Goal: Feedback & Contribution: Submit feedback/report problem

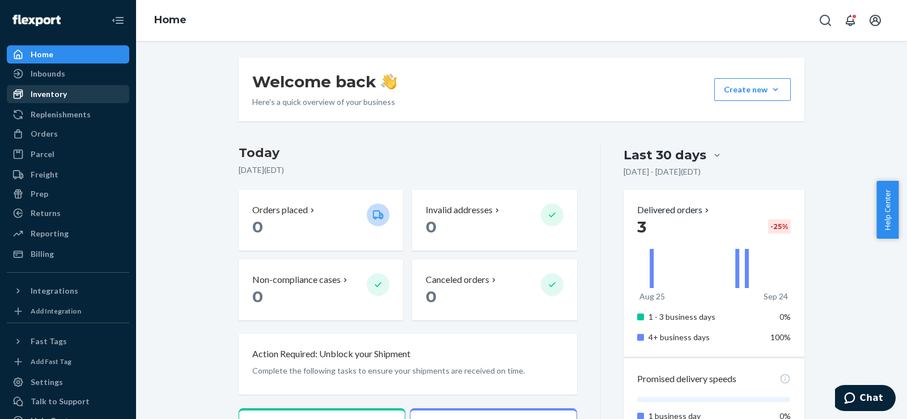
click at [59, 88] on div "Inventory" at bounding box center [49, 93] width 36 height 11
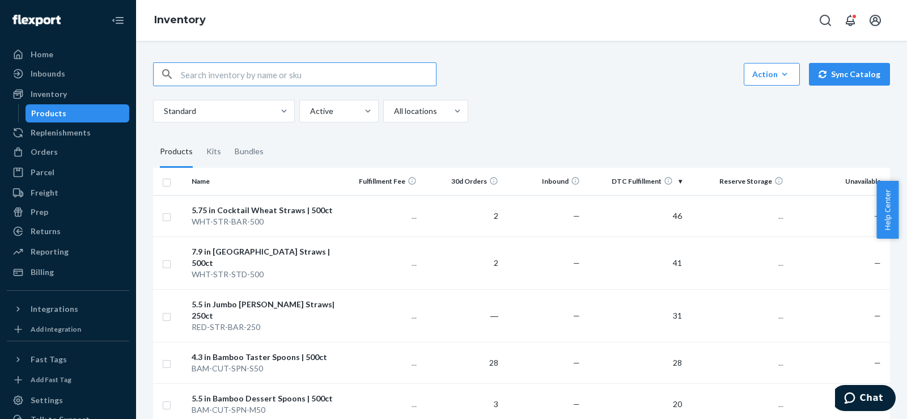
click at [211, 74] on input "text" at bounding box center [308, 74] width 255 height 23
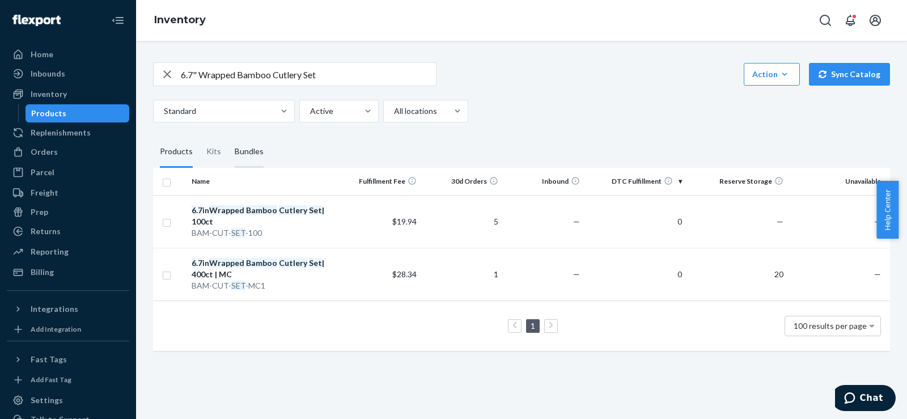
click at [240, 152] on div "Bundles" at bounding box center [249, 152] width 29 height 32
click at [228, 136] on input "Bundles" at bounding box center [228, 136] width 0 height 0
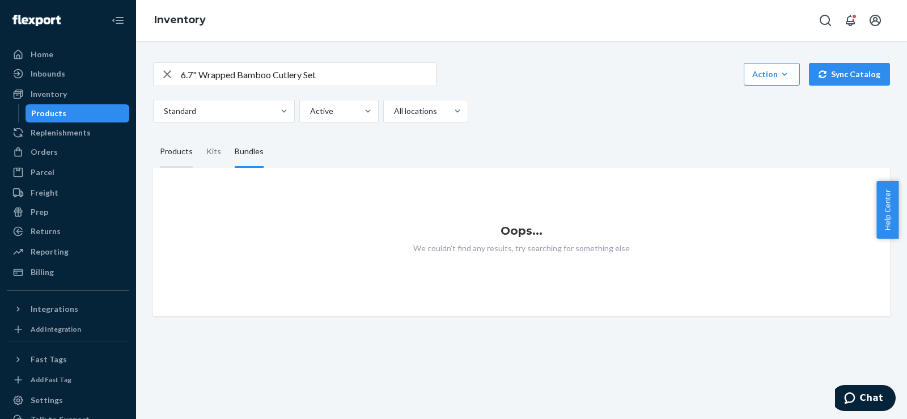
click at [179, 151] on div "Products" at bounding box center [176, 152] width 33 height 32
click at [153, 136] on input "Products" at bounding box center [153, 136] width 0 height 0
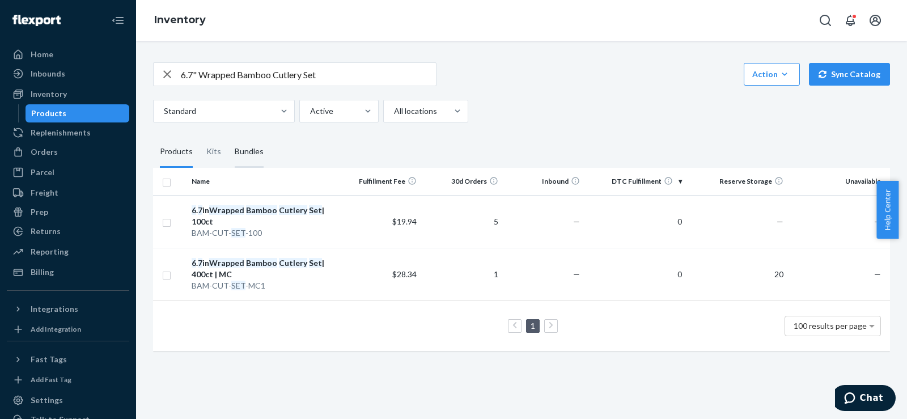
click at [235, 150] on div "Bundles" at bounding box center [249, 152] width 29 height 32
click at [228, 136] on input "Bundles" at bounding box center [228, 136] width 0 height 0
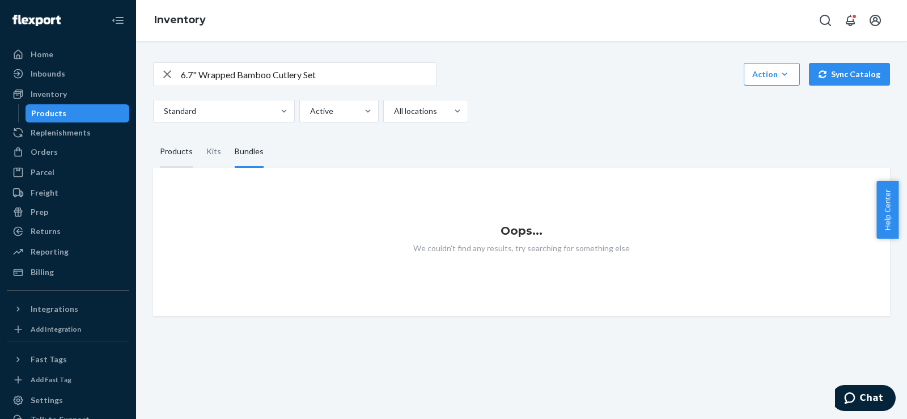
click at [188, 153] on div "Products" at bounding box center [176, 152] width 33 height 32
click at [153, 136] on input "Products" at bounding box center [153, 136] width 0 height 0
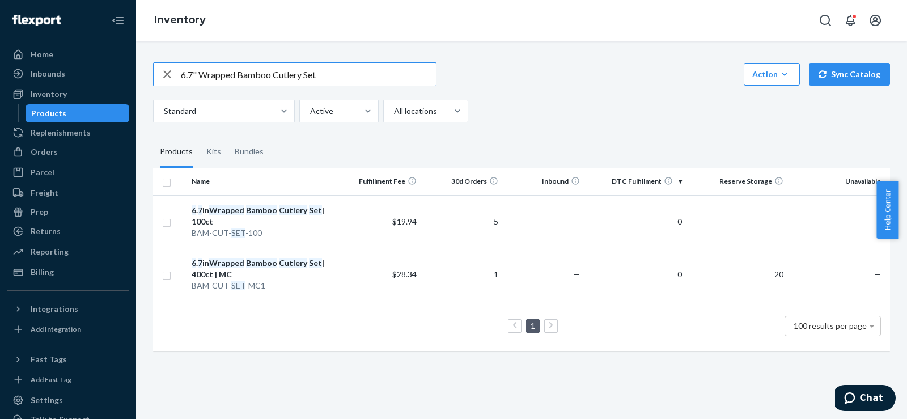
click at [193, 79] on input "6.7" Wrapped Bamboo Cutlery Set" at bounding box center [308, 74] width 255 height 23
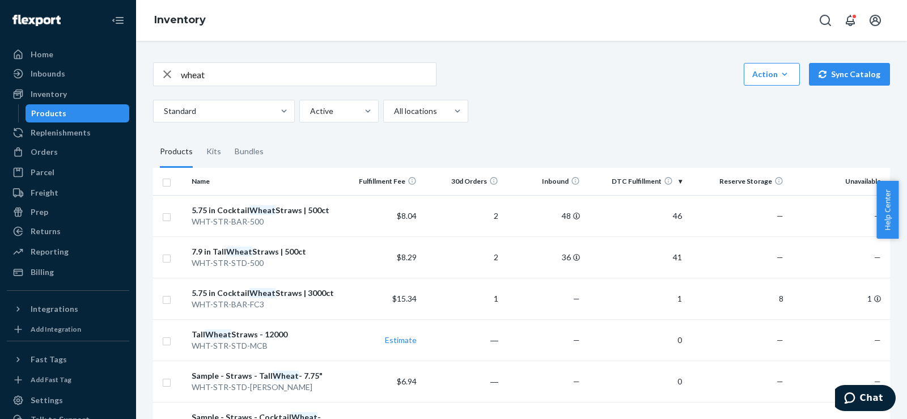
click at [184, 72] on input "wheat" at bounding box center [308, 74] width 255 height 23
type input "5.75 in wheat"
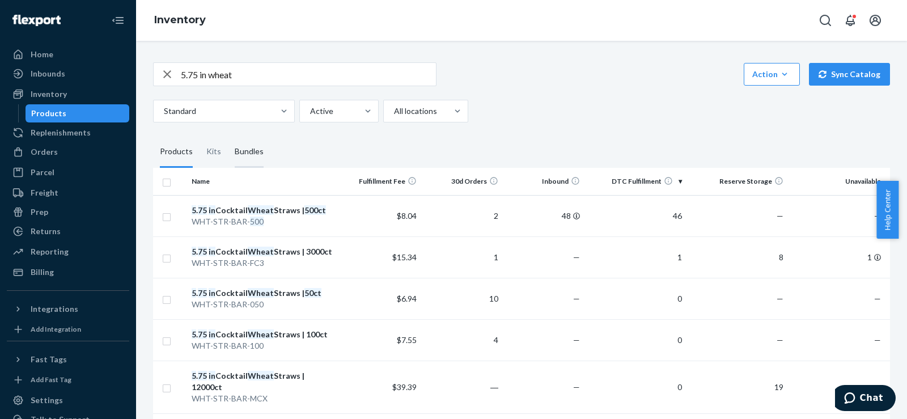
click at [253, 149] on div "Bundles" at bounding box center [249, 152] width 29 height 32
click at [228, 136] on input "Bundles" at bounding box center [228, 136] width 0 height 0
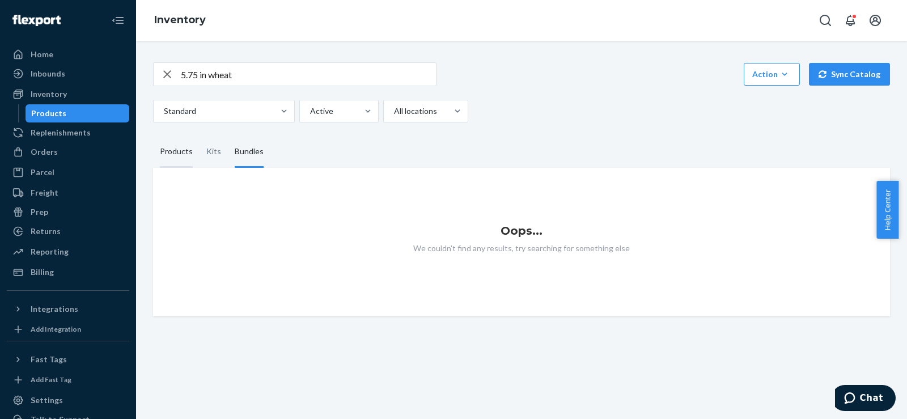
click at [174, 147] on div "Products" at bounding box center [176, 152] width 33 height 32
click at [153, 136] on input "Products" at bounding box center [153, 136] width 0 height 0
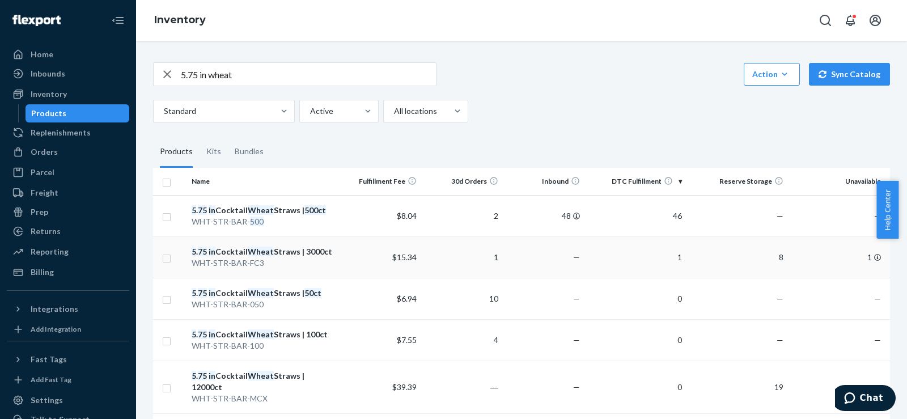
click at [282, 260] on div "WHT-STR-BAR-FC3" at bounding box center [264, 262] width 144 height 11
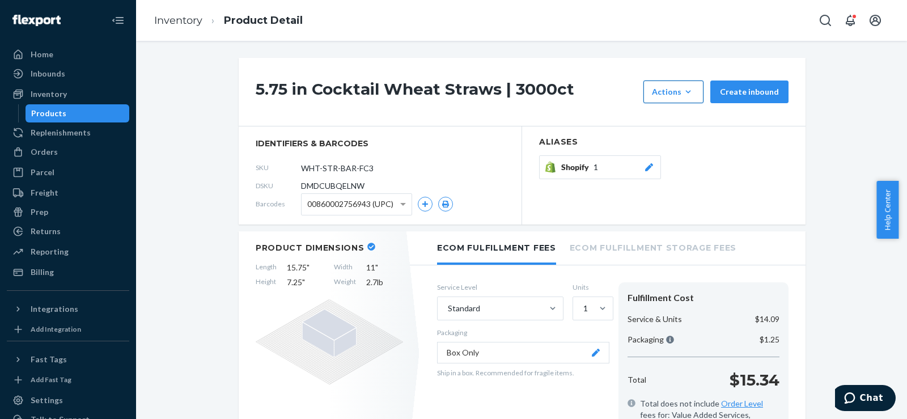
click at [682, 94] on icon "button" at bounding box center [687, 91] width 11 height 11
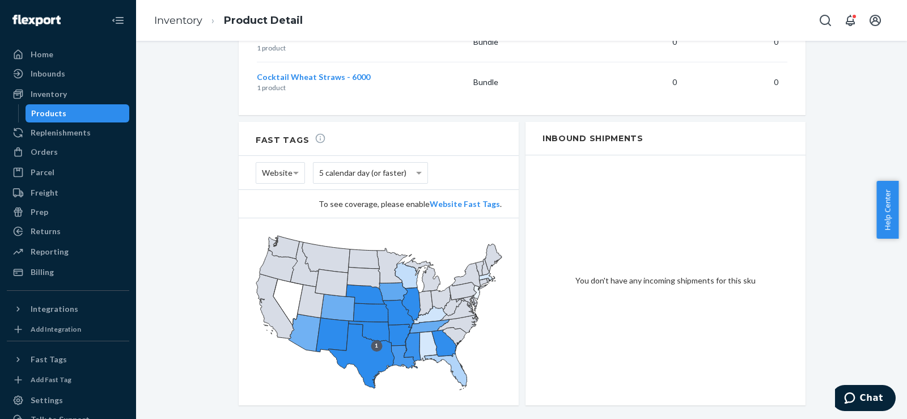
scroll to position [887, 0]
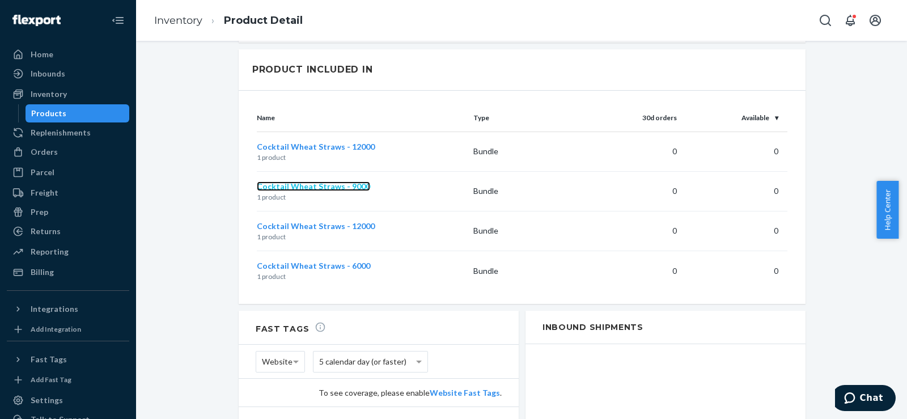
click at [317, 181] on span "Cocktail Wheat Straws - 9000" at bounding box center [313, 186] width 113 height 10
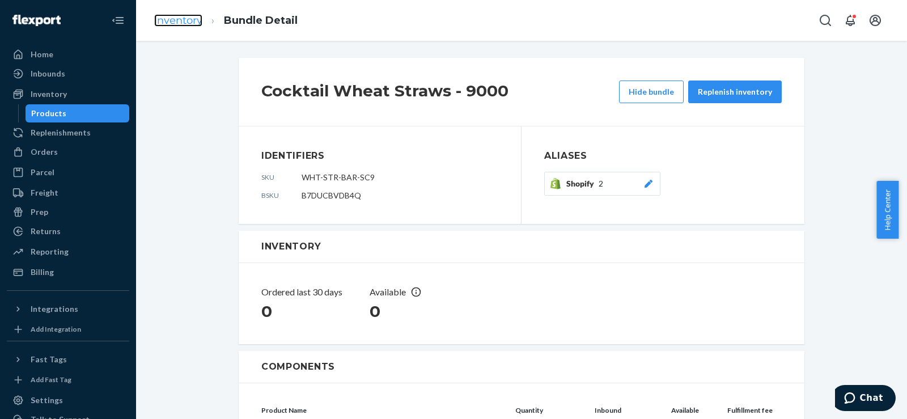
click at [199, 24] on link "Inventory" at bounding box center [178, 20] width 48 height 12
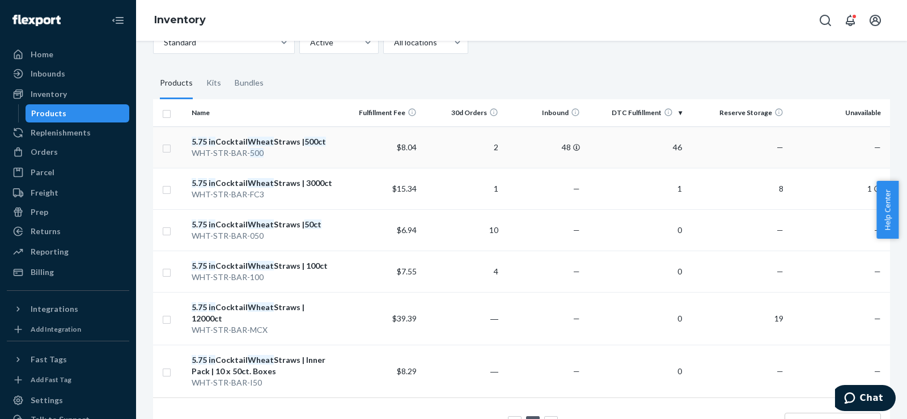
scroll to position [106, 0]
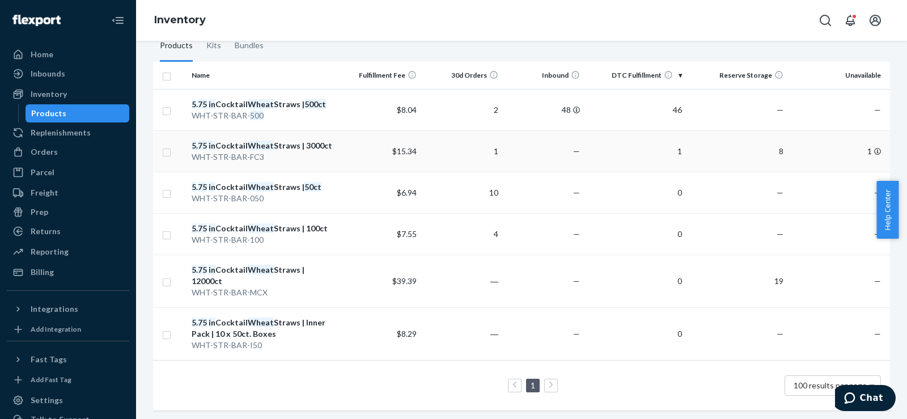
click at [249, 146] on em "Wheat" at bounding box center [261, 146] width 26 height 10
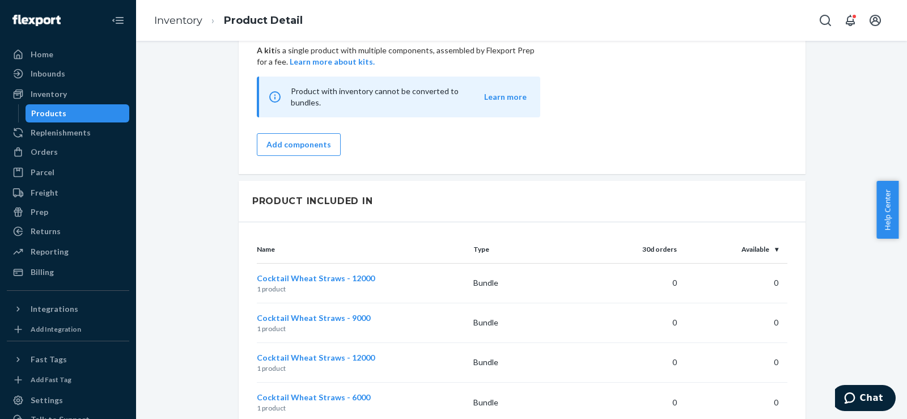
scroll to position [945, 0]
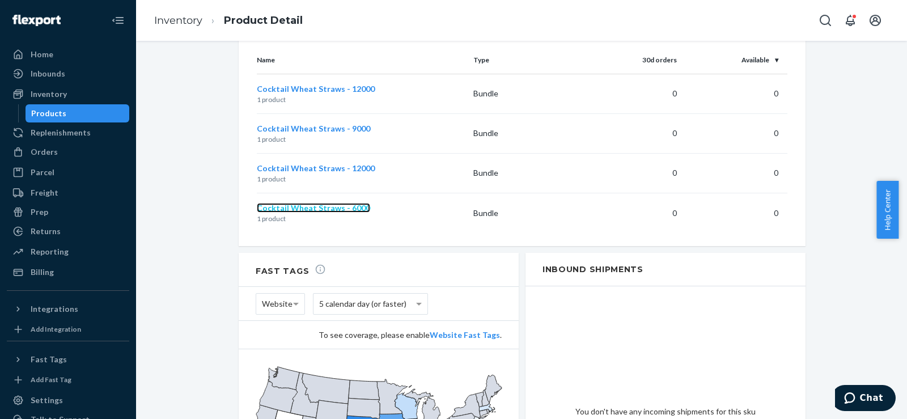
click at [285, 203] on span "Cocktail Wheat Straws - 6000" at bounding box center [313, 208] width 113 height 10
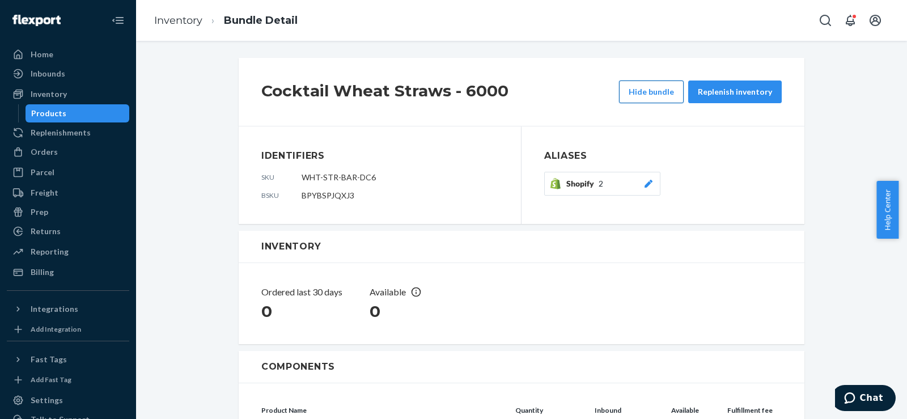
click at [664, 95] on button "Hide bundle" at bounding box center [651, 91] width 65 height 23
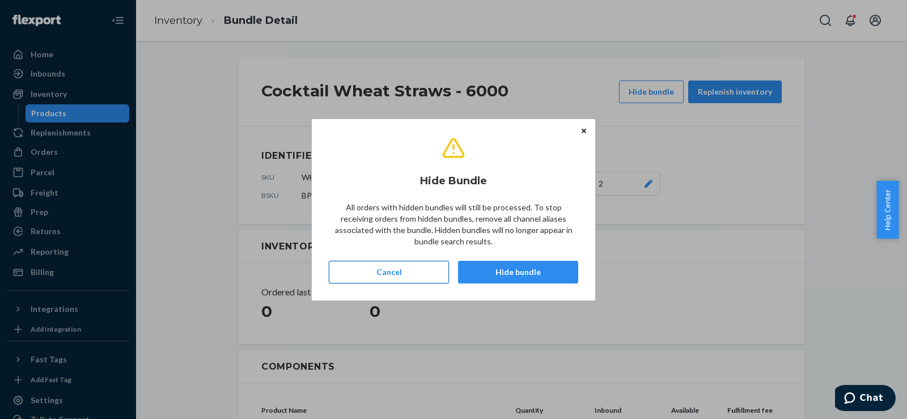
click at [349, 275] on button "Cancel" at bounding box center [389, 272] width 120 height 23
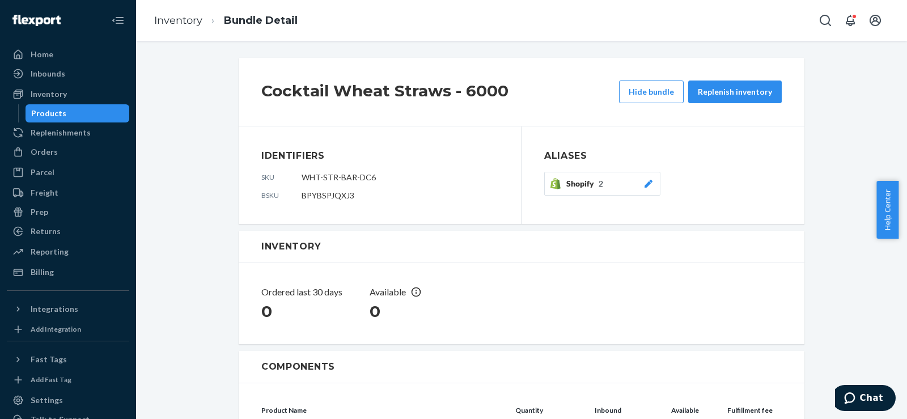
drag, startPoint x: 51, startPoint y: 114, endPoint x: 67, endPoint y: 109, distance: 17.4
click at [51, 113] on div "Products" at bounding box center [48, 113] width 35 height 11
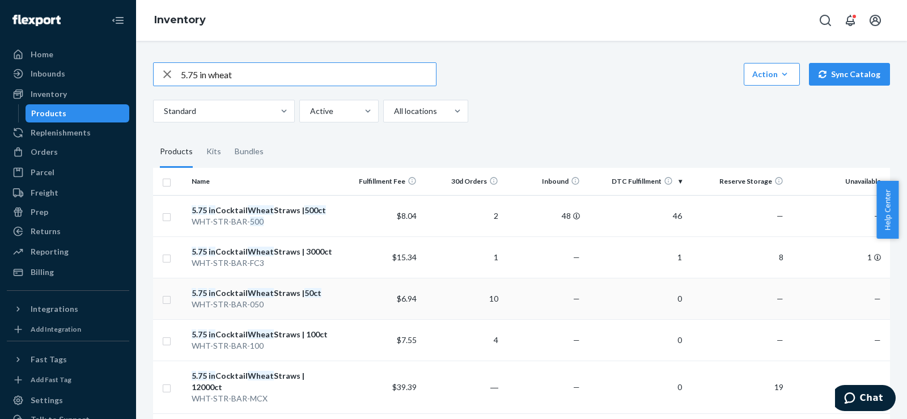
scroll to position [106, 0]
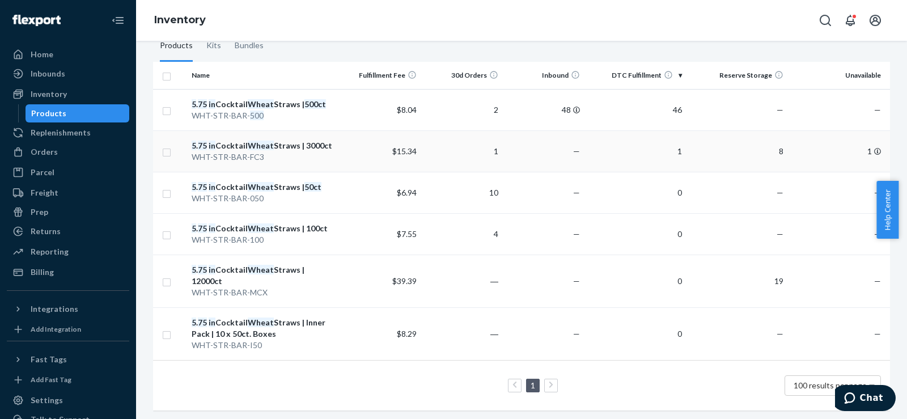
click at [240, 143] on div "5 . 75 in Cocktail Wheat Straws | 3000ct" at bounding box center [264, 145] width 144 height 11
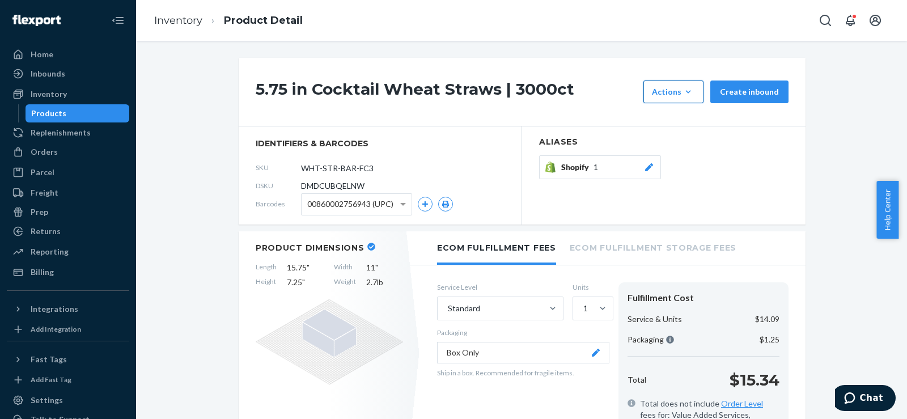
click at [676, 98] on button "Actions Add components Hide Request removal" at bounding box center [673, 91] width 60 height 23
click at [575, 76] on div "5.75 in Cocktail Wheat Straws | 3000ct Actions Add components Hide Request remo…" at bounding box center [522, 92] width 567 height 69
click at [44, 96] on div "Inventory" at bounding box center [49, 93] width 36 height 11
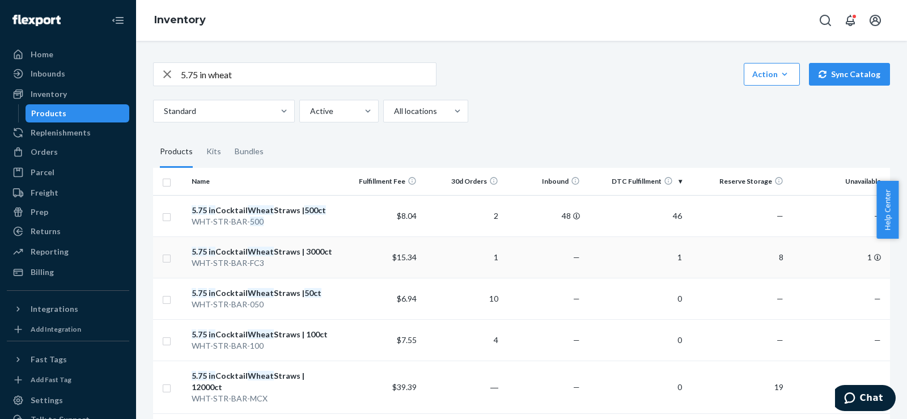
click at [274, 261] on div "WHT-STR-BAR-FC3" at bounding box center [264, 262] width 144 height 11
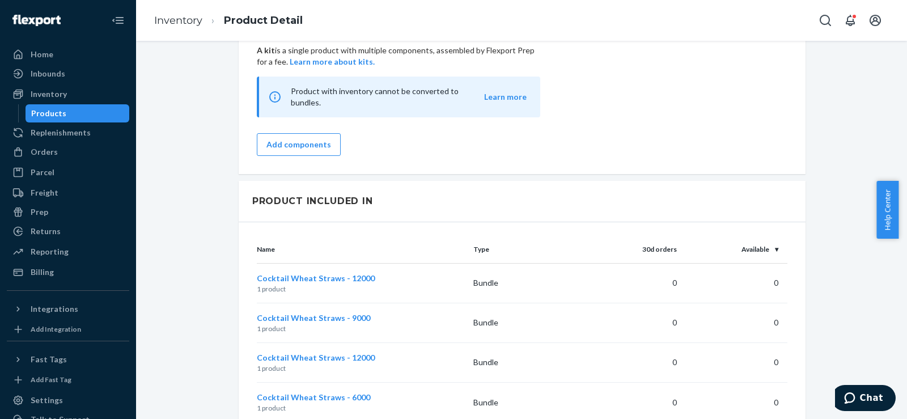
scroll to position [945, 0]
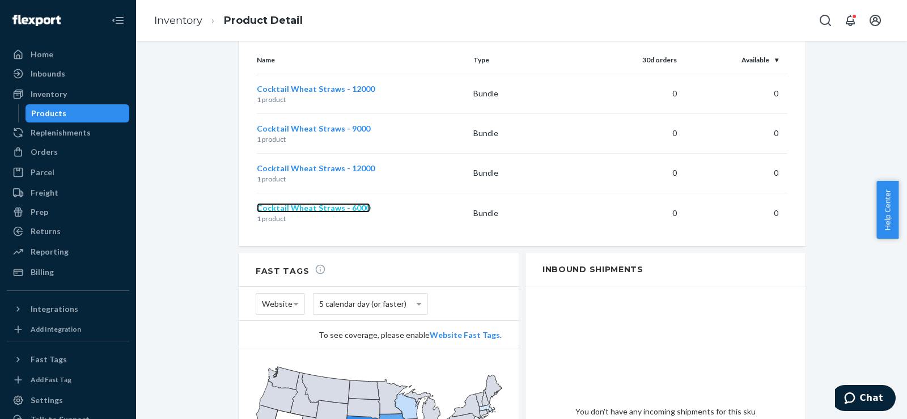
click at [285, 203] on span "Cocktail Wheat Straws - 6000" at bounding box center [313, 208] width 113 height 10
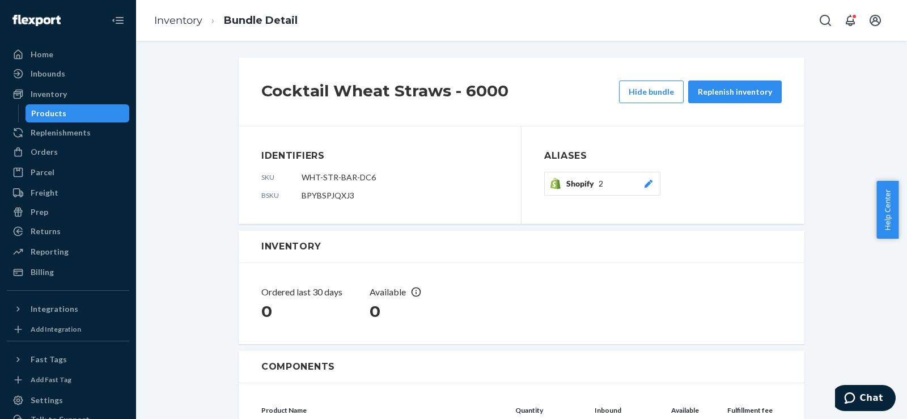
click at [644, 186] on icon at bounding box center [648, 184] width 8 height 8
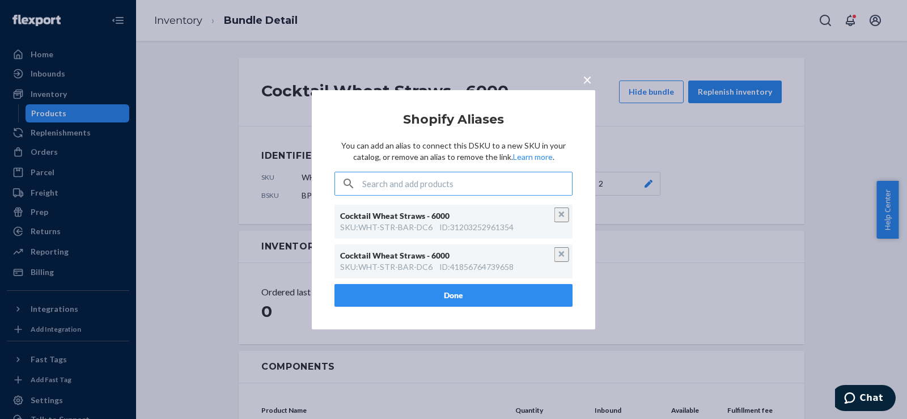
click at [562, 213] on button "Unlink" at bounding box center [561, 214] width 15 height 15
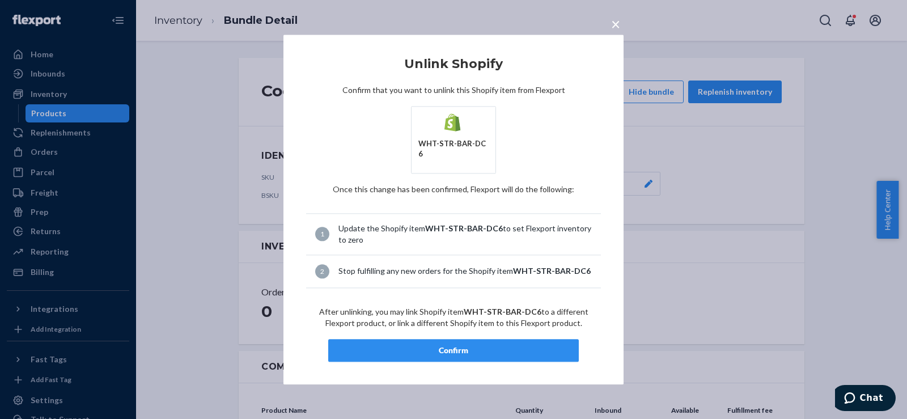
click at [494, 345] on div "Confirm" at bounding box center [453, 350] width 231 height 11
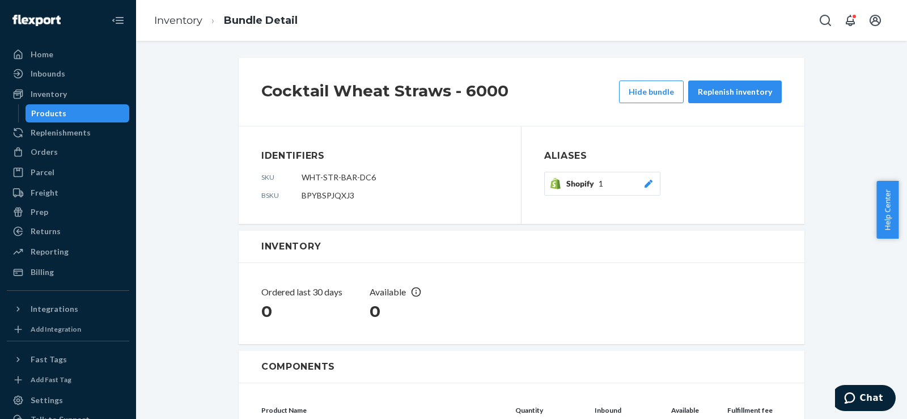
click at [638, 182] on div "Shopify 1" at bounding box center [610, 183] width 88 height 11
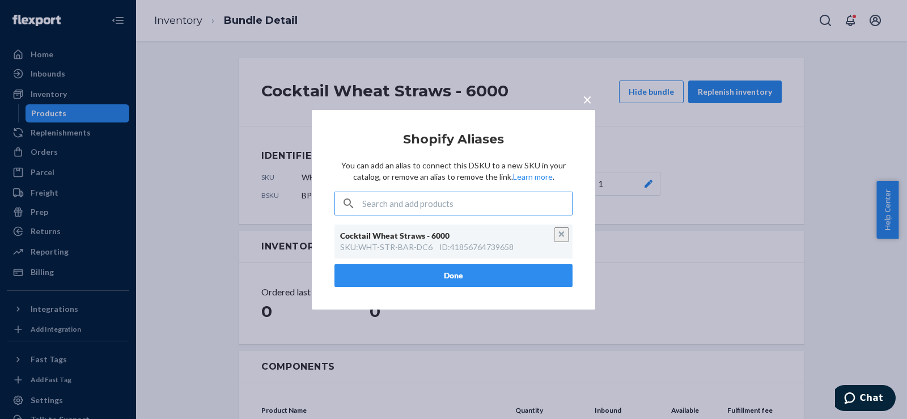
click at [558, 236] on button "Unlink" at bounding box center [561, 234] width 15 height 15
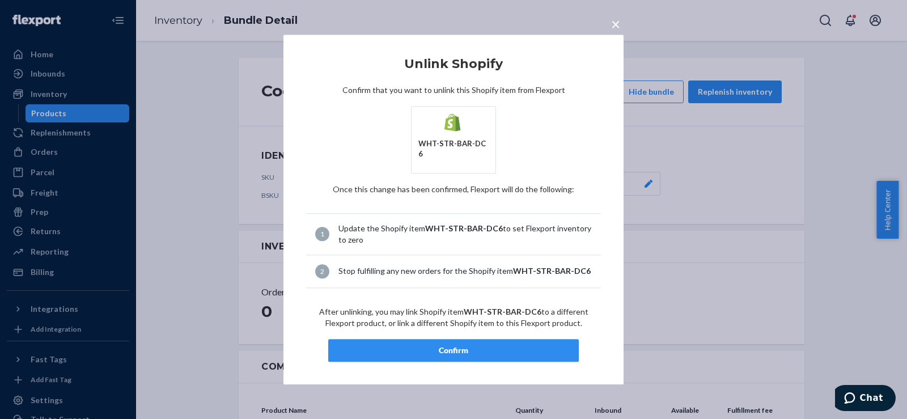
click at [431, 346] on div "Confirm" at bounding box center [453, 350] width 231 height 11
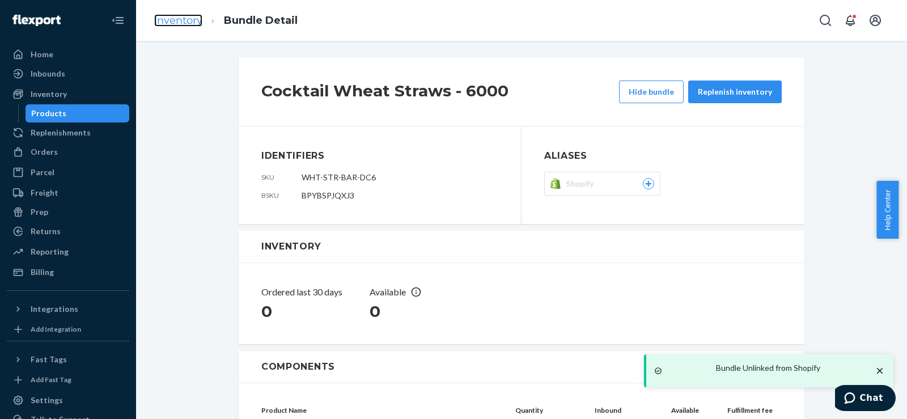
click at [167, 19] on link "Inventory" at bounding box center [178, 20] width 48 height 12
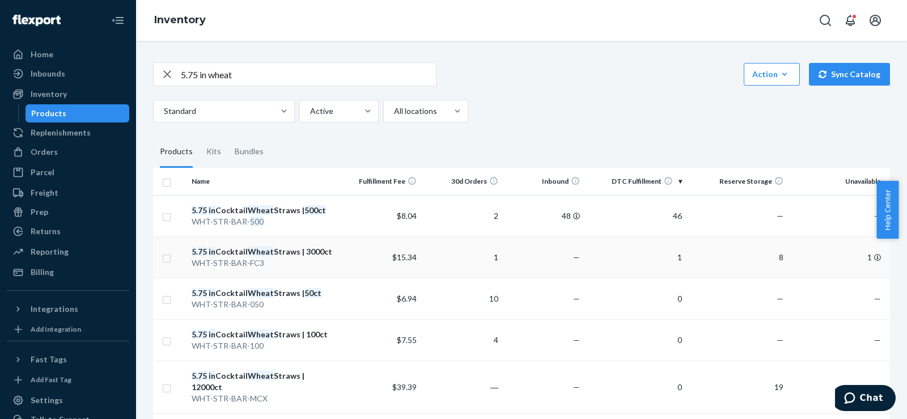
click at [285, 251] on div "5 . 75 in Cocktail Wheat Straws | 3000ct" at bounding box center [264, 251] width 144 height 11
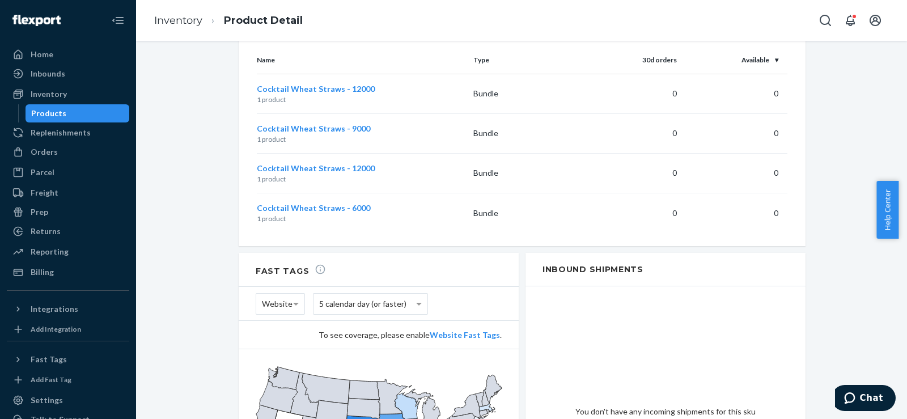
scroll to position [756, 0]
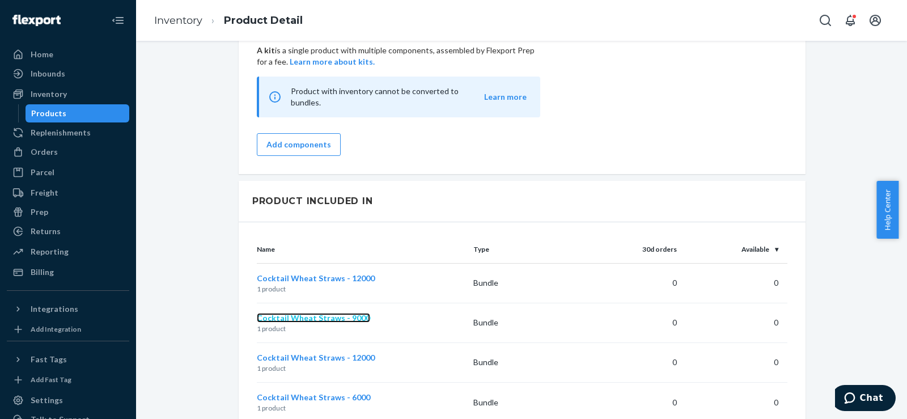
click at [290, 313] on span "Cocktail Wheat Straws - 9000" at bounding box center [313, 318] width 113 height 10
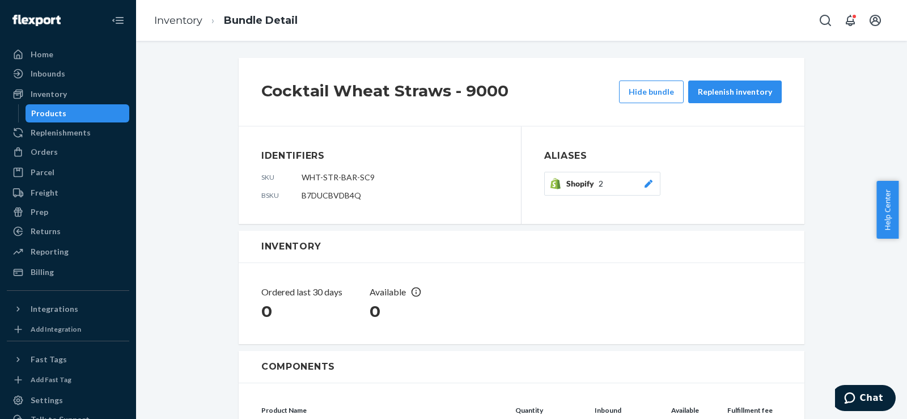
click at [643, 181] on icon at bounding box center [648, 184] width 11 height 8
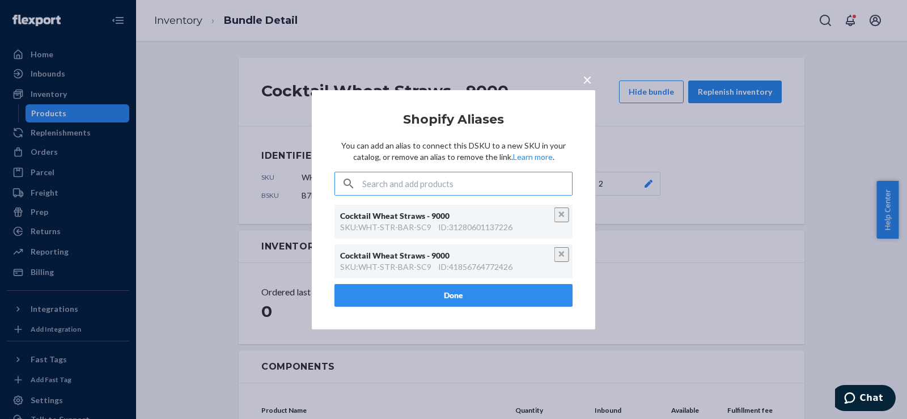
click at [558, 222] on button "Unlink" at bounding box center [561, 214] width 15 height 15
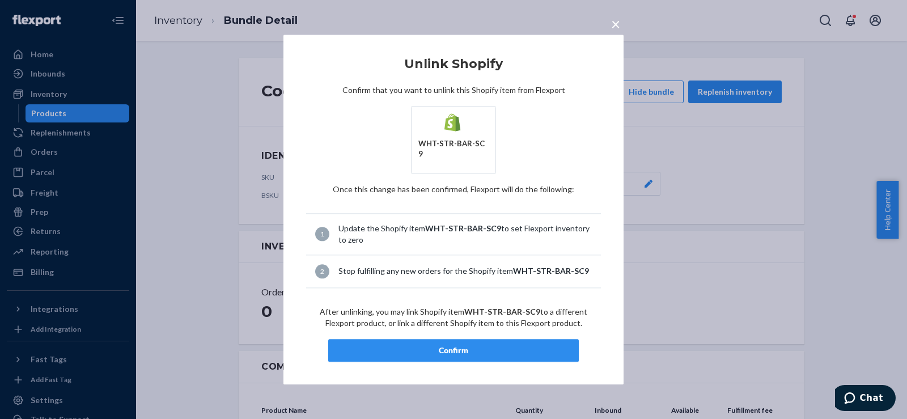
click at [463, 345] on div "Confirm" at bounding box center [453, 350] width 231 height 11
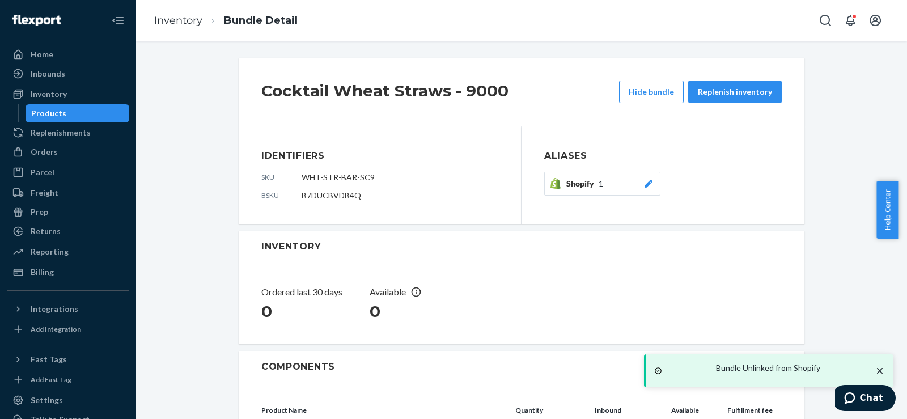
click at [648, 185] on icon at bounding box center [648, 184] width 11 height 8
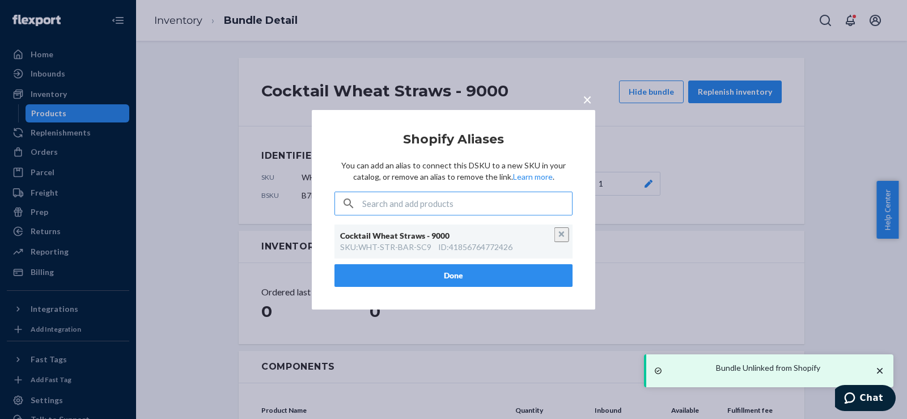
click at [547, 237] on div "Cocktail Wheat Straws - 9000" at bounding box center [447, 235] width 215 height 11
click at [554, 235] on button "Unlink" at bounding box center [561, 234] width 15 height 15
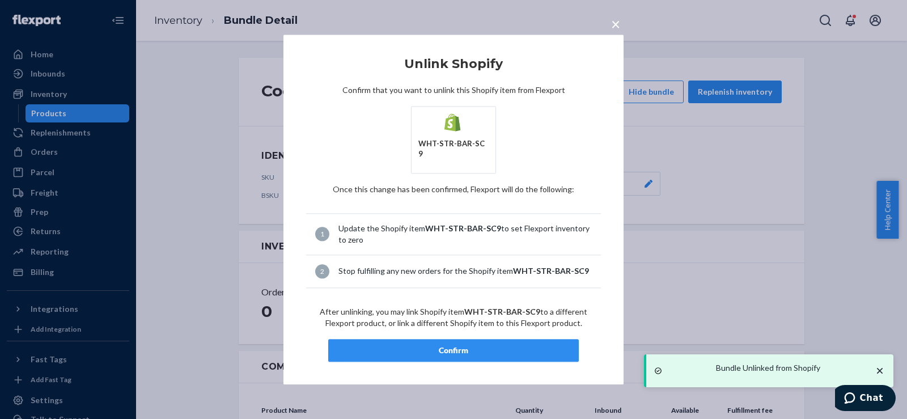
click at [426, 339] on button "Confirm" at bounding box center [453, 350] width 251 height 23
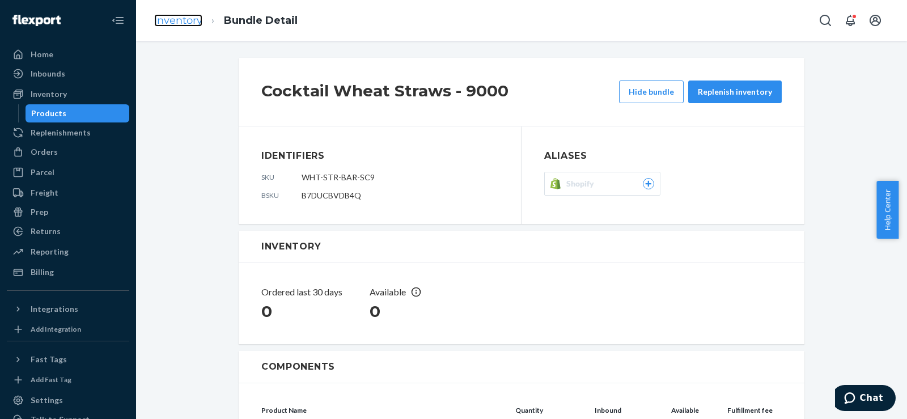
click at [182, 24] on link "Inventory" at bounding box center [178, 20] width 48 height 12
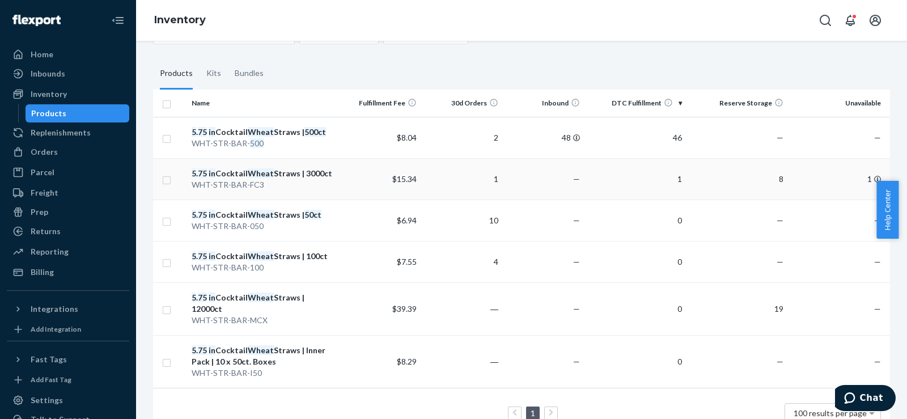
scroll to position [106, 0]
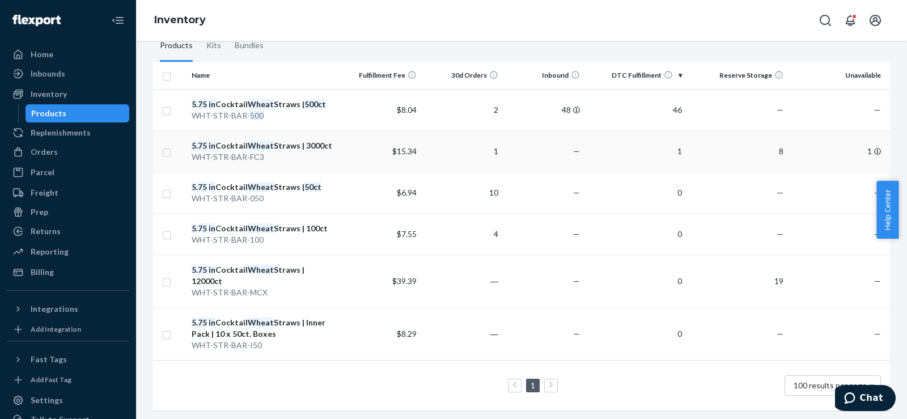
click at [257, 149] on em "Wheat" at bounding box center [261, 146] width 26 height 10
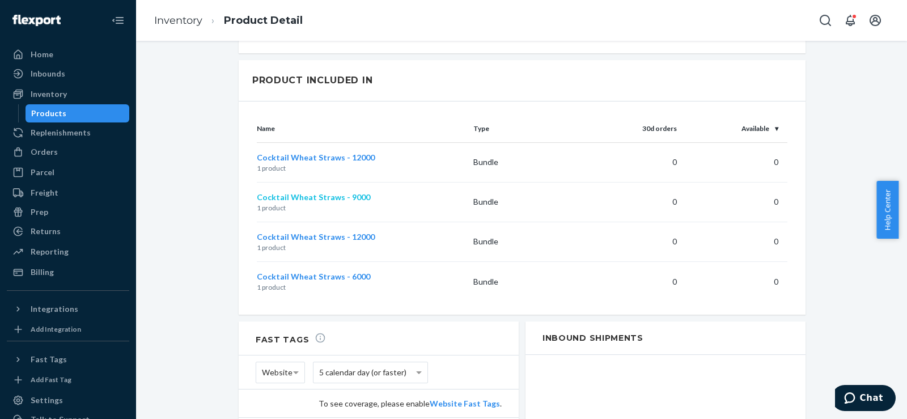
scroll to position [887, 0]
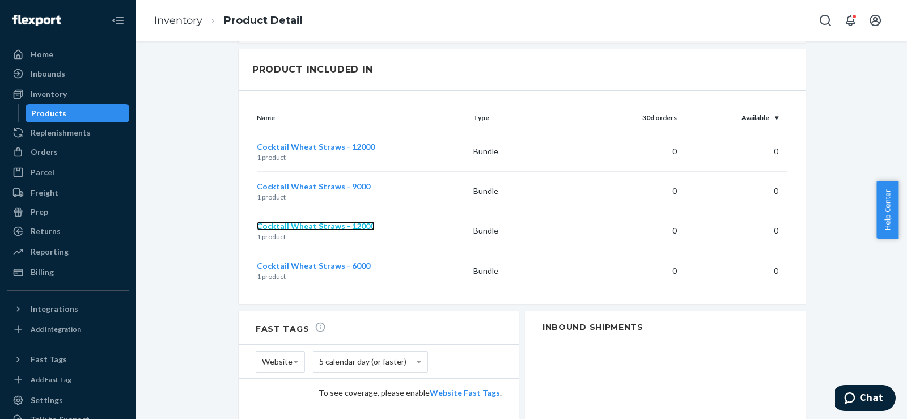
click at [308, 221] on span "Cocktail Wheat Straws - 12000" at bounding box center [316, 226] width 118 height 10
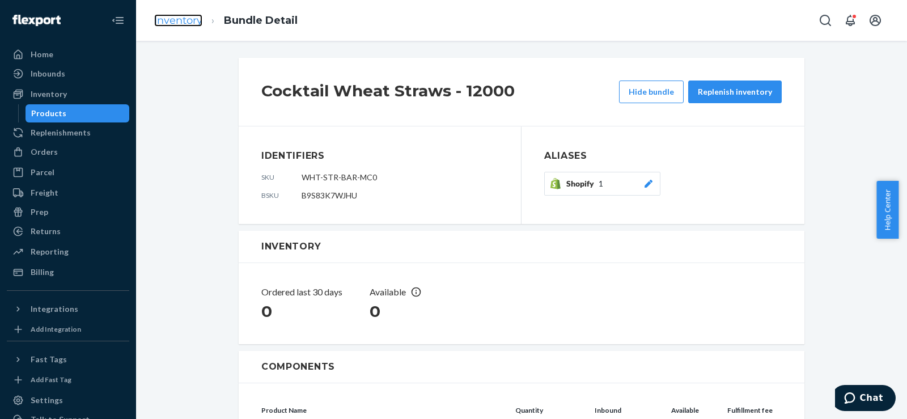
click at [189, 24] on link "Inventory" at bounding box center [178, 20] width 48 height 12
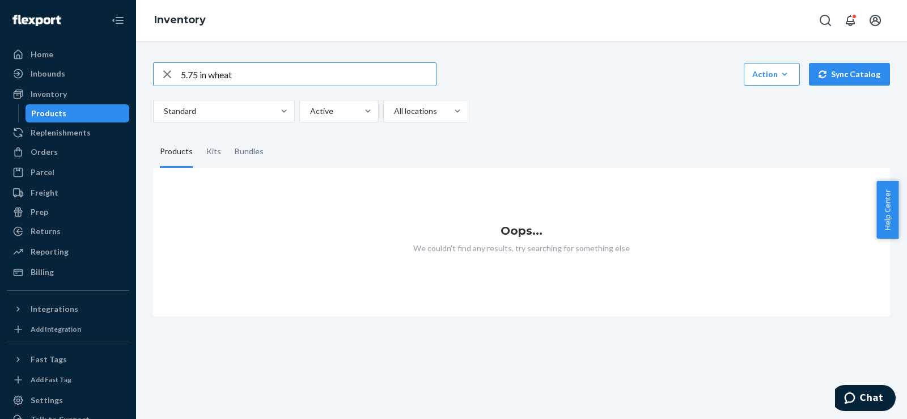
click at [201, 69] on input "5.75 in wheat" at bounding box center [308, 74] width 255 height 23
type input "[PERSON_NAME]"
click at [173, 73] on icon "button" at bounding box center [167, 74] width 14 height 23
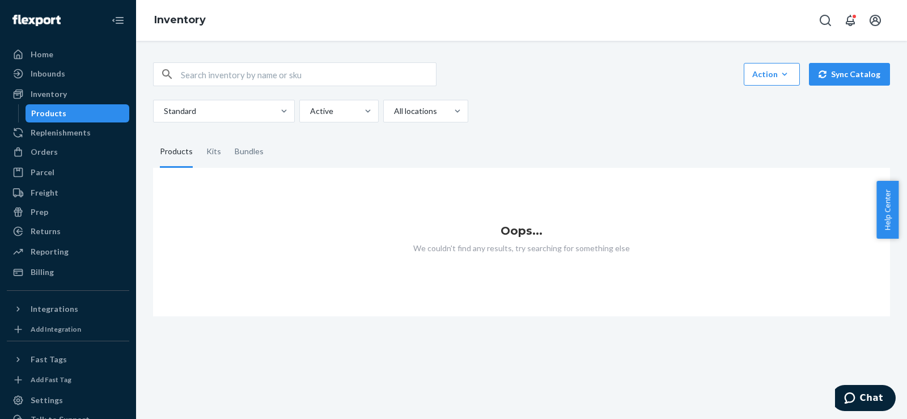
click at [189, 75] on input "text" at bounding box center [308, 74] width 255 height 23
click at [194, 80] on input "5.5 jumbo" at bounding box center [308, 74] width 255 height 23
drag, startPoint x: 193, startPoint y: 78, endPoint x: 150, endPoint y: 78, distance: 43.6
click at [150, 78] on div "5.5 jumbo Action Create product Create kit or bundle Bulk create products Bulk …" at bounding box center [522, 183] width 754 height 268
type input "jumbo"
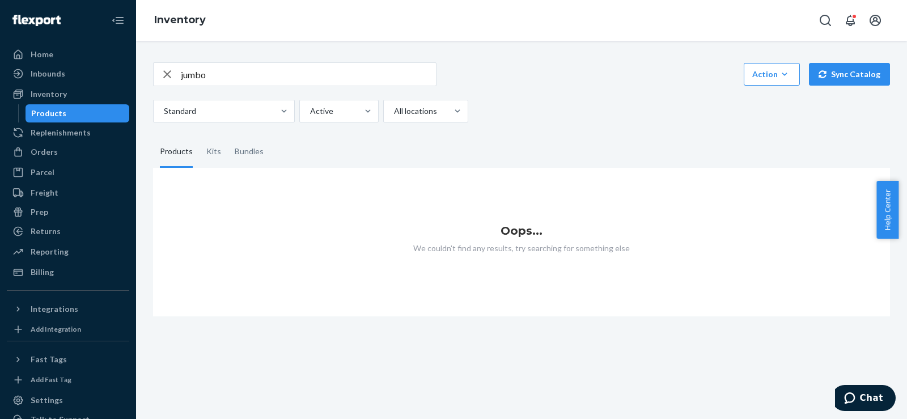
click at [169, 72] on icon "button" at bounding box center [167, 74] width 8 height 8
click at [195, 73] on input "text" at bounding box center [308, 74] width 255 height 23
type input "reed"
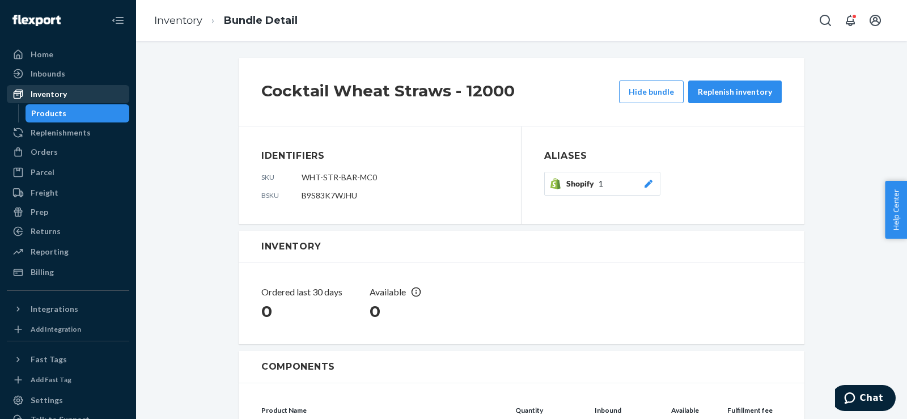
click at [82, 95] on div "Inventory" at bounding box center [68, 94] width 120 height 16
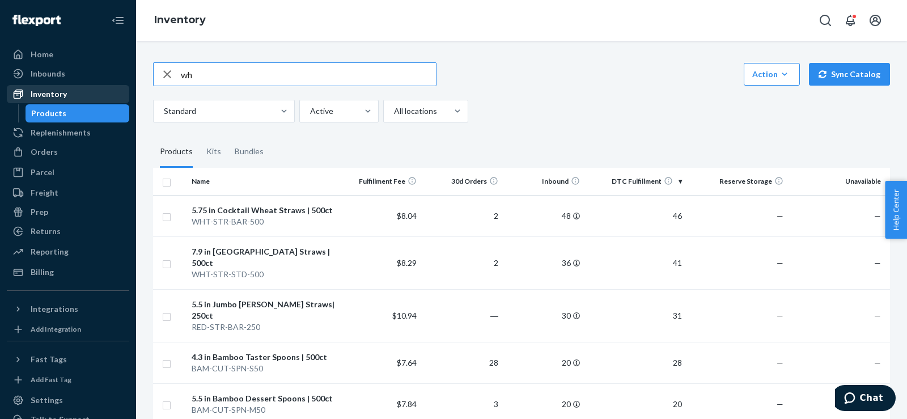
type input "w"
type input "5.75 wheat"
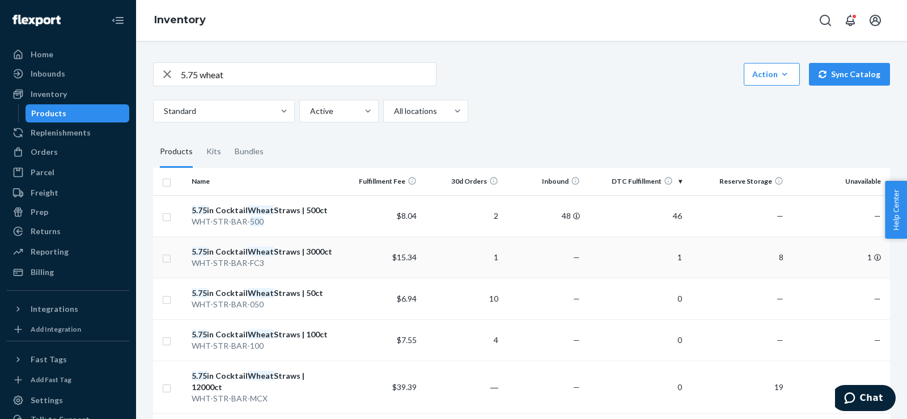
scroll to position [147, 0]
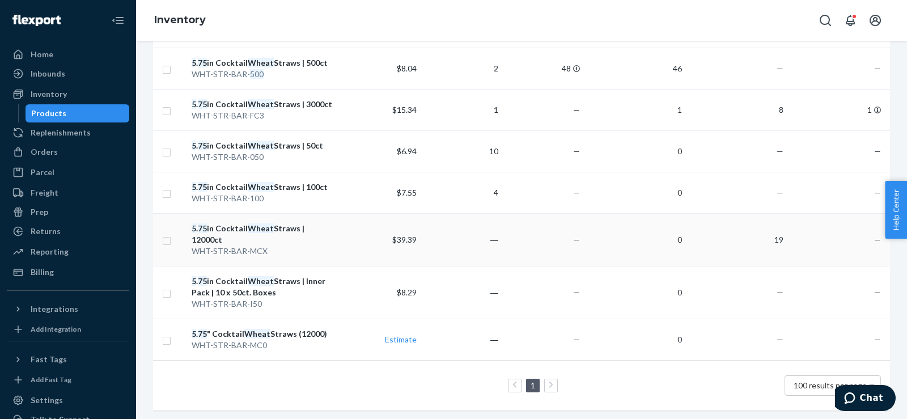
click at [254, 247] on td "5 . 75 in Cocktail Wheat Straws | 12000ct WHT-STR-BAR-MCX" at bounding box center [263, 239] width 153 height 53
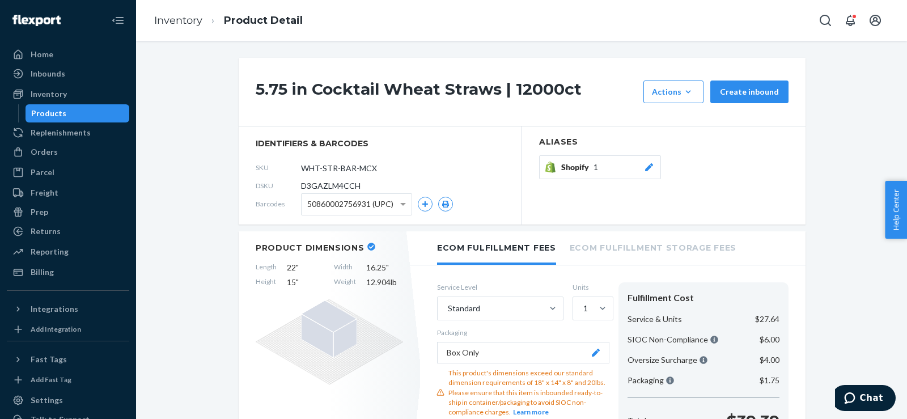
click at [645, 167] on icon at bounding box center [649, 167] width 8 height 8
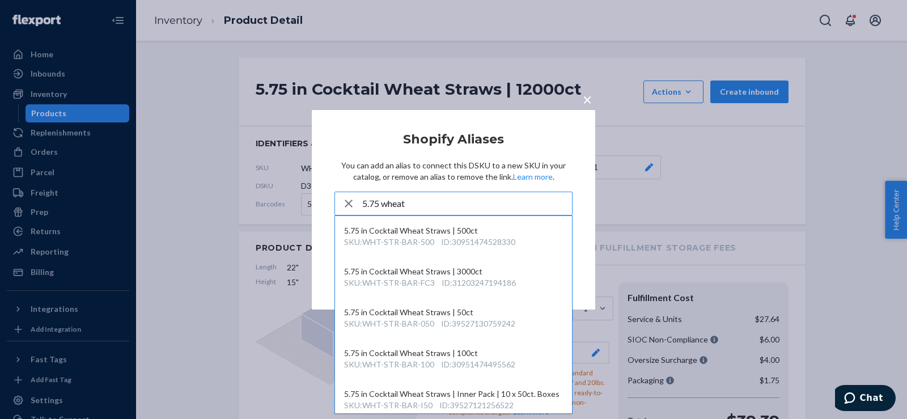
type input "5.75 wheat"
click at [588, 99] on span "×" at bounding box center [587, 98] width 9 height 19
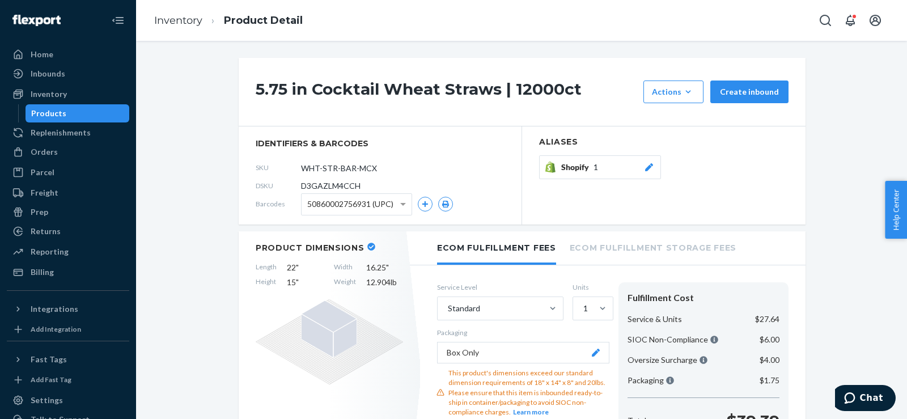
click at [561, 164] on span "Shopify" at bounding box center [577, 167] width 32 height 11
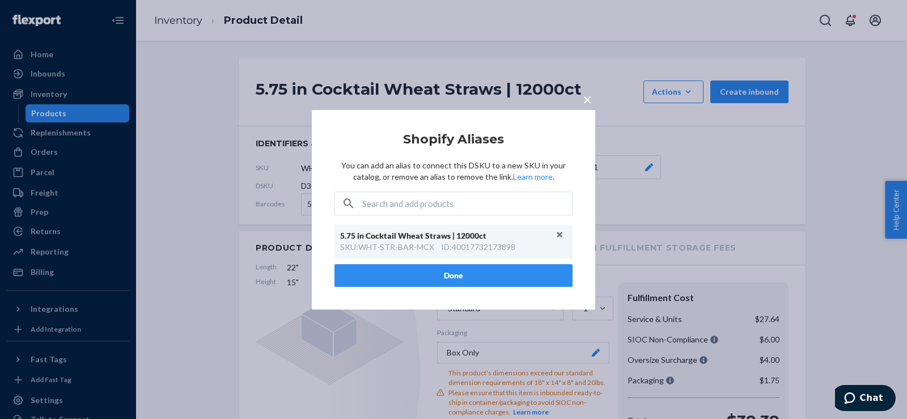
click at [456, 278] on button "Done" at bounding box center [453, 275] width 238 height 23
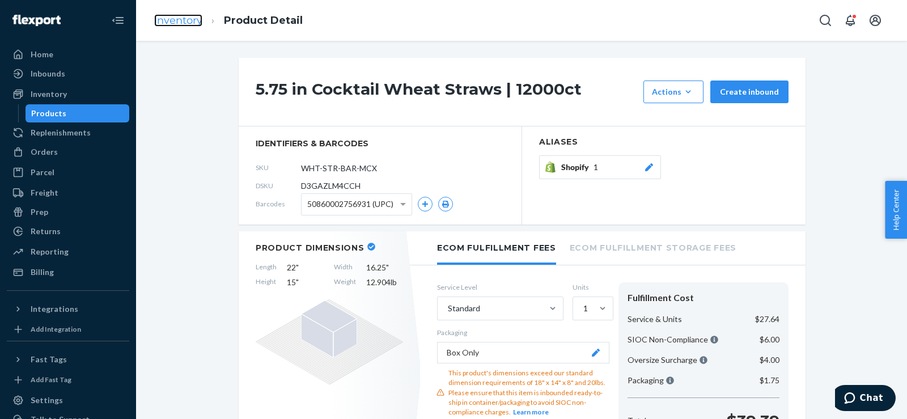
click at [162, 26] on link "Inventory" at bounding box center [178, 20] width 48 height 12
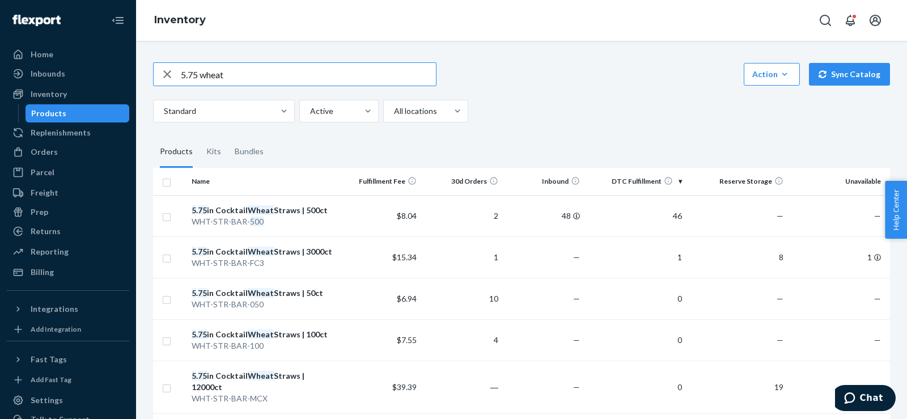
drag, startPoint x: 197, startPoint y: 75, endPoint x: 159, endPoint y: 83, distance: 38.7
click at [159, 83] on div "5.75 wheat" at bounding box center [295, 74] width 282 height 23
type input "7.9 wheat"
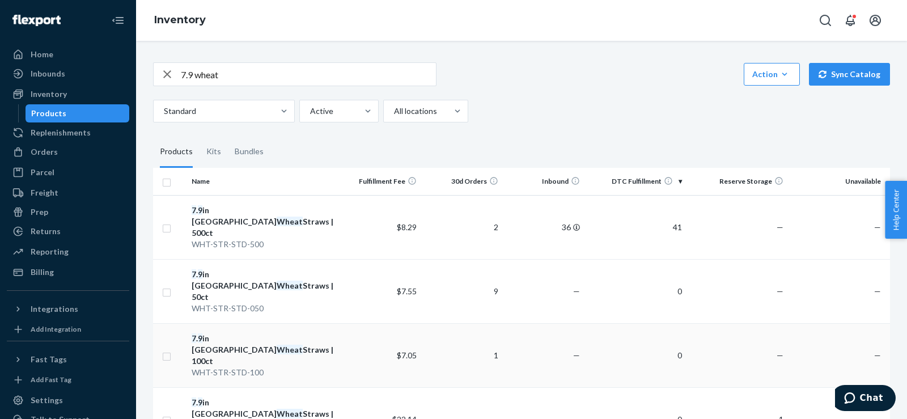
scroll to position [189, 0]
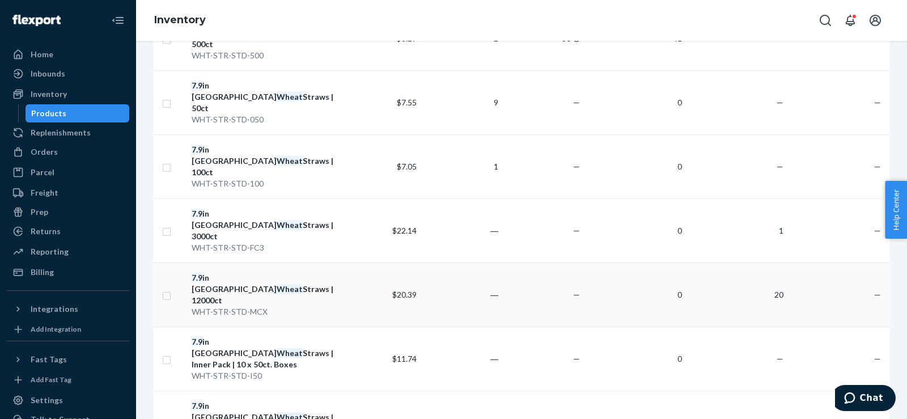
click at [366, 262] on td "$20.39" at bounding box center [381, 294] width 82 height 64
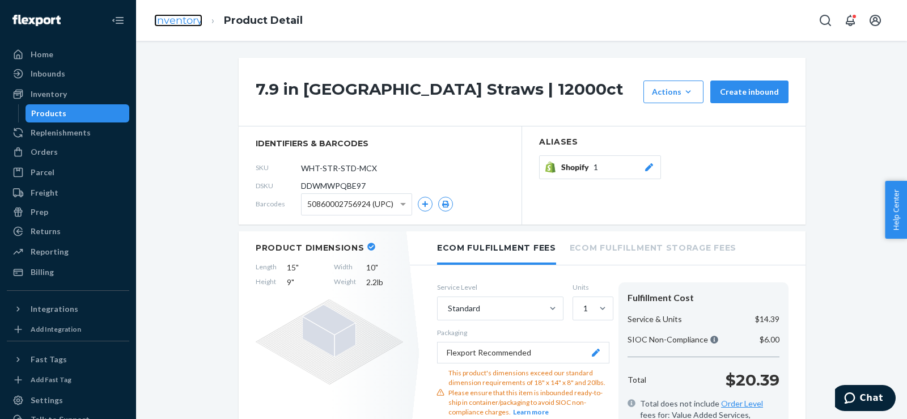
click at [188, 22] on link "Inventory" at bounding box center [178, 20] width 48 height 12
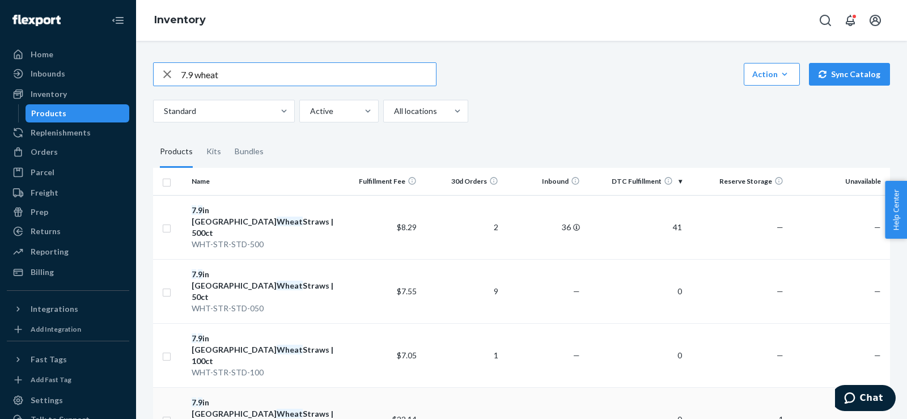
click at [262, 397] on div "7 . 9 in Tall Wheat Straws | 3000ct" at bounding box center [264, 414] width 144 height 34
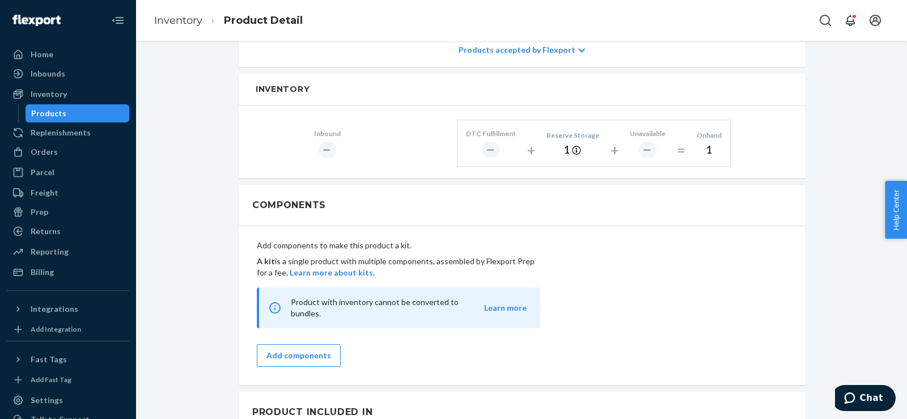
scroll to position [945, 0]
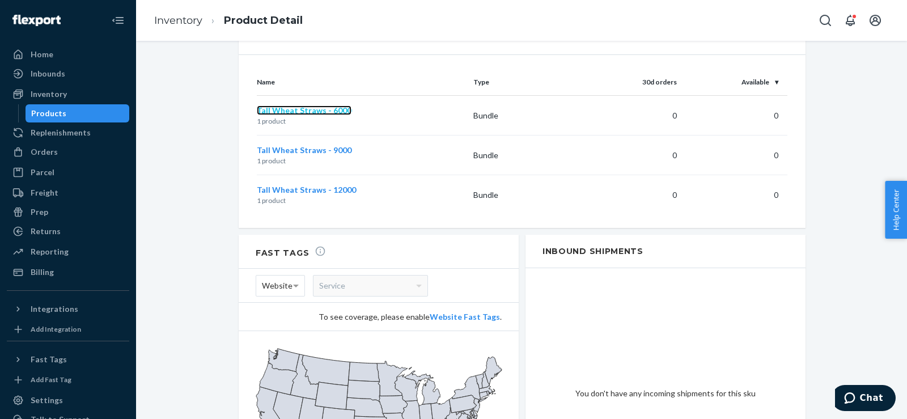
click at [328, 105] on span "Tall Wheat Straws - 6000" at bounding box center [304, 110] width 95 height 10
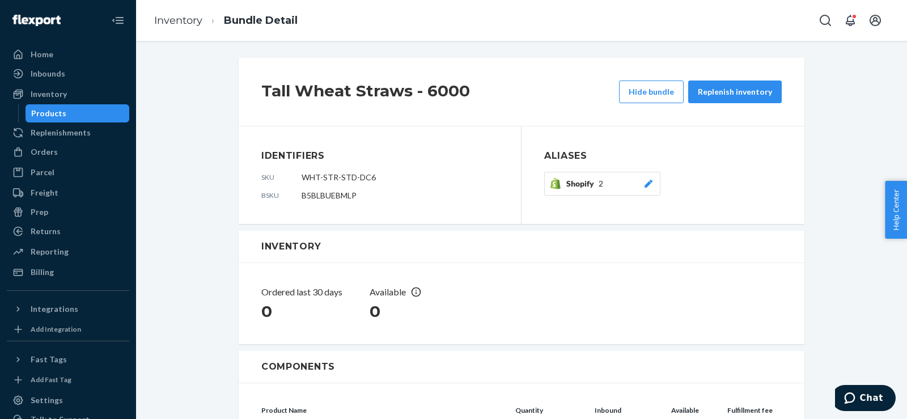
click at [643, 192] on button "Shopify 2" at bounding box center [602, 184] width 116 height 24
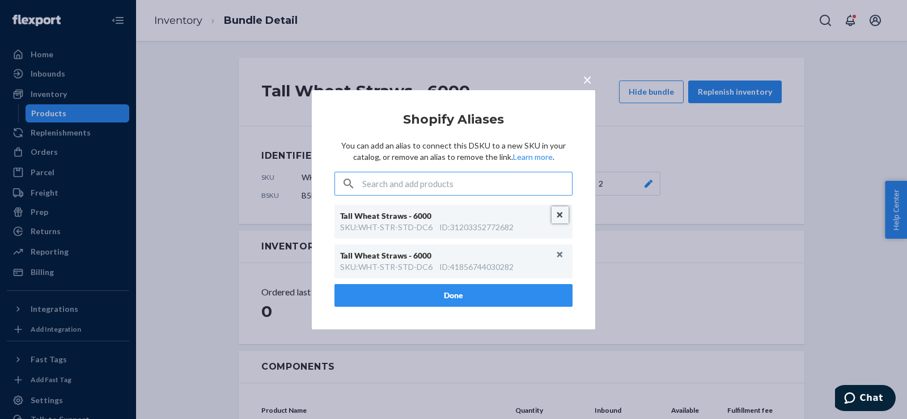
click at [556, 208] on button "Unlink" at bounding box center [560, 214] width 17 height 17
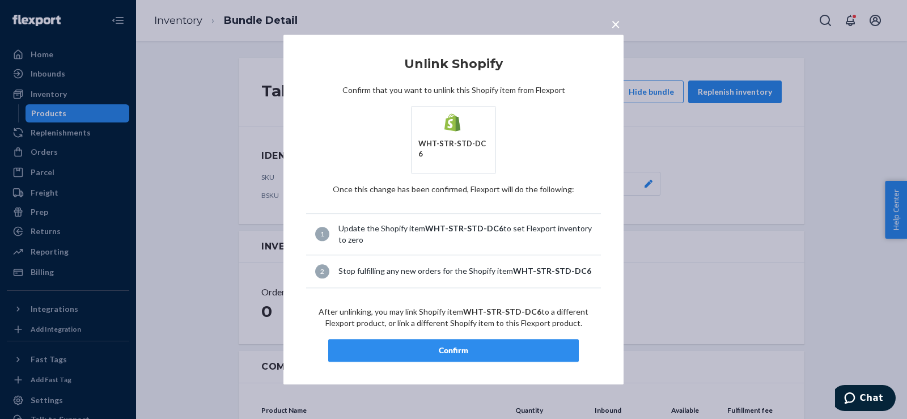
click at [460, 339] on button "Confirm" at bounding box center [453, 350] width 251 height 23
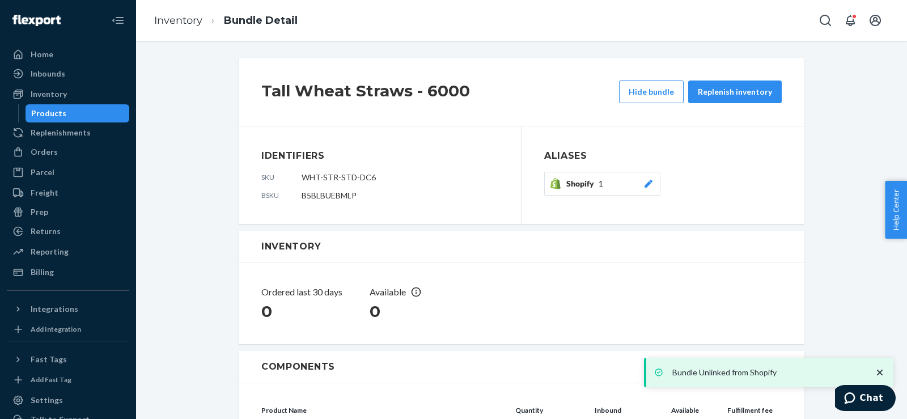
click at [643, 184] on icon at bounding box center [648, 184] width 11 height 8
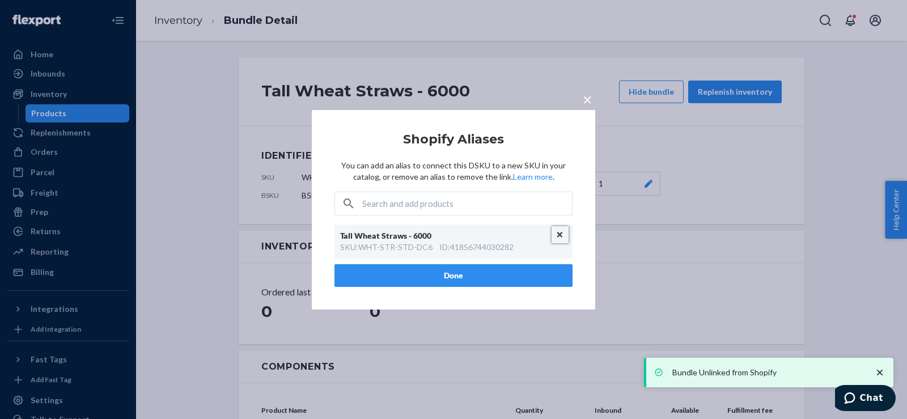
click at [558, 237] on button "Unlink" at bounding box center [560, 234] width 17 height 17
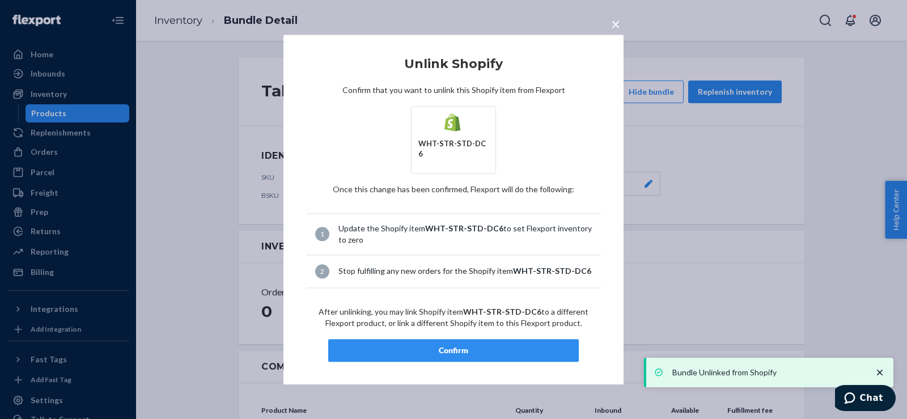
click at [432, 350] on div "Confirm" at bounding box center [453, 350] width 231 height 11
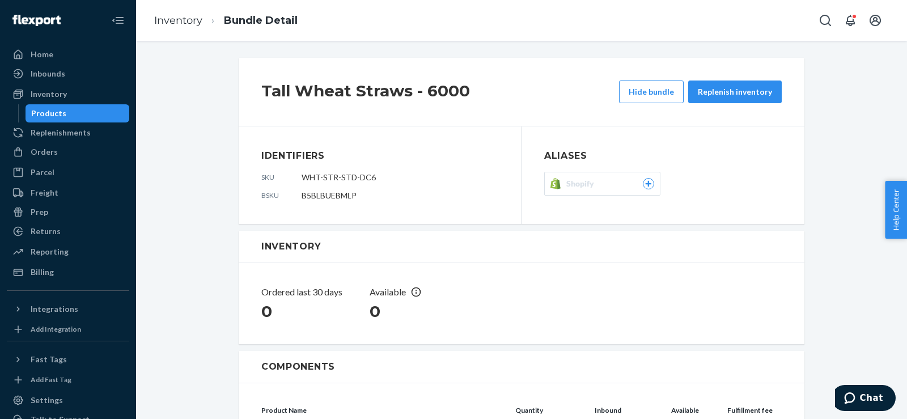
scroll to position [152, 0]
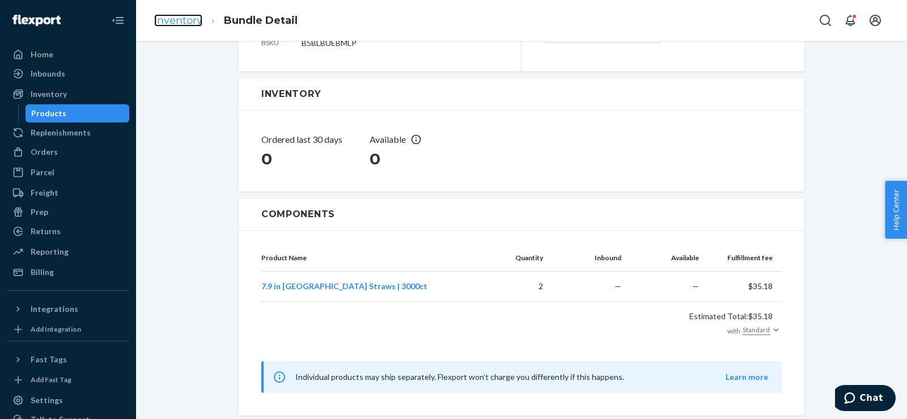
click at [166, 18] on link "Inventory" at bounding box center [178, 20] width 48 height 12
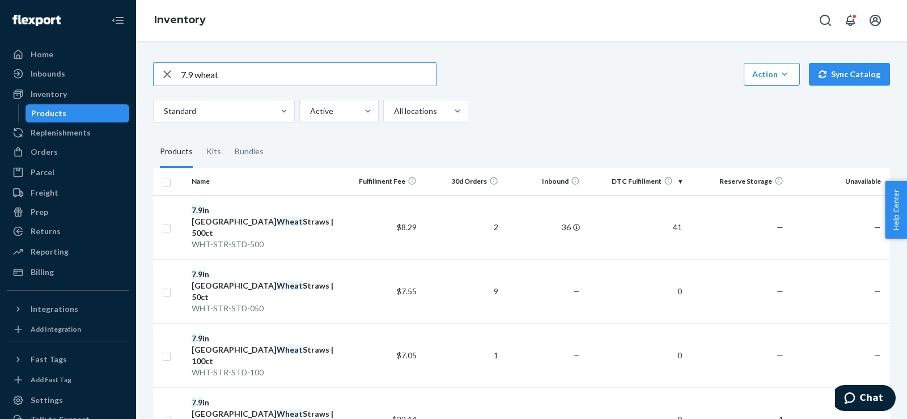
scroll to position [189, 0]
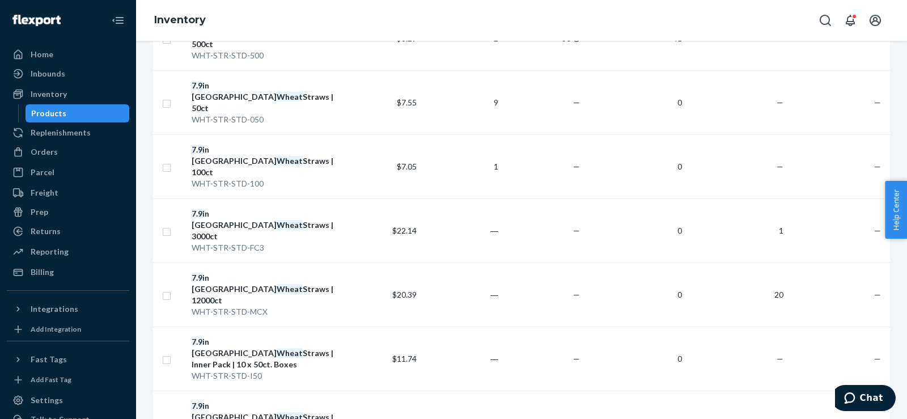
click at [352, 198] on td "$22.14" at bounding box center [381, 230] width 82 height 64
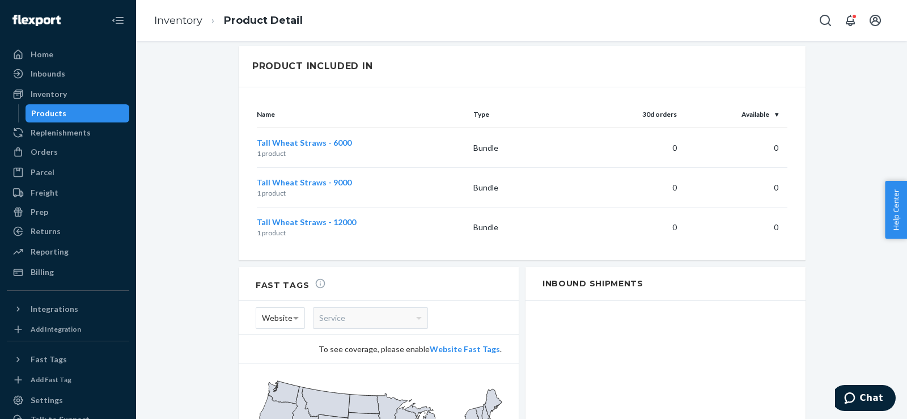
scroll to position [945, 0]
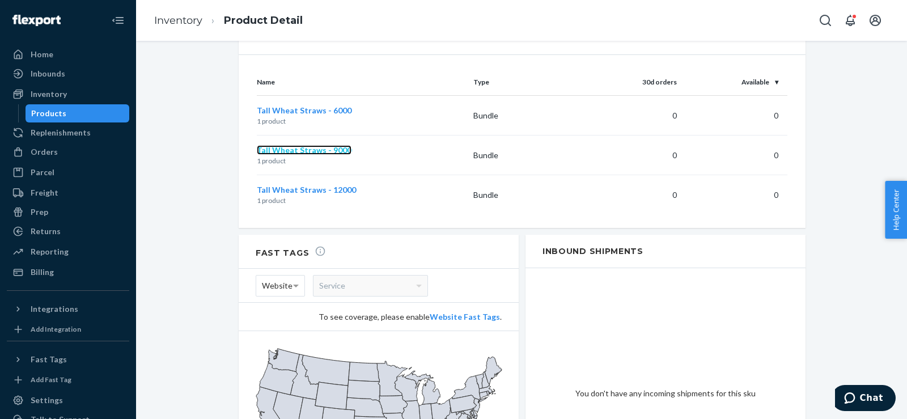
click at [318, 145] on span "Tall Wheat Straws - 9000" at bounding box center [304, 150] width 95 height 10
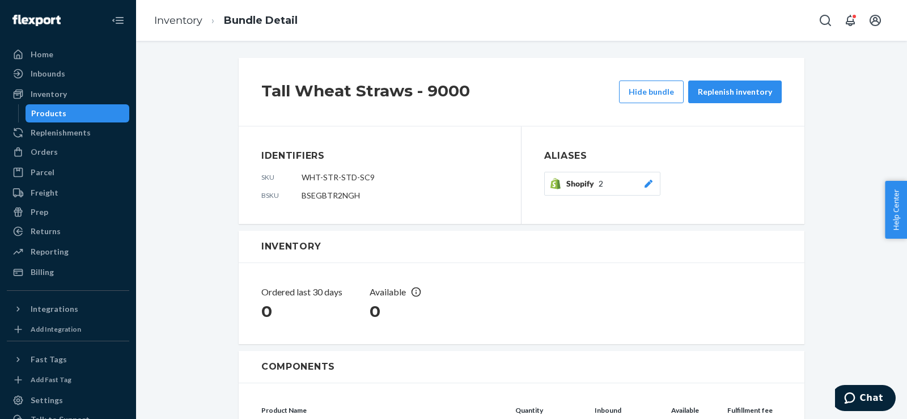
click at [642, 177] on button "Shopify 2" at bounding box center [602, 184] width 116 height 24
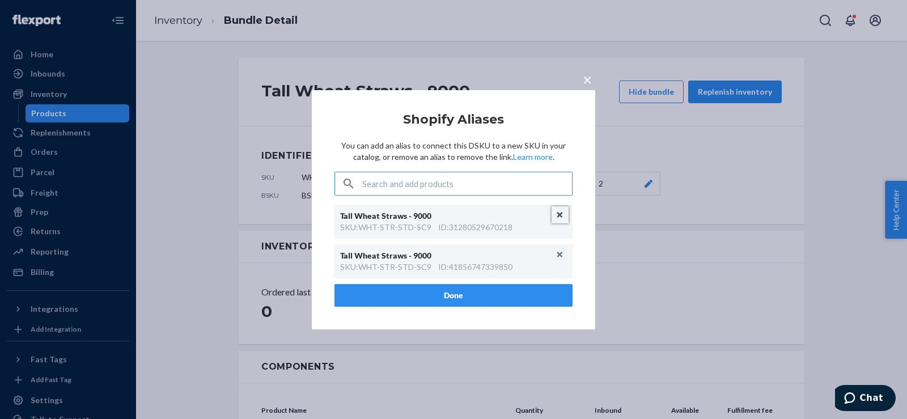
click at [562, 207] on button "Unlink" at bounding box center [560, 214] width 17 height 17
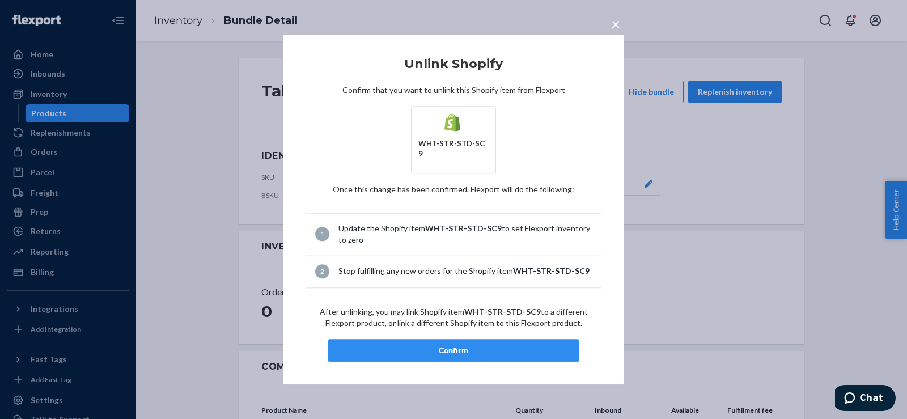
click at [423, 352] on button "Confirm" at bounding box center [453, 350] width 251 height 23
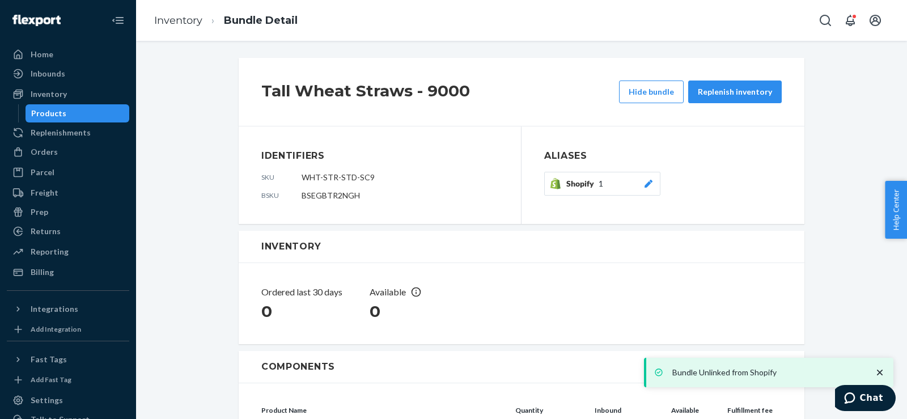
click at [635, 184] on div "Shopify 1" at bounding box center [610, 183] width 88 height 11
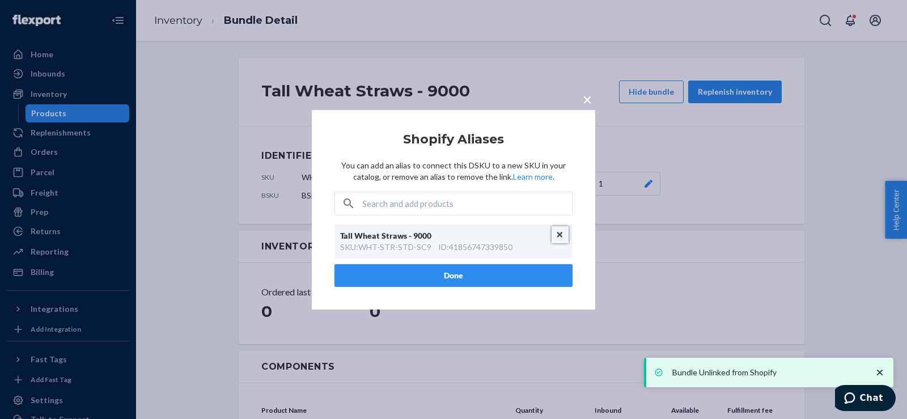
click at [561, 235] on button "Unlink" at bounding box center [560, 234] width 17 height 17
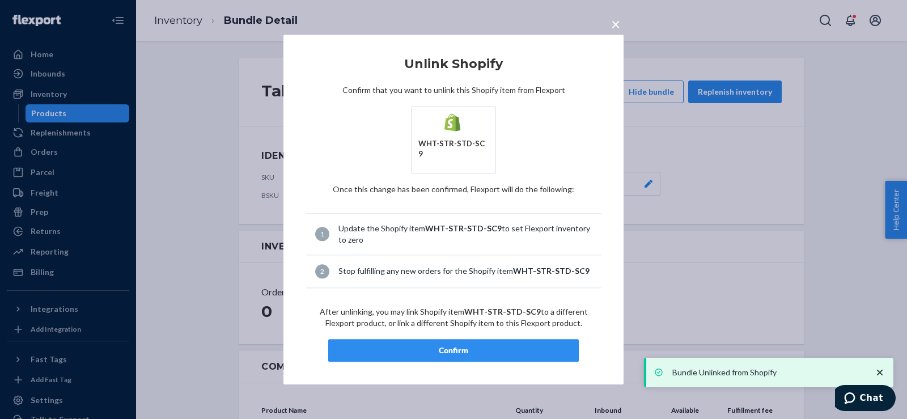
click at [434, 334] on article "Unlink Shopify Confirm that you want to unlink this Shopify item from Flexport …" at bounding box center [453, 209] width 295 height 304
click at [432, 345] on div "Confirm" at bounding box center [453, 350] width 231 height 11
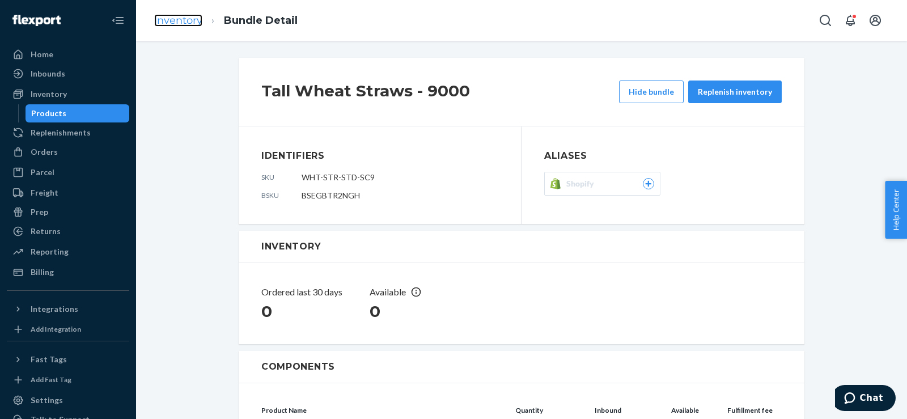
click at [186, 24] on link "Inventory" at bounding box center [178, 20] width 48 height 12
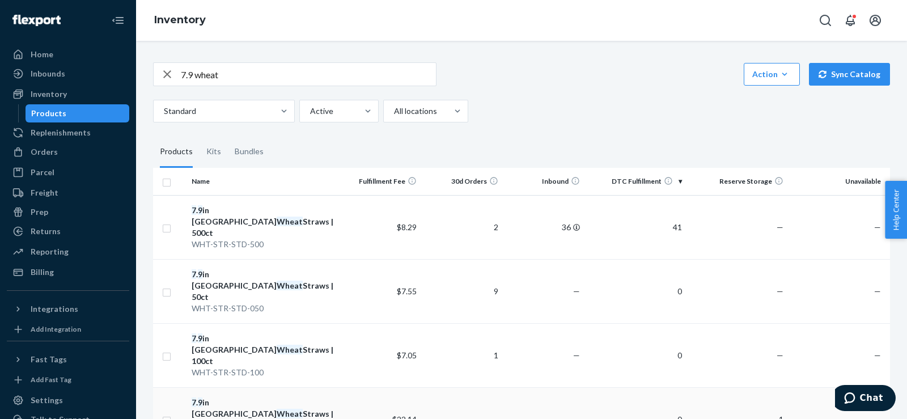
click at [258, 397] on div "7 . 9 in Tall Wheat Straws | 3000ct" at bounding box center [264, 414] width 144 height 34
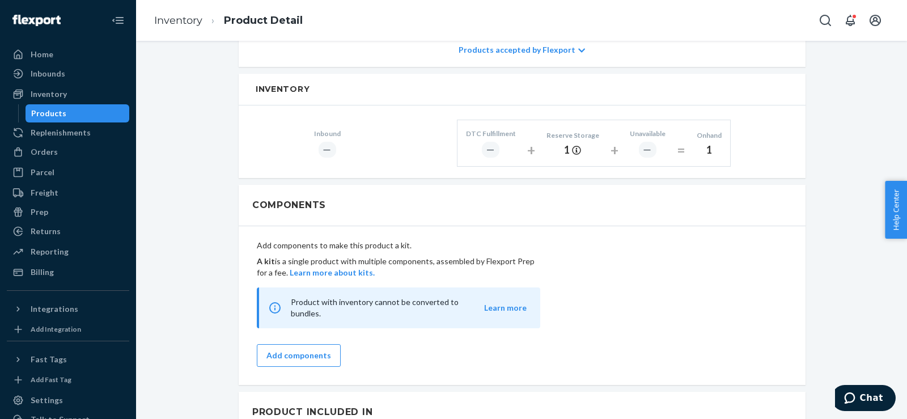
scroll to position [756, 0]
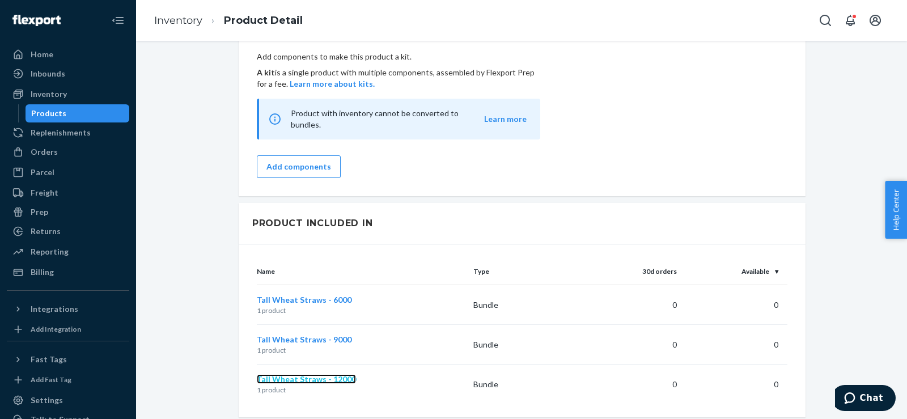
click at [328, 374] on span "Tall Wheat Straws - 12000" at bounding box center [306, 379] width 99 height 10
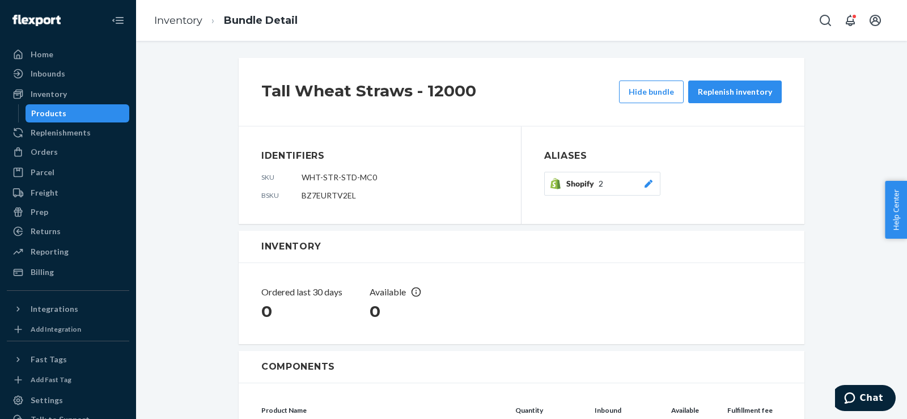
click at [648, 184] on icon at bounding box center [648, 184] width 11 height 8
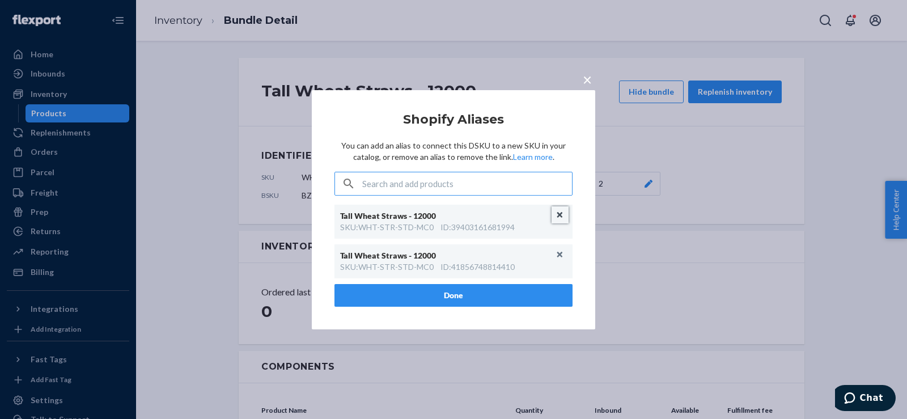
click at [559, 215] on button "Unlink" at bounding box center [560, 214] width 17 height 17
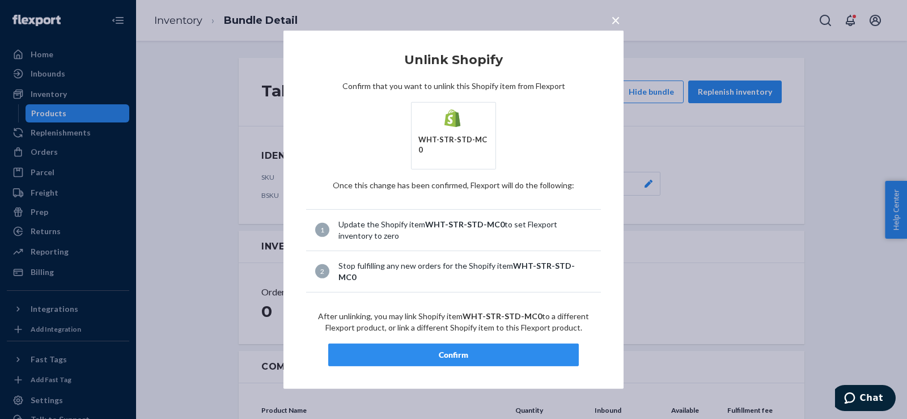
click at [477, 349] on div "Confirm" at bounding box center [453, 354] width 231 height 11
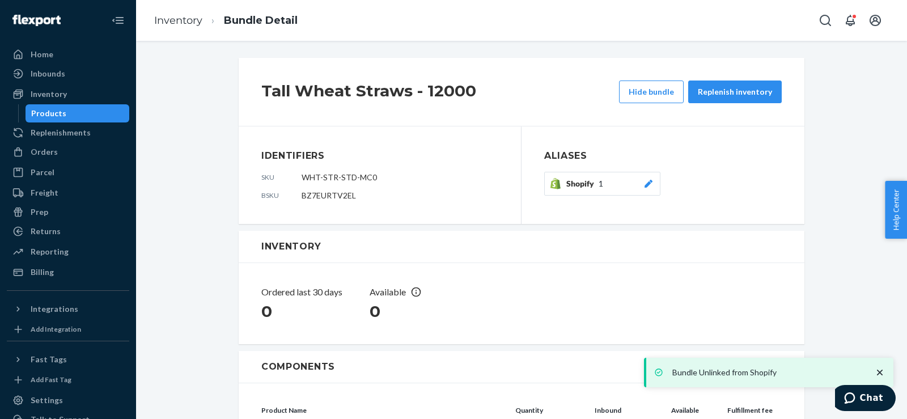
click at [643, 179] on div at bounding box center [648, 183] width 11 height 11
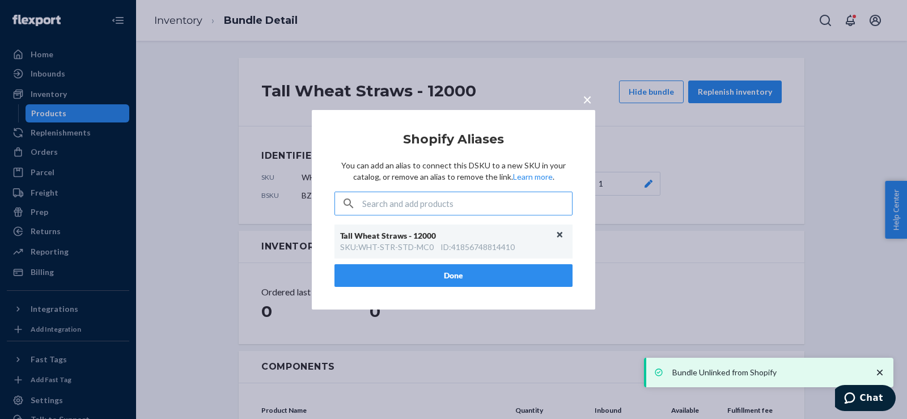
click at [555, 243] on div "SKU : WHT-STR-STD-MC0 ID : 41856748814410" at bounding box center [453, 246] width 227 height 11
click at [554, 234] on button "Unlink" at bounding box center [560, 234] width 17 height 17
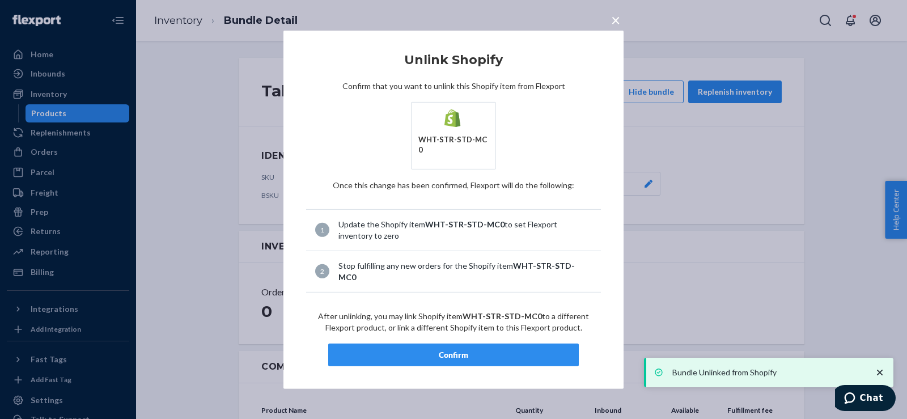
click at [442, 353] on button "Confirm" at bounding box center [453, 354] width 251 height 23
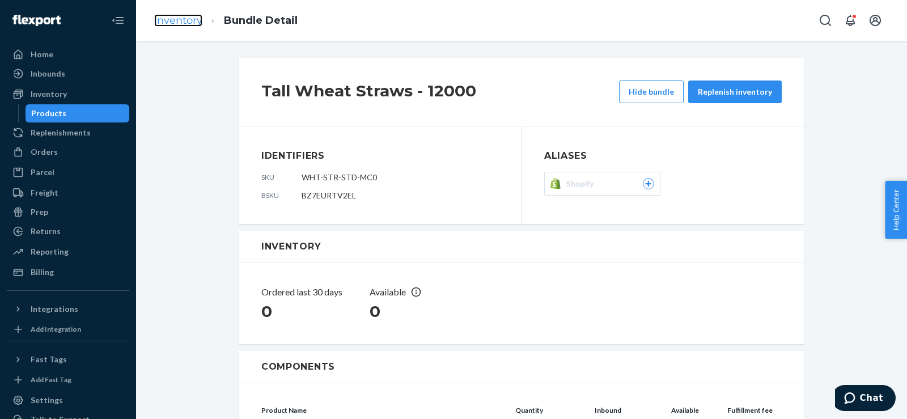
click at [193, 23] on link "Inventory" at bounding box center [178, 20] width 48 height 12
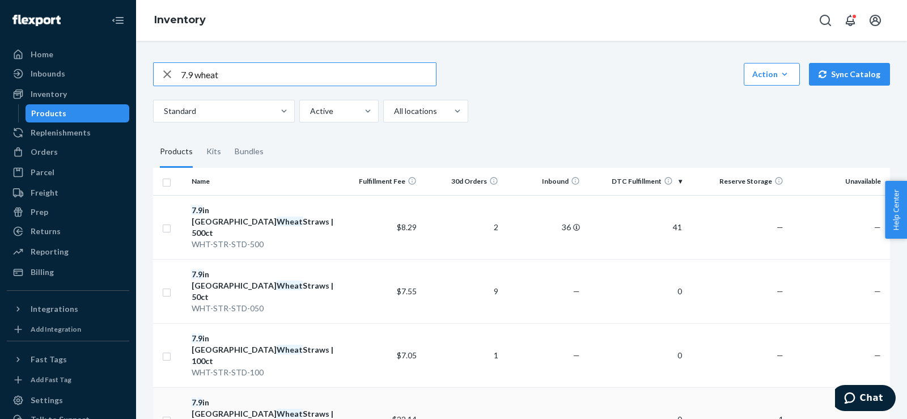
click at [281, 397] on div "7 . 9 in Tall Wheat Straws | 3000ct" at bounding box center [264, 414] width 144 height 34
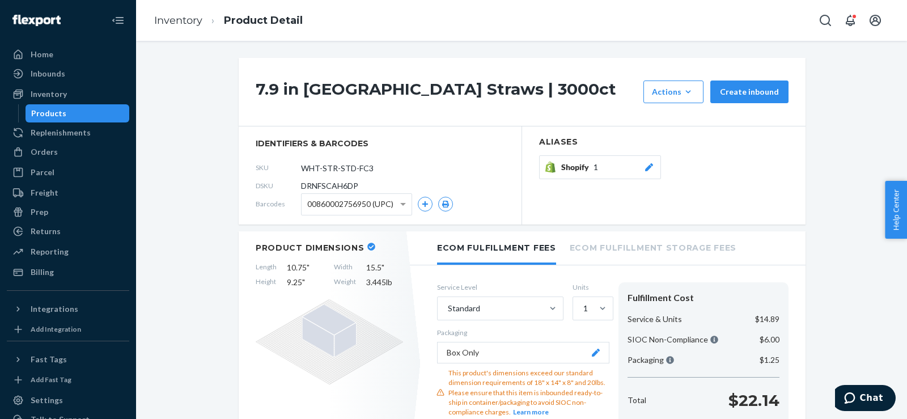
click at [177, 27] on li "Inventory" at bounding box center [178, 21] width 48 height 15
click at [176, 23] on link "Inventory" at bounding box center [178, 20] width 48 height 12
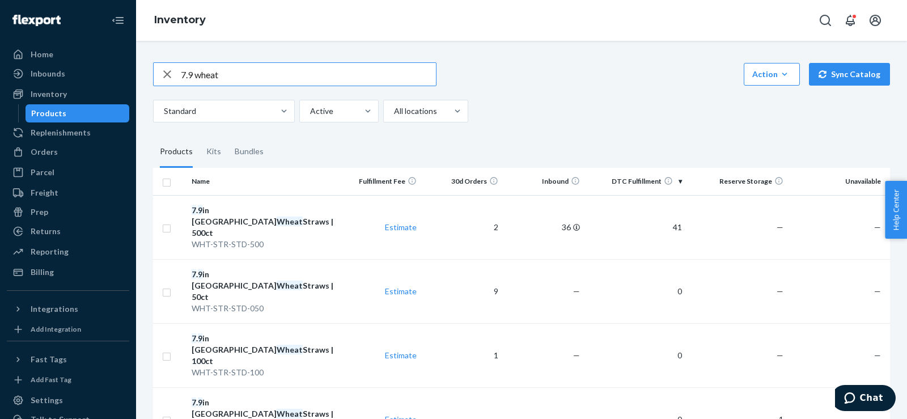
click at [199, 61] on div "7.9 wheat Action Create product Create kit or bundle Bulk create products Bulk …" at bounding box center [522, 426] width 754 height 754
click at [194, 70] on input "7.9 wheat" at bounding box center [308, 74] width 255 height 23
click at [192, 77] on input "7.9 wheat" at bounding box center [308, 74] width 255 height 23
drag, startPoint x: 192, startPoint y: 77, endPoint x: 181, endPoint y: 78, distance: 11.5
click at [181, 78] on input "7.9 wheat" at bounding box center [308, 74] width 255 height 23
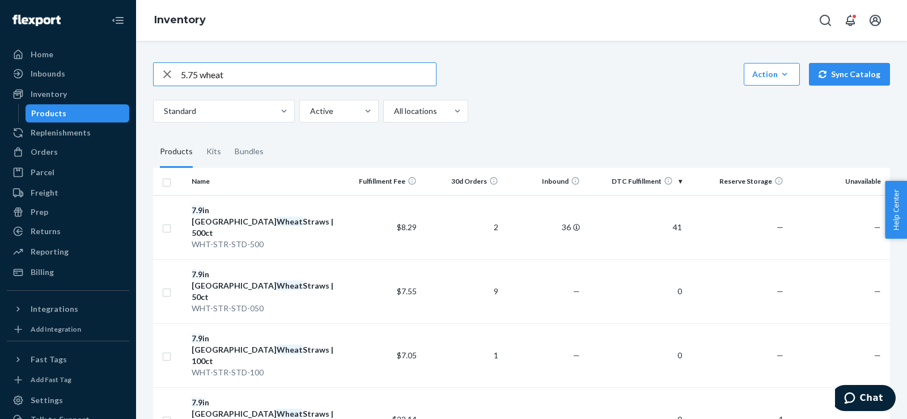
type input "5.75 wheat"
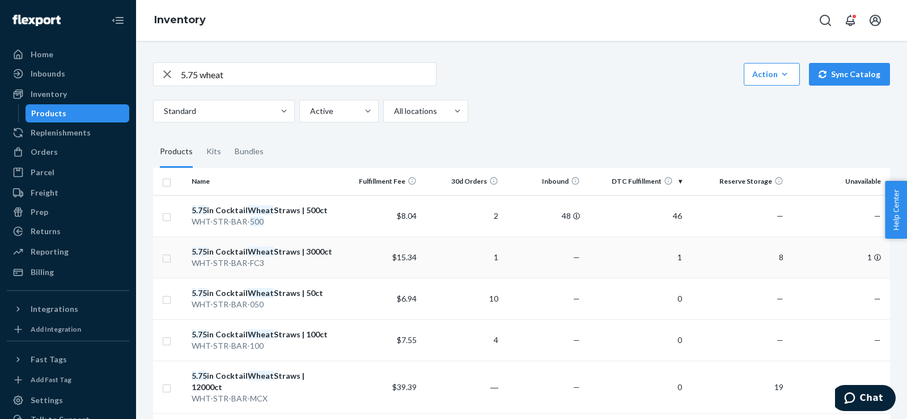
click at [256, 249] on em "Wheat" at bounding box center [261, 252] width 26 height 10
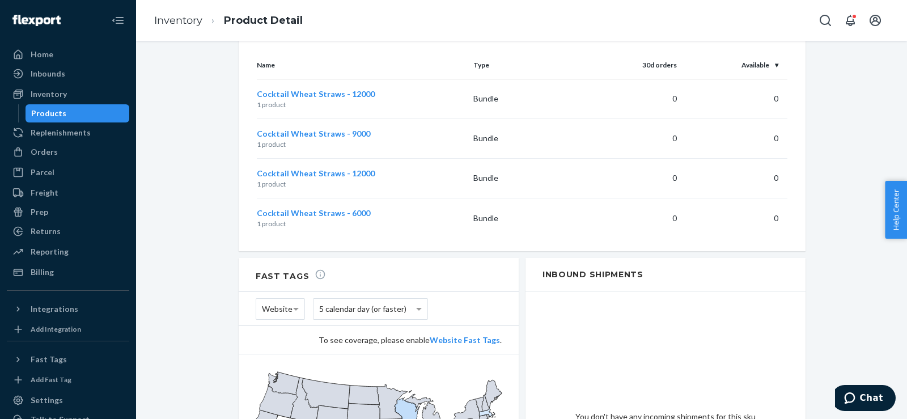
scroll to position [945, 0]
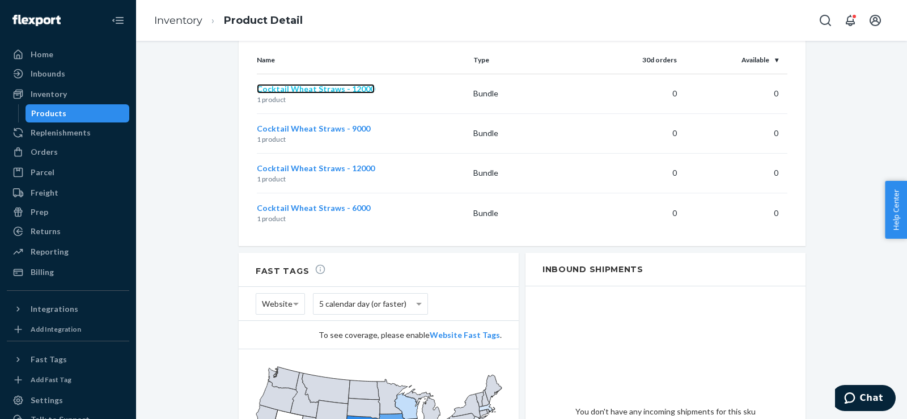
click at [303, 84] on span "Cocktail Wheat Straws - 12000" at bounding box center [316, 89] width 118 height 10
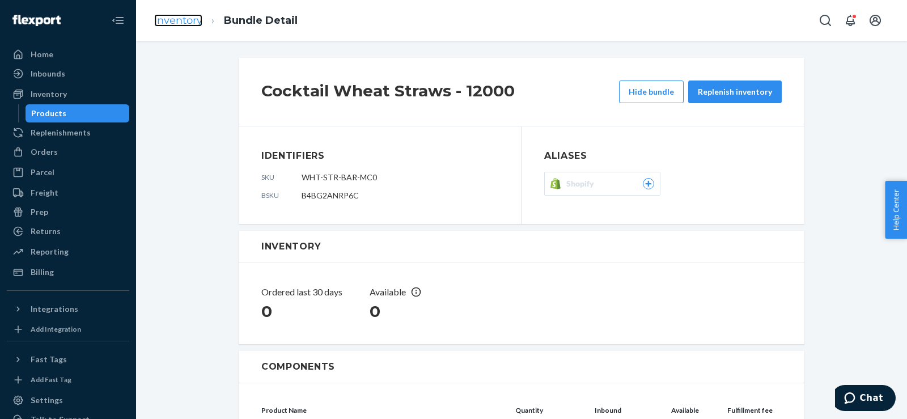
click at [182, 22] on link "Inventory" at bounding box center [178, 20] width 48 height 12
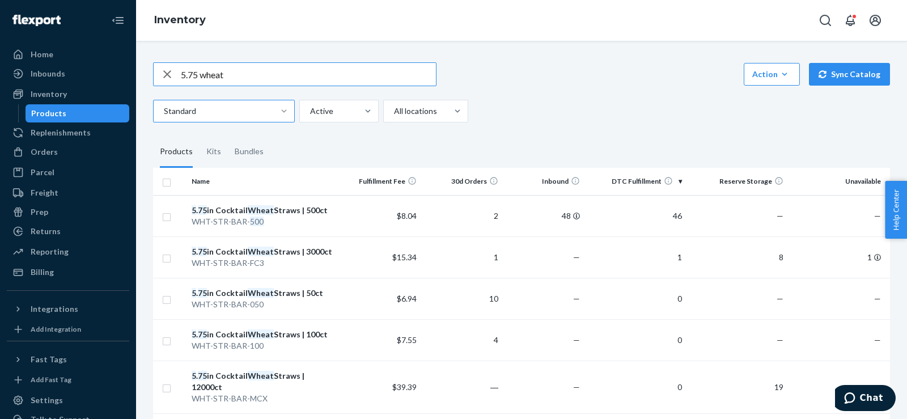
click at [277, 102] on div at bounding box center [284, 111] width 20 height 22
click at [164, 105] on input "Standard" at bounding box center [163, 110] width 1 height 11
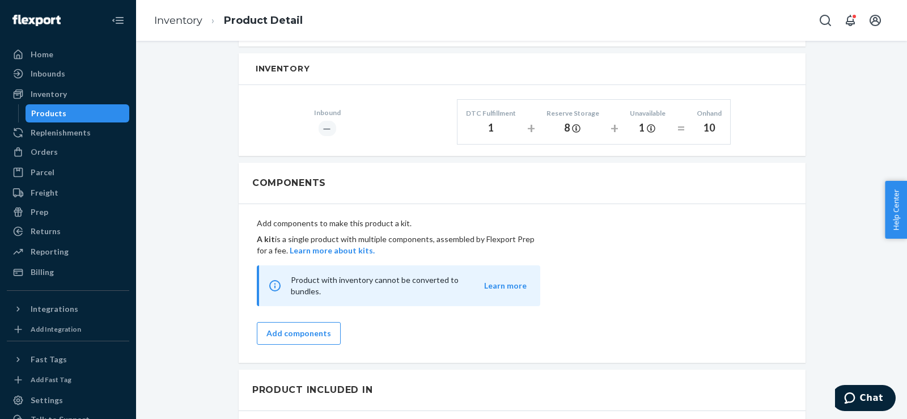
scroll to position [945, 0]
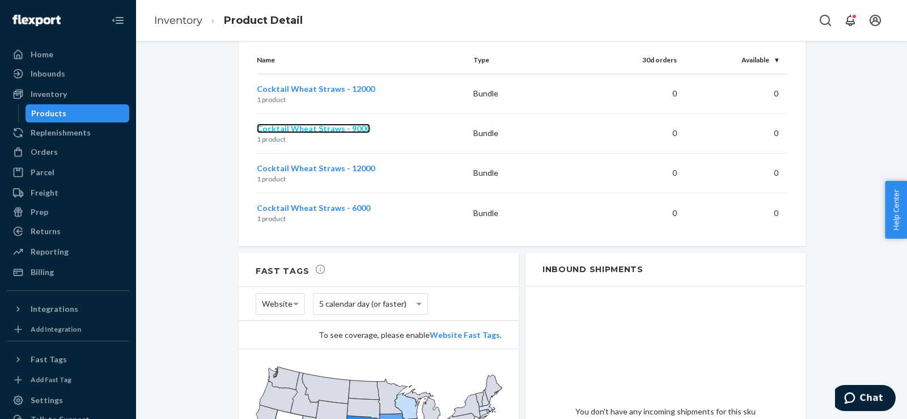
click at [299, 124] on span "Cocktail Wheat Straws - 9000" at bounding box center [313, 129] width 113 height 10
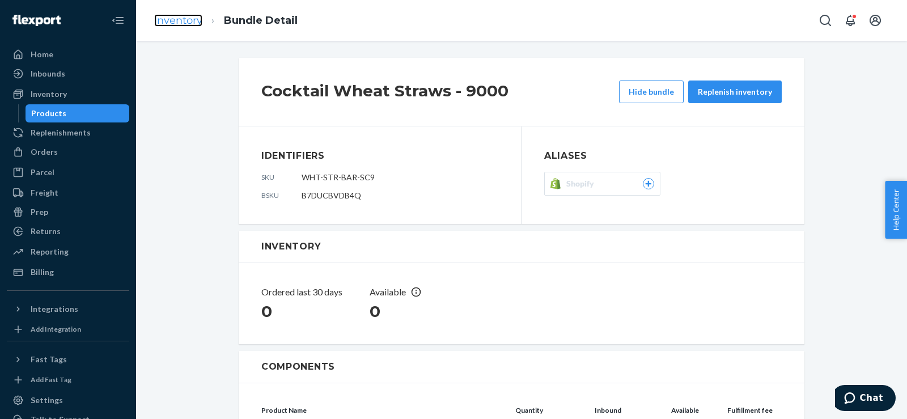
click at [170, 24] on link "Inventory" at bounding box center [178, 20] width 48 height 12
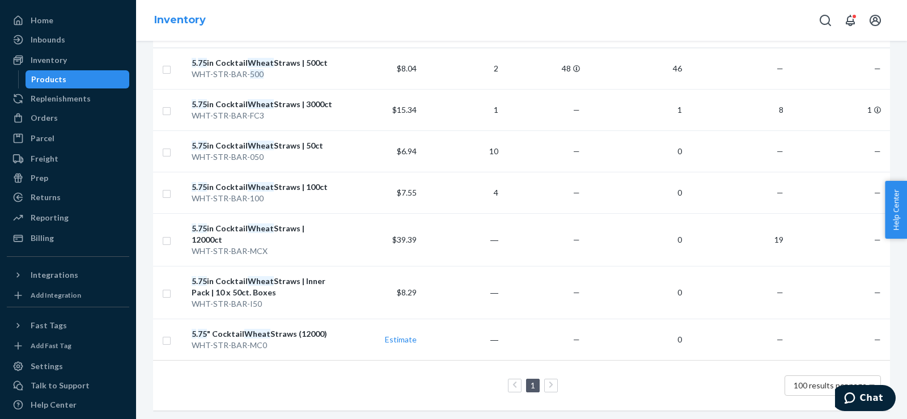
scroll to position [62, 0]
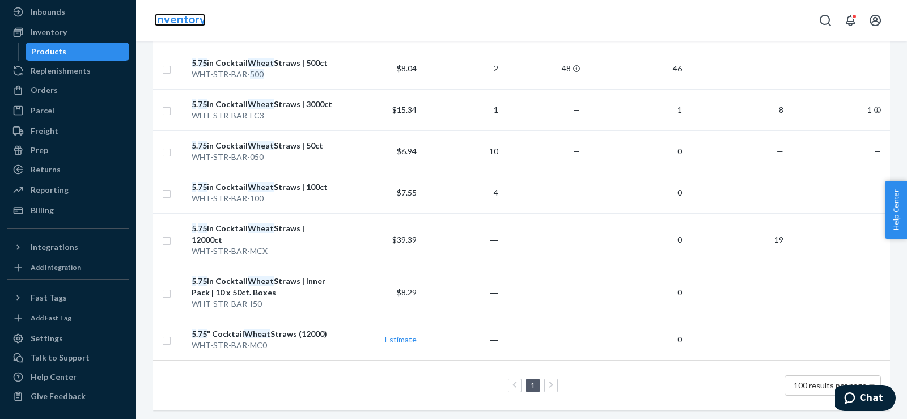
click at [175, 23] on link "Inventory" at bounding box center [180, 20] width 52 height 12
click at [260, 110] on div "WHT-STR-BAR-FC3" at bounding box center [264, 115] width 144 height 11
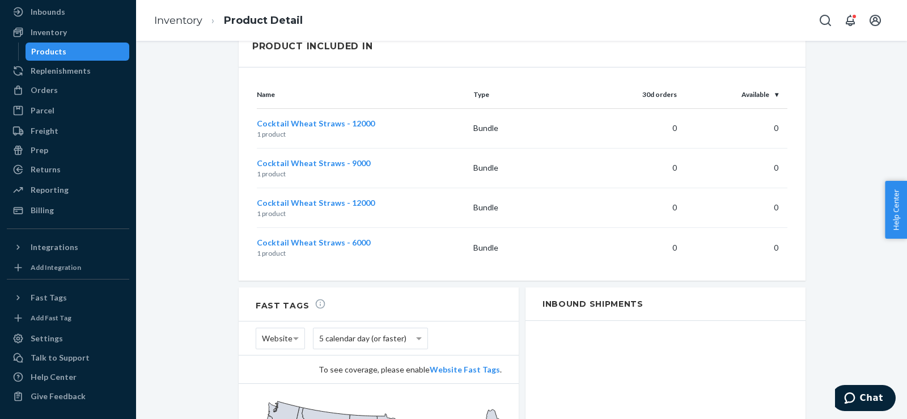
scroll to position [945, 0]
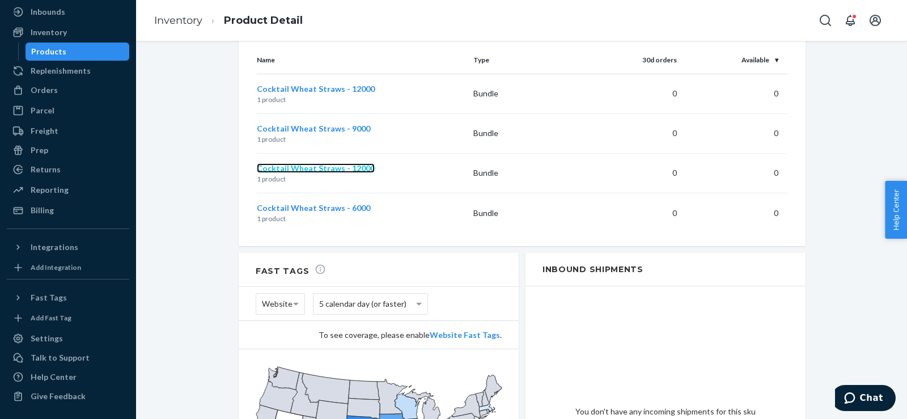
click at [290, 163] on span "Cocktail Wheat Straws - 12000" at bounding box center [316, 168] width 118 height 10
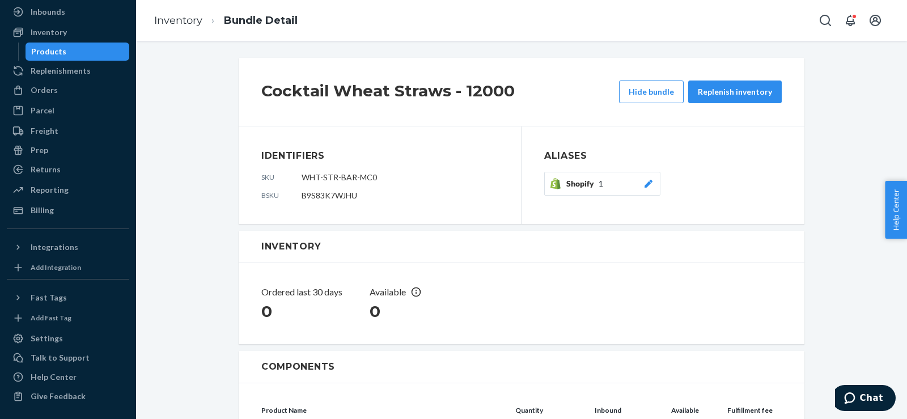
click at [644, 180] on icon at bounding box center [648, 184] width 11 height 8
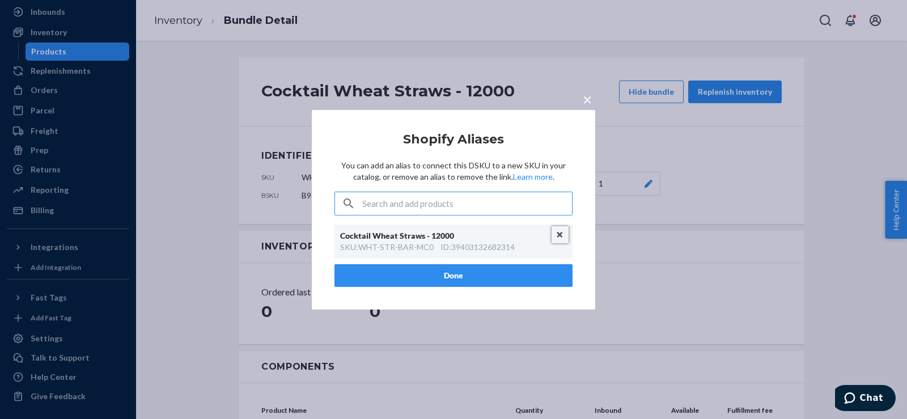
click at [558, 237] on button "Unlink" at bounding box center [560, 234] width 17 height 17
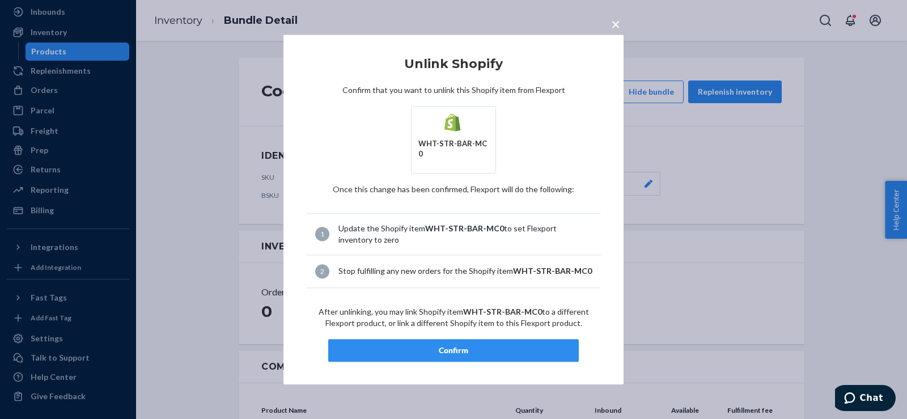
click at [476, 345] on div "Confirm" at bounding box center [453, 350] width 231 height 11
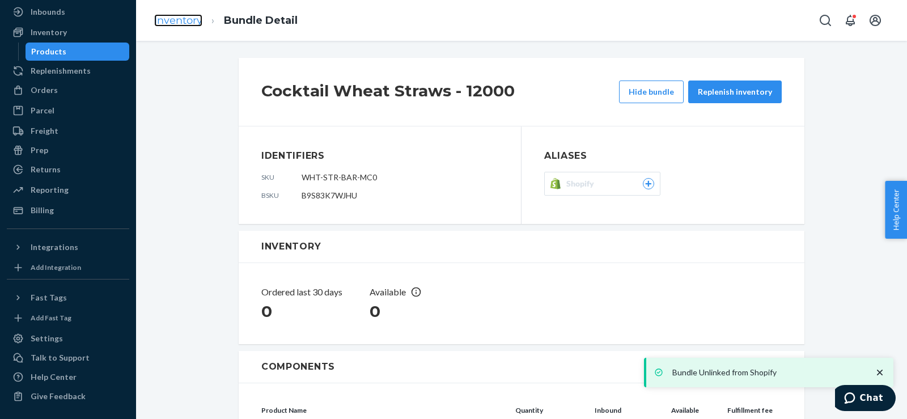
click at [186, 19] on link "Inventory" at bounding box center [178, 20] width 48 height 12
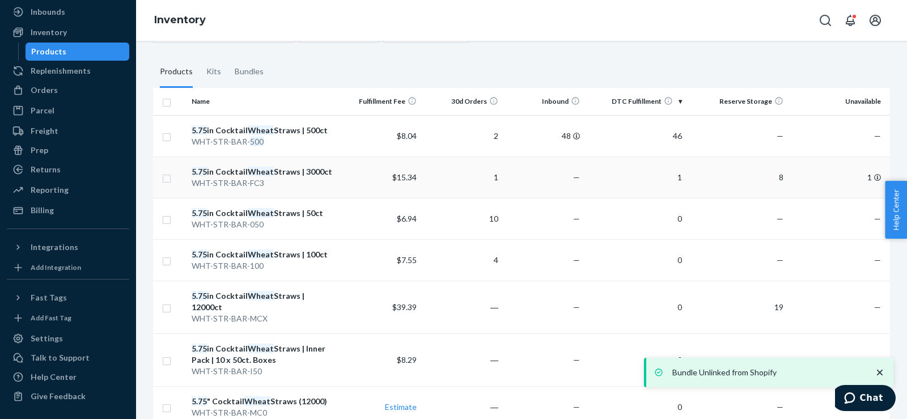
scroll to position [147, 0]
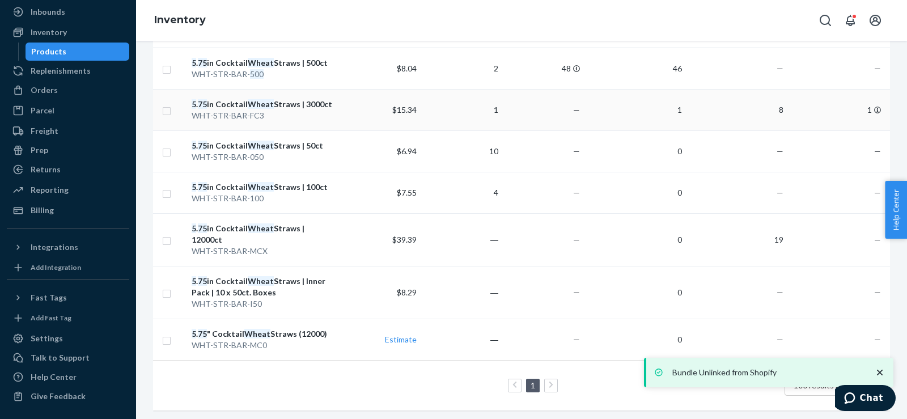
click at [248, 108] on em "Wheat" at bounding box center [261, 104] width 26 height 10
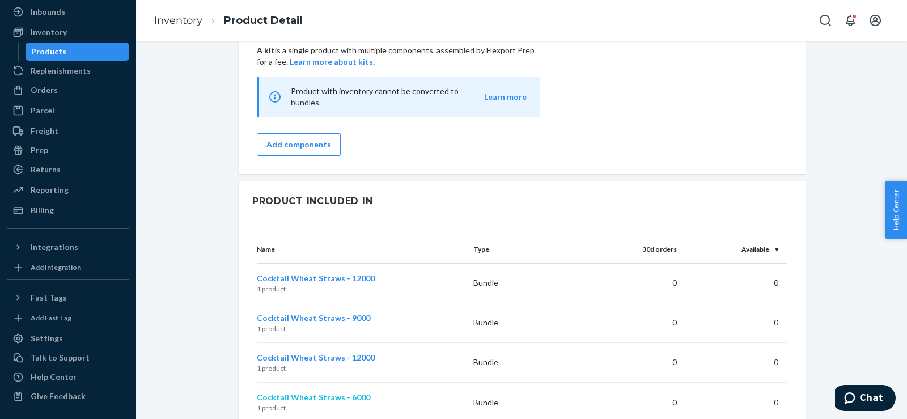
scroll to position [945, 0]
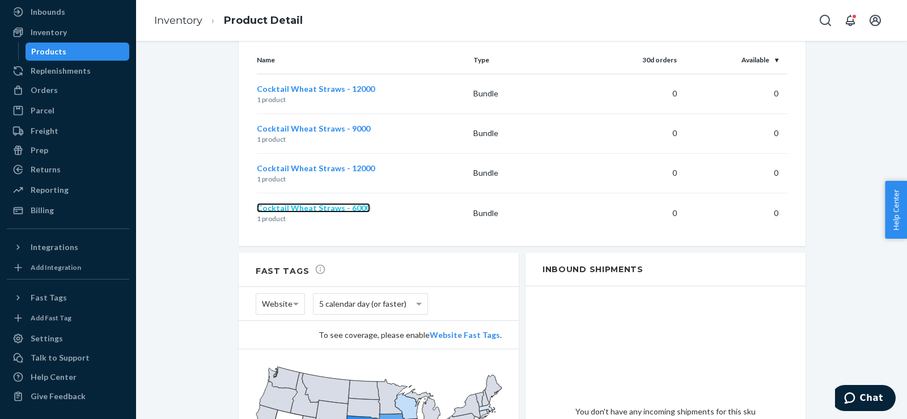
click at [302, 203] on span "Cocktail Wheat Straws - 6000" at bounding box center [313, 208] width 113 height 10
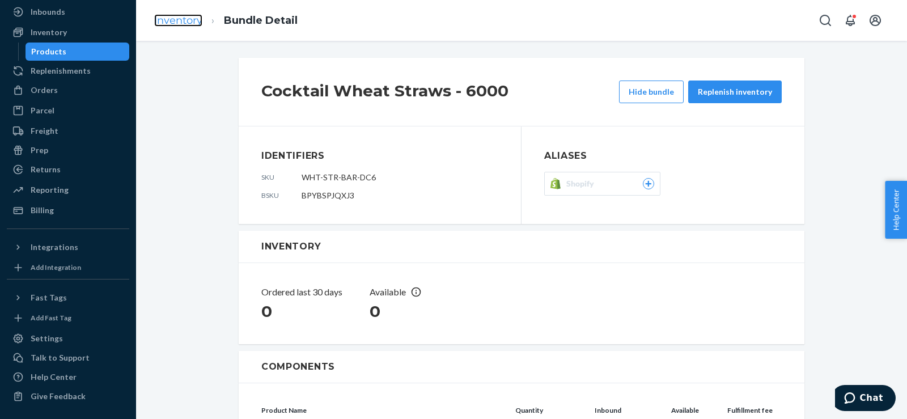
click at [192, 24] on link "Inventory" at bounding box center [178, 20] width 48 height 12
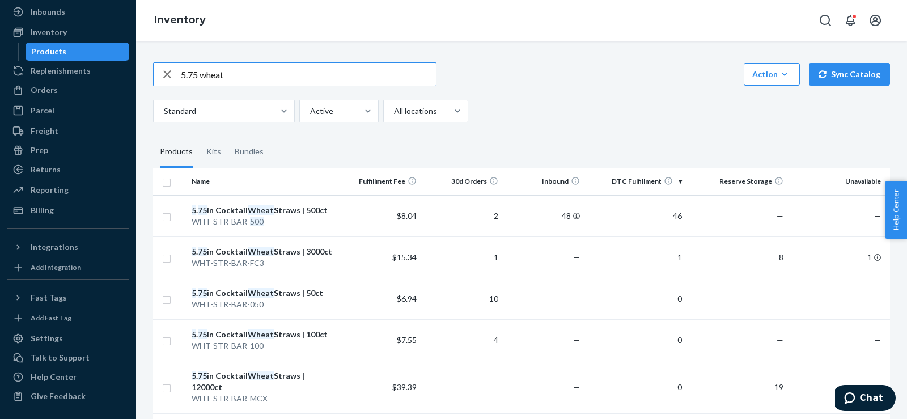
click at [164, 78] on icon "button" at bounding box center [167, 74] width 14 height 23
click at [274, 252] on div "5 . 75 in Cocktail Wheat Straws | 3000ct" at bounding box center [264, 251] width 144 height 11
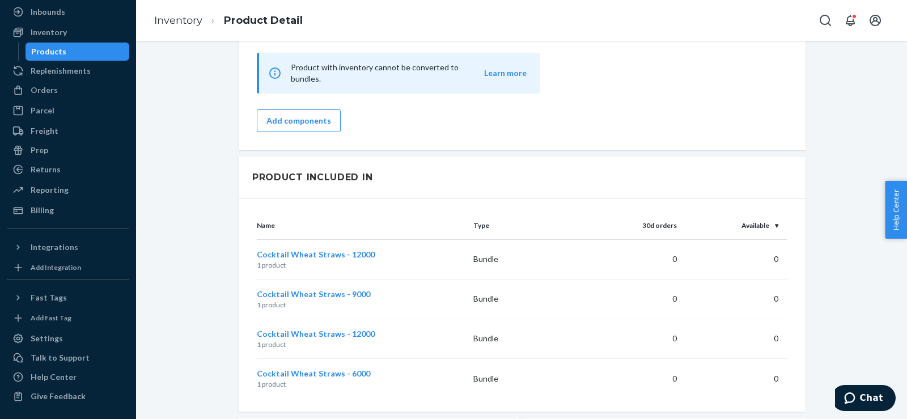
scroll to position [756, 0]
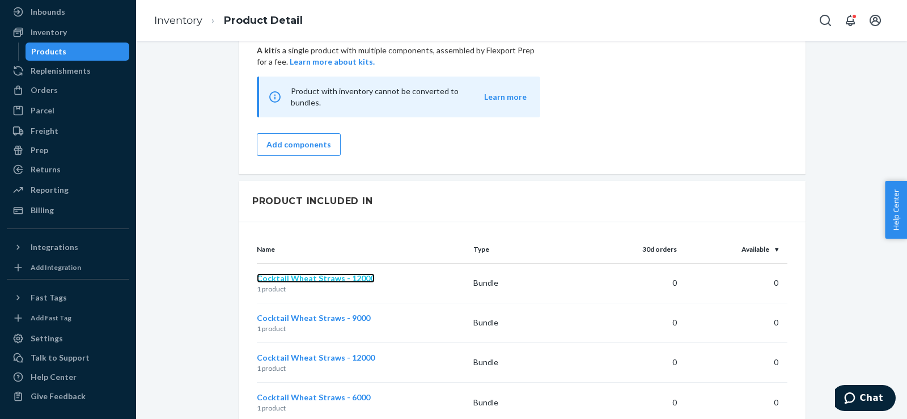
click at [303, 273] on span "Cocktail Wheat Straws - 12000" at bounding box center [316, 278] width 118 height 10
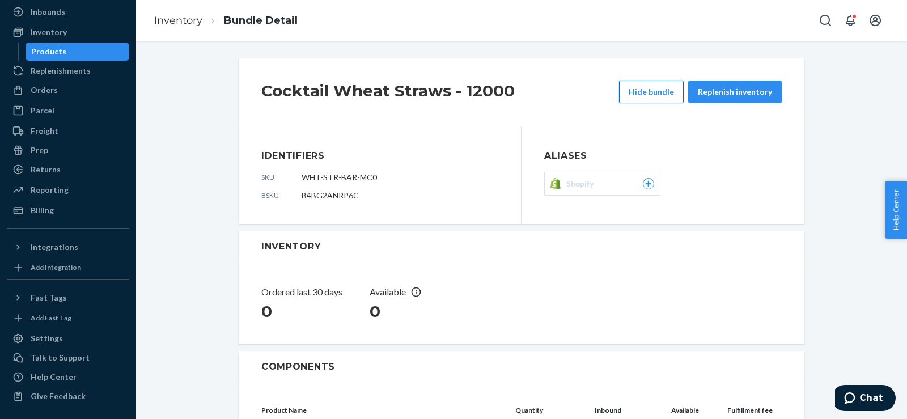
click at [629, 88] on button "Hide bundle" at bounding box center [651, 91] width 65 height 23
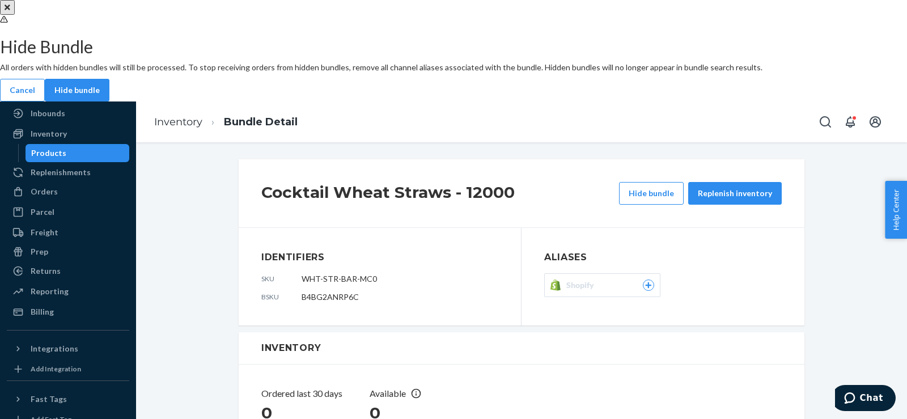
click at [109, 101] on button "Hide bundle" at bounding box center [77, 90] width 65 height 23
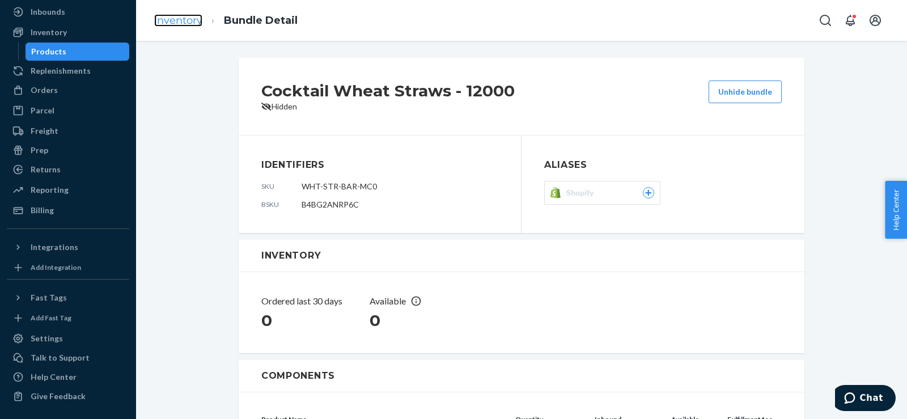
click at [189, 23] on link "Inventory" at bounding box center [178, 20] width 48 height 12
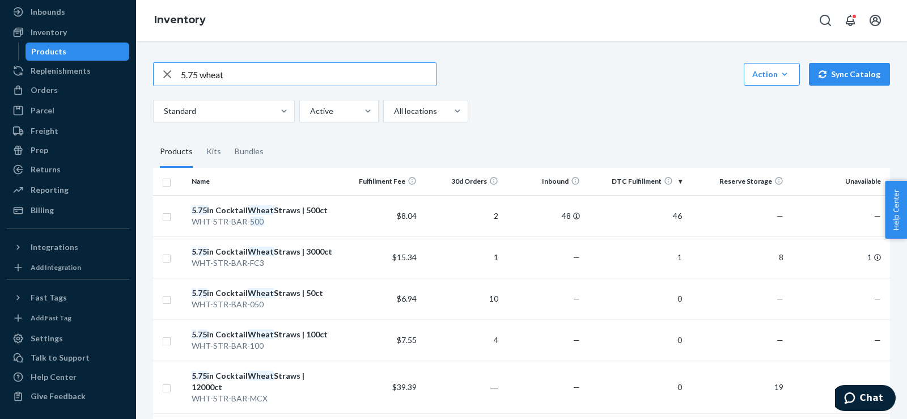
click at [343, 260] on td "$15.34" at bounding box center [381, 256] width 82 height 41
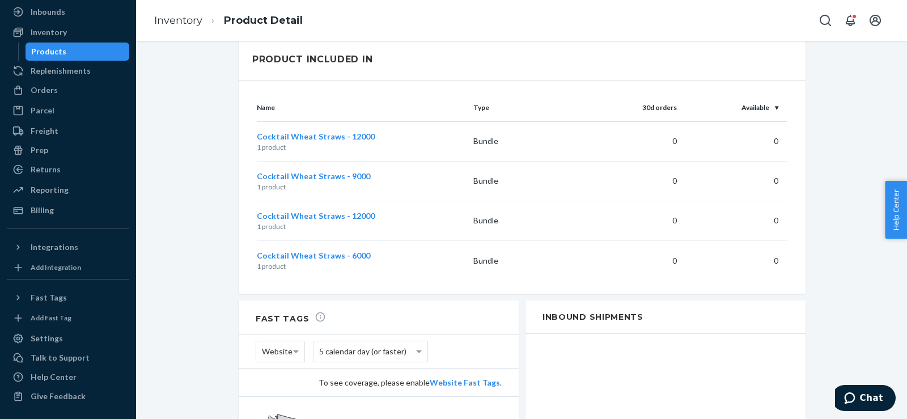
scroll to position [887, 0]
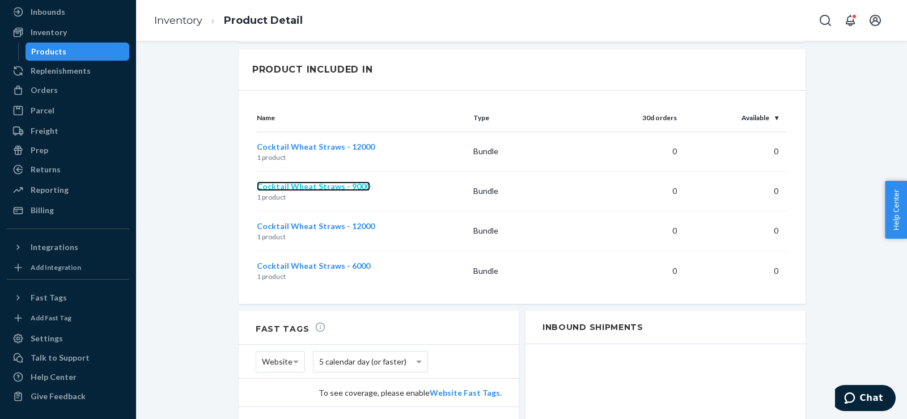
click at [315, 181] on span "Cocktail Wheat Straws - 9000" at bounding box center [313, 186] width 113 height 10
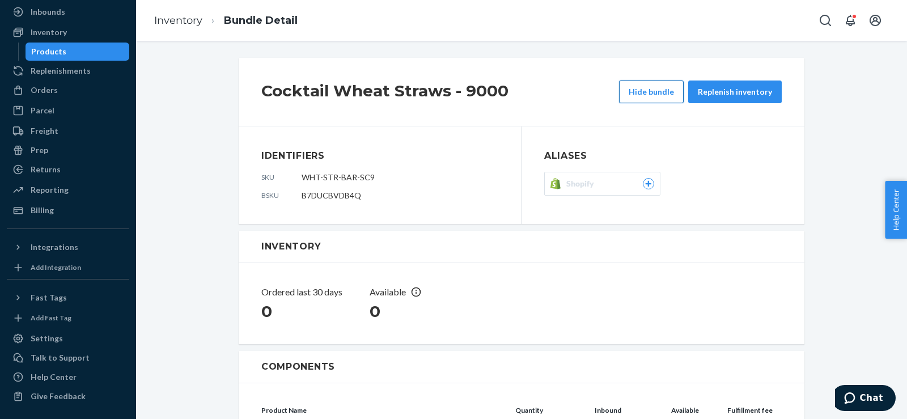
click at [643, 83] on button "Hide bundle" at bounding box center [651, 91] width 65 height 23
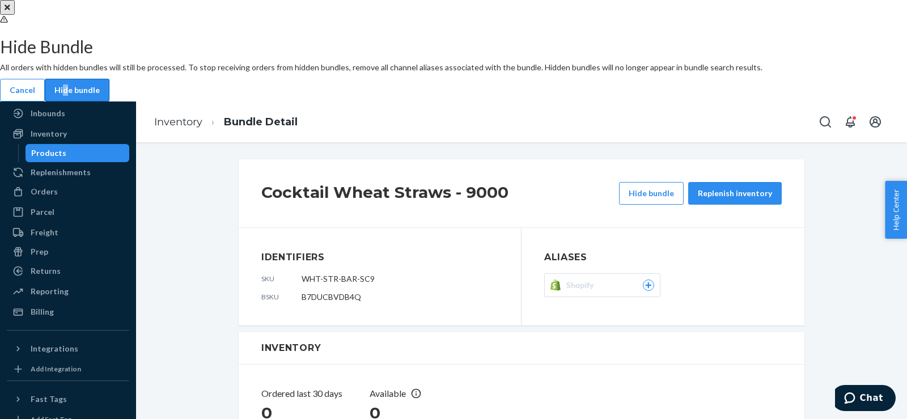
click at [507, 101] on div "Hide Bundle All orders with hidden bundles will still be processed. To stop rec…" at bounding box center [453, 58] width 907 height 87
click at [109, 101] on button "Hide bundle" at bounding box center [77, 90] width 65 height 23
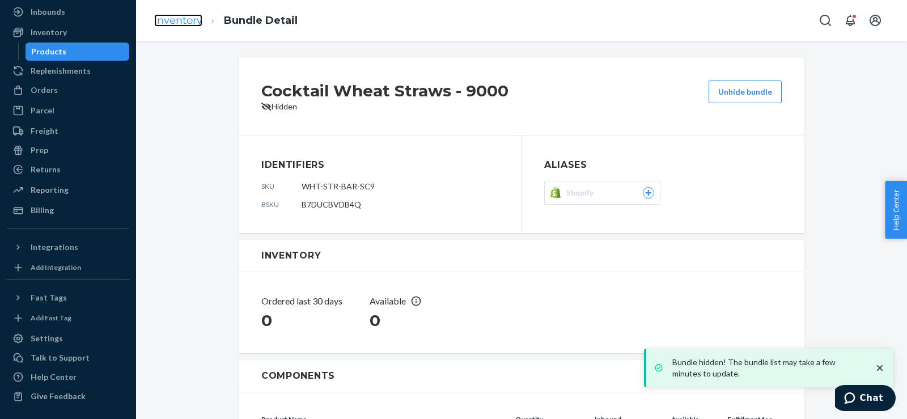
click at [182, 20] on link "Inventory" at bounding box center [178, 20] width 48 height 12
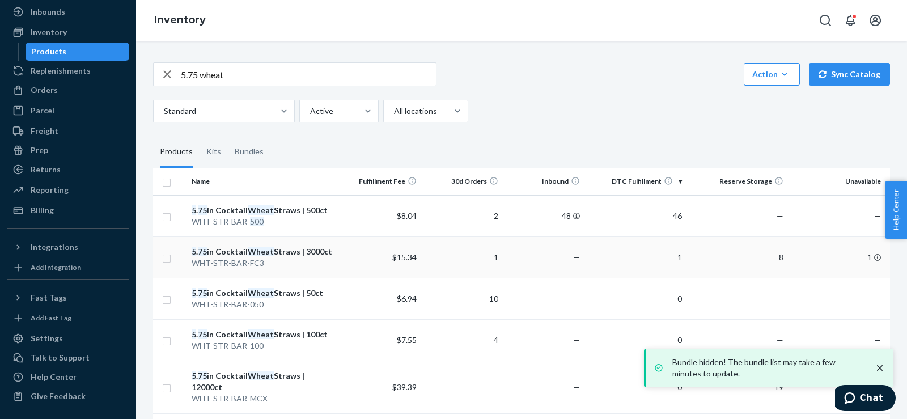
click at [269, 256] on em "Wheat" at bounding box center [261, 252] width 26 height 10
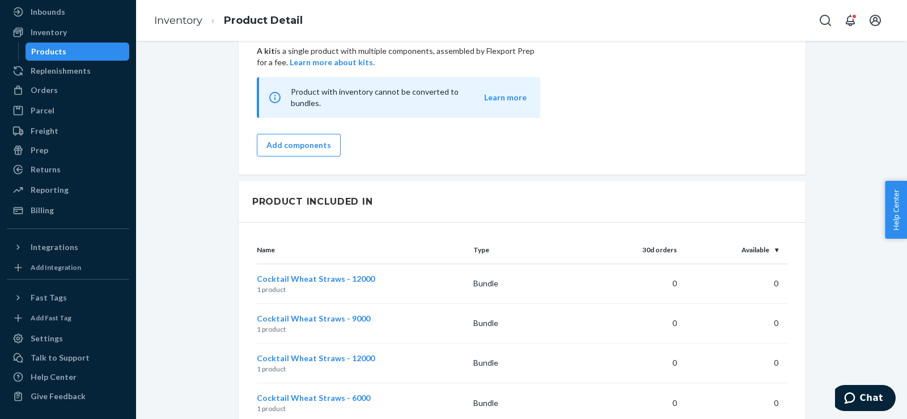
scroll to position [945, 0]
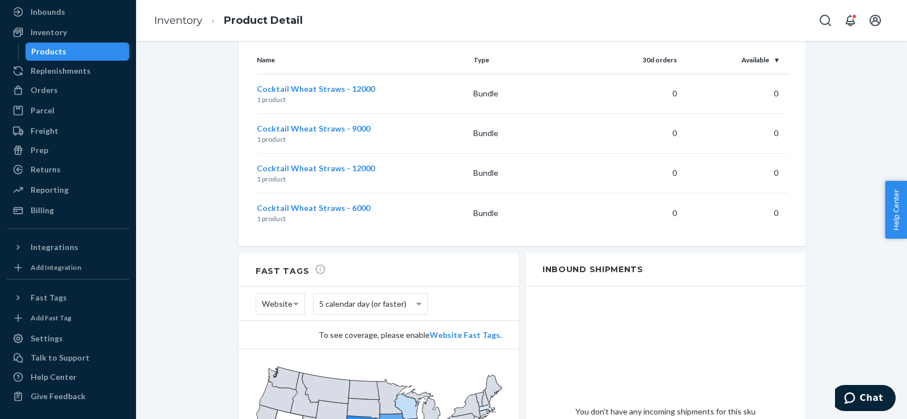
click at [305, 174] on p "1 product" at bounding box center [360, 179] width 207 height 10
click at [303, 163] on span "Cocktail Wheat Straws - 12000" at bounding box center [316, 168] width 118 height 10
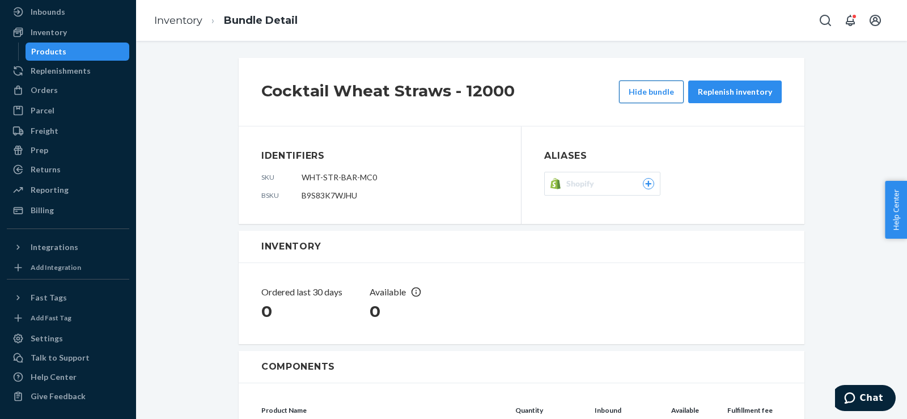
click at [664, 87] on button "Hide bundle" at bounding box center [651, 91] width 65 height 23
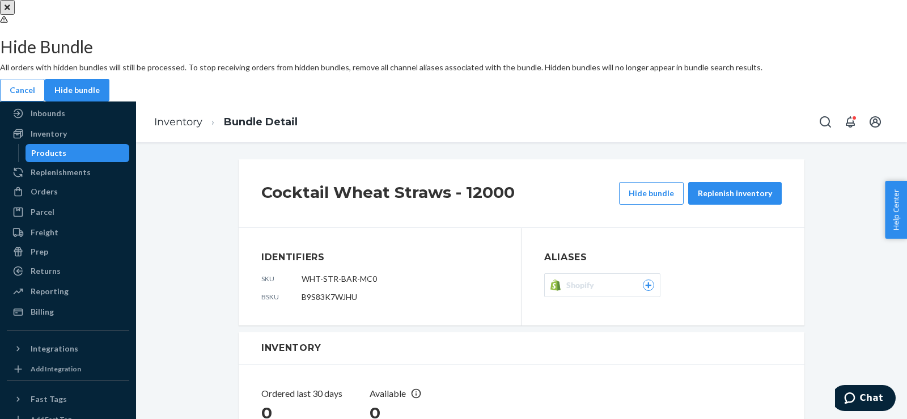
click at [109, 101] on button "Hide bundle" at bounding box center [77, 90] width 65 height 23
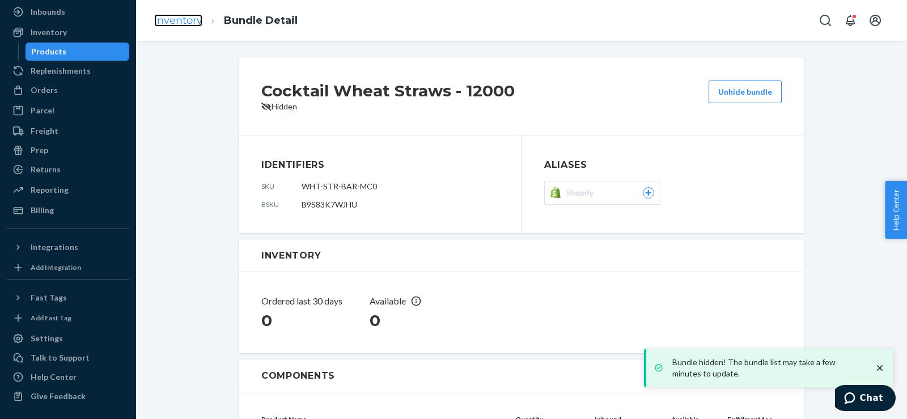
click at [188, 24] on link "Inventory" at bounding box center [178, 20] width 48 height 12
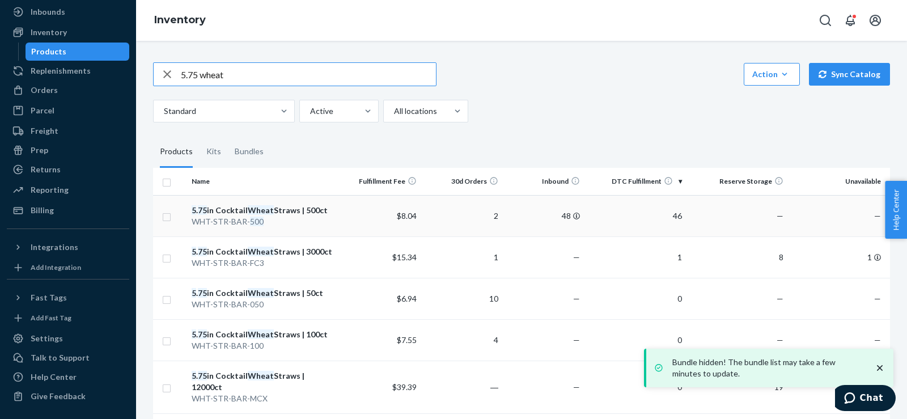
scroll to position [147, 0]
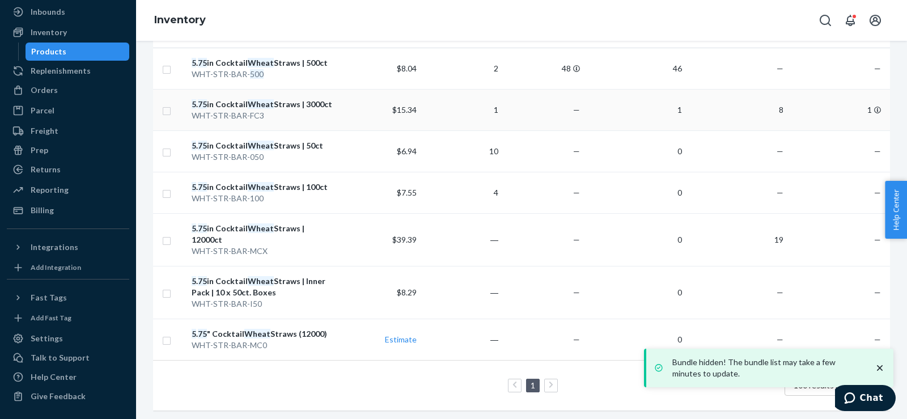
click at [328, 107] on div "5 . 75 in Cocktail Wheat Straws | 3000ct" at bounding box center [264, 104] width 144 height 11
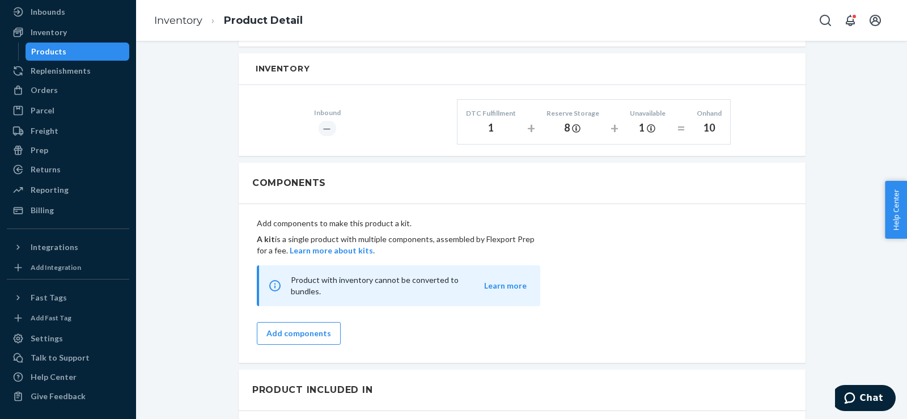
scroll to position [945, 0]
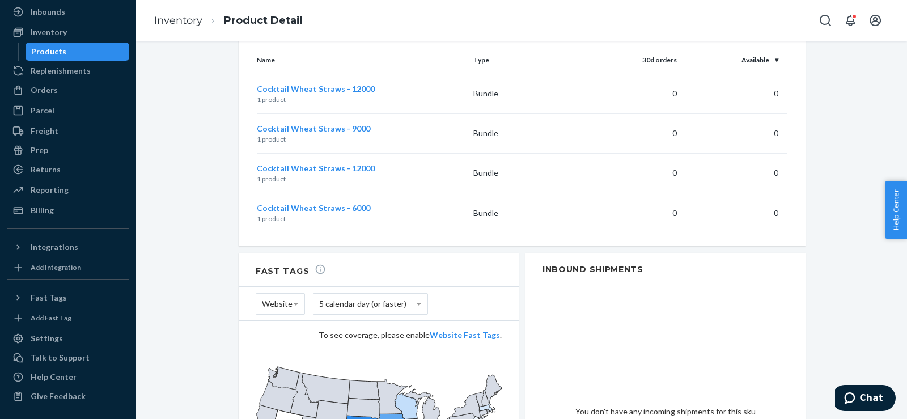
click at [336, 214] on p "1 product" at bounding box center [360, 219] width 207 height 10
click at [331, 203] on span "Cocktail Wheat Straws - 6000" at bounding box center [313, 208] width 113 height 10
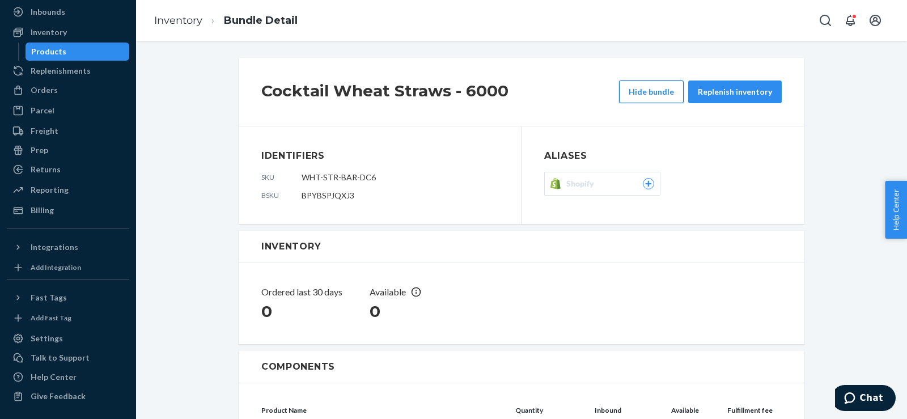
click at [641, 87] on button "Hide bundle" at bounding box center [651, 91] width 65 height 23
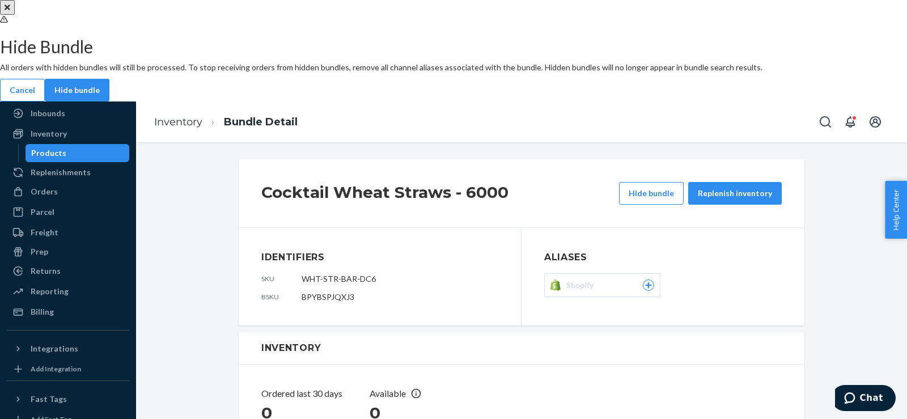
click at [109, 101] on button "Hide bundle" at bounding box center [77, 90] width 65 height 23
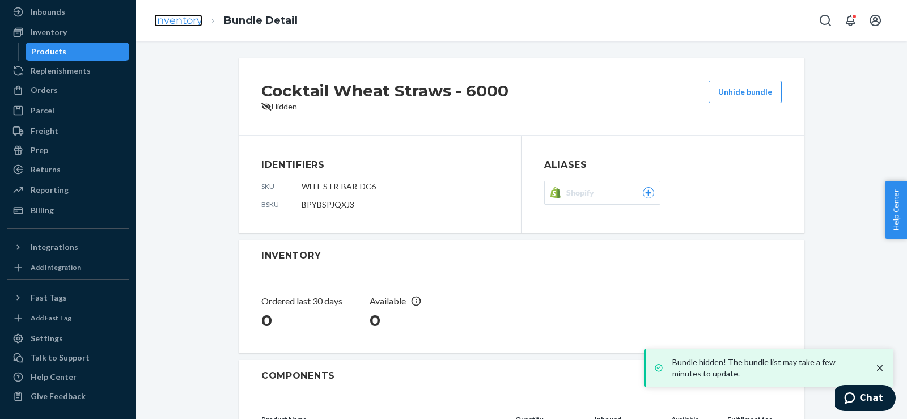
click at [163, 20] on link "Inventory" at bounding box center [178, 20] width 48 height 12
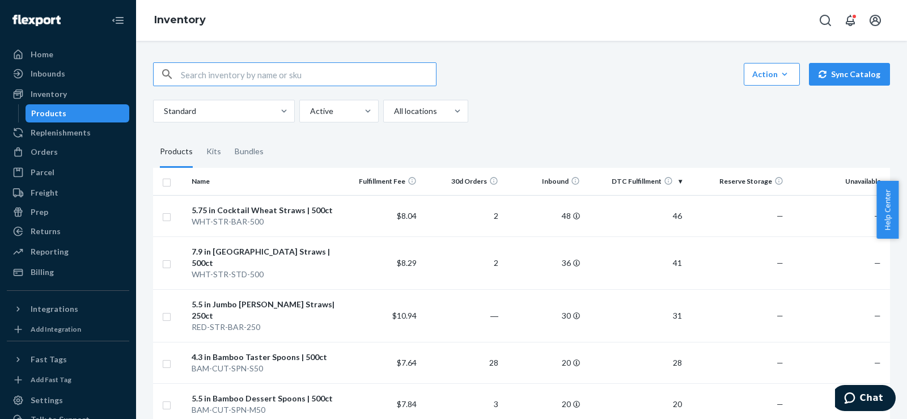
click at [205, 72] on input "text" at bounding box center [308, 74] width 255 height 23
type input "5.57 wheat"
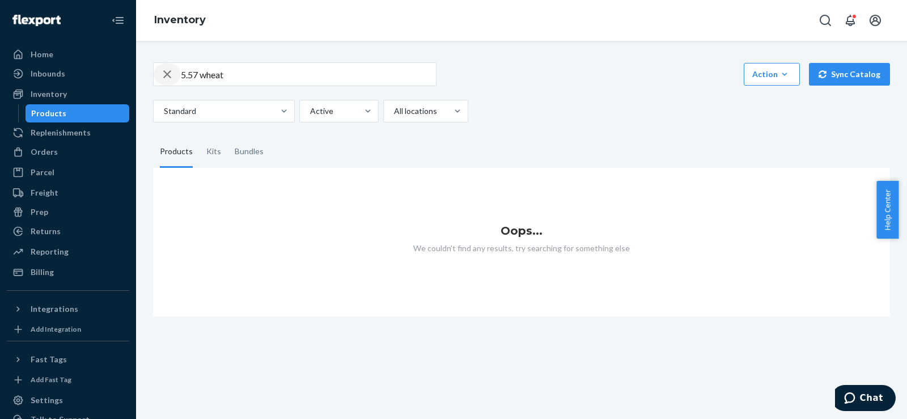
click at [165, 78] on icon "button" at bounding box center [167, 74] width 14 height 23
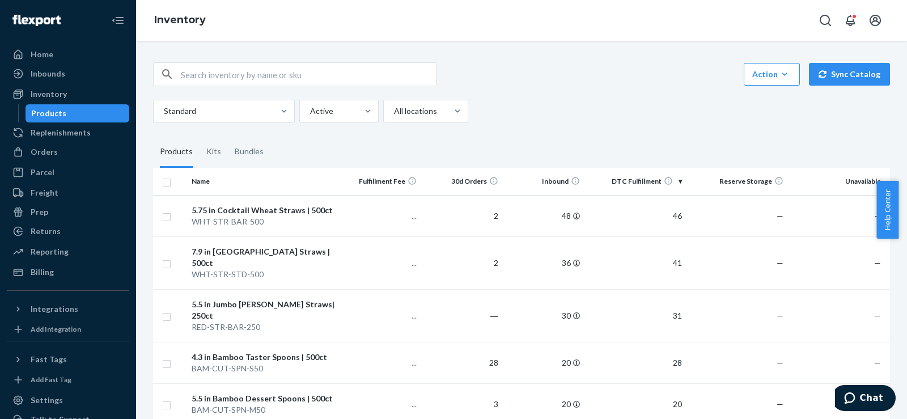
click at [205, 71] on input "text" at bounding box center [308, 74] width 255 height 23
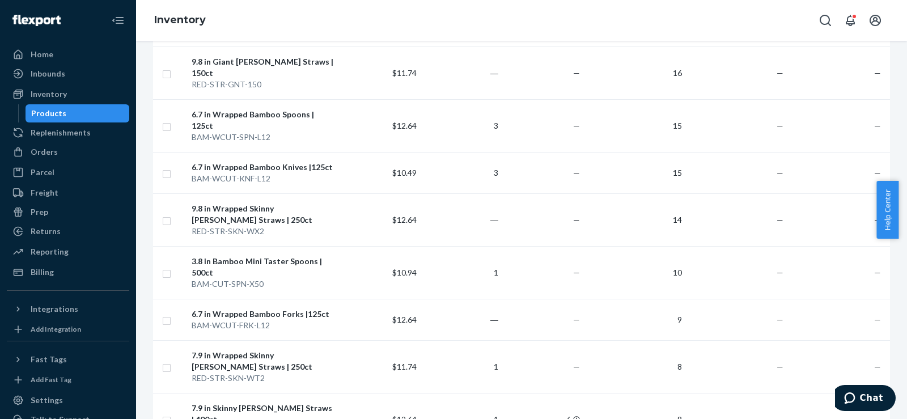
scroll to position [567, 0]
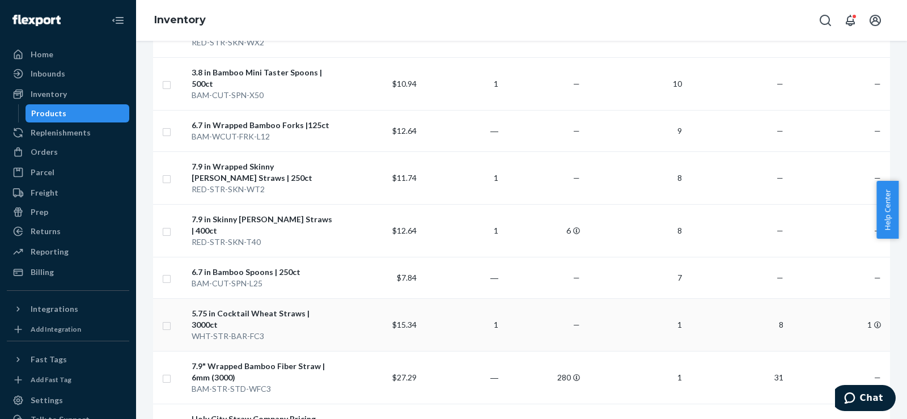
click at [256, 330] on div "WHT-STR-BAR-FC3" at bounding box center [264, 335] width 144 height 11
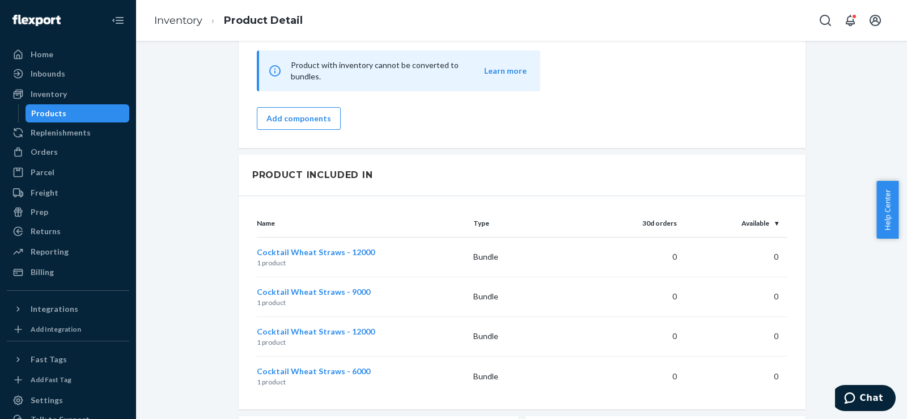
scroll to position [756, 0]
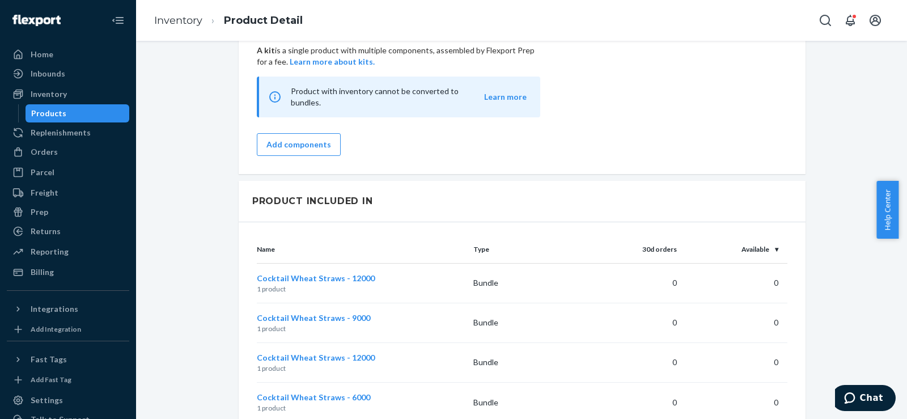
click at [443, 284] on p "1 product" at bounding box center [360, 289] width 207 height 10
click at [345, 273] on span "Cocktail Wheat Straws - 12000" at bounding box center [316, 278] width 118 height 10
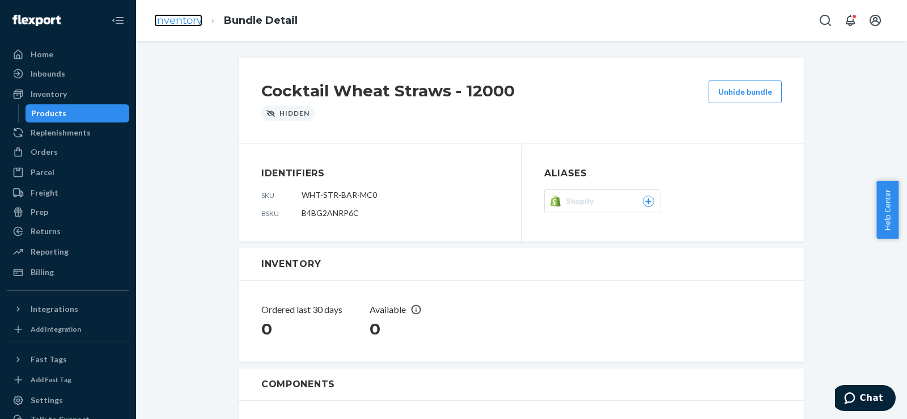
click at [183, 23] on link "Inventory" at bounding box center [178, 20] width 48 height 12
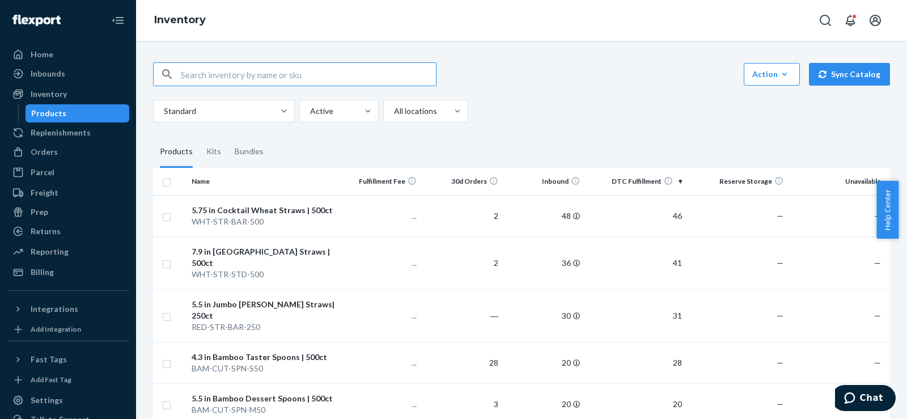
click at [190, 77] on input "text" at bounding box center [308, 74] width 255 height 23
type input "7.9 wheat"
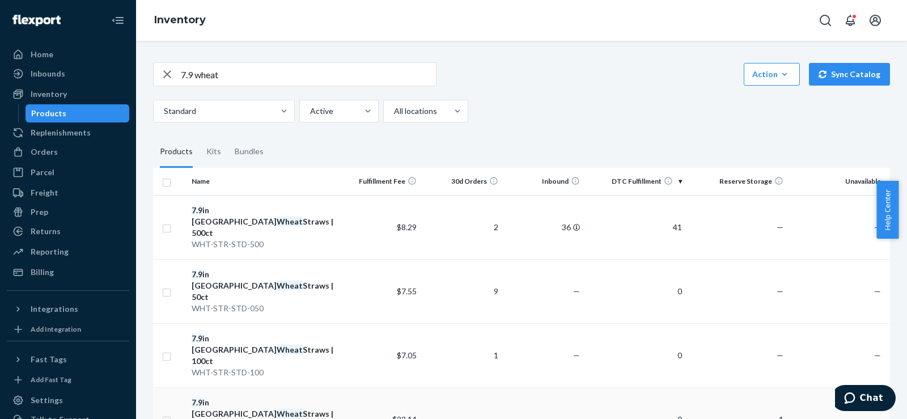
click at [222, 397] on div "7 . 9 in Tall Wheat Straws | 3000ct" at bounding box center [264, 414] width 144 height 34
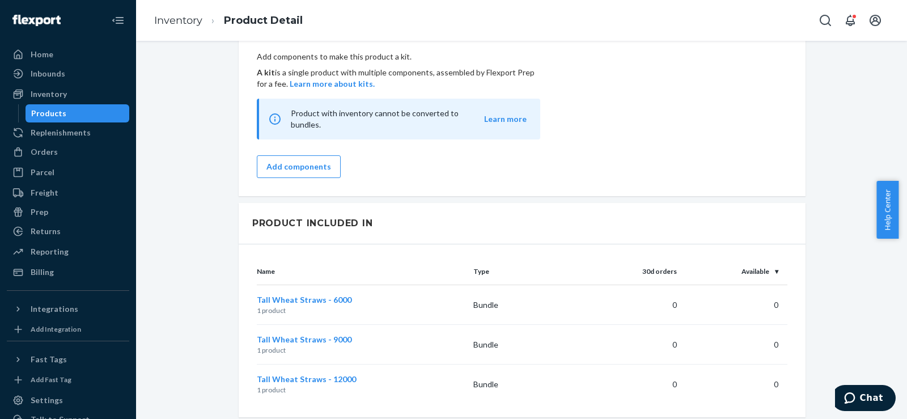
scroll to position [945, 0]
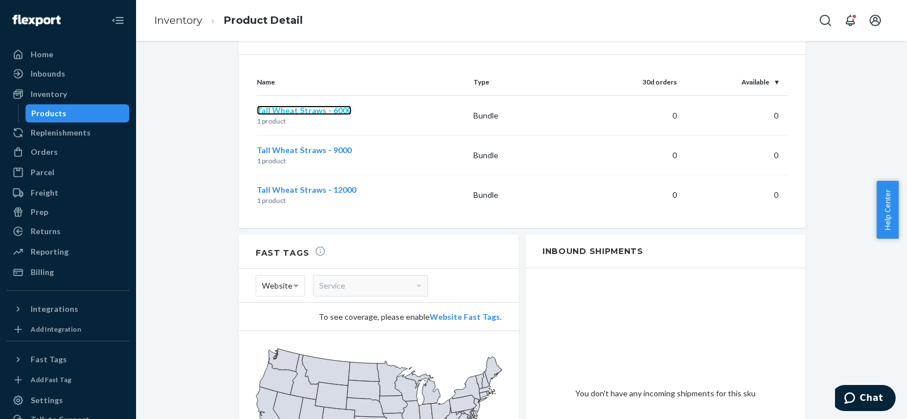
click at [309, 105] on span "Tall Wheat Straws - 6000" at bounding box center [304, 110] width 95 height 10
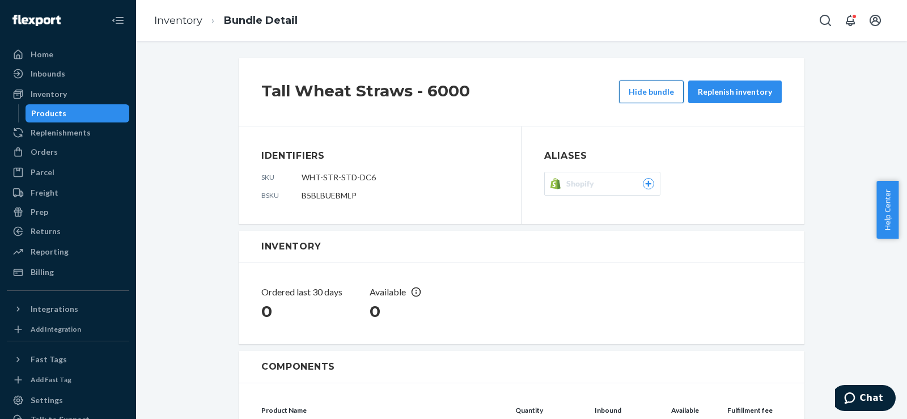
click at [674, 88] on button "Hide bundle" at bounding box center [651, 91] width 65 height 23
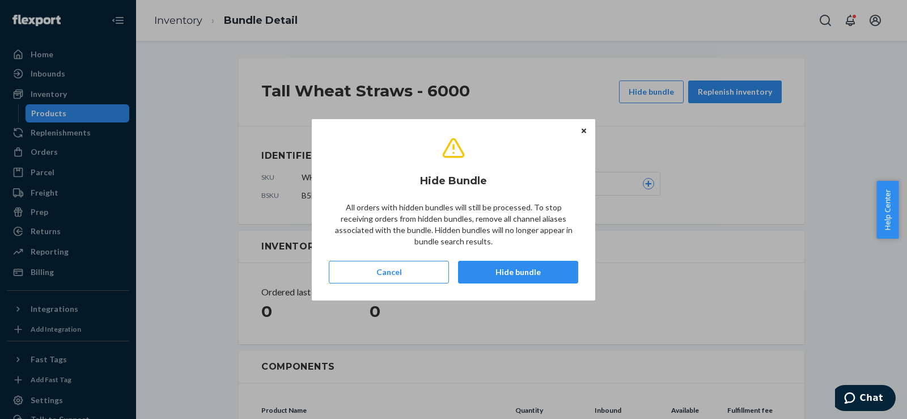
click at [513, 262] on button "Hide bundle" at bounding box center [518, 272] width 120 height 23
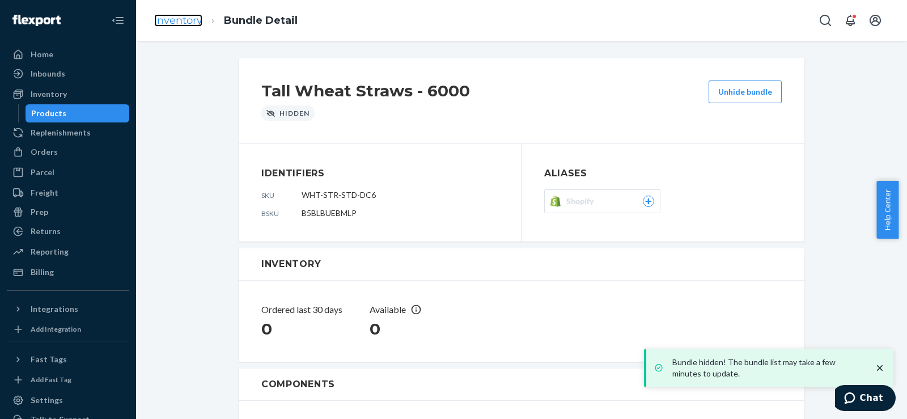
click at [160, 22] on link "Inventory" at bounding box center [178, 20] width 48 height 12
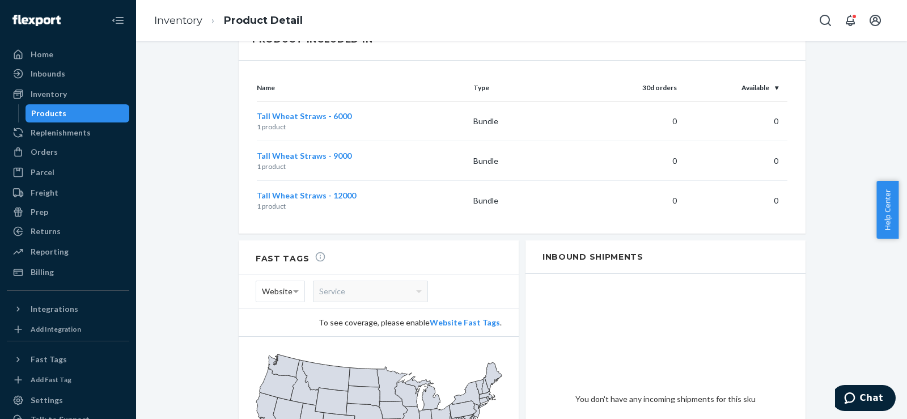
scroll to position [945, 0]
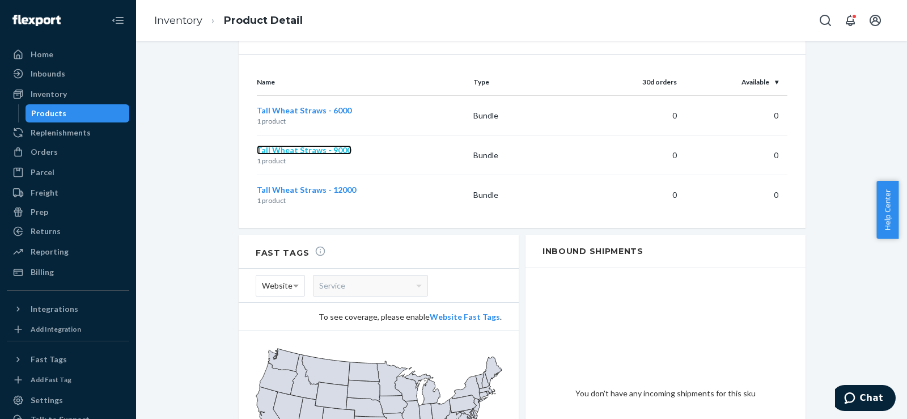
click at [319, 145] on span "Tall Wheat Straws - 9000" at bounding box center [304, 150] width 95 height 10
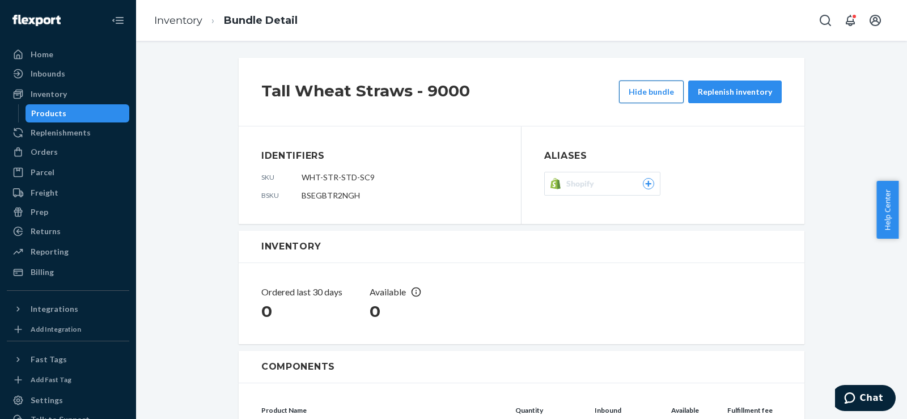
click at [637, 92] on button "Hide bundle" at bounding box center [651, 91] width 65 height 23
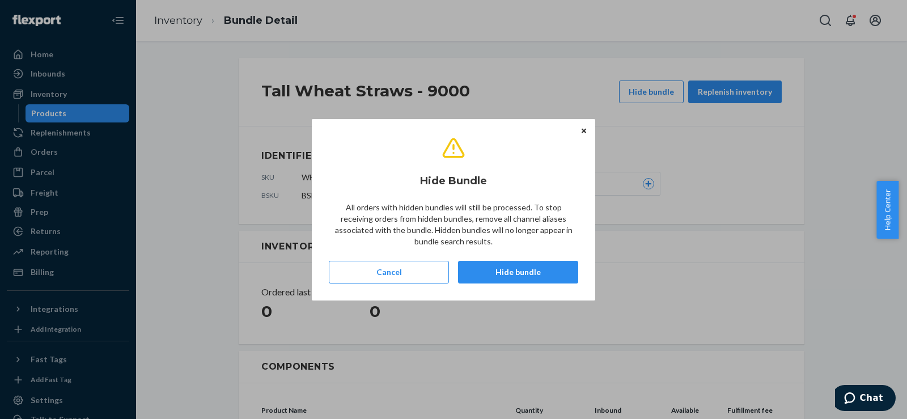
click at [505, 277] on button "Hide bundle" at bounding box center [518, 272] width 120 height 23
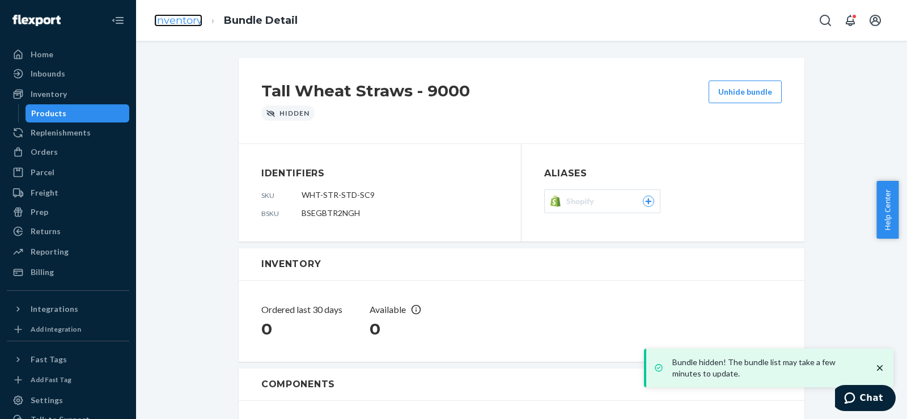
click at [166, 22] on link "Inventory" at bounding box center [178, 20] width 48 height 12
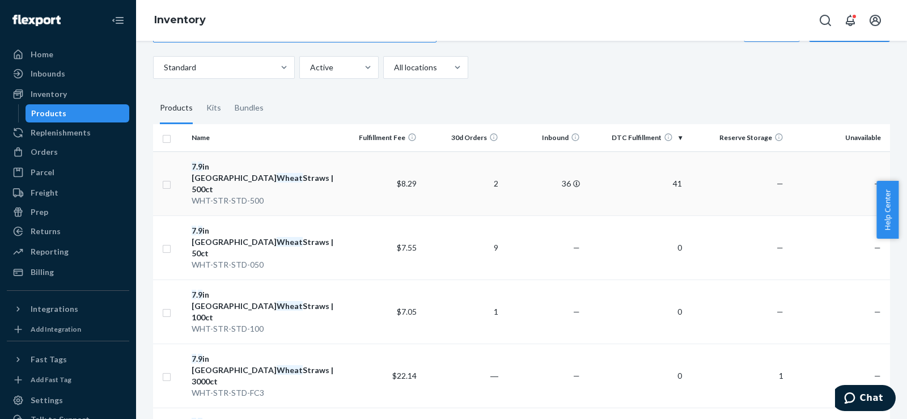
scroll to position [34, 0]
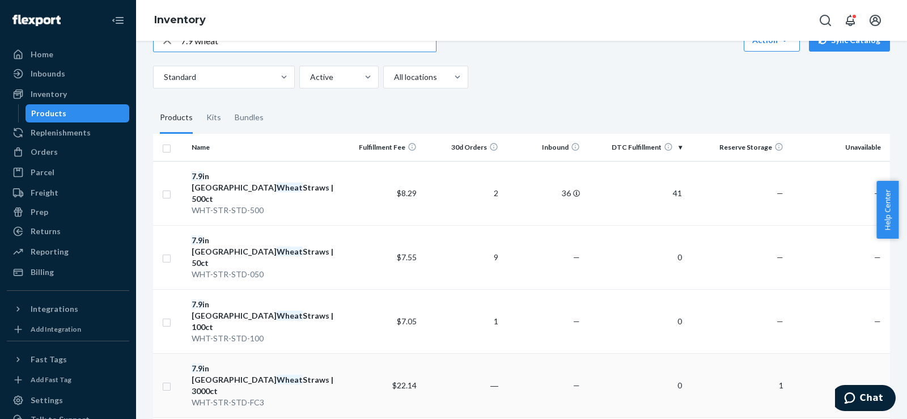
click at [266, 363] on div "7 . 9 in Tall Wheat Straws | 3000ct" at bounding box center [264, 380] width 144 height 34
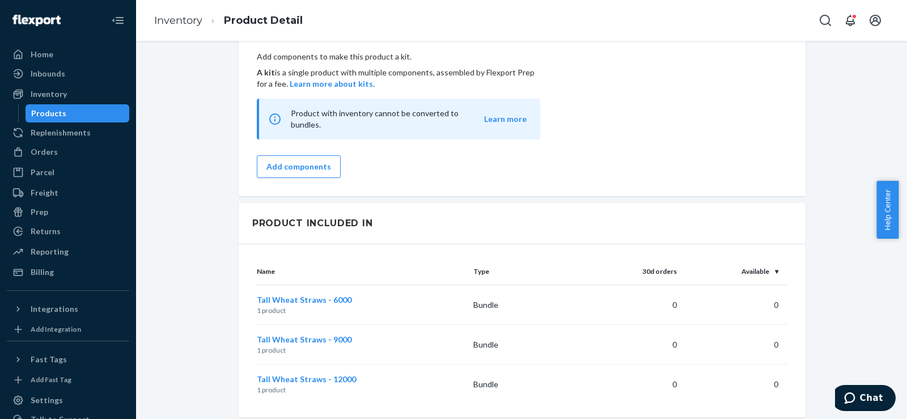
scroll to position [945, 0]
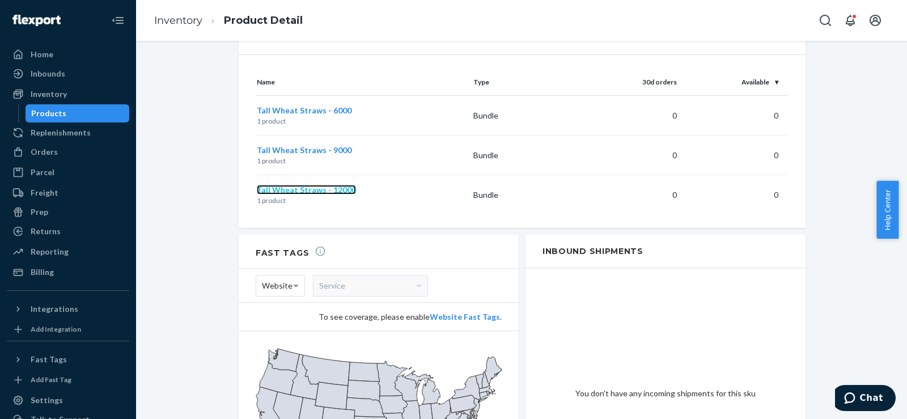
click at [292, 185] on span "Tall Wheat Straws - 12000" at bounding box center [306, 190] width 99 height 10
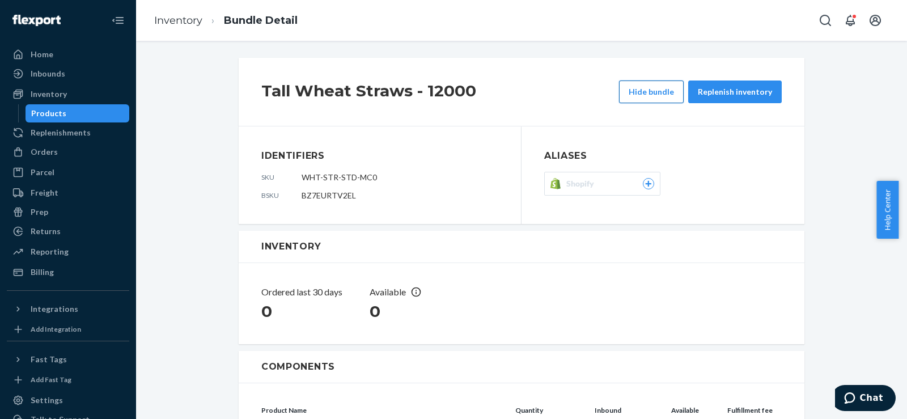
click at [652, 89] on button "Hide bundle" at bounding box center [651, 91] width 65 height 23
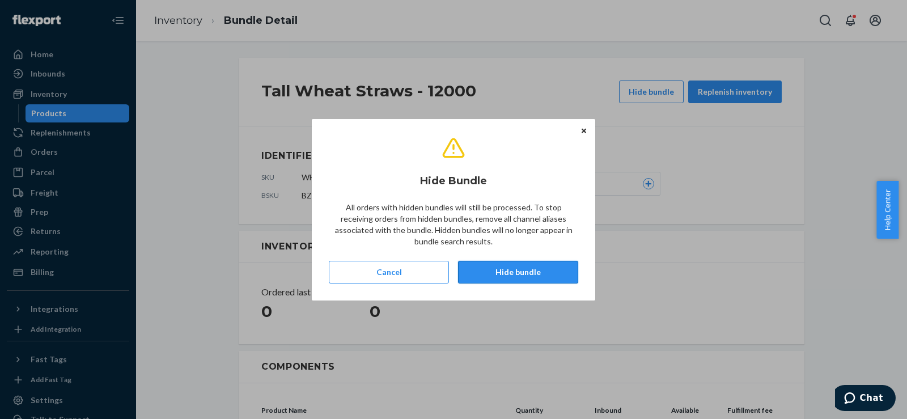
click at [468, 274] on button "Hide bundle" at bounding box center [518, 272] width 120 height 23
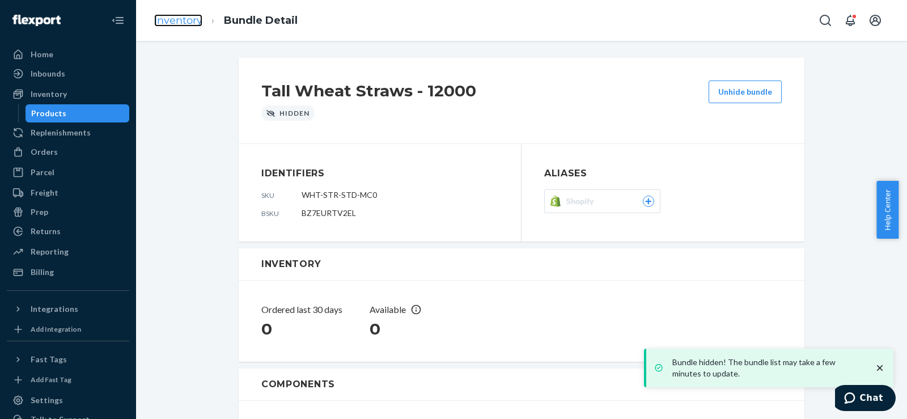
click at [173, 18] on link "Inventory" at bounding box center [178, 20] width 48 height 12
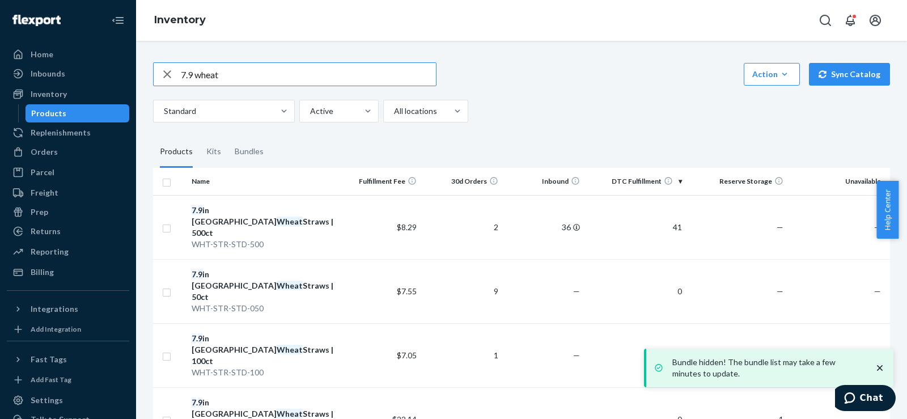
click at [189, 72] on input "7.9 wheat" at bounding box center [308, 74] width 255 height 23
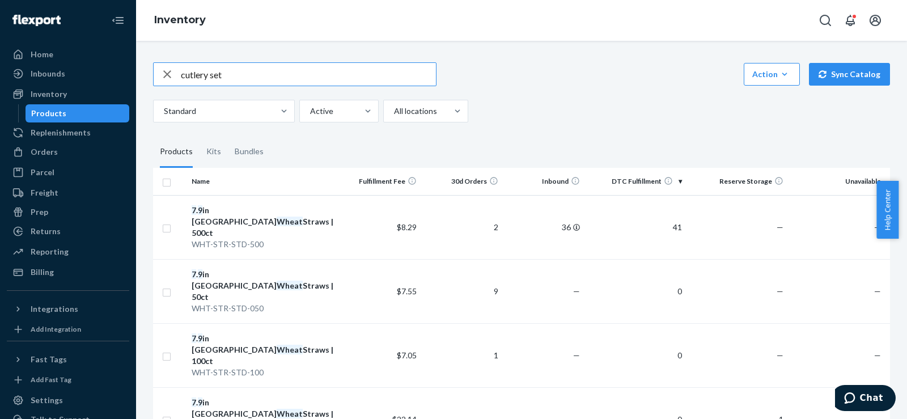
type input "cutlery set"
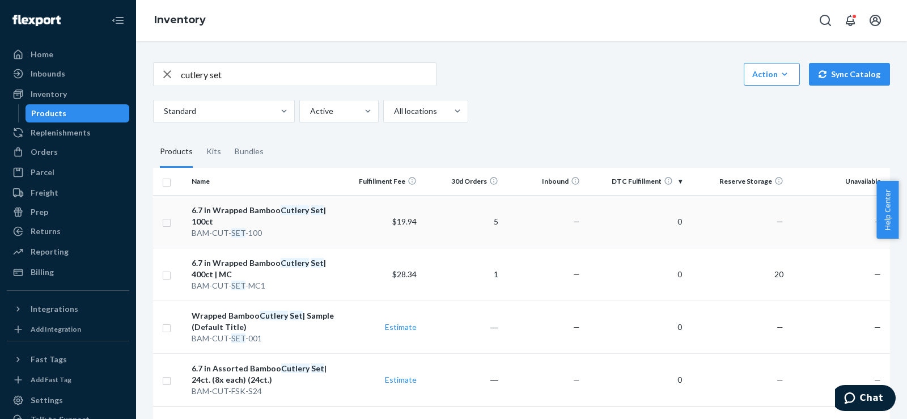
click at [243, 215] on div "6.7 in Wrapped Bamboo Cutlery Set | 100ct" at bounding box center [264, 216] width 144 height 23
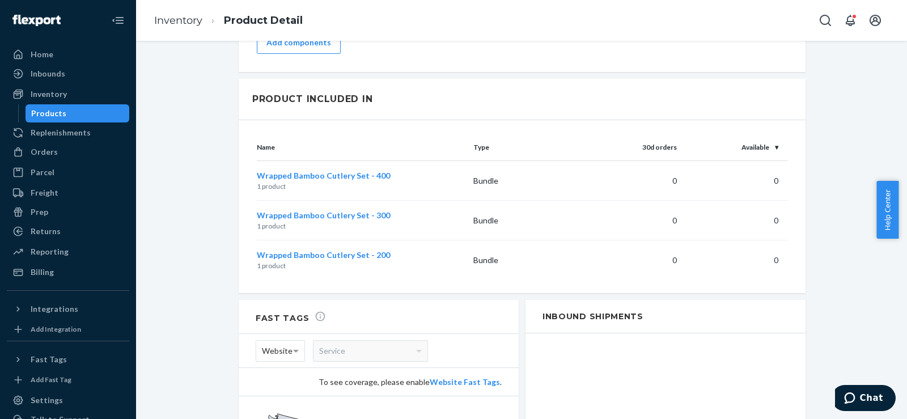
scroll to position [869, 0]
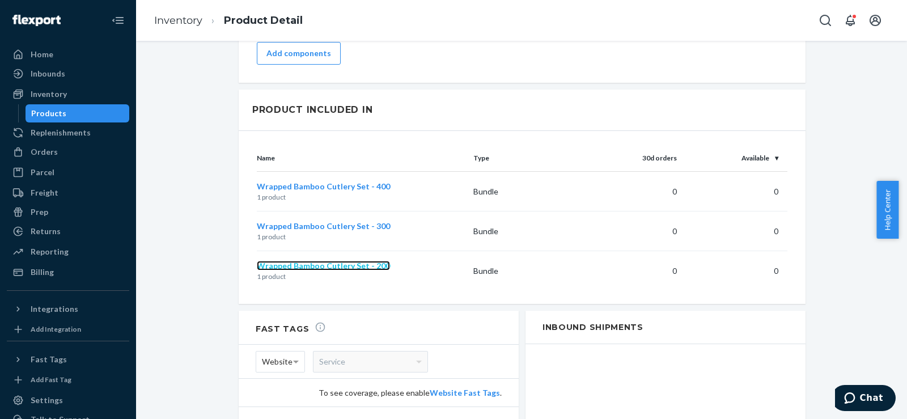
click at [304, 261] on span "Wrapped Bamboo Cutlery Set - 200" at bounding box center [323, 266] width 133 height 10
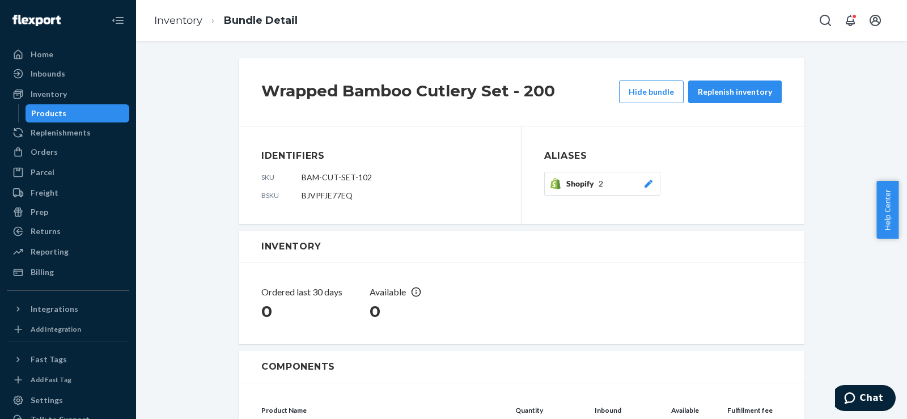
click at [646, 184] on icon at bounding box center [648, 184] width 11 height 8
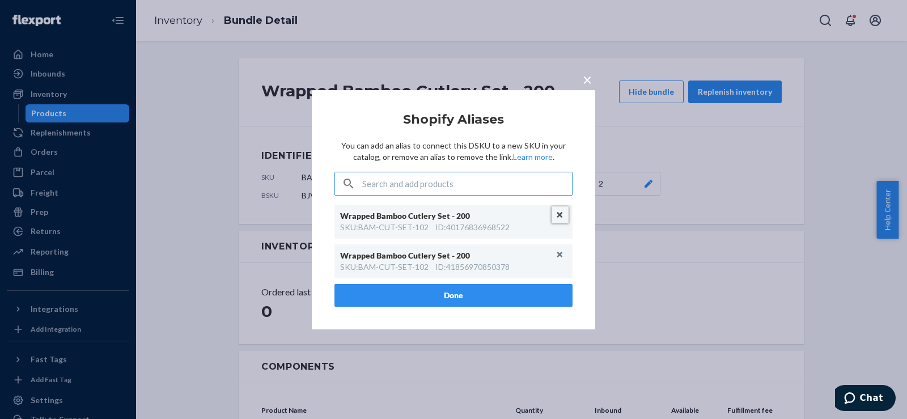
click at [567, 217] on button "Unlink" at bounding box center [560, 214] width 17 height 17
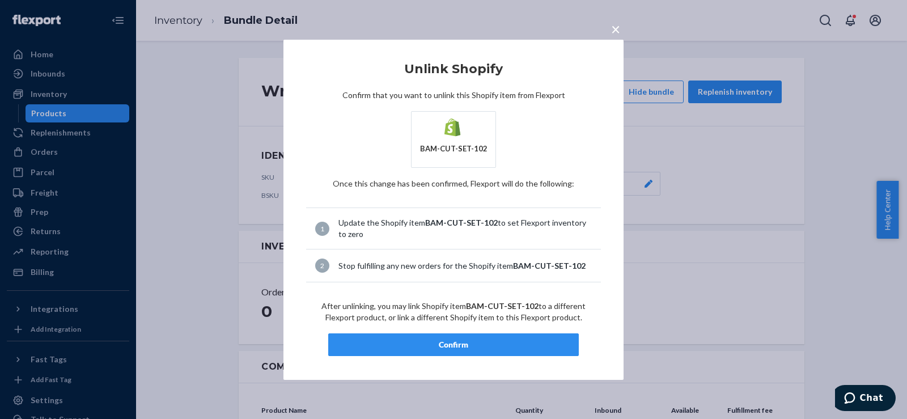
click at [495, 347] on div "Confirm" at bounding box center [453, 344] width 231 height 11
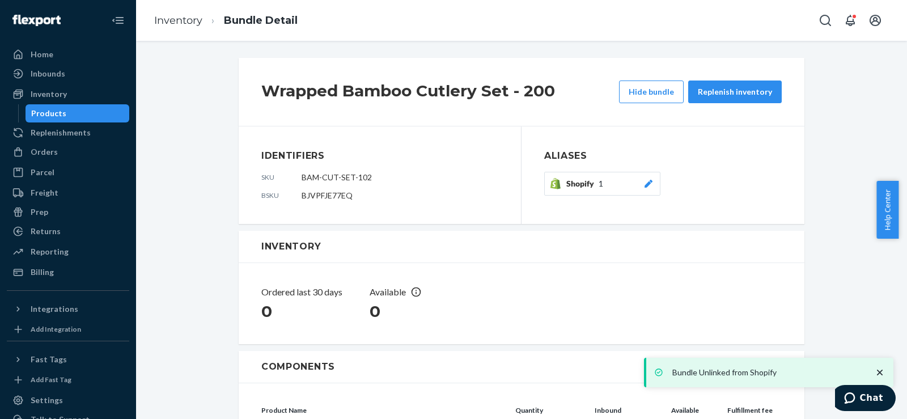
click at [645, 183] on icon at bounding box center [648, 184] width 8 height 8
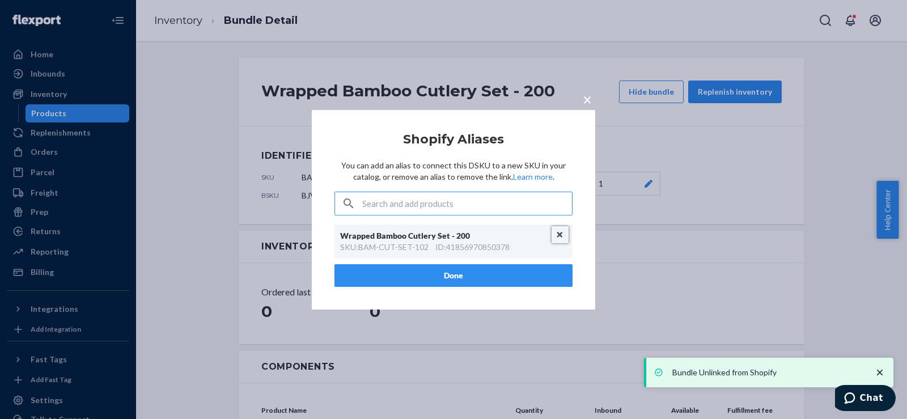
click at [555, 234] on button "Unlink" at bounding box center [560, 234] width 17 height 17
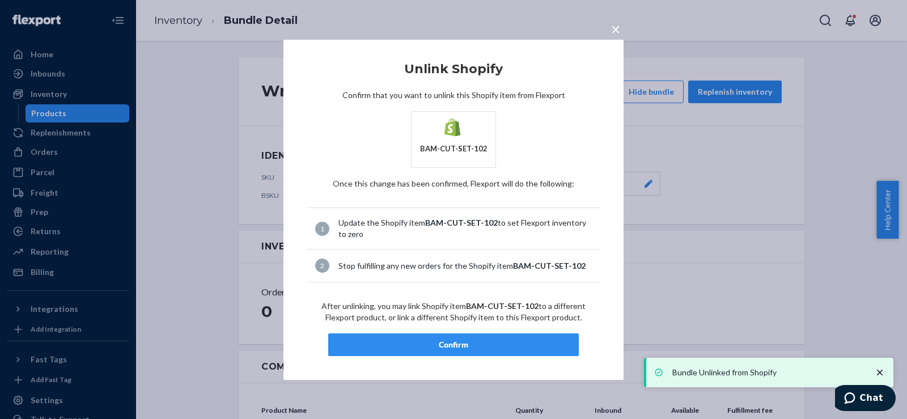
click at [463, 337] on button "Confirm" at bounding box center [453, 344] width 251 height 23
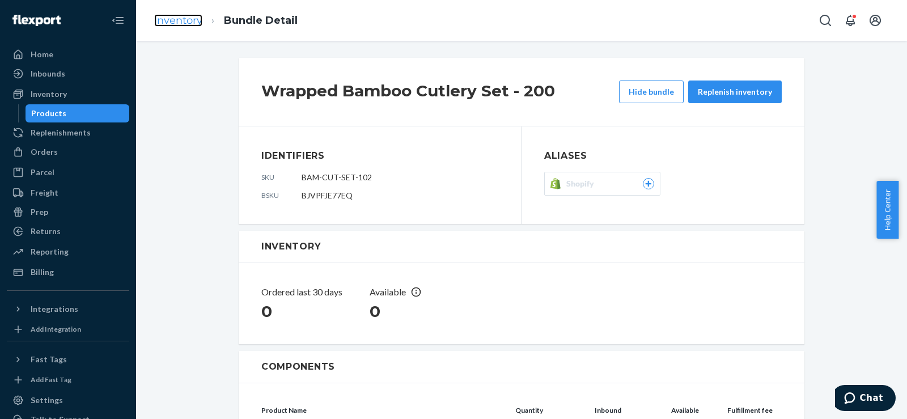
click at [178, 19] on link "Inventory" at bounding box center [178, 20] width 48 height 12
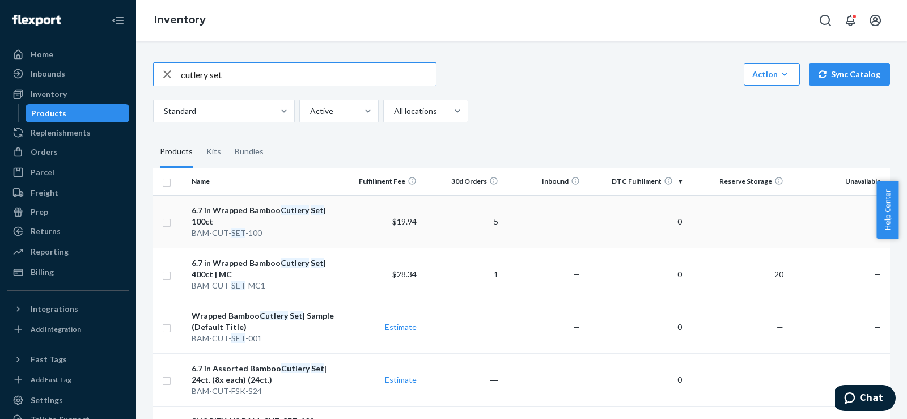
click at [285, 222] on div "6.7 in Wrapped Bamboo Cutlery Set | 100ct" at bounding box center [264, 216] width 144 height 23
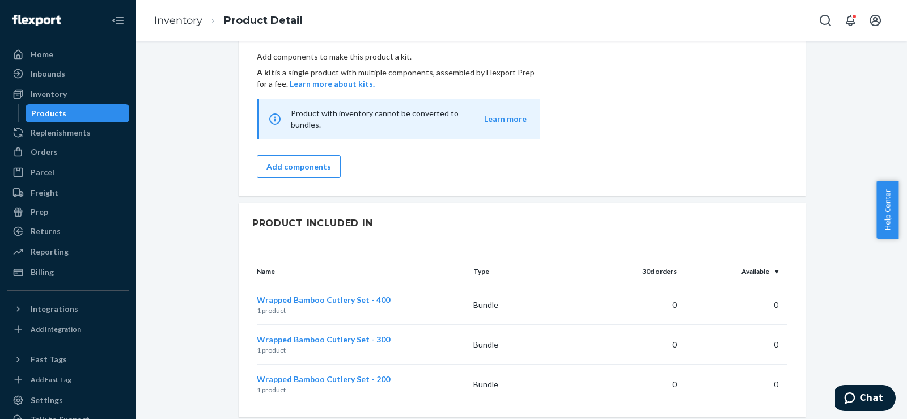
scroll to position [945, 0]
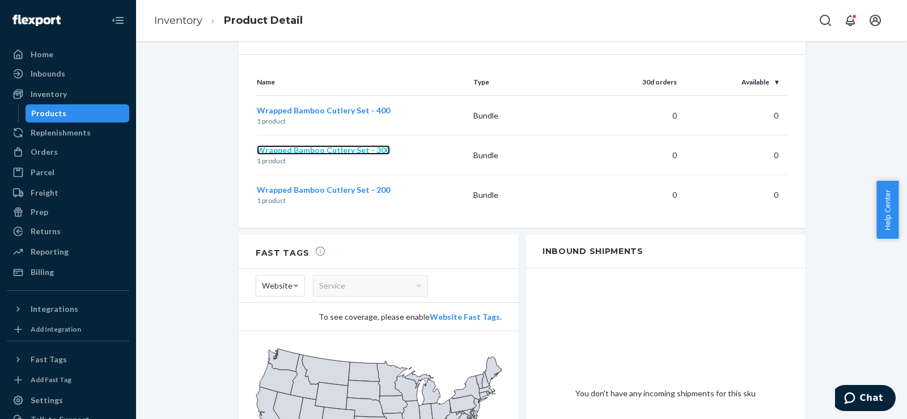
click at [332, 145] on span "Wrapped Bamboo Cutlery Set - 300" at bounding box center [323, 150] width 133 height 10
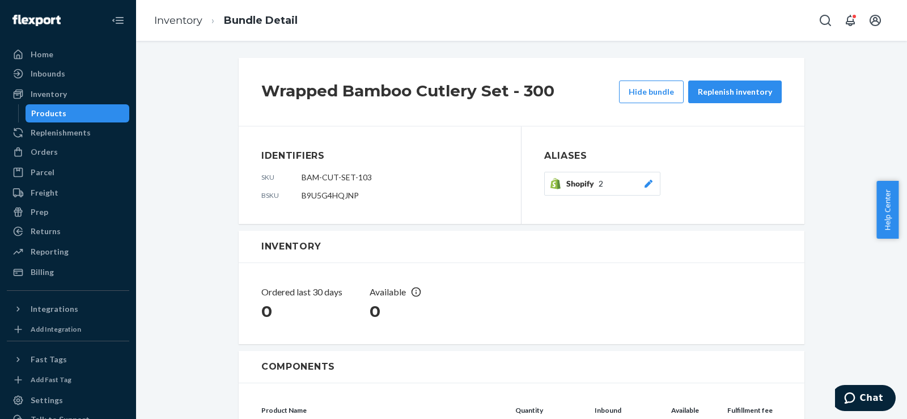
click at [646, 180] on icon at bounding box center [648, 184] width 8 height 8
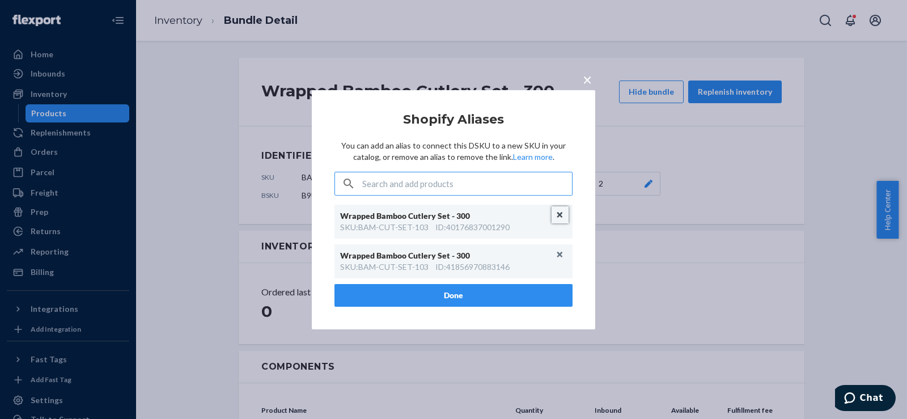
click at [562, 214] on button "Unlink" at bounding box center [560, 214] width 17 height 17
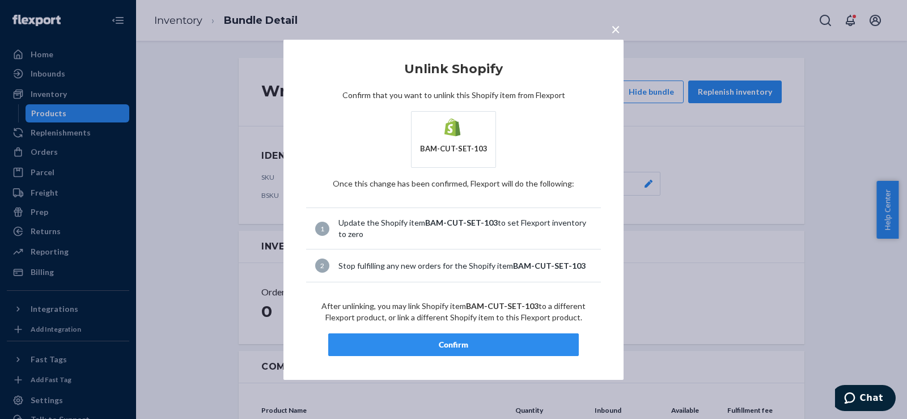
click at [487, 345] on div "Confirm" at bounding box center [453, 344] width 231 height 11
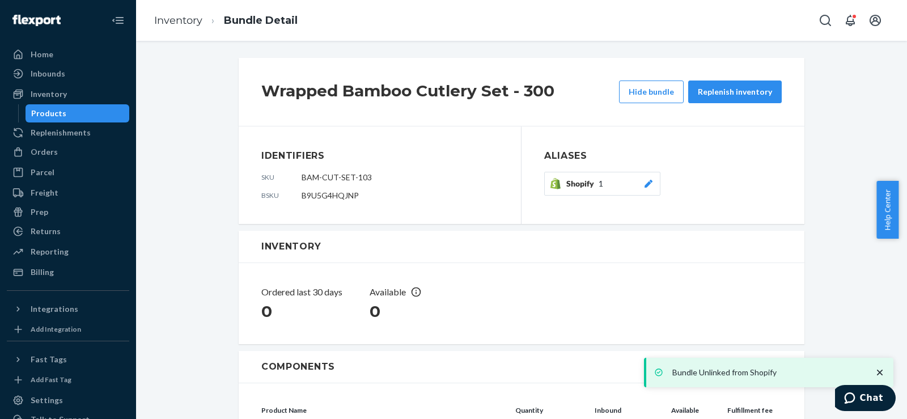
click at [647, 185] on icon at bounding box center [648, 184] width 11 height 8
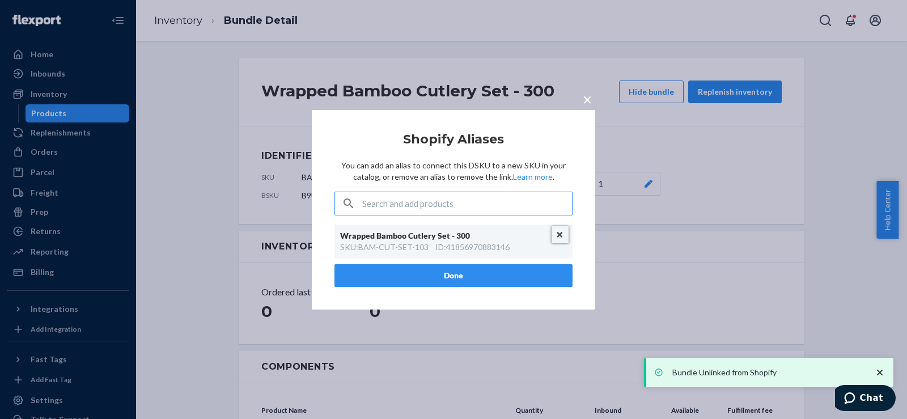
click at [557, 232] on button "Unlink" at bounding box center [560, 234] width 17 height 17
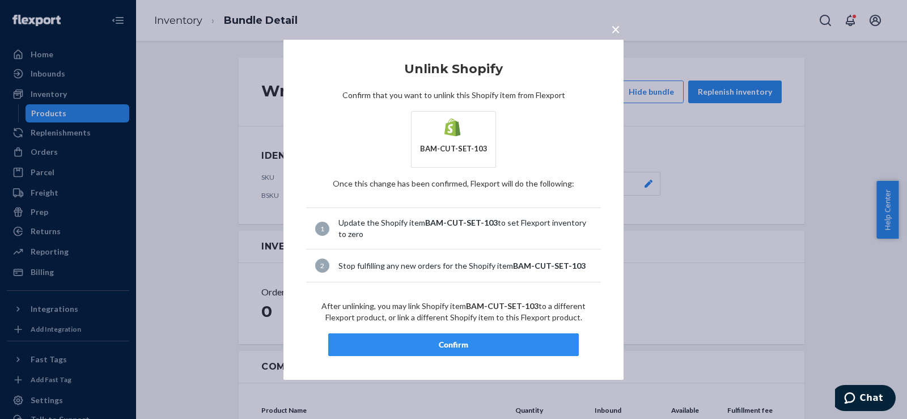
click at [467, 340] on div "Confirm" at bounding box center [453, 344] width 231 height 11
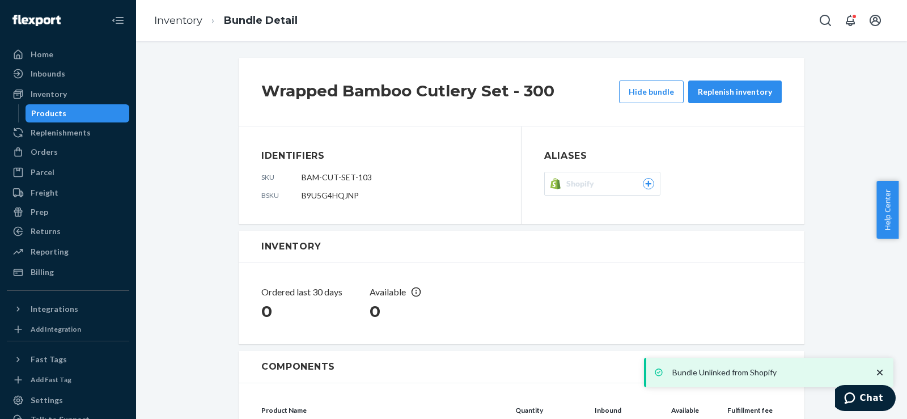
click at [664, 96] on button "Hide bundle" at bounding box center [651, 91] width 65 height 23
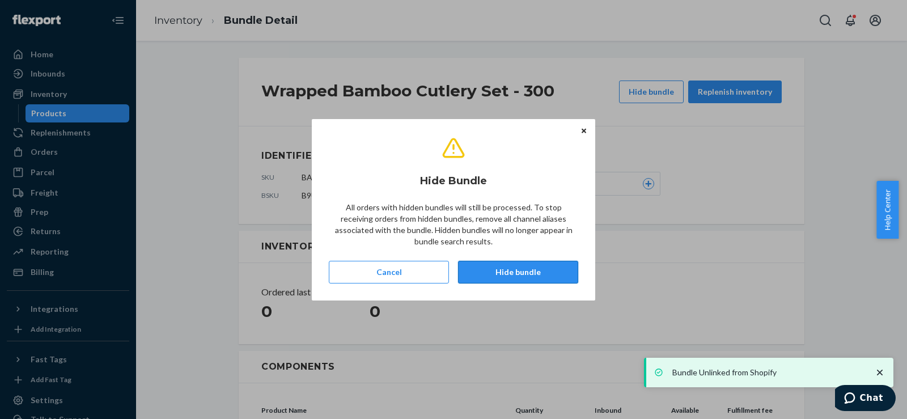
click at [541, 279] on button "Hide bundle" at bounding box center [518, 272] width 120 height 23
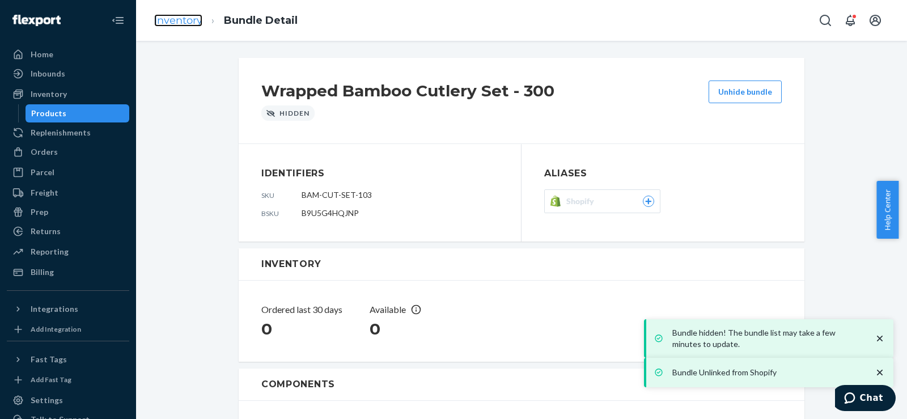
click at [192, 16] on link "Inventory" at bounding box center [178, 20] width 48 height 12
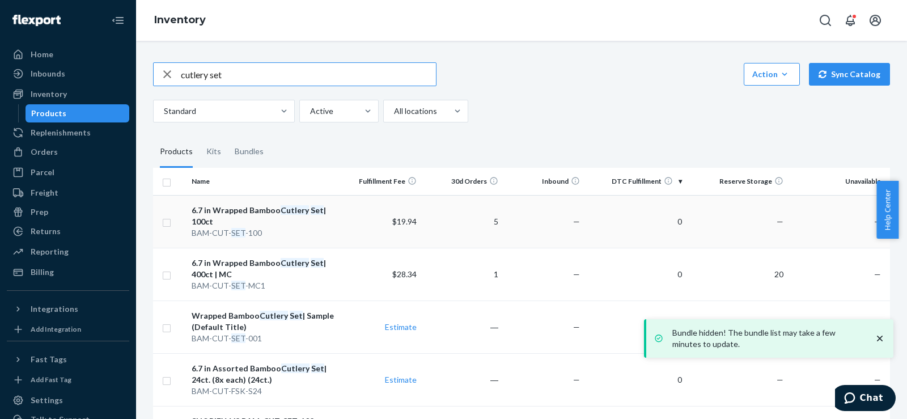
click at [279, 224] on div "6.7 in Wrapped Bamboo Cutlery Set | 100ct" at bounding box center [264, 216] width 144 height 23
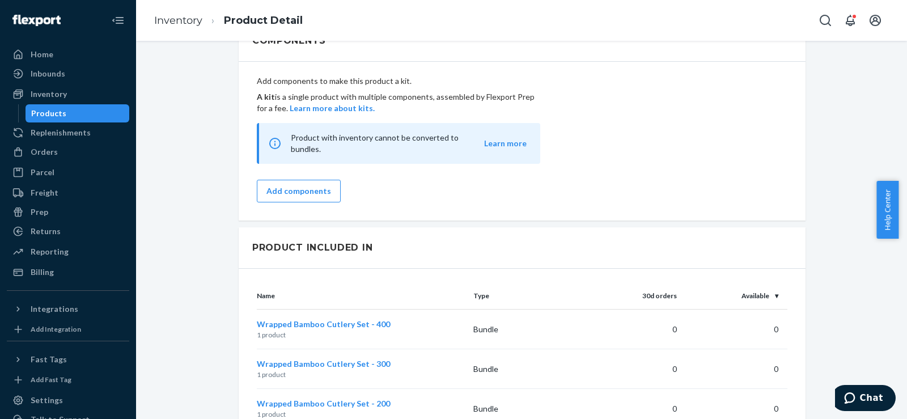
scroll to position [756, 0]
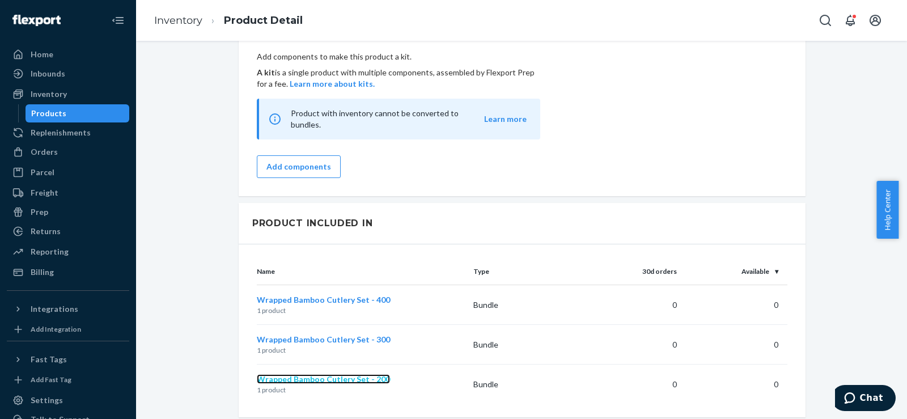
click at [360, 374] on span "Wrapped Bamboo Cutlery Set - 200" at bounding box center [323, 379] width 133 height 10
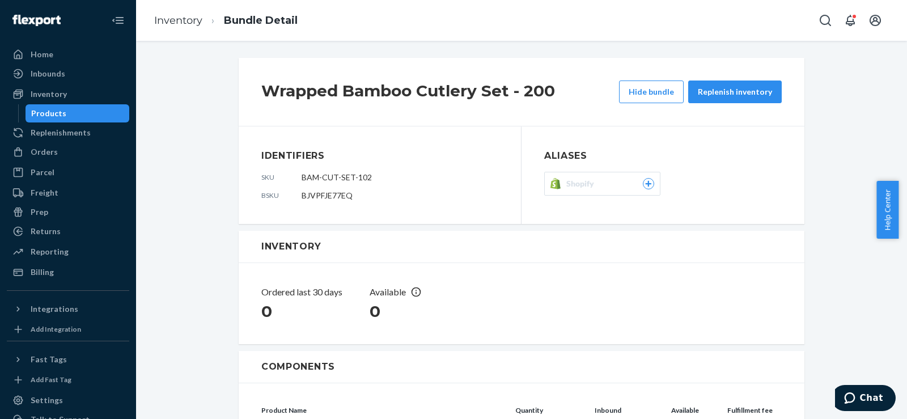
click at [645, 92] on button "Hide bundle" at bounding box center [651, 91] width 65 height 23
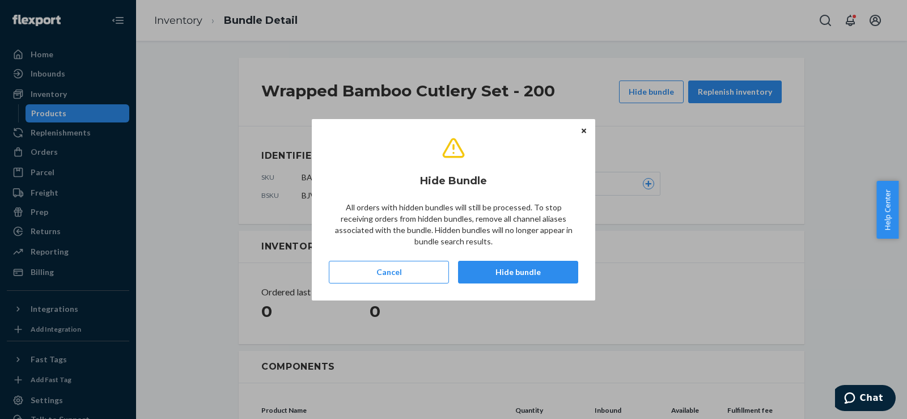
click at [558, 270] on button "Hide bundle" at bounding box center [518, 272] width 120 height 23
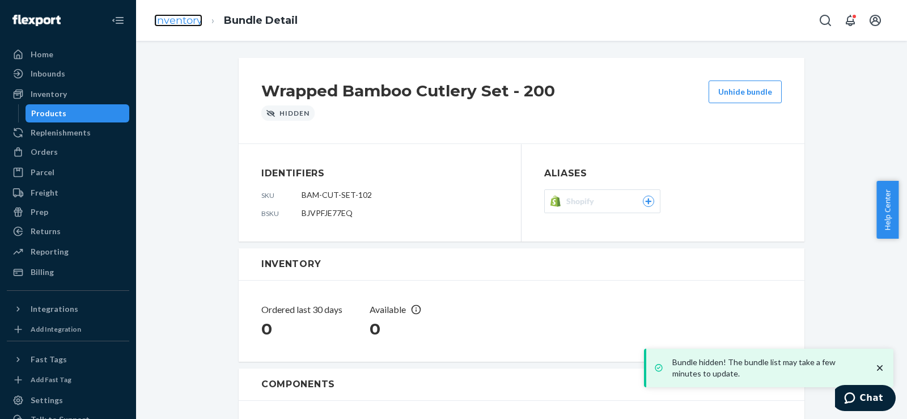
click at [192, 22] on link "Inventory" at bounding box center [178, 20] width 48 height 12
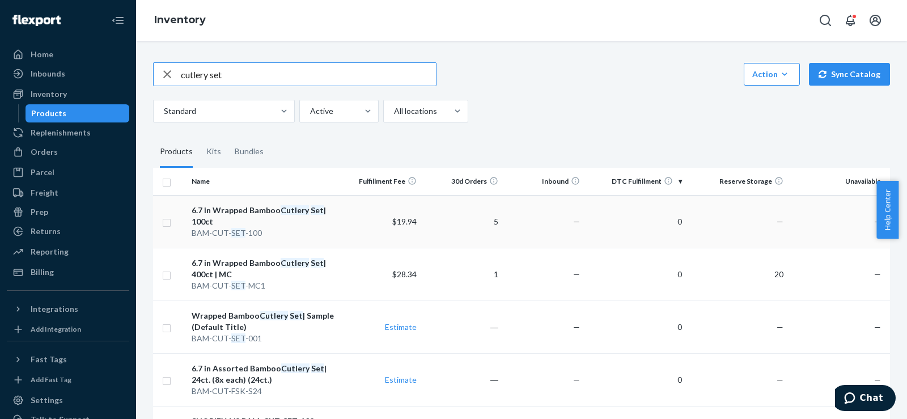
click at [258, 206] on div "6.7 in Wrapped Bamboo Cutlery Set | 100ct" at bounding box center [264, 216] width 144 height 23
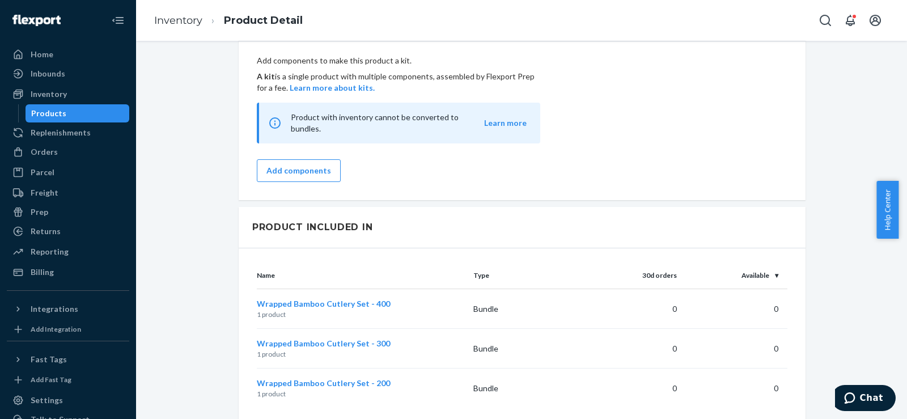
scroll to position [945, 0]
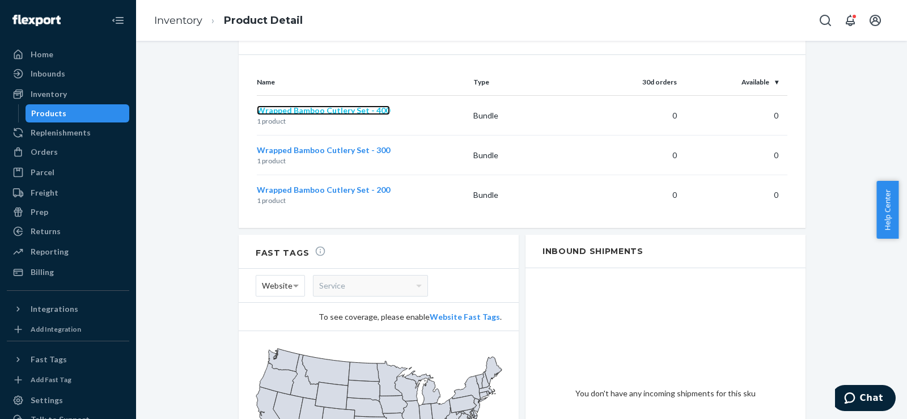
click at [338, 105] on span "Wrapped Bamboo Cutlery Set - 400" at bounding box center [323, 110] width 133 height 10
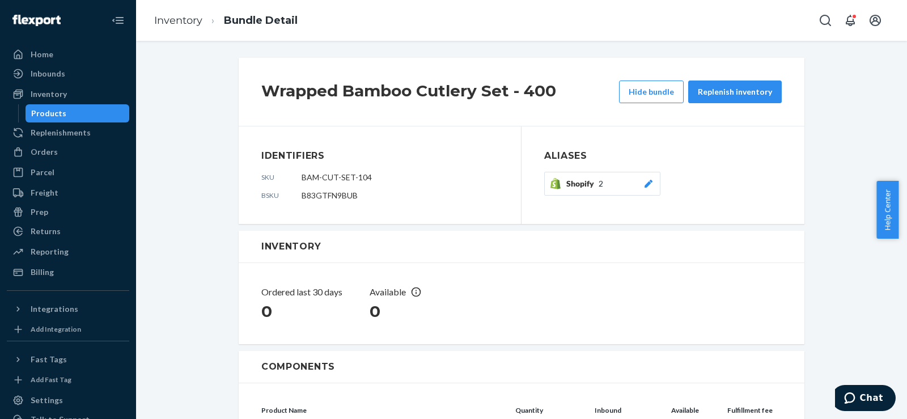
click at [643, 184] on icon at bounding box center [648, 184] width 11 height 8
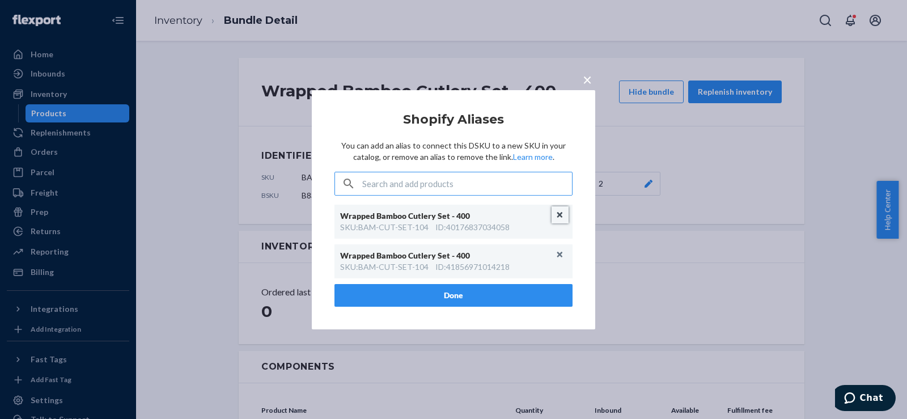
click at [555, 208] on button "Unlink" at bounding box center [560, 214] width 17 height 17
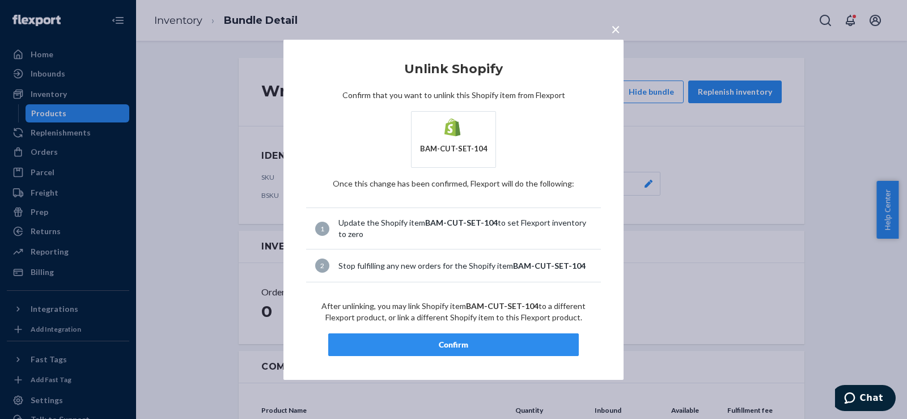
click at [511, 340] on div "Confirm" at bounding box center [453, 344] width 231 height 11
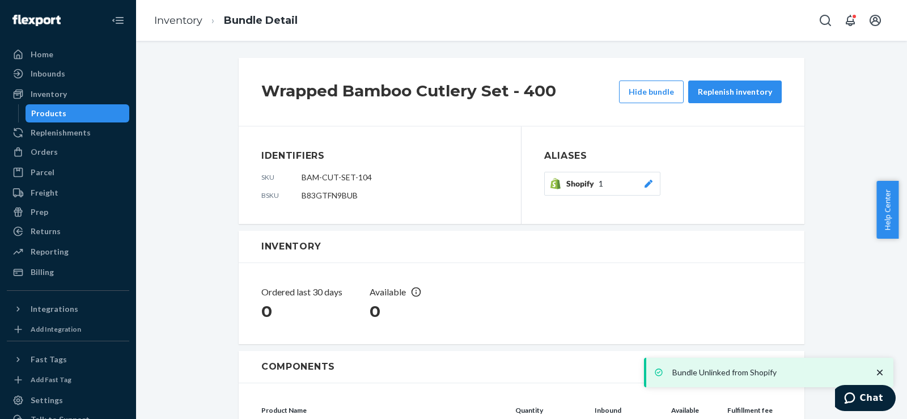
click at [651, 182] on button "Shopify 1" at bounding box center [602, 184] width 116 height 24
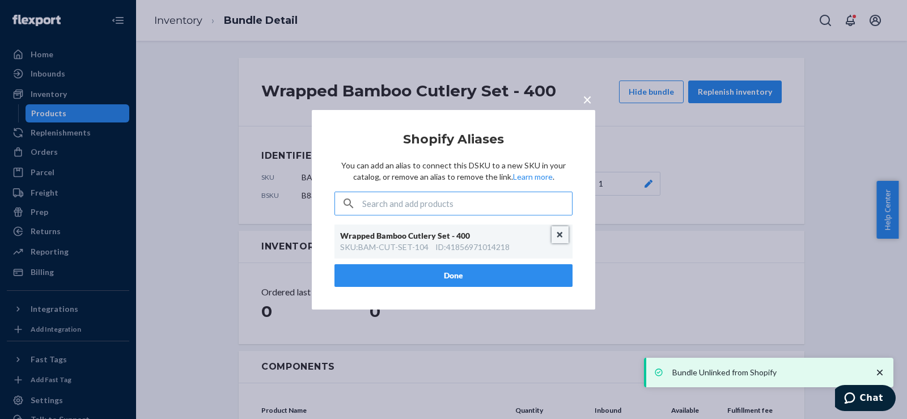
click at [561, 235] on button "Unlink" at bounding box center [560, 234] width 17 height 17
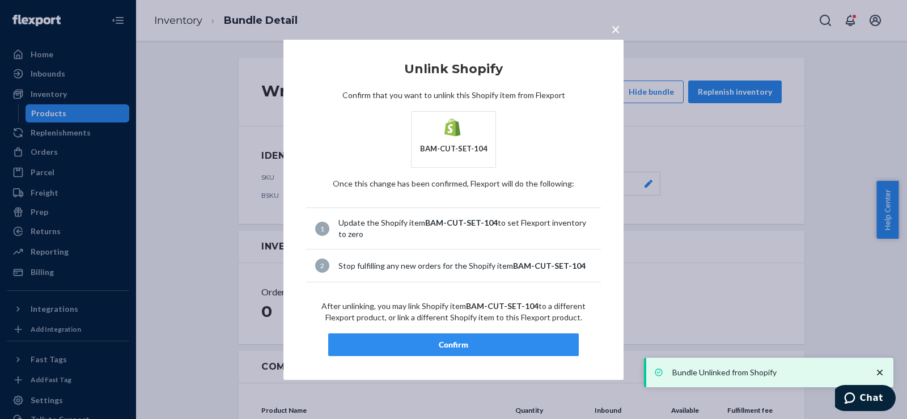
click at [489, 339] on div "Confirm" at bounding box center [453, 344] width 231 height 11
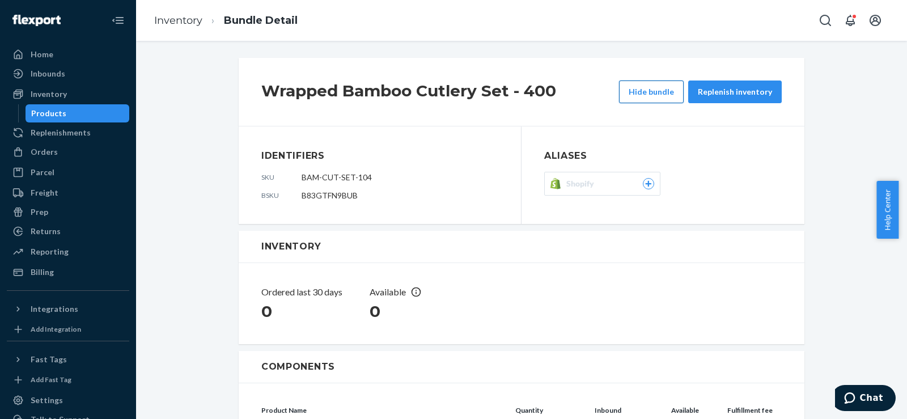
click at [636, 93] on button "Hide bundle" at bounding box center [651, 91] width 65 height 23
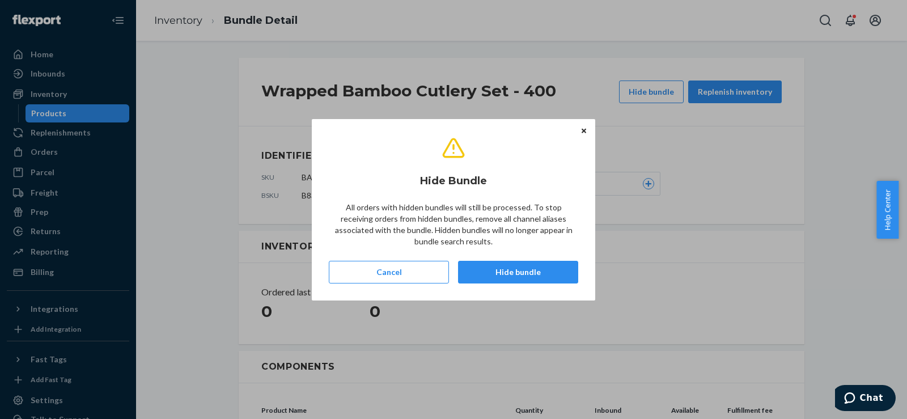
click at [512, 268] on button "Hide bundle" at bounding box center [518, 272] width 120 height 23
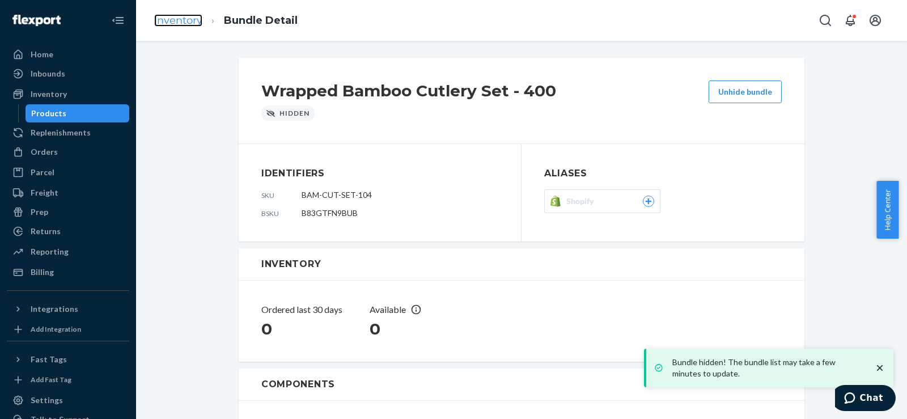
click at [185, 26] on link "Inventory" at bounding box center [178, 20] width 48 height 12
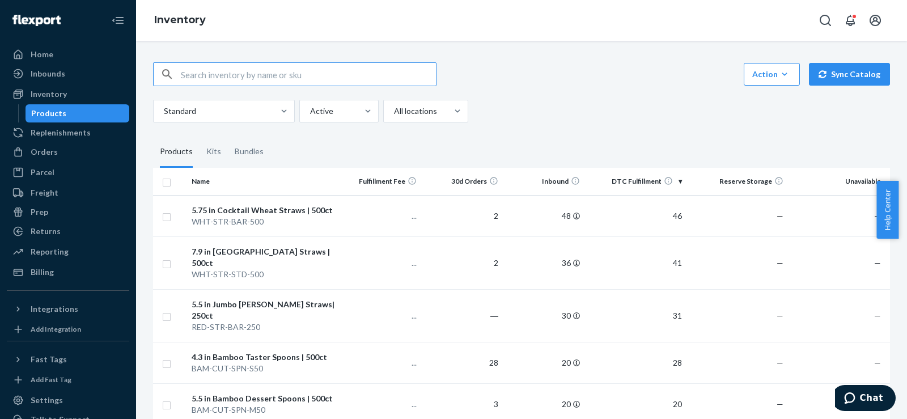
click at [227, 83] on input "text" at bounding box center [308, 74] width 255 height 23
type input "[PERSON_NAME]"
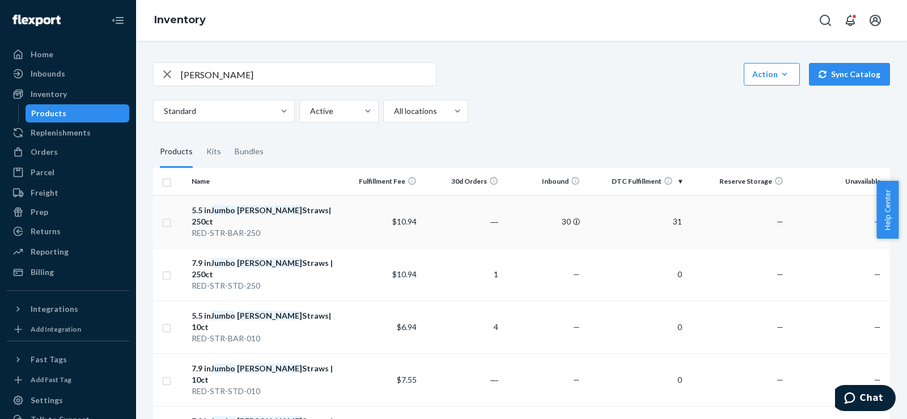
scroll to position [189, 0]
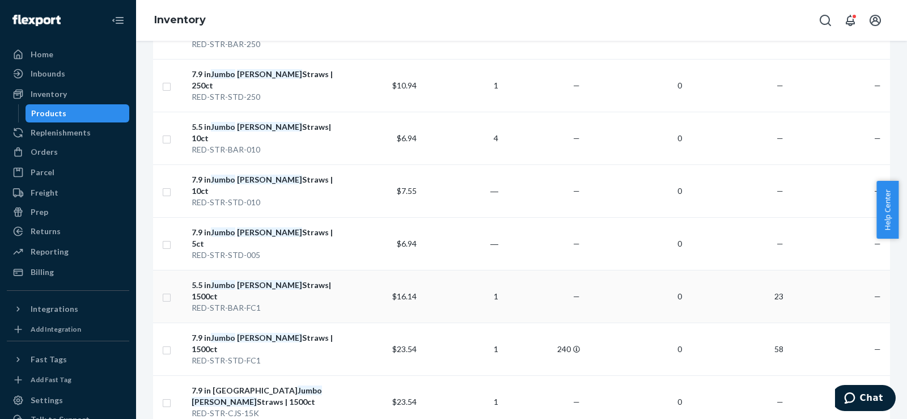
click at [252, 280] on em "[PERSON_NAME]" at bounding box center [269, 285] width 65 height 10
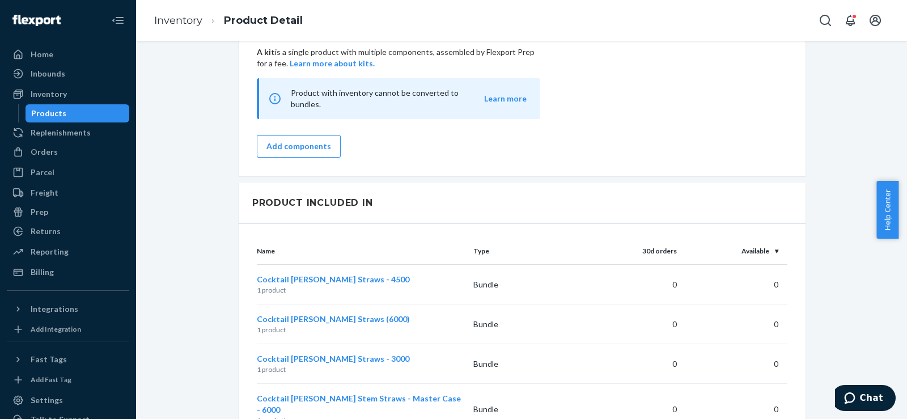
scroll to position [945, 0]
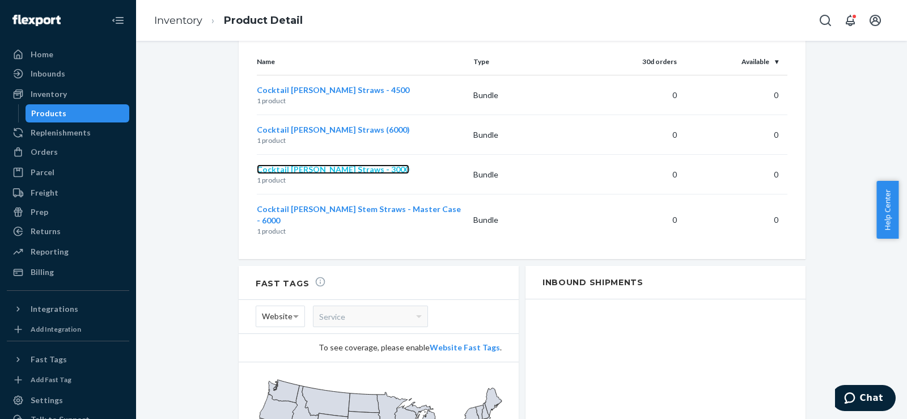
click at [289, 164] on span "Cocktail [PERSON_NAME] Straws - 3000" at bounding box center [333, 169] width 152 height 10
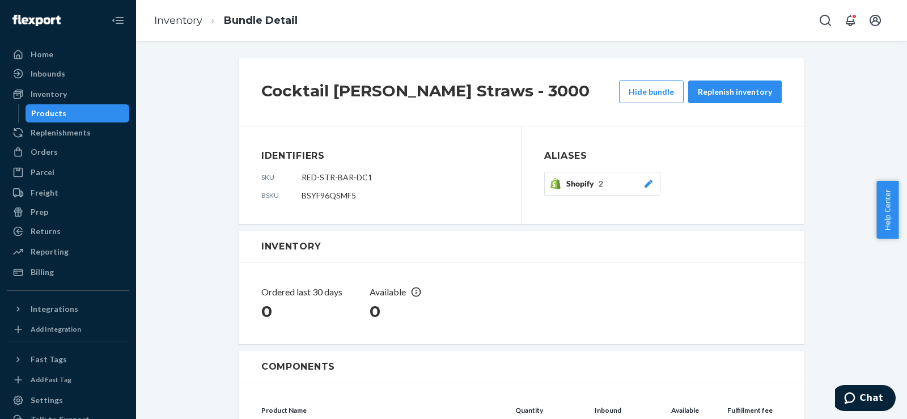
click at [648, 183] on icon at bounding box center [648, 184] width 11 height 8
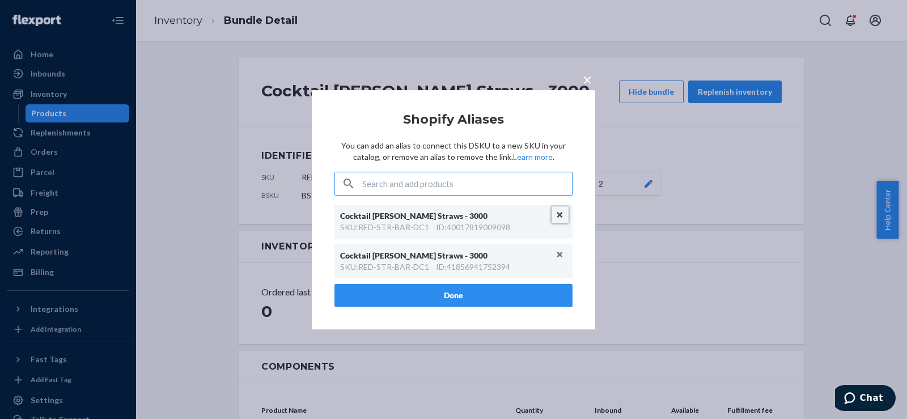
click at [559, 217] on button "Unlink" at bounding box center [560, 214] width 17 height 17
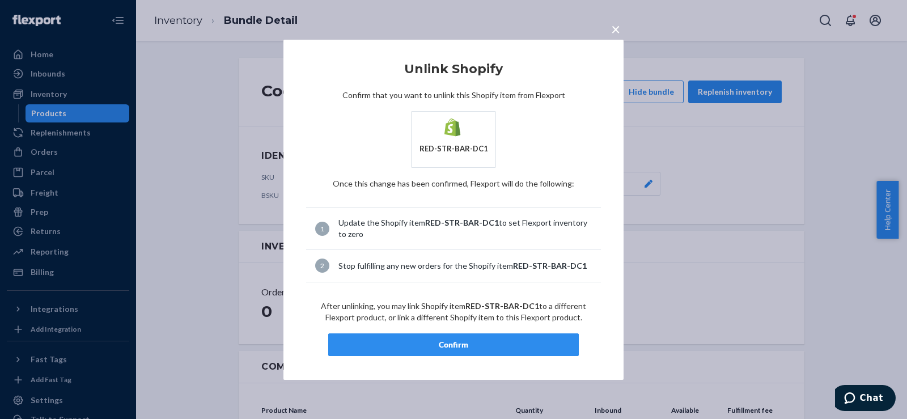
click at [506, 345] on div "Confirm" at bounding box center [453, 344] width 231 height 11
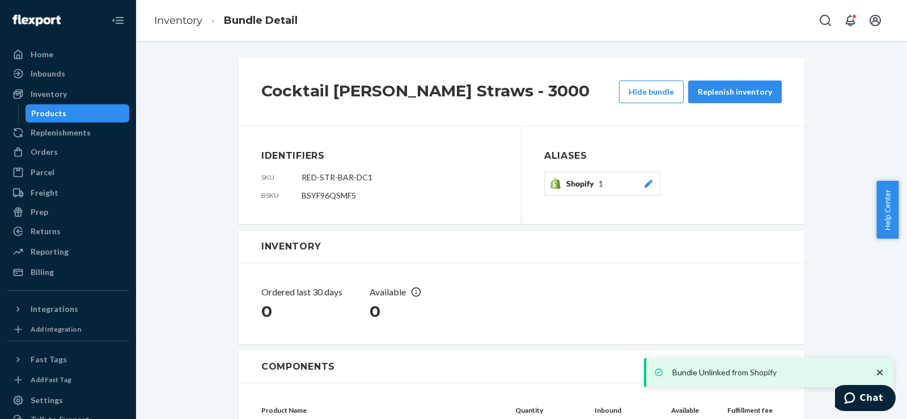
click at [643, 181] on icon at bounding box center [648, 184] width 11 height 8
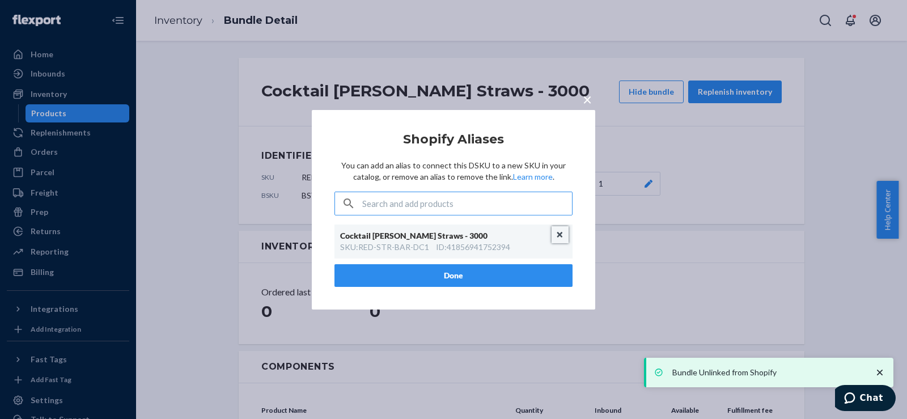
click at [554, 237] on button "Unlink" at bounding box center [560, 234] width 17 height 17
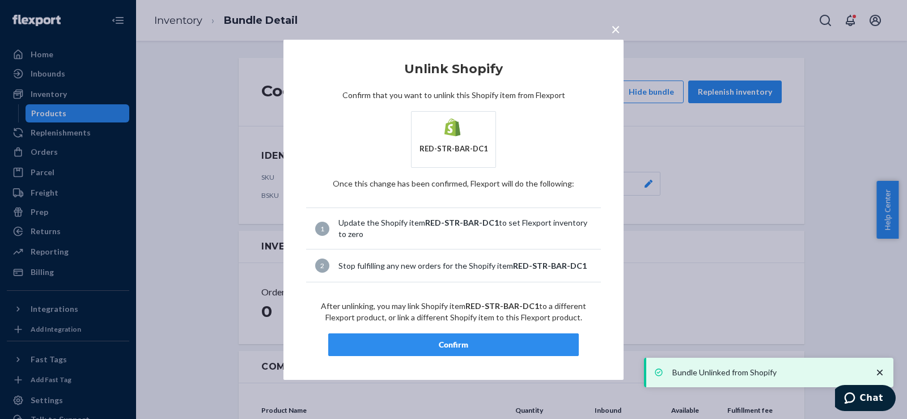
click at [475, 346] on div "Confirm" at bounding box center [453, 344] width 231 height 11
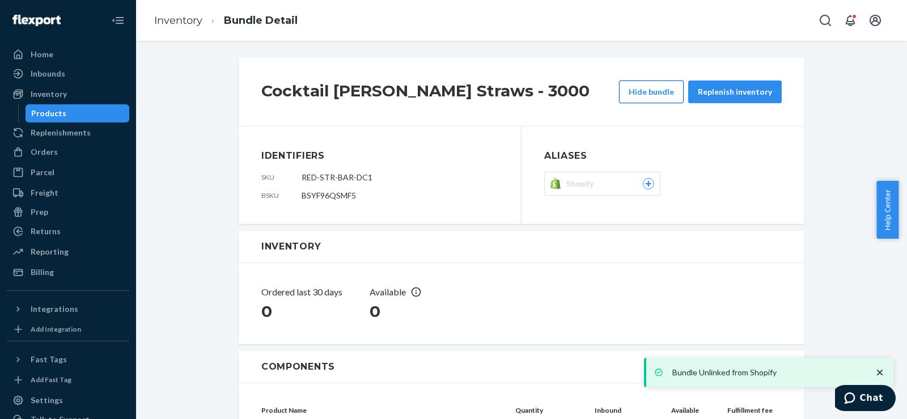
click at [634, 86] on button "Hide bundle" at bounding box center [651, 91] width 65 height 23
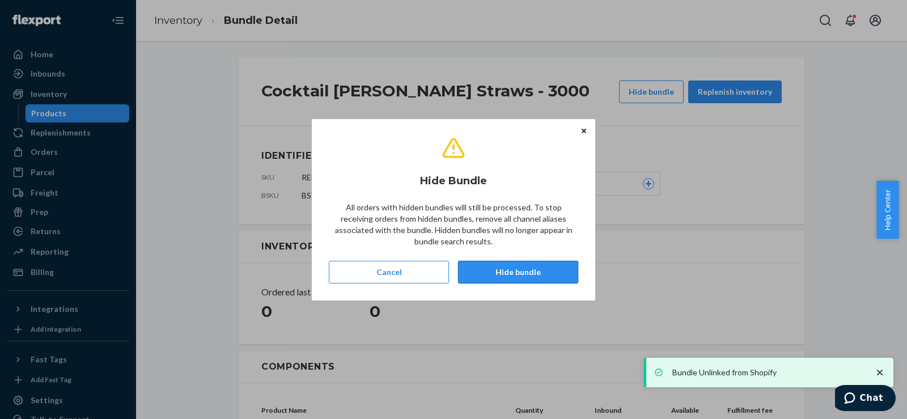
click at [526, 265] on button "Hide bundle" at bounding box center [518, 272] width 120 height 23
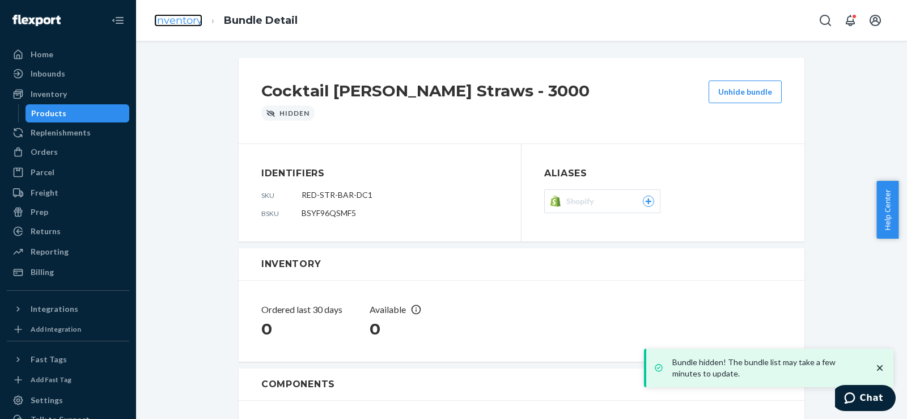
click at [181, 21] on link "Inventory" at bounding box center [178, 20] width 48 height 12
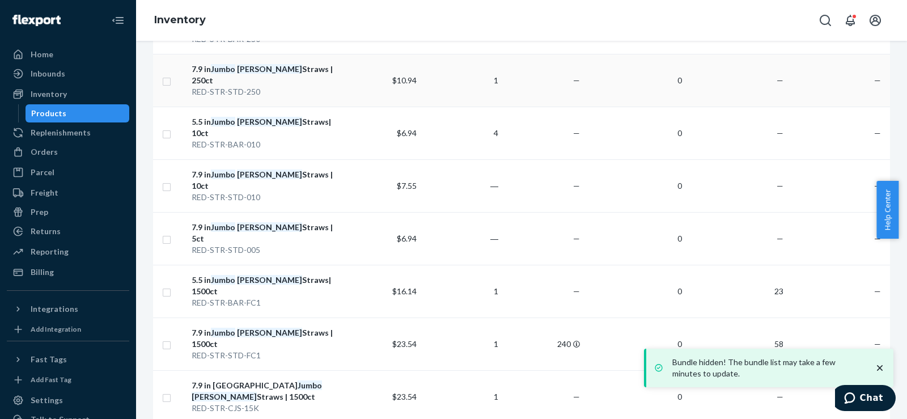
scroll to position [32, 0]
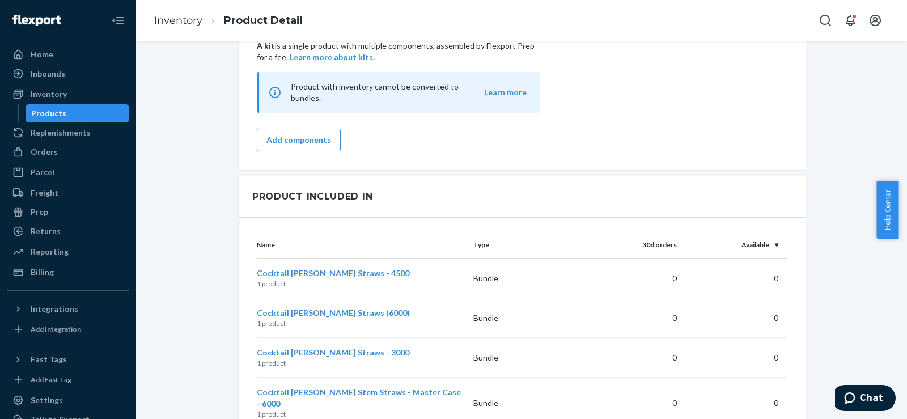
scroll to position [945, 0]
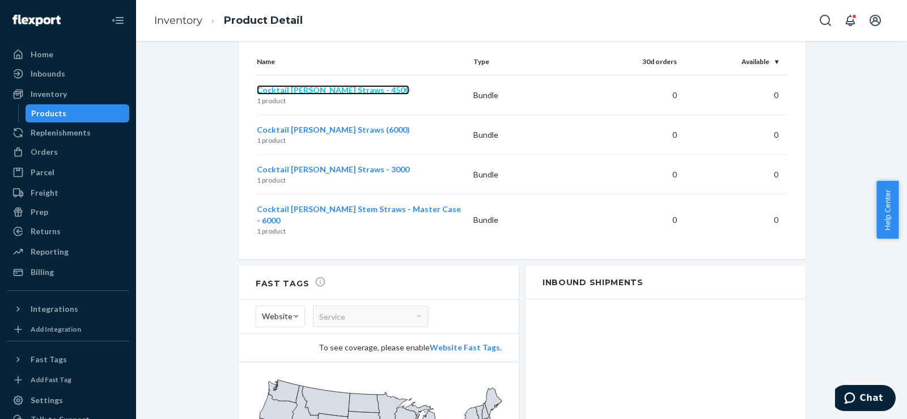
click at [309, 85] on span "Cocktail [PERSON_NAME] Straws - 4500" at bounding box center [333, 90] width 152 height 10
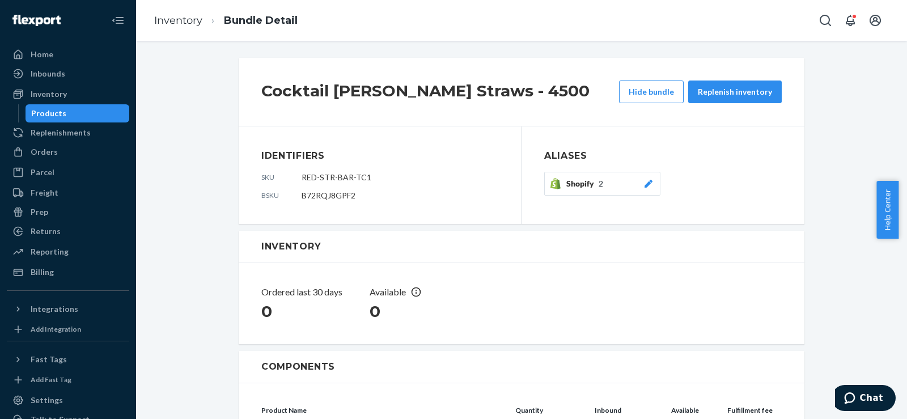
click at [651, 179] on button "Shopify 2" at bounding box center [602, 184] width 116 height 24
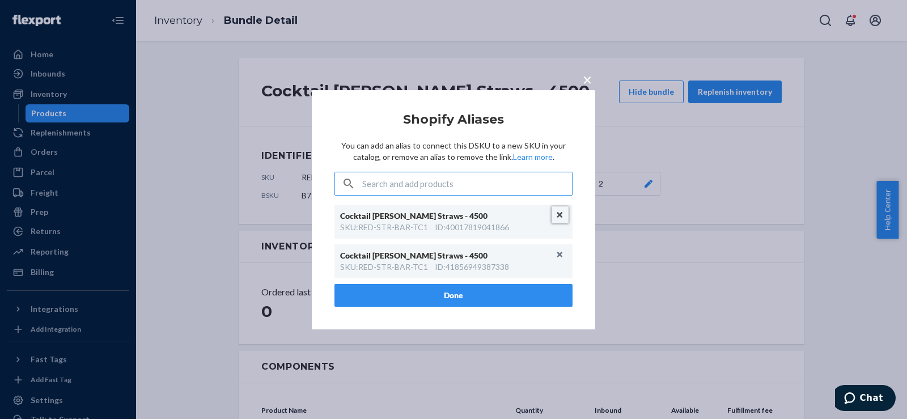
click at [557, 217] on button "Unlink" at bounding box center [560, 214] width 17 height 17
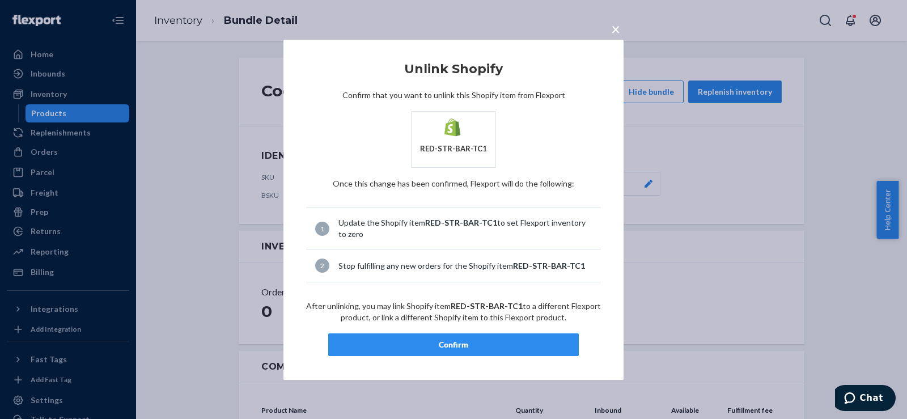
click at [495, 346] on div "Confirm" at bounding box center [453, 344] width 231 height 11
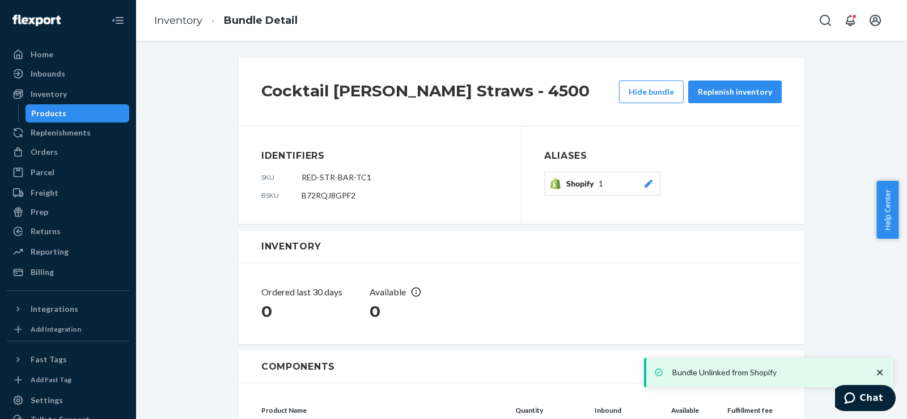
click at [643, 181] on icon at bounding box center [648, 184] width 11 height 8
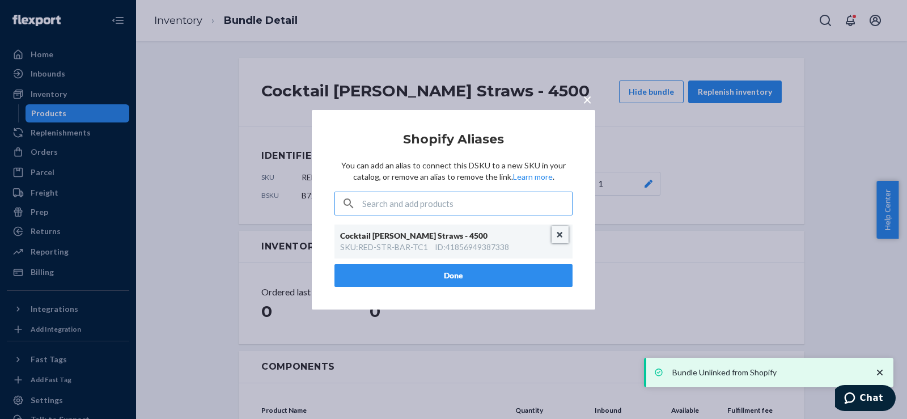
click at [563, 232] on button "Unlink" at bounding box center [560, 234] width 17 height 17
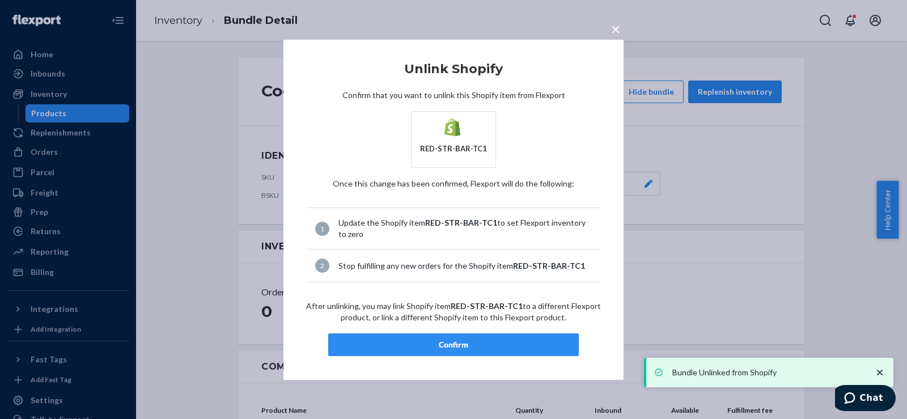
click at [487, 343] on div "Confirm" at bounding box center [453, 344] width 231 height 11
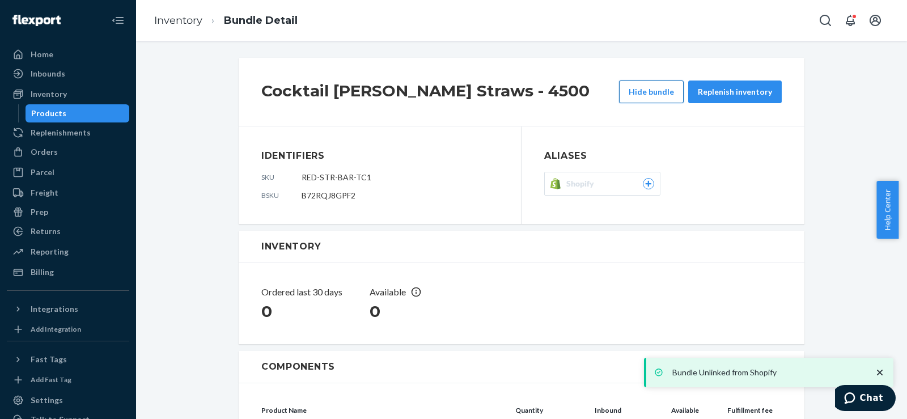
click at [643, 85] on button "Hide bundle" at bounding box center [651, 91] width 65 height 23
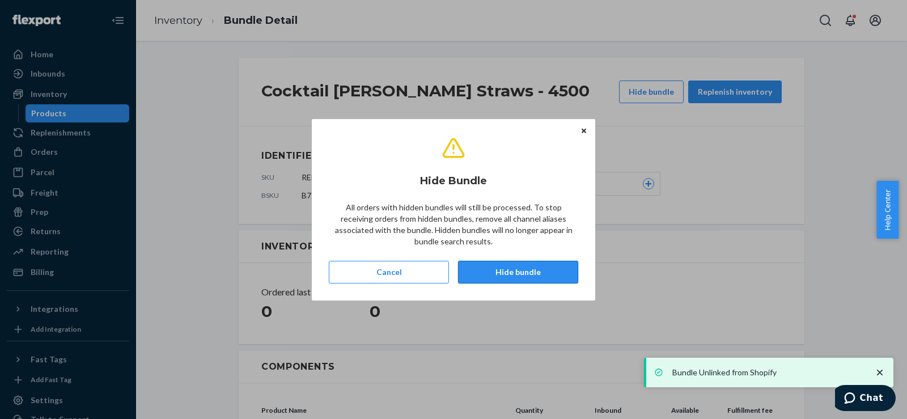
click at [525, 272] on button "Hide bundle" at bounding box center [518, 272] width 120 height 23
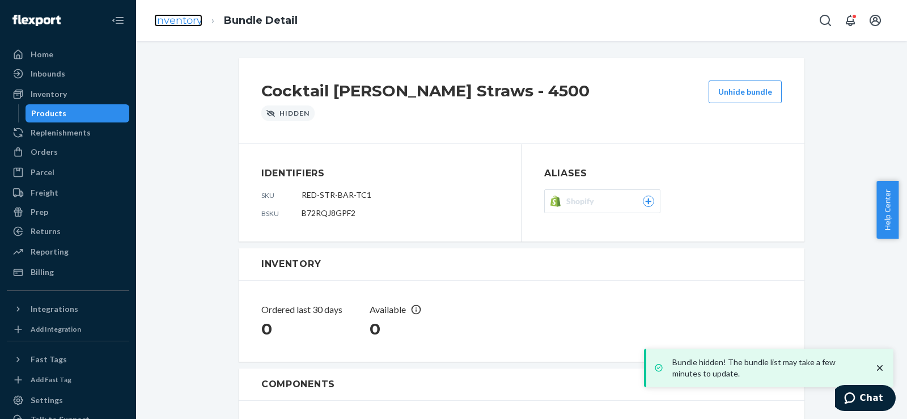
click at [176, 19] on link "Inventory" at bounding box center [178, 20] width 48 height 12
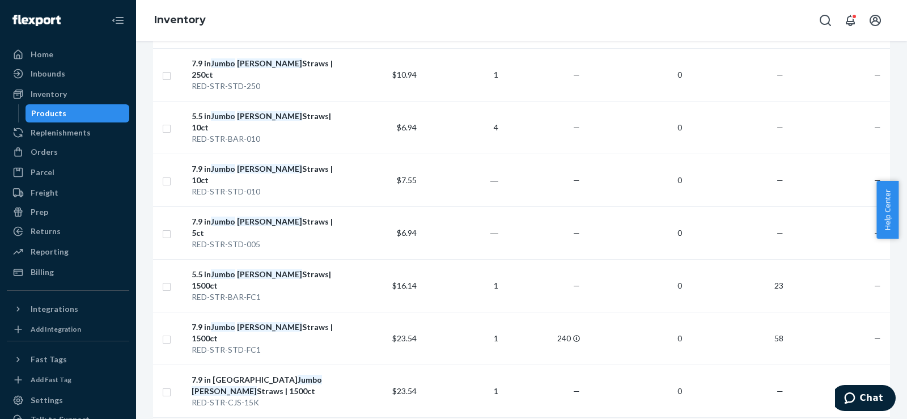
scroll to position [189, 0]
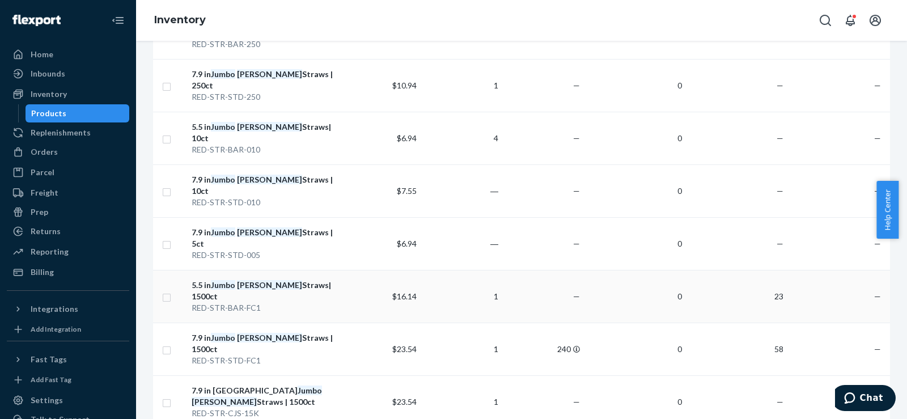
click at [247, 280] on em "[PERSON_NAME]" at bounding box center [269, 285] width 65 height 10
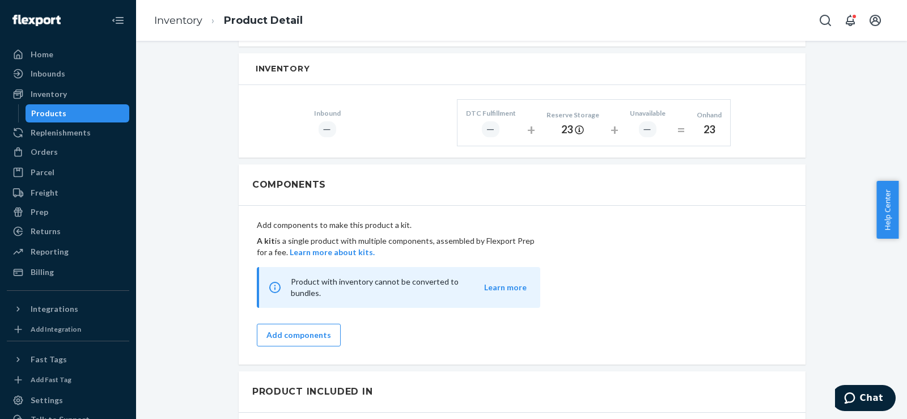
scroll to position [756, 0]
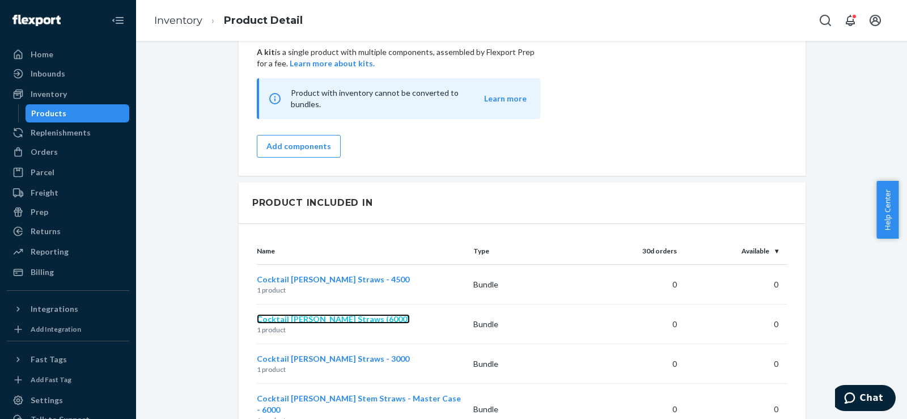
click at [312, 314] on span "Cocktail [PERSON_NAME] Straws (6000)" at bounding box center [333, 319] width 153 height 10
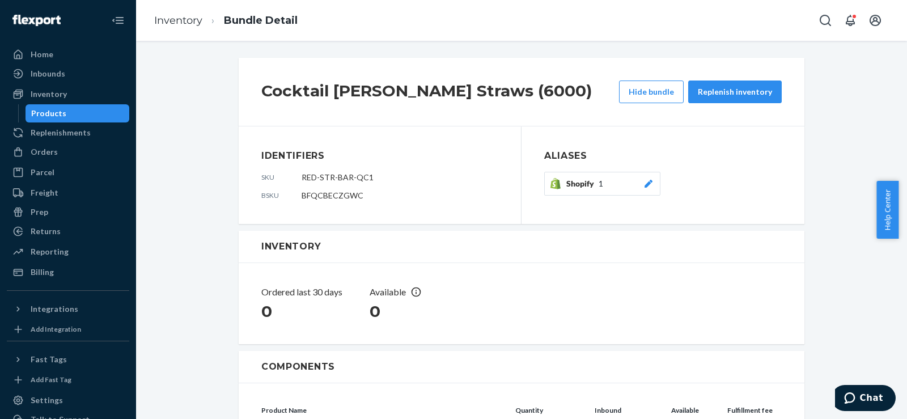
click at [653, 182] on button "Shopify 1" at bounding box center [602, 184] width 116 height 24
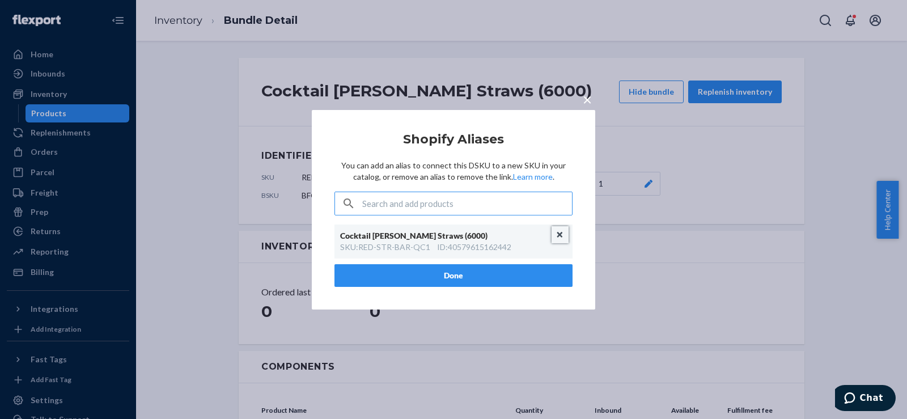
click at [562, 231] on button "Unlink" at bounding box center [560, 234] width 17 height 17
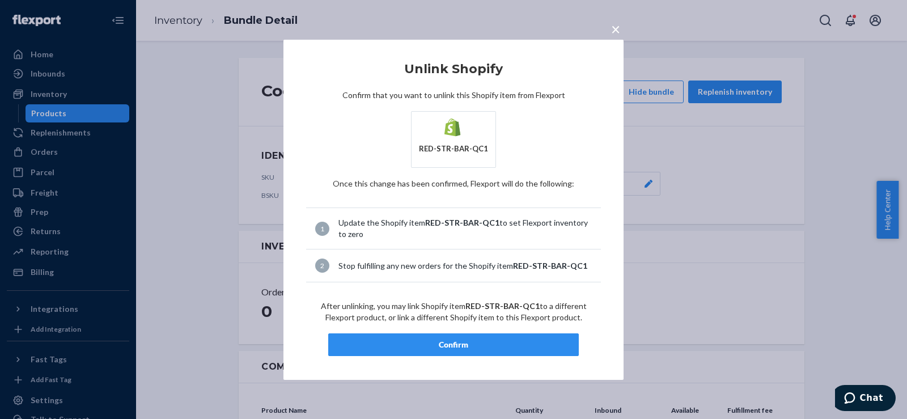
click at [480, 337] on button "Confirm" at bounding box center [453, 344] width 251 height 23
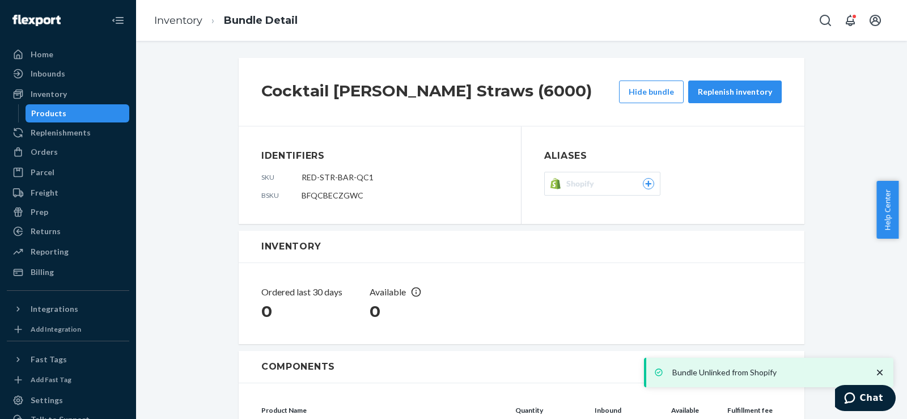
click at [649, 79] on div "Cocktail [PERSON_NAME] Straws (6000) Hide bundle Replenish inventory" at bounding box center [522, 92] width 566 height 69
click at [647, 88] on button "Hide bundle" at bounding box center [651, 91] width 65 height 23
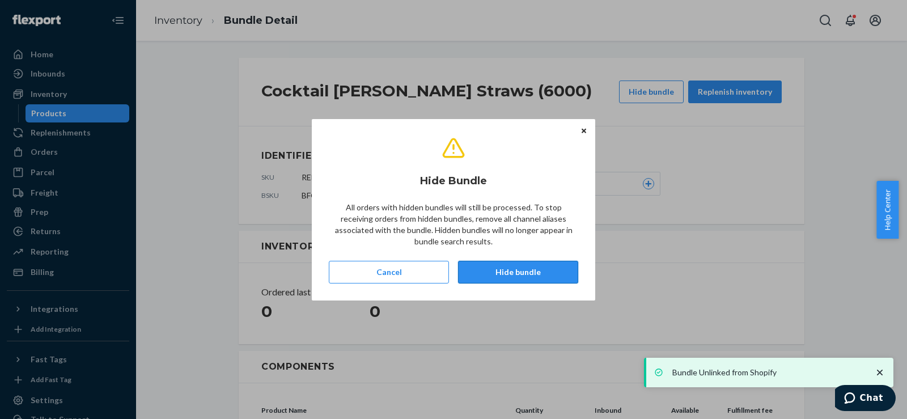
click at [536, 267] on button "Hide bundle" at bounding box center [518, 272] width 120 height 23
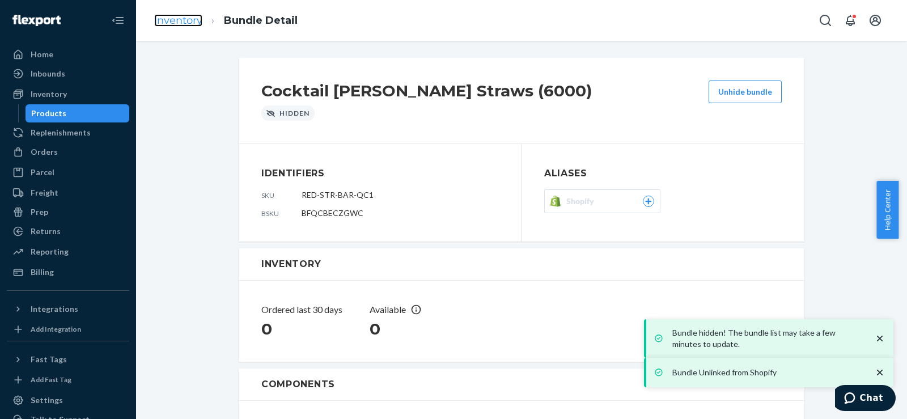
click at [180, 21] on link "Inventory" at bounding box center [178, 20] width 48 height 12
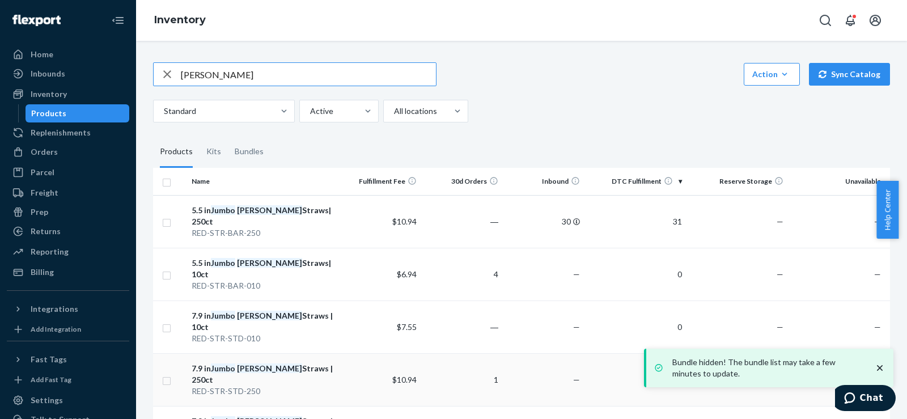
scroll to position [189, 0]
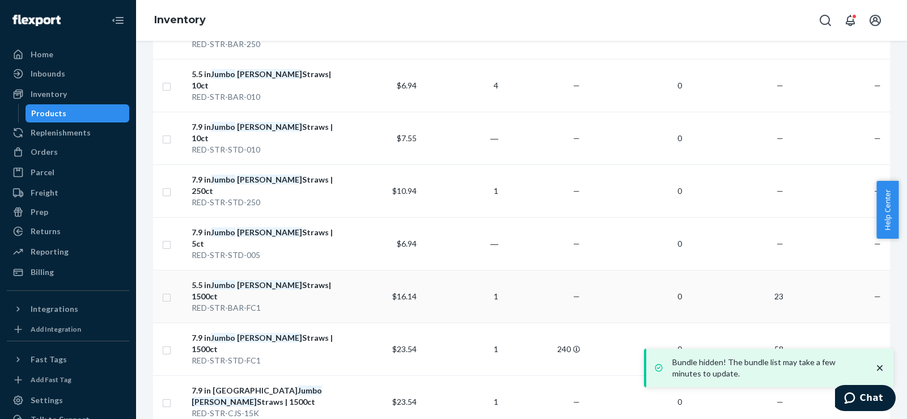
click at [230, 270] on td "5.5 in Jumbo [PERSON_NAME] Straws| 1500ct RED-STR-BAR-FC1" at bounding box center [263, 296] width 153 height 53
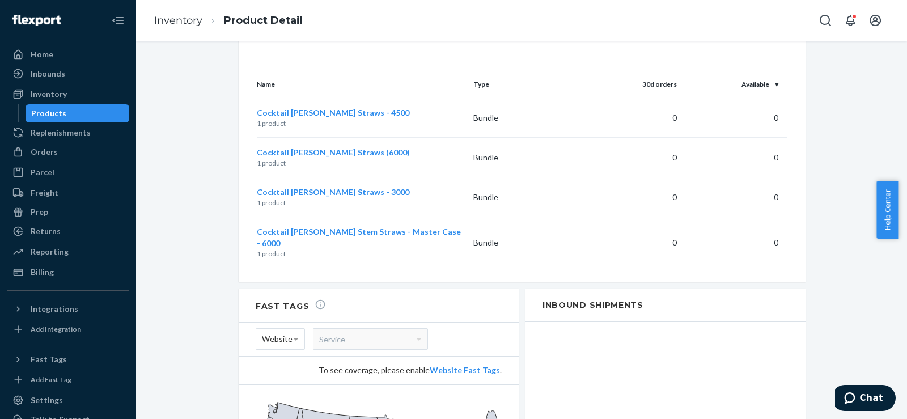
scroll to position [945, 0]
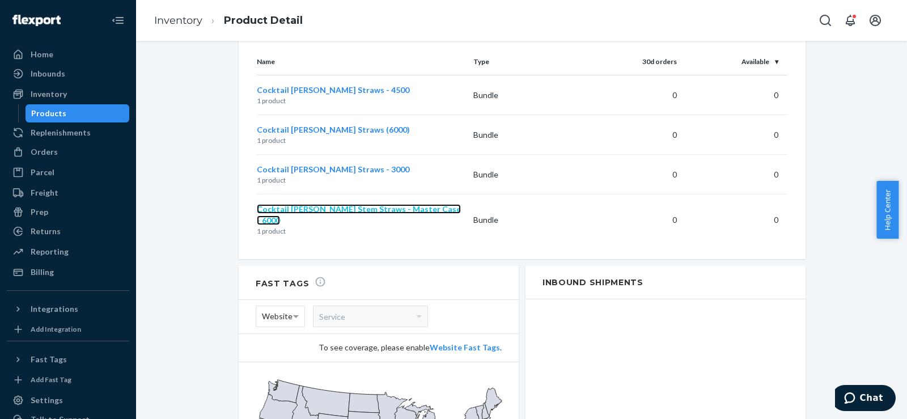
click at [321, 204] on span "Cocktail [PERSON_NAME] Stem Straws - Master Case - 6000" at bounding box center [359, 214] width 204 height 21
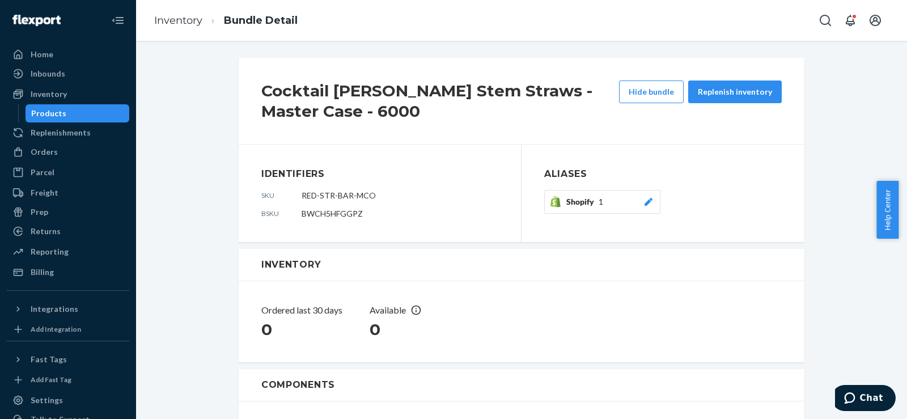
click at [648, 196] on div at bounding box center [648, 201] width 11 height 11
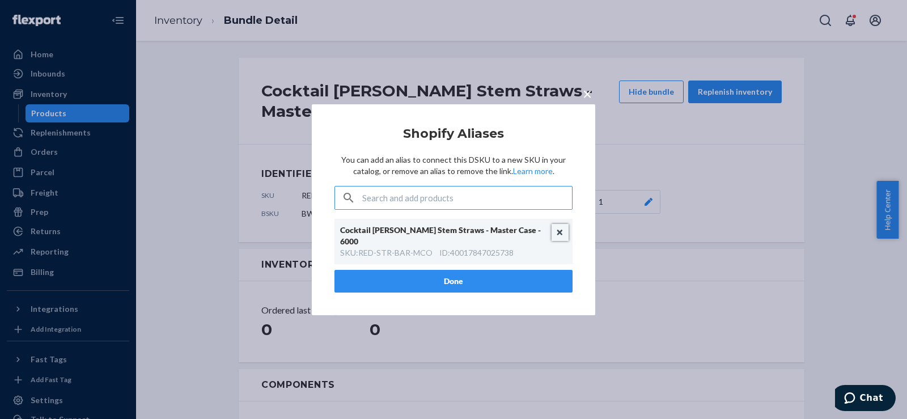
click at [561, 232] on button "Unlink" at bounding box center [560, 232] width 17 height 17
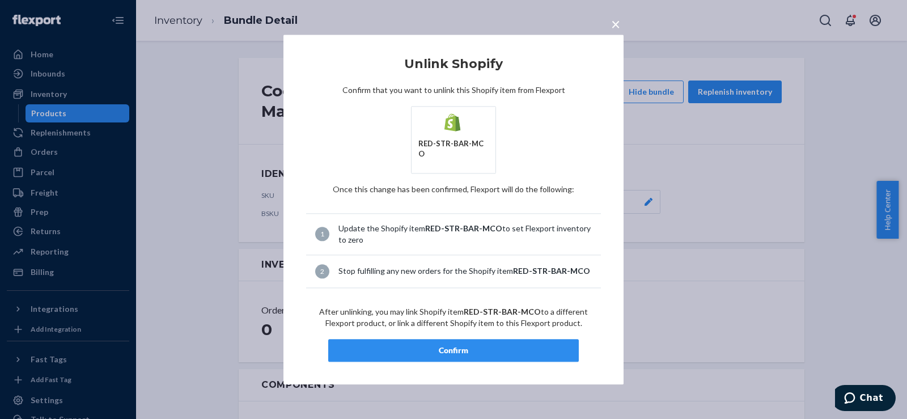
click at [486, 339] on button "Confirm" at bounding box center [453, 350] width 251 height 23
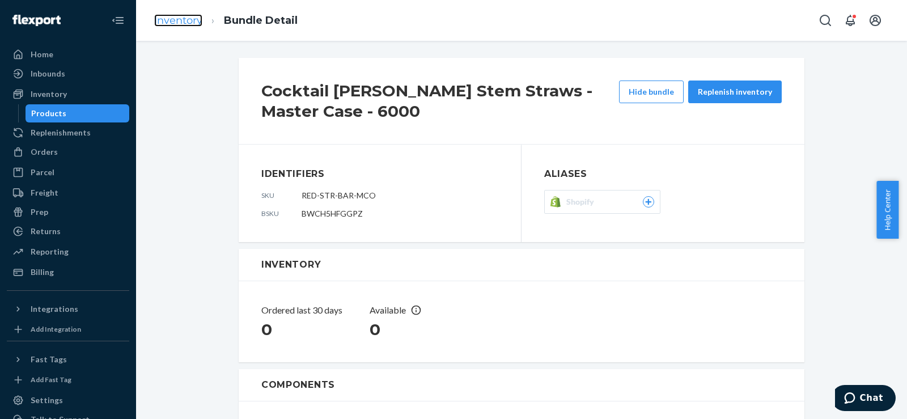
click at [188, 23] on link "Inventory" at bounding box center [178, 20] width 48 height 12
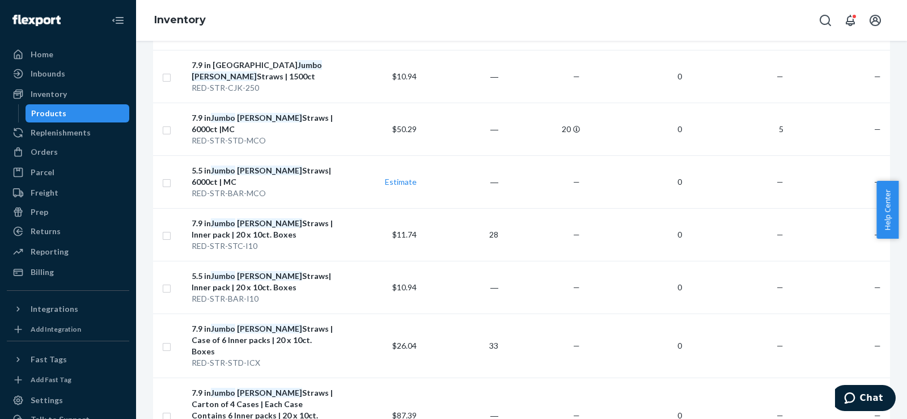
scroll to position [378, 0]
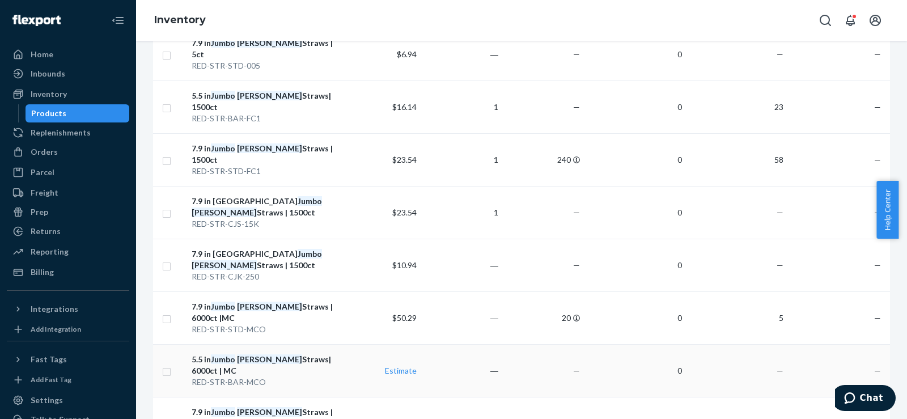
click at [270, 376] on div "RED-STR-BAR-MCO" at bounding box center [264, 381] width 144 height 11
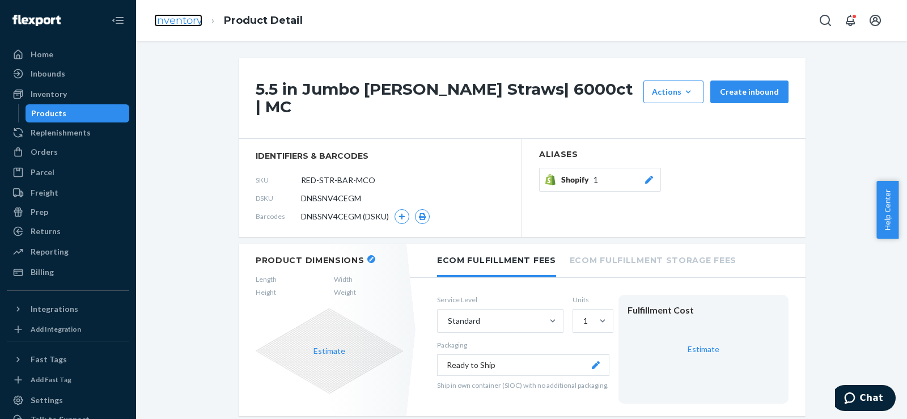
click at [188, 20] on link "Inventory" at bounding box center [178, 20] width 48 height 12
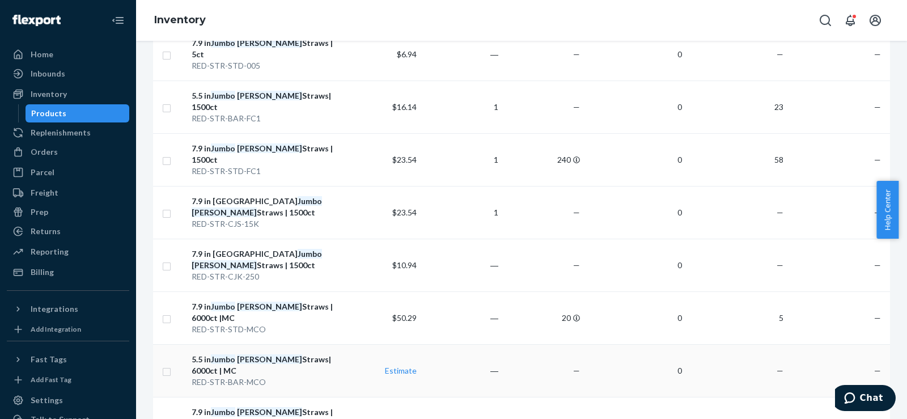
scroll to position [189, 0]
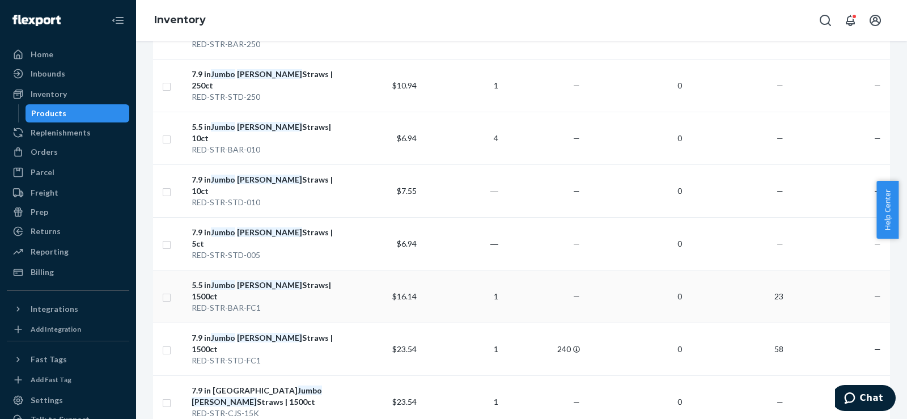
click at [248, 280] on em "[PERSON_NAME]" at bounding box center [269, 285] width 65 height 10
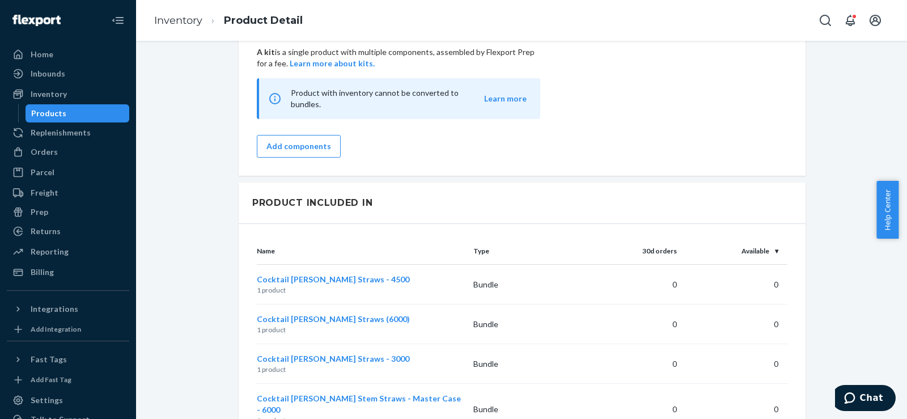
scroll to position [945, 0]
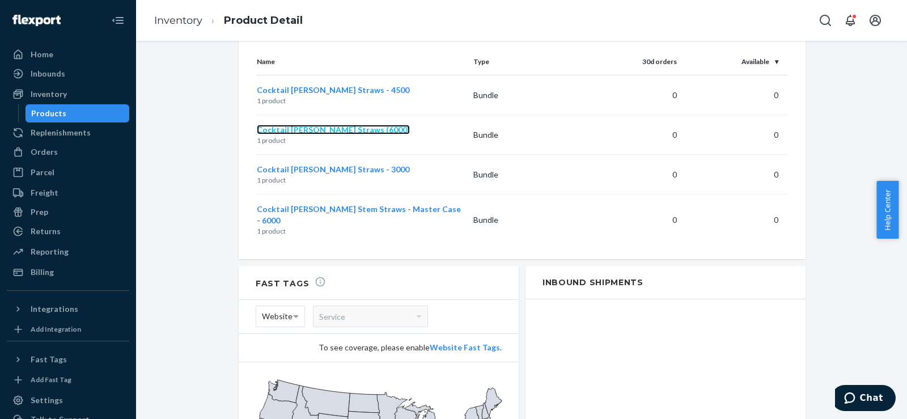
click at [270, 125] on span "Cocktail [PERSON_NAME] Straws (6000)" at bounding box center [333, 130] width 153 height 10
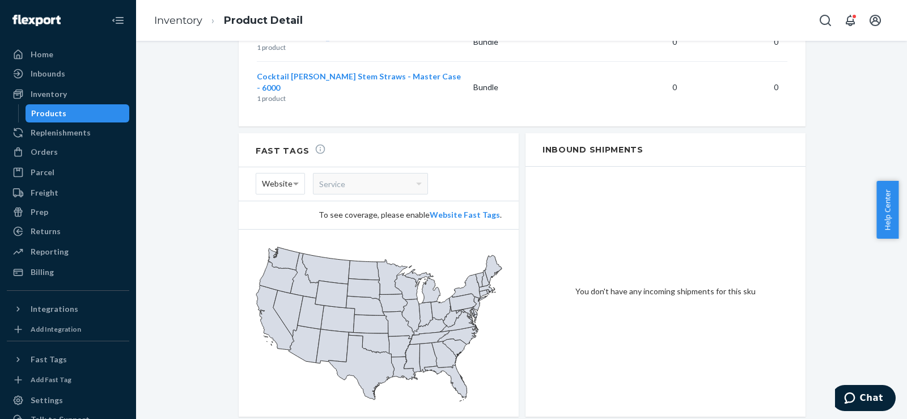
scroll to position [889, 0]
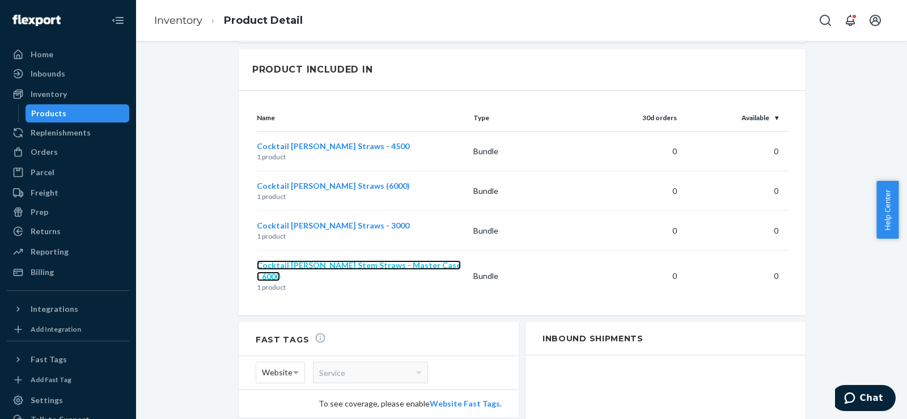
click at [313, 260] on span "Cocktail [PERSON_NAME] Stem Straws - Master Case - 6000" at bounding box center [359, 270] width 204 height 21
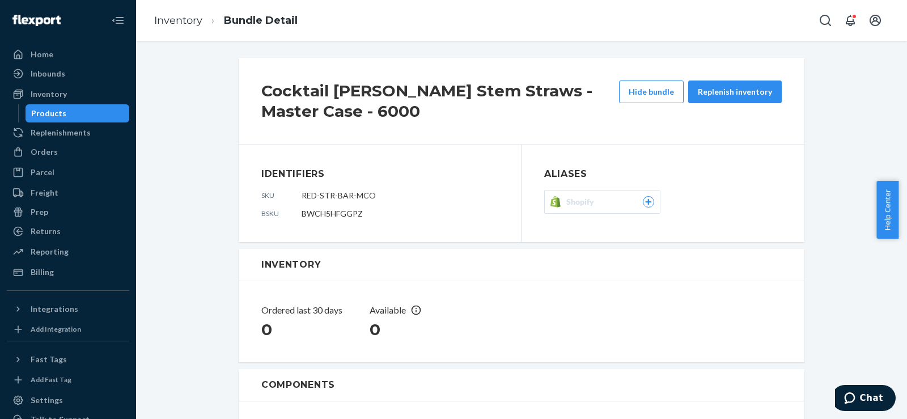
click at [643, 200] on icon at bounding box center [648, 201] width 10 height 7
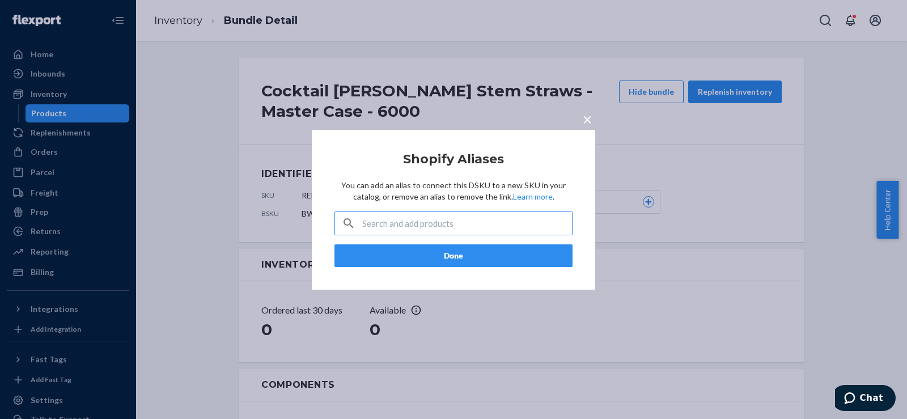
click at [428, 227] on input "text" at bounding box center [467, 223] width 210 height 23
paste input "RED-STR-BAR-MCO"
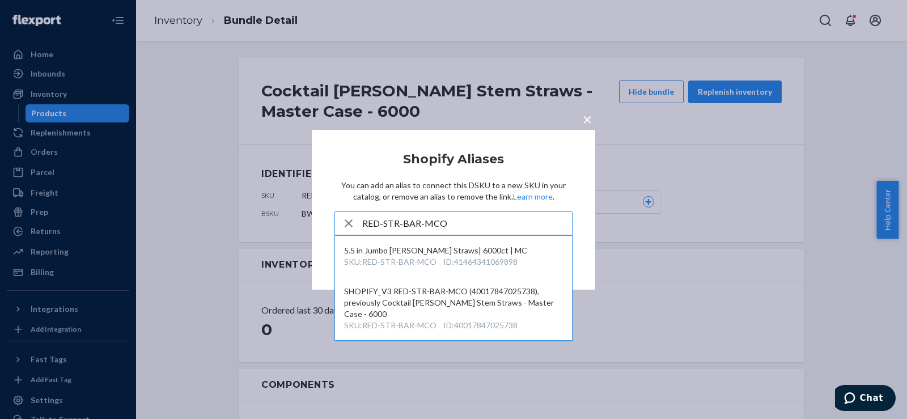
type input "RED-STR-BAR-MCO"
click at [277, 127] on div "× Shopify Aliases You can add an alias to connect this DSKU to a new SKU in you…" at bounding box center [453, 209] width 907 height 419
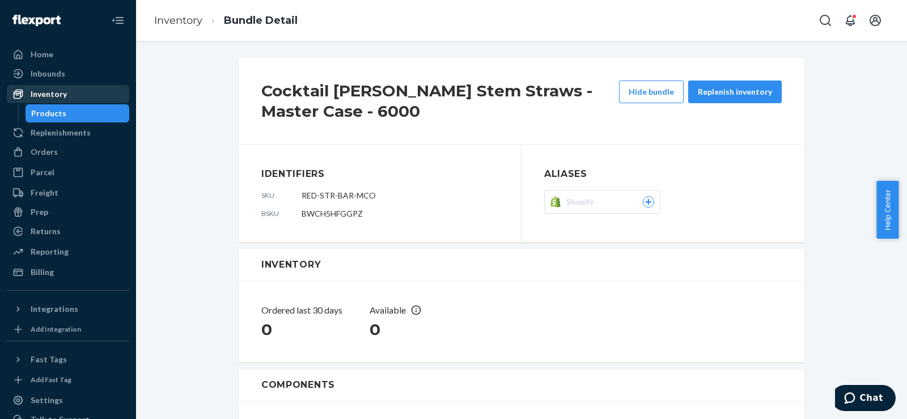
click at [51, 95] on div "Inventory" at bounding box center [49, 93] width 36 height 11
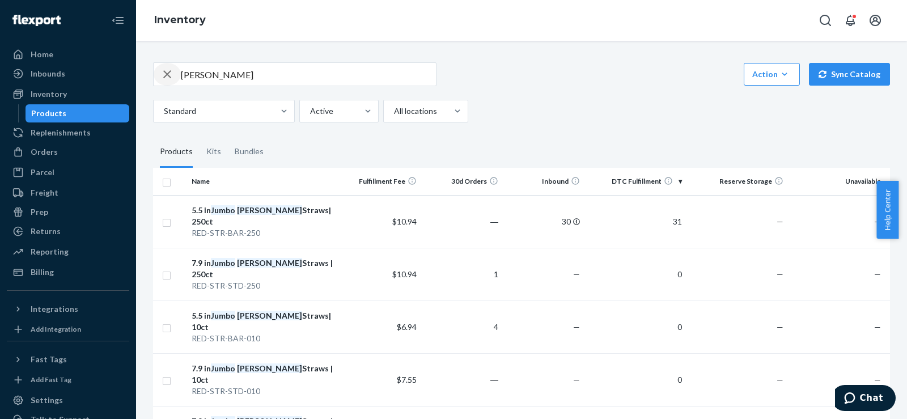
click at [177, 78] on div "button" at bounding box center [167, 74] width 27 height 23
click at [180, 77] on div "button" at bounding box center [167, 74] width 27 height 23
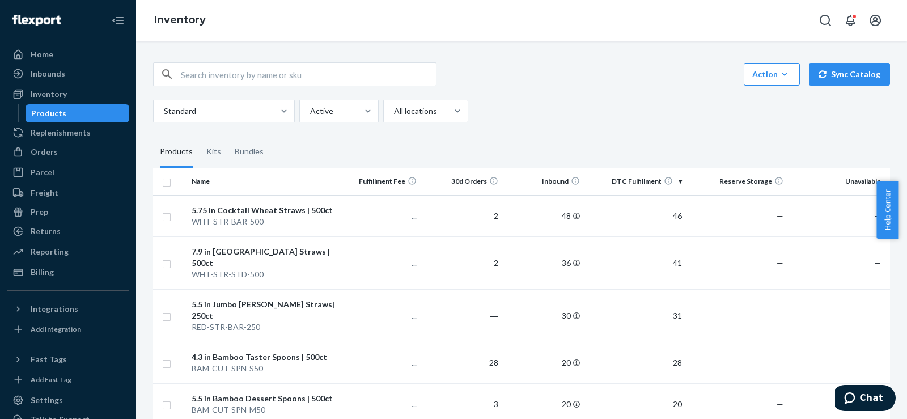
click at [214, 75] on input "text" at bounding box center [308, 74] width 255 height 23
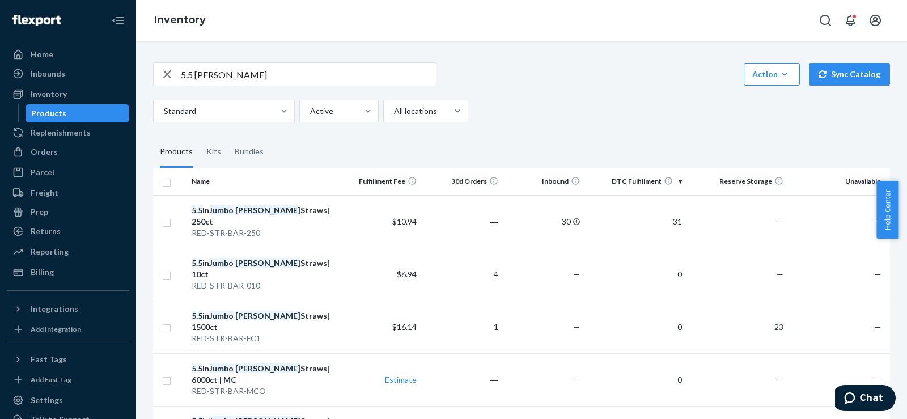
click at [206, 77] on input "5.5 [PERSON_NAME]" at bounding box center [308, 74] width 255 height 23
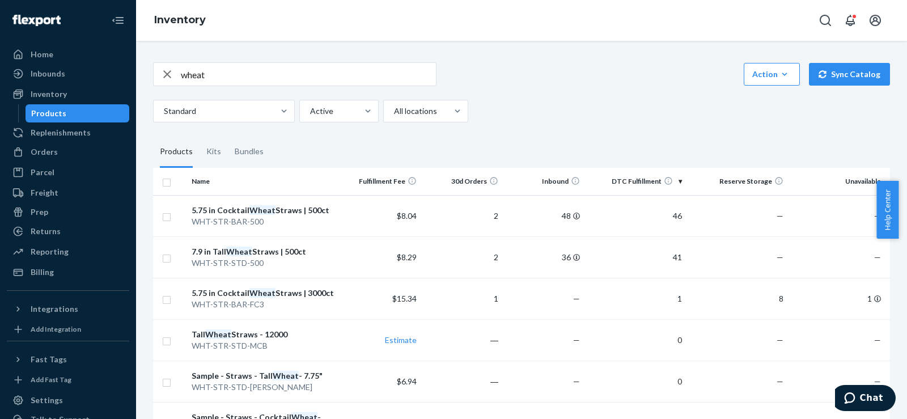
click at [248, 80] on input "wheat" at bounding box center [308, 74] width 255 height 23
type input "wheat 12000"
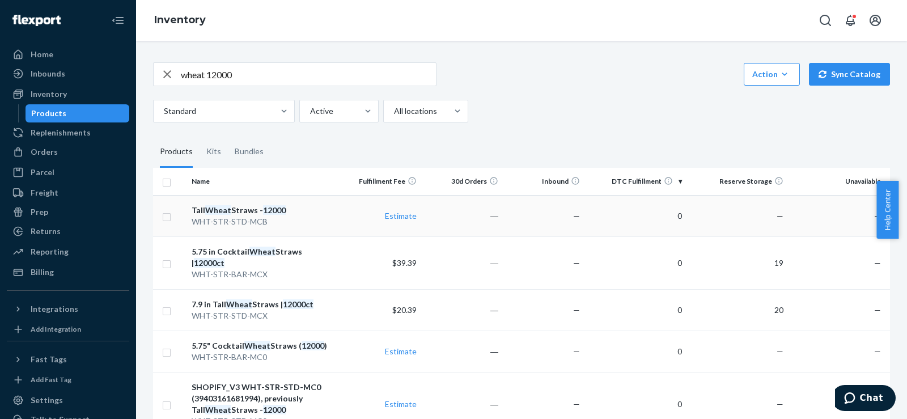
click at [167, 220] on input "checkbox" at bounding box center [166, 216] width 9 height 12
click at [198, 217] on div "WHT-STR-STD-MCB" at bounding box center [264, 221] width 144 height 11
checkbox input "false"
click at [203, 217] on div "WHT-STR-STD-MCB" at bounding box center [264, 221] width 144 height 11
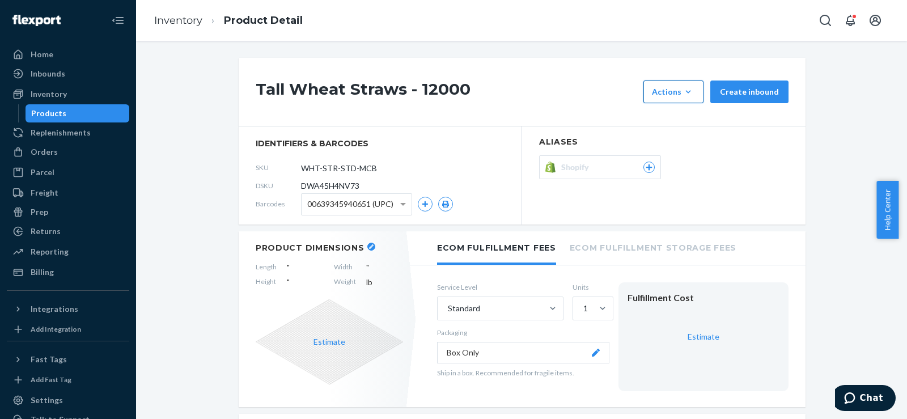
click at [686, 99] on button "Actions Add components Hide" at bounding box center [673, 91] width 60 height 23
click at [661, 134] on span "Hide" at bounding box center [633, 130] width 61 height 8
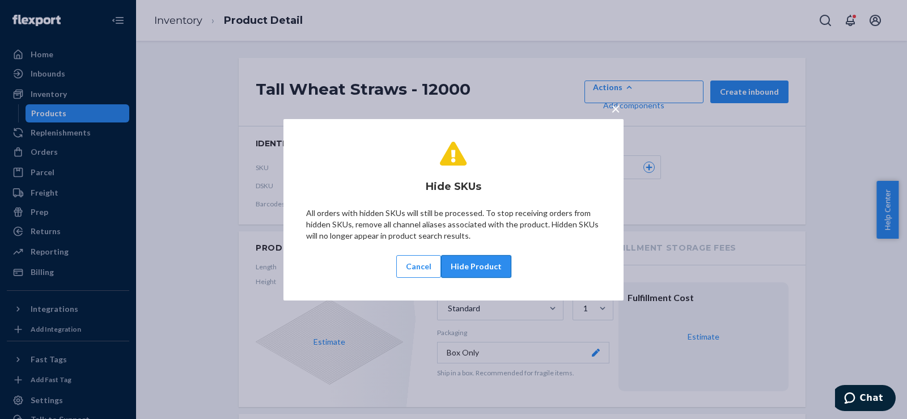
click at [504, 271] on button "Hide Product" at bounding box center [476, 266] width 70 height 23
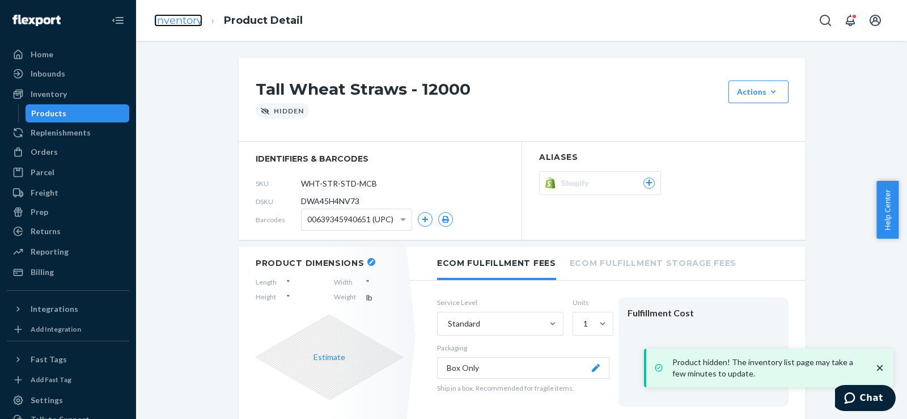
click at [172, 23] on link "Inventory" at bounding box center [178, 20] width 48 height 12
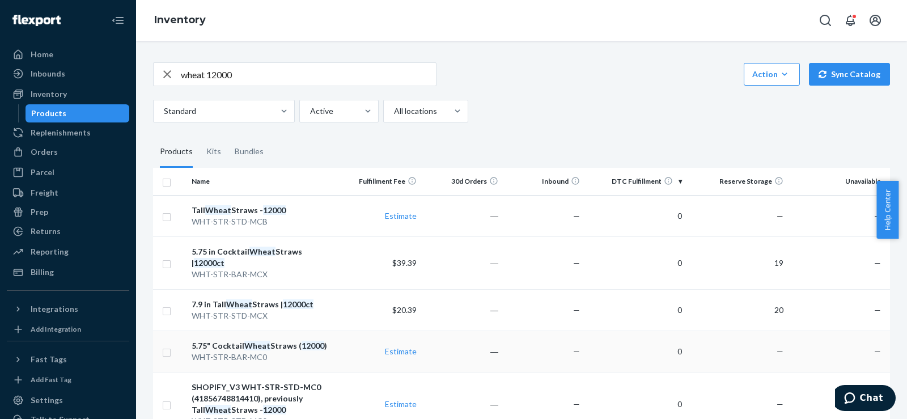
click at [247, 341] on em "Wheat" at bounding box center [257, 346] width 26 height 10
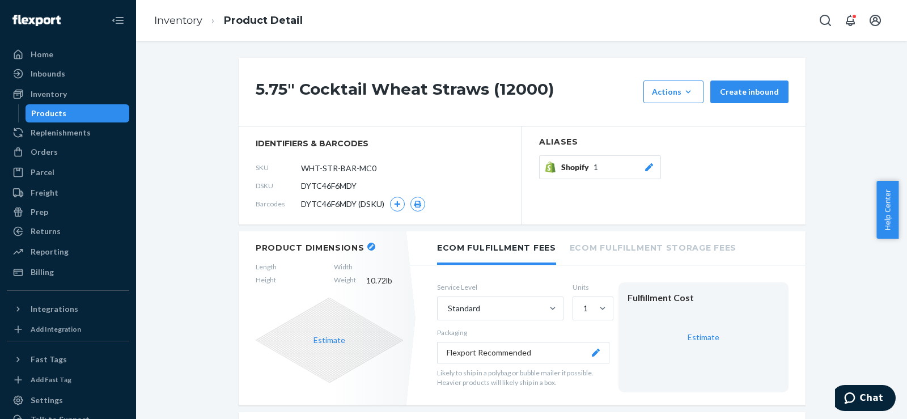
click at [644, 164] on icon at bounding box center [648, 167] width 11 height 8
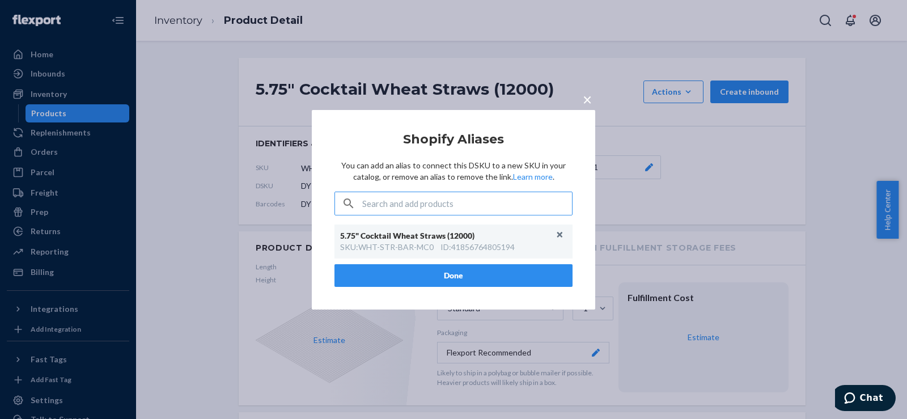
click at [550, 236] on div "5.75" Cocktail Wheat Straws (12000)" at bounding box center [447, 235] width 215 height 11
click at [562, 237] on button "Unlink" at bounding box center [560, 234] width 17 height 17
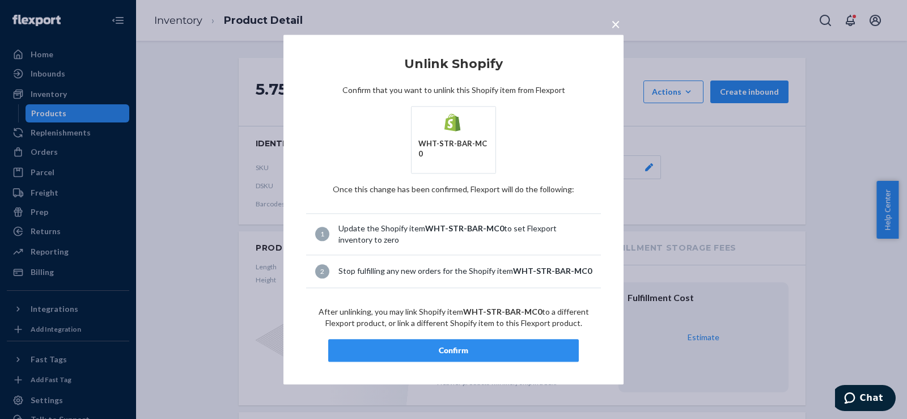
click at [490, 345] on div "Confirm" at bounding box center [453, 350] width 231 height 11
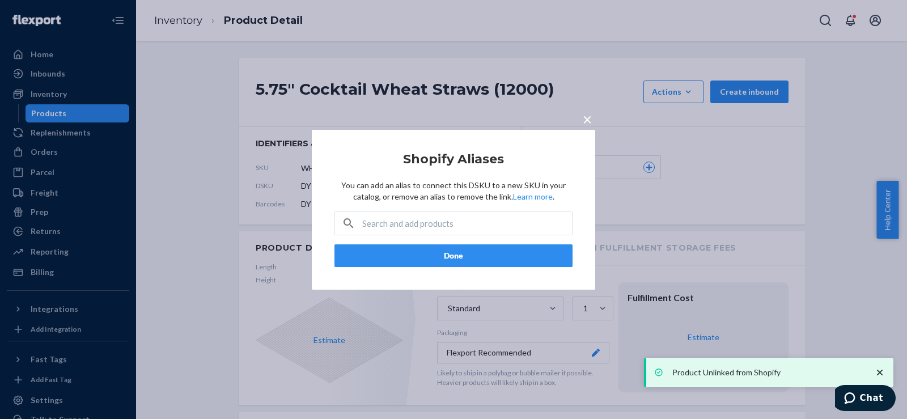
click at [516, 257] on button "Done" at bounding box center [453, 255] width 238 height 23
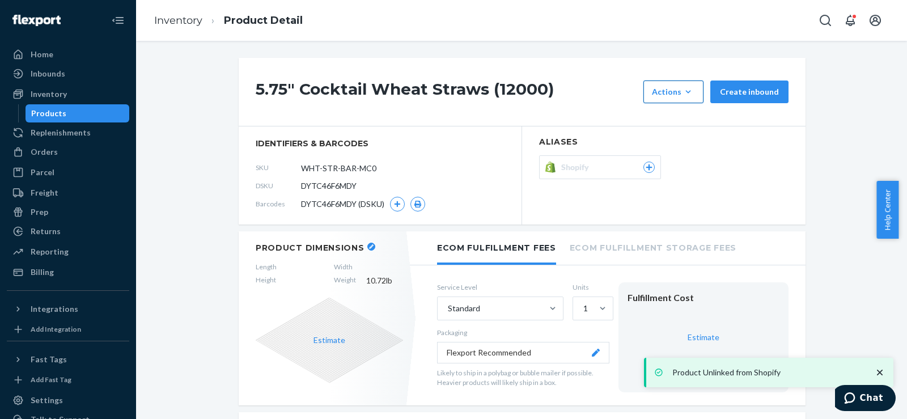
click at [649, 100] on button "Actions Add components Hide" at bounding box center [673, 91] width 60 height 23
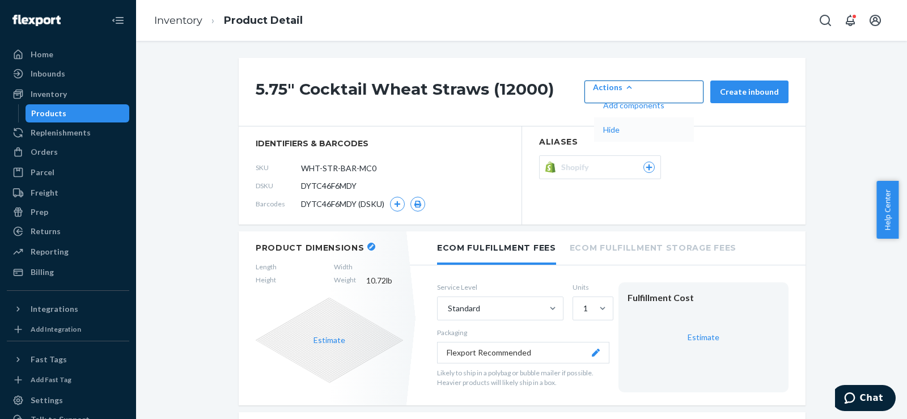
click at [664, 134] on span "Hide" at bounding box center [633, 130] width 61 height 8
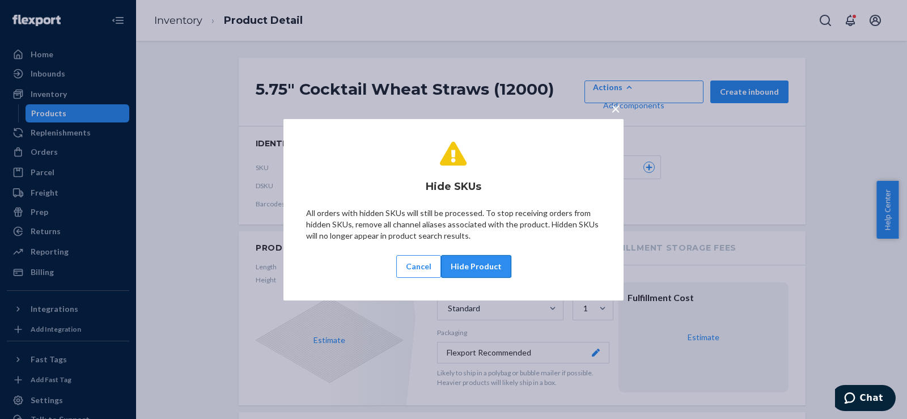
click at [508, 261] on button "Hide Product" at bounding box center [476, 266] width 70 height 23
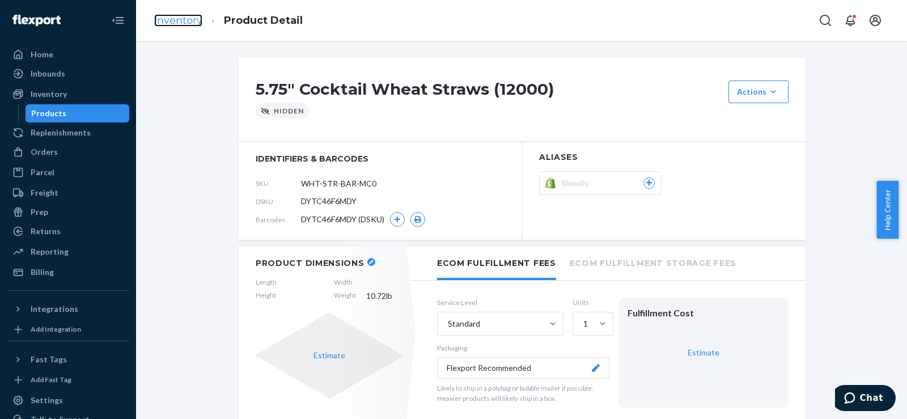
click at [176, 23] on link "Inventory" at bounding box center [178, 20] width 48 height 12
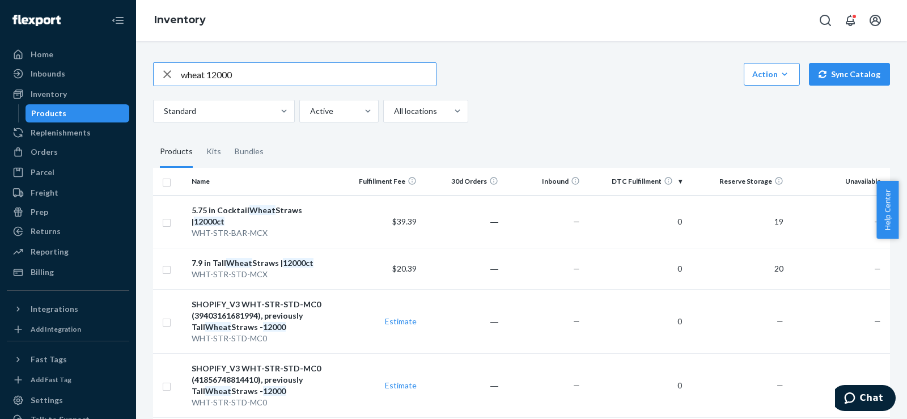
click at [209, 77] on input "wheat 12000" at bounding box center [308, 74] width 255 height 23
type input "5.5 reed"
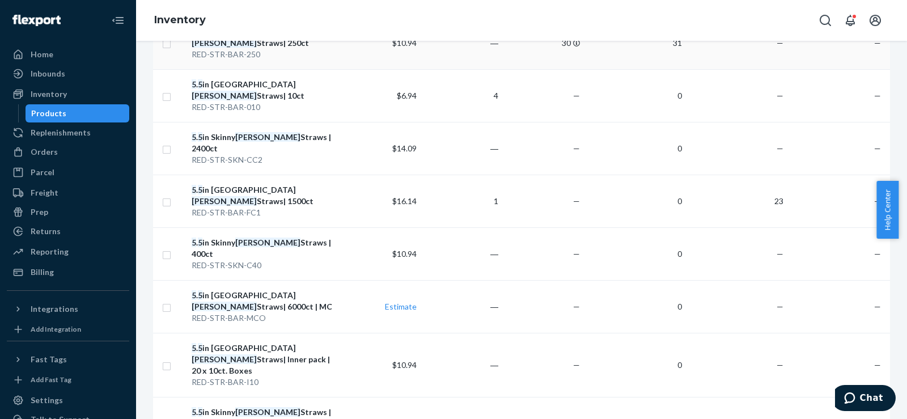
scroll to position [189, 0]
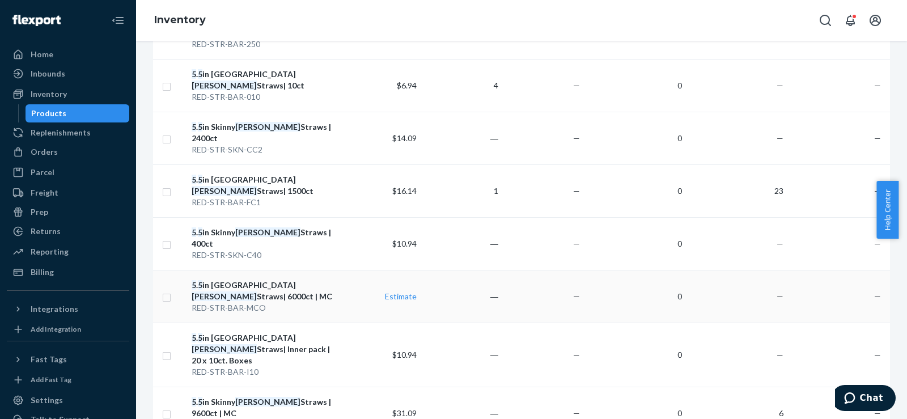
click at [279, 302] on div "RED-STR-BAR-MCO" at bounding box center [264, 307] width 144 height 11
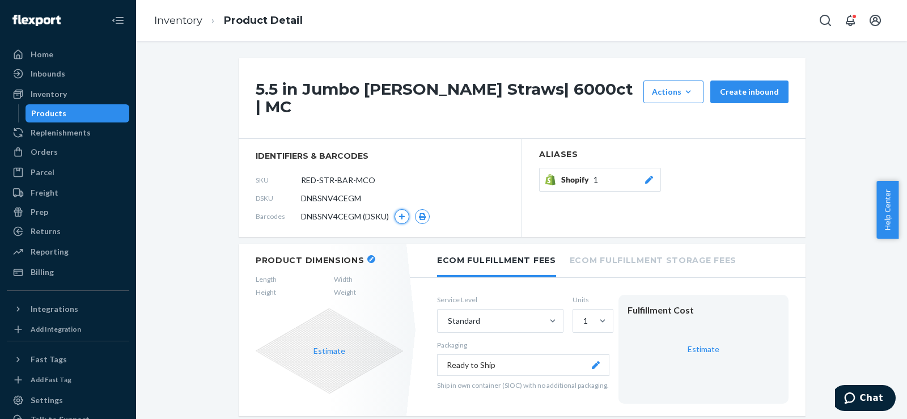
click at [399, 213] on icon "button" at bounding box center [402, 216] width 6 height 6
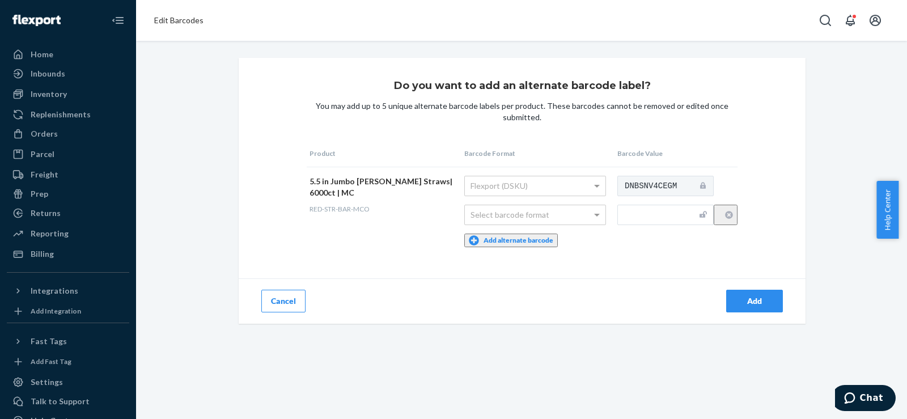
click at [398, 180] on div "5.5 in Jumbo Reed Straws| 6000ct | MC" at bounding box center [380, 187] width 143 height 23
click at [524, 212] on div "Select barcode format" at bounding box center [535, 214] width 141 height 19
click at [632, 215] on input "text" at bounding box center [665, 215] width 96 height 20
click at [654, 213] on input "text" at bounding box center [665, 215] width 96 height 20
paste input "10860009151403"
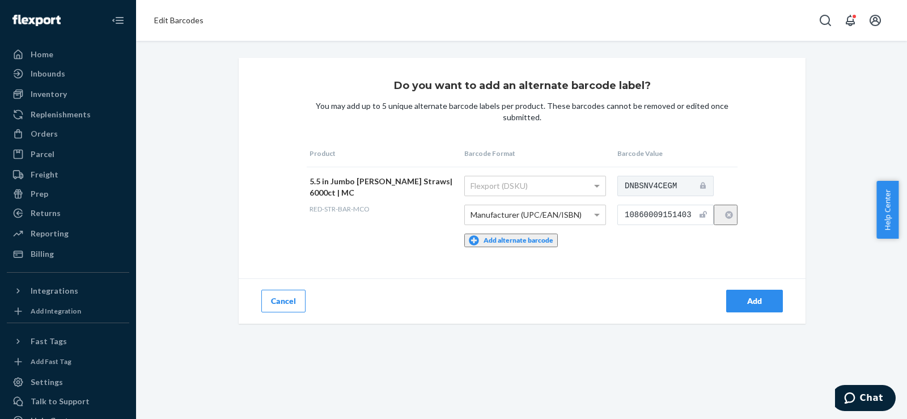
type input "10860009151403"
click at [690, 259] on div "Do you want to add an alternate barcode label? You may add up to 5 unique alter…" at bounding box center [522, 191] width 567 height 266
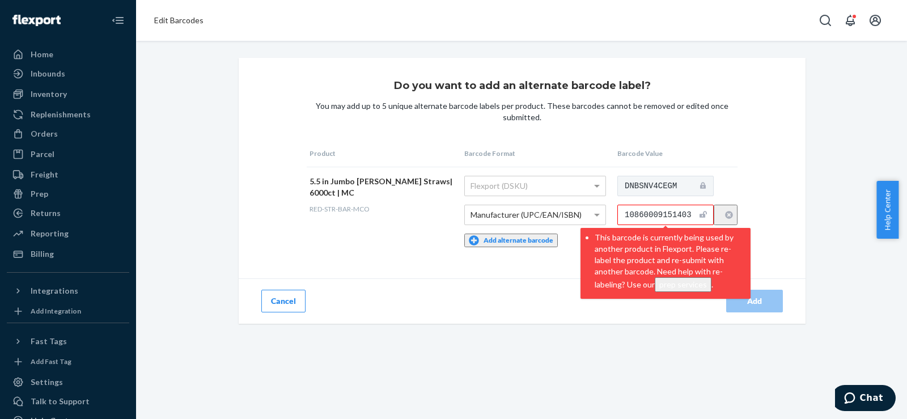
click at [800, 269] on div "Do you want to add an alternate barcode label? You may add up to 5 unique alter…" at bounding box center [522, 191] width 567 height 266
click at [678, 215] on input "10860009151403" at bounding box center [665, 215] width 96 height 20
click at [261, 292] on button "Cancel" at bounding box center [283, 301] width 44 height 23
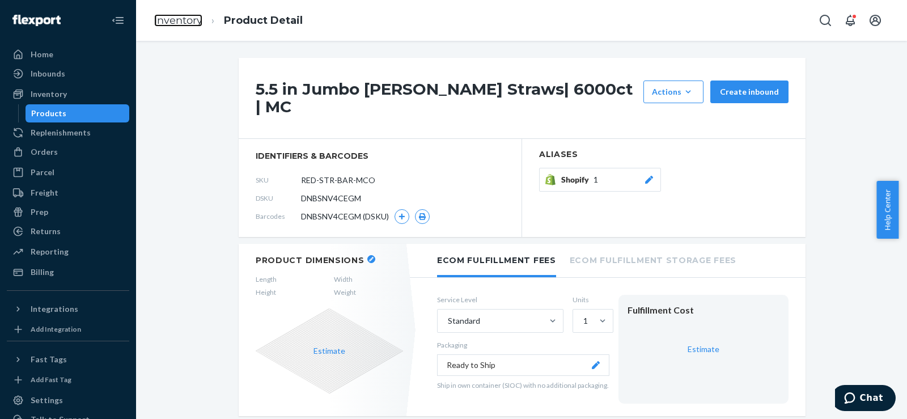
click at [184, 14] on link "Inventory" at bounding box center [178, 20] width 48 height 12
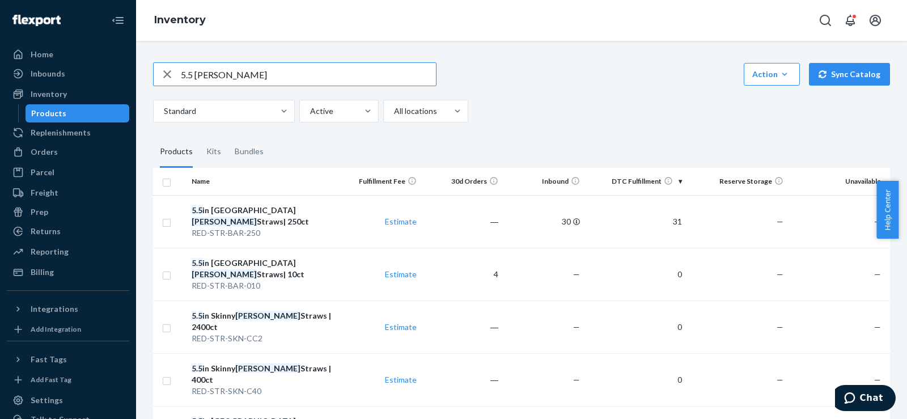
click at [205, 68] on input "5.5 reed" at bounding box center [308, 74] width 255 height 23
type input "10860009151403"
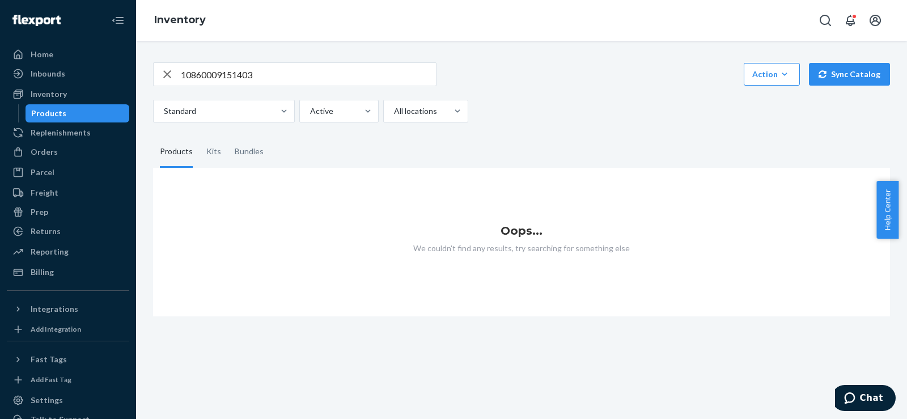
click at [164, 71] on icon "button" at bounding box center [167, 74] width 8 height 8
click at [212, 73] on input "text" at bounding box center [308, 74] width 255 height 23
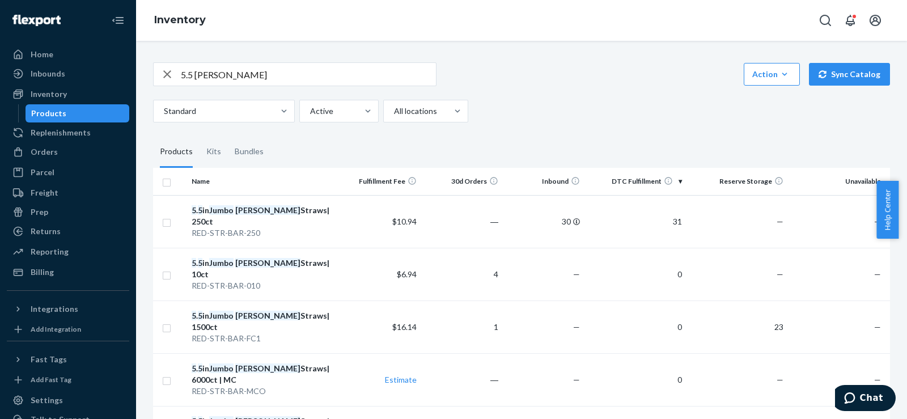
click at [256, 73] on input "5.5 jumbo reed" at bounding box center [308, 74] width 255 height 23
type input "5.5 jumbo reed 6000"
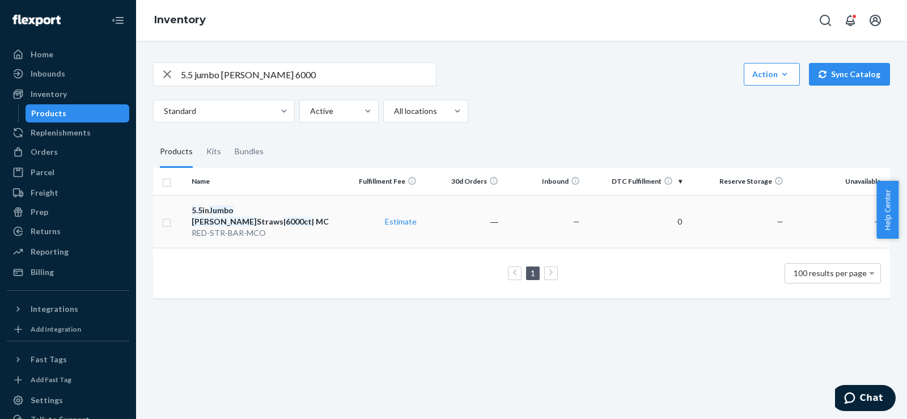
click at [217, 214] on em "Jumbo" at bounding box center [221, 210] width 24 height 10
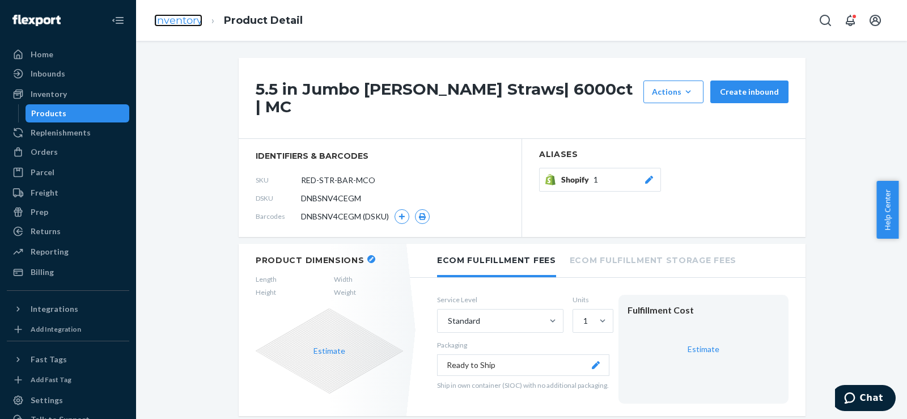
click at [191, 24] on link "Inventory" at bounding box center [178, 20] width 48 height 12
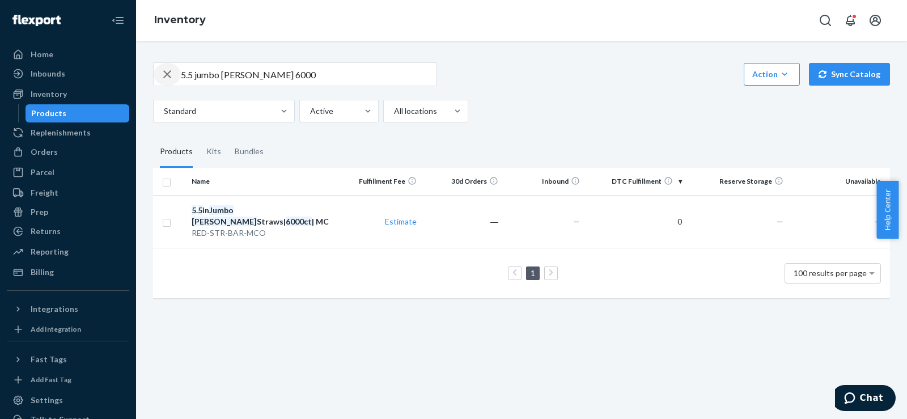
click at [169, 70] on icon "button" at bounding box center [167, 74] width 14 height 23
click at [199, 78] on input "text" at bounding box center [308, 74] width 255 height 23
paste input "10860009151403"
type input "10860009151403"
drag, startPoint x: 186, startPoint y: 206, endPoint x: 280, endPoint y: 215, distance: 93.9
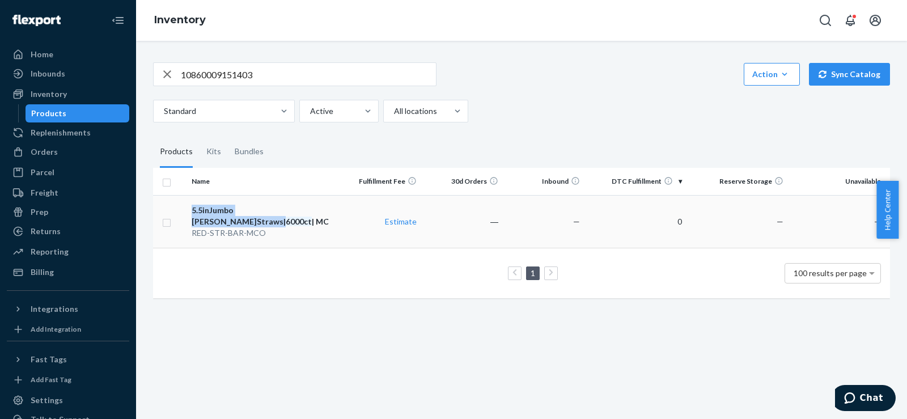
click at [280, 215] on td "5 . 5 in Jumbo Reed Straws| 6000ct | MC RED-STR-BAR-MCO" at bounding box center [263, 221] width 153 height 53
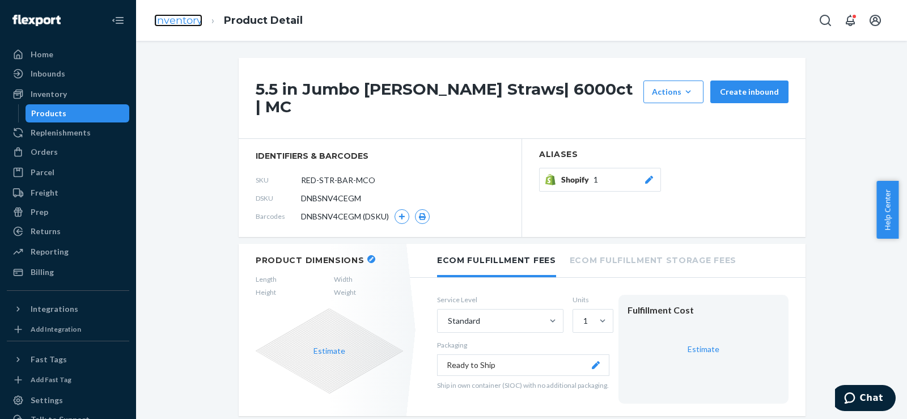
click at [173, 22] on link "Inventory" at bounding box center [178, 20] width 48 height 12
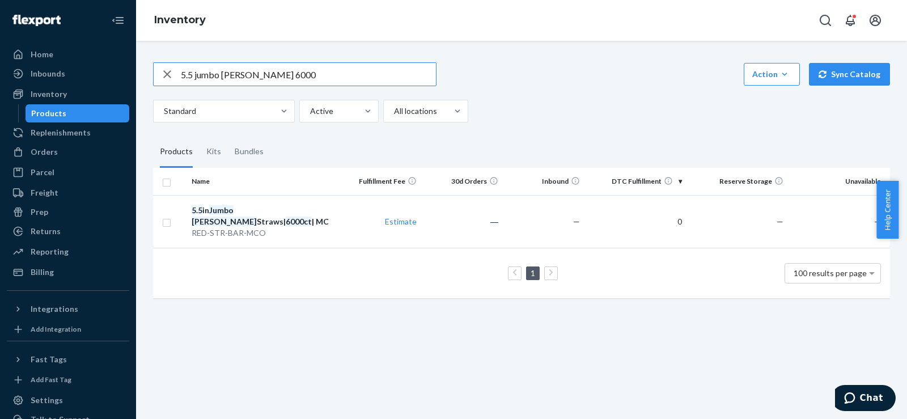
click at [214, 72] on input "5.5 jumbo reed 6000" at bounding box center [308, 74] width 255 height 23
drag, startPoint x: 241, startPoint y: 75, endPoint x: 317, endPoint y: 80, distance: 76.2
click at [317, 80] on input "5.5 jumbo reed 6000" at bounding box center [308, 74] width 255 height 23
type input "5.5 jumbo reed"
click at [286, 87] on div "5.5 jumbo reed Action Create product Create kit or bundle Bulk create products …" at bounding box center [521, 92] width 737 height 60
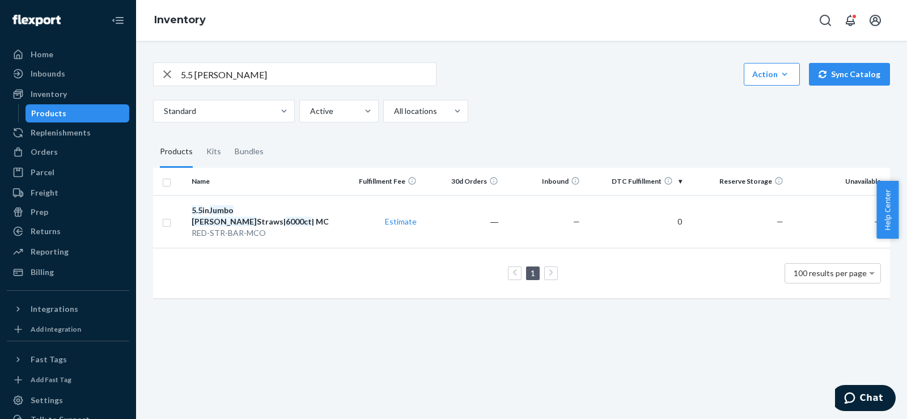
click at [248, 78] on input "5.5 jumbo reed" at bounding box center [308, 74] width 255 height 23
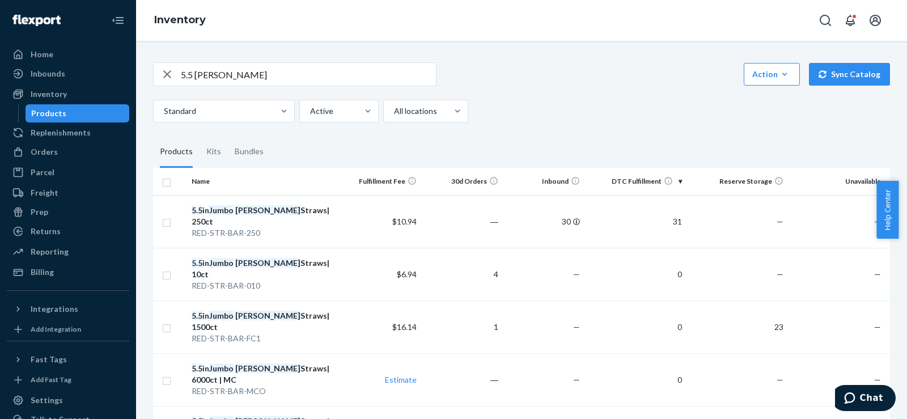
click at [239, 311] on em "Reed" at bounding box center [267, 316] width 65 height 10
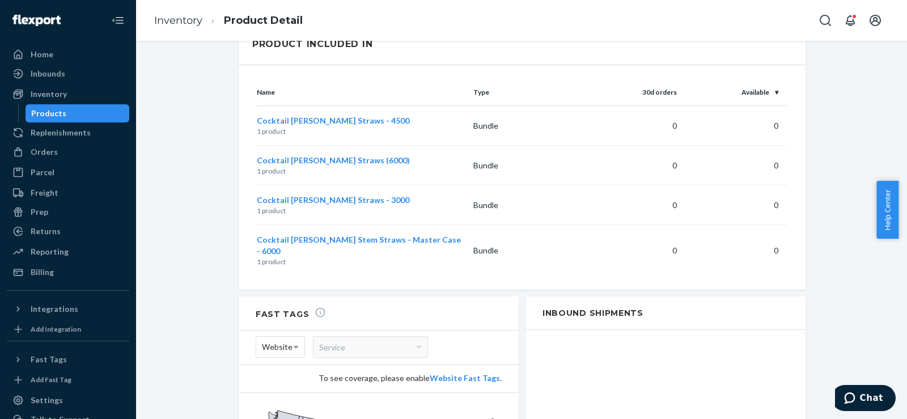
scroll to position [945, 0]
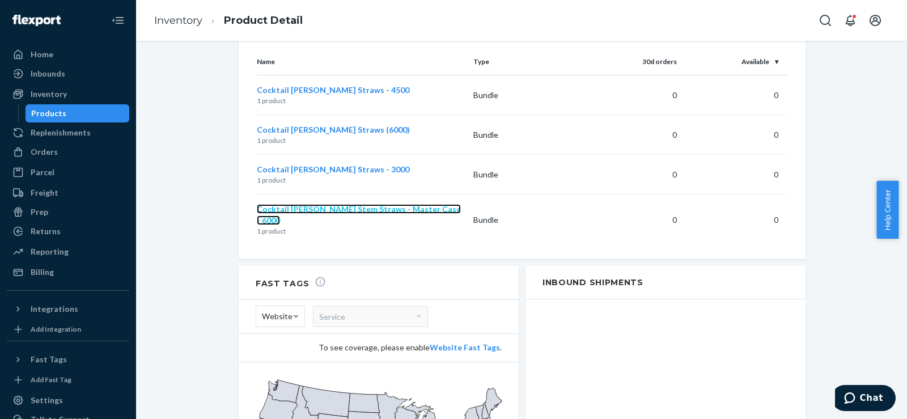
click at [285, 204] on span "Cocktail Reed Stem Straws - Master Case - 6000" at bounding box center [359, 214] width 204 height 21
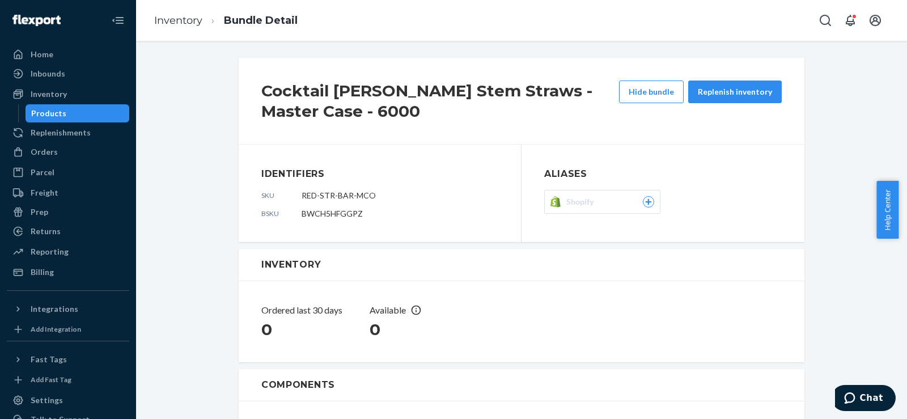
click at [330, 215] on span "BWCH5HFGGPZ" at bounding box center [332, 214] width 61 height 10
click at [181, 19] on link "Inventory" at bounding box center [178, 20] width 48 height 12
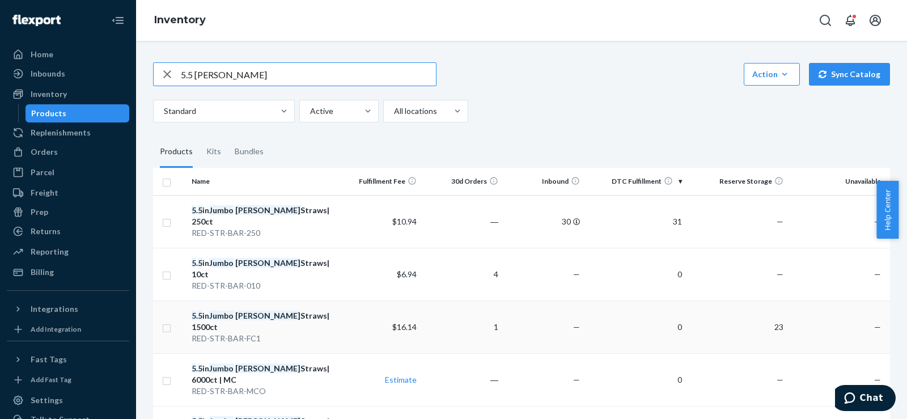
click at [281, 310] on div "5 . 5 in Jumbo Reed Straws| 1500ct" at bounding box center [264, 321] width 144 height 23
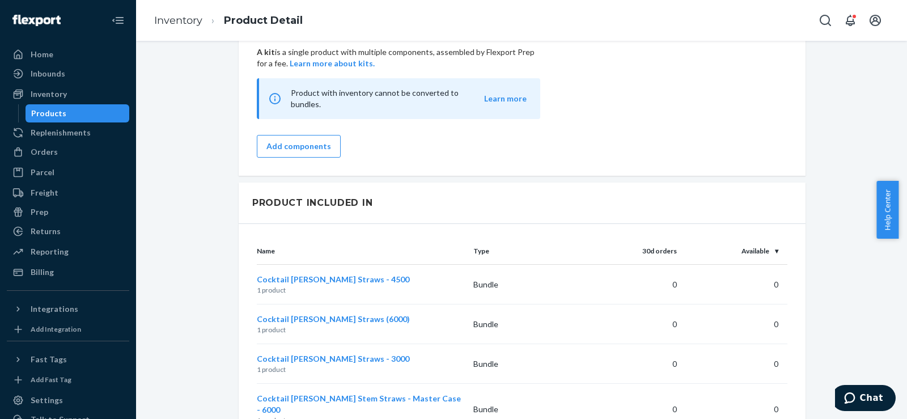
scroll to position [945, 0]
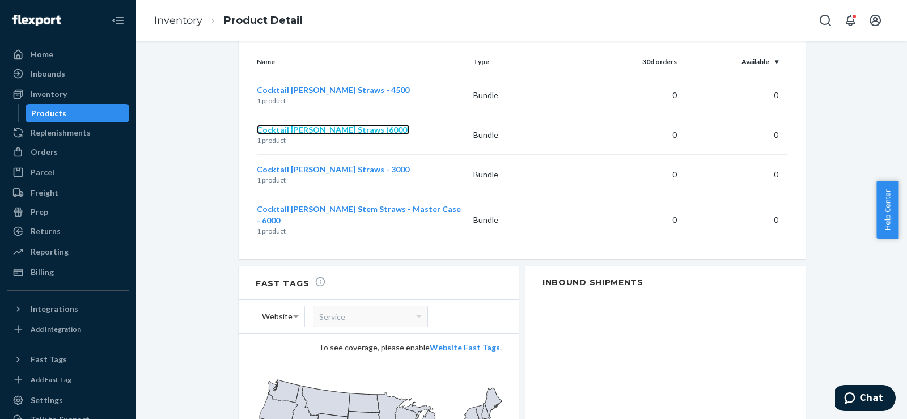
click at [291, 125] on span "Cocktail Reed Straws (6000)" at bounding box center [333, 130] width 153 height 10
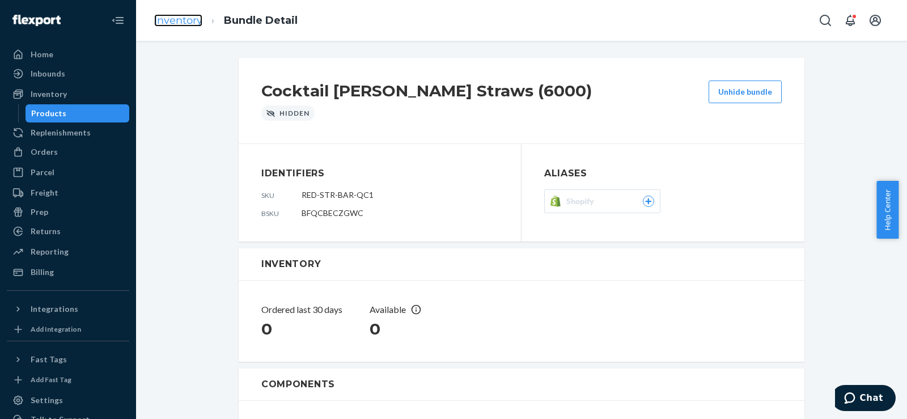
click at [179, 21] on link "Inventory" at bounding box center [178, 20] width 48 height 12
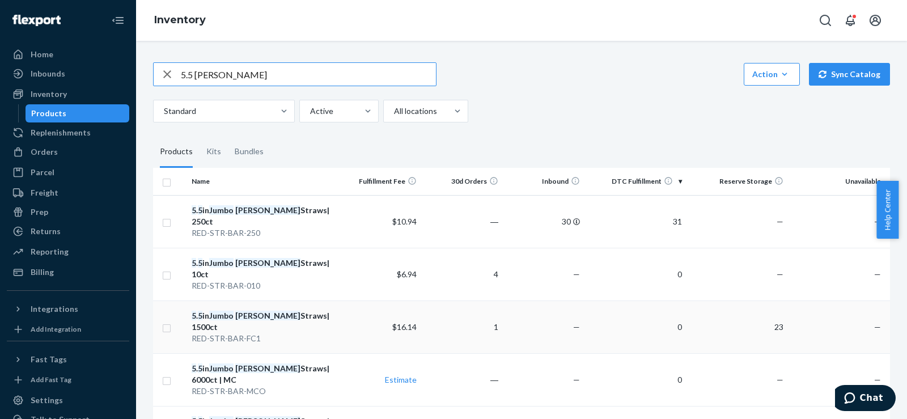
click at [308, 300] on td "5 . 5 in Jumbo Reed Straws| 1500ct RED-STR-BAR-FC1" at bounding box center [263, 326] width 153 height 53
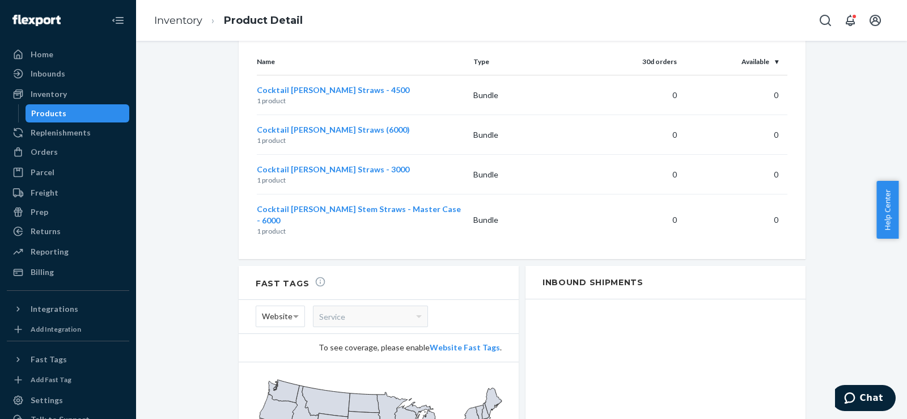
scroll to position [756, 0]
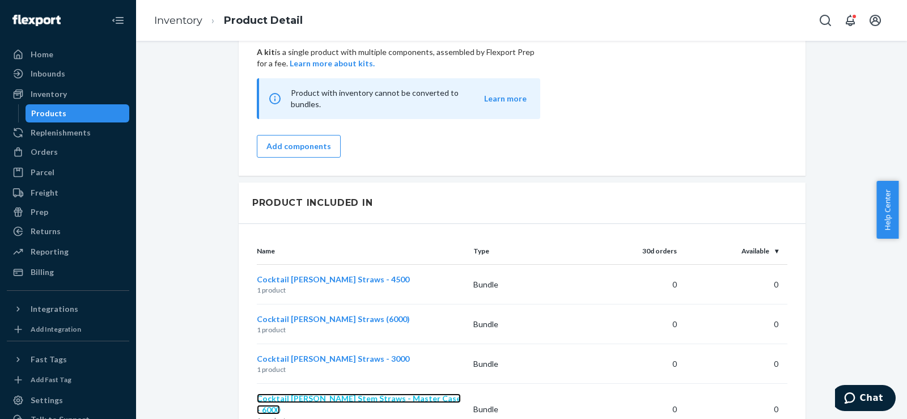
click at [354, 393] on span "Cocktail Reed Stem Straws - Master Case - 6000" at bounding box center [359, 403] width 204 height 21
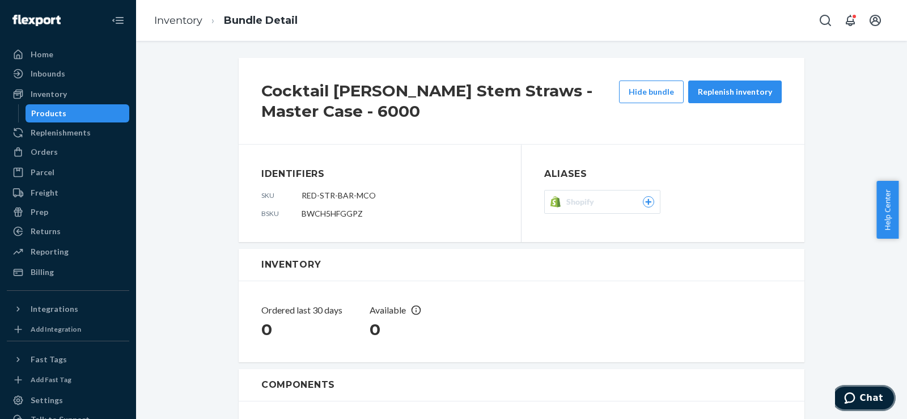
click at [852, 393] on icon "Chat" at bounding box center [849, 397] width 11 height 11
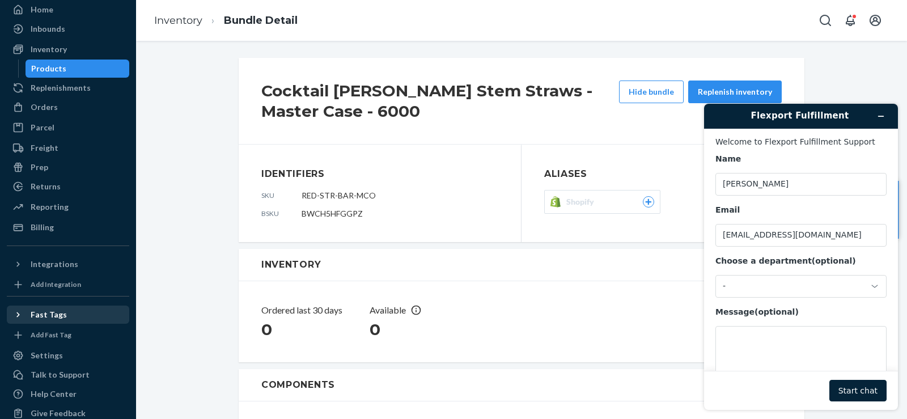
scroll to position [62, 0]
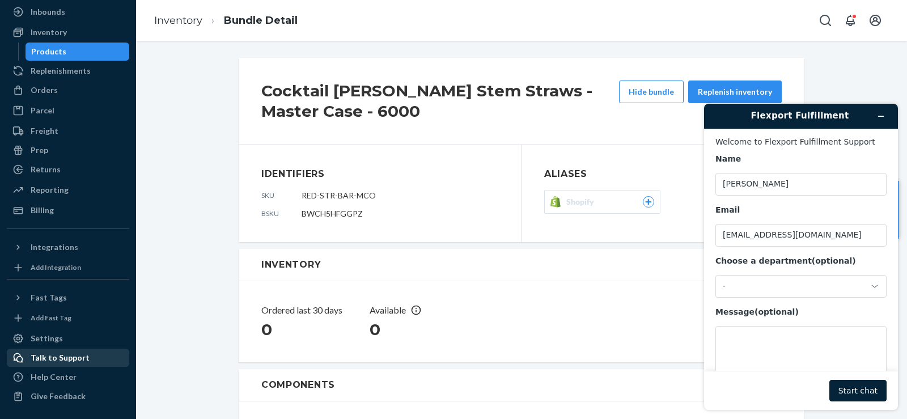
click at [79, 359] on div "Talk to Support" at bounding box center [60, 357] width 59 height 11
click at [875, 112] on button "Minimize widget" at bounding box center [881, 116] width 18 height 16
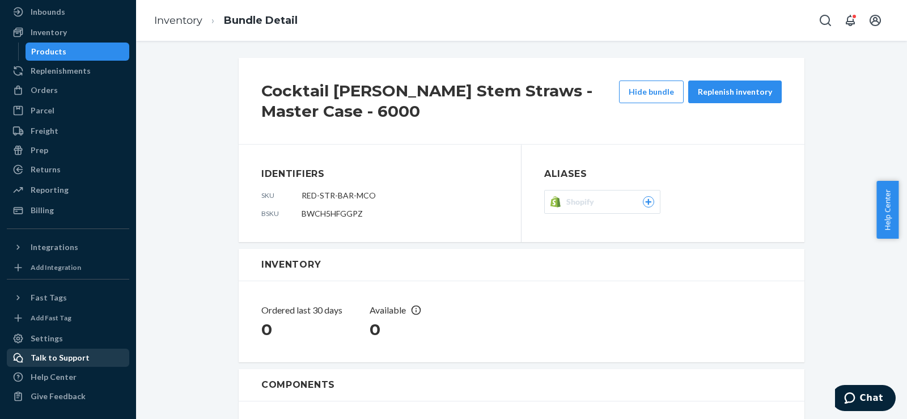
click at [90, 360] on div "Talk to Support" at bounding box center [68, 358] width 120 height 16
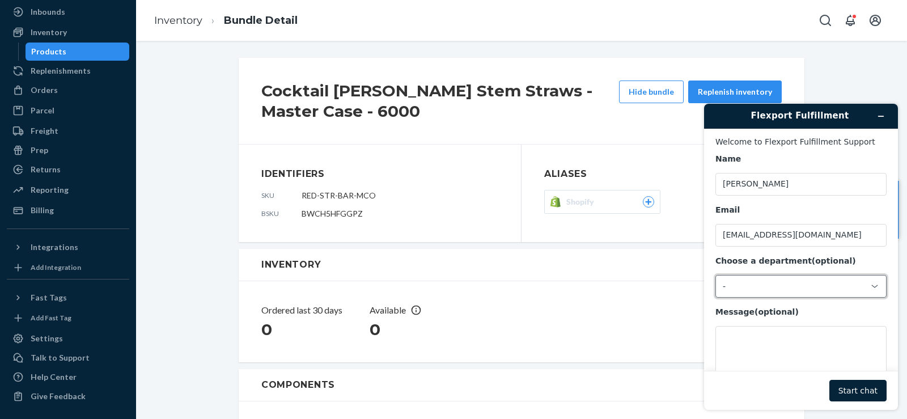
click at [768, 288] on div "-" at bounding box center [794, 286] width 143 height 10
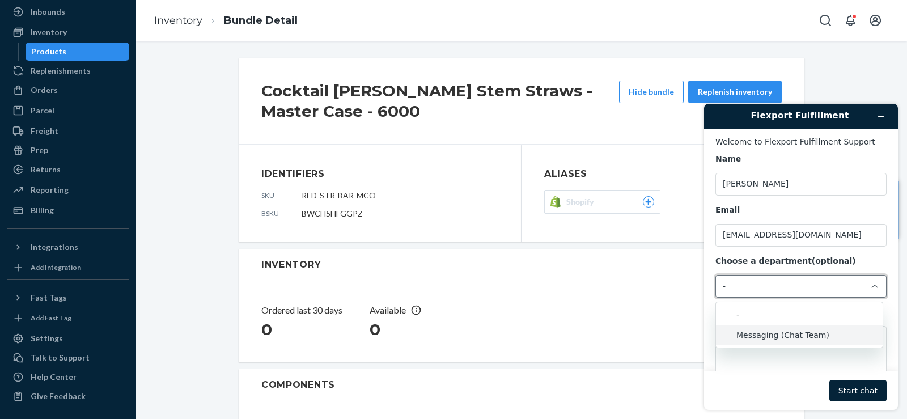
click at [763, 331] on li "Messaging (Chat Team)" at bounding box center [799, 335] width 167 height 20
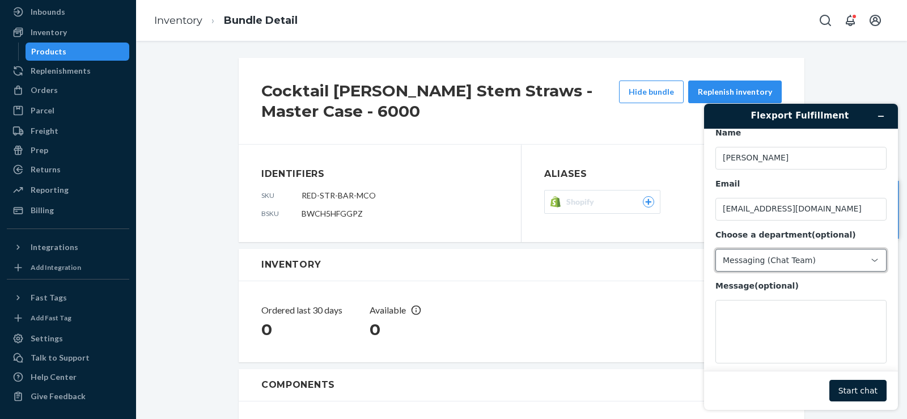
scroll to position [37, 0]
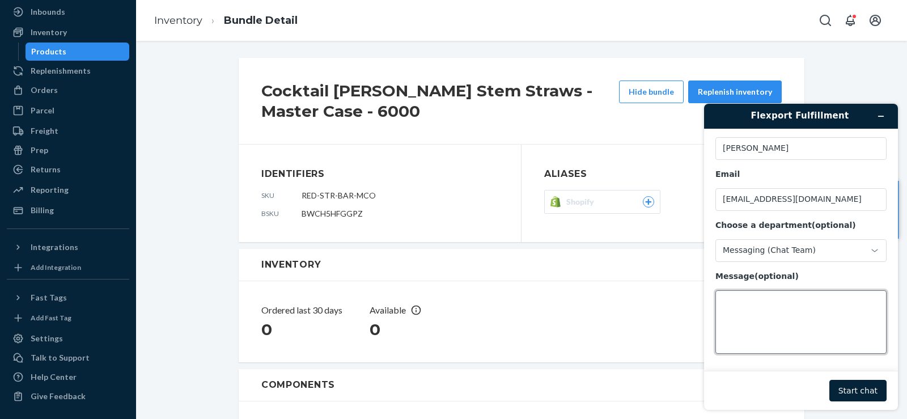
click at [766, 299] on textarea "Message (optional)" at bounding box center [800, 321] width 171 height 63
paste textarea "10860009151403"
type textarea "I am trying to locate product with 10860009151403 gtin"
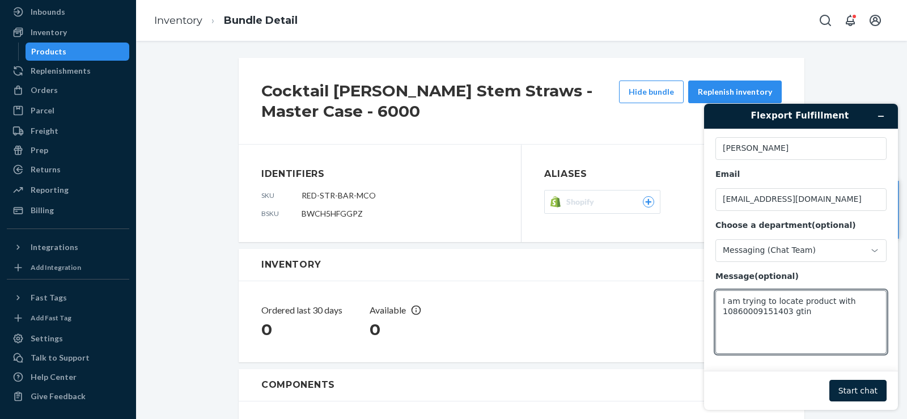
click at [859, 385] on button "Start chat" at bounding box center [857, 391] width 57 height 22
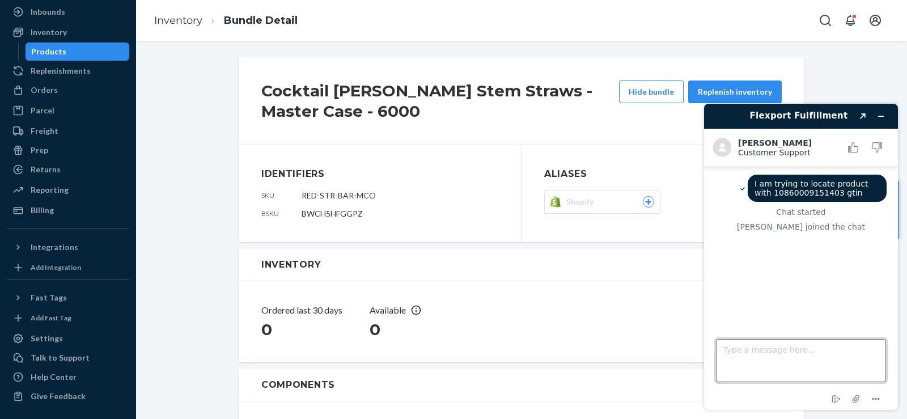
click at [833, 368] on textarea "Type a message here..." at bounding box center [801, 360] width 170 height 43
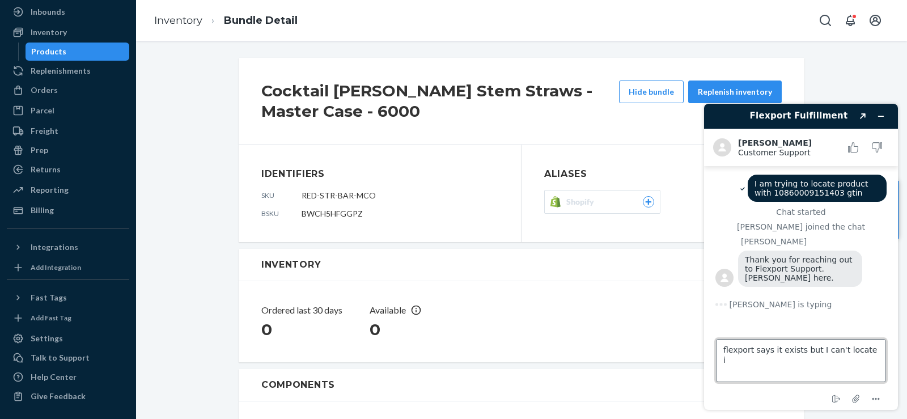
type textarea "flexport says it exists but I can't locate it"
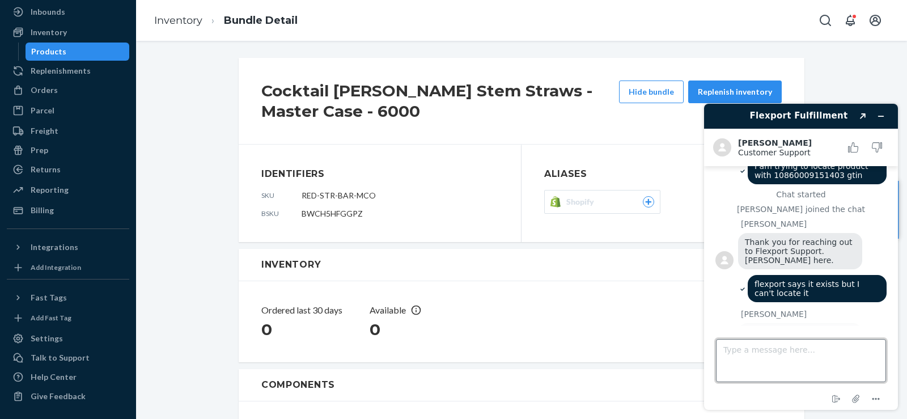
scroll to position [45, 0]
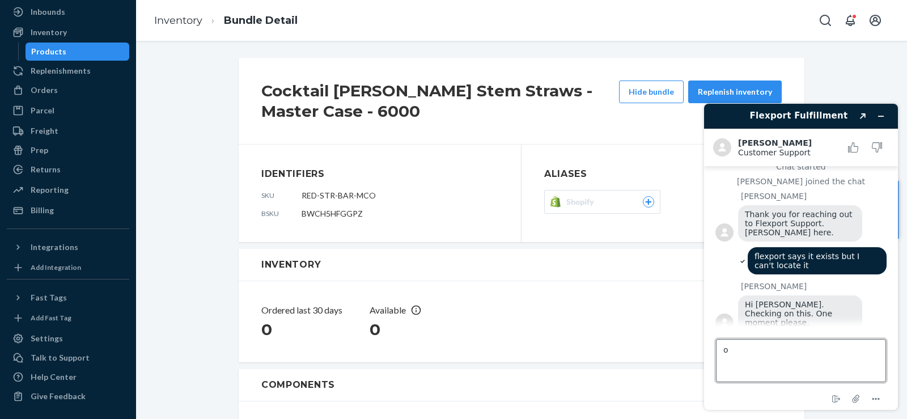
type textarea "ok"
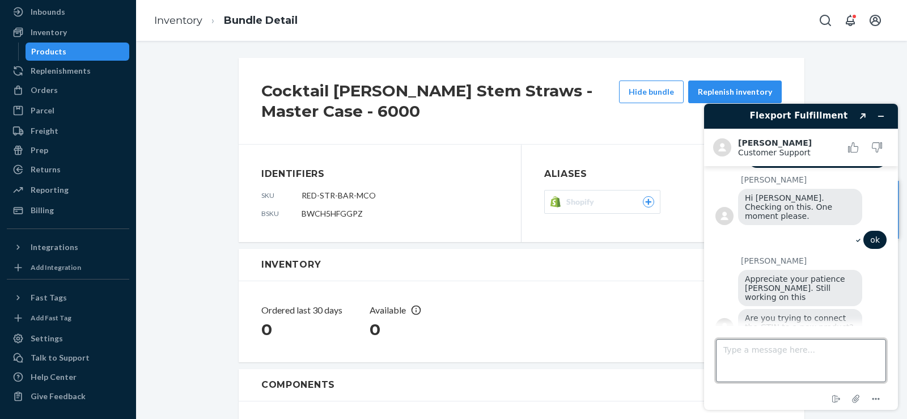
scroll to position [149, 0]
click at [799, 358] on textarea "Type a message here..." at bounding box center [801, 360] width 170 height 43
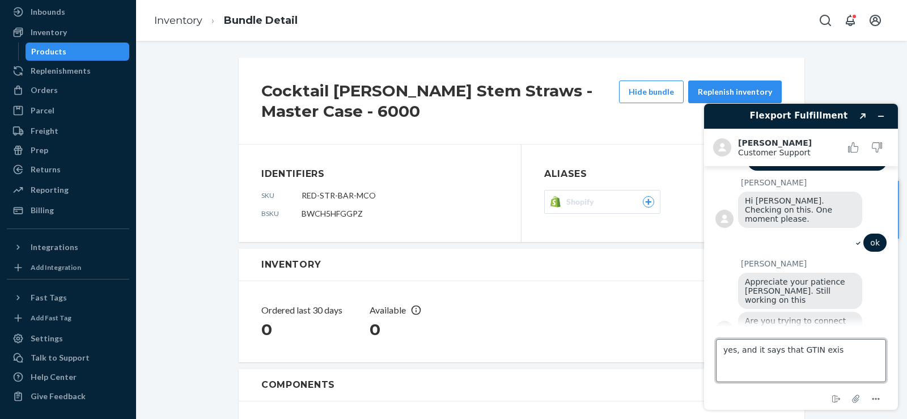
type textarea "yes, and it says that GTIN exist"
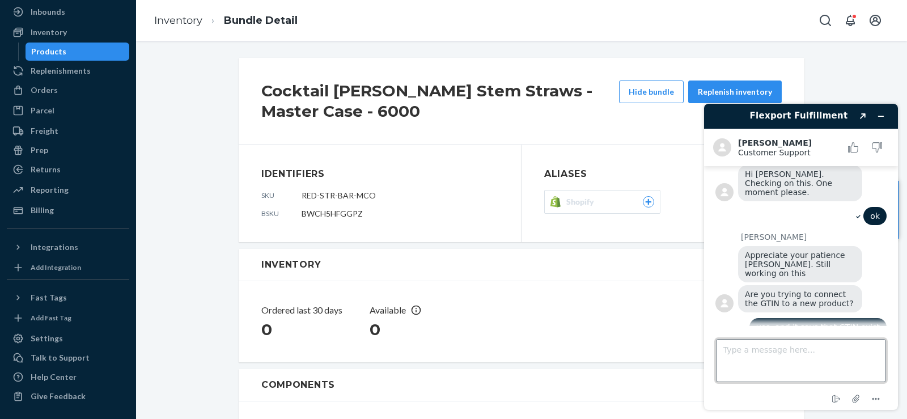
scroll to position [223, 0]
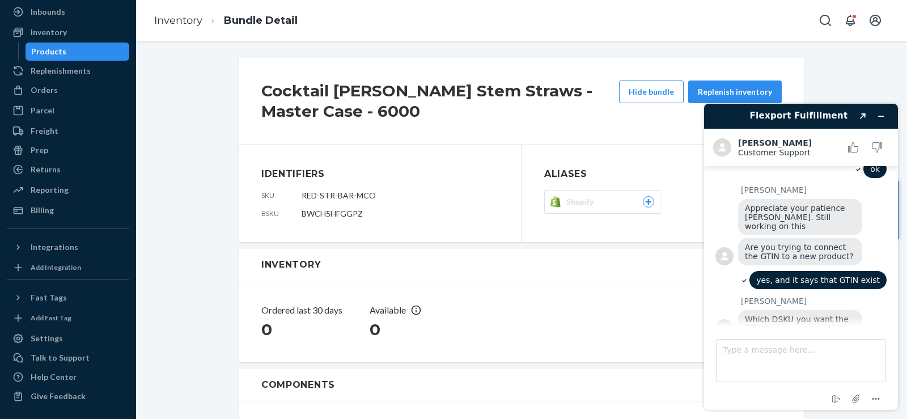
click at [345, 188] on section "Identifiers sku RED-STR-BAR-MCO bsku BWCH5HFGGPZ" at bounding box center [379, 193] width 237 height 52
click at [336, 189] on section "Identifiers sku RED-STR-BAR-MCO bsku BWCH5HFGGPZ" at bounding box center [379, 193] width 237 height 52
click at [333, 195] on span "RED-STR-BAR-MCO" at bounding box center [339, 195] width 74 height 10
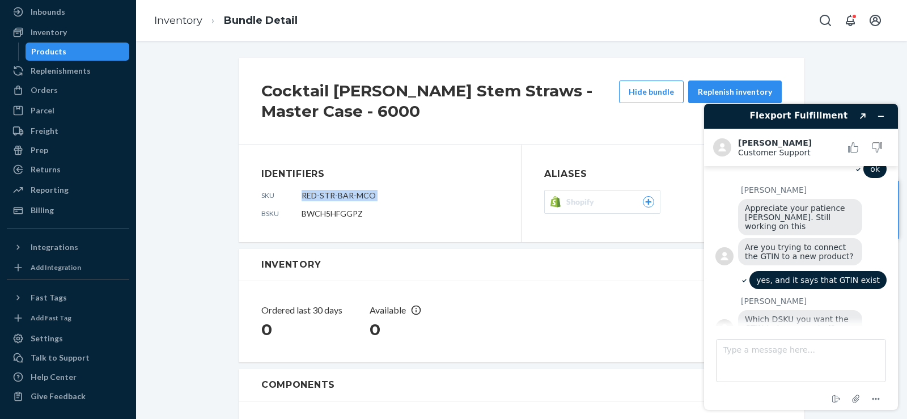
copy span "RED-STR-BAR-MCO"
click at [171, 22] on link "Inventory" at bounding box center [178, 20] width 48 height 12
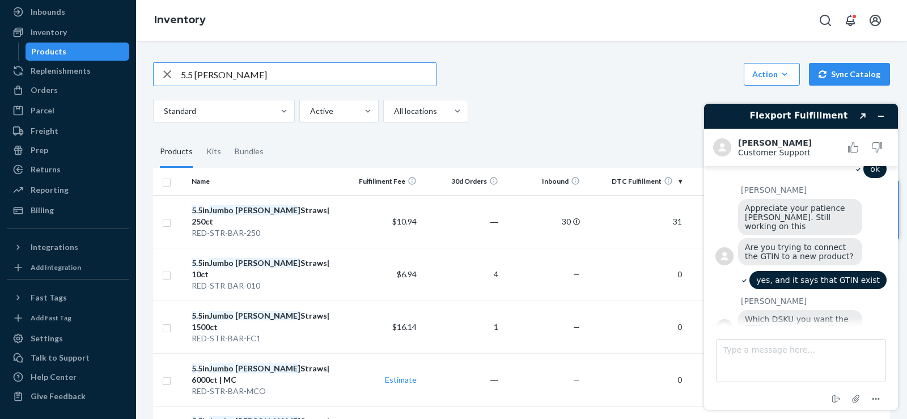
click at [195, 76] on input "5.5 jumbo reed" at bounding box center [308, 74] width 255 height 23
type input "RED-STR-BAR-MCO"
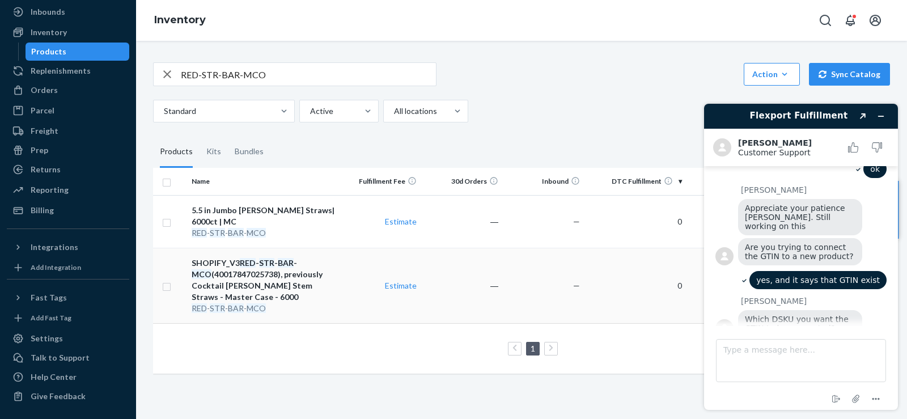
click at [287, 269] on div "SHOPIFY_V3 RED - STR - BAR - MCO (40017847025738), previously Cocktail Reed Ste…" at bounding box center [264, 279] width 144 height 45
click at [336, 276] on td "SHOPIFY_V3 RED - STR - BAR - MCO (40017847025738), previously Cocktail Reed Ste…" at bounding box center [263, 285] width 153 height 75
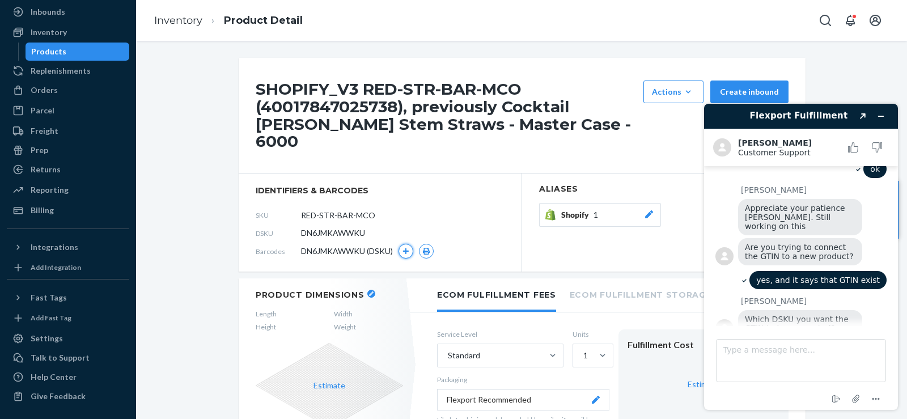
click at [403, 248] on icon "button" at bounding box center [406, 251] width 6 height 6
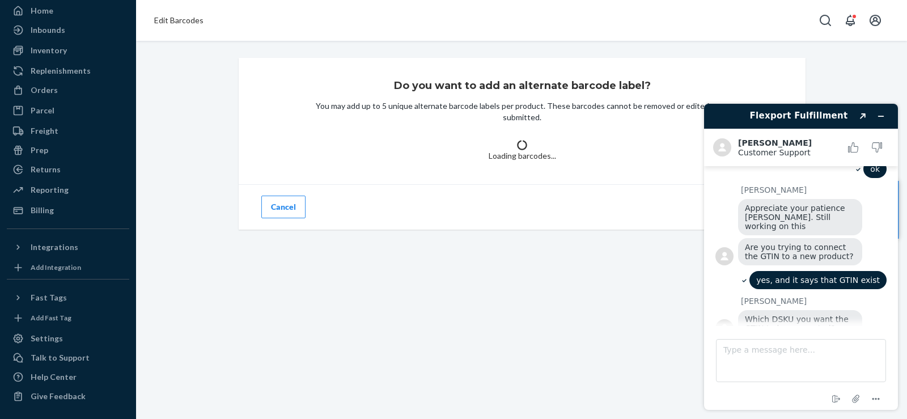
scroll to position [44, 0]
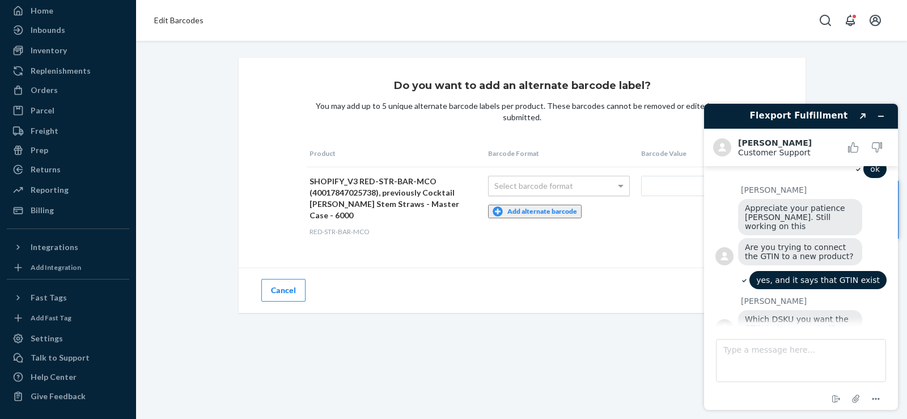
click at [491, 182] on div "Select barcode format" at bounding box center [559, 185] width 141 height 19
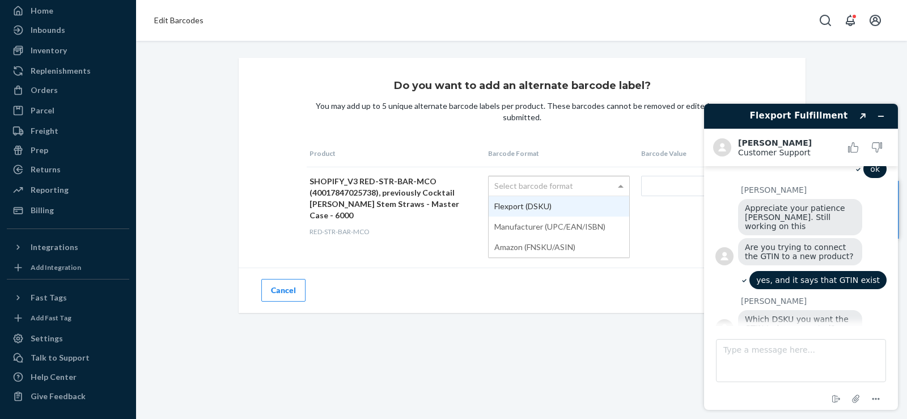
click at [491, 182] on div "Select barcode format" at bounding box center [559, 185] width 141 height 19
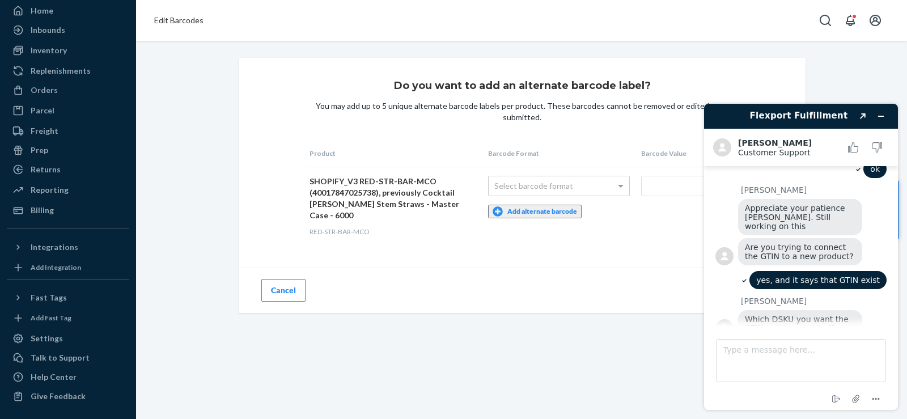
click at [297, 279] on button "Cancel" at bounding box center [283, 290] width 44 height 23
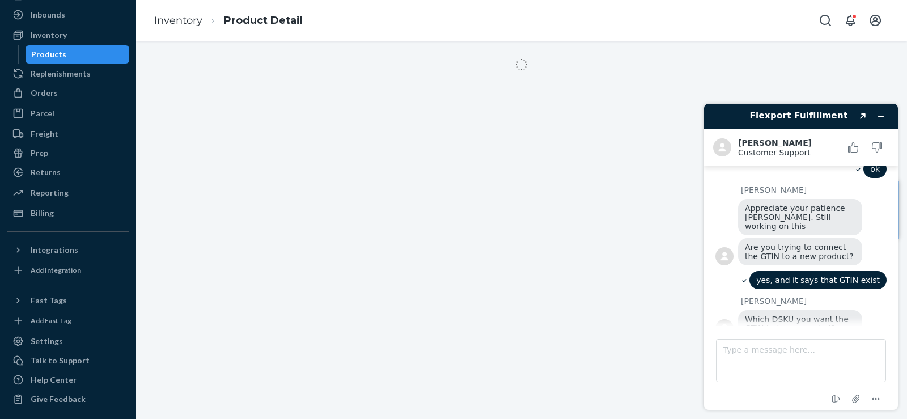
scroll to position [62, 0]
click at [186, 28] on ol "Inventory Product Detail" at bounding box center [228, 20] width 167 height 33
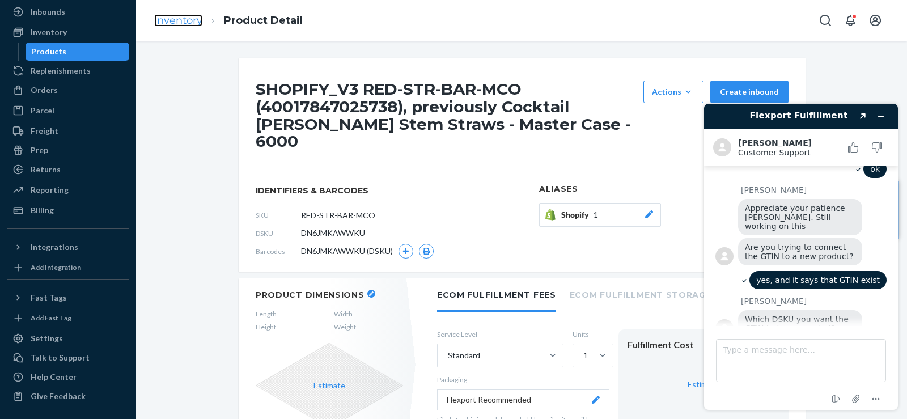
click at [185, 24] on link "Inventory" at bounding box center [178, 20] width 48 height 12
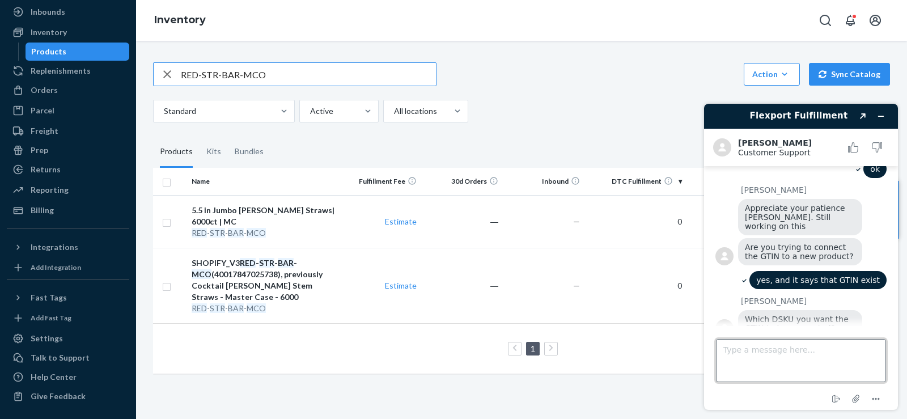
click at [813, 353] on textarea "Type a message here..." at bounding box center [801, 360] width 170 height 43
type textarea "one sec"
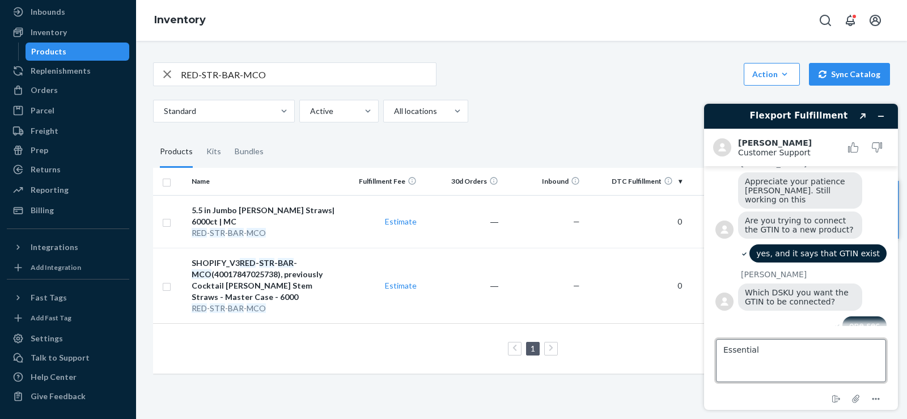
scroll to position [247, 0]
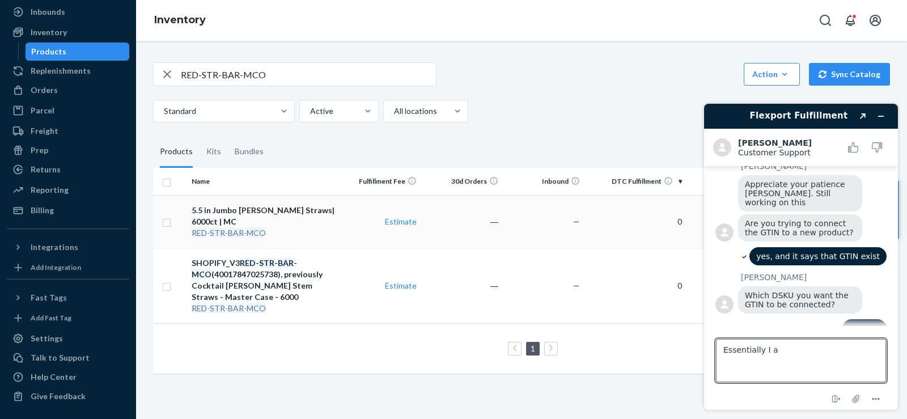
click at [333, 231] on td "5.5 in Jumbo Reed Straws| 6000ct | MC RED - STR - BAR - MCO" at bounding box center [263, 221] width 153 height 53
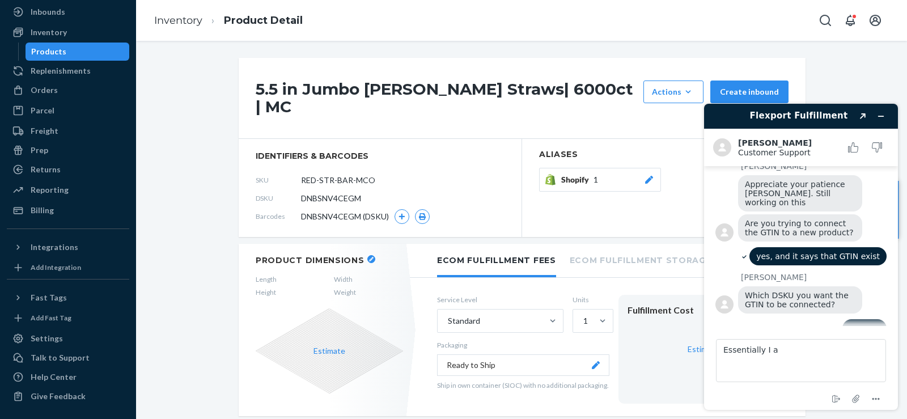
click at [642, 168] on button "Shopify 1" at bounding box center [600, 180] width 122 height 24
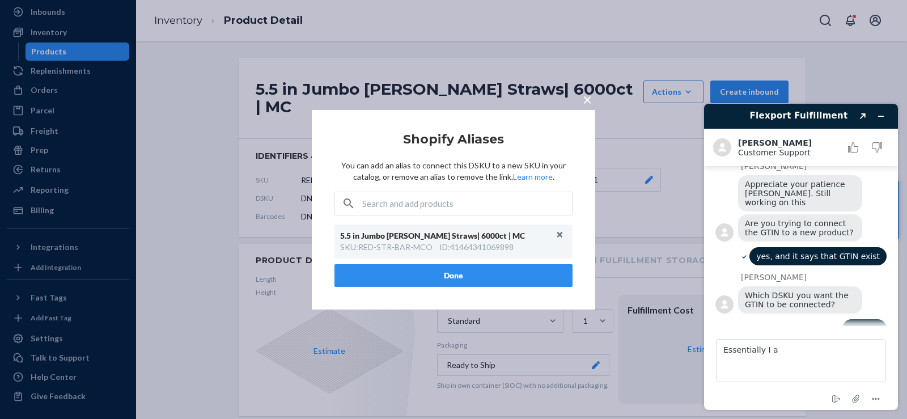
click at [278, 113] on div "× Shopify Aliases You can add an alias to connect this DSKU to a new SKU in you…" at bounding box center [453, 209] width 907 height 419
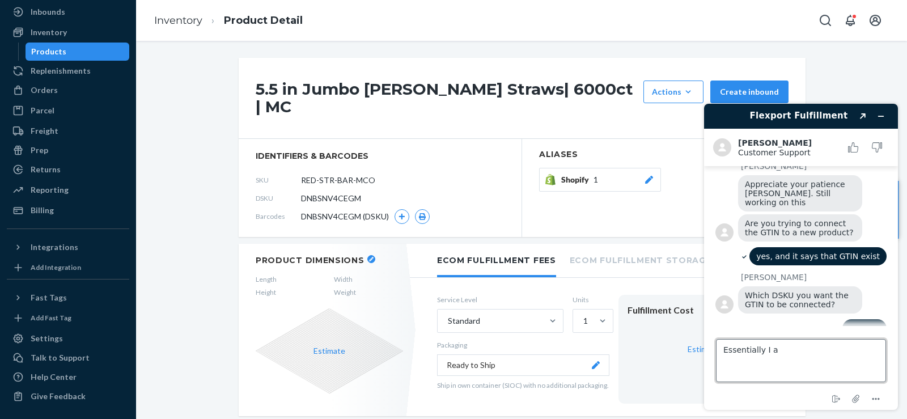
click at [777, 357] on textarea "Essentially I a" at bounding box center [801, 360] width 170 height 43
type textarea "Essentially I am trying to clean up a bunch of products."
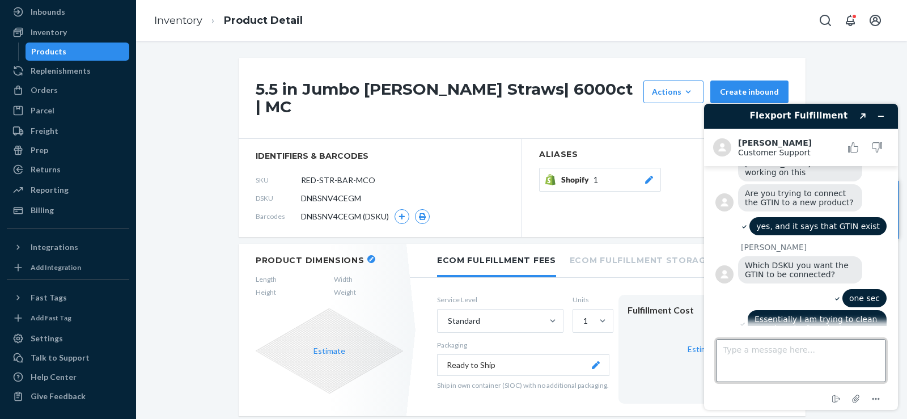
scroll to position [277, 0]
type textarea "I used to have a number of "bundles" of which I have just deleted."
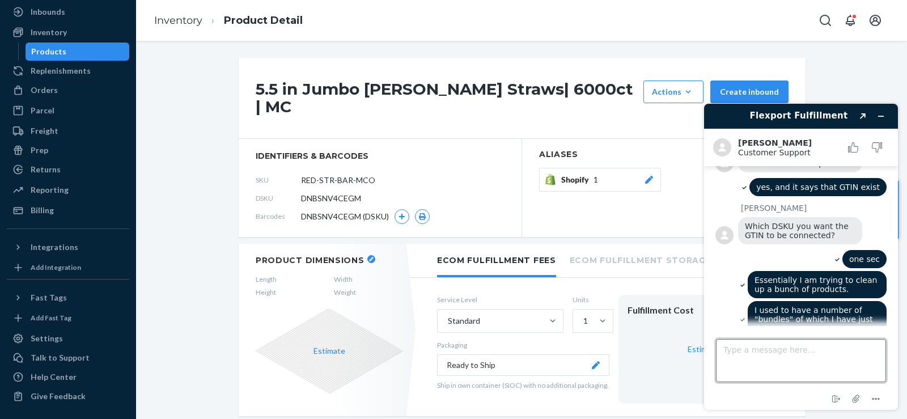
scroll to position [316, 0]
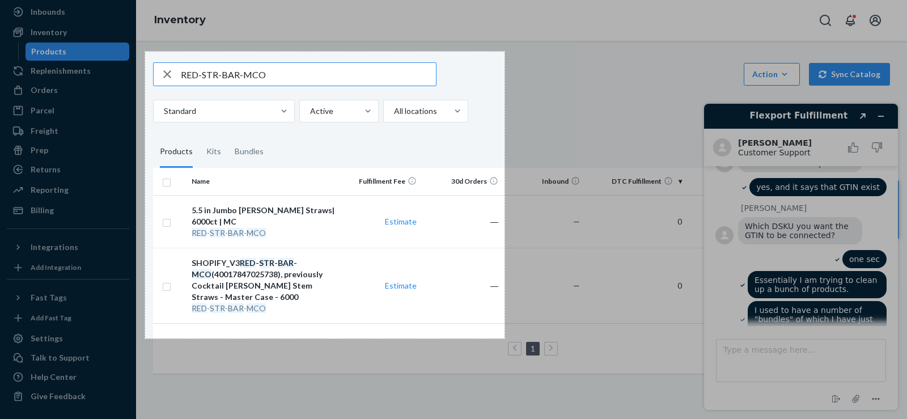
drag, startPoint x: 145, startPoint y: 52, endPoint x: 504, endPoint y: 338, distance: 459.8
click at [504, 338] on div "634 X 506" at bounding box center [453, 209] width 907 height 419
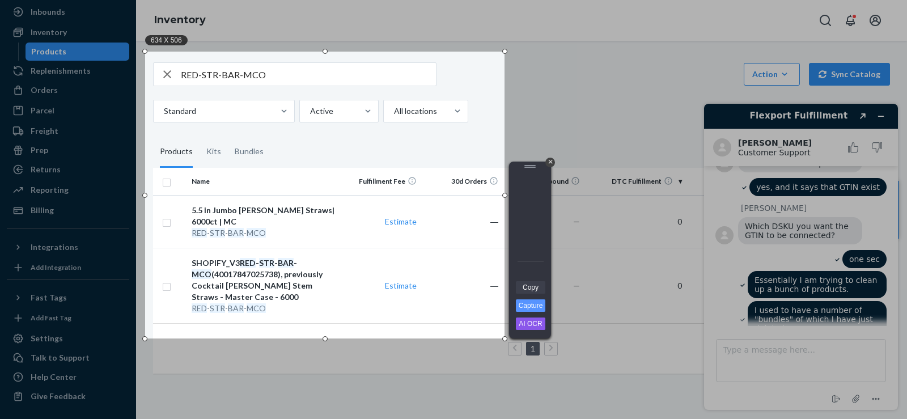
click at [523, 288] on link "Copy" at bounding box center [530, 287] width 29 height 12
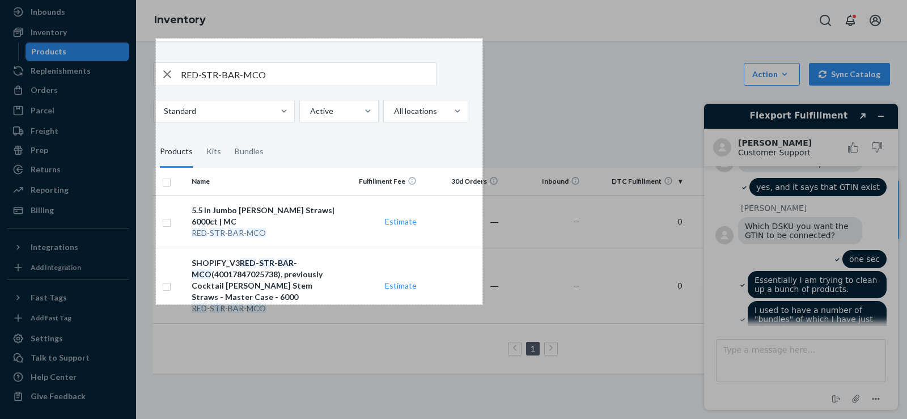
drag, startPoint x: 156, startPoint y: 39, endPoint x: 507, endPoint y: 347, distance: 467.1
click at [507, 347] on div "576 X 469" at bounding box center [453, 209] width 907 height 419
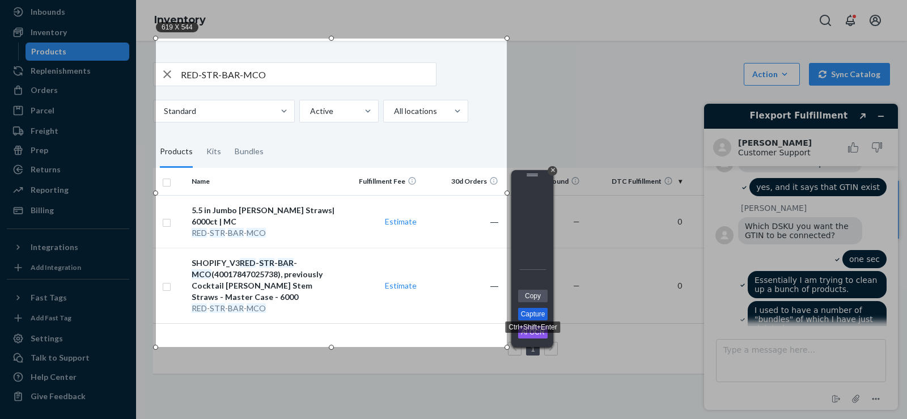
click at [530, 311] on link "Capture" at bounding box center [532, 314] width 29 height 12
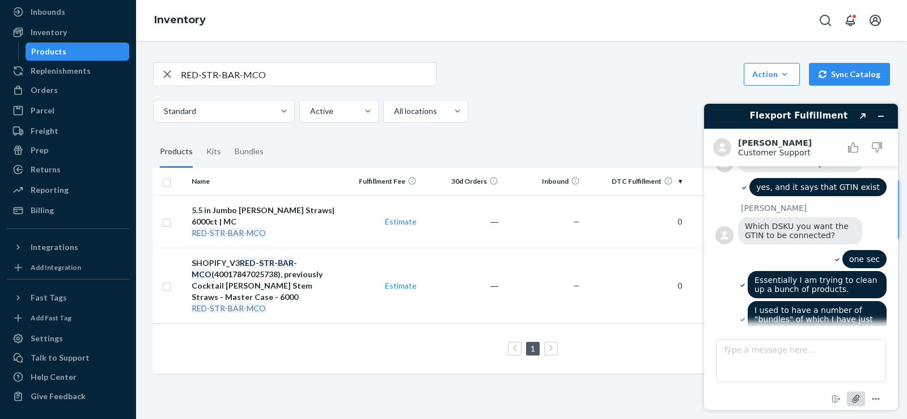
click at [853, 401] on icon "Attach file" at bounding box center [856, 398] width 21 height 21
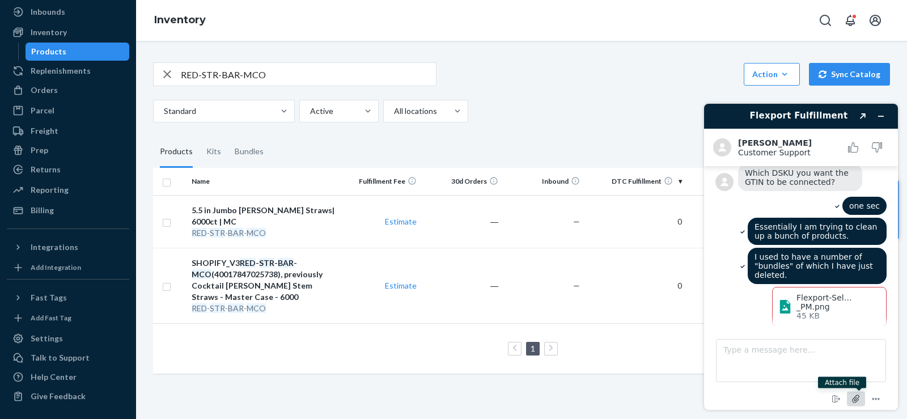
scroll to position [372, 0]
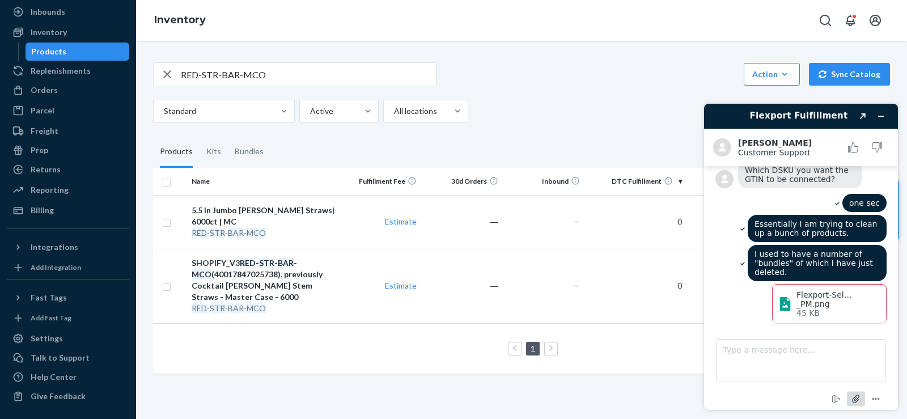
click at [858, 392] on icon "Attach file" at bounding box center [856, 398] width 21 height 21
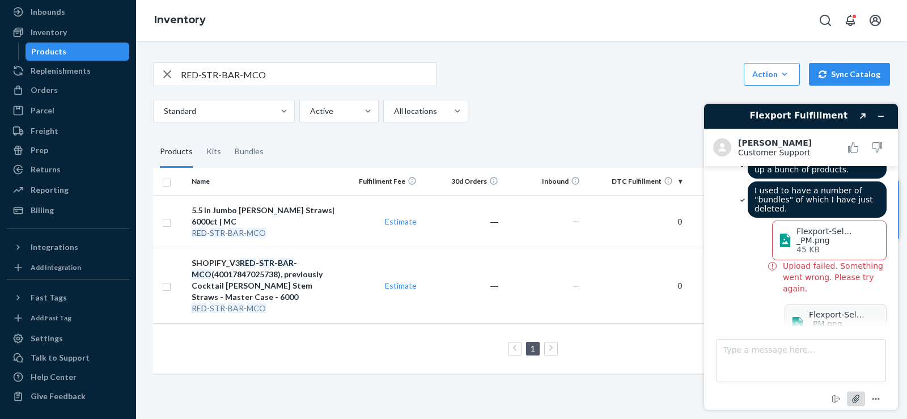
scroll to position [438, 0]
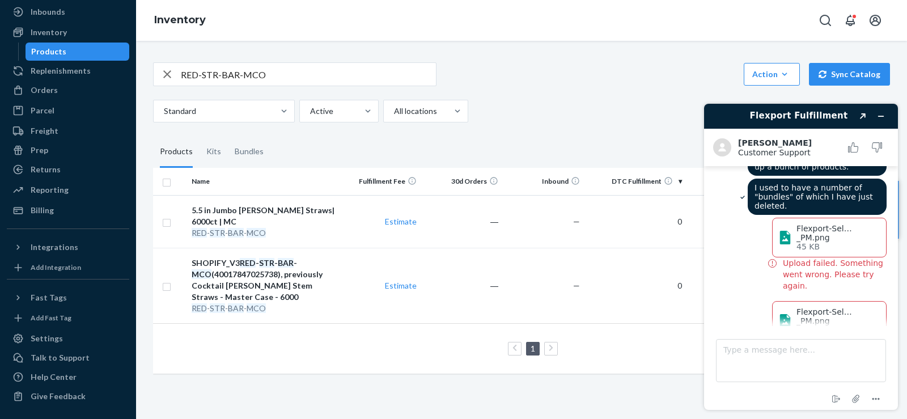
click at [799, 328] on footer "Type a message here... End chat Attach file Options" at bounding box center [801, 368] width 194 height 84
click at [799, 344] on textarea "Type a message here..." at bounding box center [801, 360] width 170 height 43
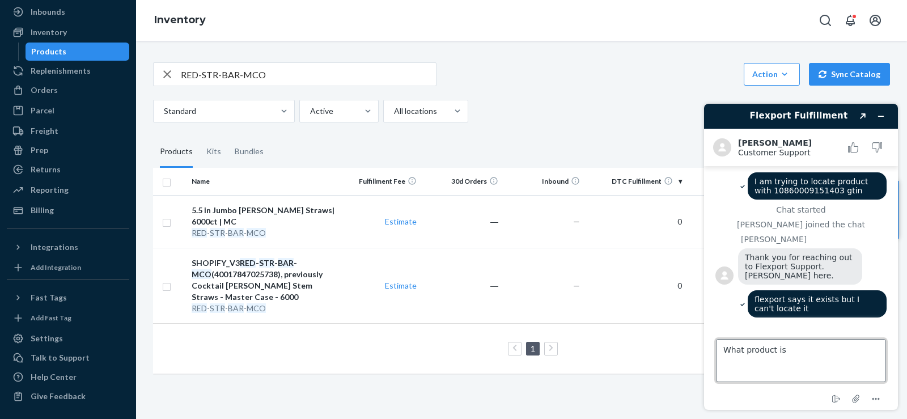
scroll to position [0, 0]
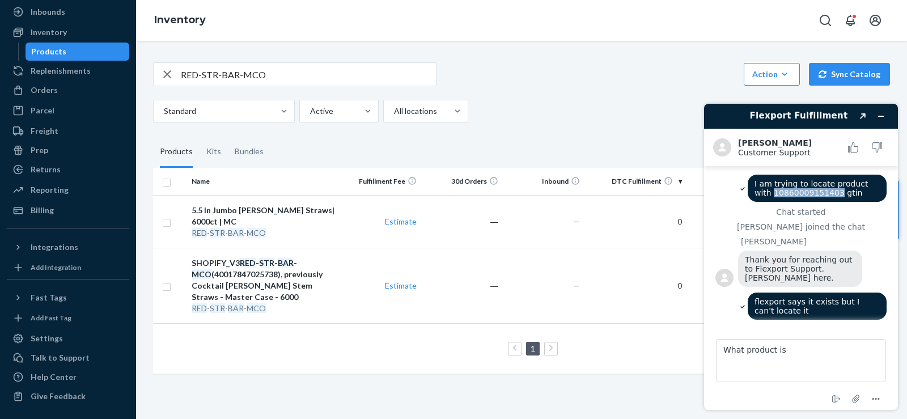
drag, startPoint x: 812, startPoint y: 196, endPoint x: 751, endPoint y: 195, distance: 60.7
click at [754, 195] on span "I am trying to locate product with 10860009151403 gtin" at bounding box center [812, 188] width 116 height 18
copy span "10860009151403"
click at [800, 363] on textarea "What product is" at bounding box center [801, 360] width 170 height 43
paste textarea "10860009151403"
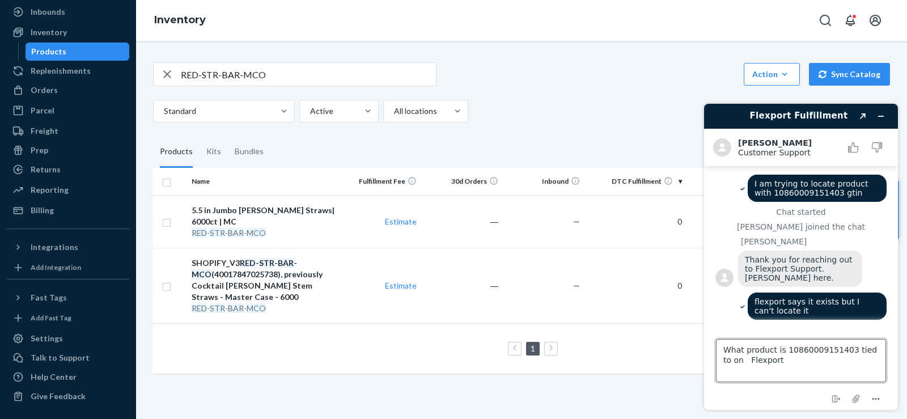
type textarea "What product is 10860009151403 tied to on Flexport?"
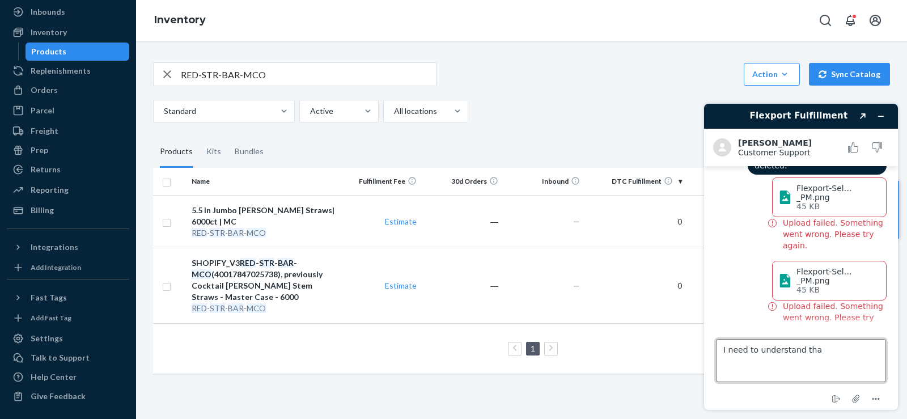
type textarea "I need to understand that"
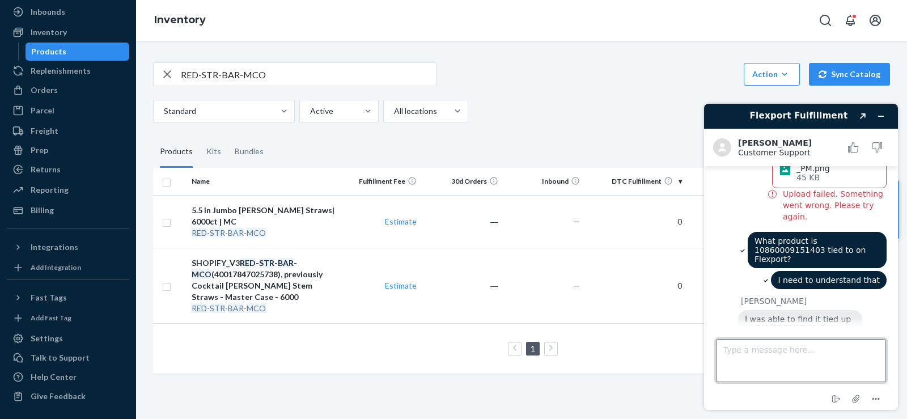
scroll to position [588, 0]
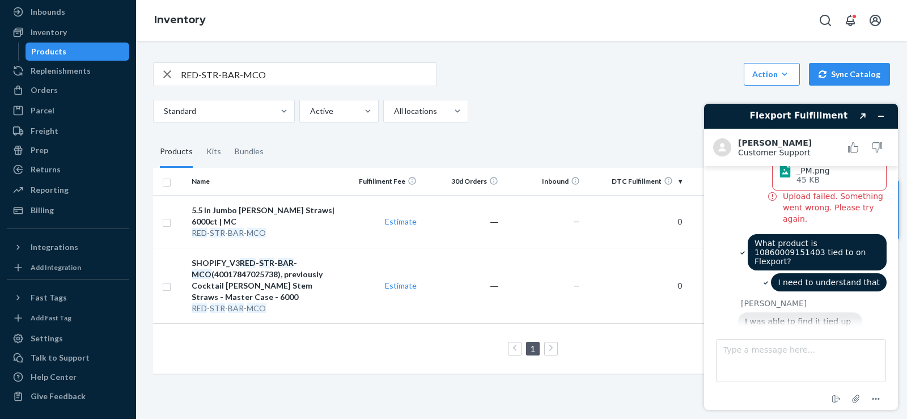
drag, startPoint x: 799, startPoint y: 270, endPoint x: 744, endPoint y: 269, distance: 55.6
click at [744, 312] on div "I was able to find it tied up to DKYEGC8N8VN. But I cannot locate this DSKU in …" at bounding box center [800, 334] width 124 height 45
copy span "DKYEGC8N8VN"
click at [275, 74] on input "RED-STR-BAR-MCO" at bounding box center [308, 74] width 255 height 23
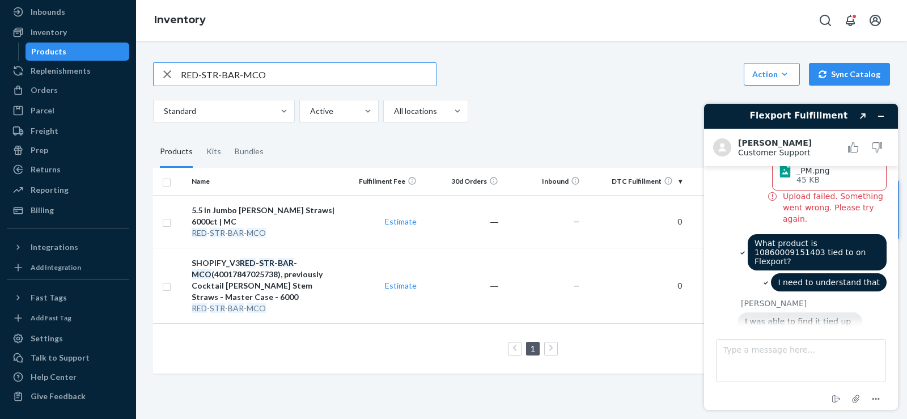
click at [275, 74] on input "RED-STR-BAR-MCO" at bounding box center [308, 74] width 255 height 23
paste input "DKYEGC8N8VN"
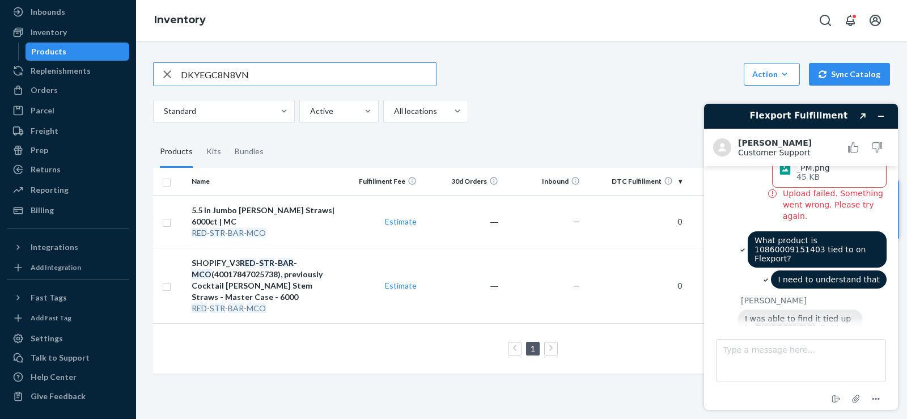
type input "DKYEGC8N8VN"
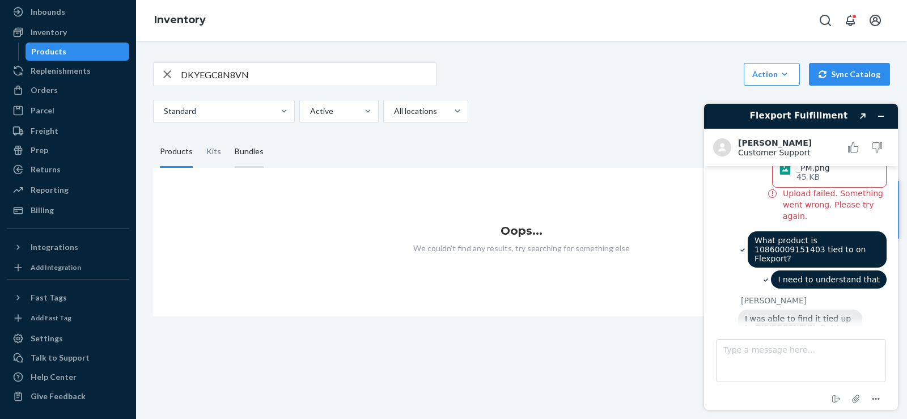
click at [243, 160] on div "Bundles" at bounding box center [249, 152] width 29 height 32
click at [228, 136] on input "Bundles" at bounding box center [228, 136] width 0 height 0
click at [169, 75] on icon "button" at bounding box center [167, 74] width 14 height 23
click at [192, 75] on input "text" at bounding box center [308, 74] width 255 height 23
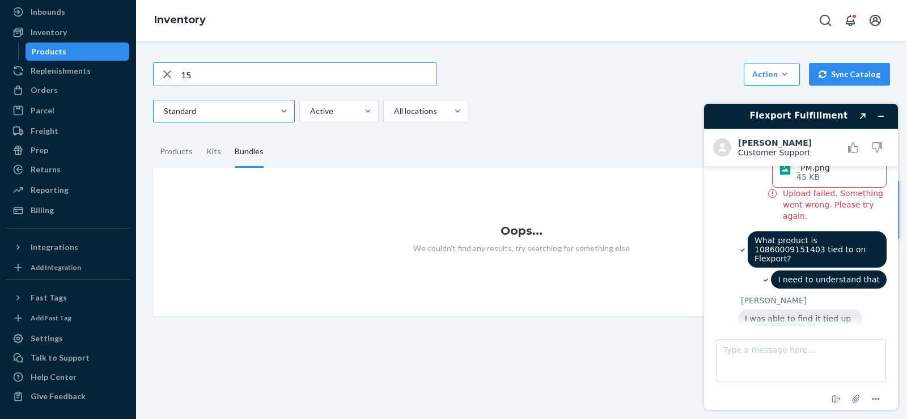
type input "1"
click at [194, 73] on input "5.5 cocktail" at bounding box center [308, 74] width 255 height 23
click at [228, 75] on input "5.5cocktail" at bounding box center [308, 74] width 255 height 23
drag, startPoint x: 228, startPoint y: 75, endPoint x: 203, endPoint y: 74, distance: 25.5
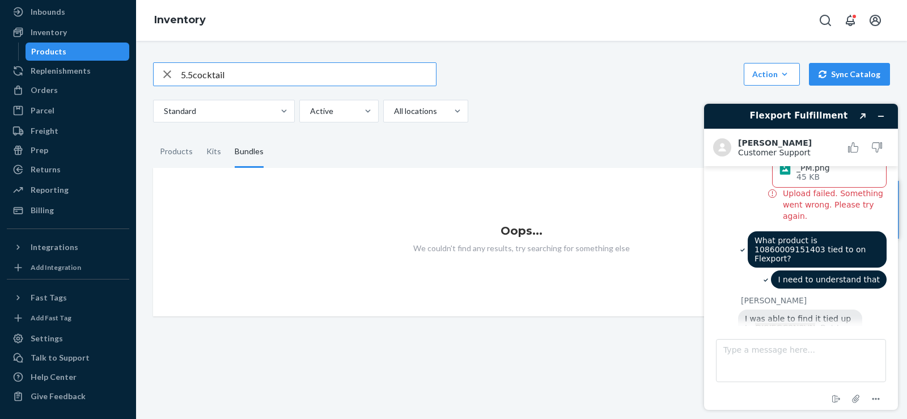
click at [203, 74] on input "5.5cocktail" at bounding box center [308, 74] width 255 height 23
type input "reed"
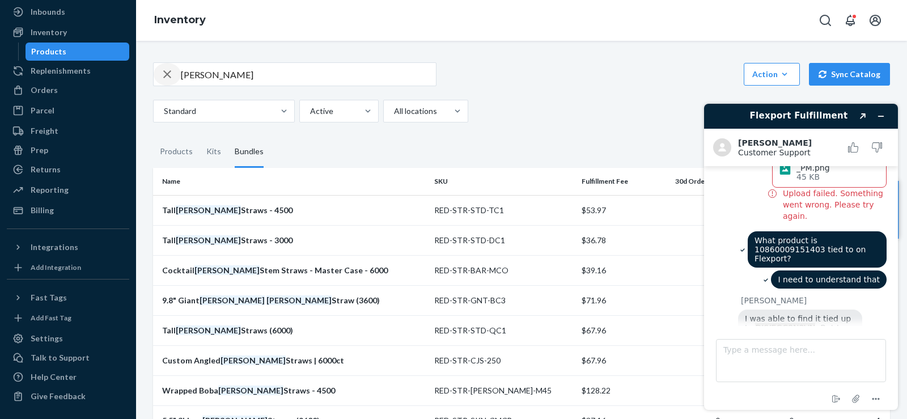
click at [179, 75] on div "button" at bounding box center [167, 74] width 27 height 23
click at [183, 73] on input "text" at bounding box center [308, 74] width 255 height 23
type input "5.5 reed"
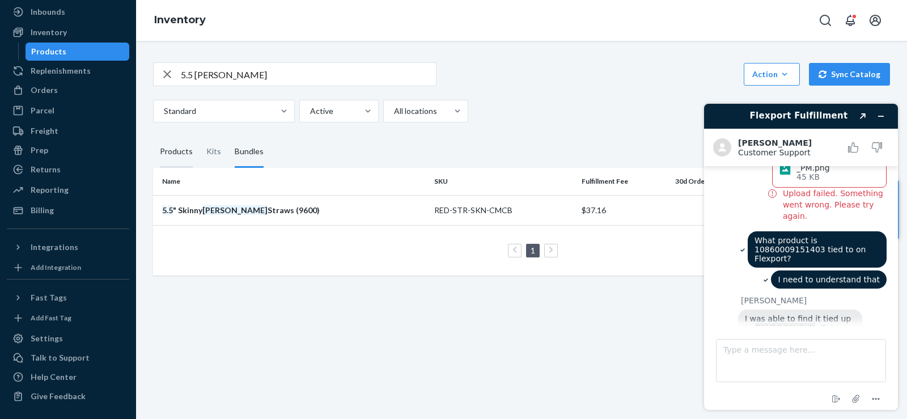
click at [185, 151] on div "Products" at bounding box center [176, 152] width 33 height 32
click at [153, 136] on input "Products" at bounding box center [153, 136] width 0 height 0
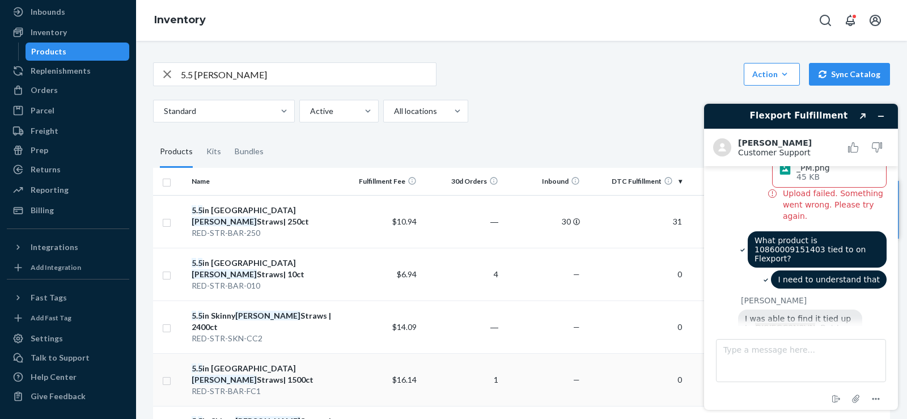
click at [256, 363] on div "5 . 5 in Jumbo Reed Straws| 1500ct" at bounding box center [264, 374] width 144 height 23
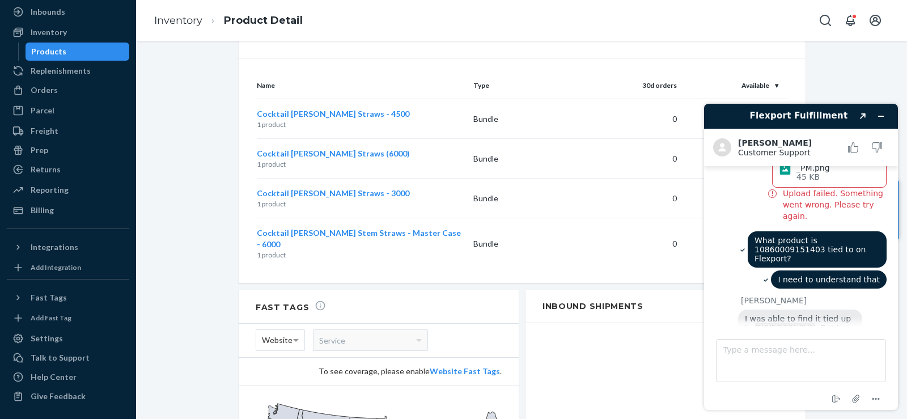
scroll to position [945, 0]
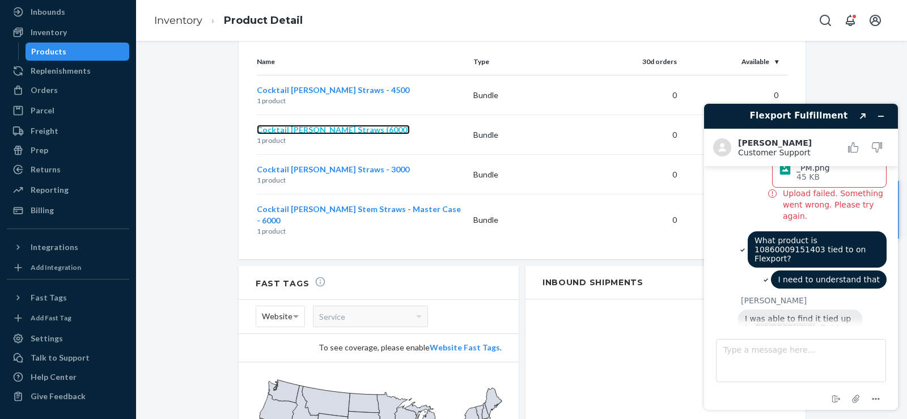
click at [290, 125] on span "Cocktail Reed Straws (6000)" at bounding box center [333, 130] width 153 height 10
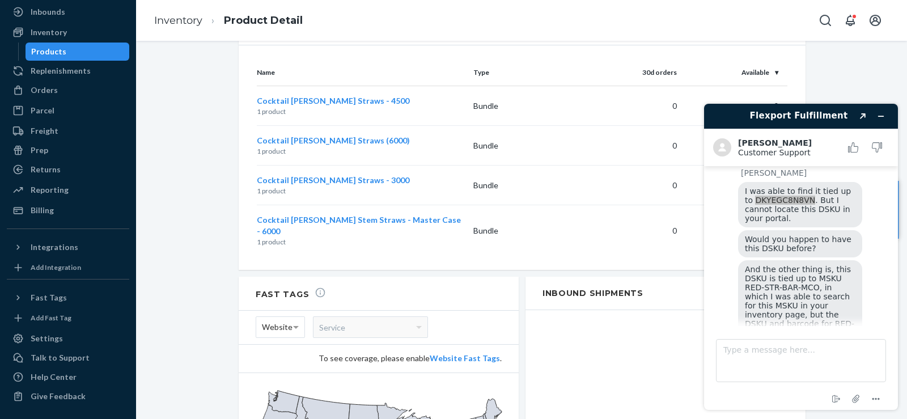
scroll to position [945, 0]
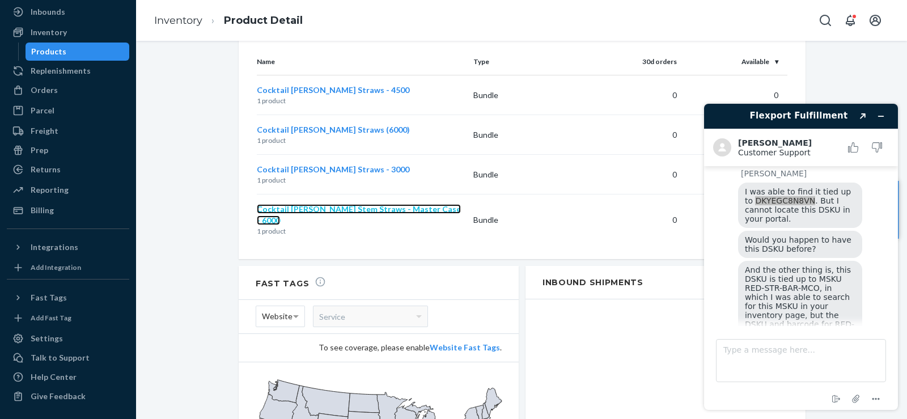
click at [319, 204] on span "Cocktail Reed Stem Straws - Master Case - 6000" at bounding box center [359, 214] width 204 height 21
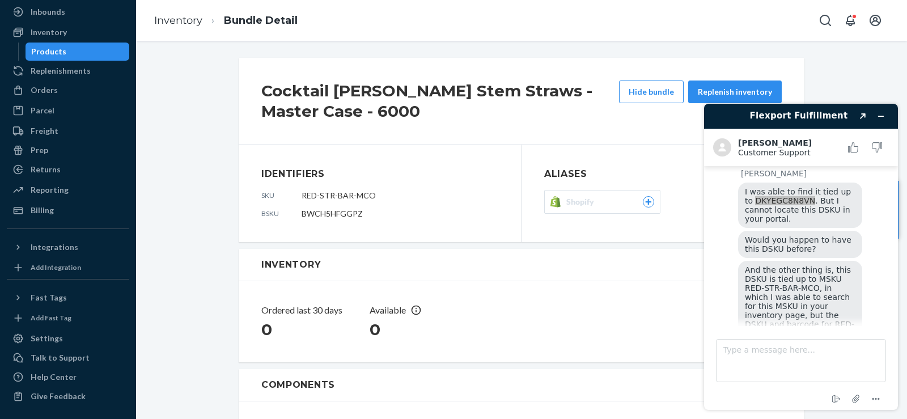
click at [356, 196] on span "RED-STR-BAR-MCO" at bounding box center [339, 195] width 74 height 10
click at [366, 195] on span "RED-STR-BAR-MCO" at bounding box center [339, 195] width 74 height 10
click at [382, 194] on dd "RED-STR-BAR-MCO" at bounding box center [400, 195] width 197 height 11
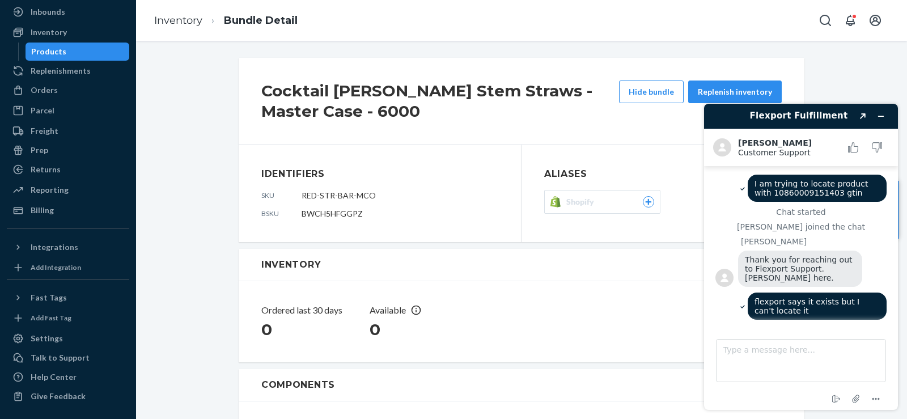
drag, startPoint x: 717, startPoint y: 85, endPoint x: 143, endPoint y: 44, distance: 575.1
click at [143, 44] on div "Cocktail Reed Stem Straws - Master Case - 6000 Hide bundle Replenish inventory …" at bounding box center [521, 230] width 771 height 378
click at [56, 69] on div "Replenishments" at bounding box center [61, 70] width 60 height 11
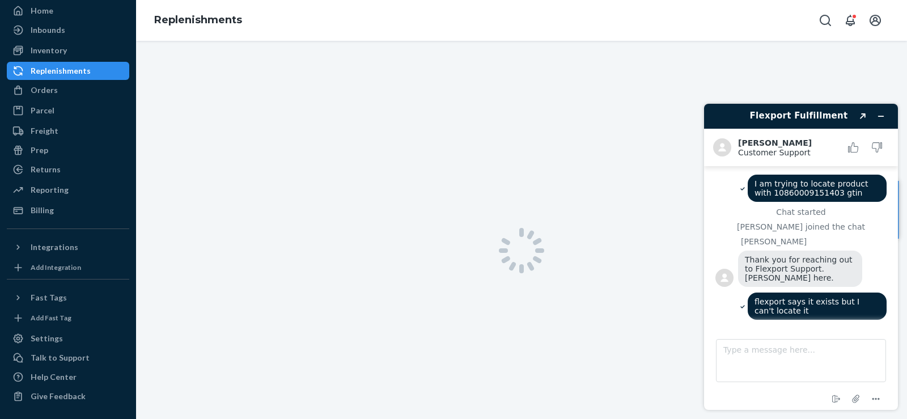
scroll to position [44, 0]
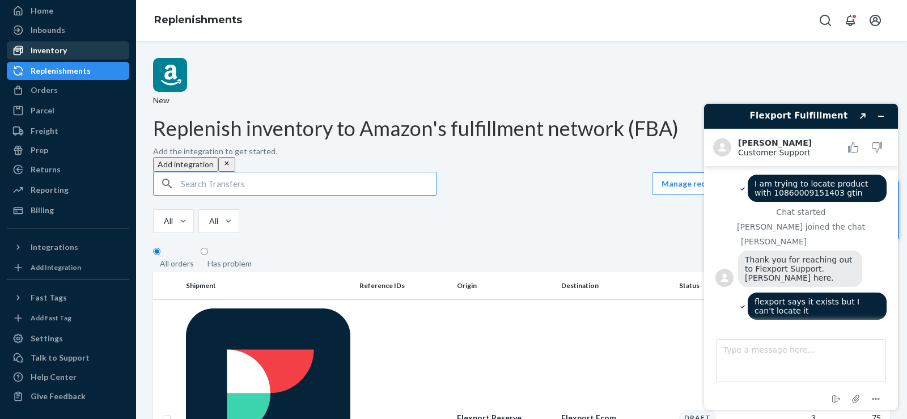
click at [52, 45] on div "Inventory" at bounding box center [49, 50] width 36 height 11
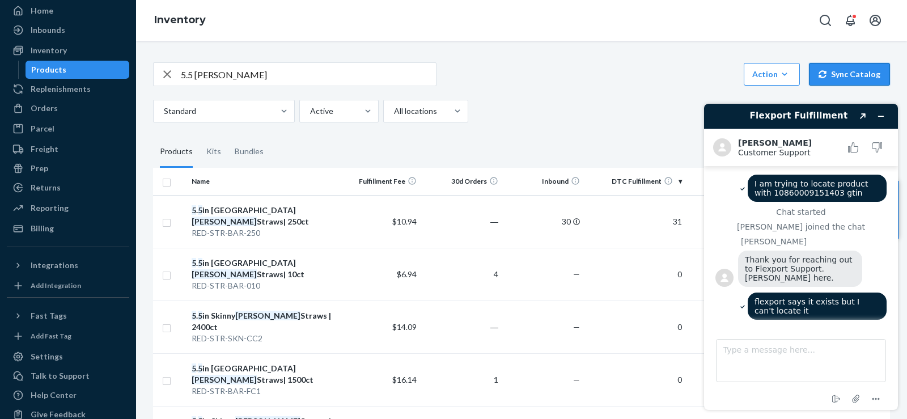
click at [849, 77] on button "Sync Catalog" at bounding box center [849, 74] width 81 height 23
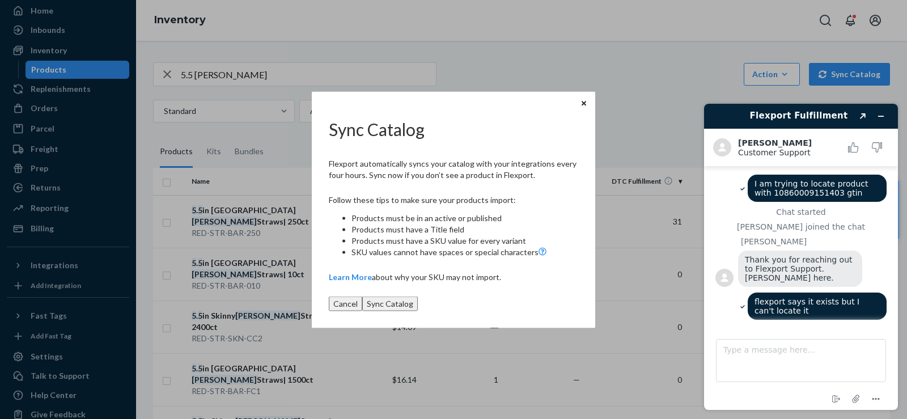
click at [418, 296] on button "Sync Catalog" at bounding box center [390, 303] width 56 height 15
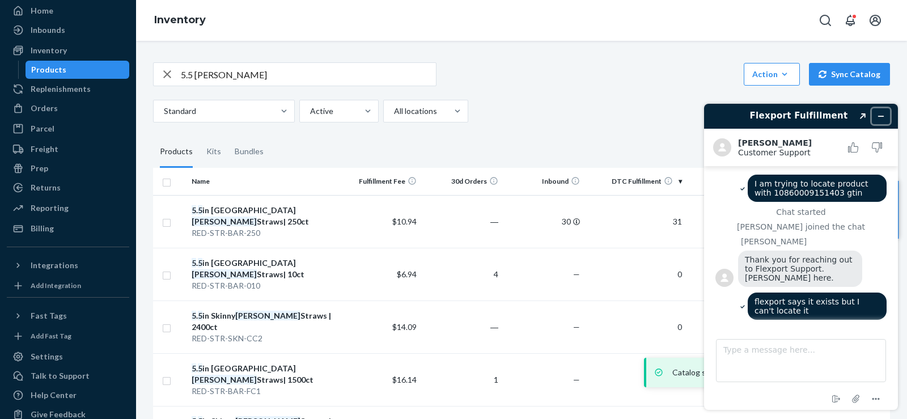
click at [884, 114] on icon "Minimize widget" at bounding box center [881, 116] width 8 height 8
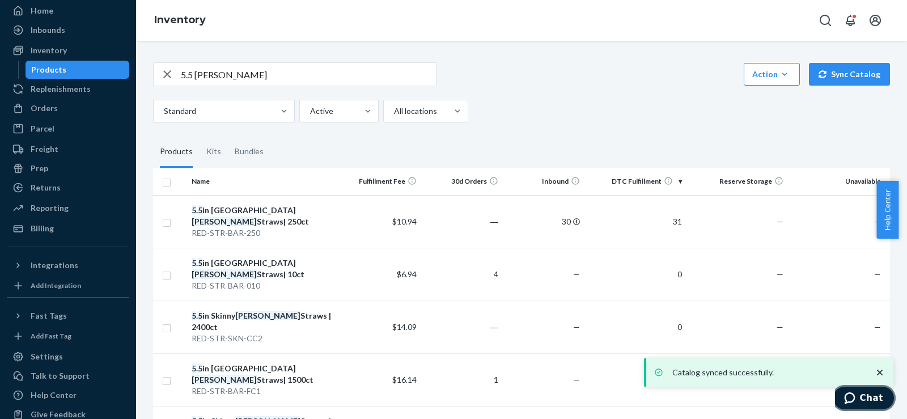
click at [860, 392] on span "Chat" at bounding box center [852, 397] width 16 height 11
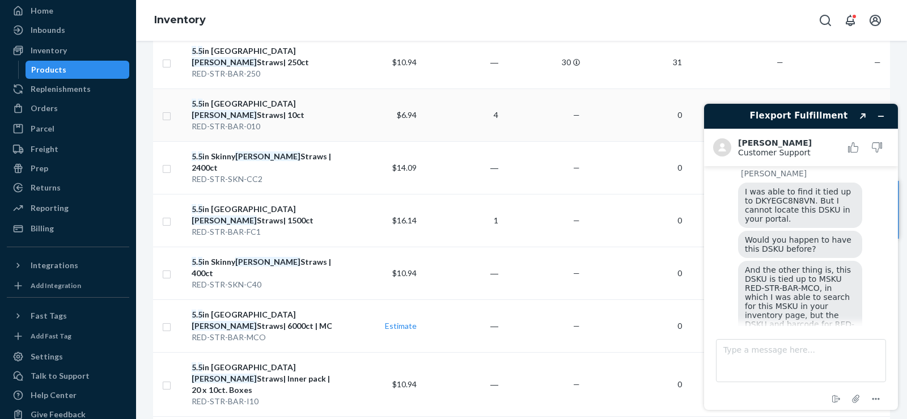
scroll to position [189, 0]
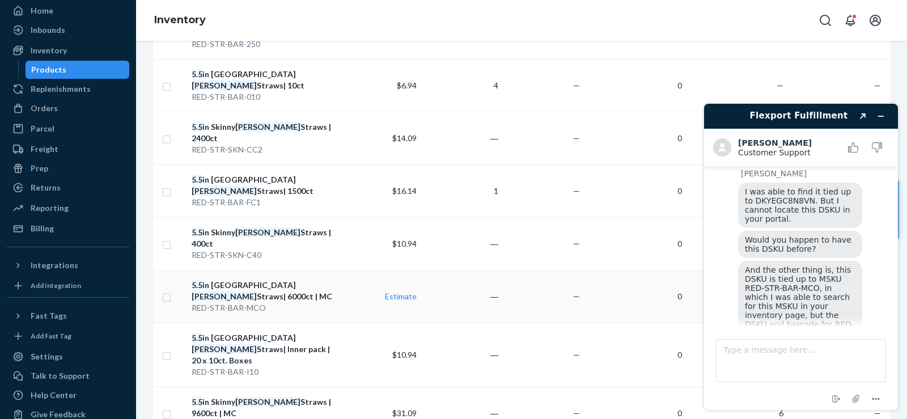
click at [266, 279] on div "5 . 5 in Jumbo Reed Straws| 6000ct | MC" at bounding box center [264, 290] width 144 height 23
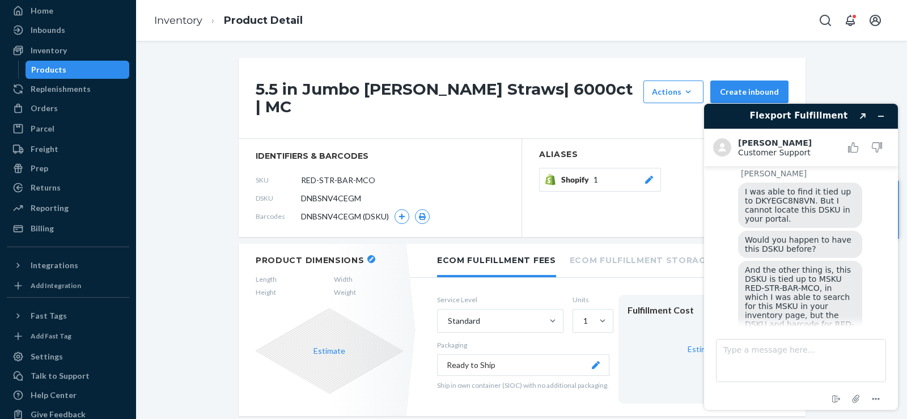
scroll to position [709, 0]
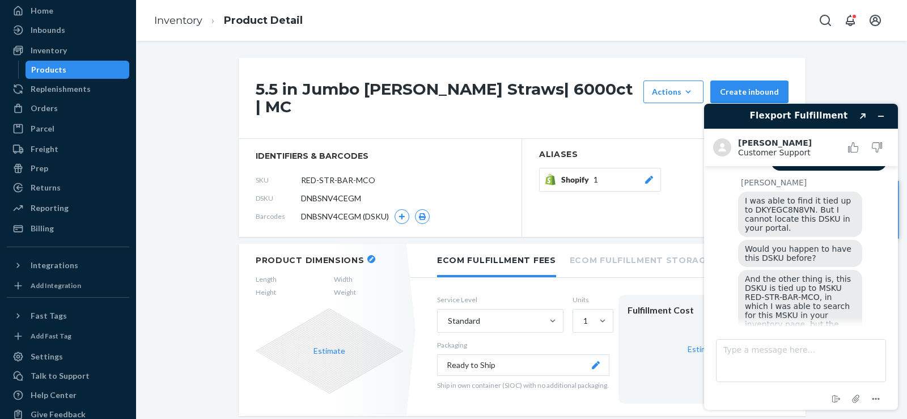
click at [645, 176] on icon at bounding box center [649, 180] width 8 height 8
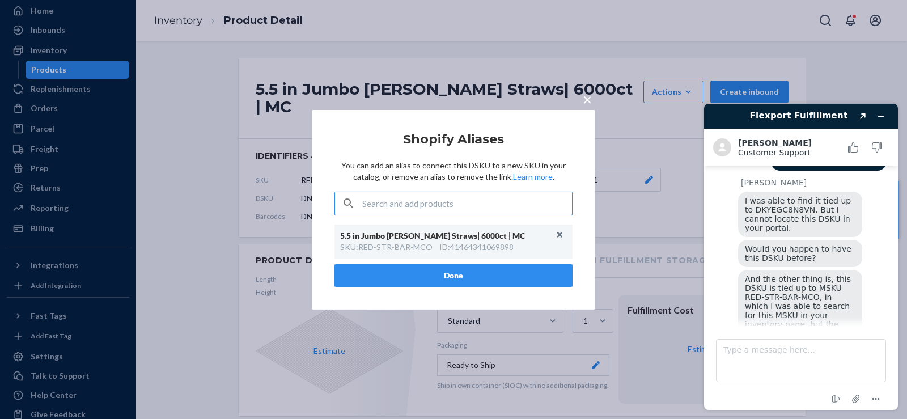
click at [485, 210] on input "text" at bounding box center [467, 203] width 210 height 23
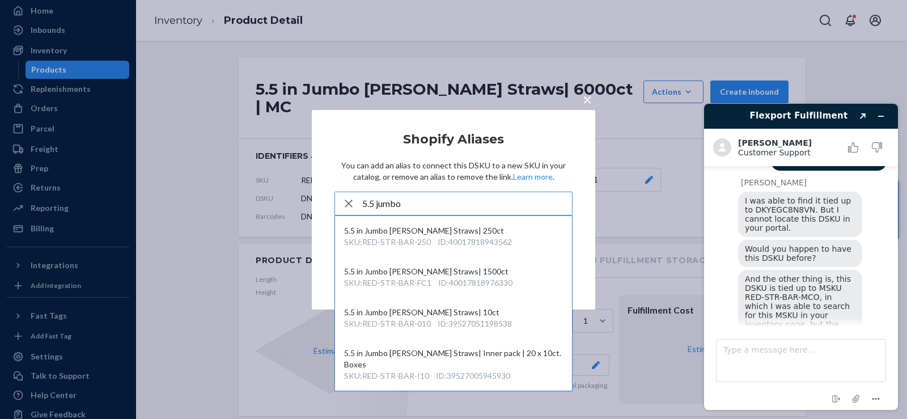
type input "5.5 jumbo"
click at [346, 208] on icon "button" at bounding box center [349, 203] width 14 height 23
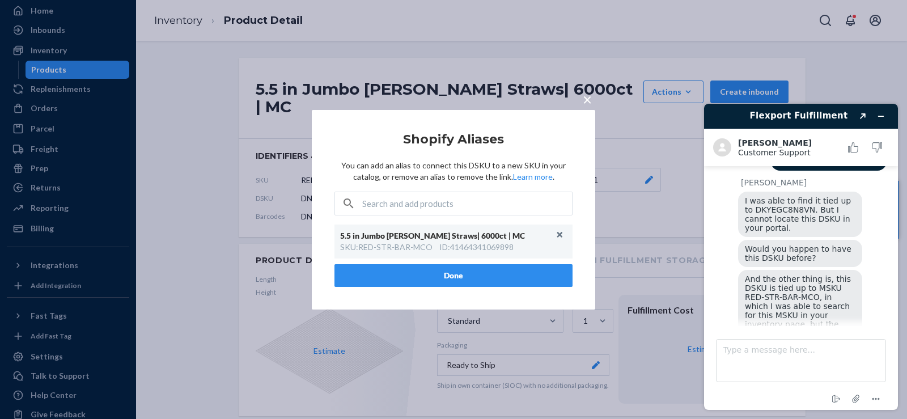
click at [591, 101] on button "×" at bounding box center [587, 97] width 16 height 20
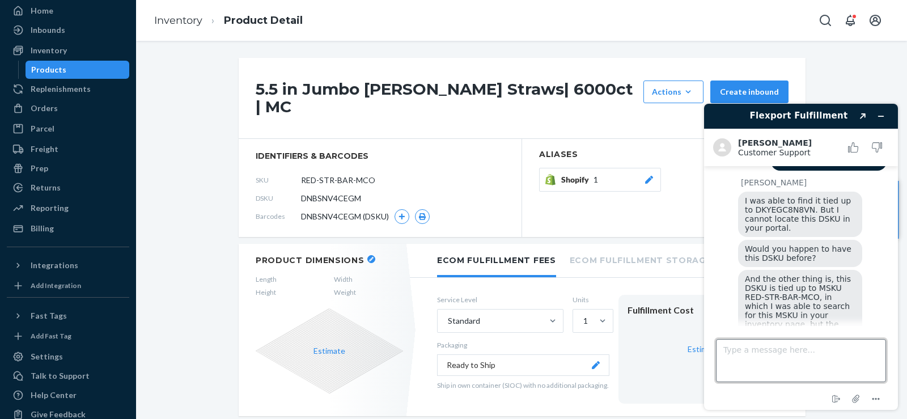
click at [794, 360] on textarea "Type a message here..." at bounding box center [801, 360] width 170 height 43
paste textarea "[URL][DOMAIN_NAME]"
type textarea "I need the following to link up with https://portal.flexport.com/inventory/DNBS…"
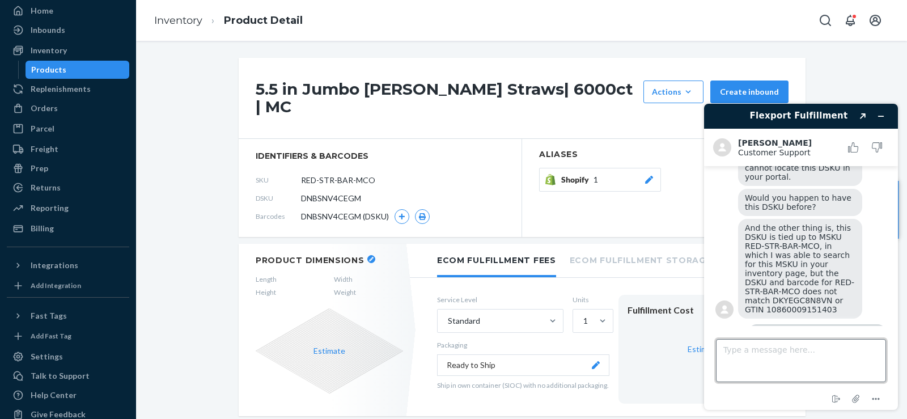
click at [783, 351] on textarea "Type a message here..." at bounding box center [801, 360] width 170 height 43
paste textarea "10860009151403"
type textarea "10860009151403"
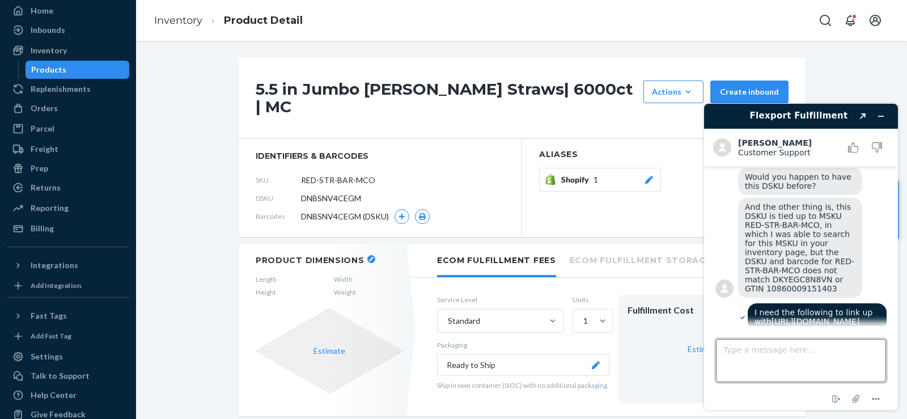
scroll to position [831, 0]
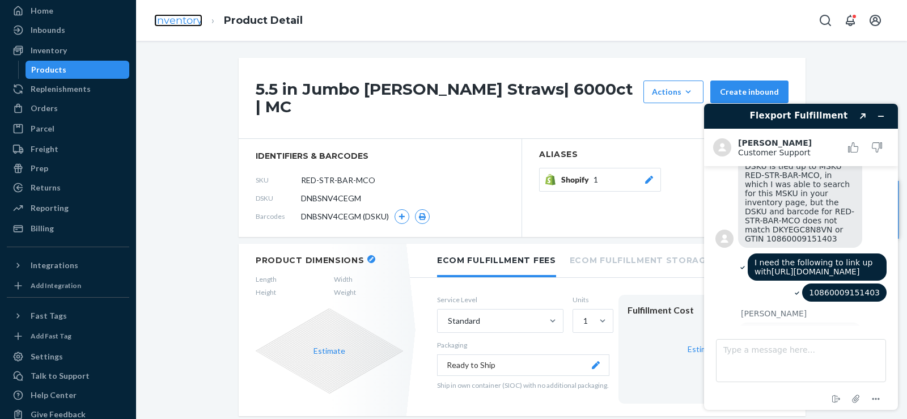
click at [184, 23] on link "Inventory" at bounding box center [178, 20] width 48 height 12
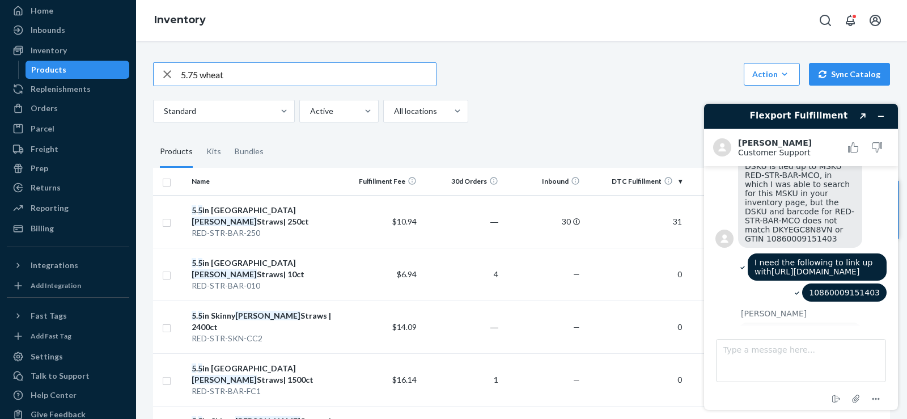
type input "5.75 wheat"
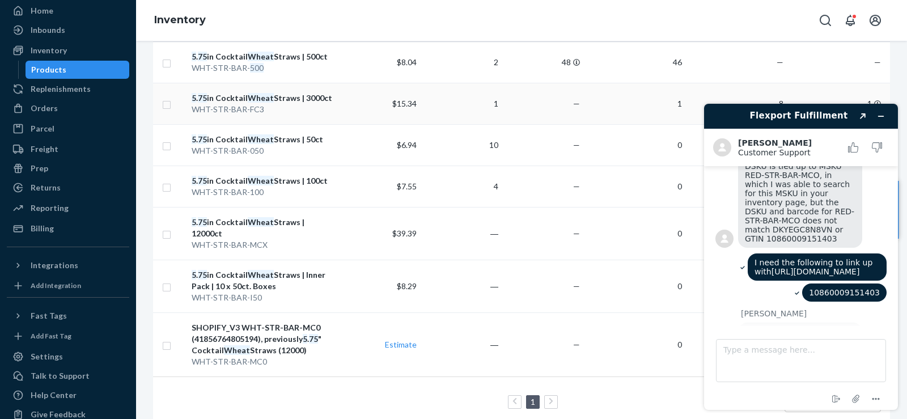
scroll to position [170, 0]
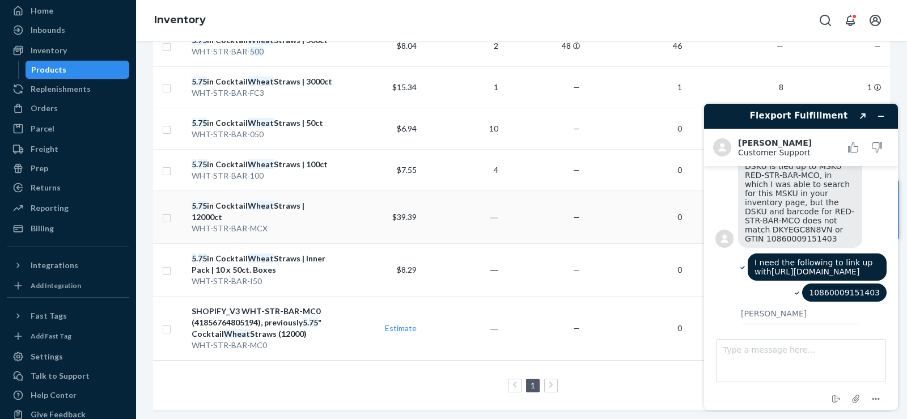
click at [214, 206] on div "5 . 75 in Cocktail Wheat Straws | 12000ct" at bounding box center [264, 211] width 144 height 23
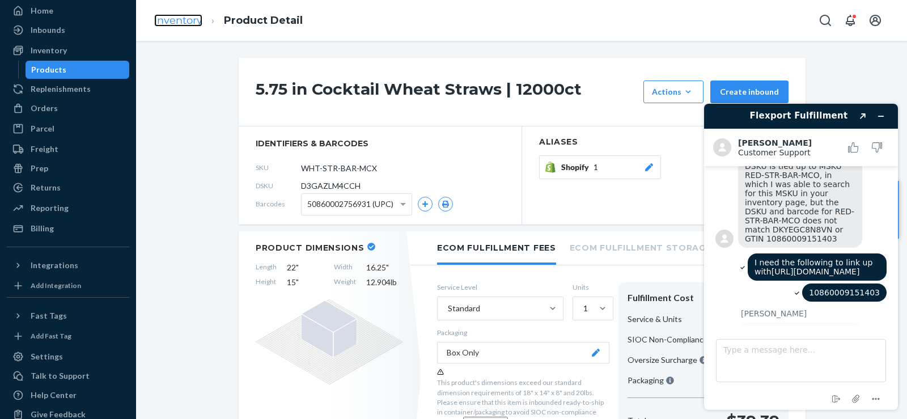
click at [195, 22] on link "Inventory" at bounding box center [178, 20] width 48 height 12
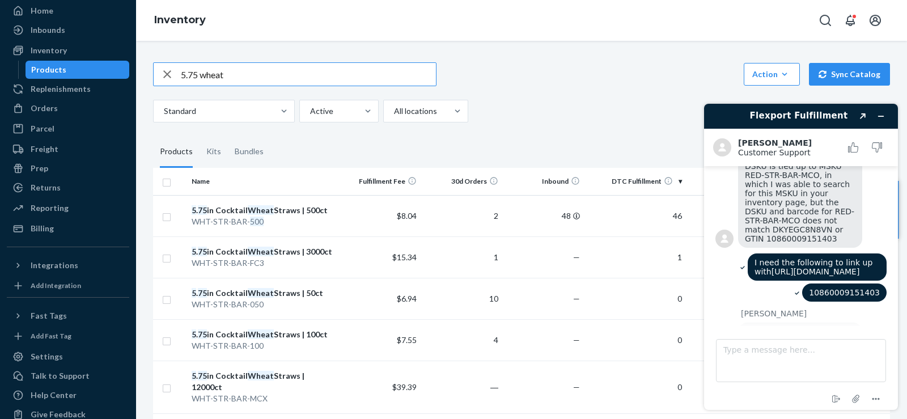
click at [196, 74] on input "5.75 wheat" at bounding box center [308, 74] width 255 height 23
drag, startPoint x: 196, startPoint y: 74, endPoint x: 162, endPoint y: 75, distance: 34.6
click at [162, 75] on div "5.75 wheat" at bounding box center [295, 74] width 282 height 23
type input "7.9 wheat"
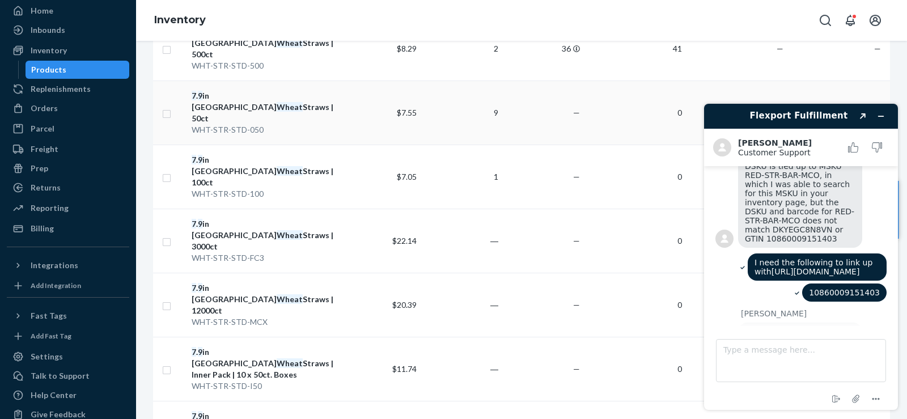
scroll to position [189, 0]
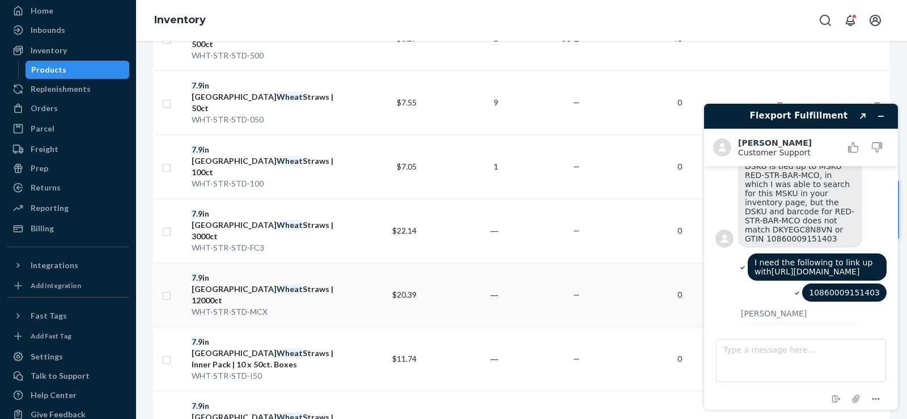
click at [342, 262] on td "$20.39" at bounding box center [381, 294] width 82 height 64
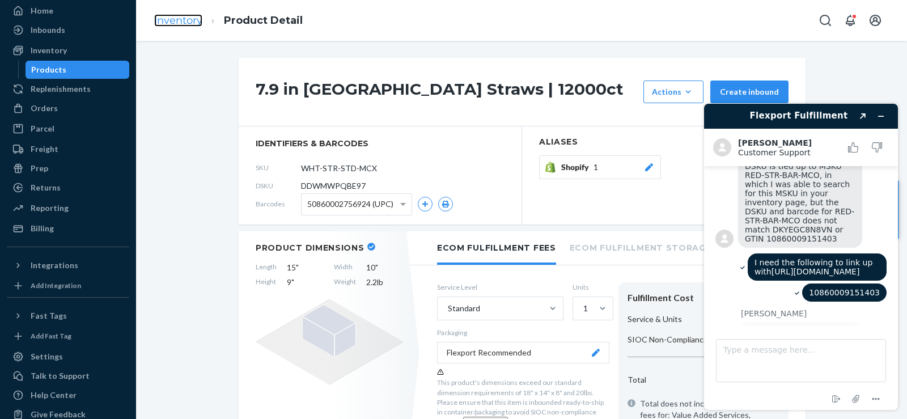
click at [186, 26] on link "Inventory" at bounding box center [178, 20] width 48 height 12
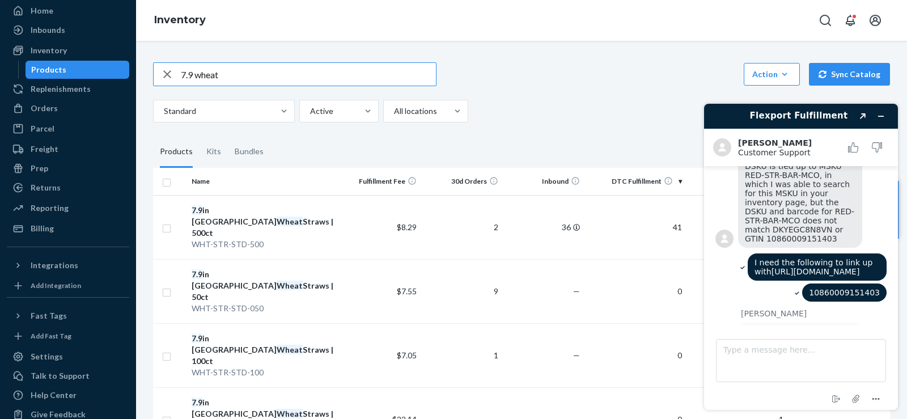
click at [190, 76] on input "7.9 wheat" at bounding box center [308, 74] width 255 height 23
type input "5.5 reed"
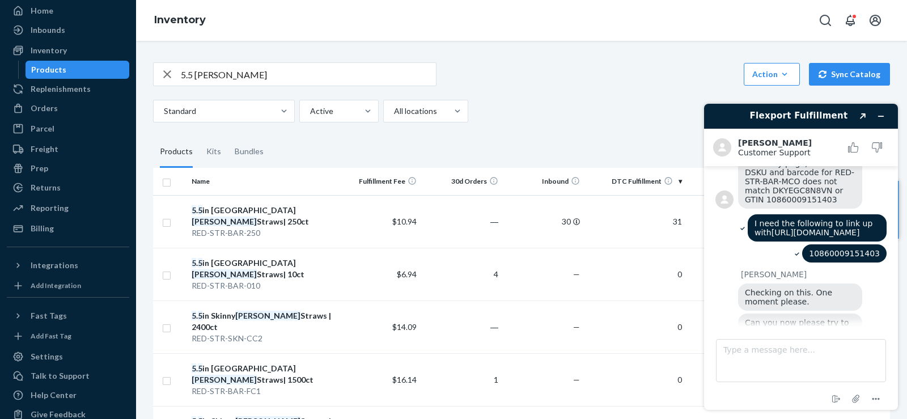
click at [228, 77] on input "5.5 reed" at bounding box center [308, 74] width 255 height 23
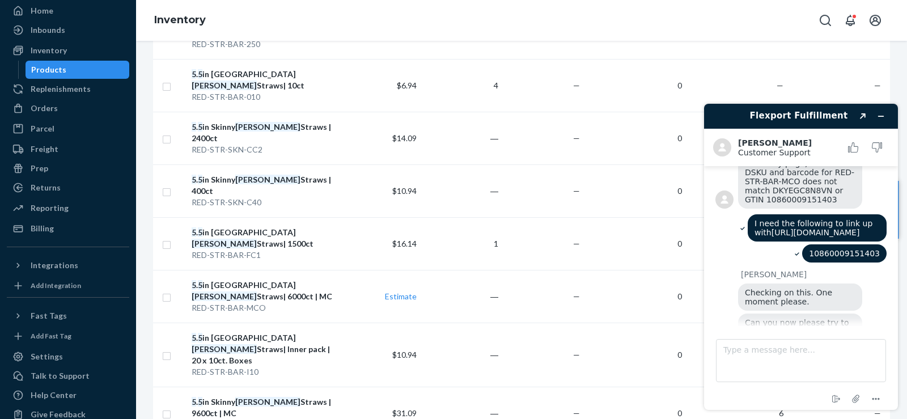
drag, startPoint x: 803, startPoint y: 301, endPoint x: 742, endPoint y: 304, distance: 60.7
click at [742, 313] on div "Can you now please try to add 10860009151403 to DNBSNV4CEGM ( https://po" at bounding box center [800, 331] width 124 height 36
copy span "10860009151403"
click at [252, 291] on em "[PERSON_NAME]" at bounding box center [224, 296] width 65 height 10
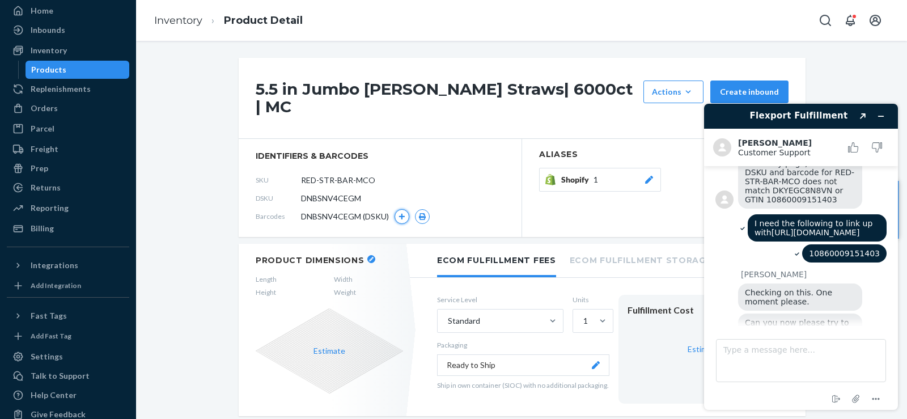
click at [398, 213] on icon "button" at bounding box center [401, 216] width 7 height 7
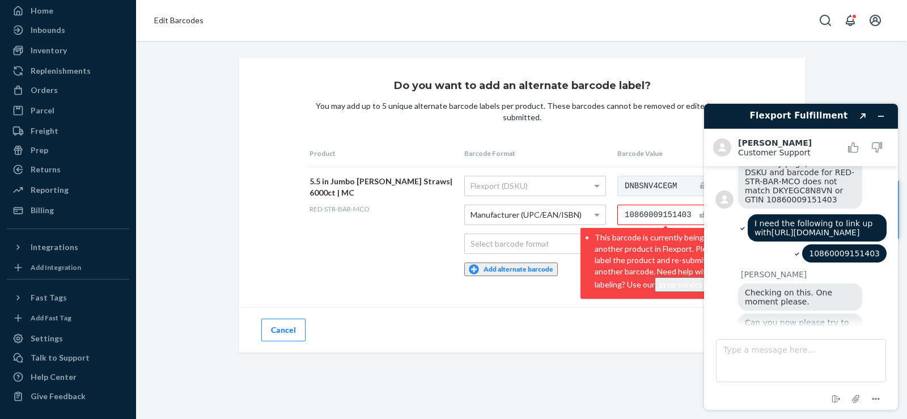
click at [537, 279] on td "Flexport (DSKU) Manufacturer (UPC/EAN/ISBN) Select barcode format Add alternate…" at bounding box center [537, 226] width 153 height 118
click at [883, 115] on icon "Minimize widget" at bounding box center [881, 116] width 8 height 8
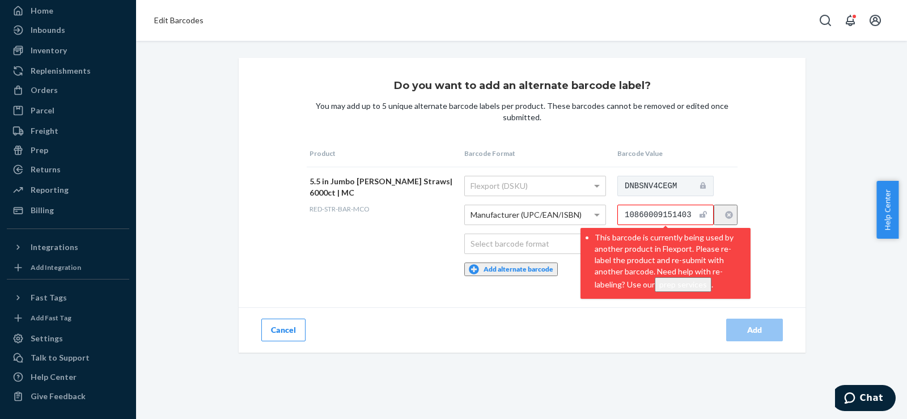
click at [726, 215] on icon "button" at bounding box center [729, 215] width 8 height 8
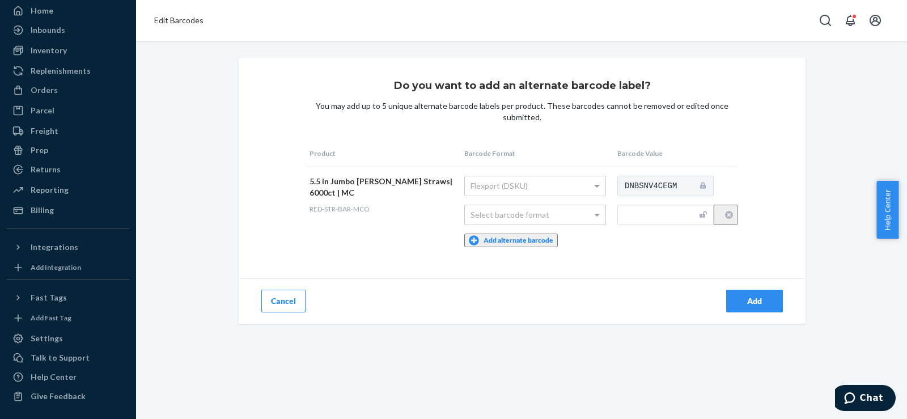
click at [669, 219] on input "text" at bounding box center [665, 215] width 96 height 20
paste input "10860009151403"
type input "10860009151403"
click at [689, 254] on div "Do you want to add an alternate barcode label? You may add up to 5 unique alter…" at bounding box center [522, 191] width 567 height 266
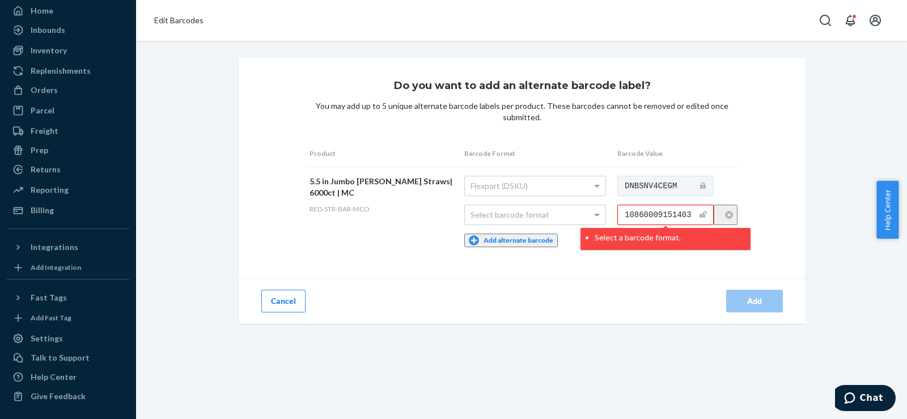
click at [697, 213] on input "10860009151403" at bounding box center [665, 215] width 96 height 20
click at [591, 219] on span at bounding box center [598, 214] width 14 height 19
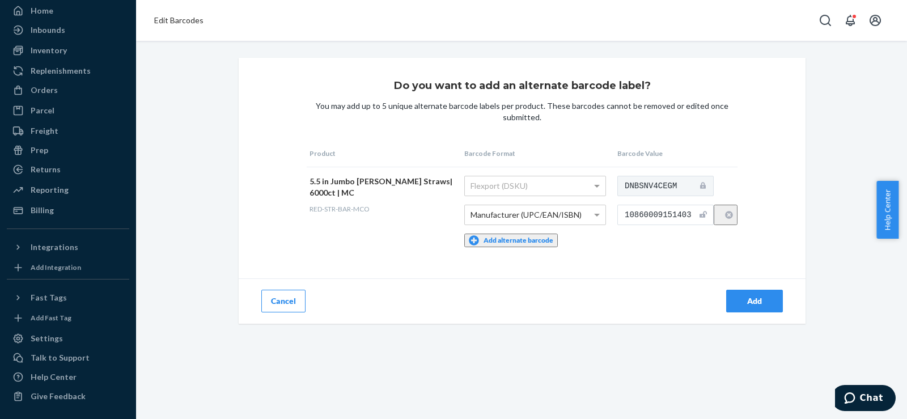
click at [632, 241] on td "DNBSNV4CEGM 10860009151403" at bounding box center [675, 211] width 123 height 89
click at [754, 296] on div "Add" at bounding box center [754, 300] width 37 height 11
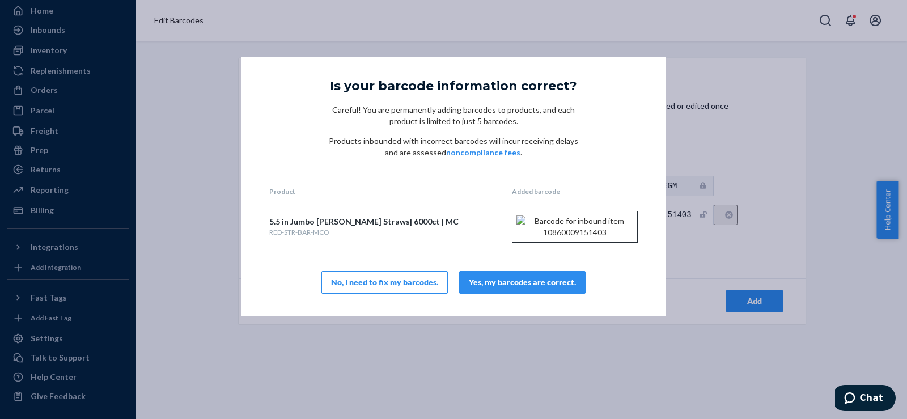
click at [500, 288] on div "Yes, my barcodes are correct." at bounding box center [522, 282] width 107 height 11
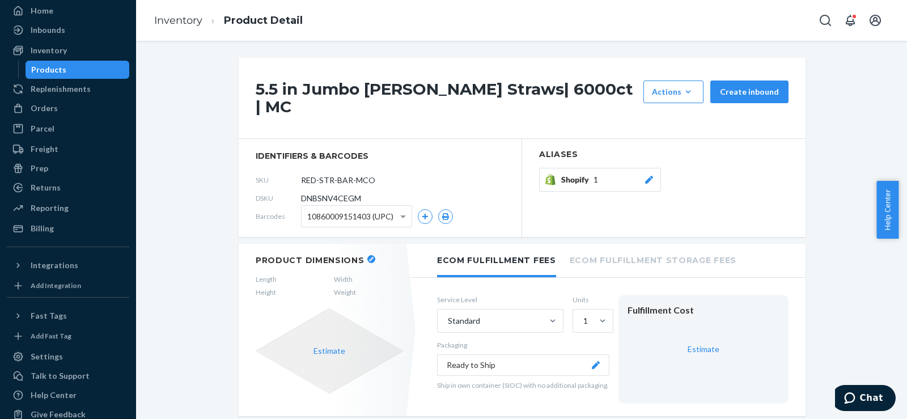
click at [323, 345] on button "Estimate" at bounding box center [329, 350] width 32 height 11
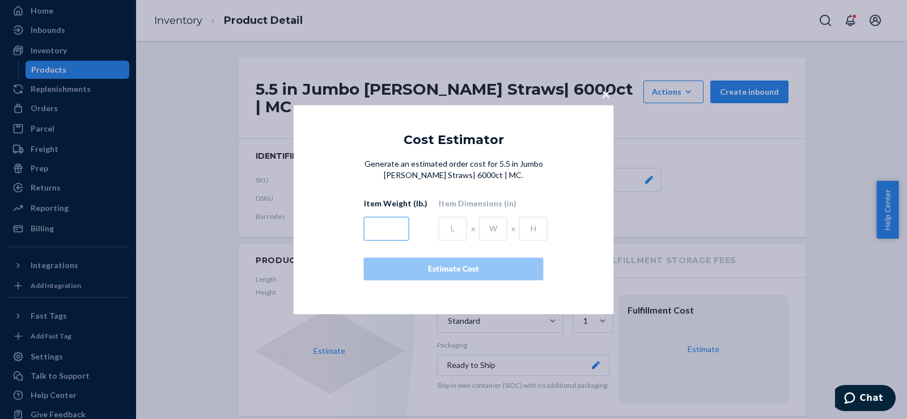
click at [375, 225] on input "text" at bounding box center [386, 229] width 45 height 24
click at [449, 227] on input "text" at bounding box center [453, 229] width 28 height 24
type input "17.3"
click at [487, 230] on input "text" at bounding box center [493, 229] width 28 height 24
type input "11.8"
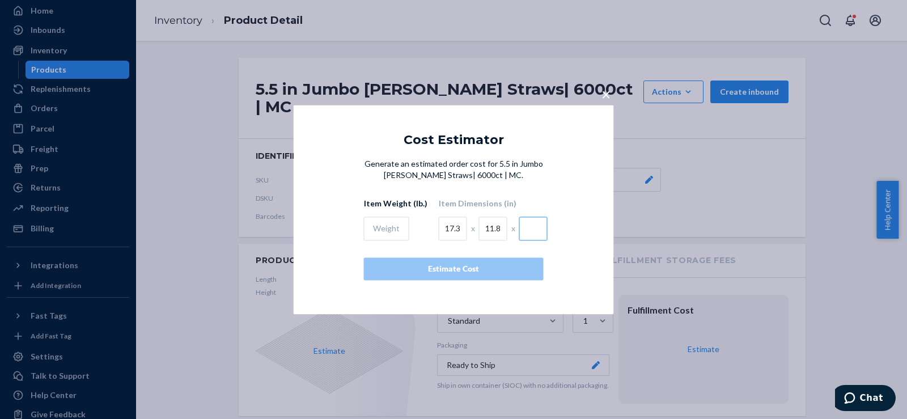
click at [525, 227] on input "text" at bounding box center [533, 229] width 28 height 24
type input "19.5"
click at [371, 227] on input "text" at bounding box center [386, 229] width 45 height 24
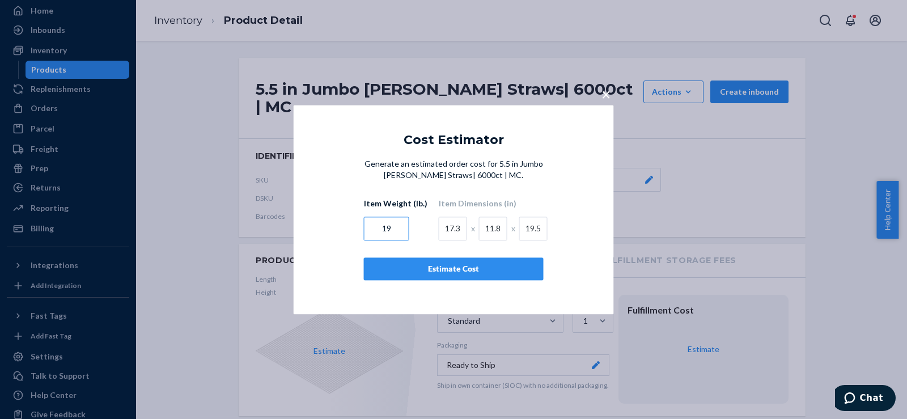
type input "19"
click at [401, 264] on div "Estimate Cost" at bounding box center [454, 268] width 160 height 11
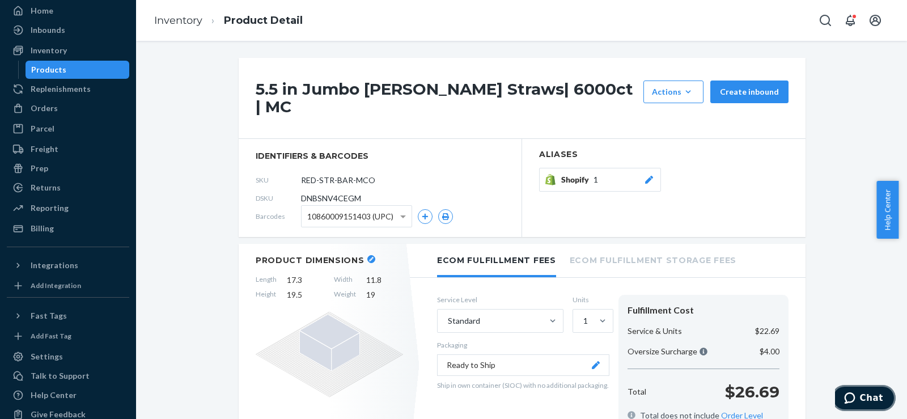
click at [867, 401] on span "Chat" at bounding box center [871, 398] width 23 height 10
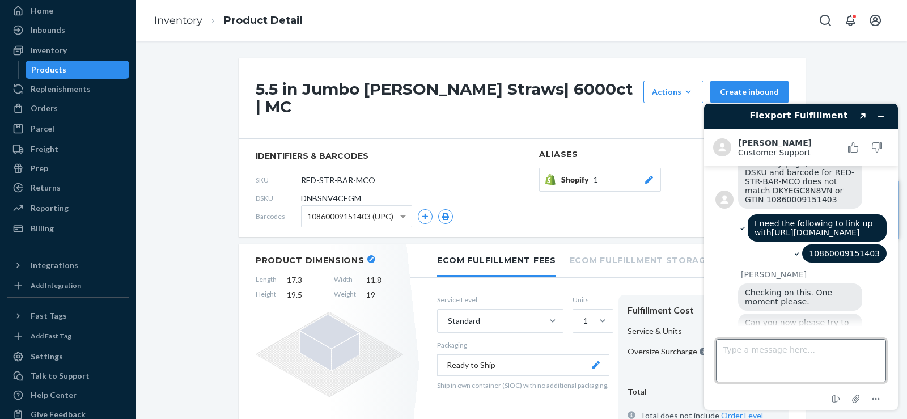
click at [813, 351] on textarea "Type a message here..." at bounding box center [801, 360] width 170 height 43
type textarea "ok that worked"
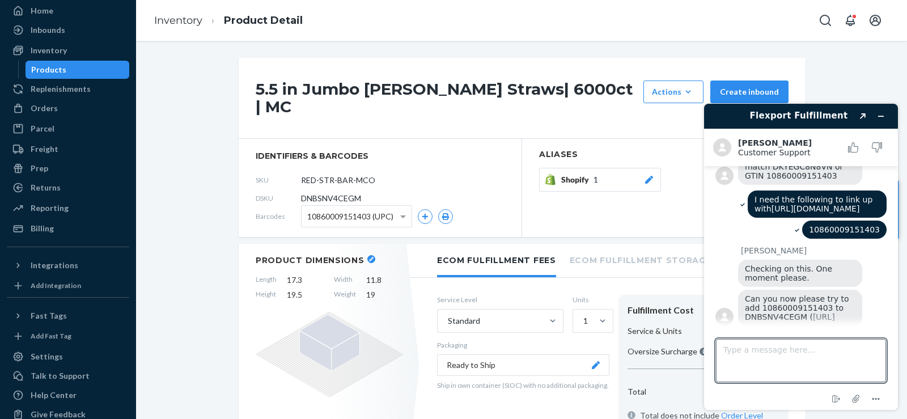
click at [650, 174] on div at bounding box center [648, 179] width 11 height 11
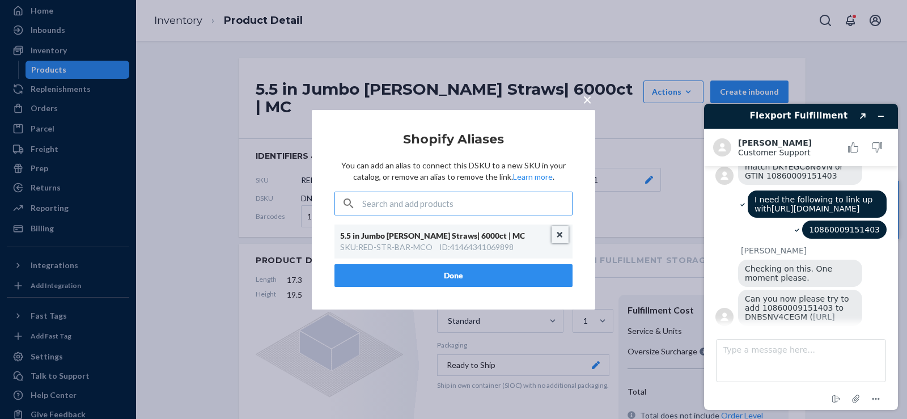
click at [558, 240] on button "Unlink" at bounding box center [560, 234] width 17 height 17
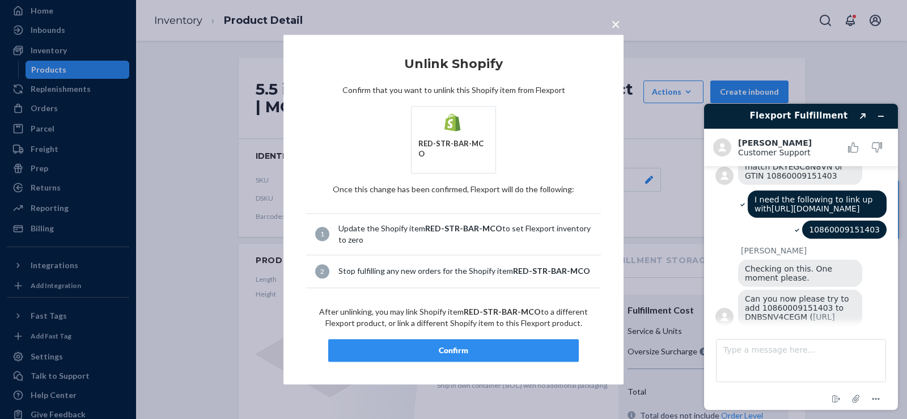
click at [446, 345] on div "Confirm" at bounding box center [453, 350] width 231 height 11
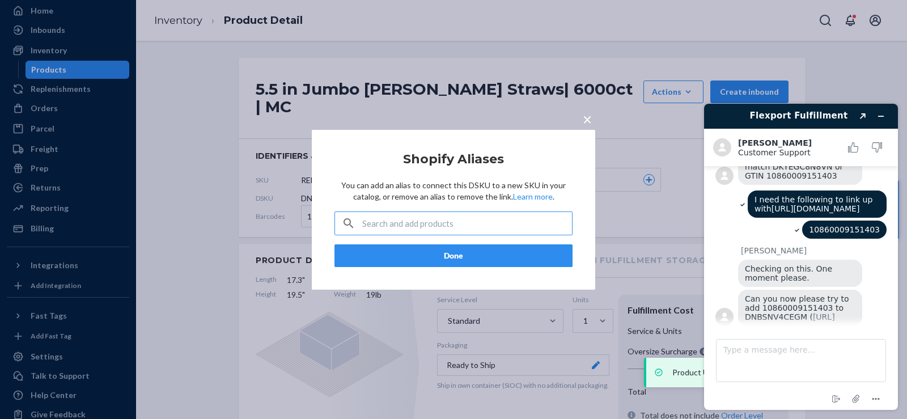
click at [414, 224] on input "text" at bounding box center [467, 223] width 210 height 23
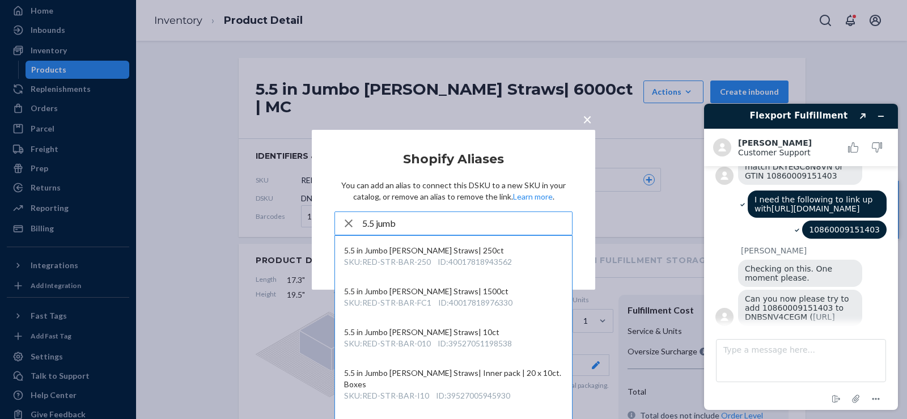
type input "5.5 jumbo"
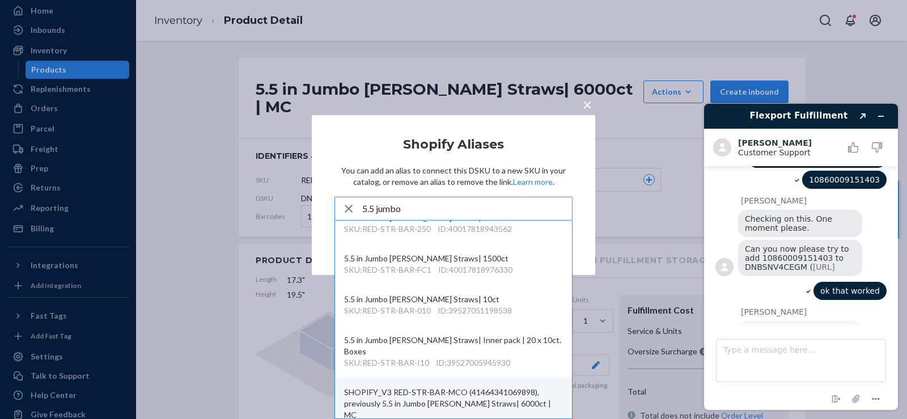
scroll to position [944, 0]
click at [438, 418] on div "SKU : RED-STR-BAR-MCO ID : 41464341069898" at bounding box center [453, 426] width 219 height 11
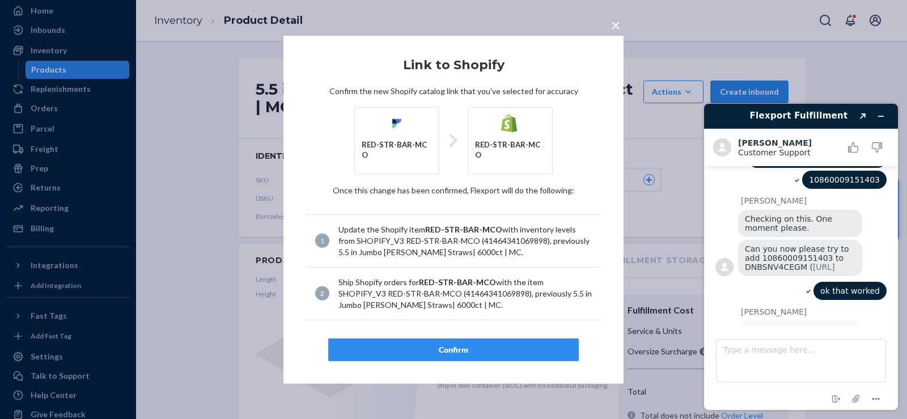
scroll to position [0, 0]
click at [617, 29] on span "×" at bounding box center [615, 24] width 9 height 19
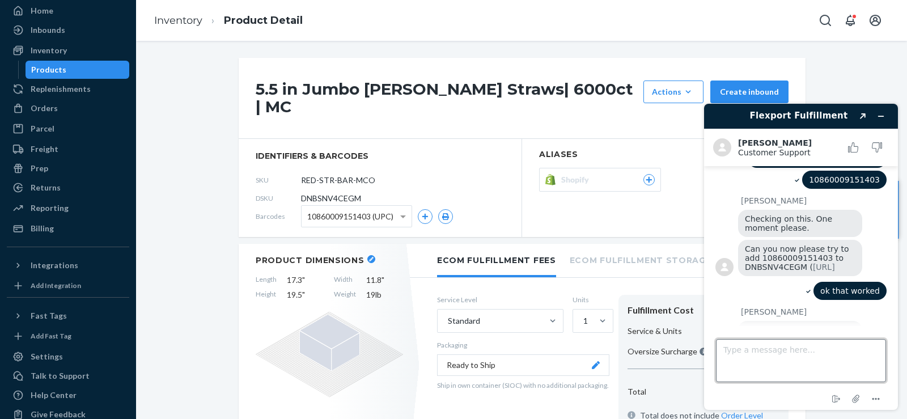
click at [799, 348] on textarea "Type a message here..." at bounding box center [801, 360] width 170 height 43
type textarea "I am trying to create a Shopify alias for this product"
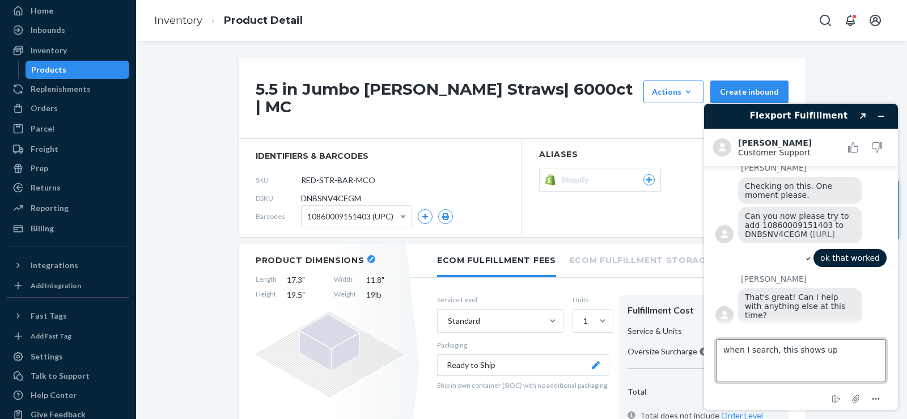
type textarea "when I search, this shows up?"
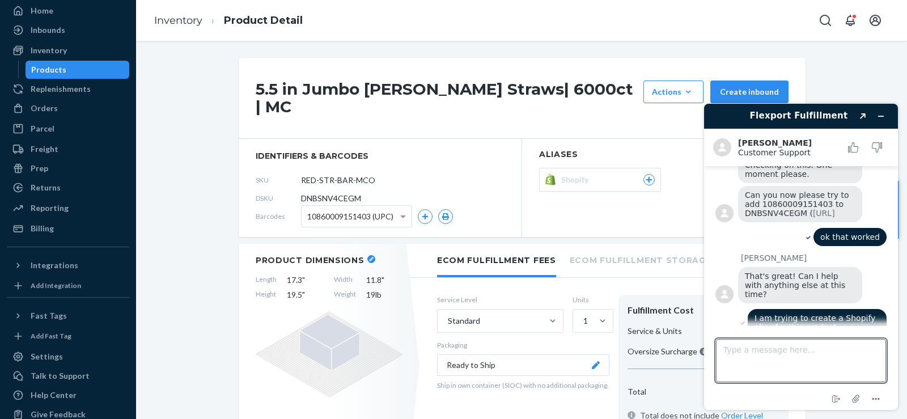
click at [604, 174] on div "Shopify" at bounding box center [608, 179] width 94 height 11
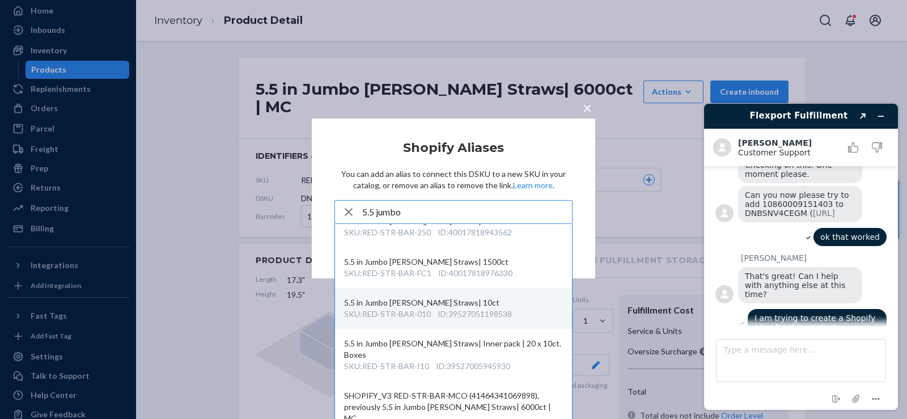
scroll to position [15, 0]
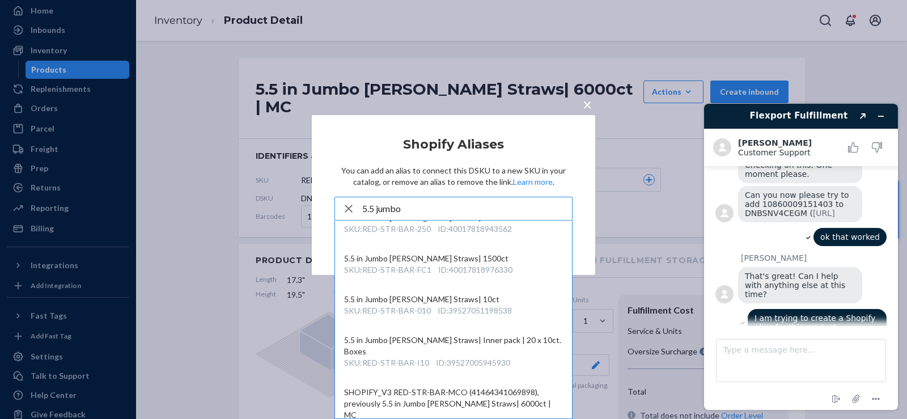
type input "5.5 jumbo"
click at [776, 357] on textarea "Type a message here..." at bounding box center [801, 360] width 170 height 43
paste textarea "10860009151403"
click at [798, 360] on textarea "10860009151403" at bounding box center [801, 360] width 170 height 43
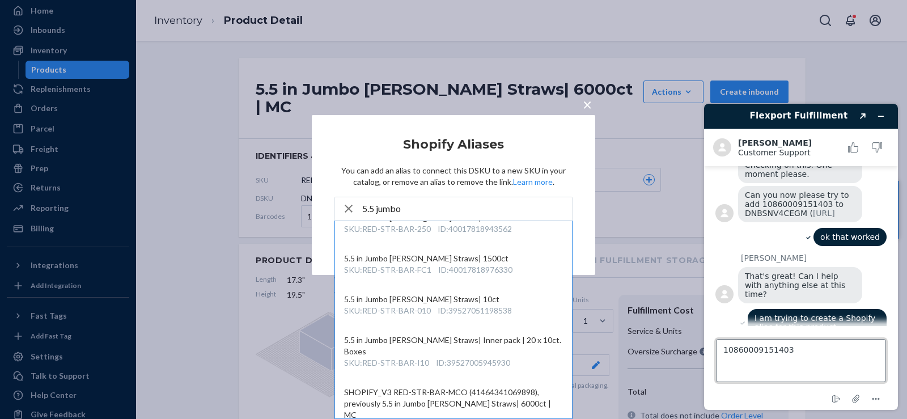
click at [798, 360] on textarea "10860009151403" at bounding box center [801, 360] width 170 height 43
type textarea "10860009151403"
click at [851, 400] on icon "Attach file" at bounding box center [856, 398] width 21 height 21
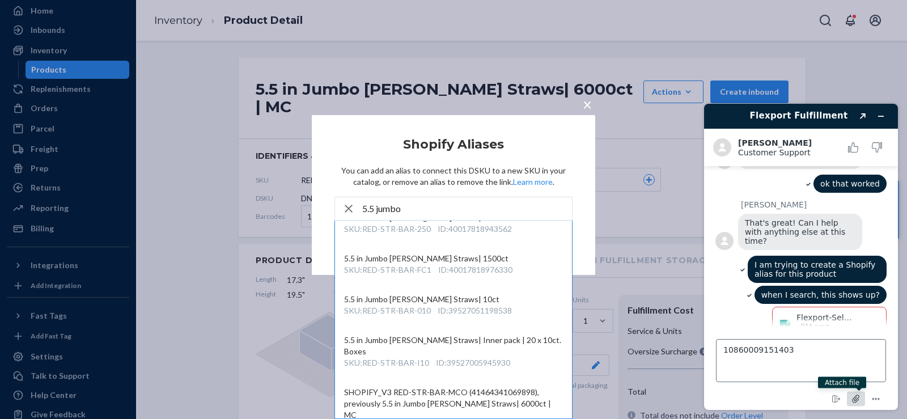
scroll to position [1054, 0]
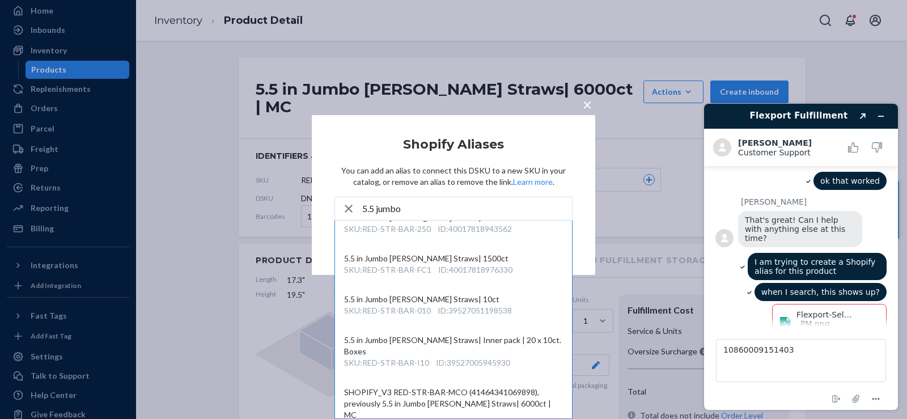
click at [659, 66] on div "× Shopify Aliases You can add an alias to connect this DSKU to a new SKU in you…" at bounding box center [453, 209] width 907 height 419
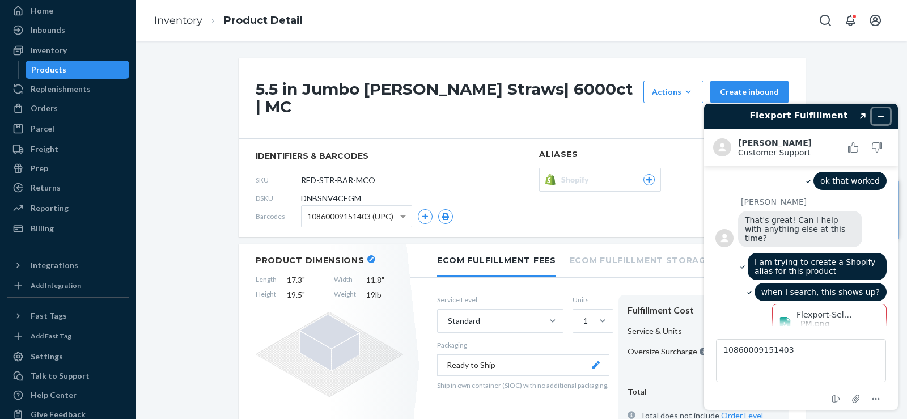
click at [881, 114] on icon "Minimize widget" at bounding box center [881, 116] width 8 height 8
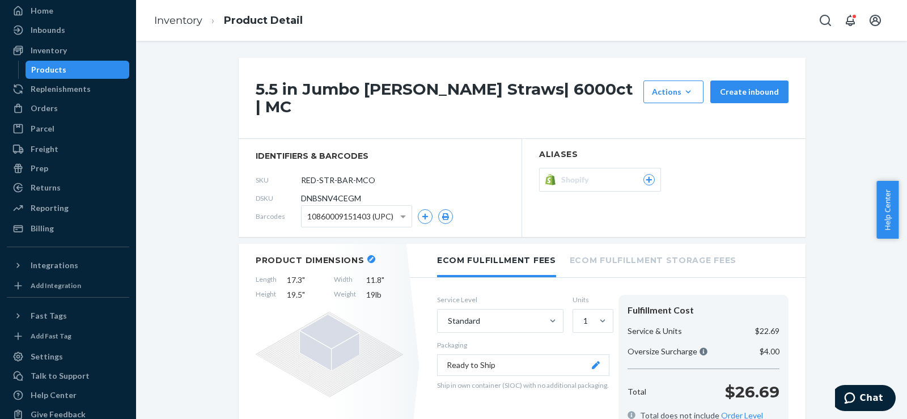
click at [580, 174] on span "Shopify" at bounding box center [577, 179] width 32 height 11
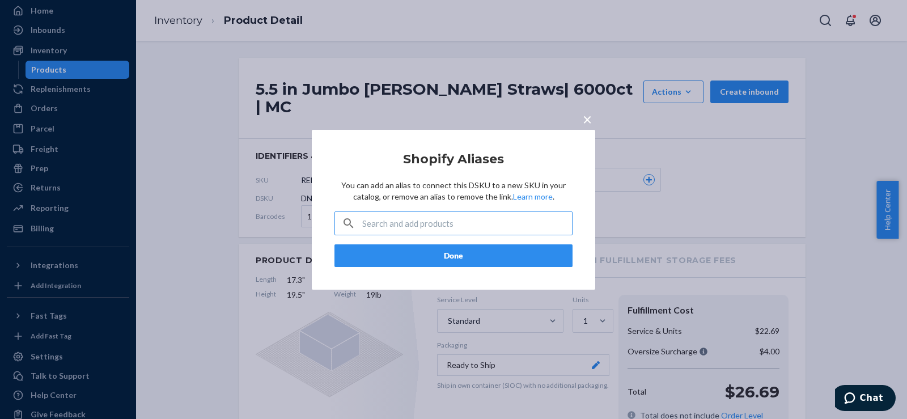
click at [495, 225] on input "text" at bounding box center [467, 223] width 210 height 23
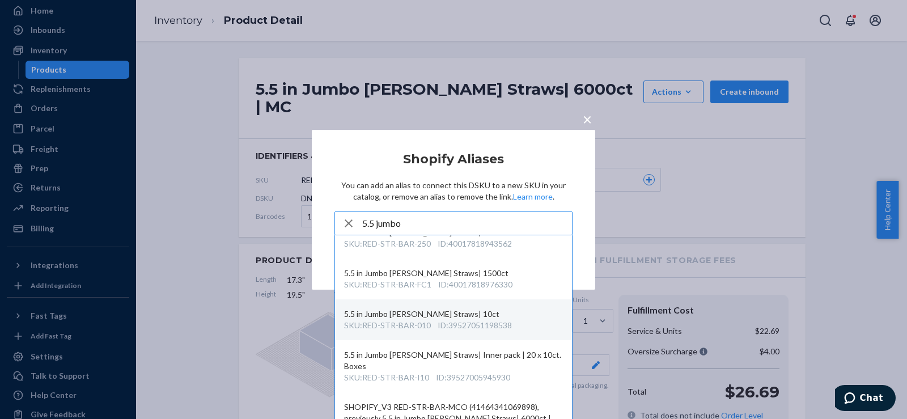
scroll to position [15, 0]
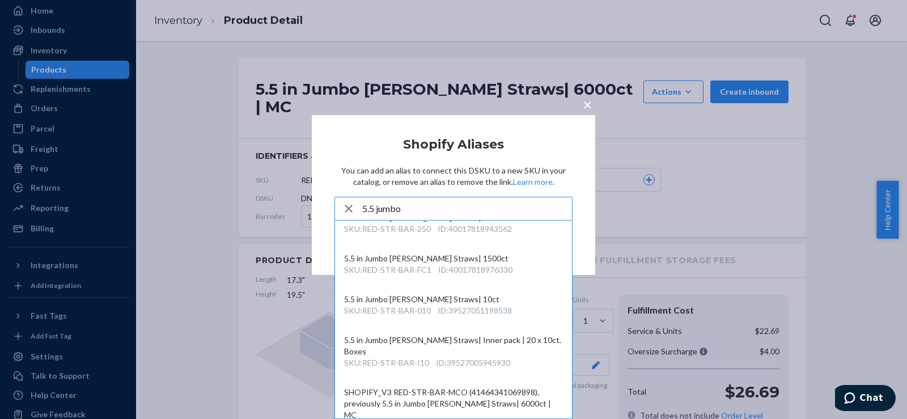
type input "5.5 jumbo"
click at [862, 389] on button "Chat" at bounding box center [864, 398] width 64 height 26
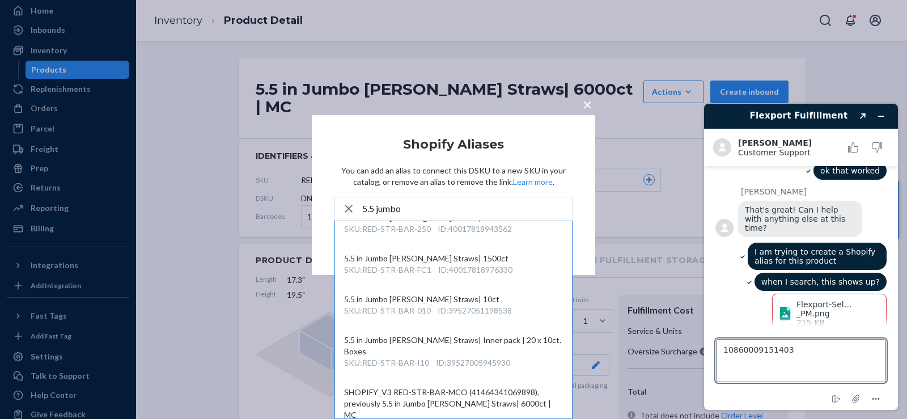
click at [822, 354] on textarea "10860009151403" at bounding box center [801, 360] width 170 height 43
click at [860, 394] on icon "Attach file" at bounding box center [856, 398] width 21 height 21
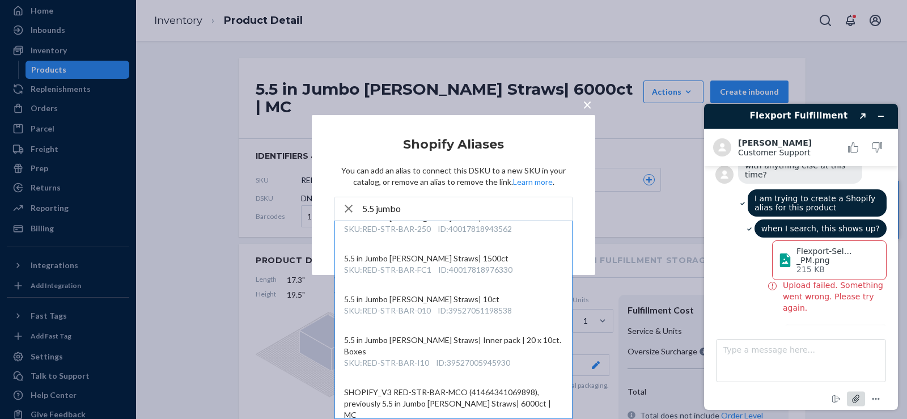
scroll to position [1120, 0]
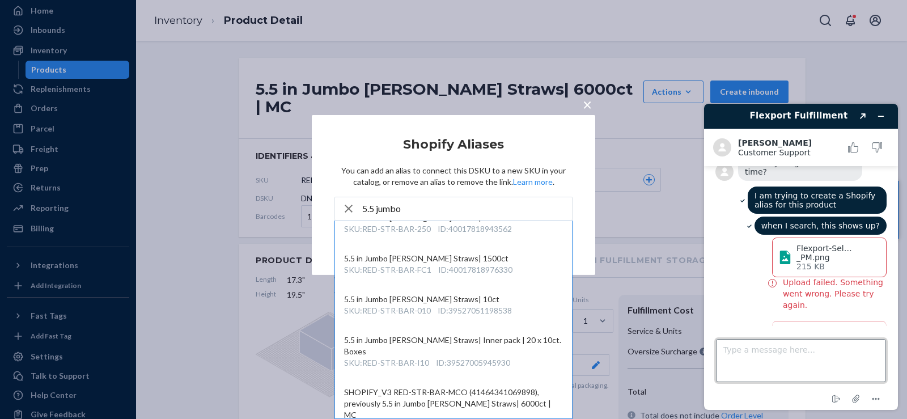
click at [740, 351] on textarea "Type a message here..." at bounding box center [801, 360] width 170 height 43
drag, startPoint x: 514, startPoint y: 392, endPoint x: 372, endPoint y: 376, distance: 142.0
click at [374, 387] on div "SHOPIFY_V3 RED-STR-BAR-MCO (41464341069898), previously 5.5 in Jumbo [PERSON_NA…" at bounding box center [453, 404] width 219 height 34
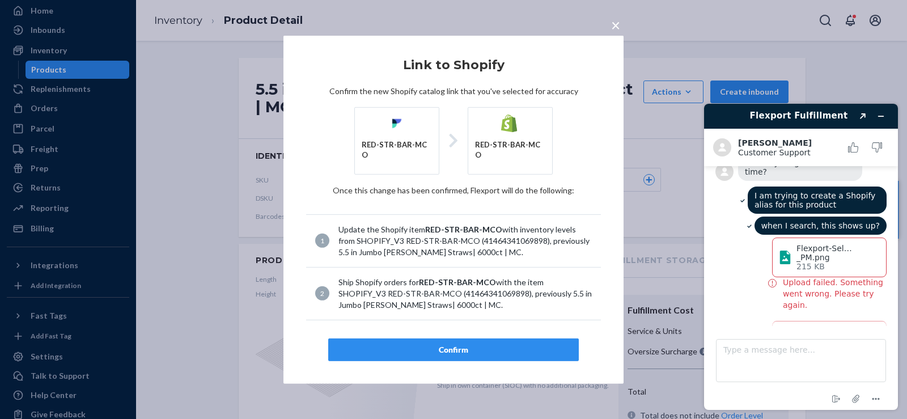
scroll to position [0, 0]
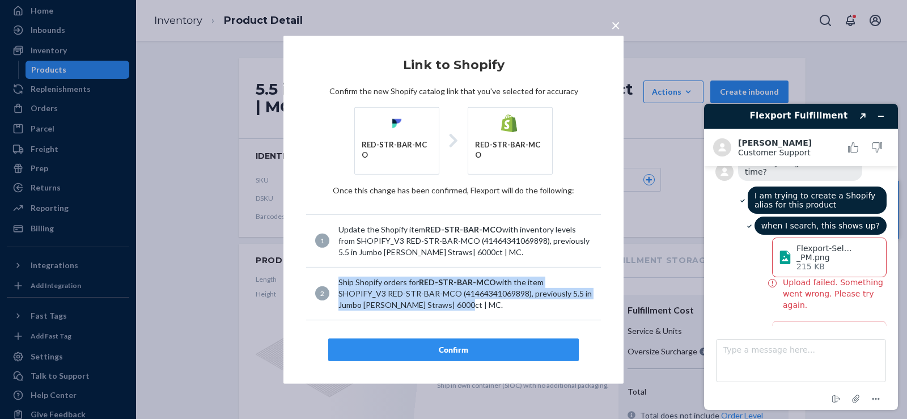
drag, startPoint x: 420, startPoint y: 303, endPoint x: 337, endPoint y: 269, distance: 89.3
click at [337, 269] on li "2 Ship Shopify orders for RED-STR-BAR-MCO with the item SHOPIFY_V3 RED-STR-BAR-…" at bounding box center [453, 294] width 295 height 53
copy div "Ship Shopify orders for RED-STR-BAR-MCO with the item SHOPIFY_V3 RED-STR-BAR-MC…"
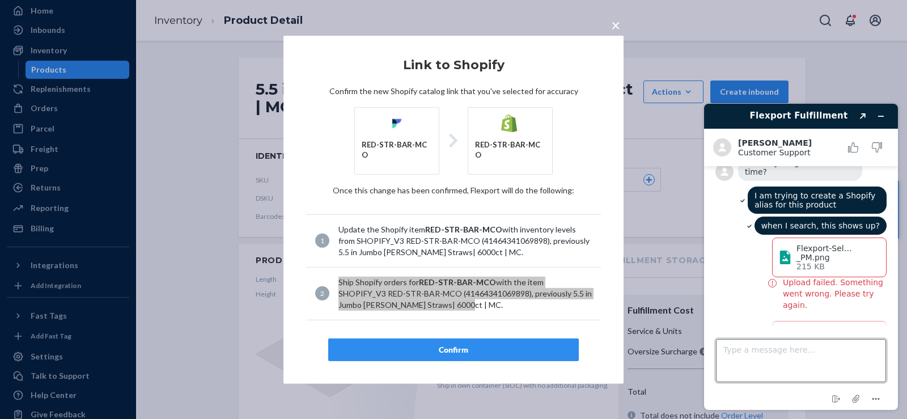
click at [747, 359] on textarea "Type a message here..." at bounding box center [801, 360] width 170 height 43
type textarea "Ship Shopify orders for RED-STR-BAR-MCO with the item SHOPIFY_V3 RED-STR-BAR-MC…"
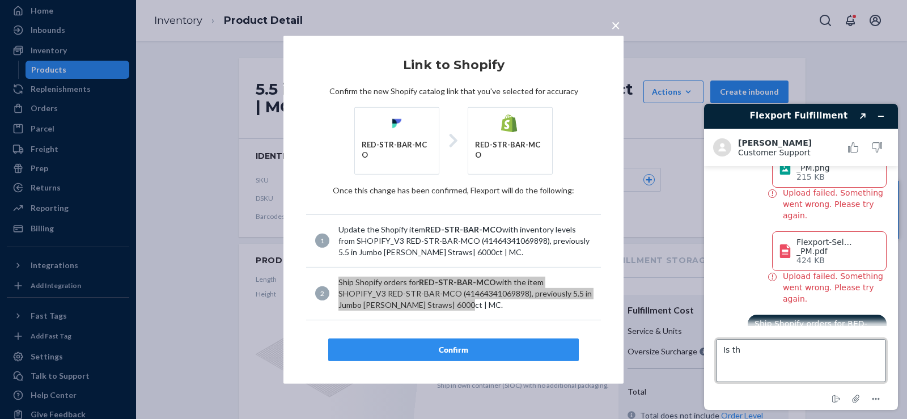
scroll to position [1187, 0]
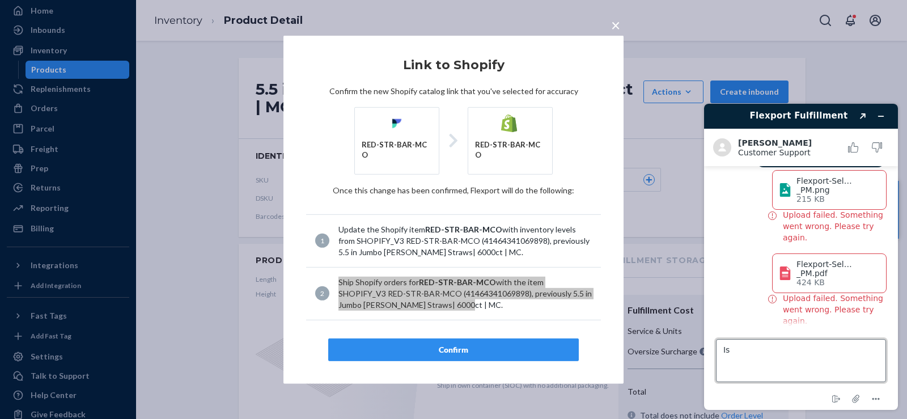
type textarea "I"
type textarea "Is that this product or something different?"
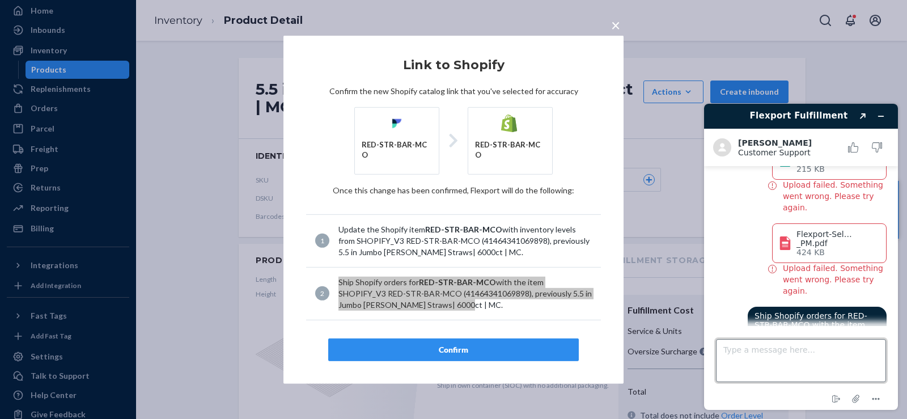
scroll to position [1220, 0]
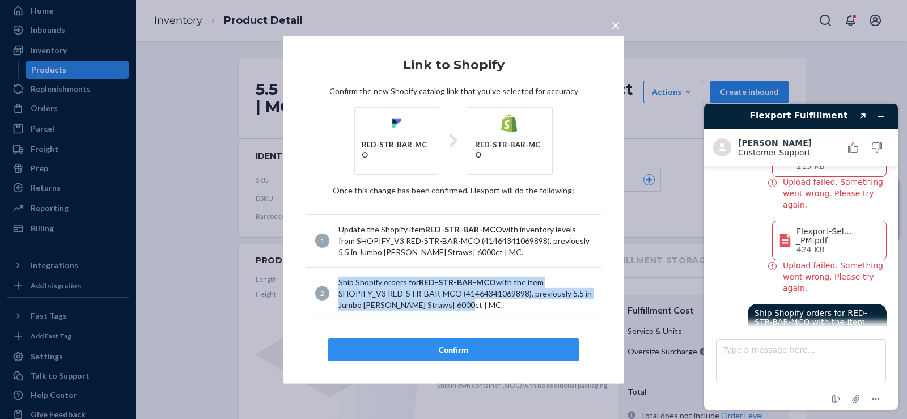
click at [615, 32] on span "×" at bounding box center [615, 24] width 9 height 19
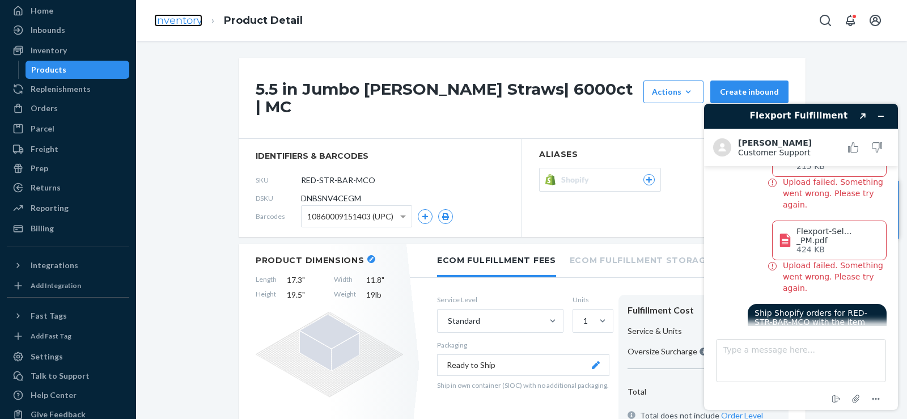
click at [190, 15] on link "Inventory" at bounding box center [178, 20] width 48 height 12
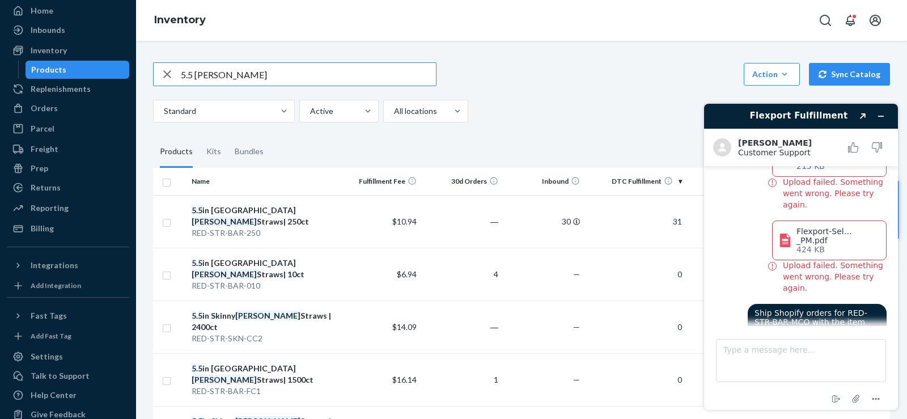
click at [179, 77] on div "button" at bounding box center [167, 74] width 27 height 23
click at [179, 77] on div at bounding box center [295, 74] width 282 height 23
click at [179, 77] on div "button" at bounding box center [167, 74] width 27 height 23
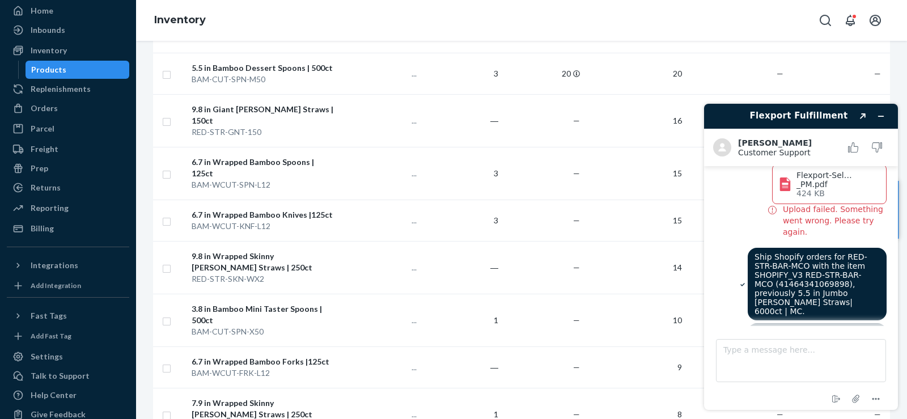
scroll to position [1279, 0]
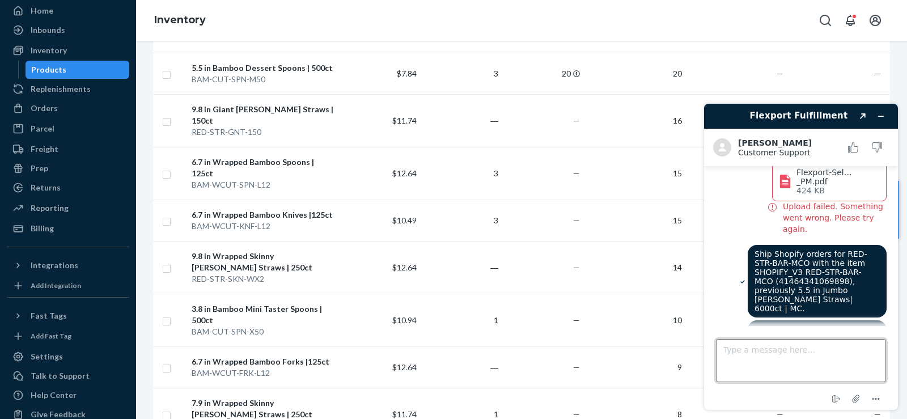
click at [825, 351] on textarea "Type a message here..." at bounding box center [801, 360] width 170 height 43
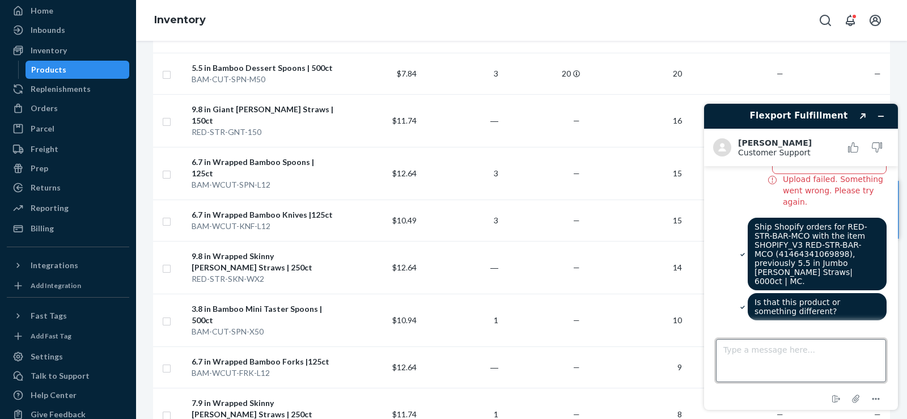
click at [830, 350] on textarea "Type a message here..." at bounding box center [801, 360] width 170 height 43
paste textarea "[URL][DOMAIN_NAME]"
type textarea "[URL][DOMAIN_NAME]"
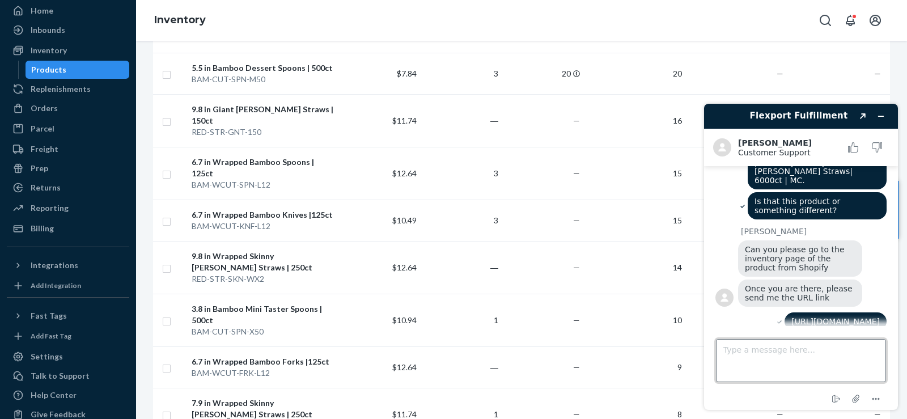
scroll to position [1474, 0]
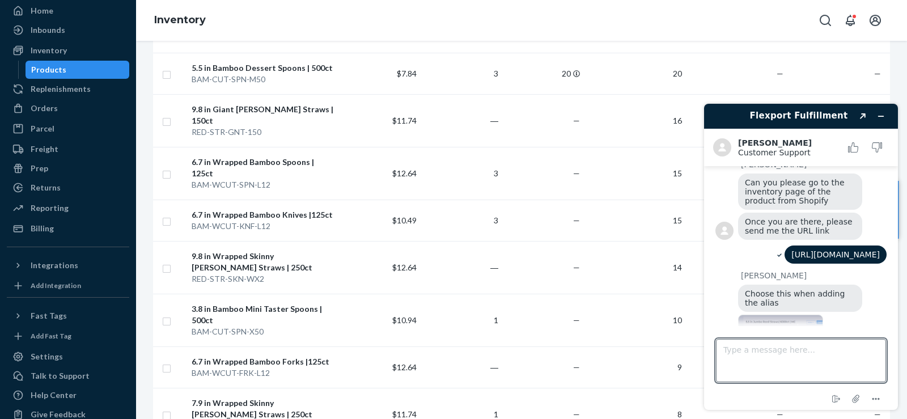
click at [750, 315] on img at bounding box center [780, 347] width 85 height 64
click at [791, 359] on textarea "Type a message here..." at bounding box center [801, 360] width 170 height 43
type textarea "H"
type textarea "So that doesn't pop up"
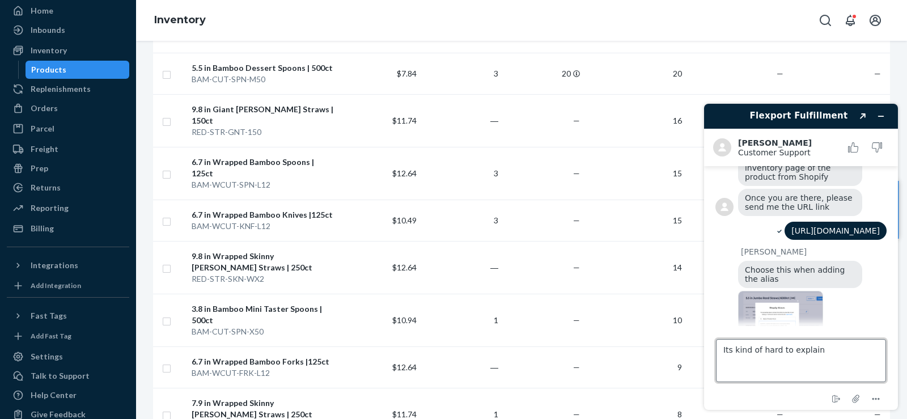
click at [723, 355] on textarea "Its kind of hard to explain" at bounding box center [801, 360] width 170 height 43
click at [732, 354] on textarea "Its kind of hard to explain" at bounding box center [801, 360] width 170 height 43
click at [822, 353] on textarea "It's kind of hard to explain" at bounding box center [801, 360] width 170 height 43
type textarea "It's kind of hard to explain, are you availble to jump on a call real quick?"
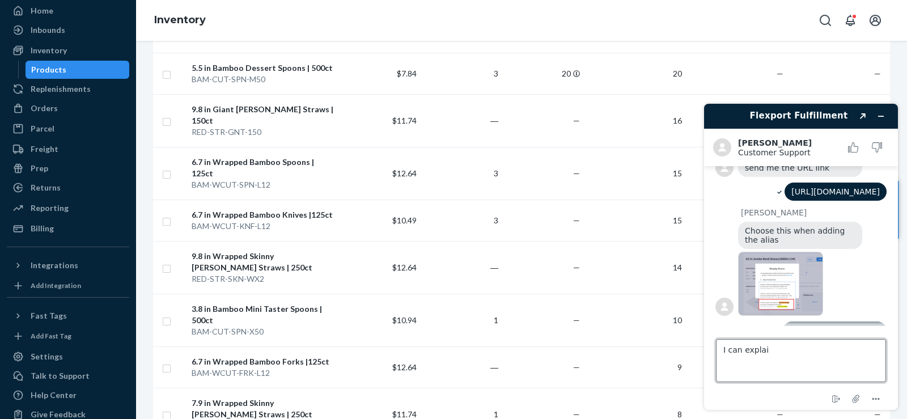
type textarea "I can explain"
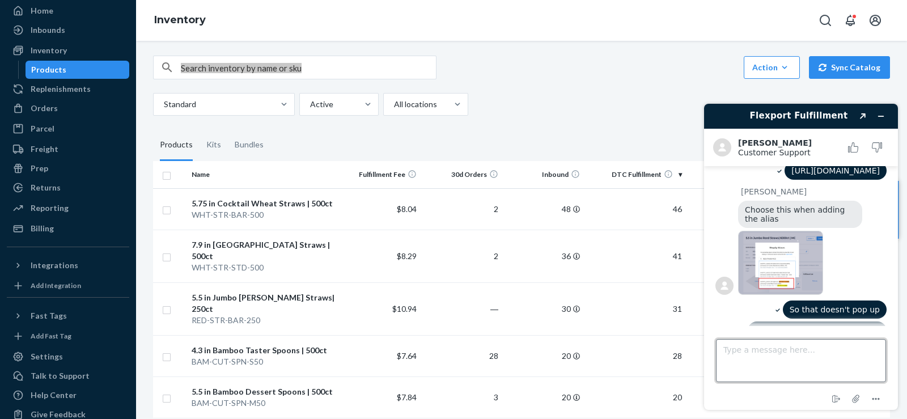
scroll to position [0, 0]
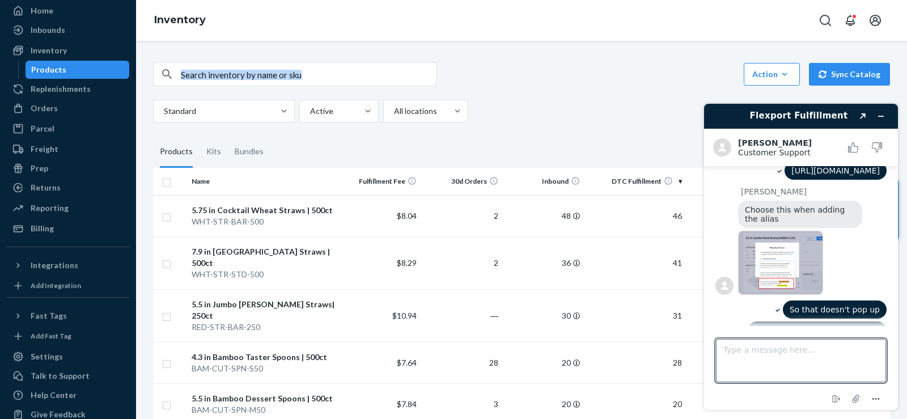
click at [211, 78] on input "text" at bounding box center [308, 74] width 255 height 23
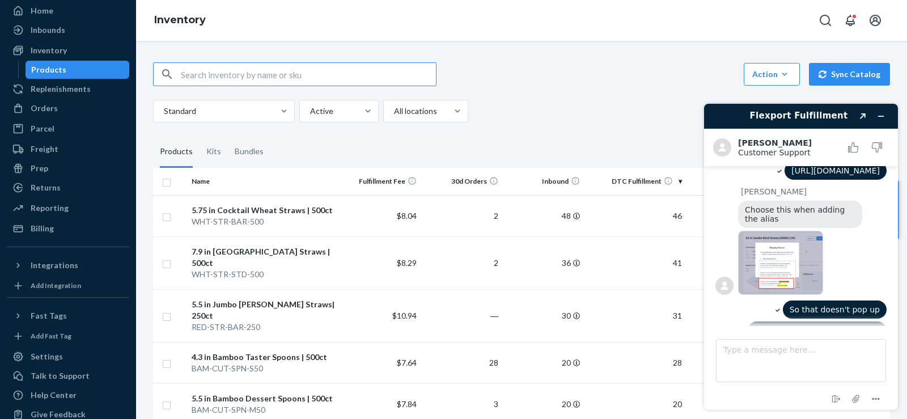
click at [211, 78] on input "text" at bounding box center [308, 74] width 255 height 23
type input "5.75 wheat"
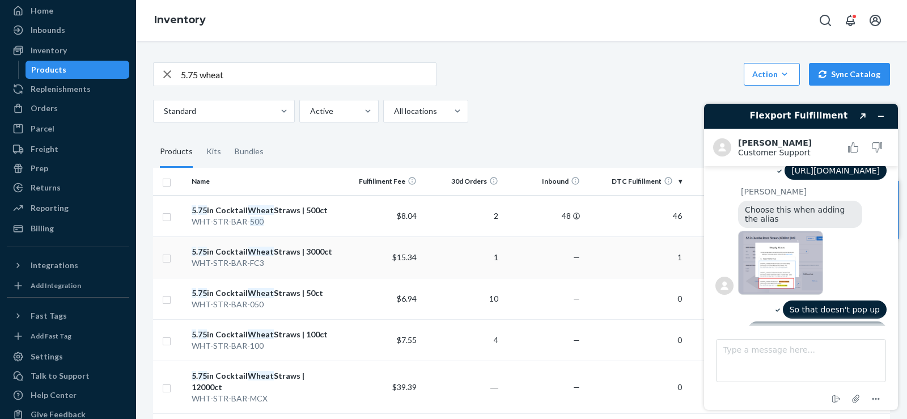
click at [279, 256] on div "5 . 75 in Cocktail Wheat Straws | 3000ct" at bounding box center [264, 251] width 144 height 11
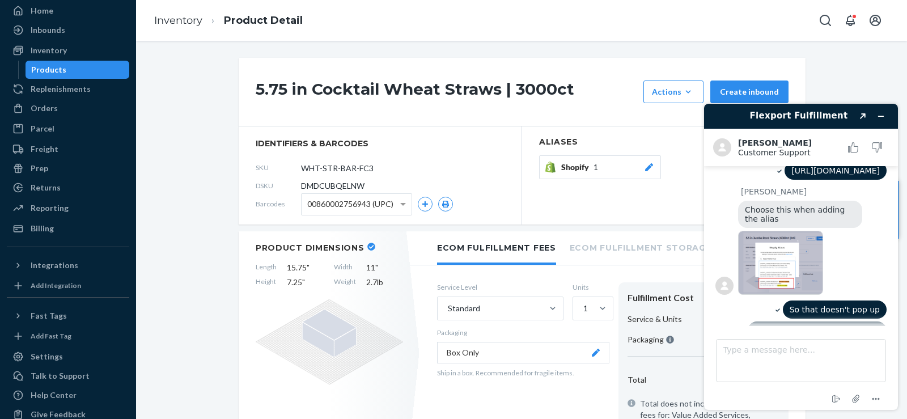
click at [638, 167] on div "Shopify 1" at bounding box center [608, 167] width 94 height 11
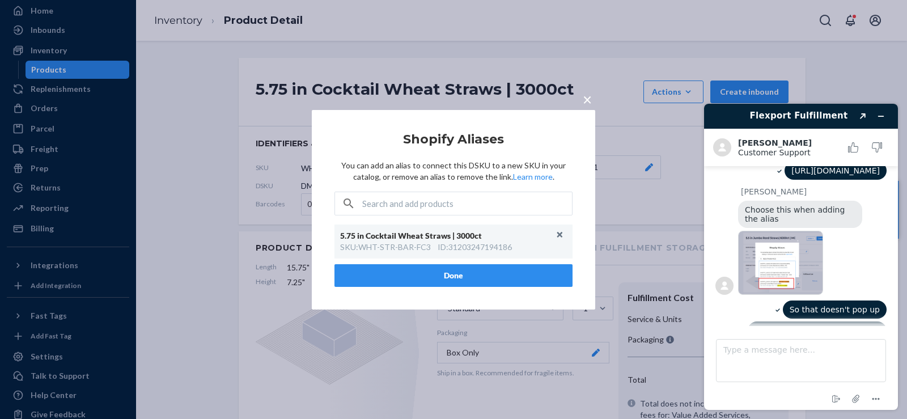
click at [584, 96] on span "×" at bounding box center [587, 98] width 9 height 19
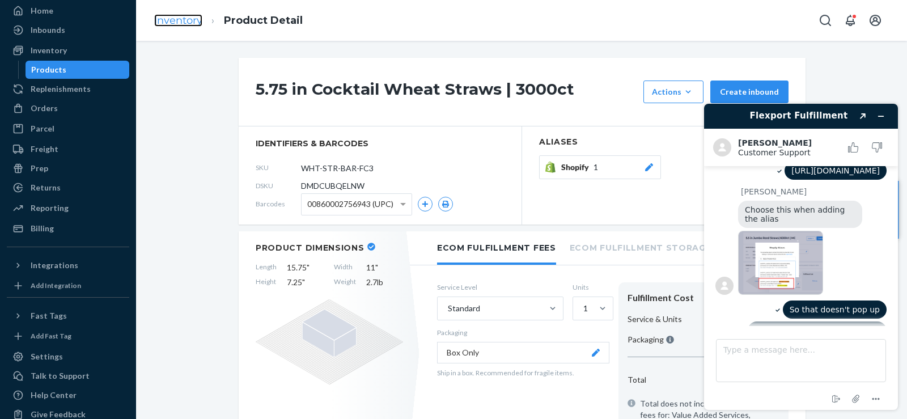
click at [178, 25] on link "Inventory" at bounding box center [178, 20] width 48 height 12
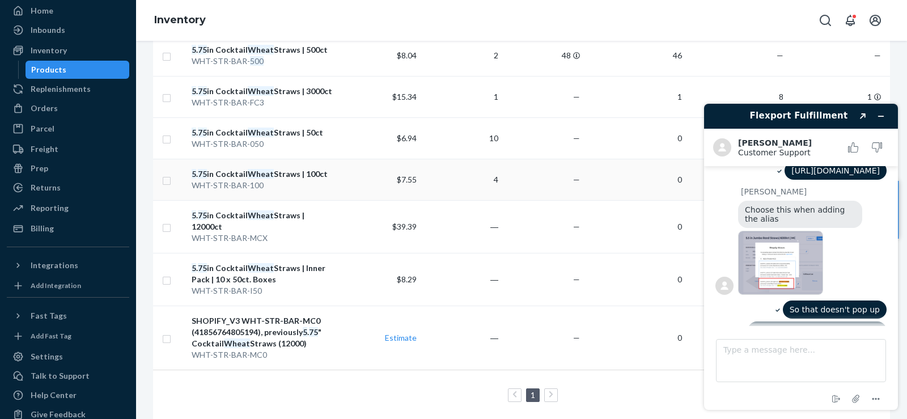
scroll to position [170, 0]
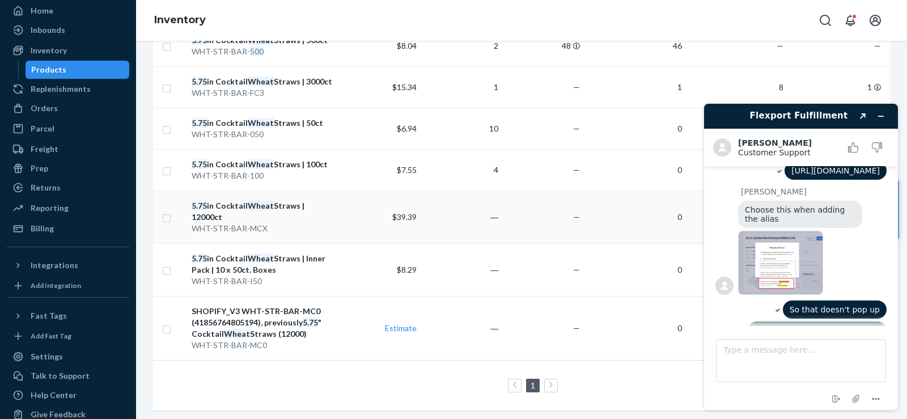
click at [285, 202] on div "5 . 75 in Cocktail Wheat Straws | 12000ct" at bounding box center [264, 211] width 144 height 23
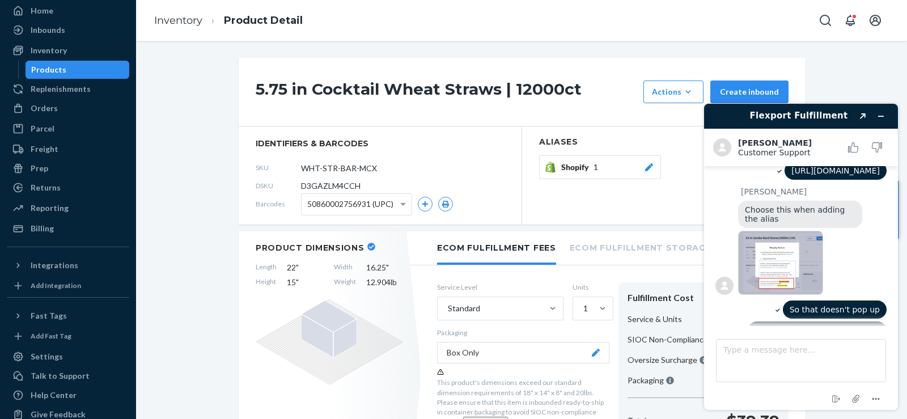
click at [647, 168] on icon at bounding box center [648, 167] width 11 height 8
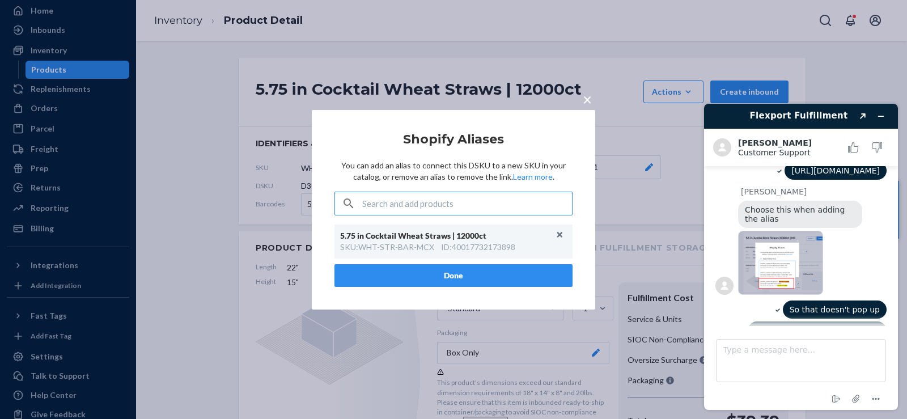
click at [408, 207] on input "text" at bounding box center [467, 203] width 210 height 23
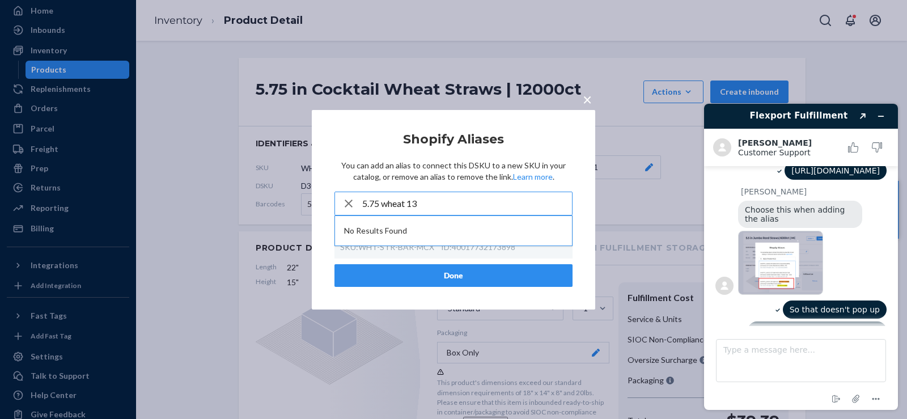
type input "5.75 wheat 1"
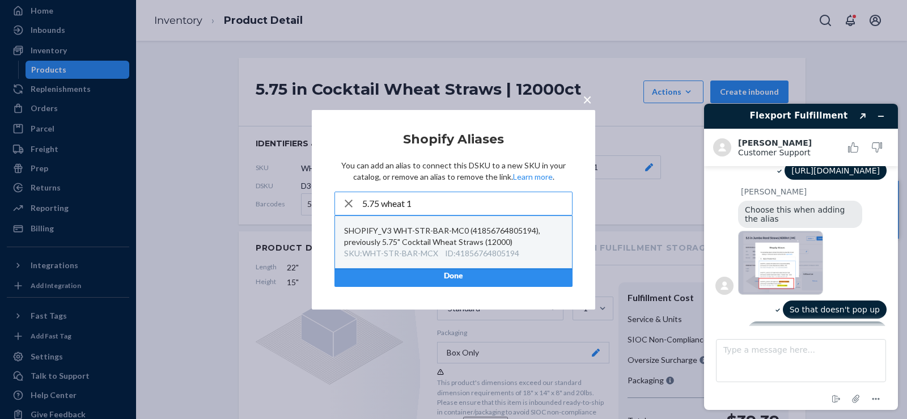
scroll to position [1580, 0]
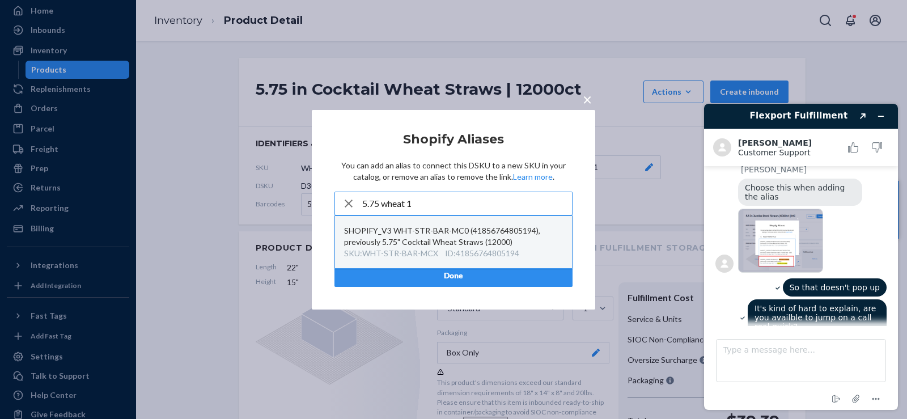
click at [457, 250] on div "ID : 41856764805194" at bounding box center [482, 253] width 74 height 11
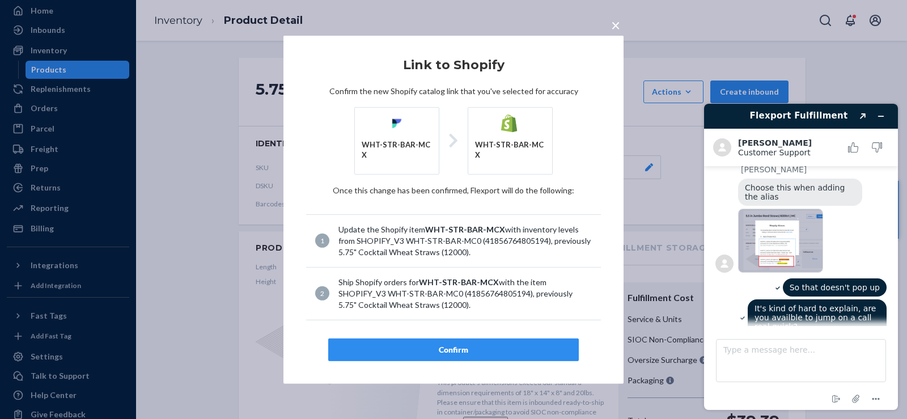
scroll to position [1644, 0]
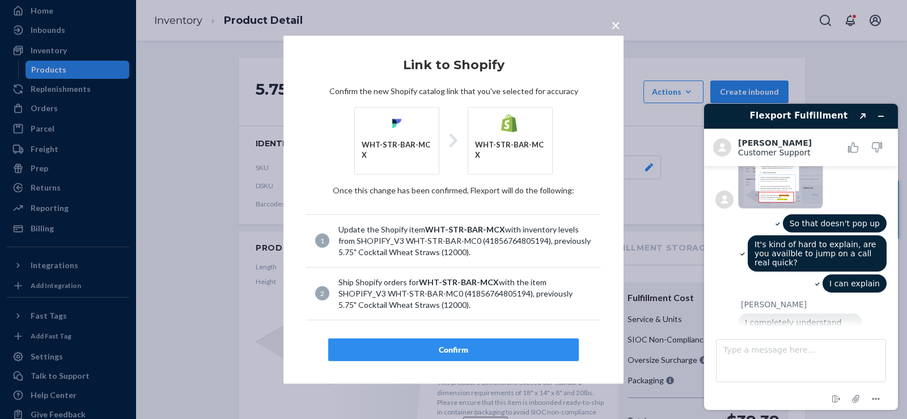
click at [460, 338] on button "Confirm" at bounding box center [453, 349] width 251 height 23
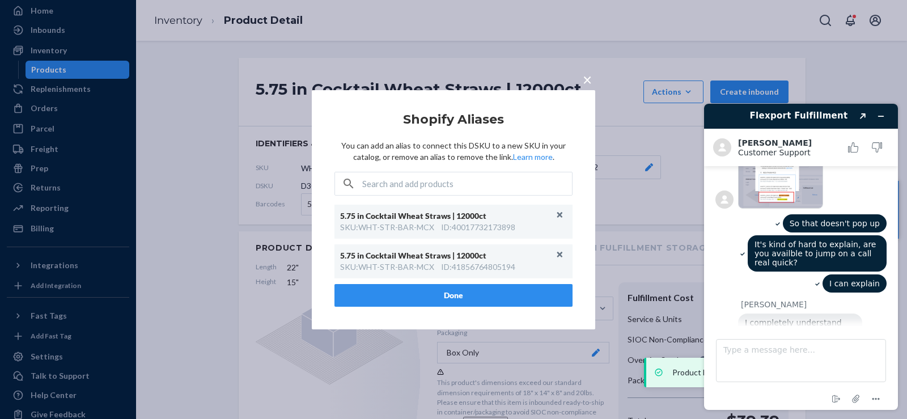
click at [468, 298] on button "Done" at bounding box center [453, 295] width 238 height 23
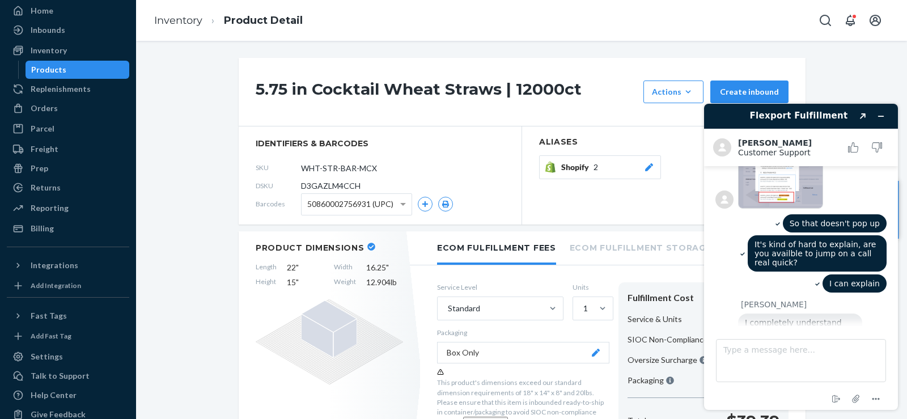
click at [643, 166] on icon at bounding box center [648, 167] width 11 height 8
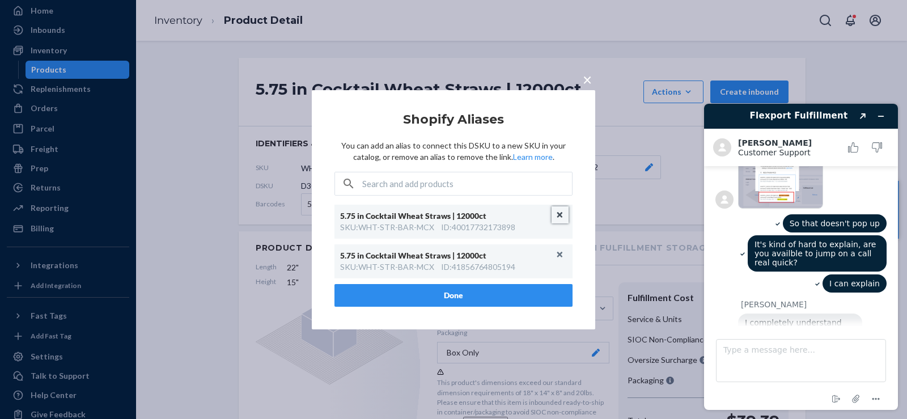
click at [558, 218] on button "Unlink" at bounding box center [560, 214] width 17 height 17
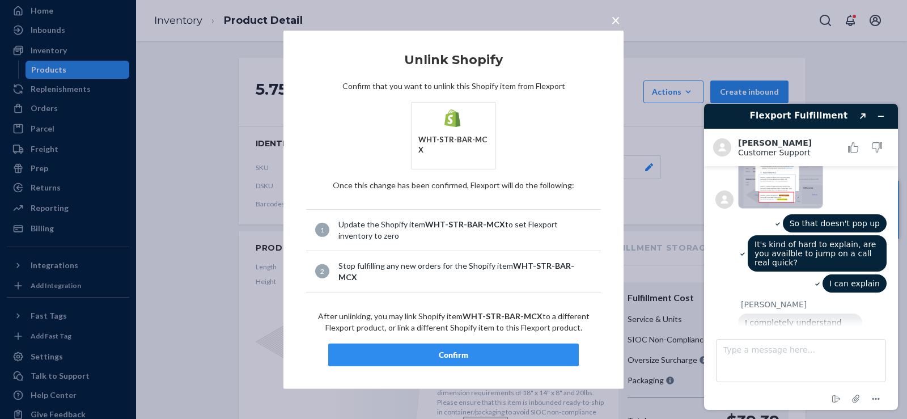
click at [460, 349] on div "Confirm" at bounding box center [453, 354] width 231 height 11
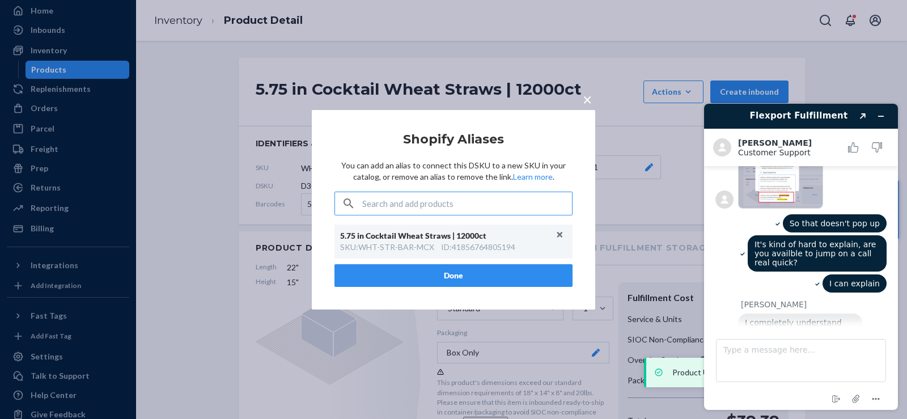
click at [490, 274] on button "Done" at bounding box center [453, 275] width 238 height 23
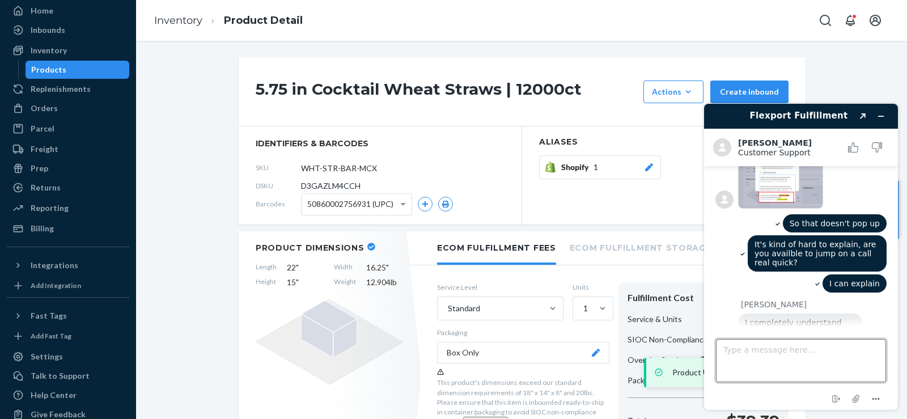
click at [740, 349] on textarea "Type a message here..." at bounding box center [801, 360] width 170 height 43
type textarea "yes"
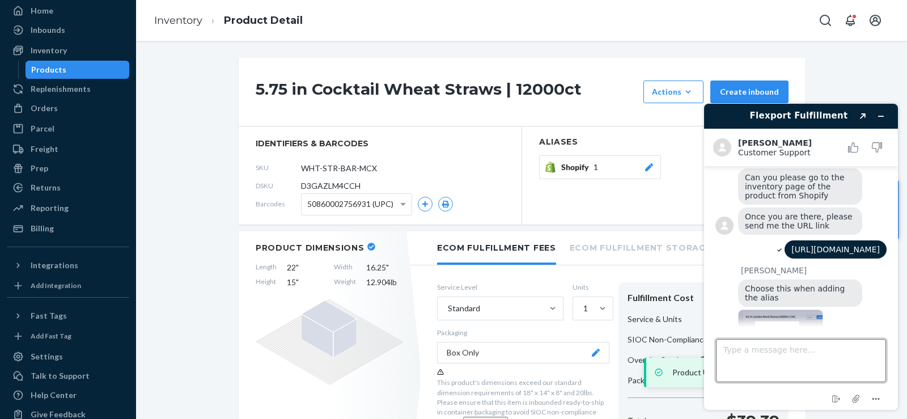
scroll to position [1668, 0]
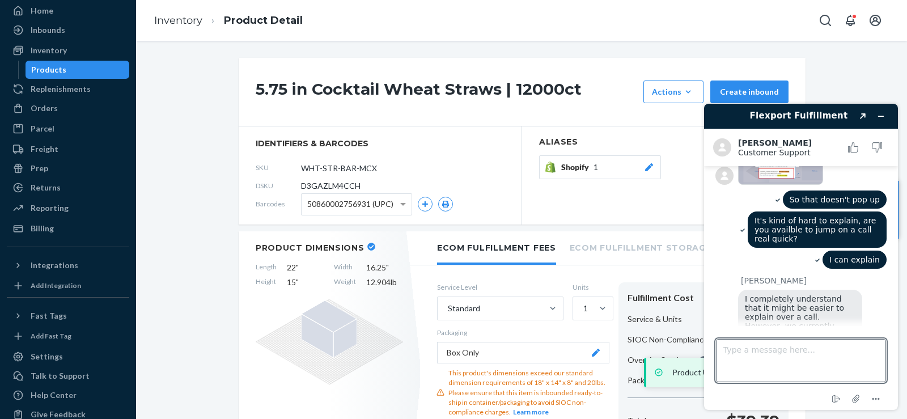
scroll to position [1727, 0]
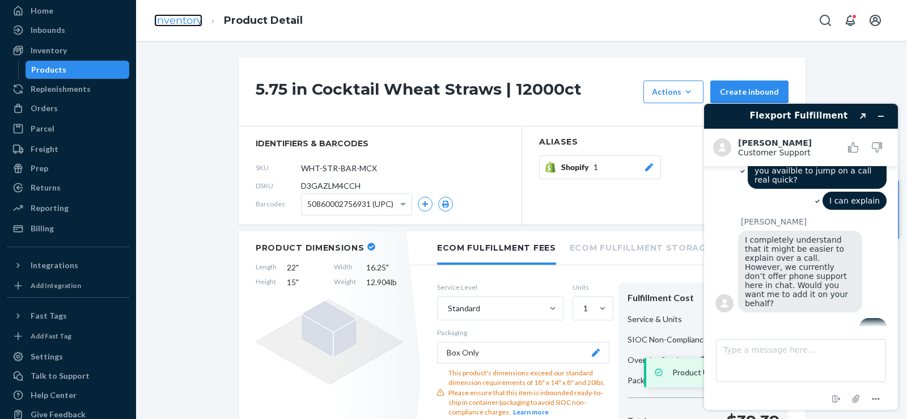
click at [197, 24] on link "Inventory" at bounding box center [178, 20] width 48 height 12
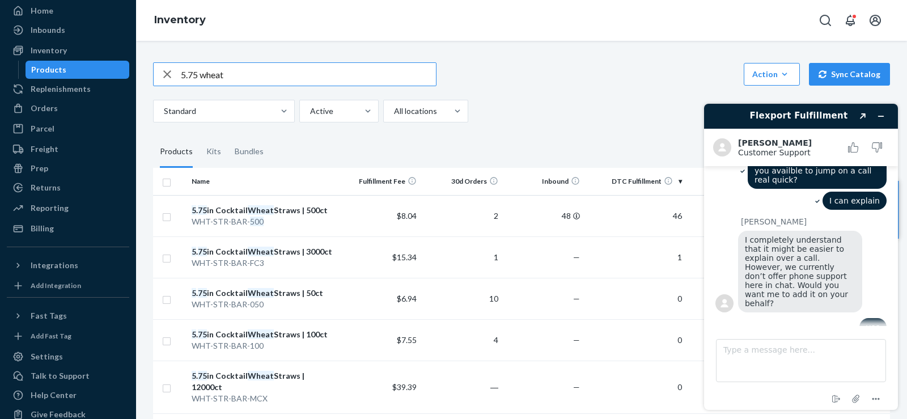
click at [201, 71] on input "5.75 wheat" at bounding box center [308, 74] width 255 height 23
type input "5.5 [PERSON_NAME]"
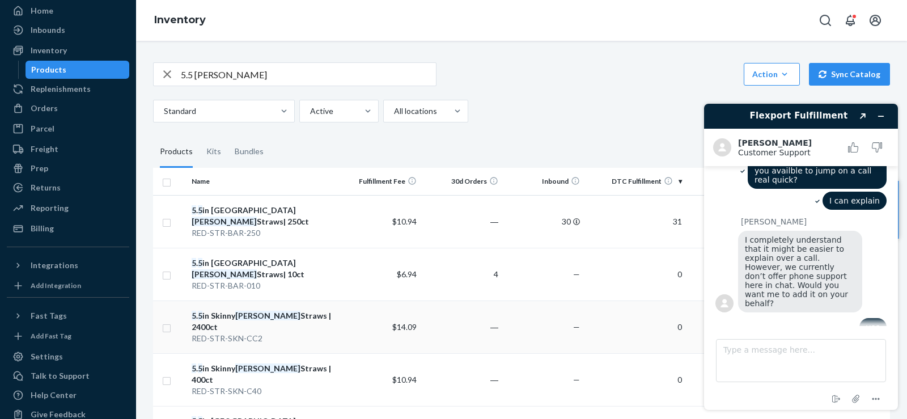
scroll to position [189, 0]
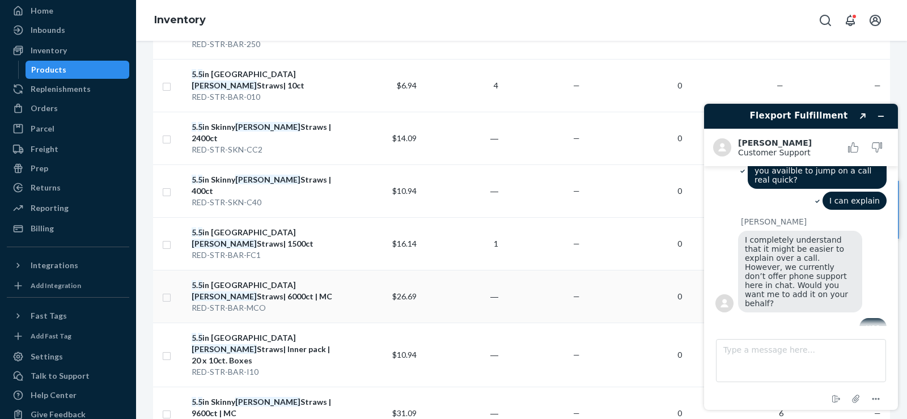
click at [259, 279] on div "5 . 5 in Jumbo Reed Straws| 6000ct | MC" at bounding box center [264, 290] width 144 height 23
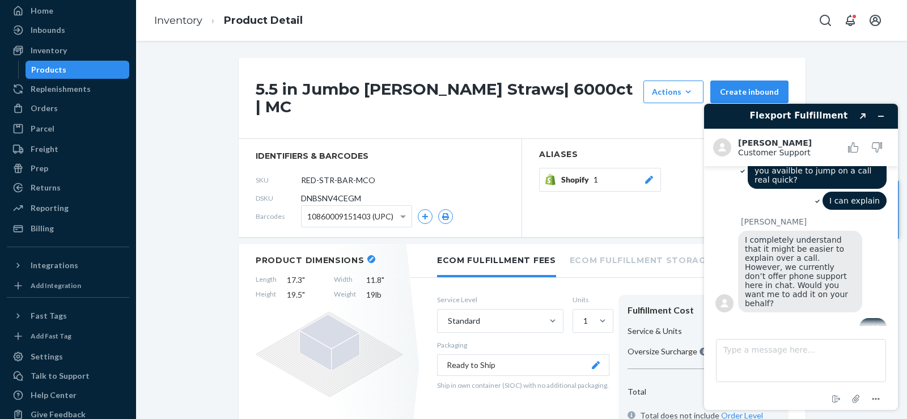
click at [644, 176] on icon at bounding box center [648, 180] width 11 height 8
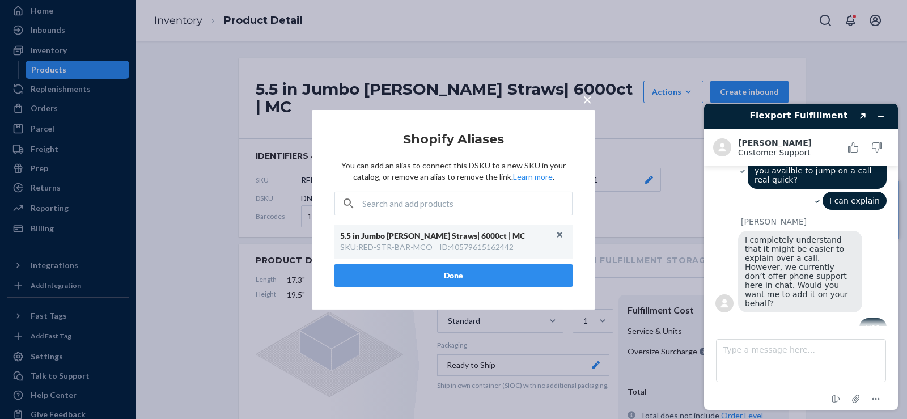
click at [589, 100] on span "×" at bounding box center [587, 98] width 9 height 19
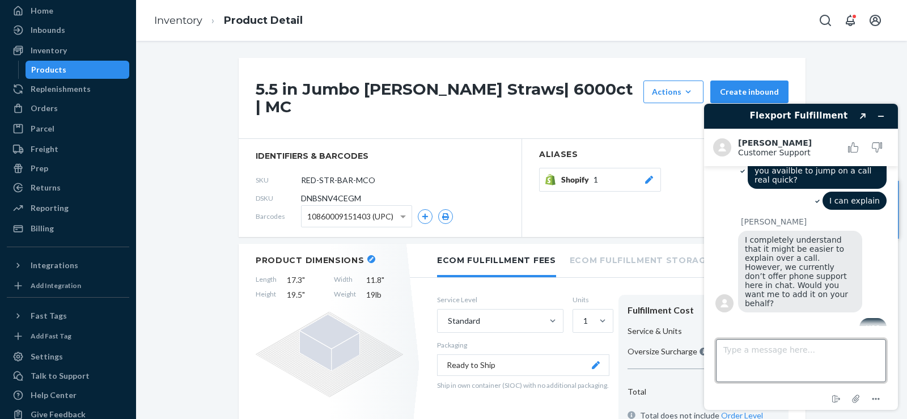
click at [748, 350] on textarea "Type a message here..." at bounding box center [801, 360] width 170 height 43
type textarea "oh awesome. That worked"
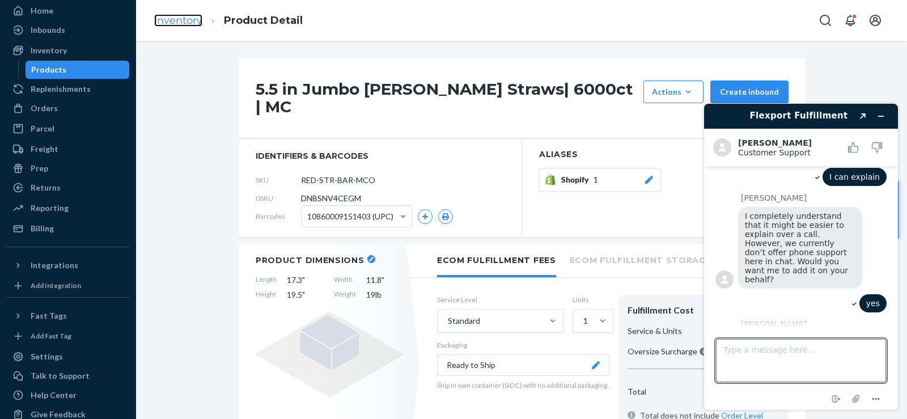
click at [186, 21] on link "Inventory" at bounding box center [178, 20] width 48 height 12
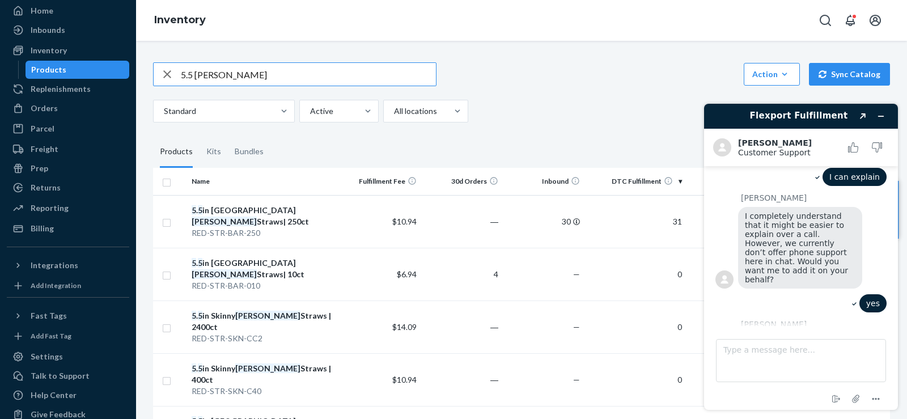
click at [218, 71] on input "5.5 reed" at bounding box center [308, 74] width 255 height 23
type input "c"
click at [805, 351] on textarea "Type a message here..." at bounding box center [801, 360] width 170 height 43
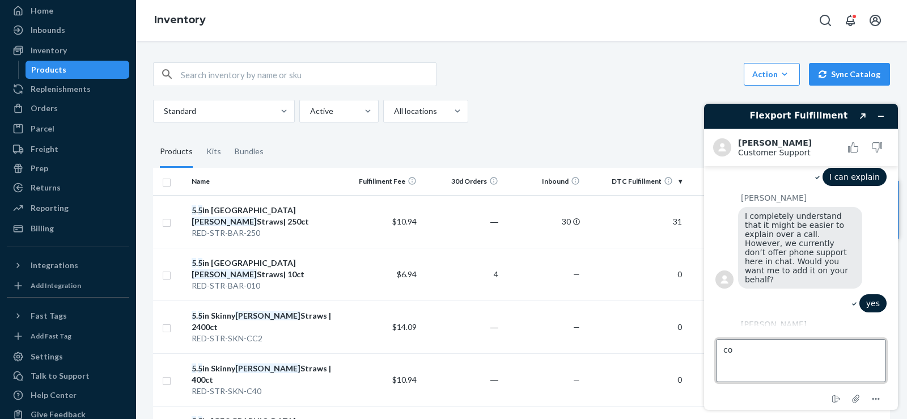
type textarea "c"
click at [297, 70] on input "text" at bounding box center [308, 74] width 255 height 23
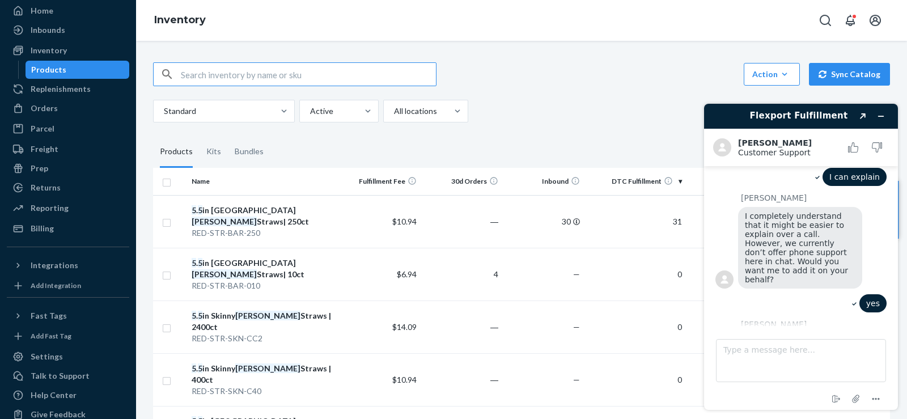
type input "b"
type input "5.5 fiber"
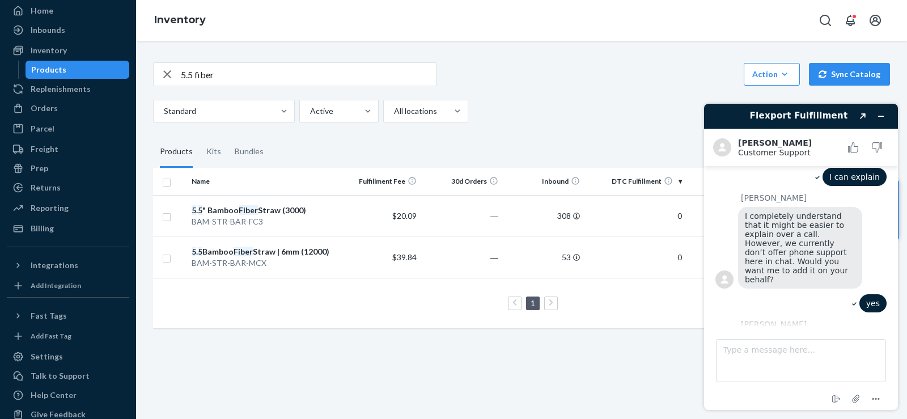
scroll to position [1754, 0]
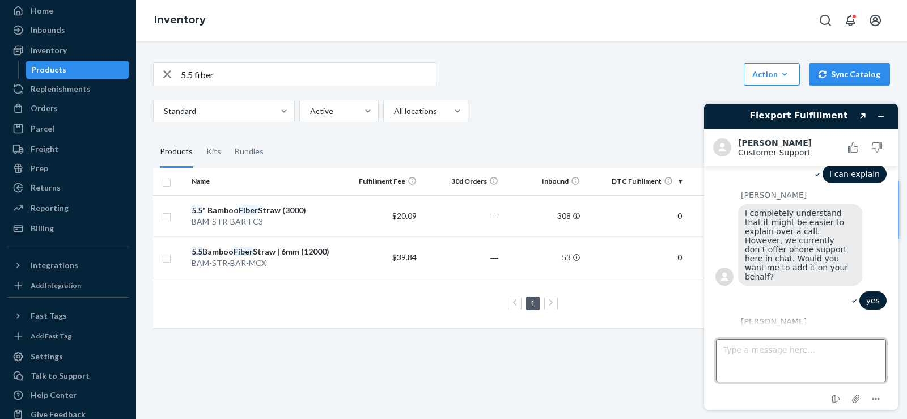
click at [746, 357] on textarea "Type a message here..." at bounding box center [801, 360] width 170 height 43
type textarea "one other question"
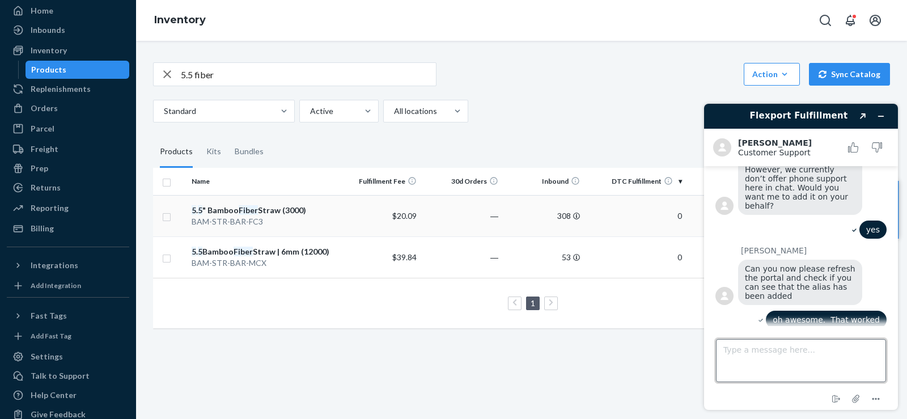
scroll to position [1843, 0]
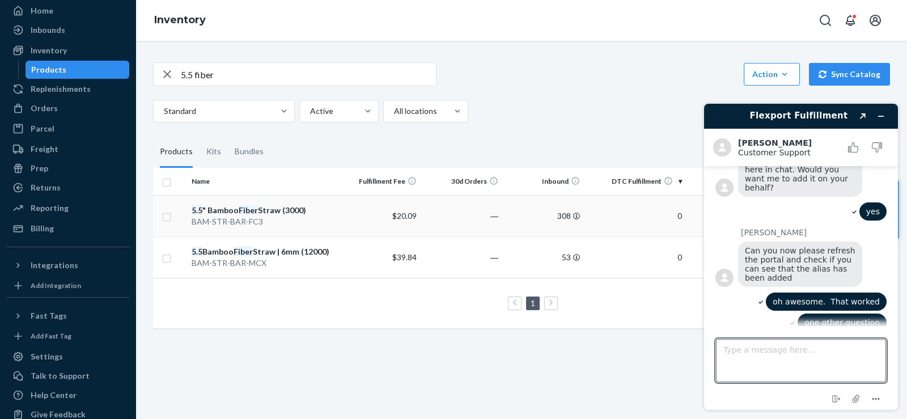
click at [254, 210] on em "Fiber" at bounding box center [248, 210] width 19 height 10
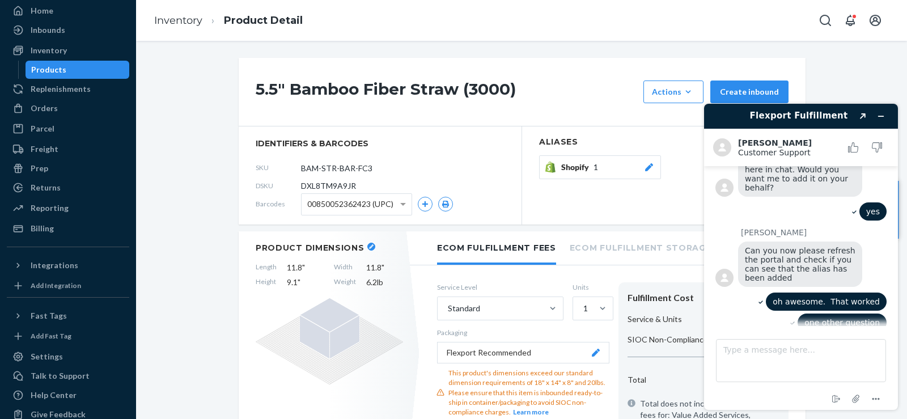
click at [291, 92] on h1 "5.5" Bamboo Fiber Straw (3000)" at bounding box center [447, 91] width 382 height 23
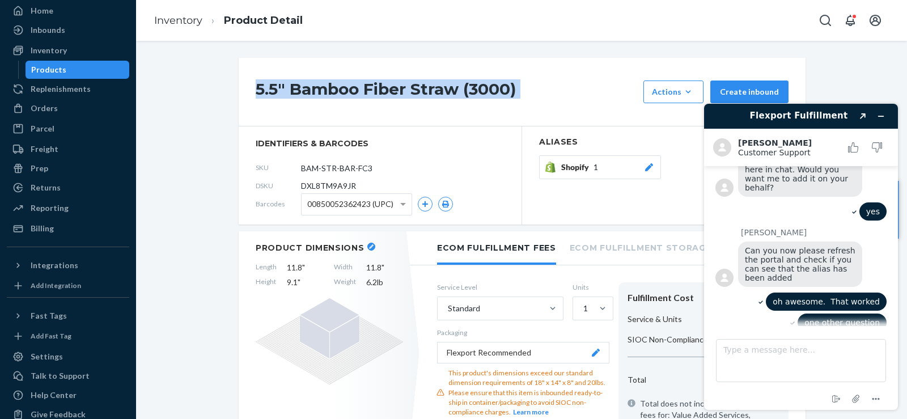
click at [291, 92] on h1 "5.5" Bamboo Fiber Straw (3000)" at bounding box center [447, 91] width 382 height 23
copy div "5.5" Bamboo Fiber Straw (3000)"
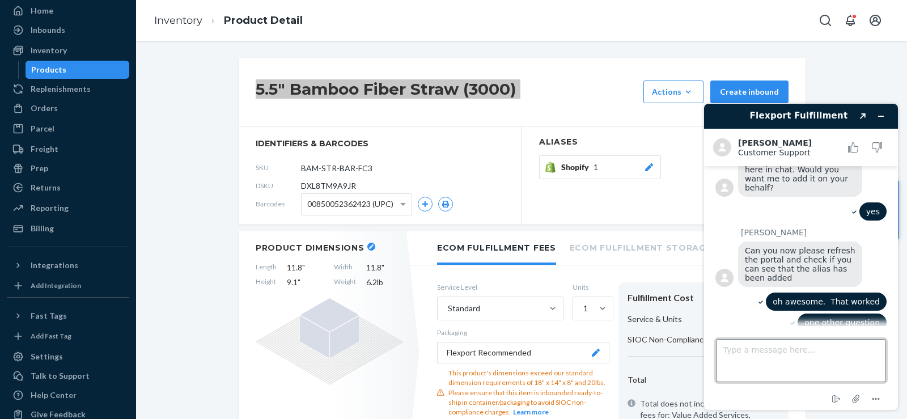
click at [818, 353] on textarea "Type a message here..." at bounding box center [801, 360] width 170 height 43
paste textarea "5.5" Bamboo Fiber Straw (3000)"
type textarea "curenntly I have the name 5.5" Bamboo Fiber Straw (3000)"
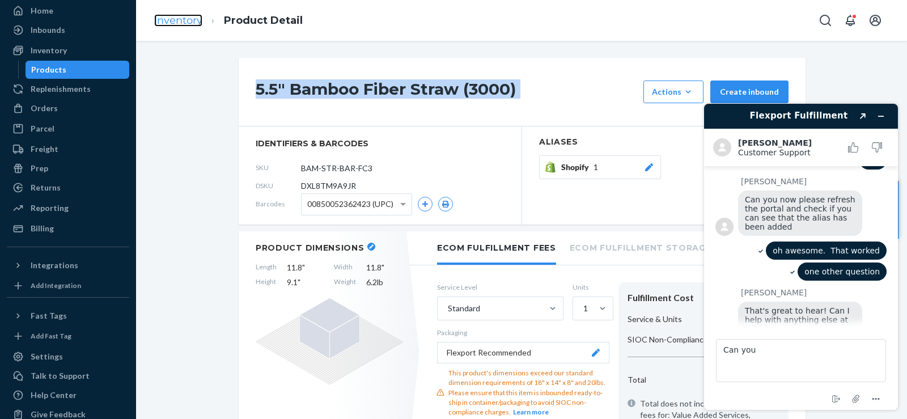
click at [174, 21] on link "Inventory" at bounding box center [178, 20] width 48 height 12
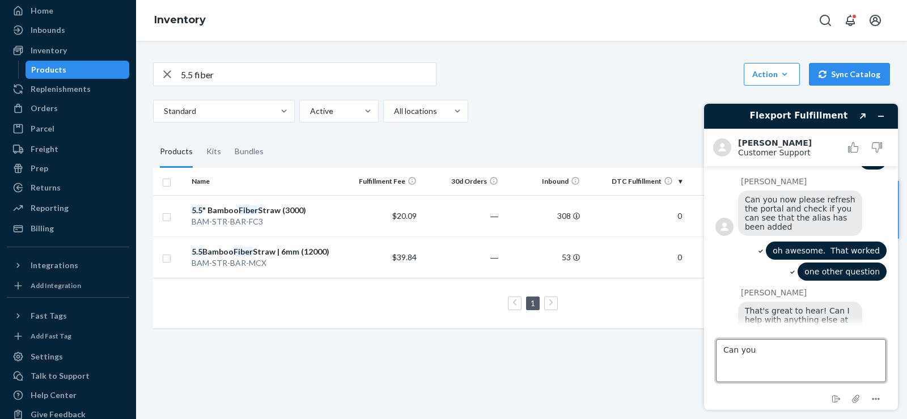
click at [779, 353] on textarea "Can you" at bounding box center [801, 360] width 170 height 43
click at [778, 370] on textarea "Can you" at bounding box center [801, 360] width 170 height 43
paste textarea "5.5" Bamboo Fiber Straw (3000)"
type textarea "Can you change it to 5.5" Bamboo Fiber Straw | 6mm (3000)"
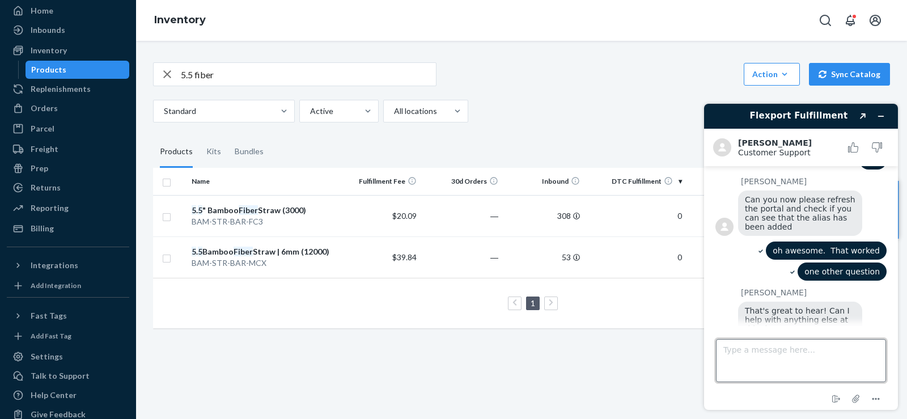
scroll to position [1960, 0]
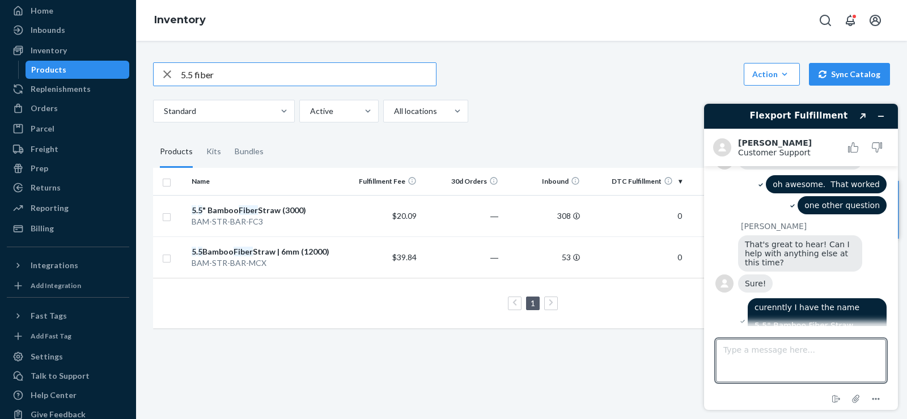
click at [194, 79] on input "5.5 fiber" at bounding box center [308, 74] width 255 height 23
type input "cutlery set"
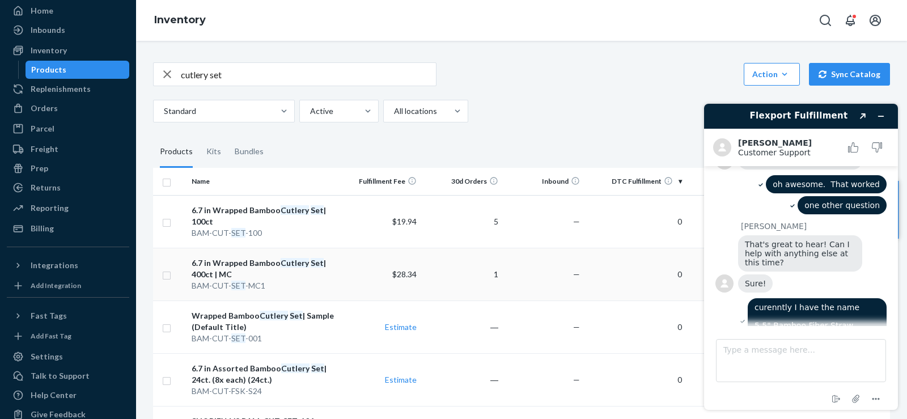
click at [230, 260] on div "6.7 in Wrapped Bamboo Cutlery Set | 400ct | MC" at bounding box center [264, 268] width 144 height 23
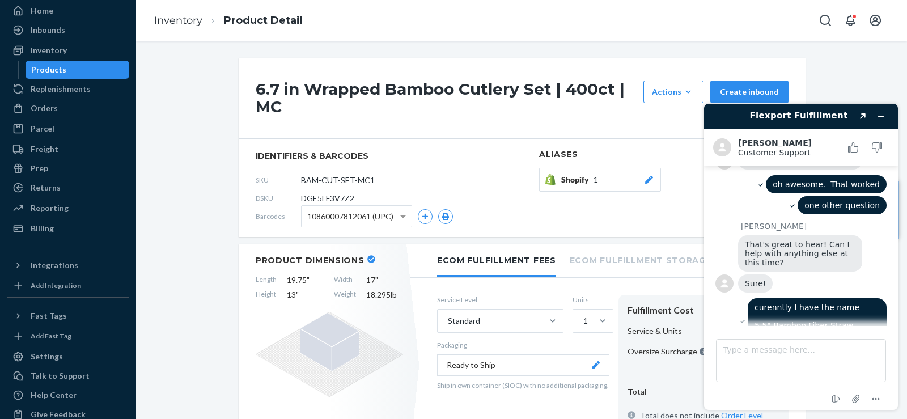
click at [646, 176] on icon at bounding box center [648, 180] width 11 height 8
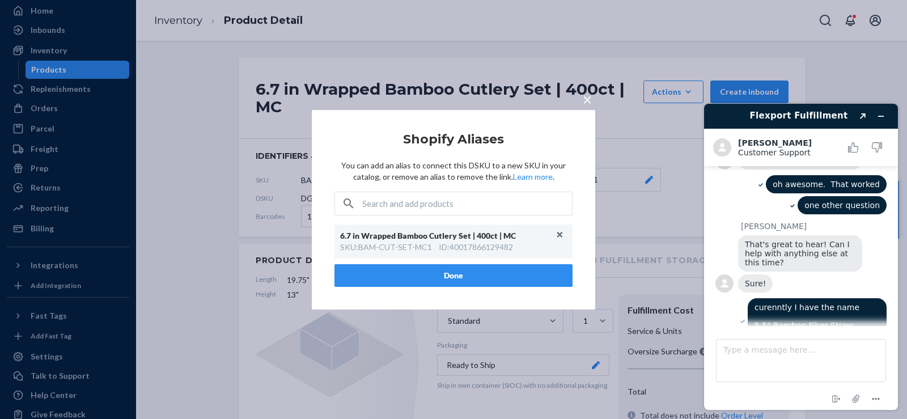
click at [390, 194] on input "text" at bounding box center [467, 203] width 210 height 23
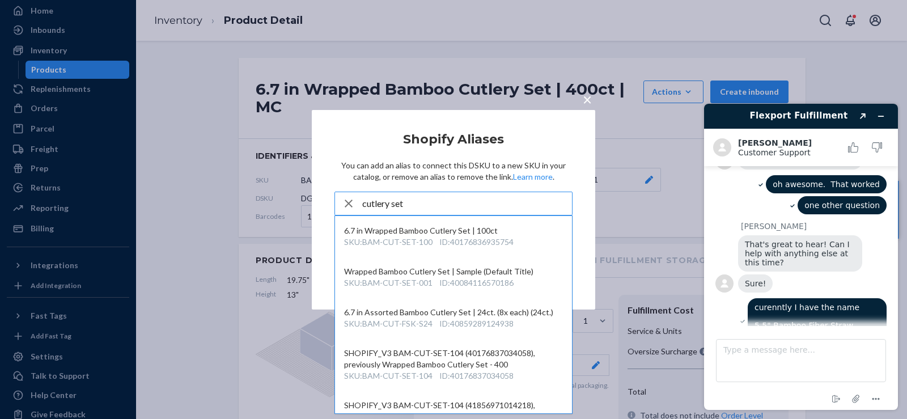
type input "cutlery set"
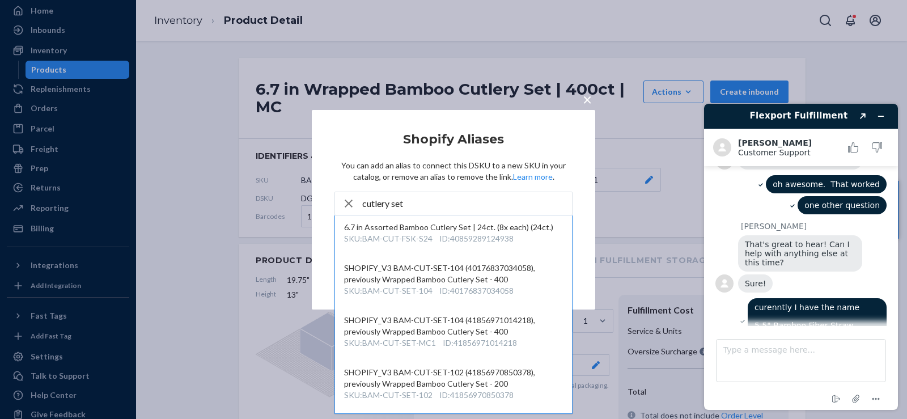
scroll to position [106, 0]
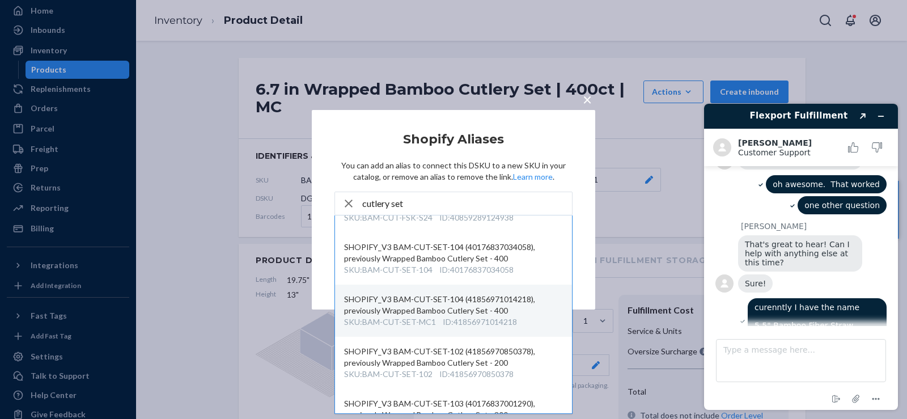
click at [471, 311] on div "SHOPIFY_V3 BAM-CUT-SET-104 (41856971014218), previously Wrapped Bamboo Cutlery …" at bounding box center [453, 305] width 219 height 23
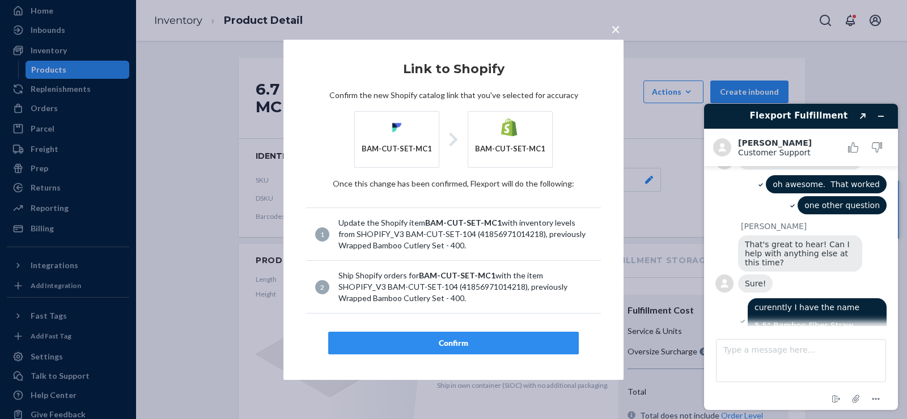
drag, startPoint x: 463, startPoint y: 343, endPoint x: 466, endPoint y: 300, distance: 43.7
click at [466, 300] on article "Link to Shopify Confirm the new Shopify catalog link that you've selected for a…" at bounding box center [453, 208] width 295 height 292
click at [612, 27] on span "×" at bounding box center [615, 28] width 9 height 19
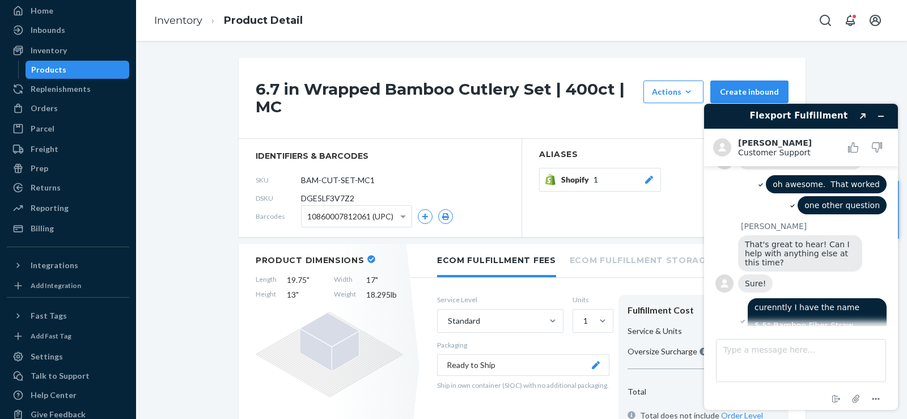
click at [650, 179] on icon at bounding box center [648, 180] width 11 height 8
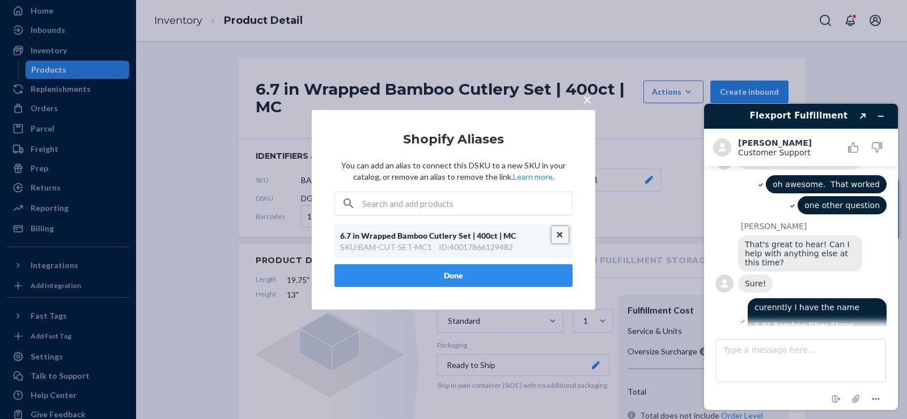
click at [562, 236] on button "Unlink" at bounding box center [560, 234] width 17 height 17
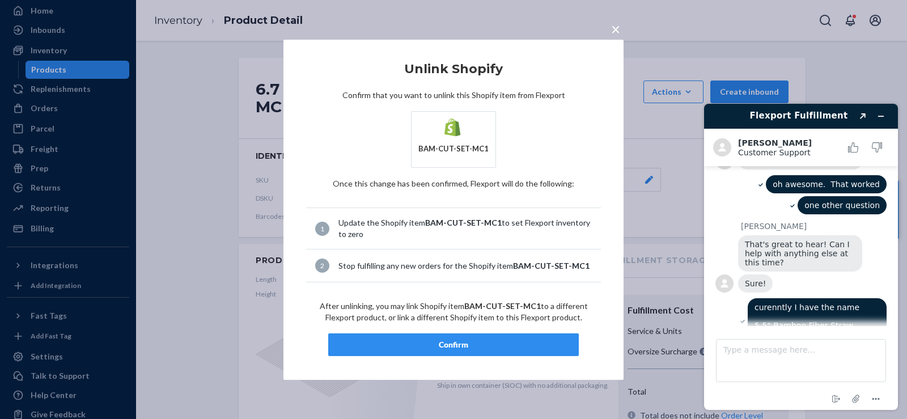
click at [489, 340] on div "Confirm" at bounding box center [453, 344] width 231 height 11
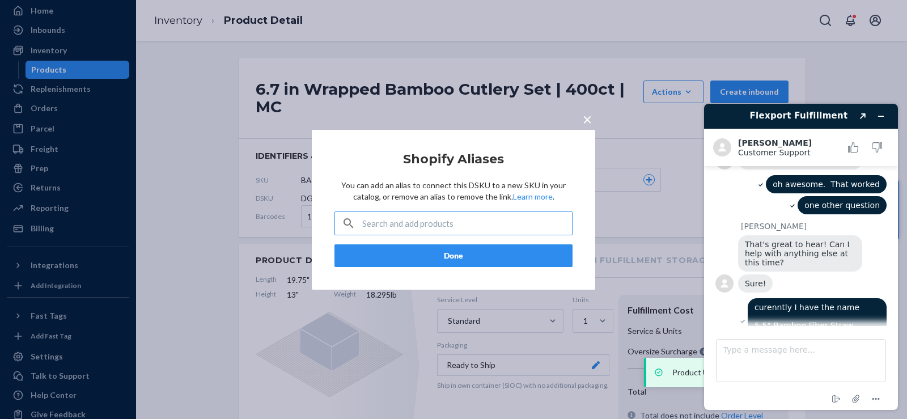
click at [455, 213] on input "text" at bounding box center [467, 223] width 210 height 23
click at [453, 223] on input "text" at bounding box center [467, 223] width 210 height 23
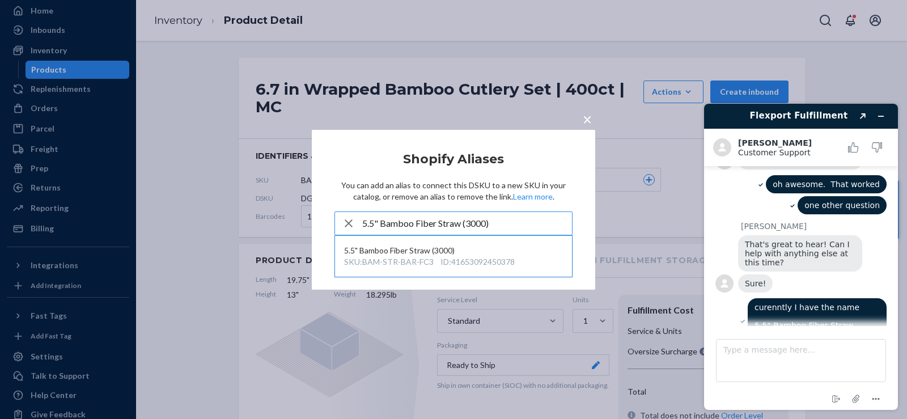
drag, startPoint x: 452, startPoint y: 225, endPoint x: 449, endPoint y: 219, distance: 7.1
click at [449, 219] on input "5.5" Bamboo Fiber Straw (3000)" at bounding box center [467, 223] width 210 height 23
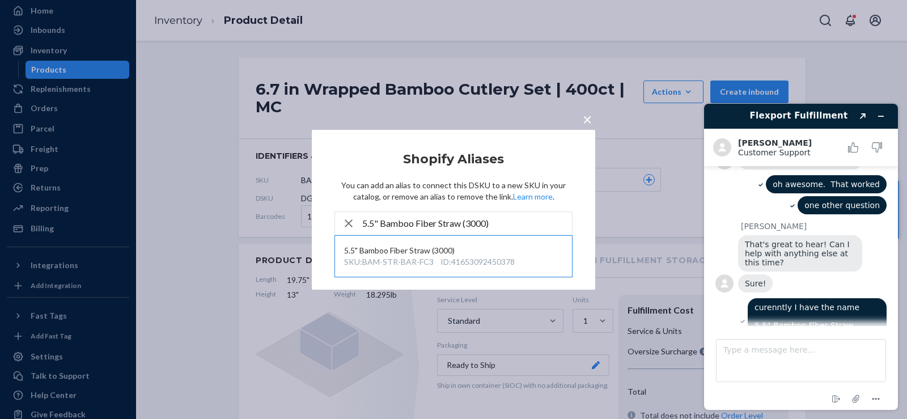
click at [459, 226] on input "5.5" Bamboo Fiber Straw (3000)" at bounding box center [467, 223] width 210 height 23
paste input "6.7" Wrapped Bamboo Cutlery Set"
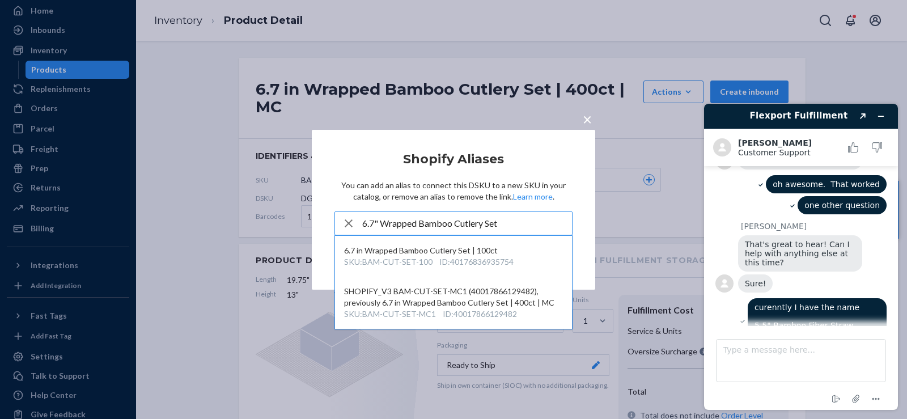
type input "6.7" Wrapped Bamboo Cutlery Set"
click at [330, 203] on div "× Shopify Aliases You can add an alias to connect this DSKU to a new SKU in you…" at bounding box center [453, 209] width 283 height 160
click at [329, 113] on div "× Shopify Aliases You can add an alias to connect this DSKU to a new SKU in you…" at bounding box center [453, 209] width 907 height 419
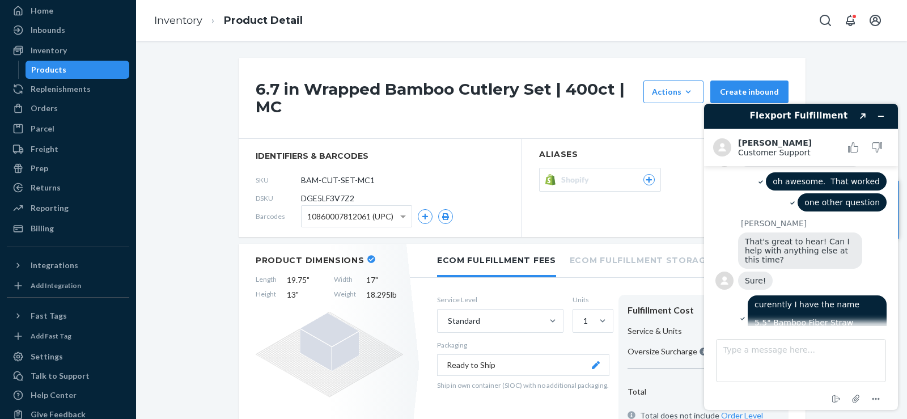
scroll to position [2010, 0]
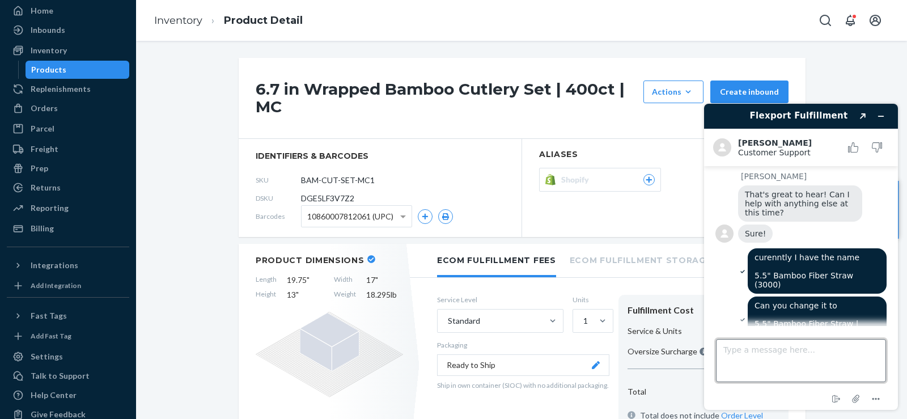
click at [773, 352] on textarea "Type a message here..." at bounding box center [801, 360] width 170 height 43
type textarea "ok"
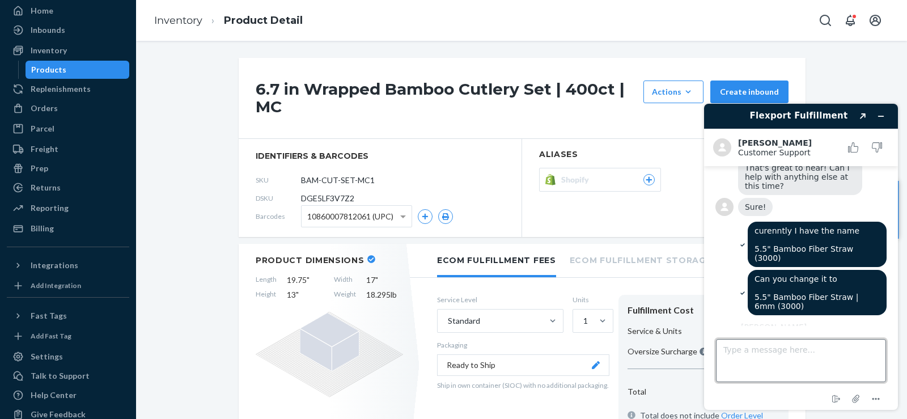
scroll to position [2084, 0]
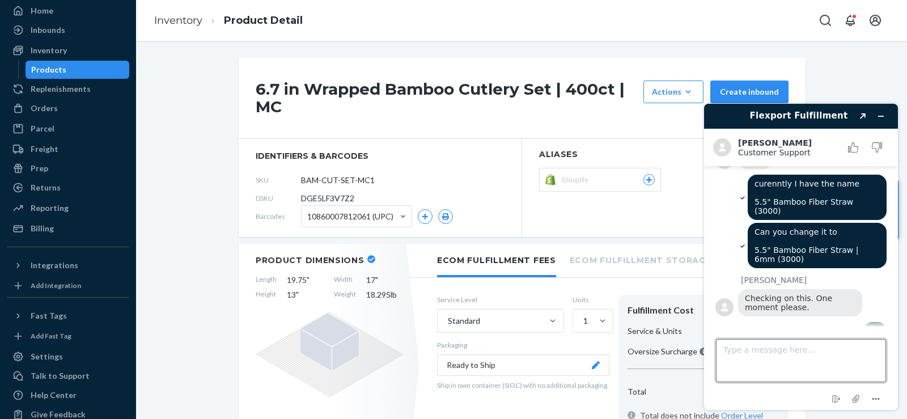
click at [788, 356] on textarea "Type a message here..." at bounding box center [801, 360] width 170 height 43
type textarea "yes perfect"
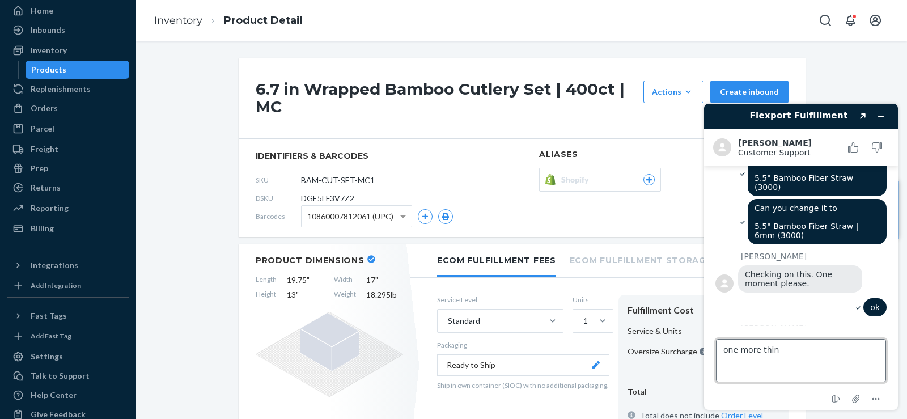
type textarea "one more thing"
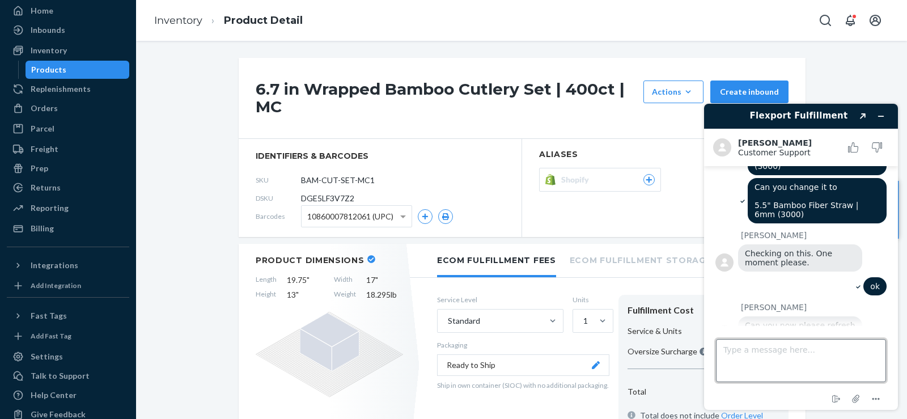
scroll to position [2128, 0]
click at [746, 355] on textarea "Type a message here..." at bounding box center [801, 360] width 170 height 43
paste textarea "[URL][DOMAIN_NAME]"
type textarea "[URL][DOMAIN_NAME]"
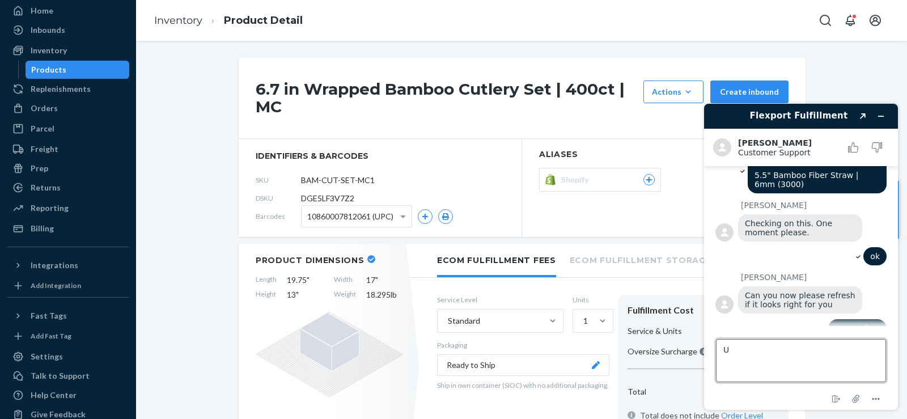
type textarea "U"
click at [832, 365] on textarea "I need to tie the alias to" at bounding box center [801, 360] width 170 height 43
paste textarea "[URL][DOMAIN_NAME]"
type textarea "I need to tie the alias to https://admin.shopify.com/store/holy-city-straw-comp…"
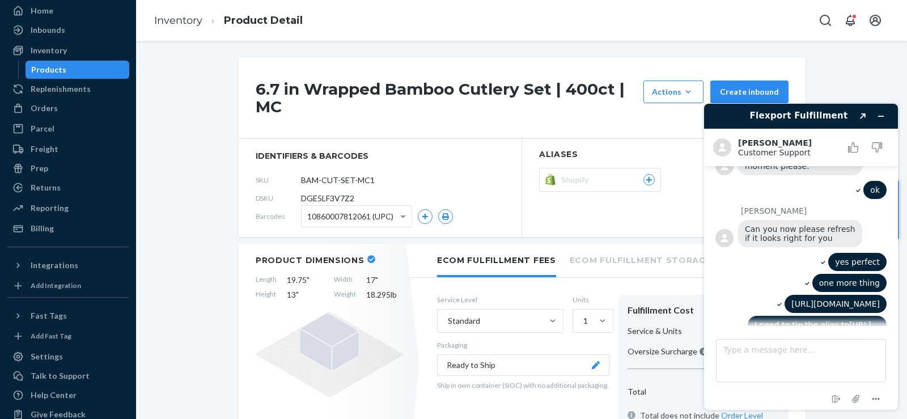
click at [185, 21] on link "Inventory" at bounding box center [178, 20] width 48 height 12
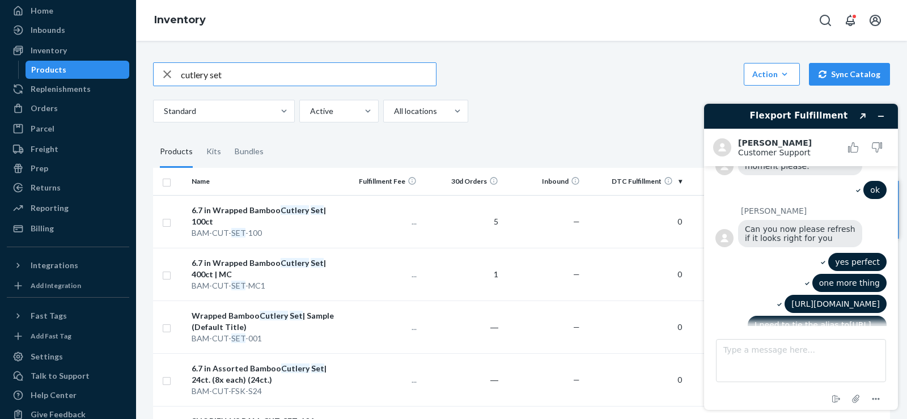
click at [192, 82] on input "cutlery set" at bounding box center [308, 74] width 255 height 23
type input "7.9 wheat"
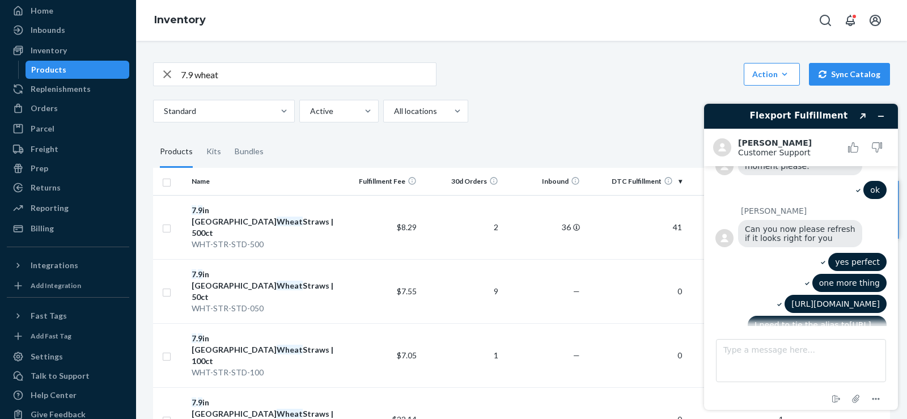
scroll to position [2228, 0]
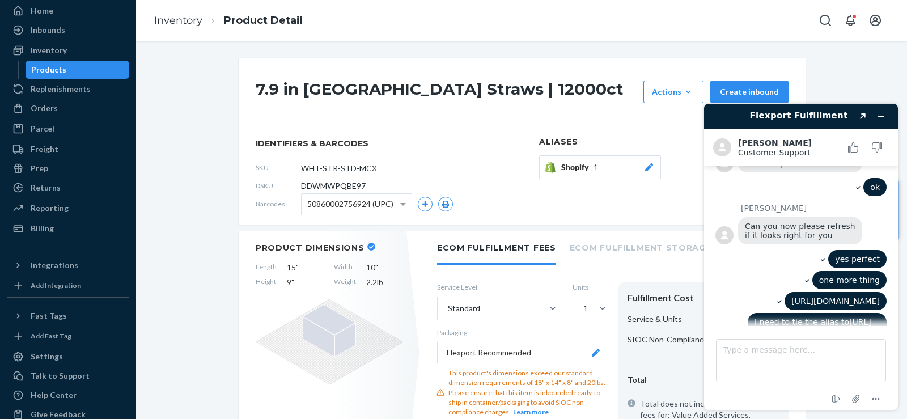
scroll to position [2275, 0]
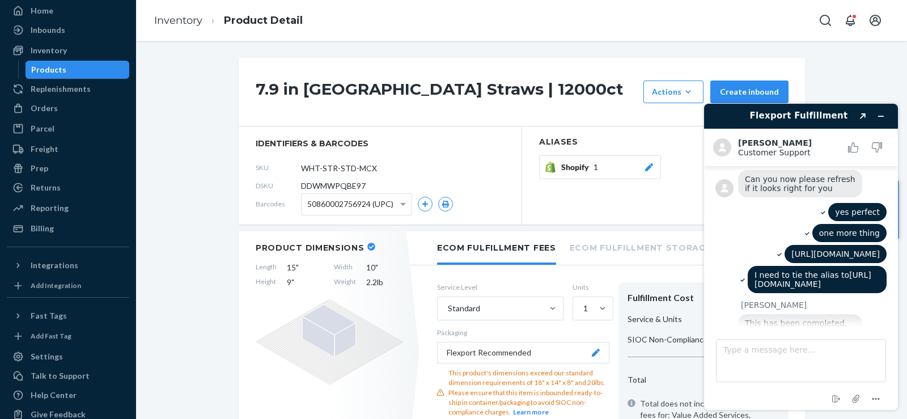
click at [643, 166] on icon at bounding box center [648, 167] width 11 height 8
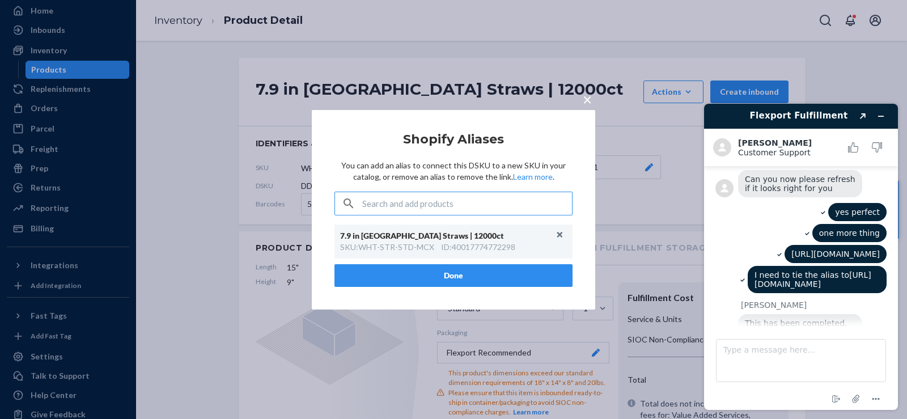
click at [193, 114] on div "× Shopify Aliases You can add an alias to connect this DSKU to a new SKU in you…" at bounding box center [453, 209] width 907 height 419
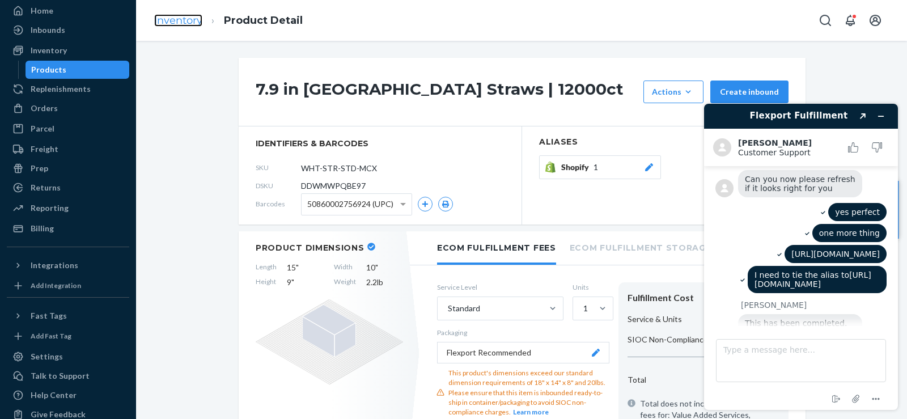
click at [164, 20] on link "Inventory" at bounding box center [178, 20] width 48 height 12
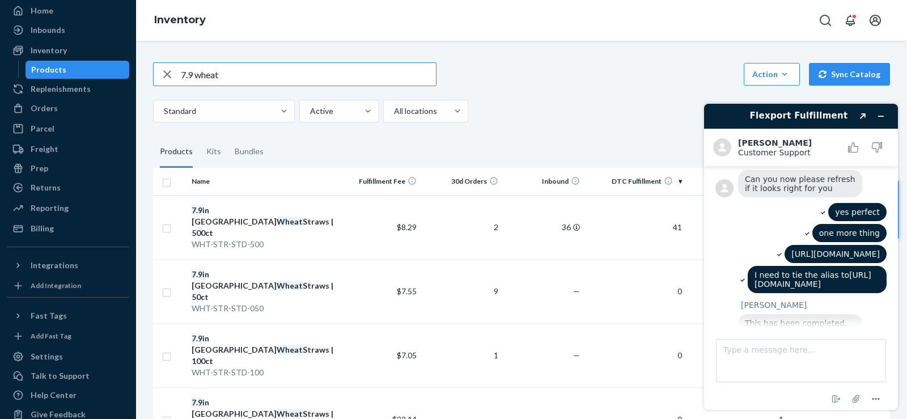
click at [211, 73] on input "7.9 wheat" at bounding box center [308, 74] width 255 height 23
type input "cutlery set"
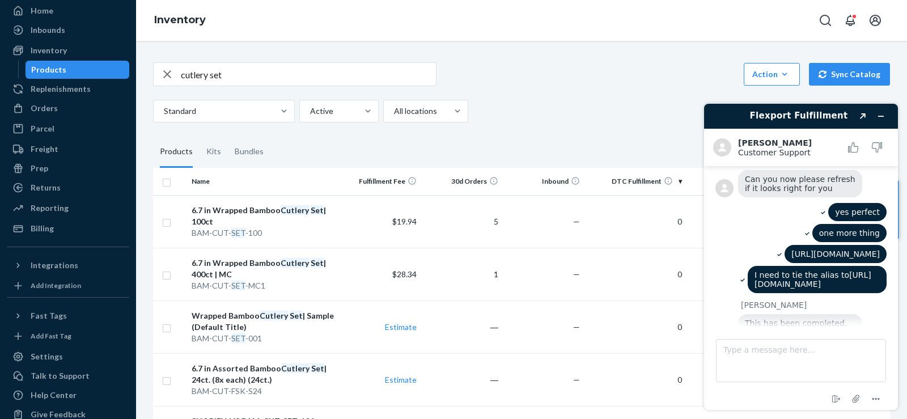
click at [227, 262] on div "6.7 in Wrapped Bamboo Cutlery Set | 400ct | MC" at bounding box center [264, 268] width 144 height 23
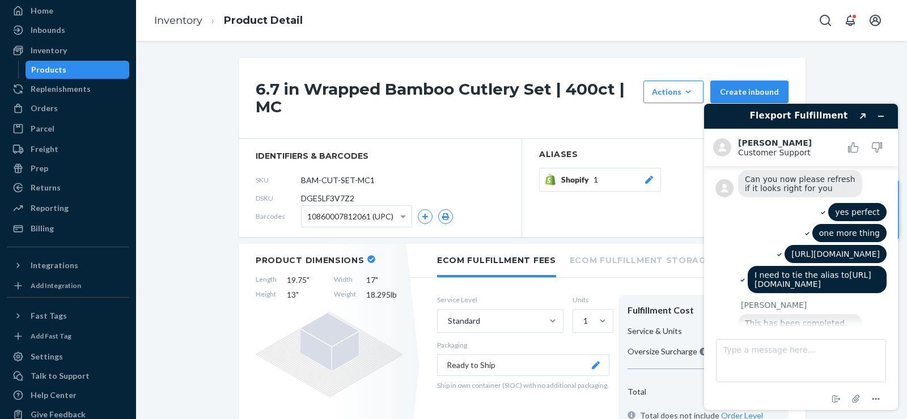
click at [645, 183] on icon at bounding box center [649, 180] width 8 height 8
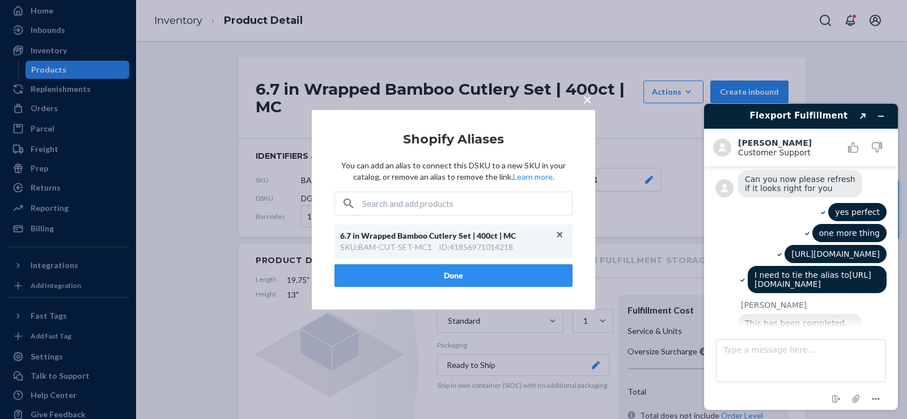
click at [585, 103] on span "×" at bounding box center [587, 98] width 9 height 19
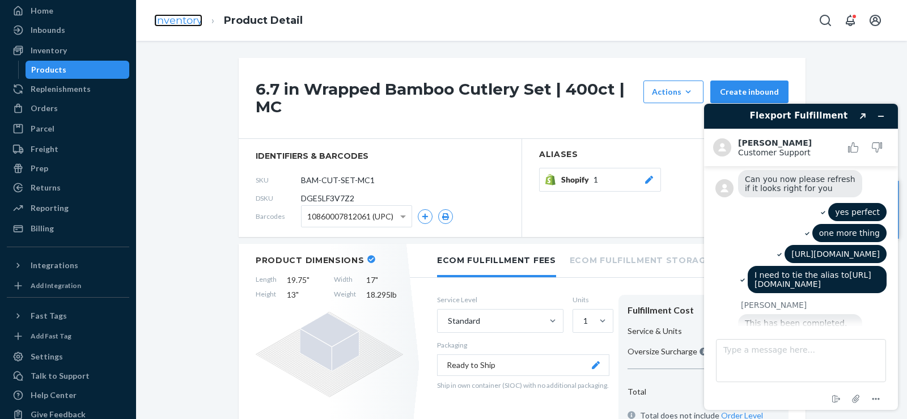
click at [178, 22] on link "Inventory" at bounding box center [178, 20] width 48 height 12
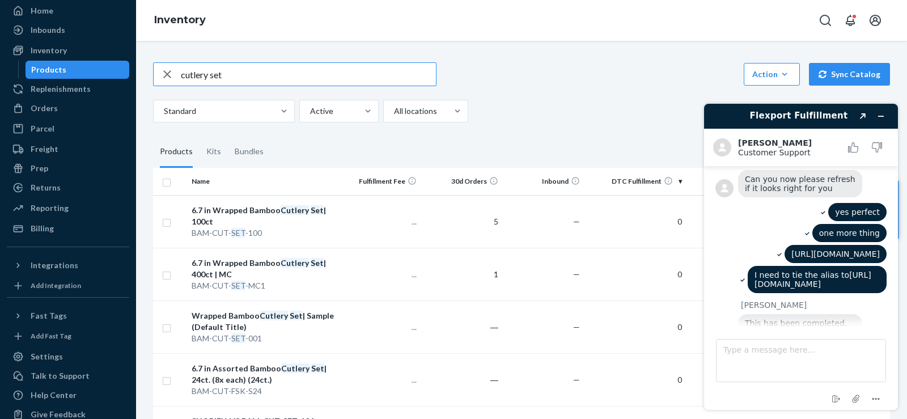
click at [193, 78] on input "cutlery set" at bounding box center [308, 74] width 255 height 23
type input "7.9 wheat"
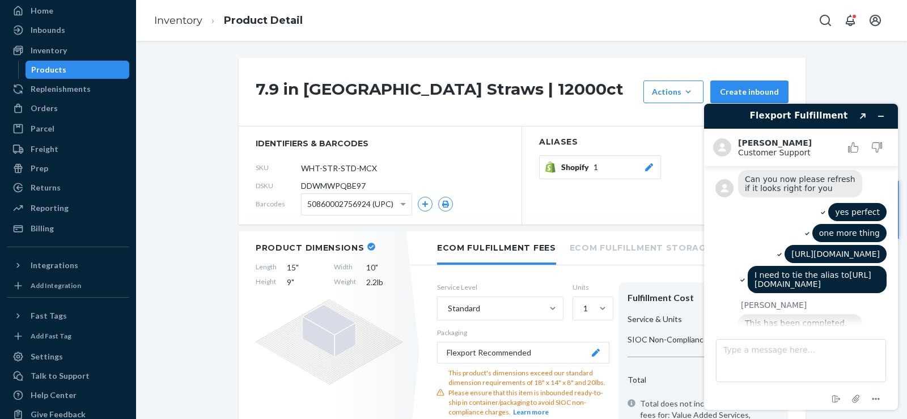
click at [646, 167] on icon at bounding box center [649, 167] width 8 height 8
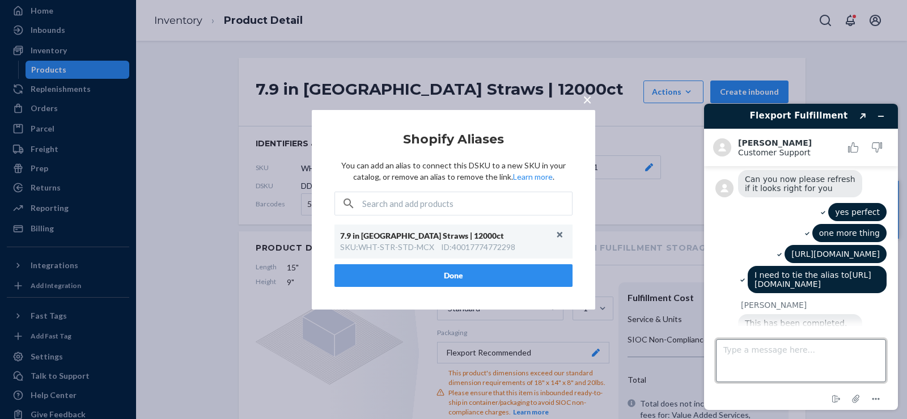
click at [740, 355] on textarea "Type a message here..." at bounding box center [801, 360] width 170 height 43
type textarea "one more"
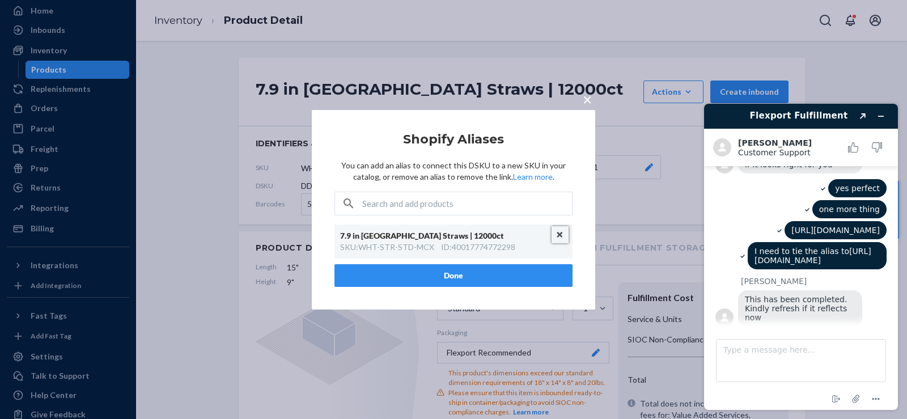
click at [559, 236] on button "Unlink" at bounding box center [560, 234] width 17 height 17
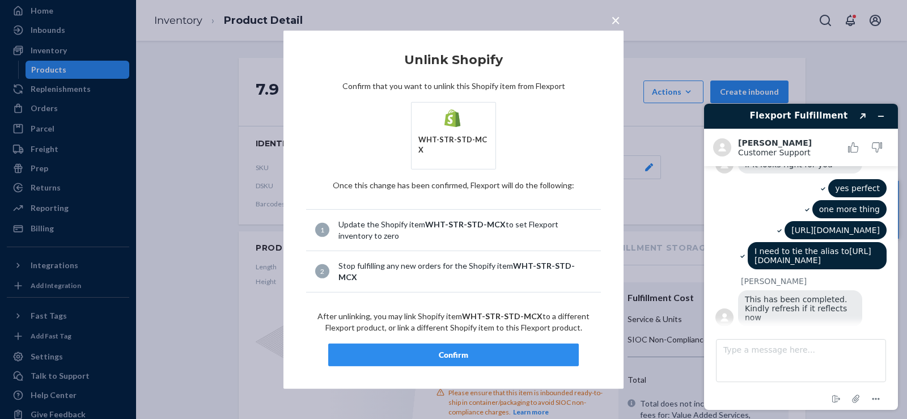
click at [455, 349] on div "Confirm" at bounding box center [453, 354] width 231 height 11
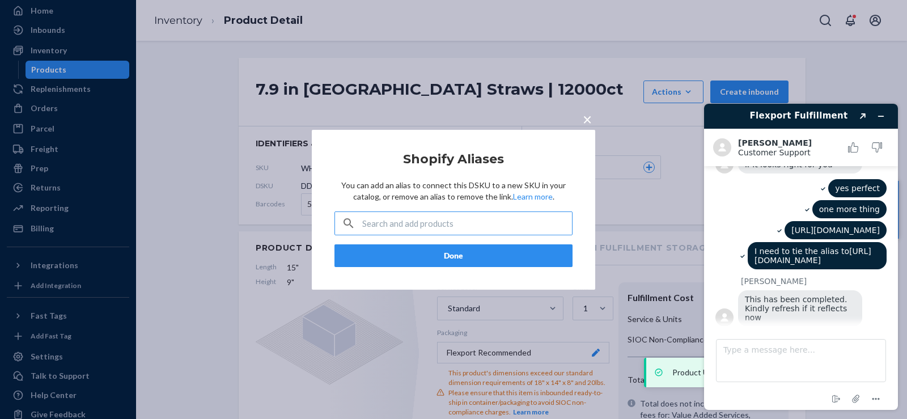
click at [468, 254] on button "Done" at bounding box center [453, 255] width 238 height 23
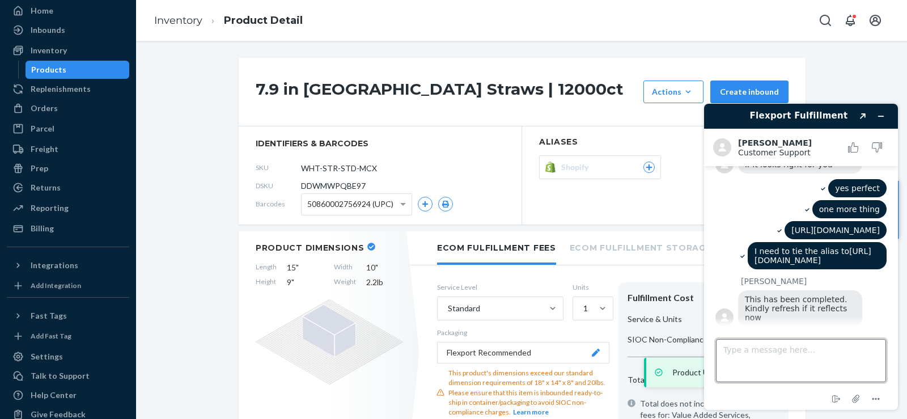
click at [765, 354] on textarea "Type a message here..." at bounding box center [801, 360] width 170 height 43
paste textarea "[URL][DOMAIN_NAME]"
type textarea "[URL][DOMAIN_NAME]"
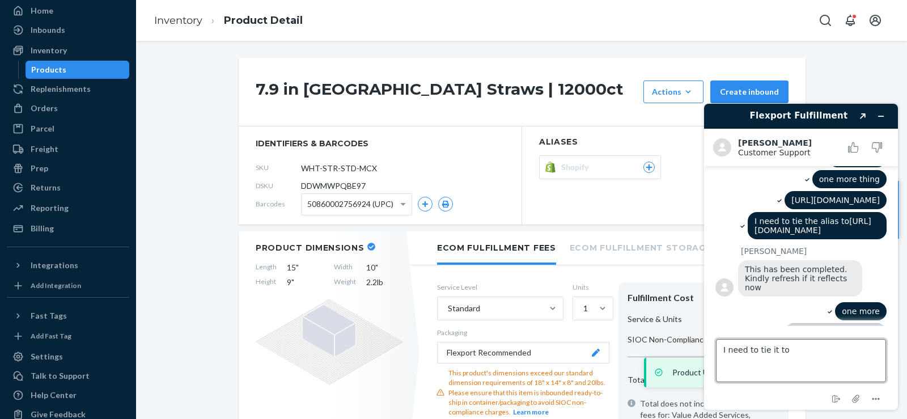
click at [833, 372] on textarea "I need to tie it to" at bounding box center [801, 360] width 170 height 43
paste textarea "[URL][DOMAIN_NAME]"
type textarea "I need to tie it to https://admin.shopify.com/store/holy-city-straw-company/pro…"
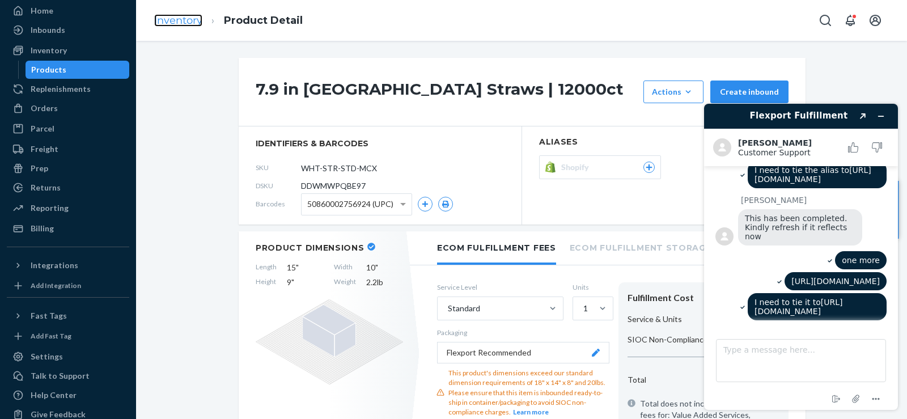
click at [182, 20] on link "Inventory" at bounding box center [178, 20] width 48 height 12
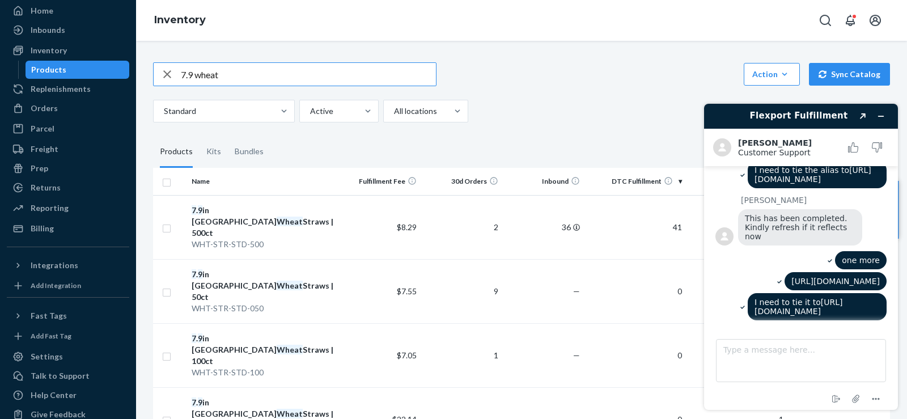
click at [193, 76] on input "7.9 wheat" at bounding box center [308, 74] width 255 height 23
drag, startPoint x: 193, startPoint y: 76, endPoint x: 173, endPoint y: 76, distance: 19.3
click at [173, 76] on div "7.9 wheat" at bounding box center [295, 74] width 282 height 23
type input "5.75 wheat"
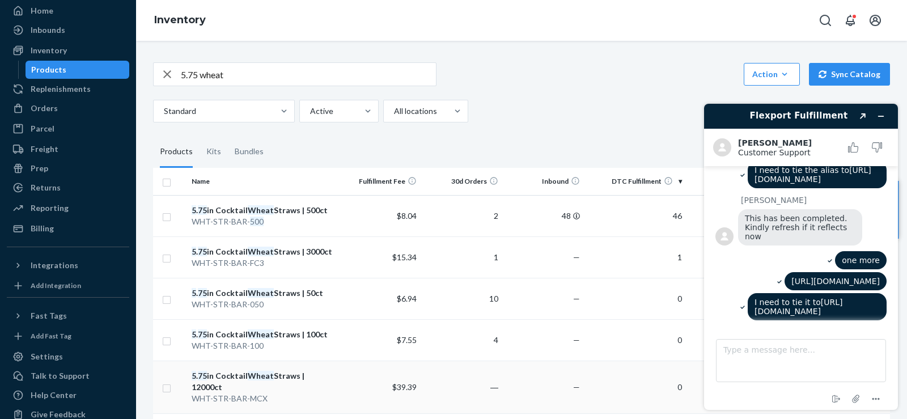
click at [288, 372] on div "5 . 75 in Cocktail Wheat Straws | 12000ct" at bounding box center [264, 381] width 144 height 23
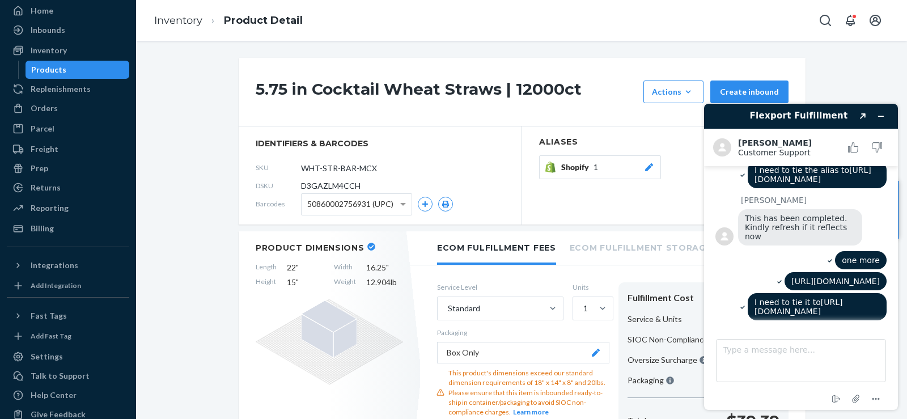
click at [586, 166] on span "Shopify" at bounding box center [577, 167] width 32 height 11
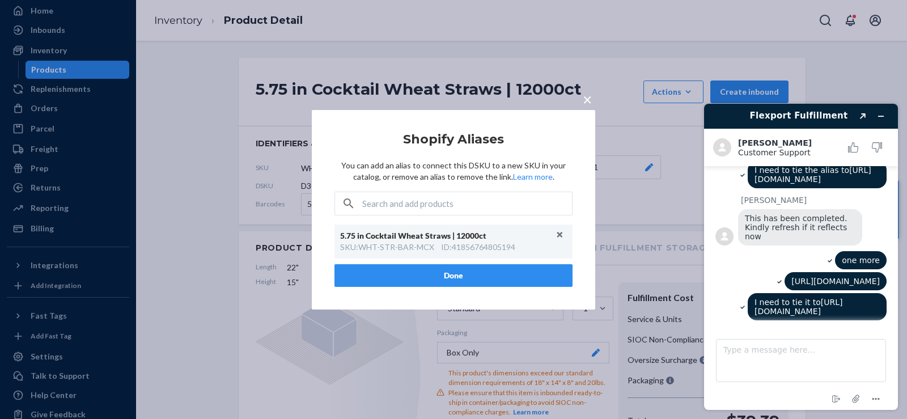
click at [586, 95] on span "×" at bounding box center [587, 98] width 9 height 19
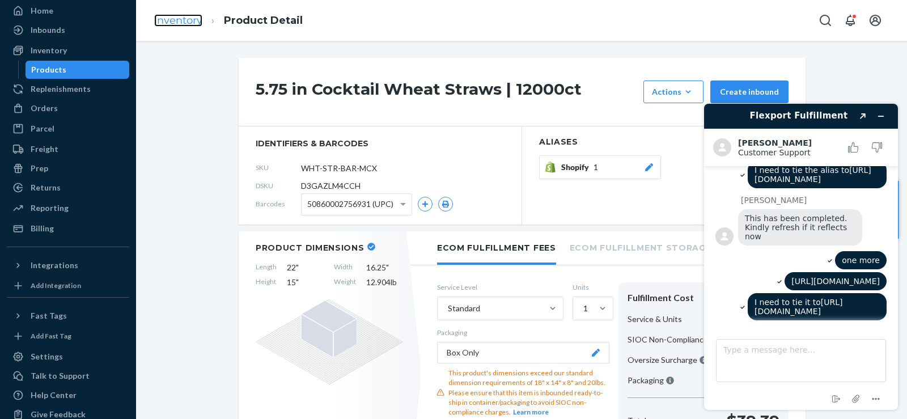
click at [186, 21] on link "Inventory" at bounding box center [178, 20] width 48 height 12
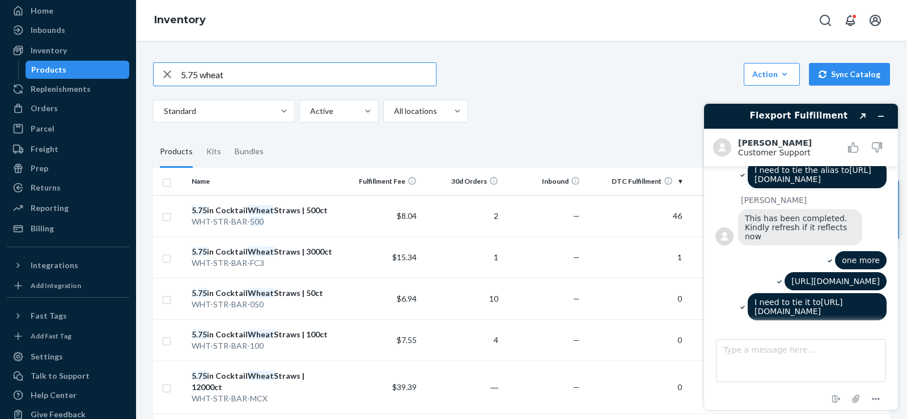
click at [184, 78] on input "5.75 wheat" at bounding box center [308, 74] width 255 height 23
type input "7.9 jumbo"
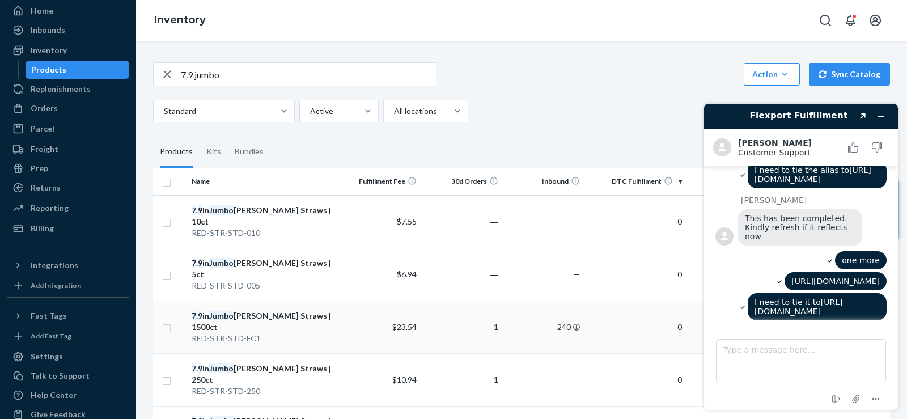
scroll to position [189, 0]
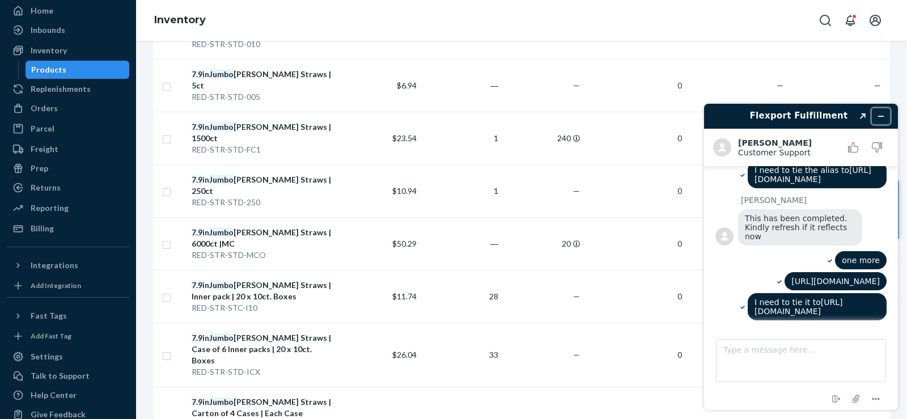
click at [880, 118] on icon "Minimize widget" at bounding box center [881, 116] width 8 height 8
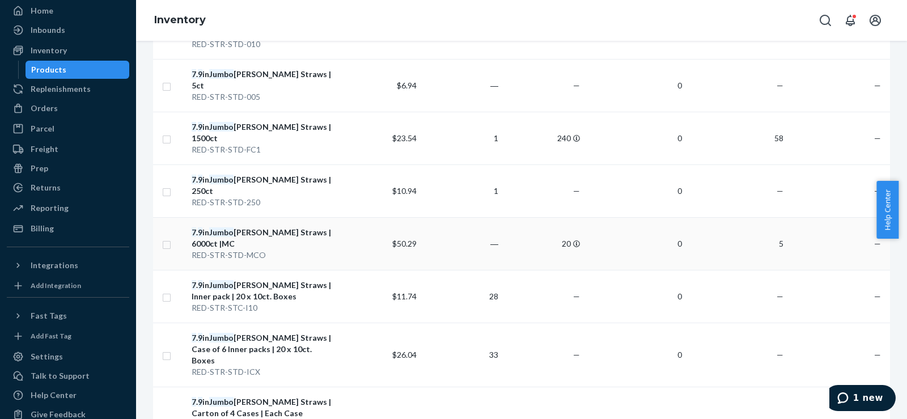
click at [266, 227] on div "7 . 9 in Jumbo Reed Straws | 6000ct |MC" at bounding box center [264, 238] width 144 height 23
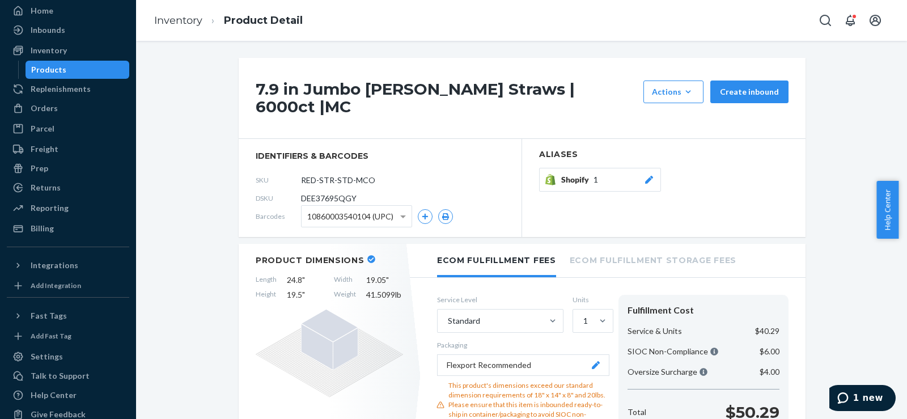
click at [643, 176] on icon at bounding box center [648, 180] width 11 height 8
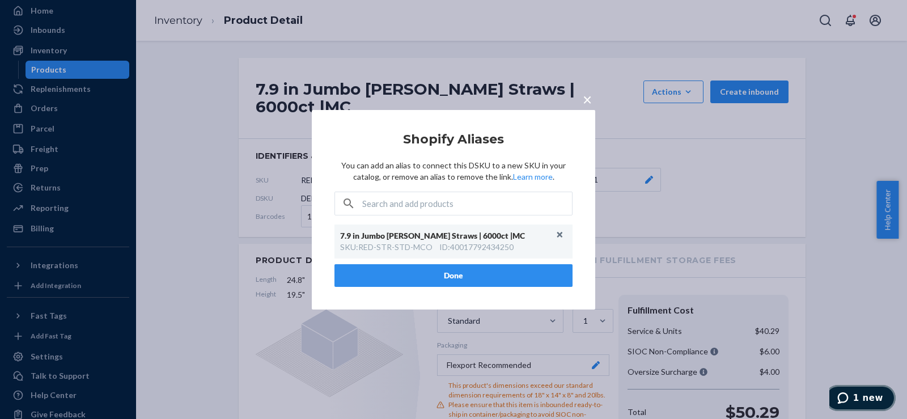
click at [877, 395] on span "1 new" at bounding box center [868, 398] width 30 height 10
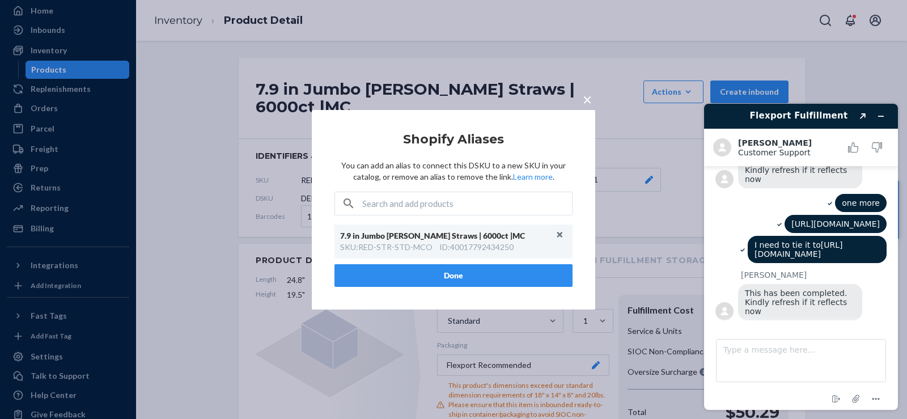
click at [591, 101] on span "×" at bounding box center [587, 98] width 9 height 19
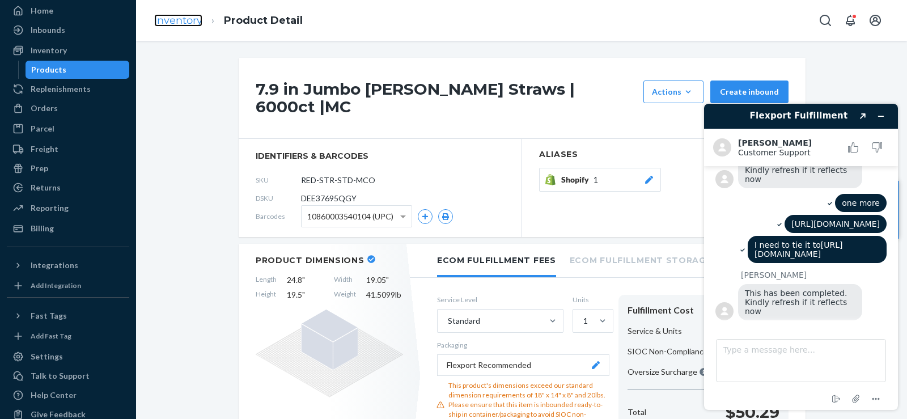
click at [186, 20] on link "Inventory" at bounding box center [178, 20] width 48 height 12
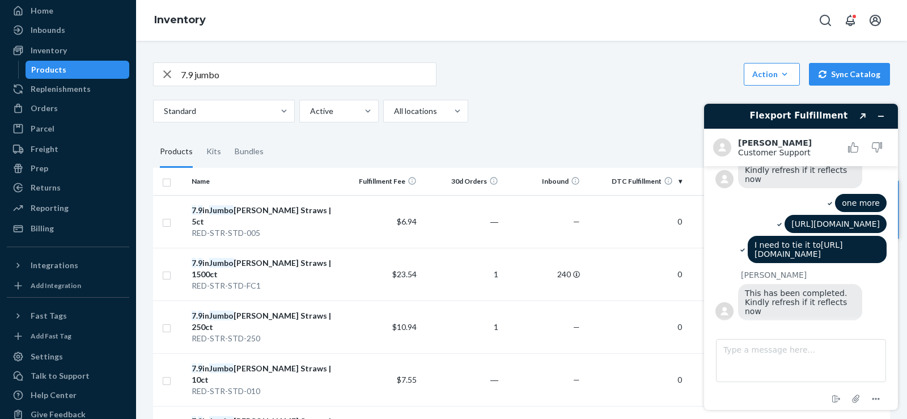
click at [210, 82] on input "7.9 jumbo" at bounding box center [308, 74] width 255 height 23
drag, startPoint x: 193, startPoint y: 74, endPoint x: 290, endPoint y: 74, distance: 96.4
click at [290, 74] on input "7.9 jumbo" at bounding box center [308, 74] width 255 height 23
type input "7.9 wheat"
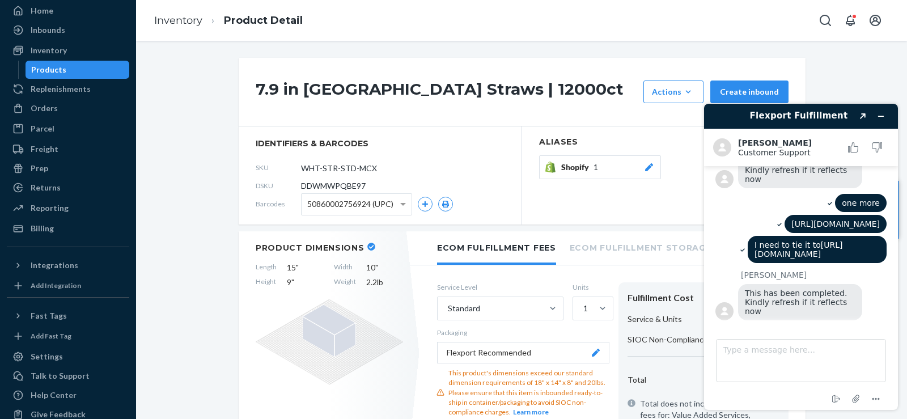
click at [645, 170] on icon at bounding box center [648, 167] width 11 height 8
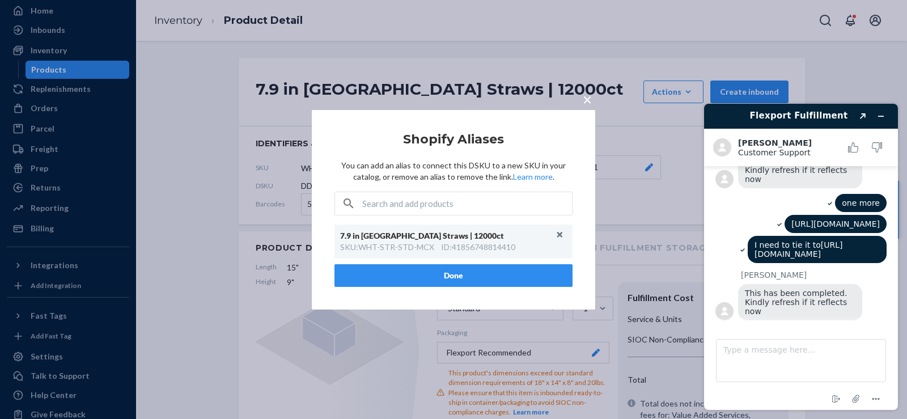
click at [584, 100] on span "×" at bounding box center [587, 98] width 9 height 19
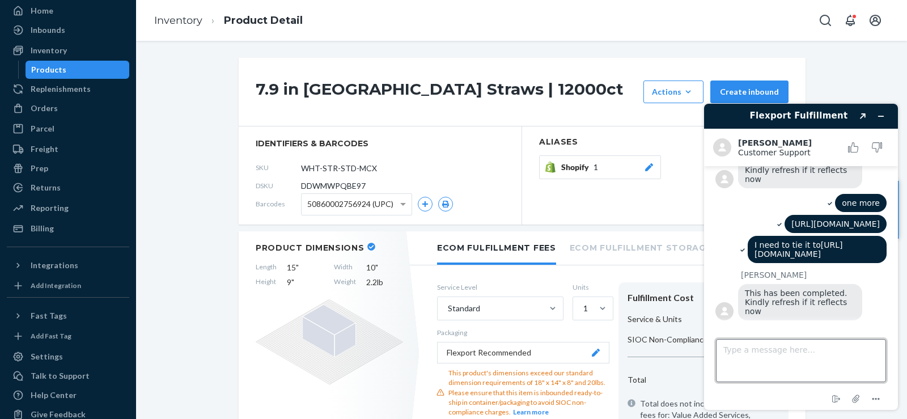
click at [728, 343] on textarea "Type a message here..." at bounding box center [801, 360] width 170 height 43
type textarea "perfect."
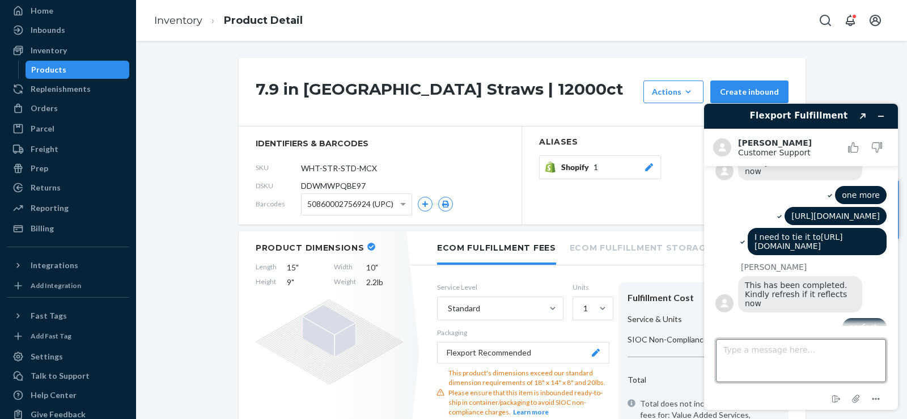
scroll to position [2468, 0]
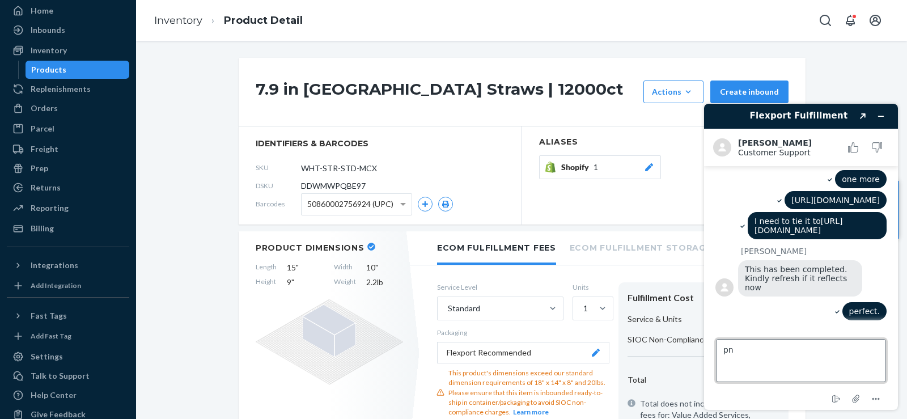
type textarea "p"
type textarea "one last one... one sec"
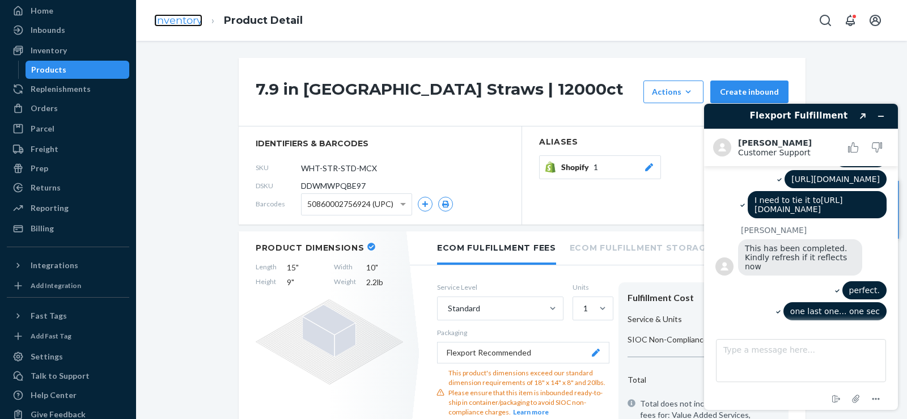
click at [181, 16] on link "Inventory" at bounding box center [178, 20] width 48 height 12
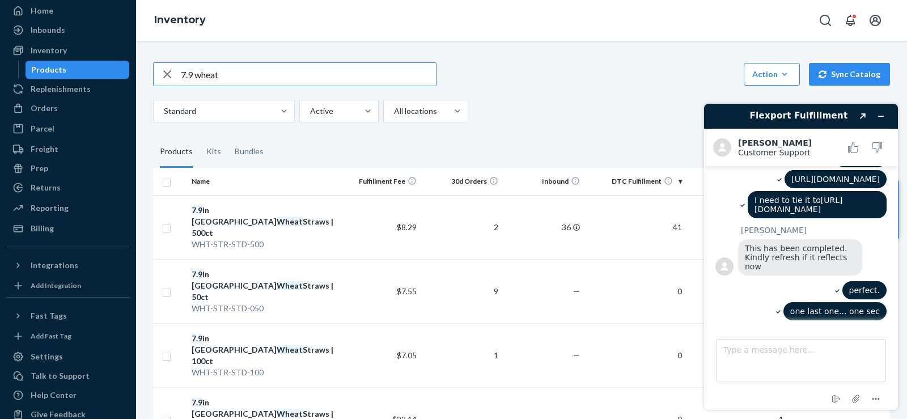
drag, startPoint x: 194, startPoint y: 78, endPoint x: 275, endPoint y: 73, distance: 81.7
click at [275, 73] on input "7.9 wheat" at bounding box center [308, 74] width 255 height 23
type input "7.9 jumbo"
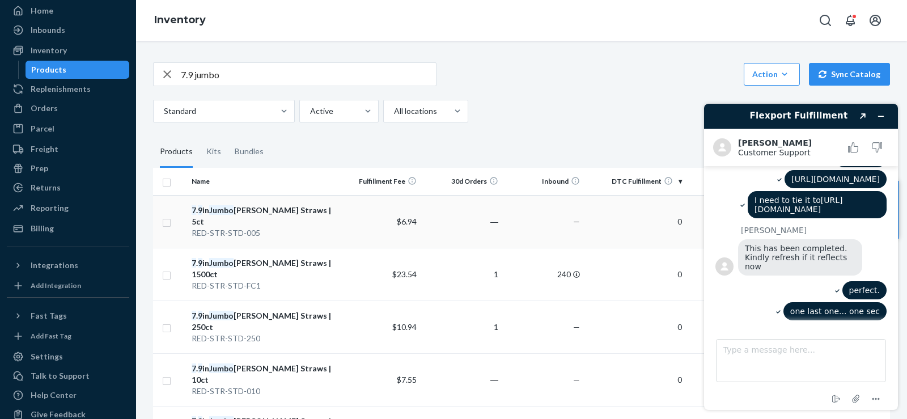
scroll to position [189, 0]
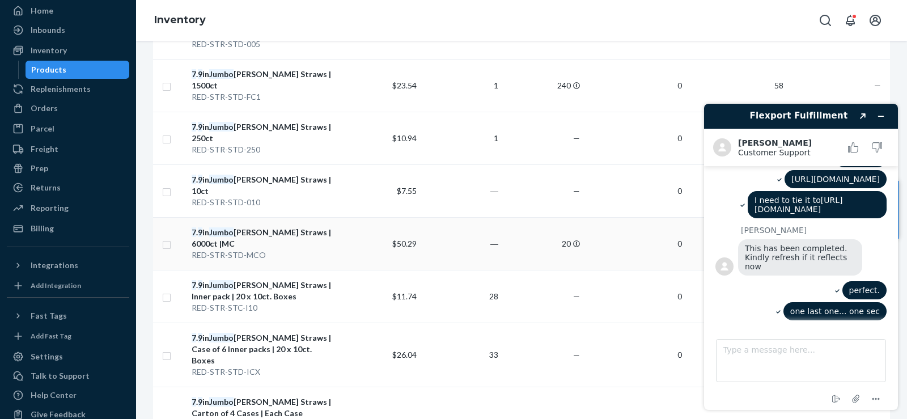
click at [286, 227] on div "7 . 9 in Jumbo Reed Straws | 6000ct |MC" at bounding box center [264, 238] width 144 height 23
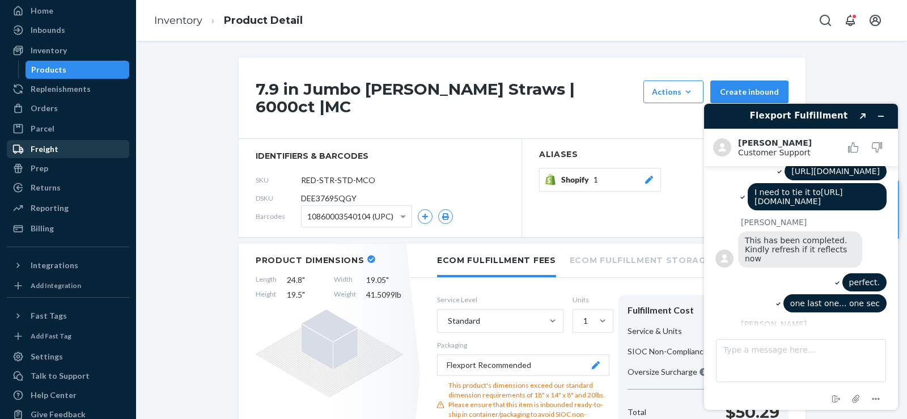
scroll to position [2539, 0]
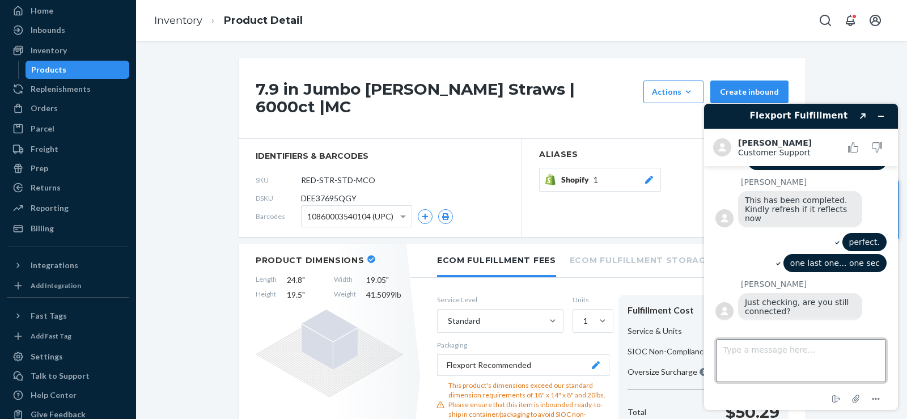
click at [739, 363] on textarea "Type a message here..." at bounding box center [801, 360] width 170 height 43
type textarea "yes one more min"
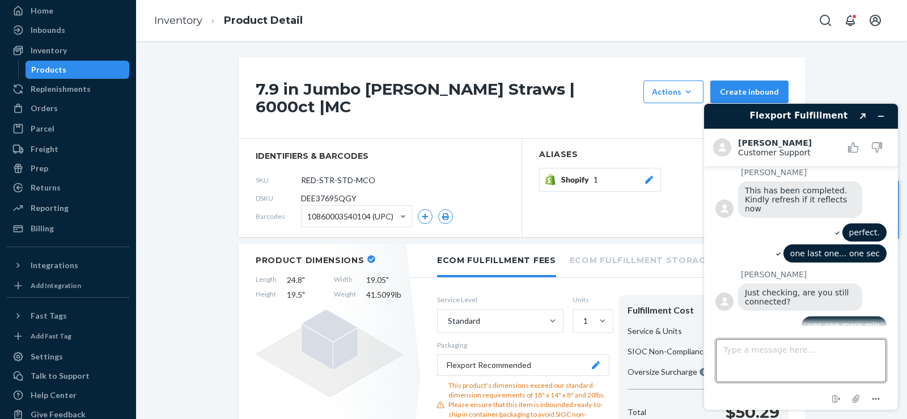
scroll to position [2563, 0]
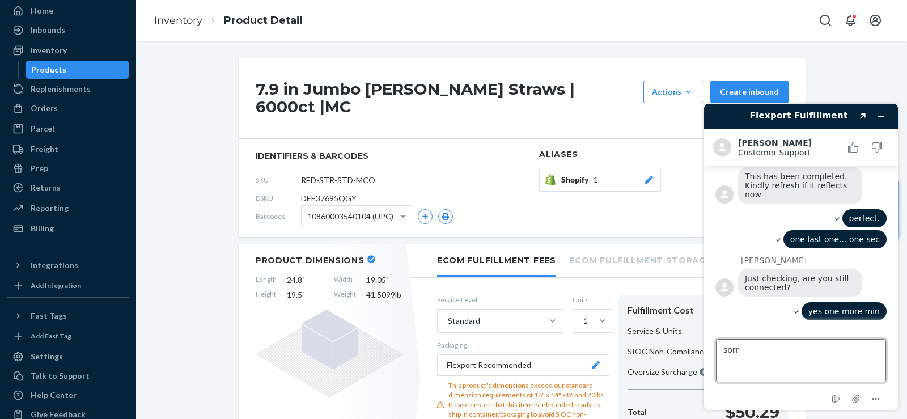
type textarea "sorry"
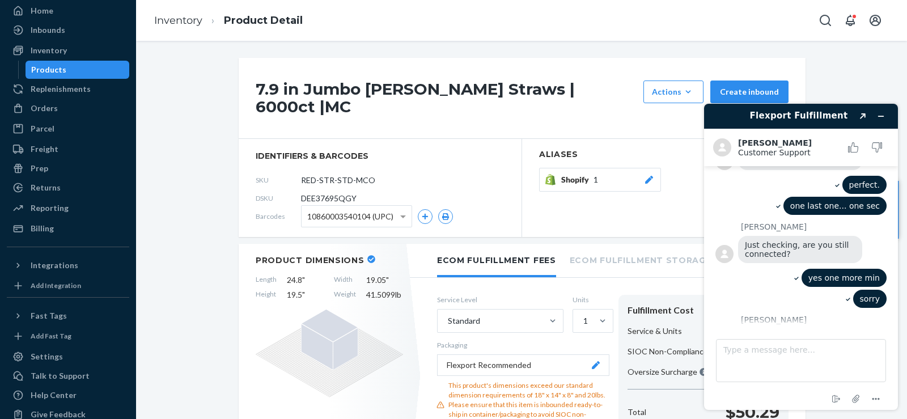
scroll to position [2625, 0]
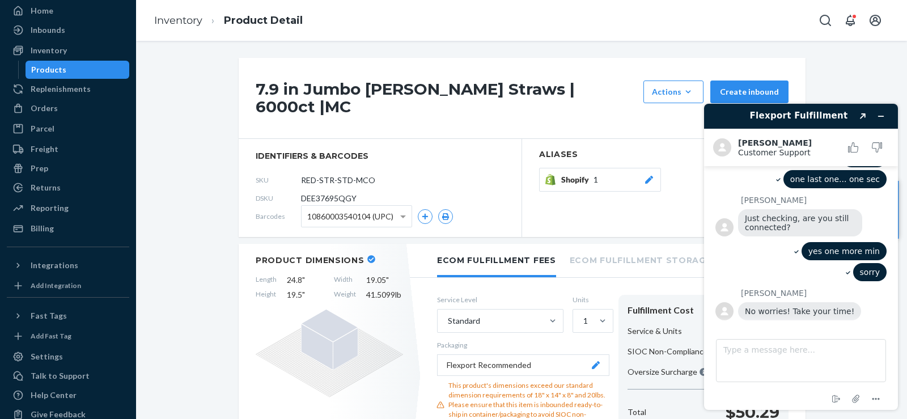
click at [196, 51] on div "7.9 in Jumbo Reed Straws | 6000ct |MC Actions Add components Hide Create inboun…" at bounding box center [521, 230] width 771 height 378
click at [188, 18] on link "Inventory" at bounding box center [178, 20] width 48 height 12
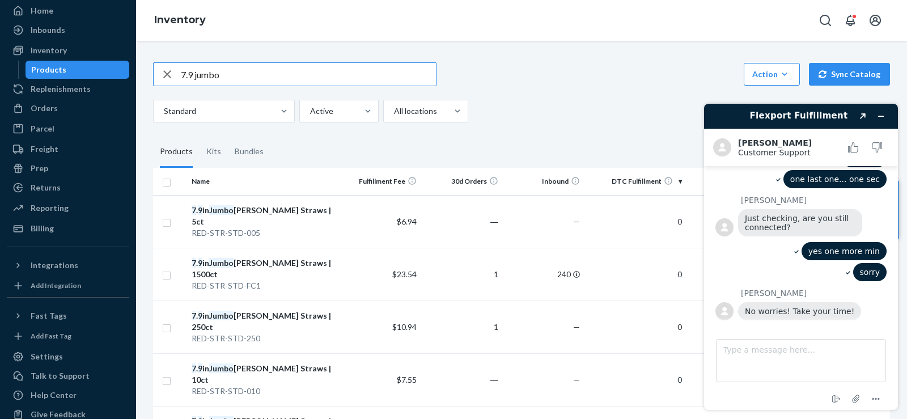
scroll to position [189, 0]
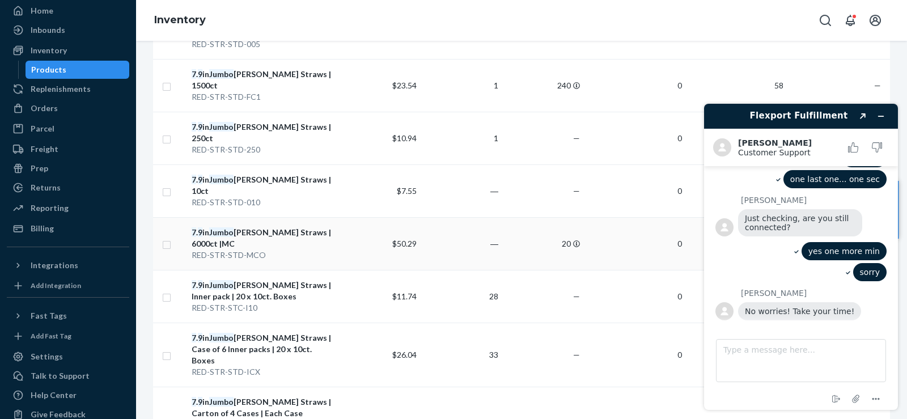
click at [257, 227] on div "7 . 9 in Jumbo Reed Straws | 6000ct |MC" at bounding box center [264, 238] width 144 height 23
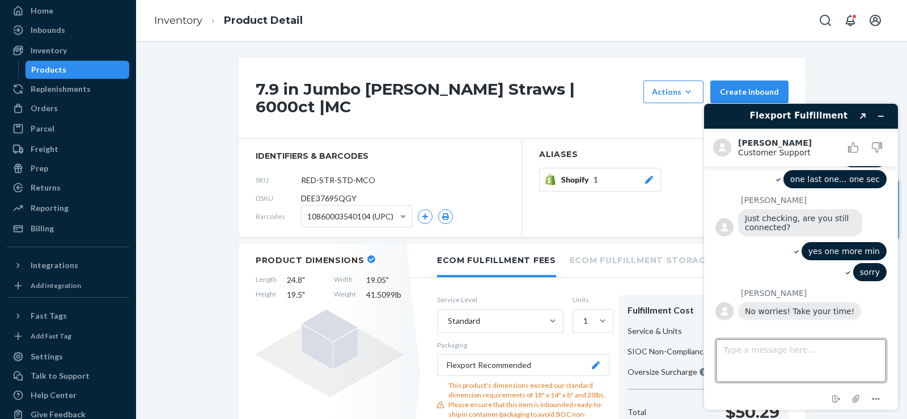
click at [740, 350] on textarea "Type a message here..." at bounding box center [801, 360] width 170 height 43
paste textarea "[URL][DOMAIN_NAME]"
type textarea "[URL][DOMAIN_NAME]"
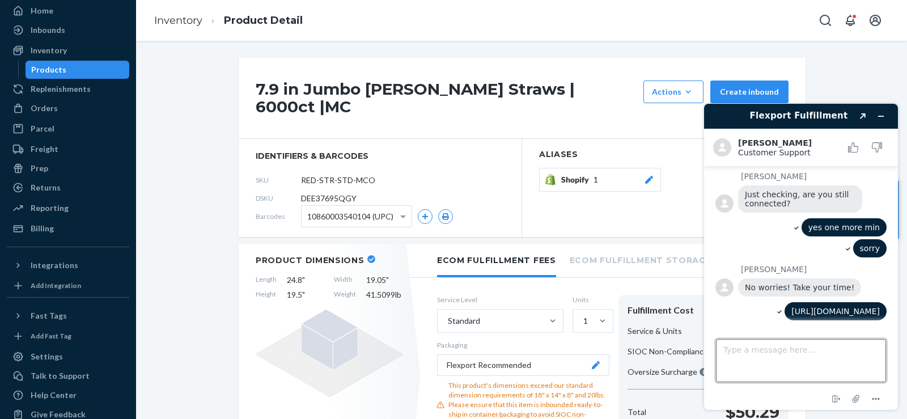
scroll to position [2658, 0]
click at [810, 357] on textarea "I need to link to" at bounding box center [801, 360] width 170 height 43
paste textarea "[URL][DOMAIN_NAME]"
type textarea "I need to link to https://admin.shopify.com/store/holy-city-straw-company/produ…"
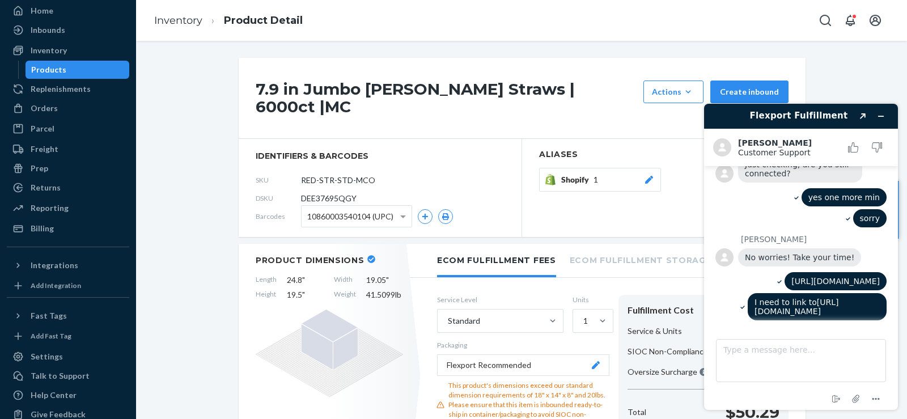
click at [638, 174] on div "Shopify 1" at bounding box center [608, 179] width 94 height 11
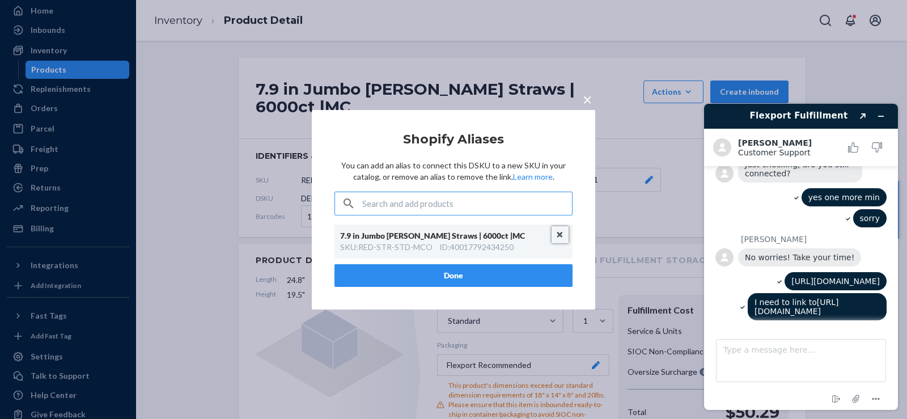
click at [558, 235] on button "Unlink" at bounding box center [560, 234] width 17 height 17
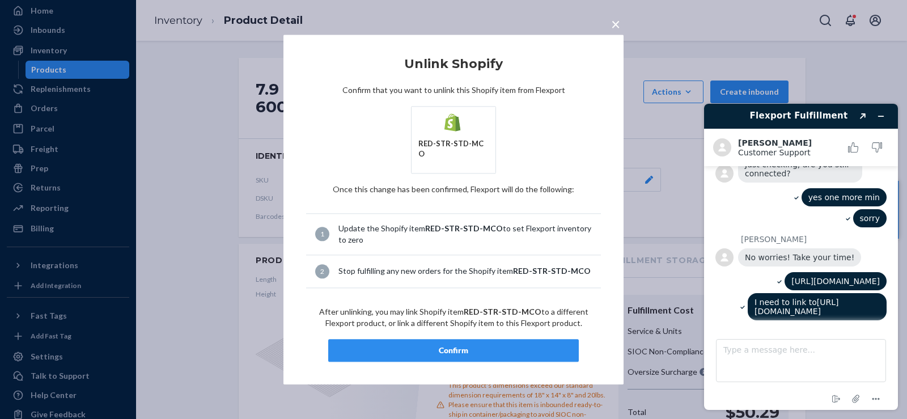
click at [488, 345] on div "Confirm" at bounding box center [453, 350] width 231 height 11
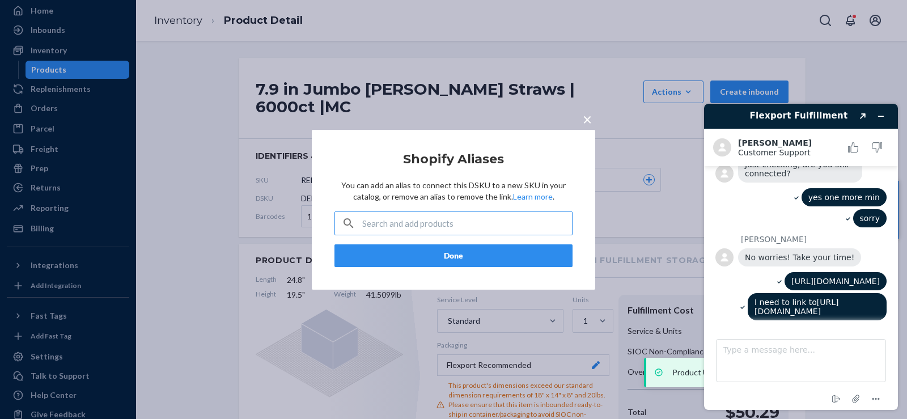
click at [467, 257] on button "Done" at bounding box center [453, 255] width 238 height 23
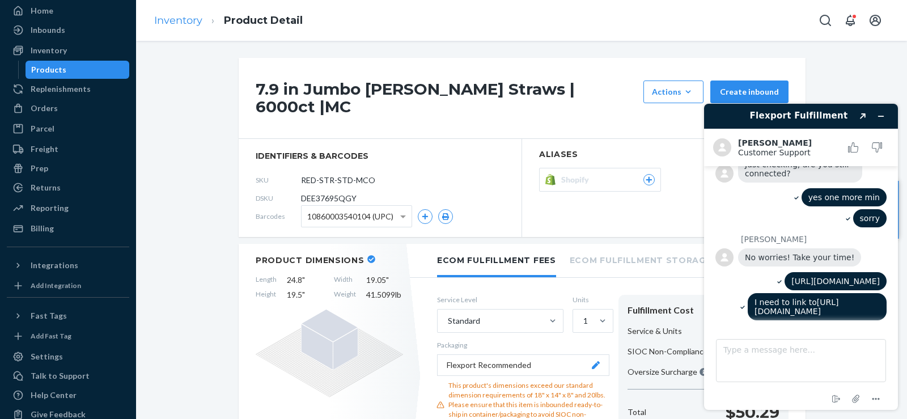
scroll to position [2783, 0]
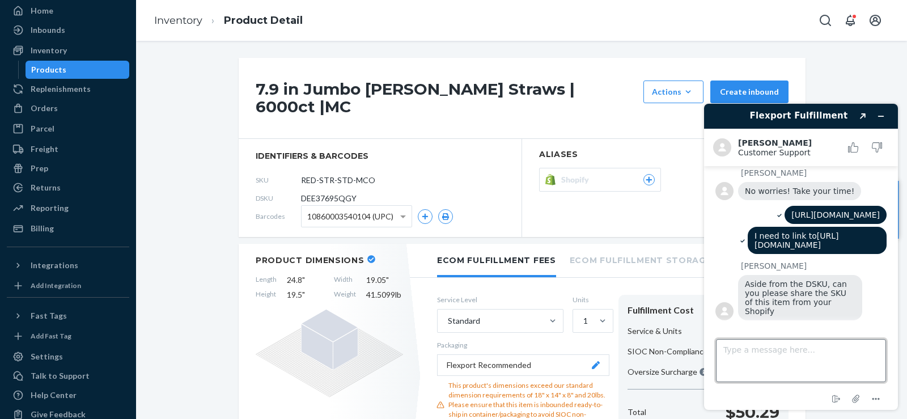
click at [765, 347] on textarea "Type a message here..." at bounding box center [801, 360] width 170 height 43
paste textarea "RED-STR-STD-MCO"
type textarea "RED-STR-STD-MCO"
click at [781, 247] on link "[URL][DOMAIN_NAME]" at bounding box center [796, 240] width 84 height 18
click at [850, 348] on textarea "RED-STR-STD-MCO" at bounding box center [801, 360] width 170 height 43
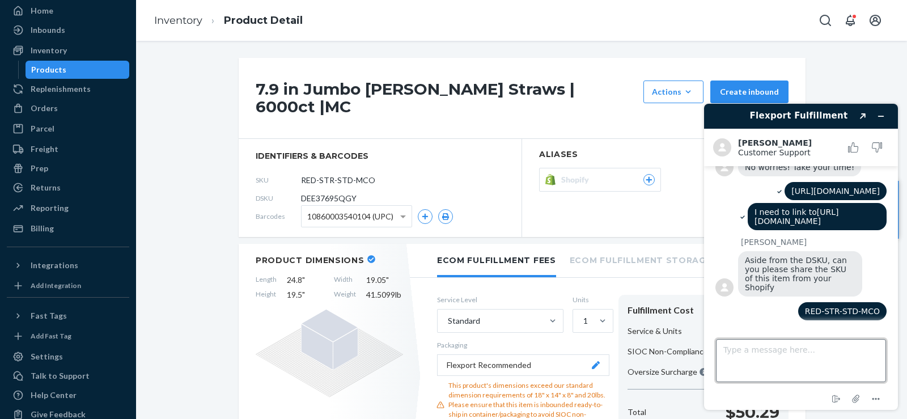
scroll to position [2807, 0]
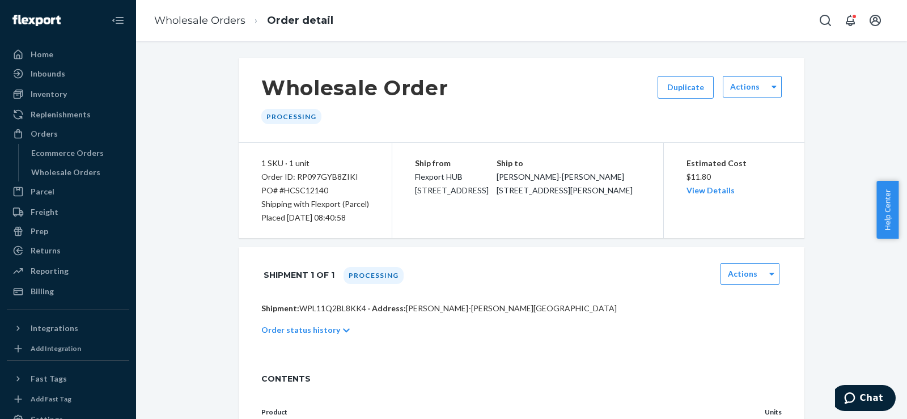
click at [184, 28] on li "Wholesale Orders" at bounding box center [199, 21] width 91 height 15
click at [54, 92] on div "Inventory" at bounding box center [49, 93] width 36 height 11
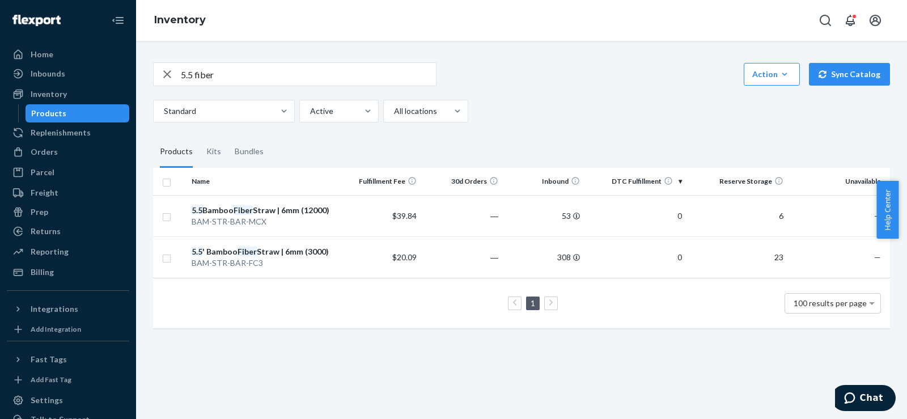
click at [186, 79] on input "5.5 fiber" at bounding box center [308, 74] width 255 height 23
type input "MC"
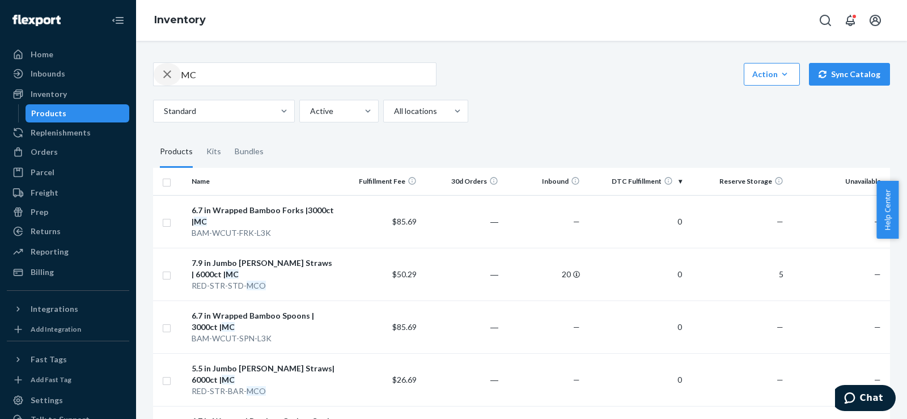
click at [164, 67] on icon "button" at bounding box center [167, 74] width 14 height 23
click at [194, 78] on input "text" at bounding box center [308, 74] width 255 height 23
type input "wheat 12000"
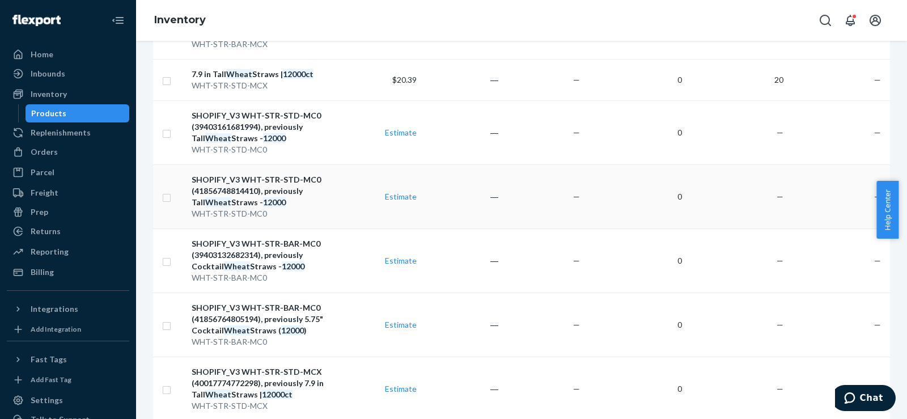
scroll to position [313, 0]
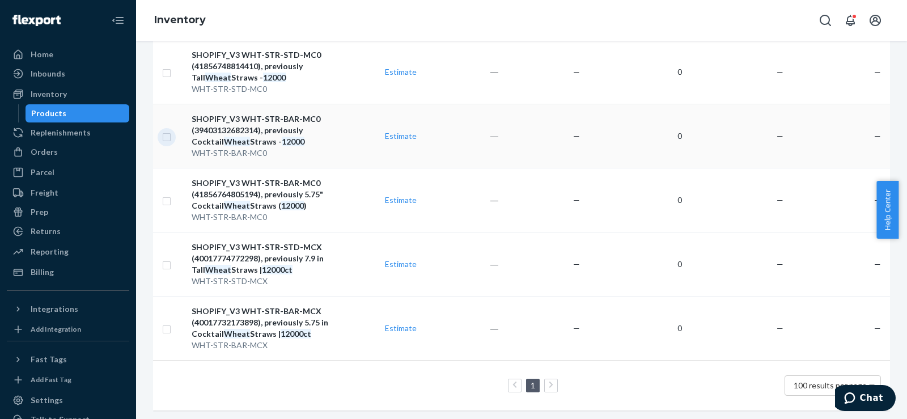
click at [170, 130] on input "checkbox" at bounding box center [166, 136] width 9 height 12
checkbox input "false"
click at [273, 180] on div "SHOPIFY_V3 WHT-STR-BAR-MC0 (41856764805194), previously 5.75" Cocktail Wheat St…" at bounding box center [264, 194] width 144 height 34
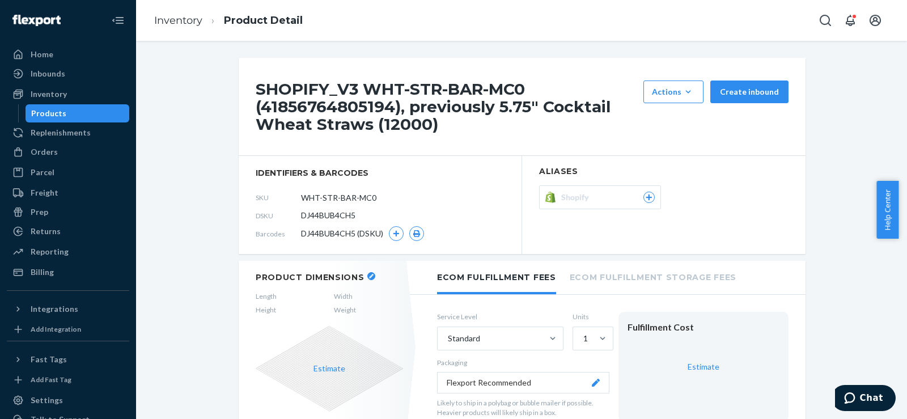
click at [162, 29] on ol "Inventory Product Detail" at bounding box center [228, 20] width 167 height 33
click at [162, 24] on link "Inventory" at bounding box center [178, 20] width 48 height 12
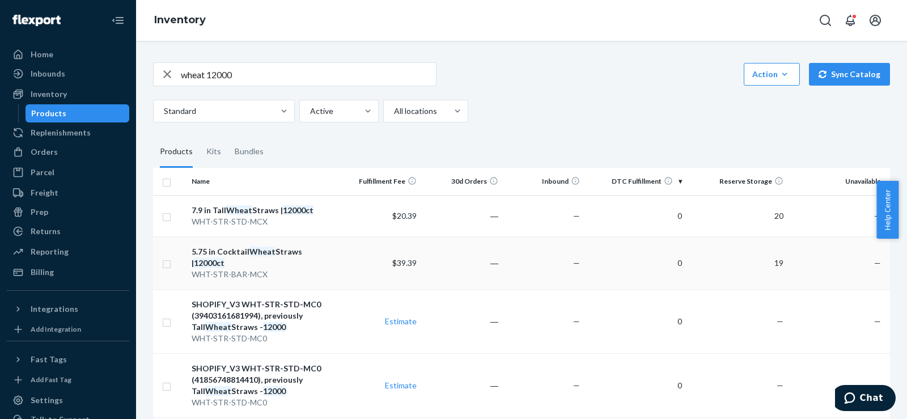
click at [600, 262] on td "0" at bounding box center [635, 262] width 102 height 53
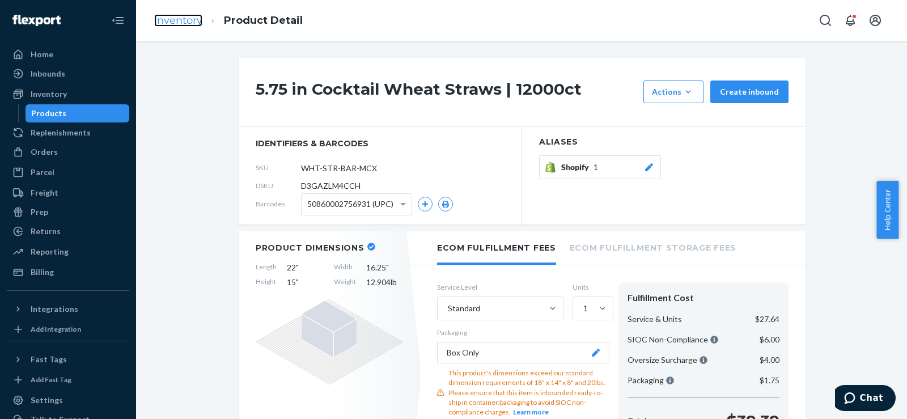
click at [168, 17] on link "Inventory" at bounding box center [178, 20] width 48 height 12
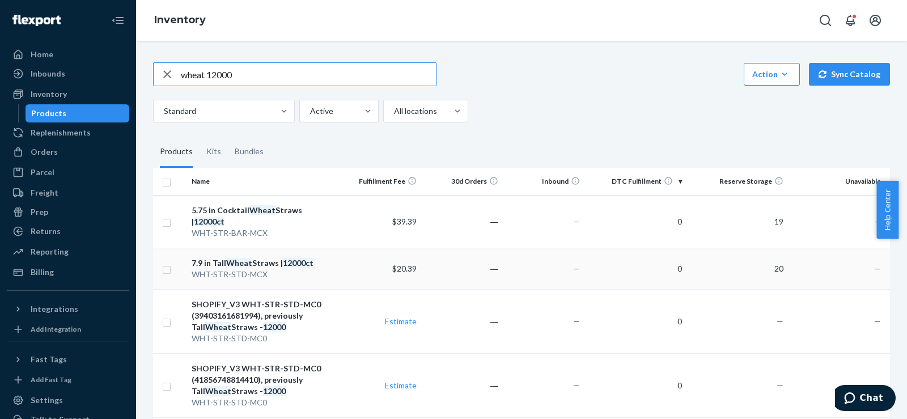
click at [169, 262] on input "checkbox" at bounding box center [166, 268] width 9 height 12
checkbox input "false"
click at [168, 315] on input "checkbox" at bounding box center [166, 321] width 9 height 12
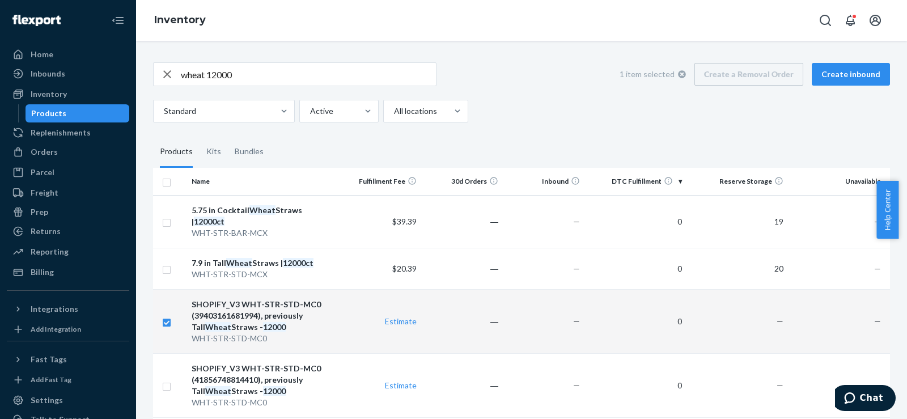
click at [168, 315] on input "checkbox" at bounding box center [166, 321] width 9 height 12
checkbox input "false"
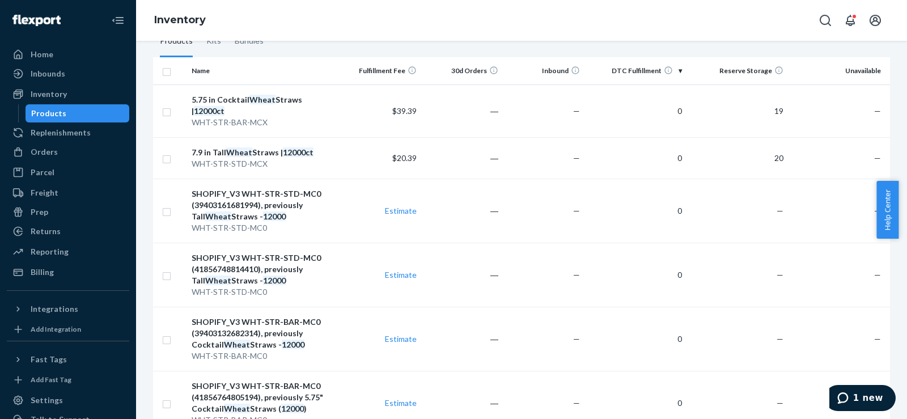
scroll to position [111, 0]
drag, startPoint x: 1055, startPoint y: 11, endPoint x: 629, endPoint y: 10, distance: 426.2
click at [629, 10] on div "Inventory" at bounding box center [521, 20] width 771 height 41
click at [39, 155] on div "Orders" at bounding box center [44, 151] width 27 height 11
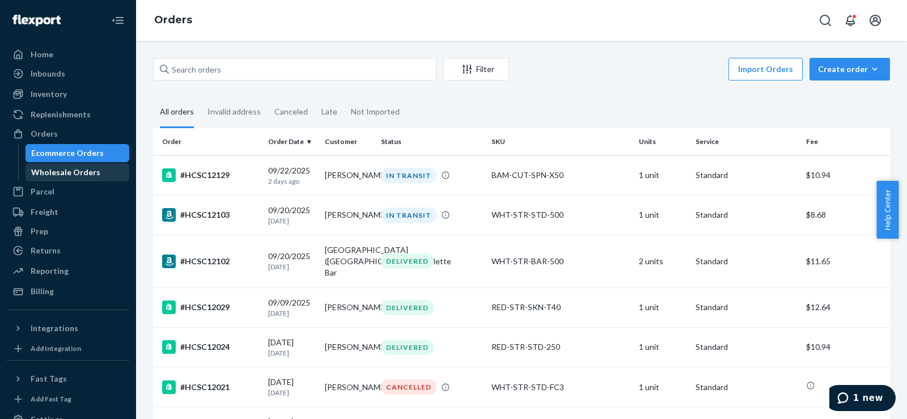
click at [92, 173] on div "Wholesale Orders" at bounding box center [65, 172] width 69 height 11
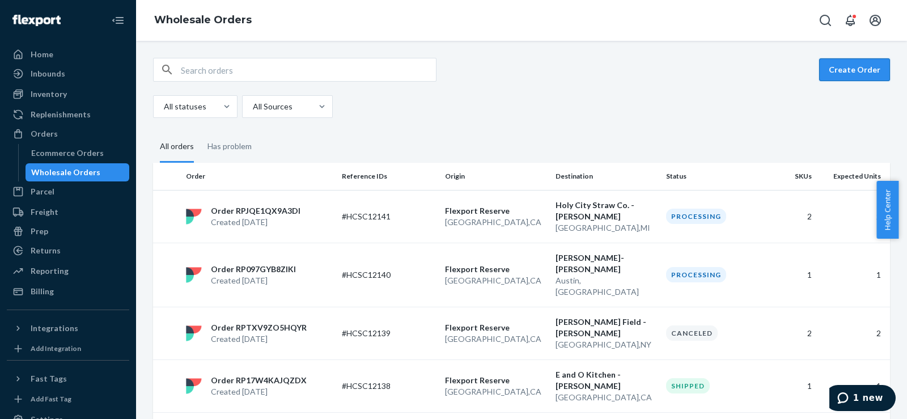
click at [841, 63] on button "Create Order" at bounding box center [854, 69] width 71 height 23
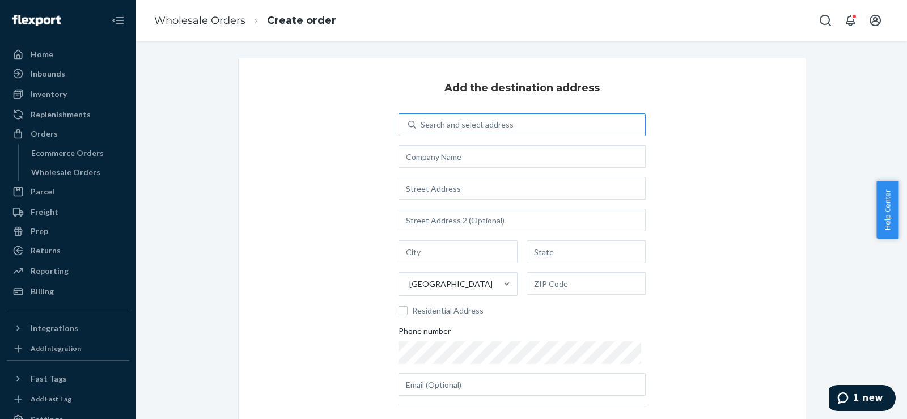
click at [442, 125] on div "Search and select address" at bounding box center [467, 124] width 93 height 11
click at [422, 125] on input "Search and select address" at bounding box center [421, 124] width 1 height 11
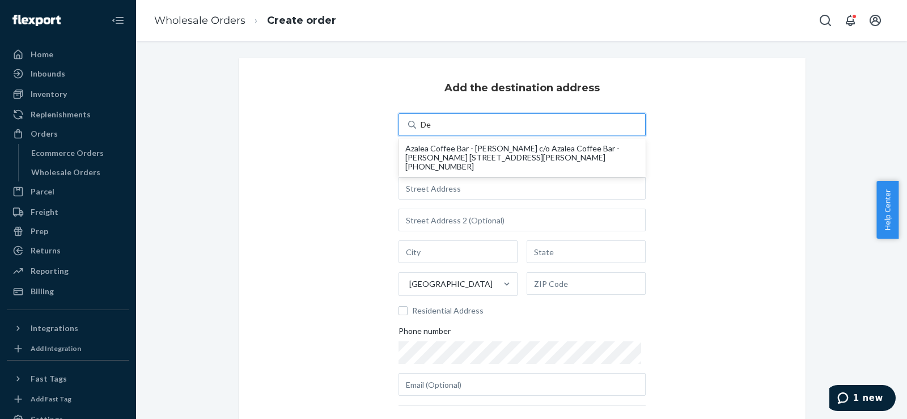
type input "D"
type input "Cat"
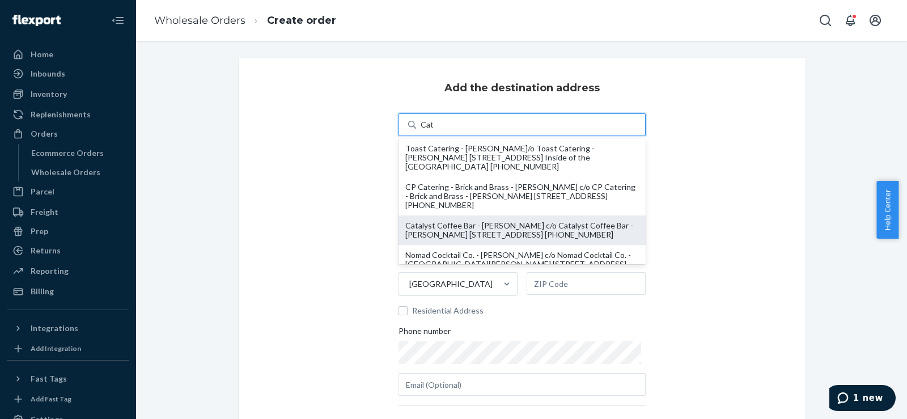
click at [439, 220] on div "Catalyst Coffee Bar - Karen Scheffler c/o Catalyst Coffee Bar - Karen Scheffler…" at bounding box center [521, 229] width 247 height 29
click at [434, 130] on input "Cat" at bounding box center [428, 124] width 14 height 11
type input "Catalyst Coffee Bar - Karen Scheffler"
type input "10 Lake St"
type input "Ste 2"
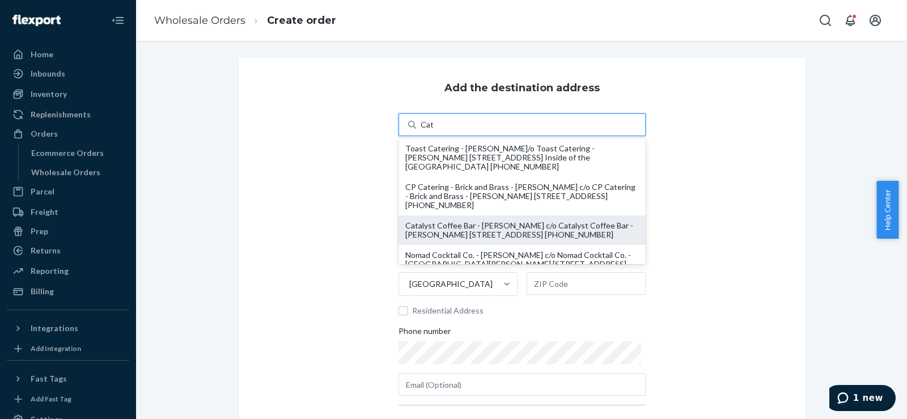
type input "Saint Albans City"
type input "VT"
type input "05478"
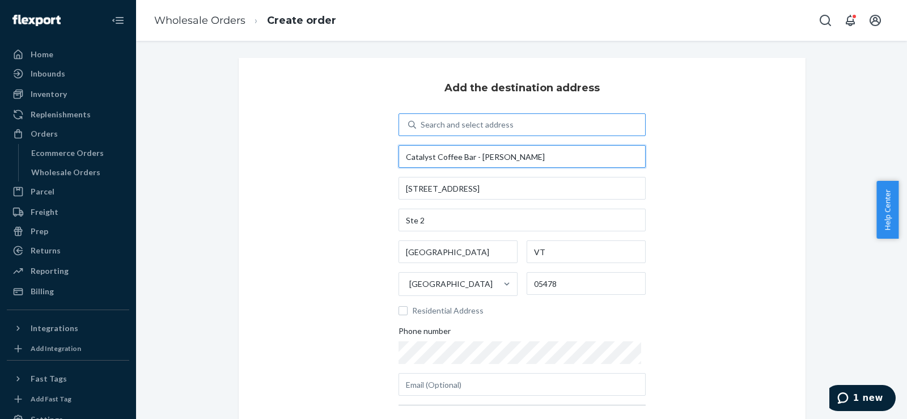
click at [476, 163] on input "Catalyst Coffee Bar - Karen Scheffler" at bounding box center [521, 156] width 247 height 23
click at [476, 157] on input "Catalyst Coffee Bar - Karen Scheffler" at bounding box center [521, 156] width 247 height 23
drag, startPoint x: 479, startPoint y: 156, endPoint x: 570, endPoint y: 166, distance: 91.3
click at [570, 166] on input "Catalyst Coffee Bar - Karen Scheffler" at bounding box center [521, 156] width 247 height 23
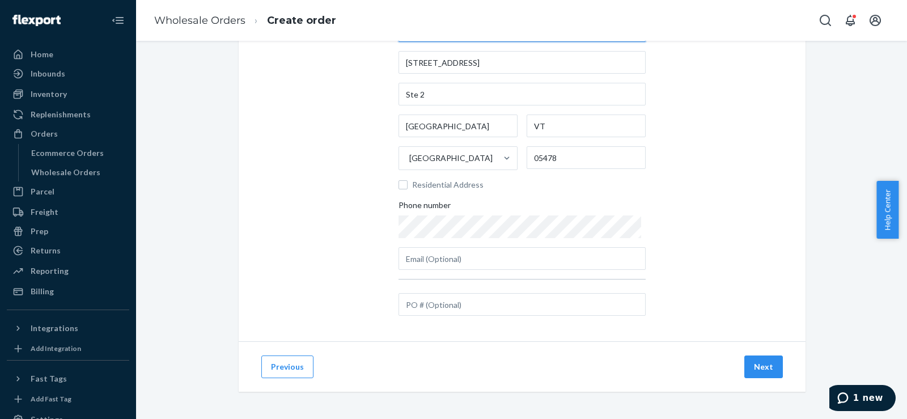
type input "Catalyst Coffee Bar - Devin Kuhn"
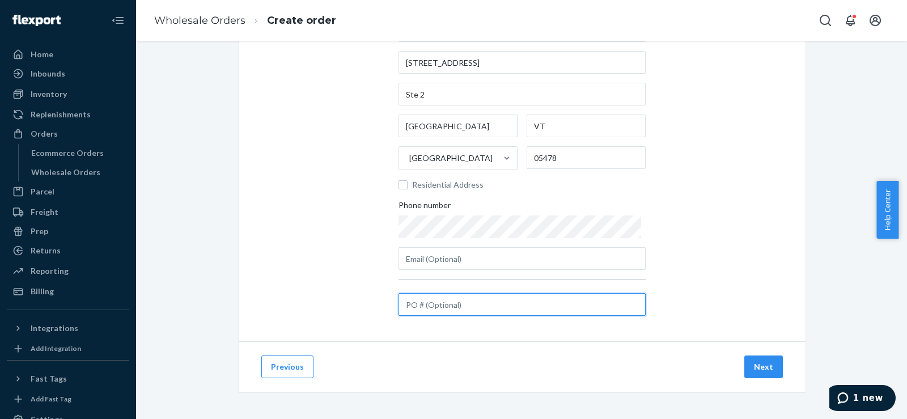
click at [455, 307] on input "text" at bounding box center [521, 304] width 247 height 23
paste input "#HCSC12143"
type input "#HCSC12143"
click at [765, 370] on button "Next" at bounding box center [763, 366] width 39 height 23
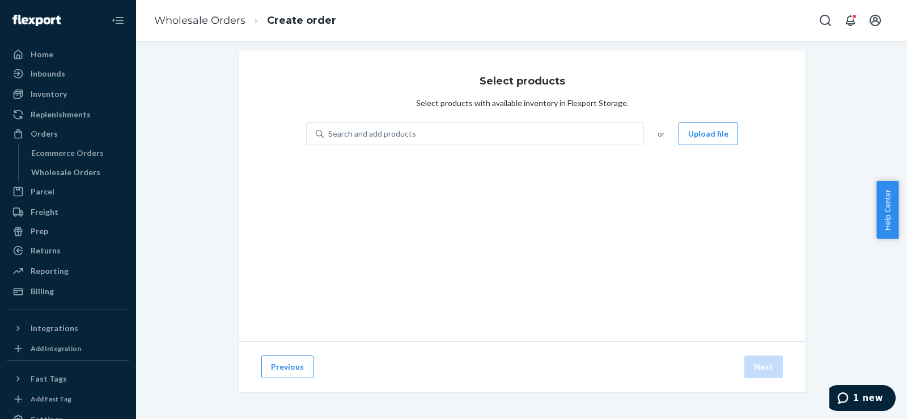
scroll to position [7, 0]
click at [326, 124] on div "Search and add products" at bounding box center [484, 134] width 320 height 20
click at [328, 128] on input "0 results available. Use Up and Down to choose options, press Enter to select t…" at bounding box center [328, 133] width 1 height 11
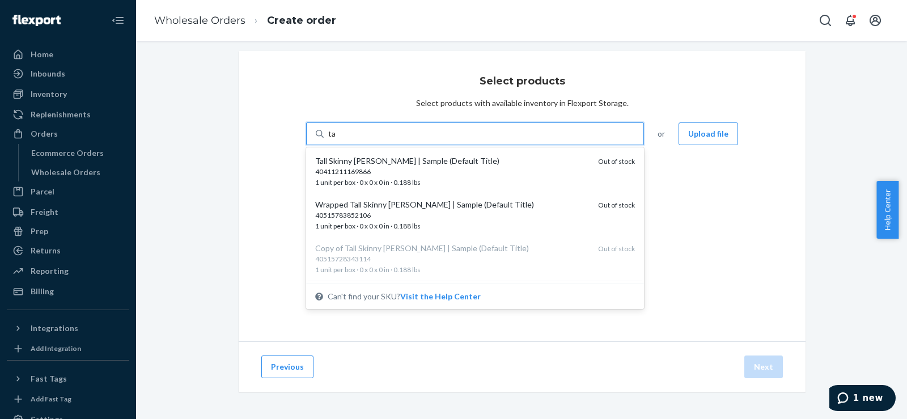
type input "t"
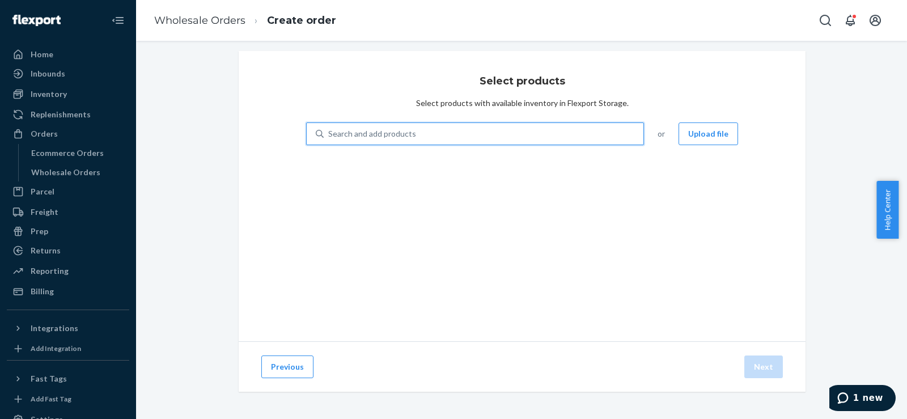
click at [397, 135] on div "Search and add products" at bounding box center [372, 133] width 88 height 11
click at [329, 135] on input "0 results available. Use Up and Down to choose options, press Enter to select t…" at bounding box center [328, 133] width 1 height 11
drag, startPoint x: 397, startPoint y: 135, endPoint x: 372, endPoint y: 134, distance: 25.6
click at [372, 134] on div "Search and add products" at bounding box center [372, 133] width 88 height 11
click at [329, 134] on input "0 results available. Use Up and Down to choose options, press Enter to select t…" at bounding box center [328, 133] width 1 height 11
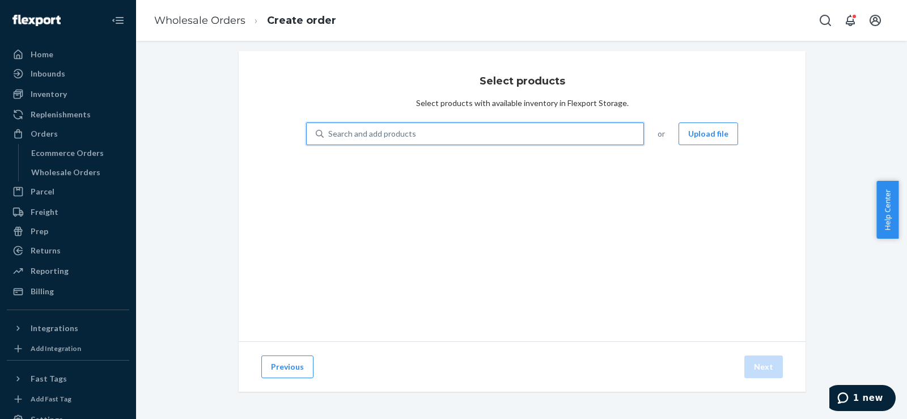
drag, startPoint x: 372, startPoint y: 134, endPoint x: 342, endPoint y: 131, distance: 30.2
click at [342, 131] on div "Search and add products" at bounding box center [372, 133] width 88 height 11
click at [329, 131] on input "0 results available. Use Up and Down to choose options, press Enter to select t…" at bounding box center [328, 133] width 1 height 11
paste input "RED-STR-SKN-TC2"
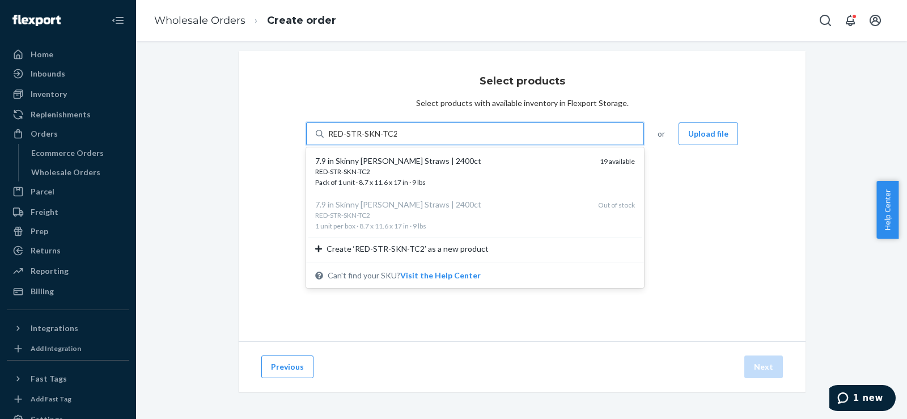
type input "RED-STR-SKN-TC2"
click at [278, 141] on div "Select products Select products with available inventory in Flexport Storage. o…" at bounding box center [522, 196] width 567 height 290
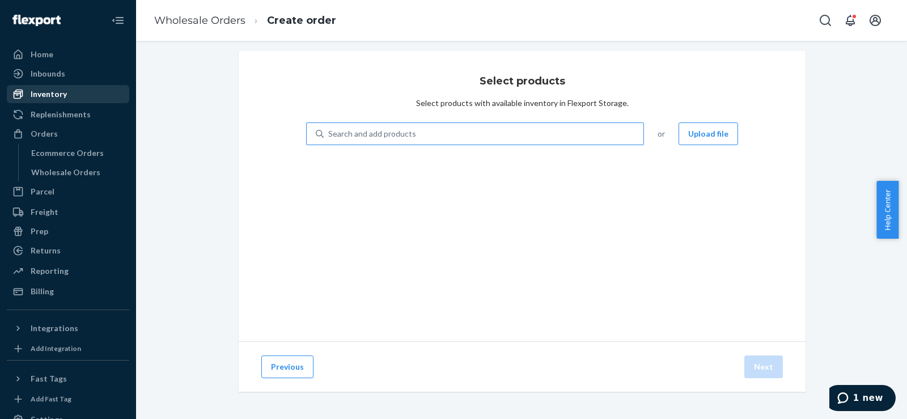
click at [55, 97] on div "Inventory" at bounding box center [49, 93] width 36 height 11
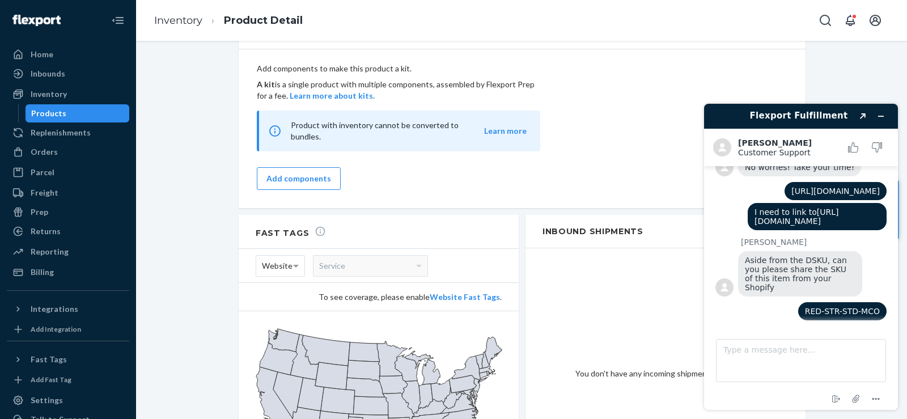
scroll to position [837, 0]
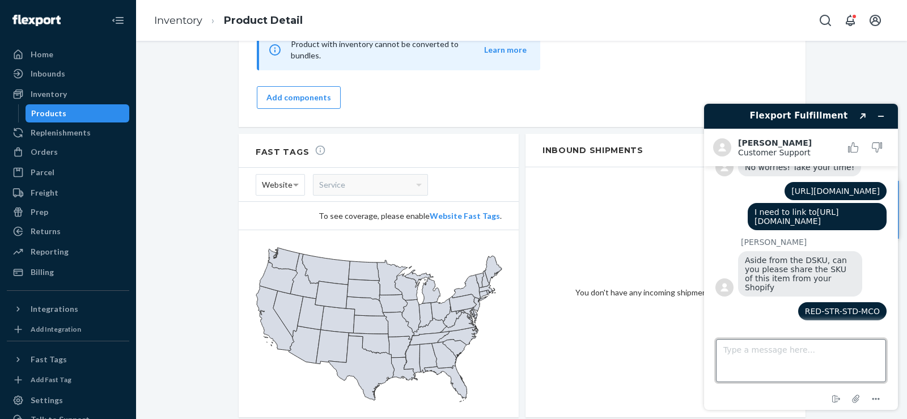
click at [752, 347] on textarea "Type a message here..." at bounding box center [801, 360] width 170 height 43
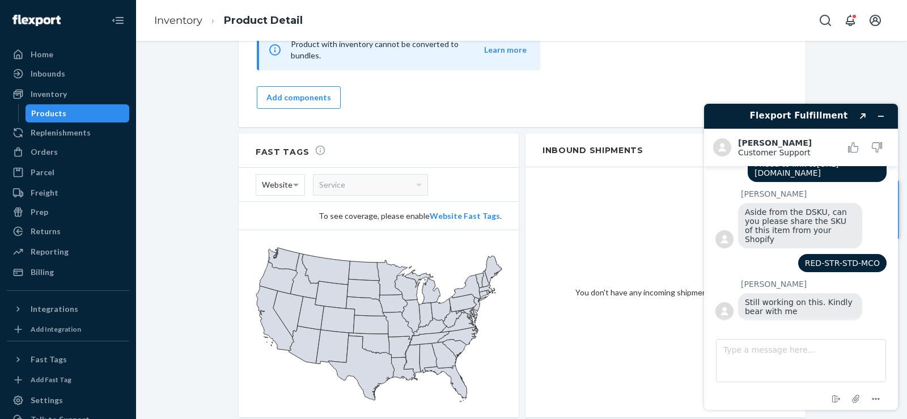
scroll to position [2567, 0]
click at [786, 359] on textarea "Type a message here..." at bounding box center [801, 360] width 170 height 43
type textarea "ok"
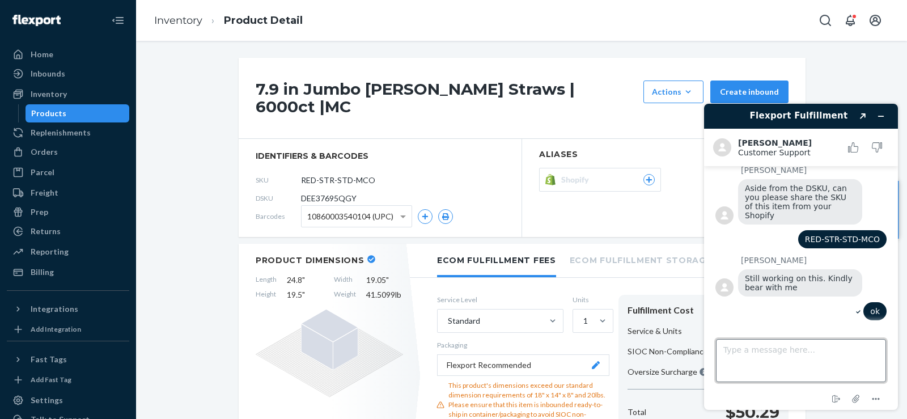
scroll to position [2591, 0]
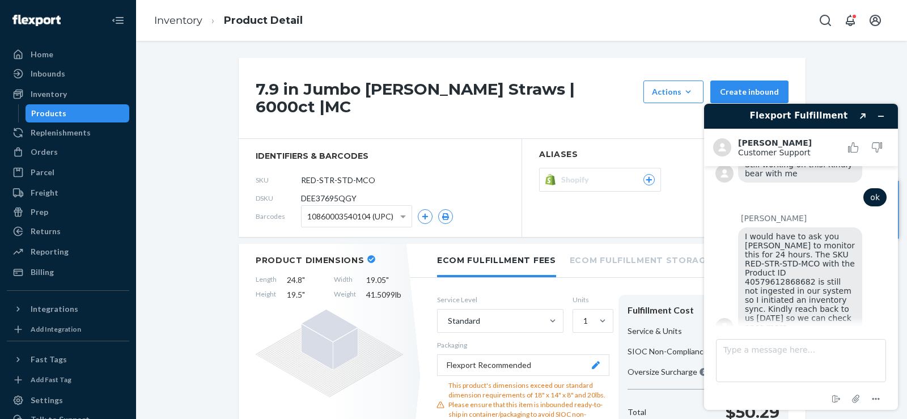
scroll to position [2713, 0]
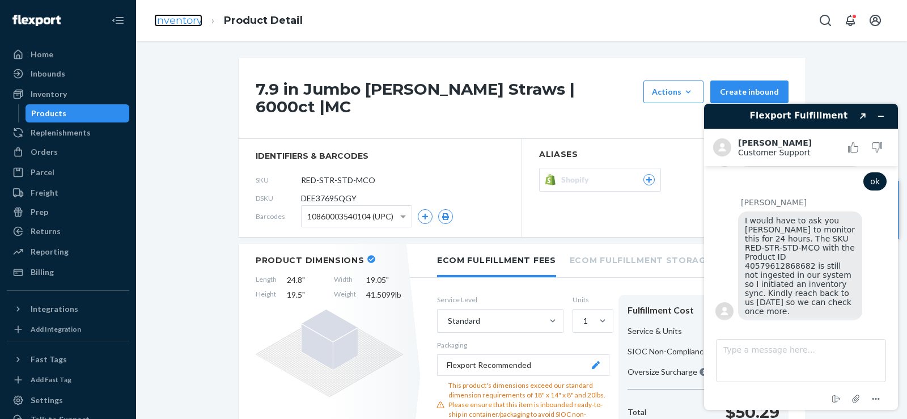
click at [168, 20] on link "Inventory" at bounding box center [178, 20] width 48 height 12
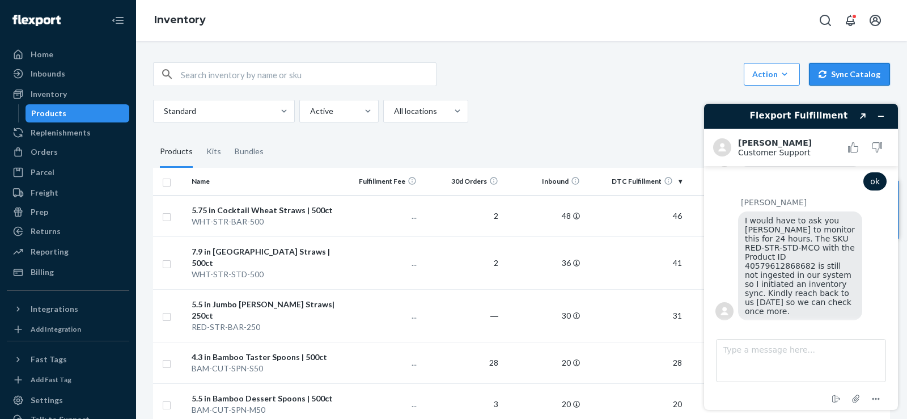
click at [820, 75] on icon "button" at bounding box center [822, 74] width 8 height 8
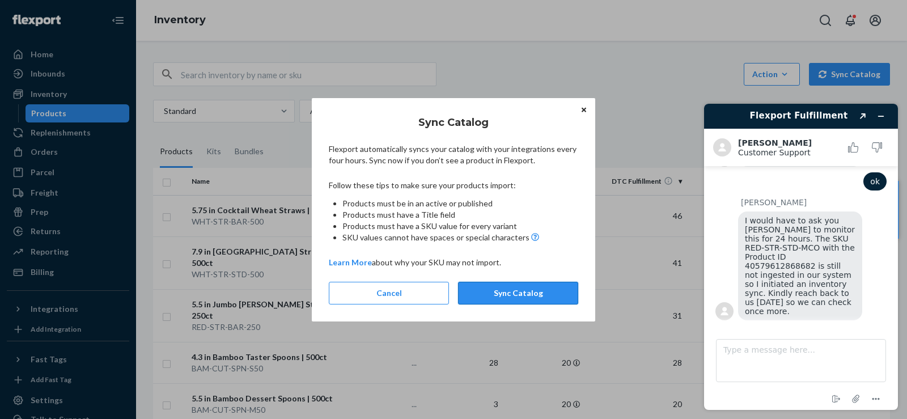
click at [551, 291] on button "Sync Catalog" at bounding box center [518, 293] width 120 height 23
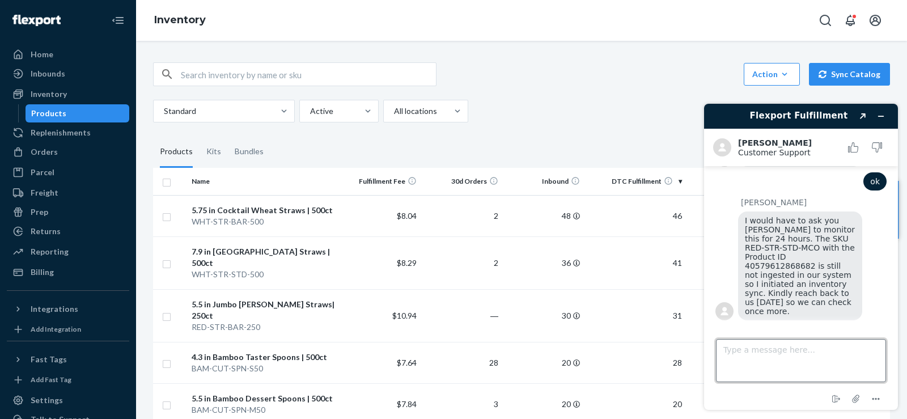
click at [744, 370] on textarea "Type a message here..." at bounding box center [801, 360] width 170 height 43
type textarea "Any chance you could check one more time"
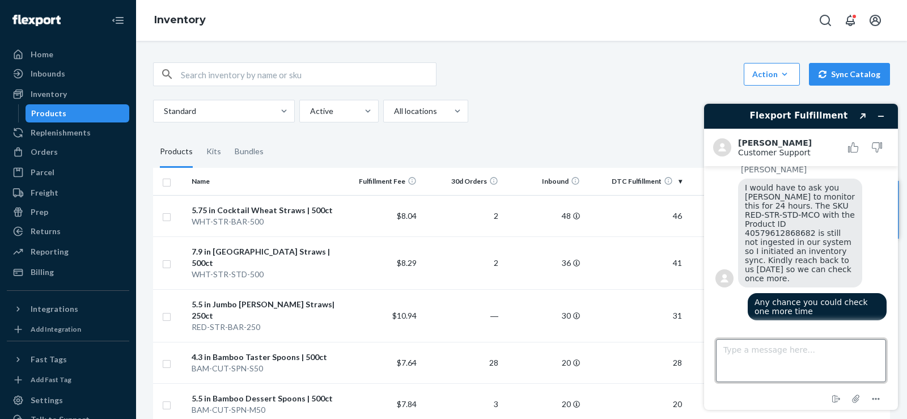
scroll to position [2746, 0]
type textarea "i just synced the catalog and I think that is what did it for the other SKUS yo…"
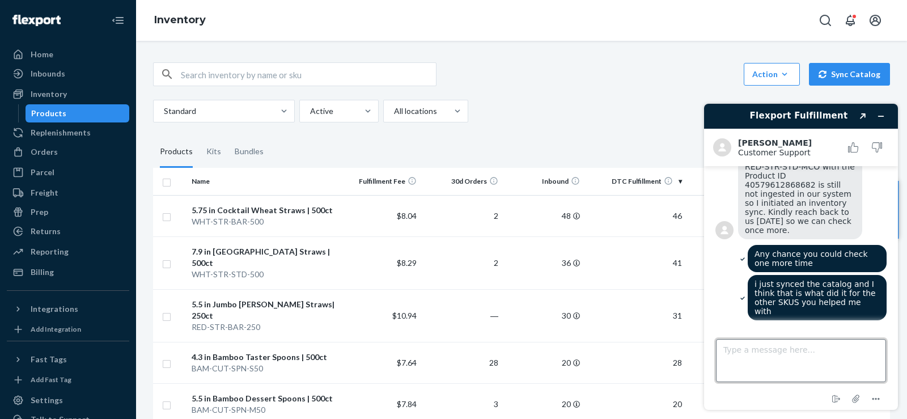
scroll to position [2785, 0]
click at [897, 214] on div "Flexport Fulfillment Created with Sketch. [PERSON_NAME] Customer Support Custom…" at bounding box center [801, 257] width 194 height 306
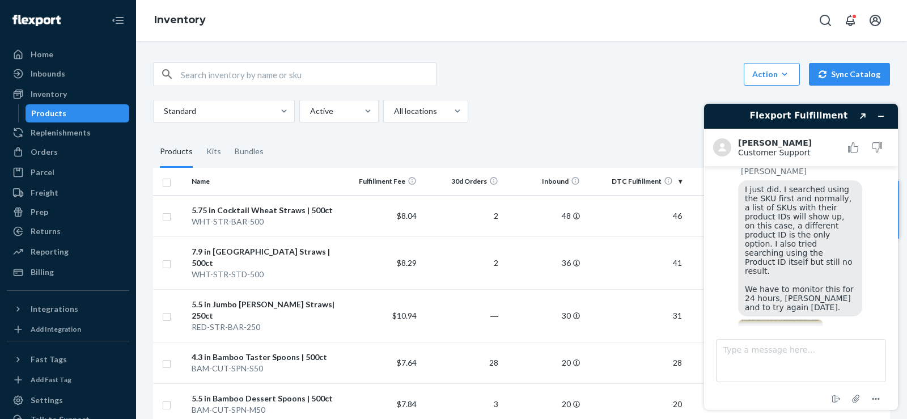
scroll to position [3060, 0]
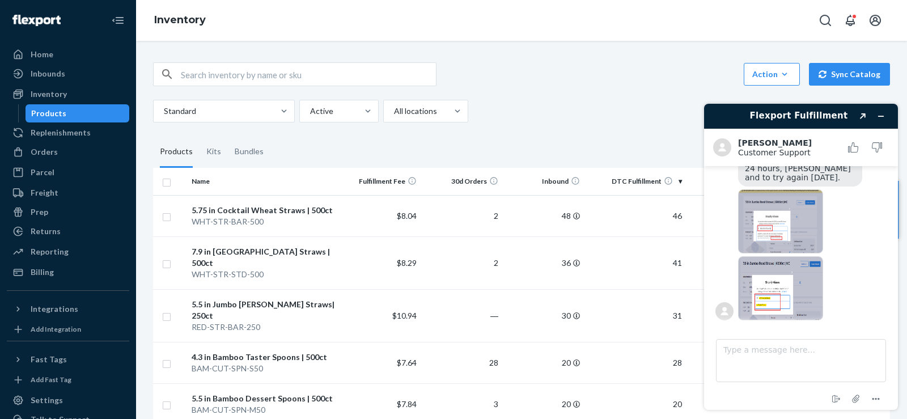
click at [791, 222] on img at bounding box center [780, 221] width 85 height 64
click at [763, 299] on img at bounding box center [780, 288] width 85 height 64
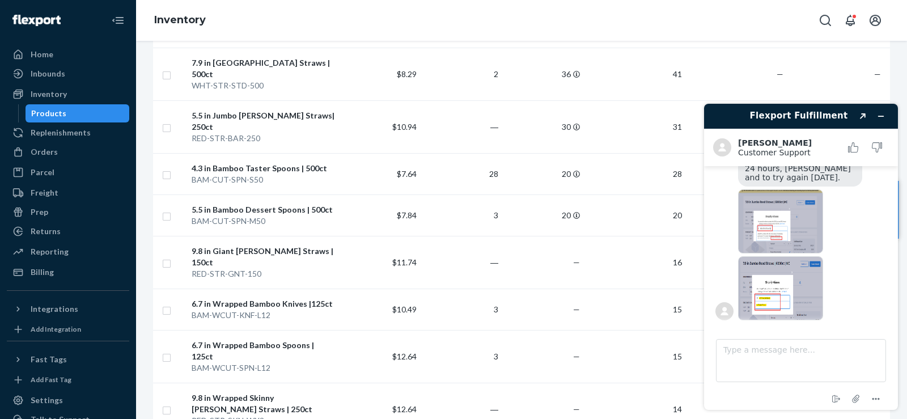
scroll to position [0, 0]
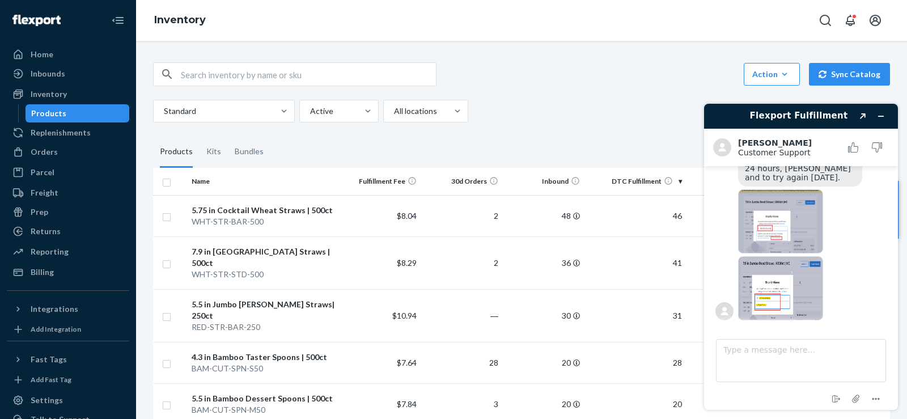
click at [207, 72] on input "text" at bounding box center [308, 74] width 255 height 23
type input "7.9 jumbo"
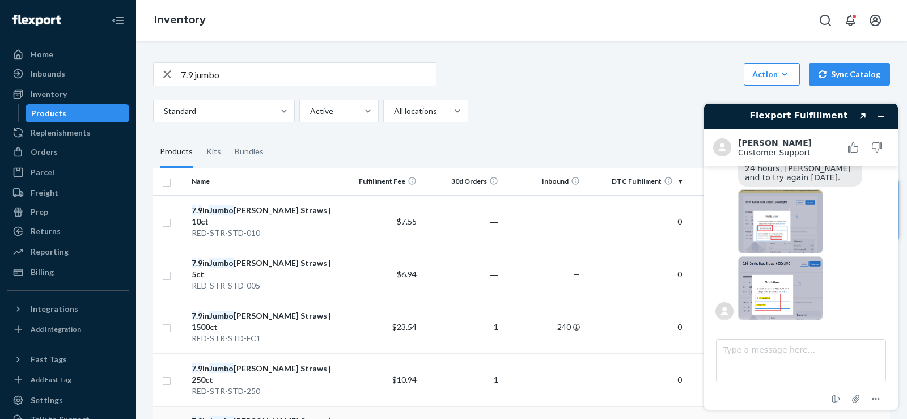
click at [277, 415] on div "7 . 9 in Jumbo [PERSON_NAME] Straws | 6000ct |MC" at bounding box center [264, 426] width 144 height 23
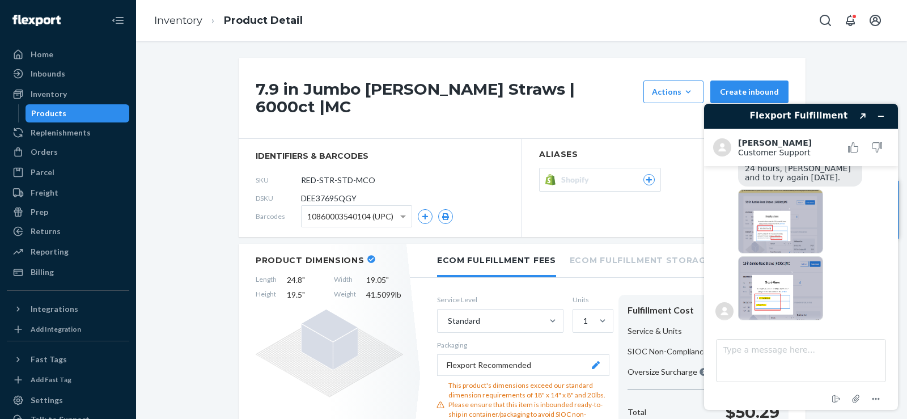
click at [646, 177] on icon at bounding box center [649, 180] width 6 height 6
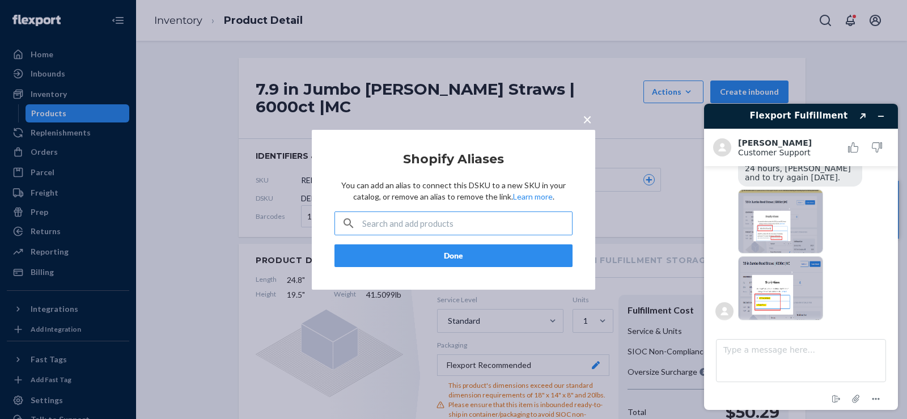
click at [456, 230] on input "text" at bounding box center [467, 223] width 210 height 23
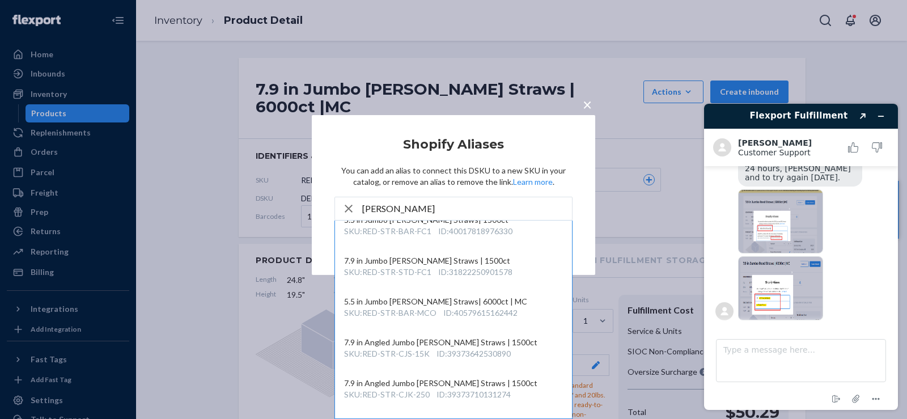
scroll to position [182, 0]
click at [395, 211] on input "[PERSON_NAME]" at bounding box center [467, 208] width 210 height 23
click at [395, 210] on input "[PERSON_NAME]" at bounding box center [467, 208] width 210 height 23
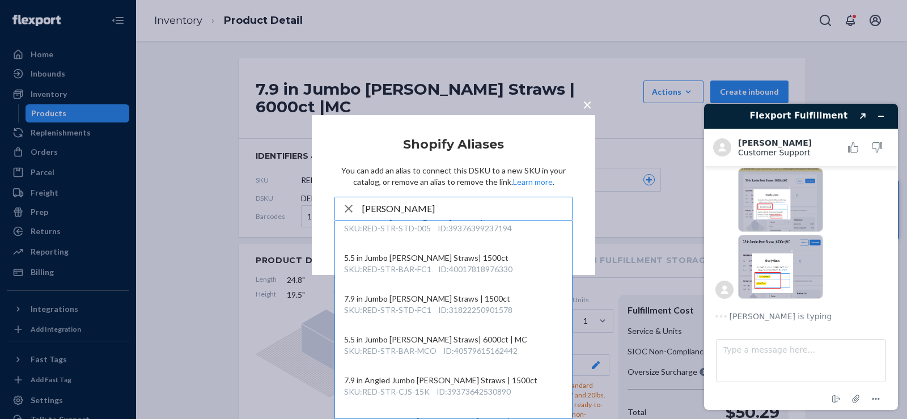
click at [395, 210] on input "[PERSON_NAME]" at bounding box center [467, 208] width 210 height 23
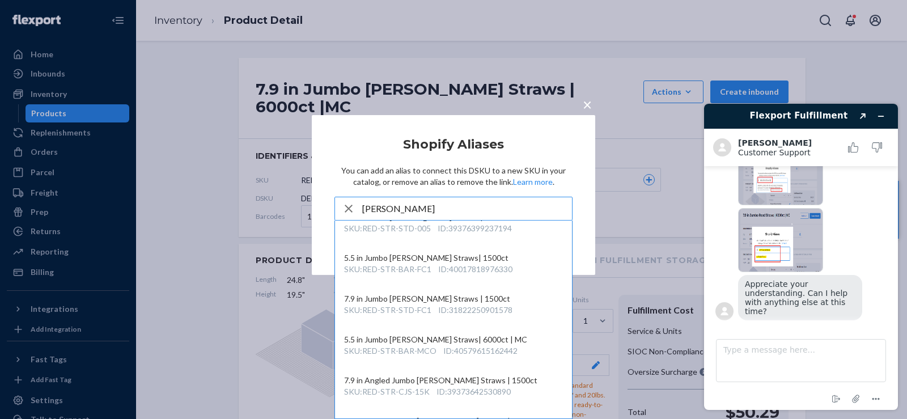
scroll to position [3099, 0]
paste input "40579612868682"
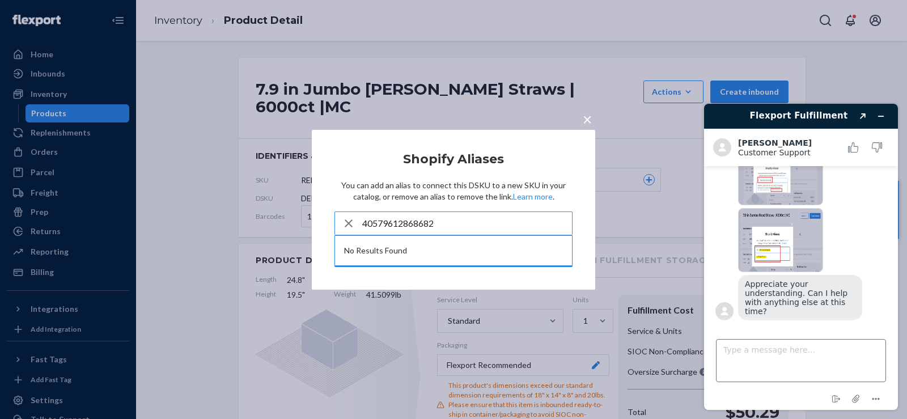
type input "40579612868682"
click at [777, 354] on textarea "Type a message here..." at bounding box center [801, 360] width 170 height 43
type textarea "yes"
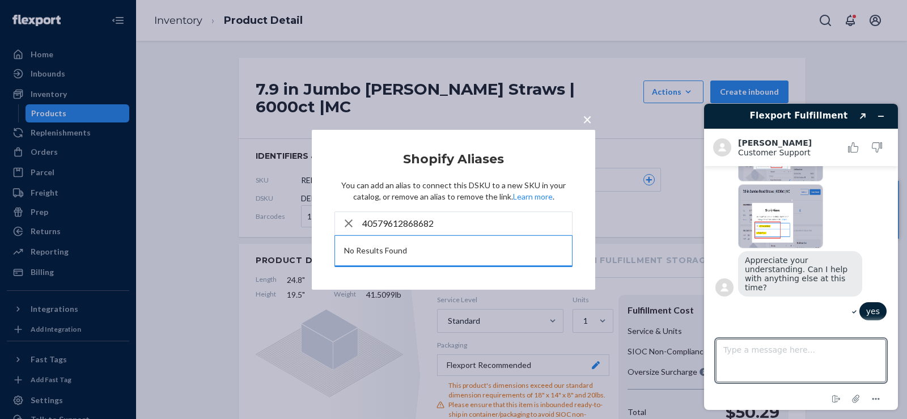
click at [585, 120] on span "×" at bounding box center [587, 118] width 9 height 19
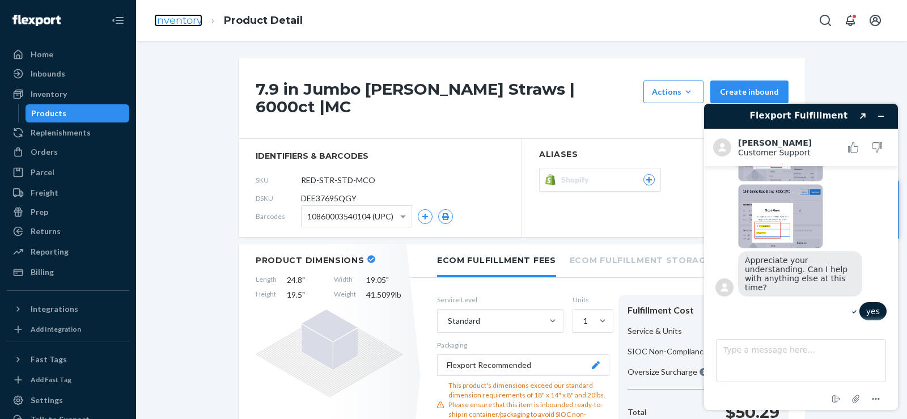
click at [184, 16] on link "Inventory" at bounding box center [178, 20] width 48 height 12
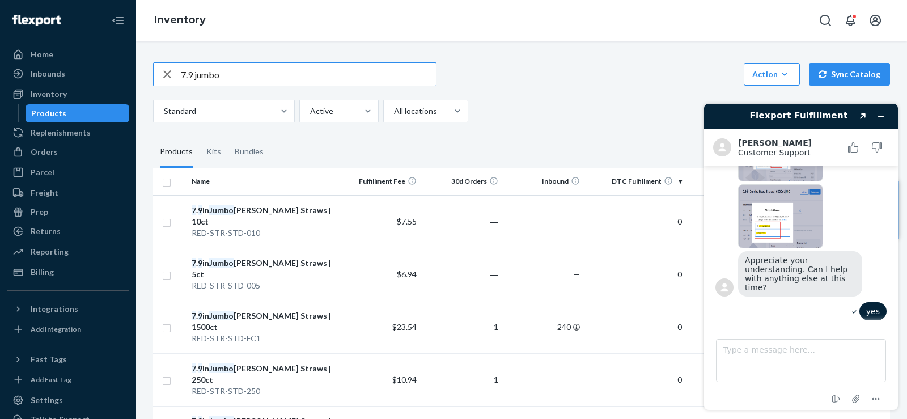
click at [192, 70] on input "7.9 jumbo" at bounding box center [308, 74] width 255 height 23
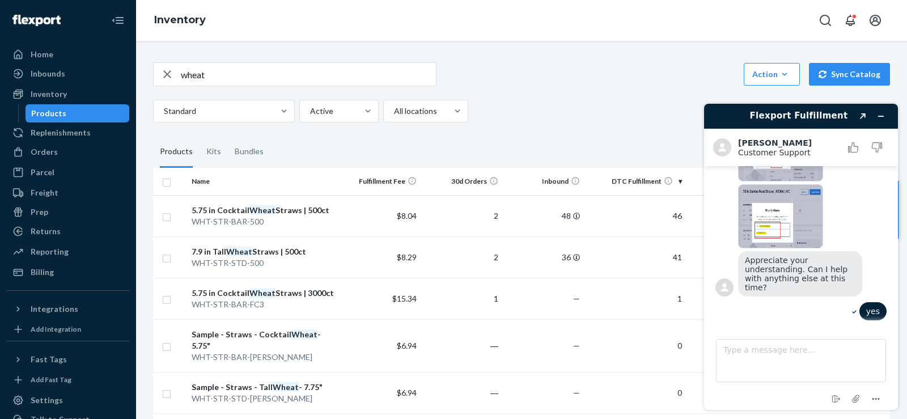
click at [217, 79] on input "wheat" at bounding box center [308, 74] width 255 height 23
type input "wheat 12000"
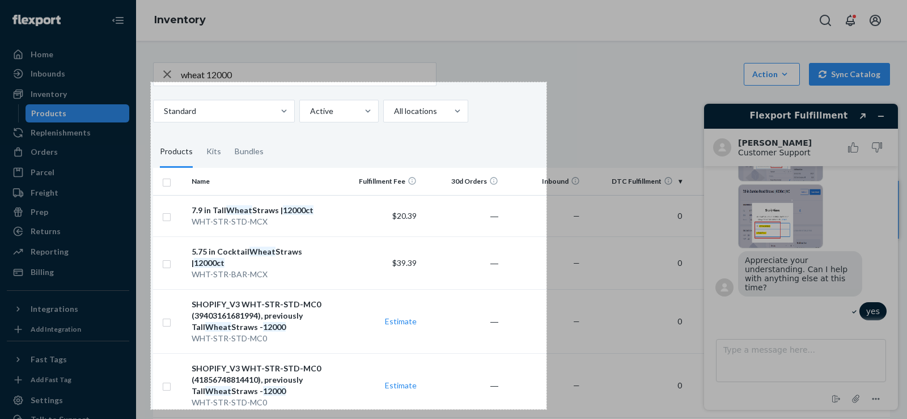
drag, startPoint x: 151, startPoint y: 82, endPoint x: 435, endPoint y: 342, distance: 385.2
click at [435, 342] on div "698 X 577" at bounding box center [453, 209] width 907 height 419
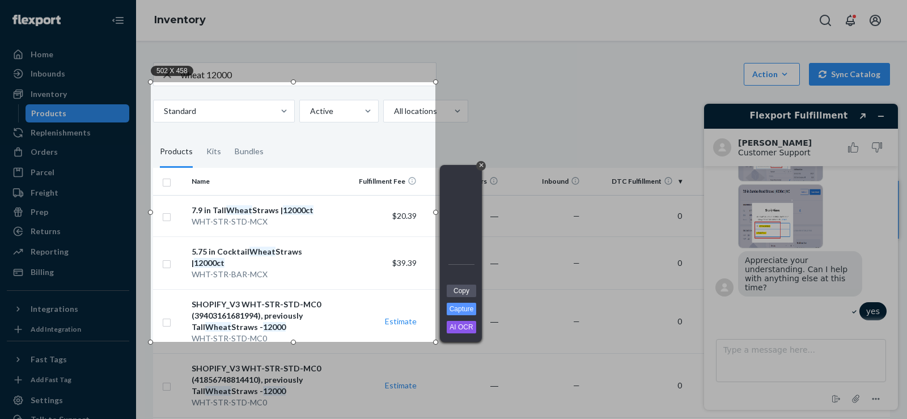
click at [553, 80] on div at bounding box center [671, 171] width 472 height 342
click at [483, 165] on div "+" at bounding box center [481, 166] width 10 height 10
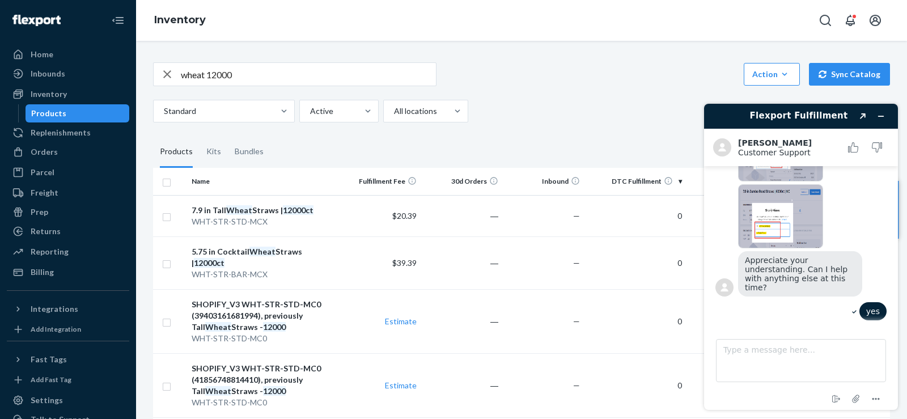
click at [201, 75] on input "wheat 12000" at bounding box center [308, 74] width 255 height 23
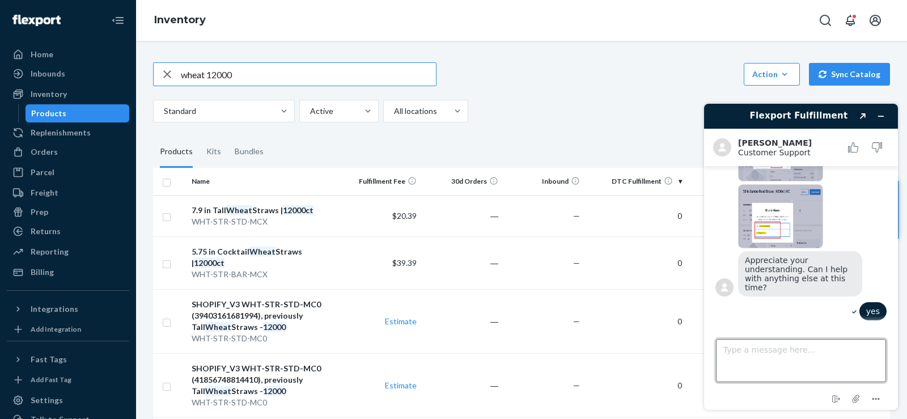
click at [781, 351] on textarea "Type a message here..." at bounding box center [801, 360] width 170 height 43
paste textarea "wheat 12000"
type textarea "if you plug in wheat 12000 to the inventory"
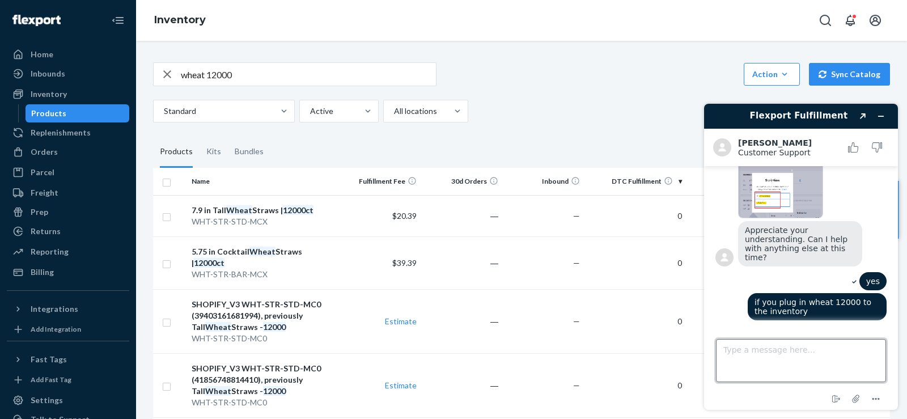
scroll to position [3153, 0]
type textarea "search"
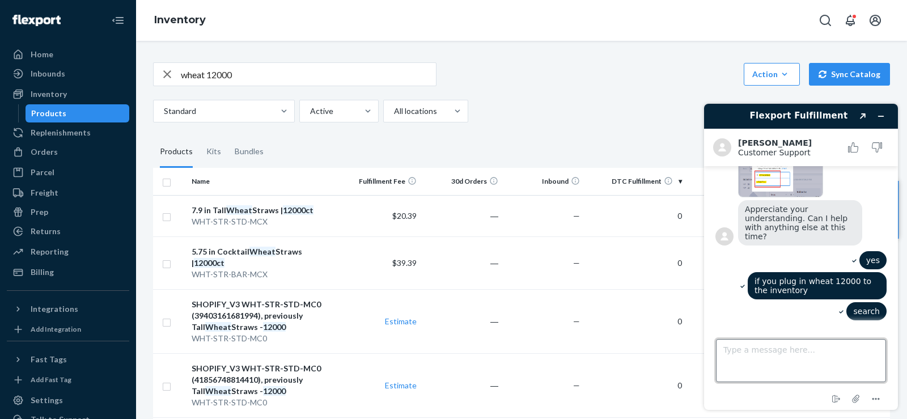
scroll to position [3174, 0]
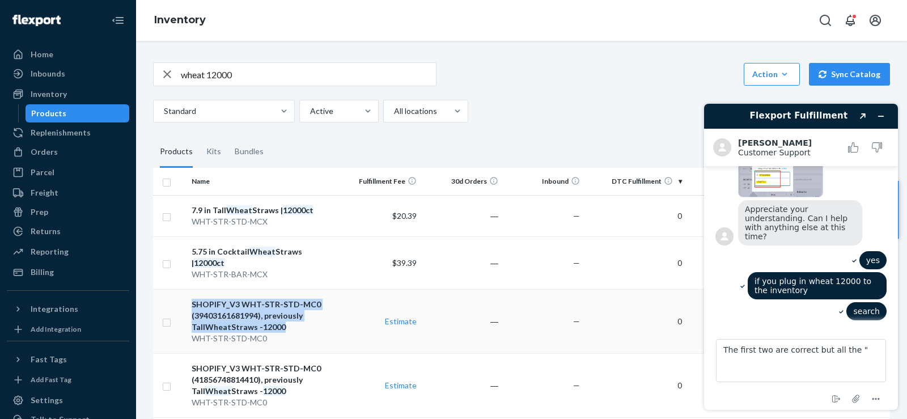
drag, startPoint x: 281, startPoint y: 319, endPoint x: 190, endPoint y: 287, distance: 95.7
click at [190, 289] on td "SHOPIFY_V3 WHT-STR-STD-MC0 (39403161681994), previously Tall Wheat Straws - 120…" at bounding box center [263, 321] width 153 height 64
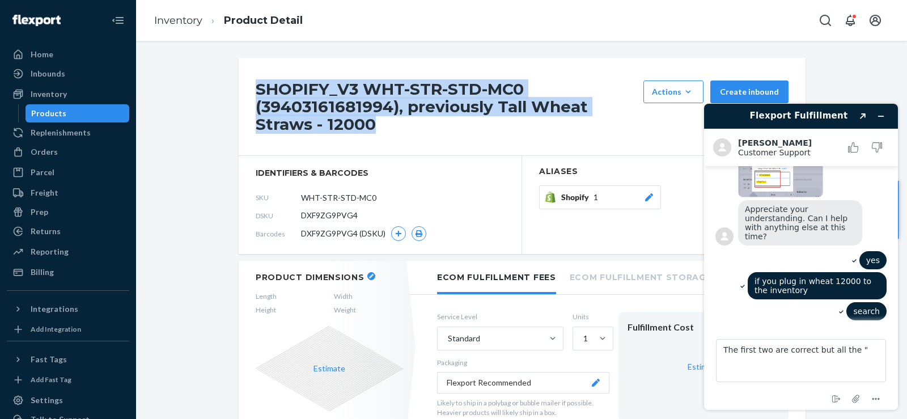
drag, startPoint x: 391, startPoint y: 129, endPoint x: 251, endPoint y: 82, distance: 148.2
click at [251, 82] on div "SHOPIFY_V3 WHT-STR-STD-MC0 (39403161681994), previously Tall Wheat Straws - 120…" at bounding box center [522, 107] width 567 height 98
copy h1 "SHOPIFY_V3 WHT-STR-STD-MC0 (39403161681994), previously Tall Wheat Straws - 120…"
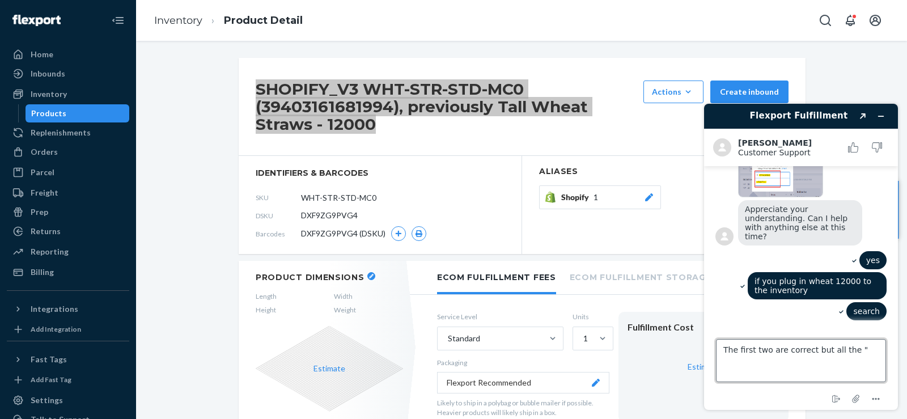
click at [864, 356] on textarea "The first two are correct but all the "" at bounding box center [801, 360] width 170 height 43
paste textarea "SHOPIFY_V3 WHT-STR-STD-MC0 (39403161681994), previously Tall Wheat Straws - 120…"
type textarea "The first two are correct but all SHOPIFY_V3 WHT-STR-STD-MC0 (39403161681994), …"
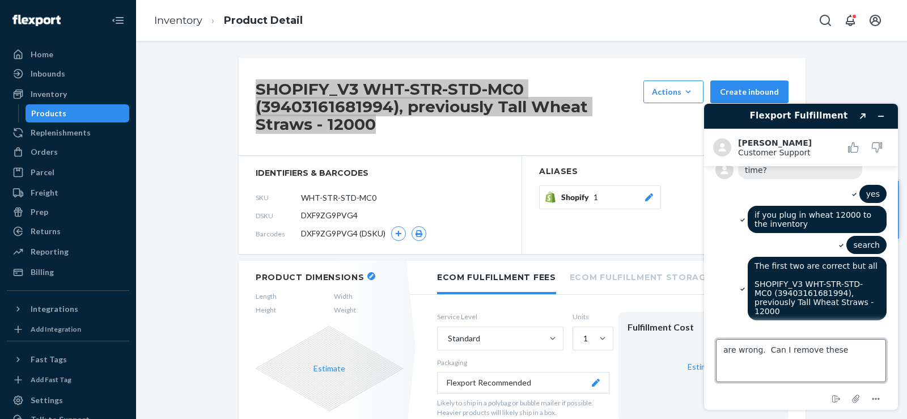
type textarea "are wrong. Can I remove these?"
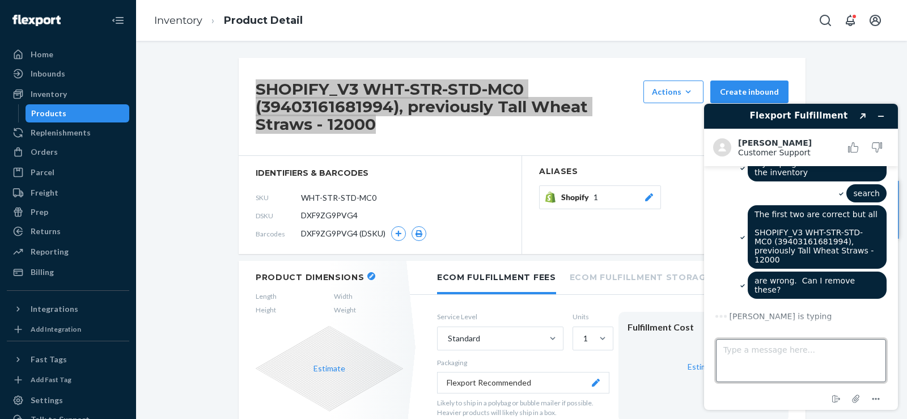
scroll to position [3255, 0]
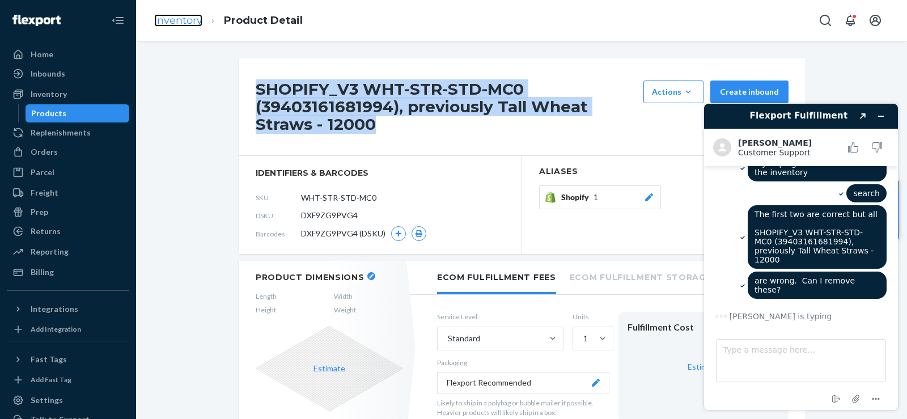
click at [186, 25] on link "Inventory" at bounding box center [178, 20] width 48 height 12
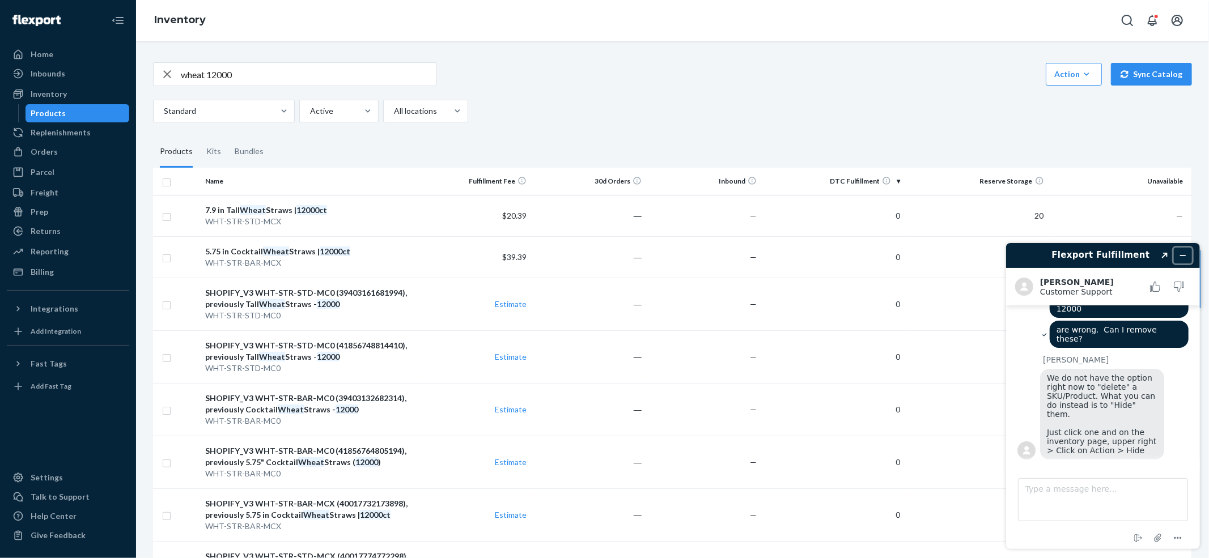
click at [898, 252] on icon "Minimize widget" at bounding box center [1182, 255] width 8 height 8
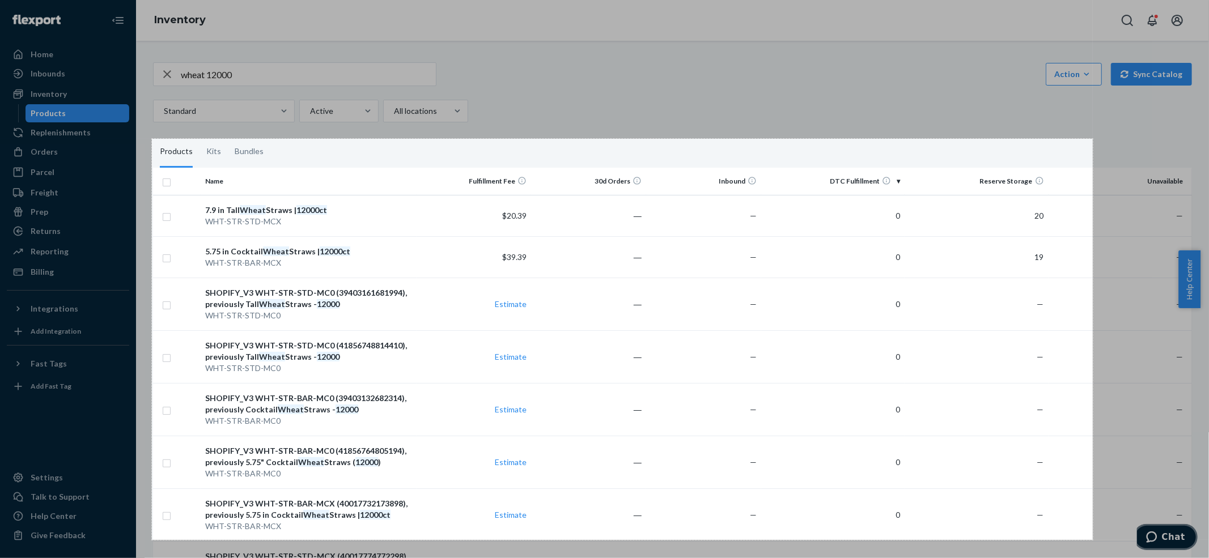
drag, startPoint x: 152, startPoint y: 139, endPoint x: 1093, endPoint y: 540, distance: 1022.9
click at [898, 418] on div "1660 X 708" at bounding box center [604, 279] width 1209 height 558
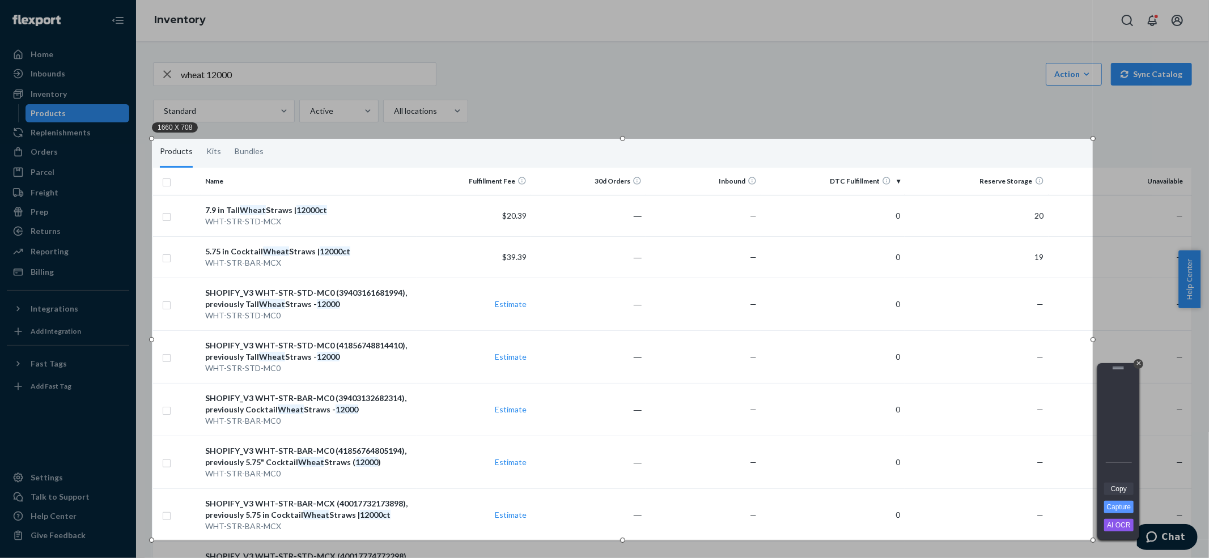
click at [898, 418] on link "Copy" at bounding box center [1118, 489] width 29 height 12
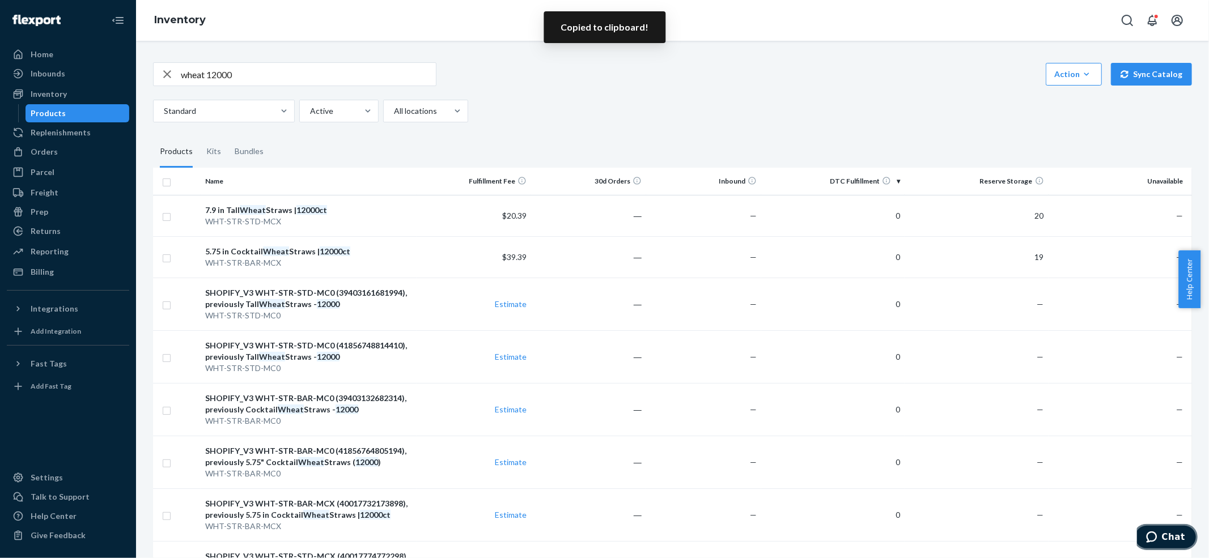
click at [898, 418] on icon "Chat" at bounding box center [1151, 536] width 11 height 11
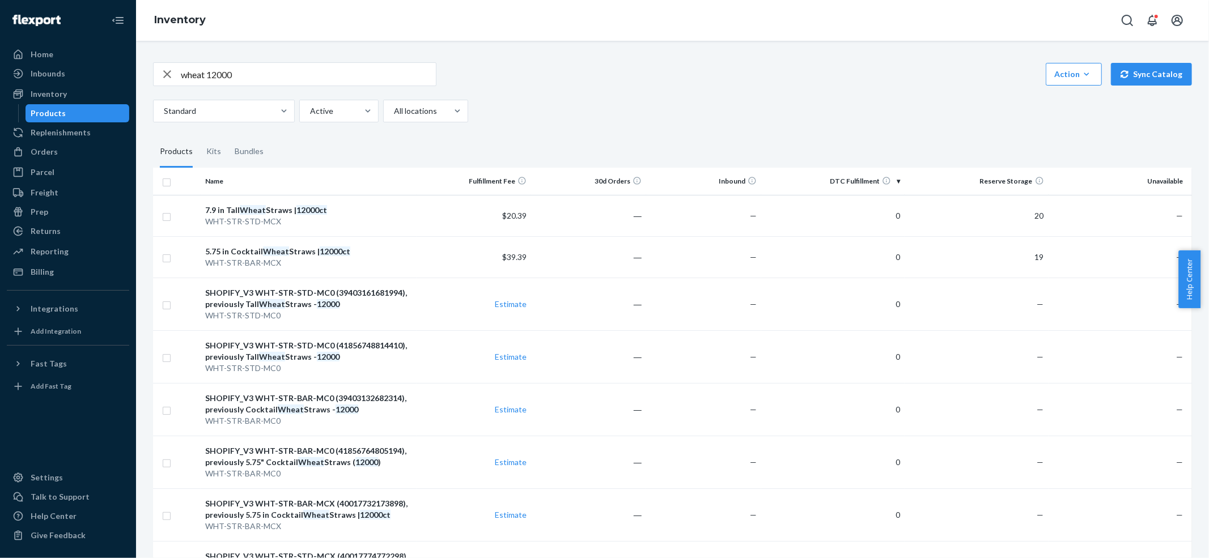
scroll to position [3352, 0]
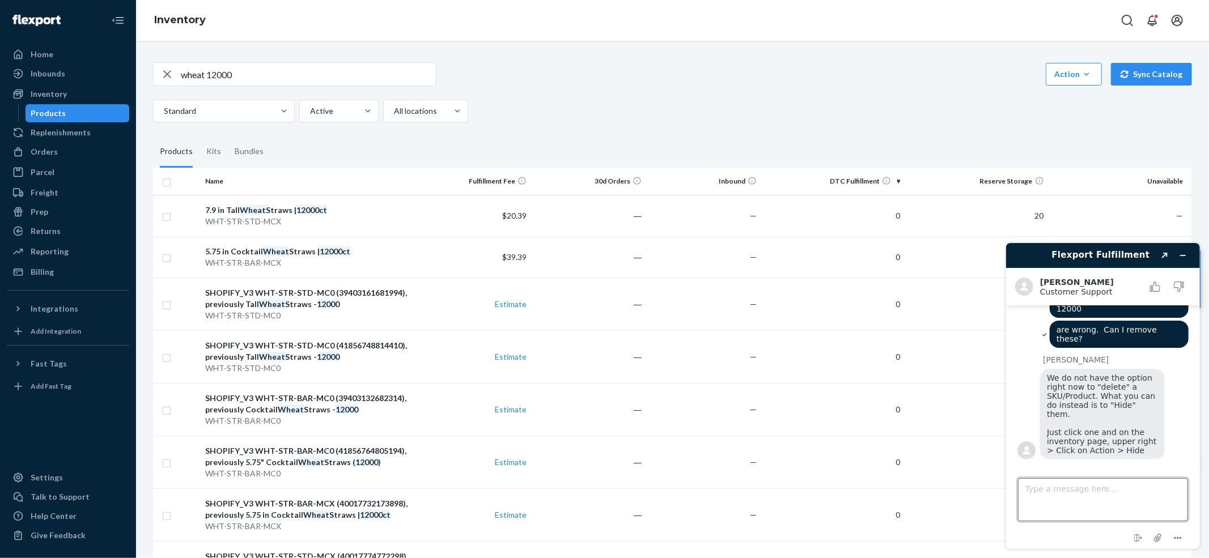
click at [898, 418] on textarea "Type a message here..." at bounding box center [1102, 499] width 170 height 43
type textarea "ok"
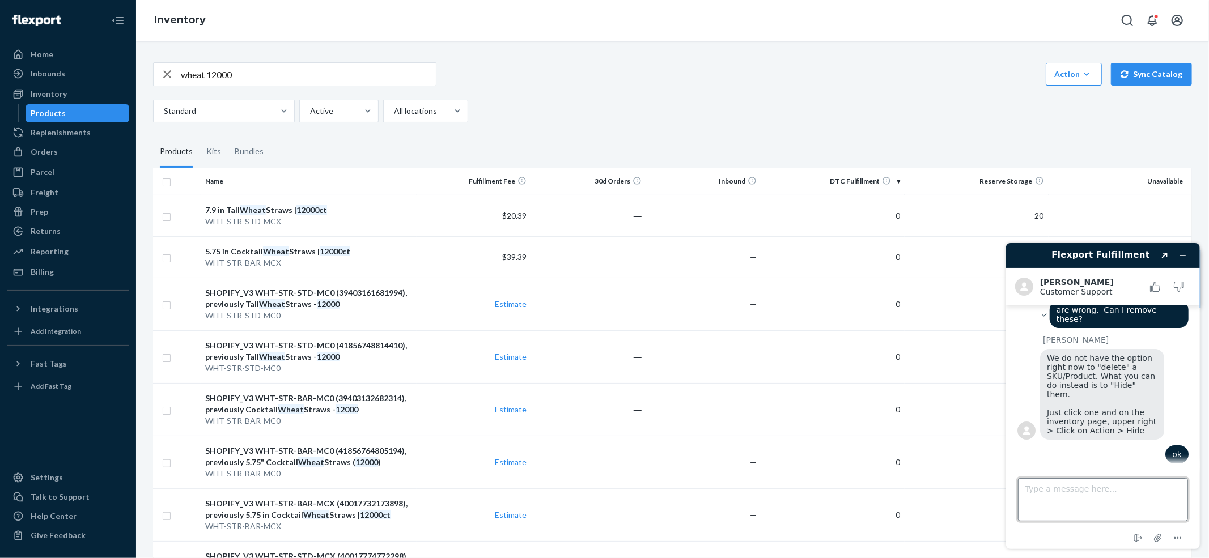
scroll to position [3376, 0]
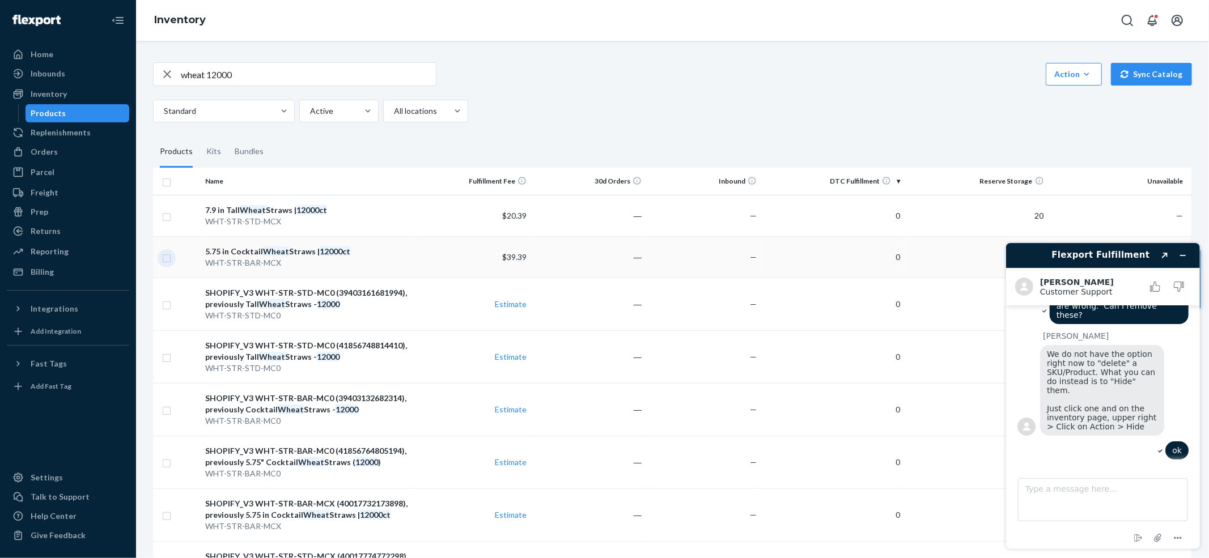
click at [164, 254] on input "checkbox" at bounding box center [166, 257] width 9 height 12
click at [169, 257] on input "checkbox" at bounding box center [166, 257] width 9 height 12
checkbox input "false"
click at [255, 302] on div "SHOPIFY_V3 WHT-STR-STD-MC0 (39403161681994), previously Tall Wheat Straws - 120…" at bounding box center [308, 298] width 206 height 23
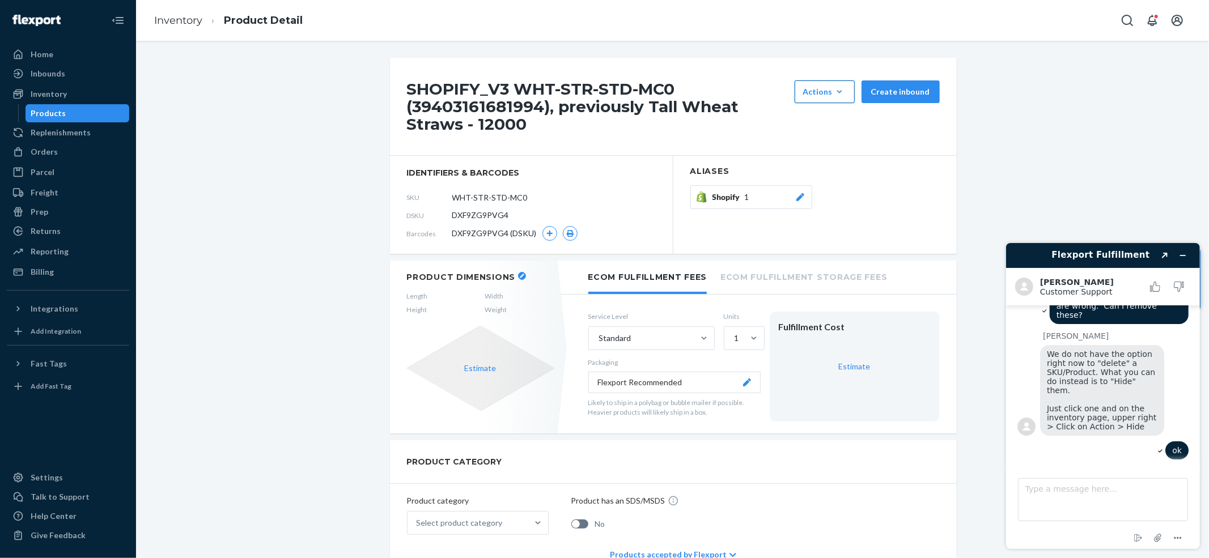
click at [834, 96] on icon "button" at bounding box center [839, 91] width 11 height 11
click at [828, 143] on span "Hide" at bounding box center [842, 143] width 70 height 8
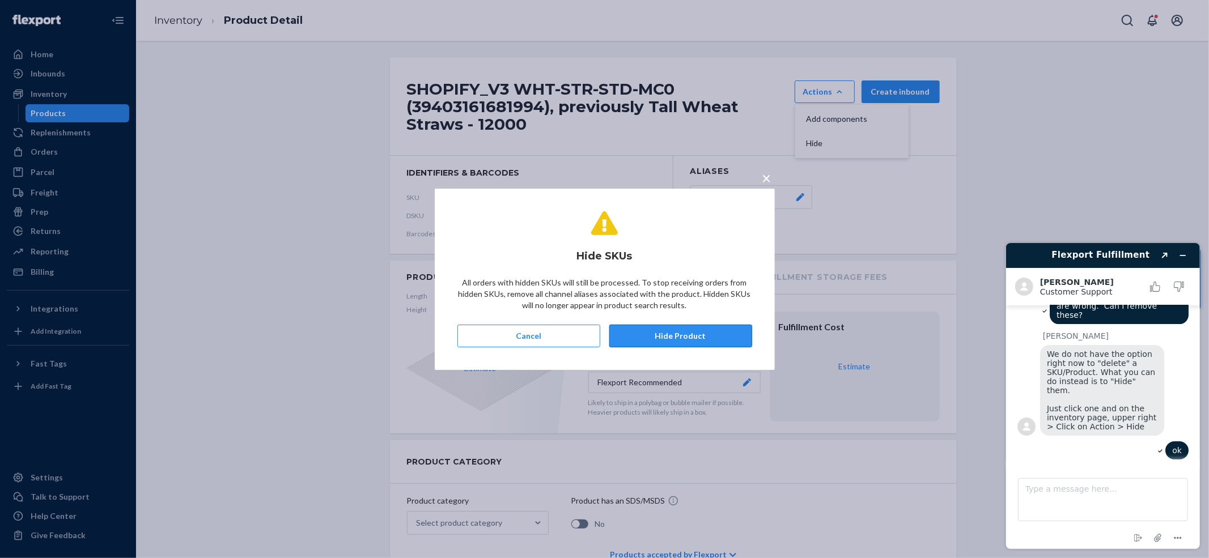
click at [667, 338] on button "Hide Product" at bounding box center [680, 336] width 143 height 23
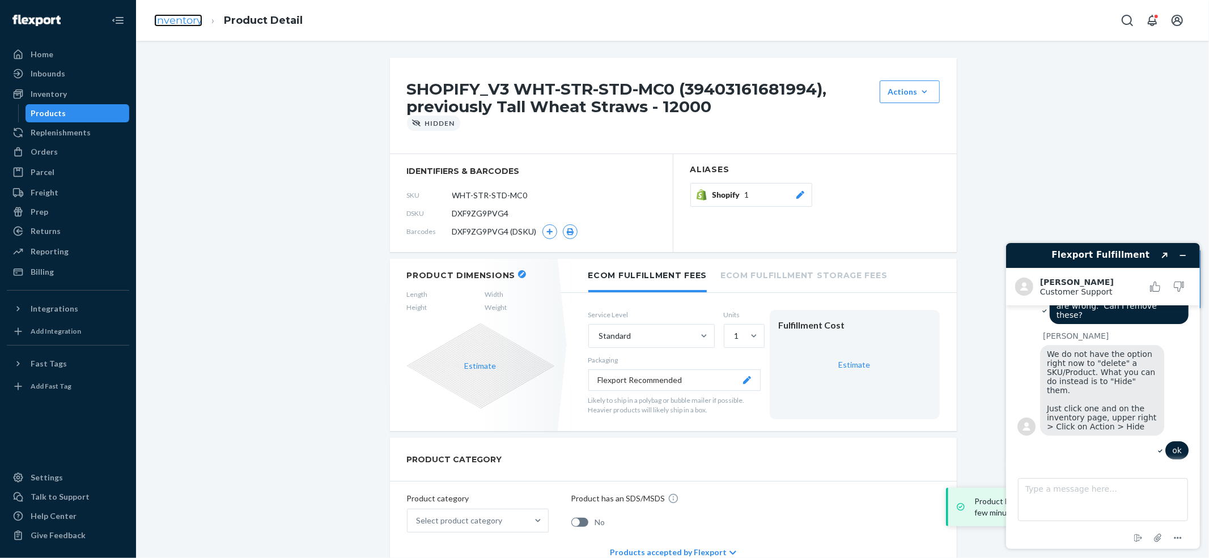
click at [184, 22] on link "Inventory" at bounding box center [178, 20] width 48 height 12
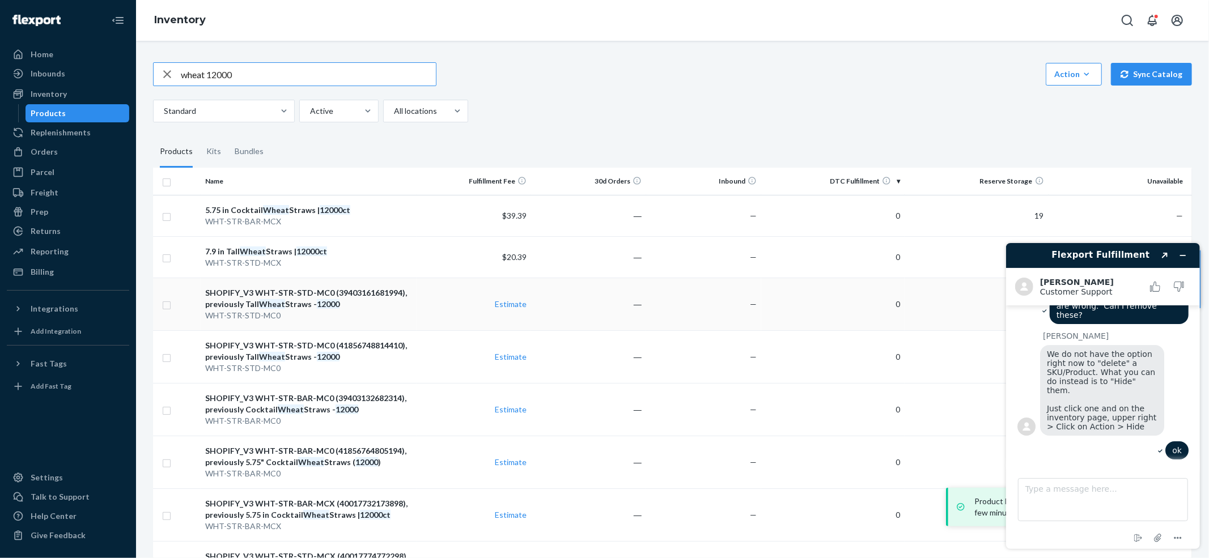
click at [266, 307] on em "Wheat" at bounding box center [272, 304] width 26 height 10
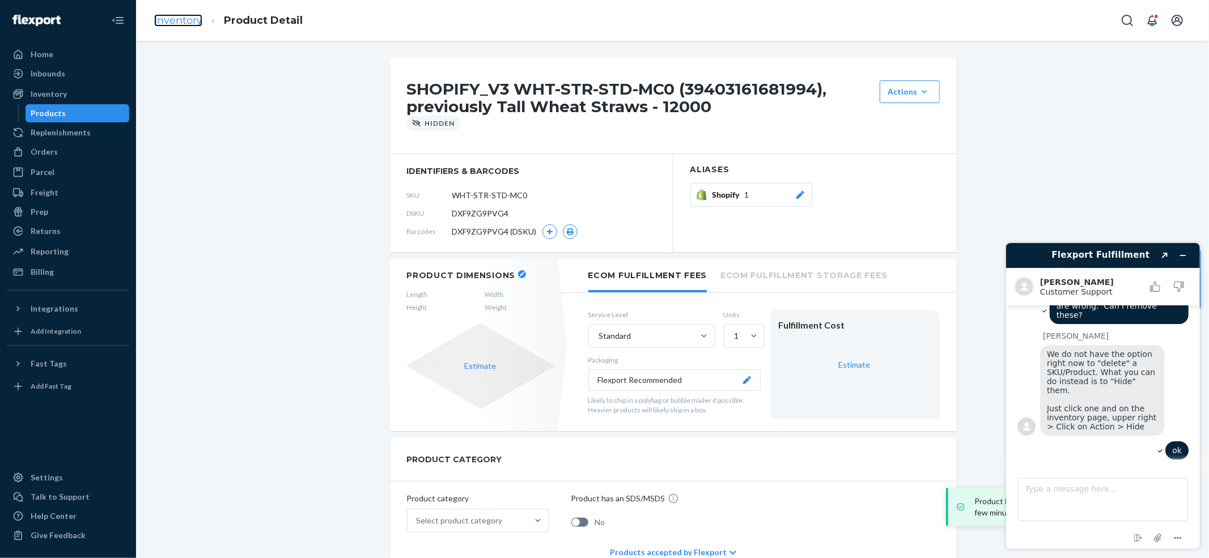
click at [178, 14] on link "Inventory" at bounding box center [178, 20] width 48 height 12
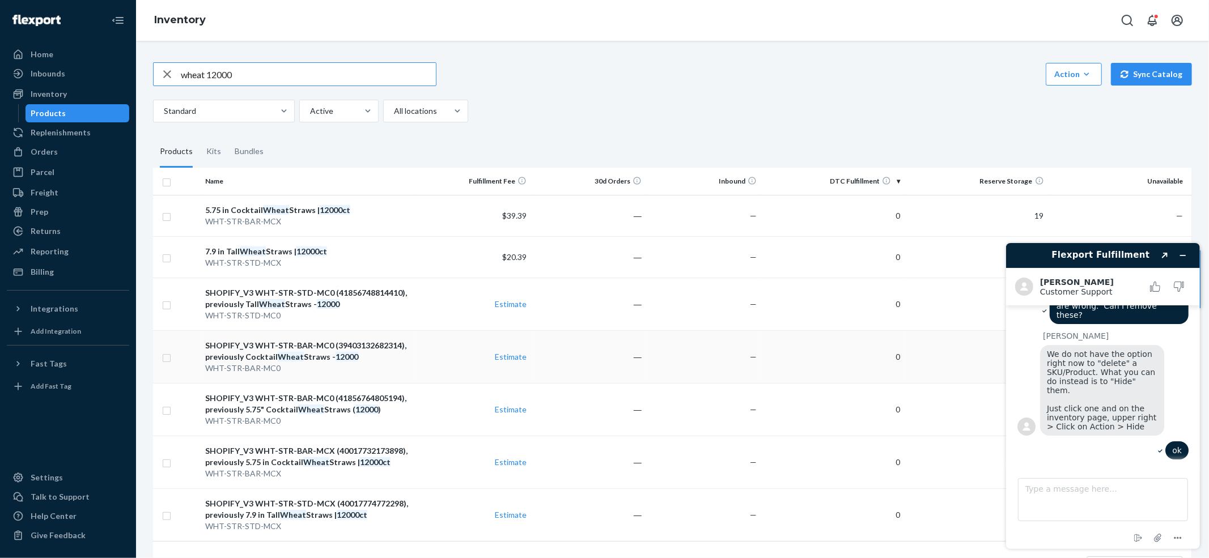
click at [296, 353] on em "Wheat" at bounding box center [291, 357] width 26 height 10
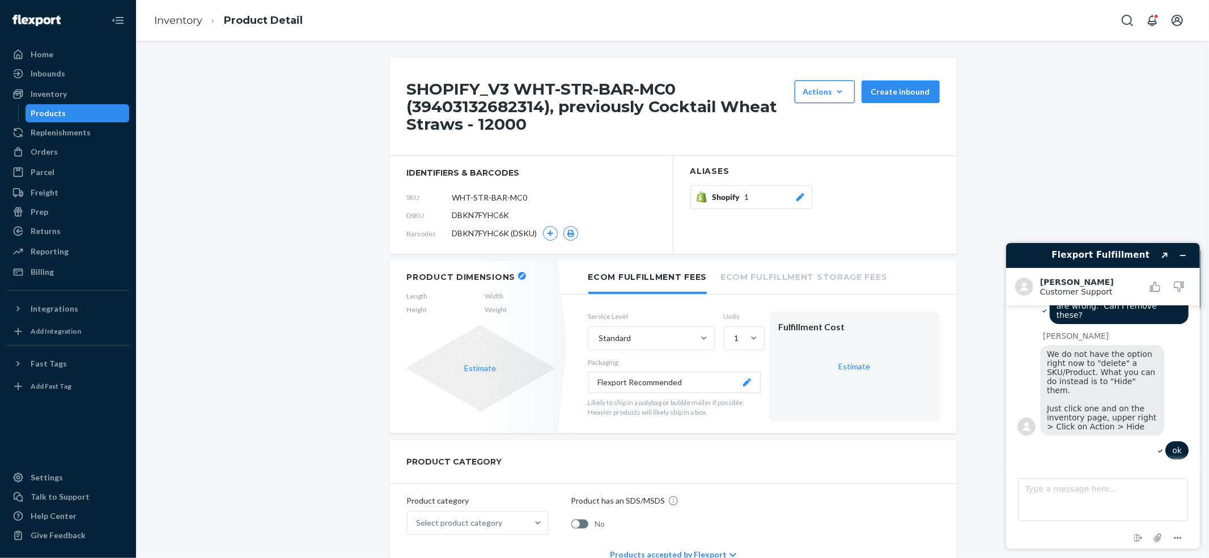
click at [834, 91] on icon "button" at bounding box center [839, 91] width 11 height 11
click at [814, 146] on span "Hide" at bounding box center [842, 143] width 70 height 8
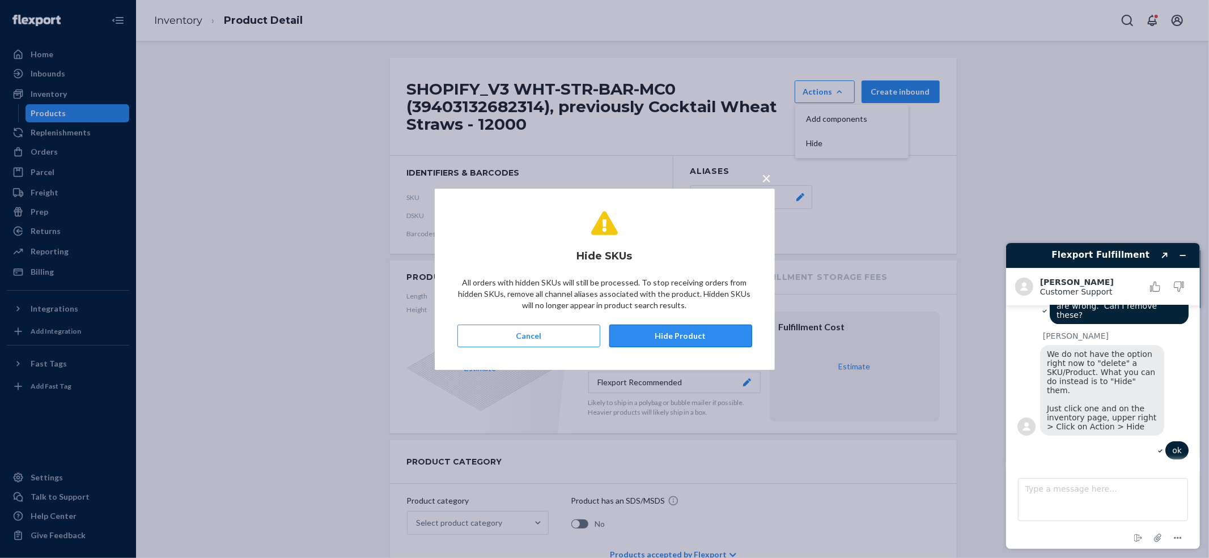
click at [708, 333] on button "Hide Product" at bounding box center [680, 336] width 143 height 23
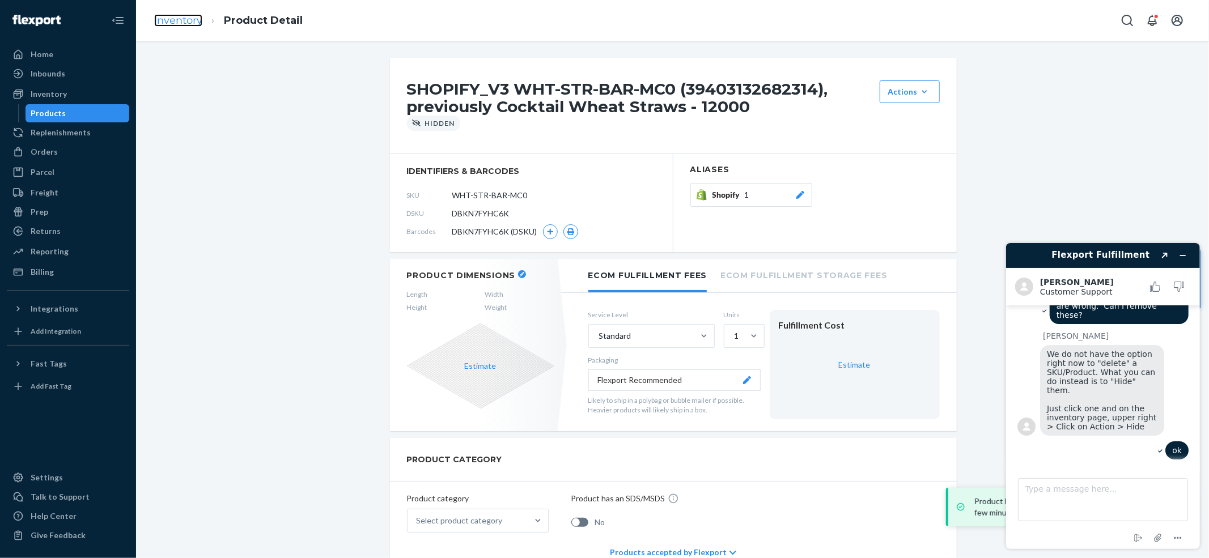
click at [164, 18] on link "Inventory" at bounding box center [178, 20] width 48 height 12
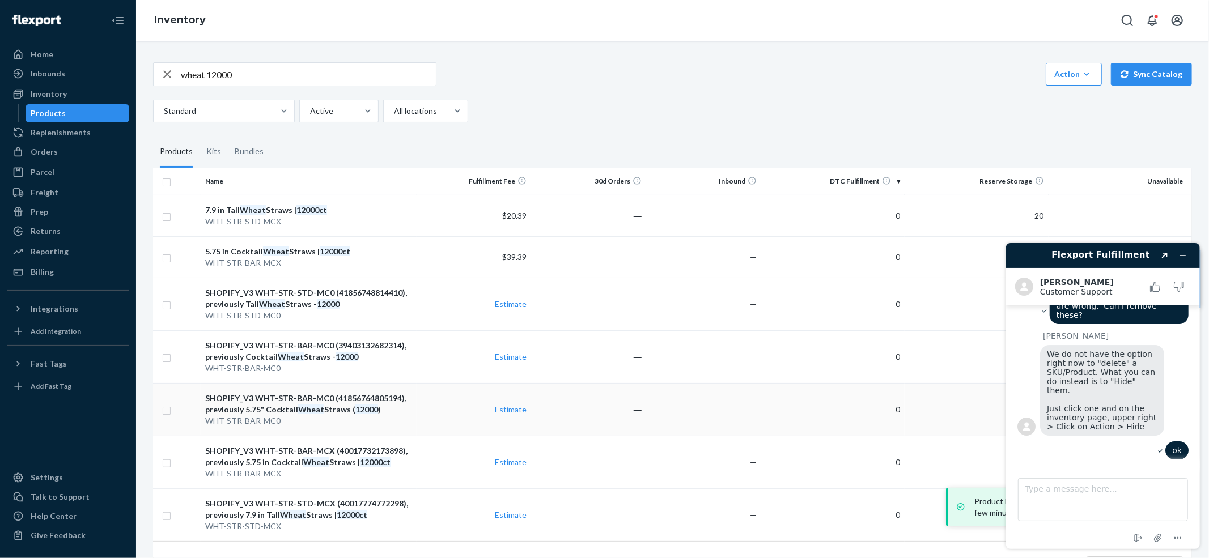
click at [236, 408] on div "SHOPIFY_V3 WHT-STR-BAR-MC0 (41856764805194), previously 5.75" Cocktail Wheat St…" at bounding box center [308, 404] width 206 height 23
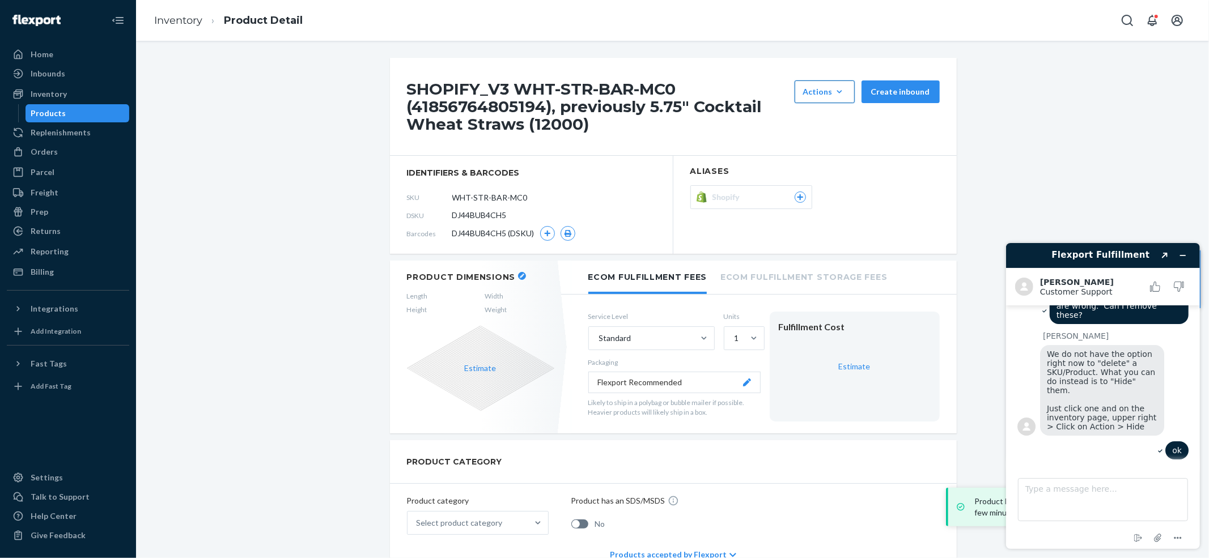
click at [839, 95] on icon "button" at bounding box center [839, 91] width 11 height 11
click at [826, 141] on span "Hide" at bounding box center [842, 143] width 70 height 8
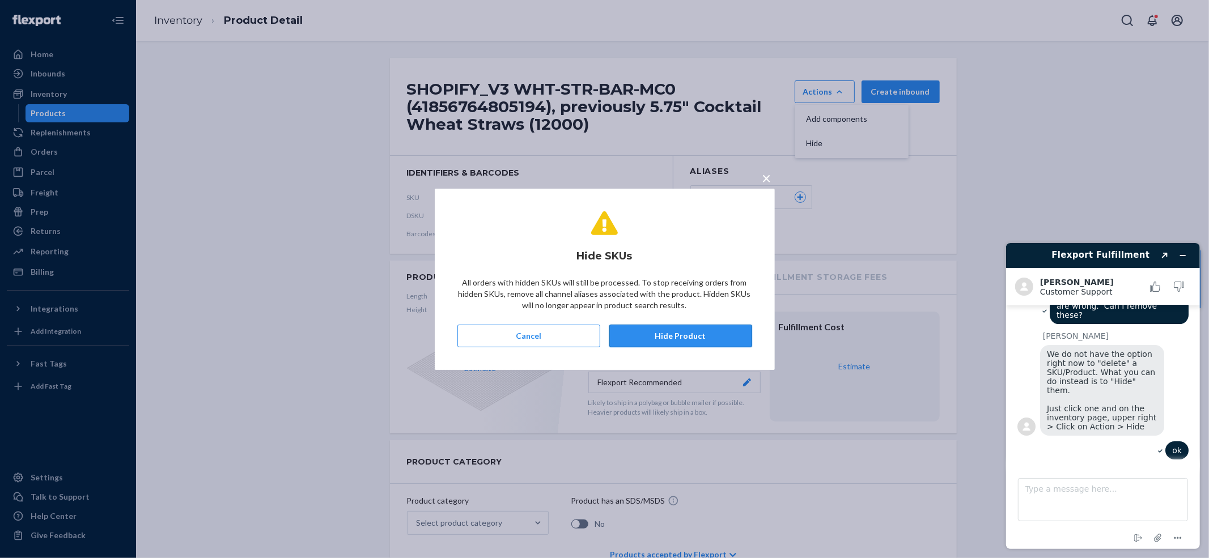
click at [709, 332] on button "Hide Product" at bounding box center [680, 336] width 143 height 23
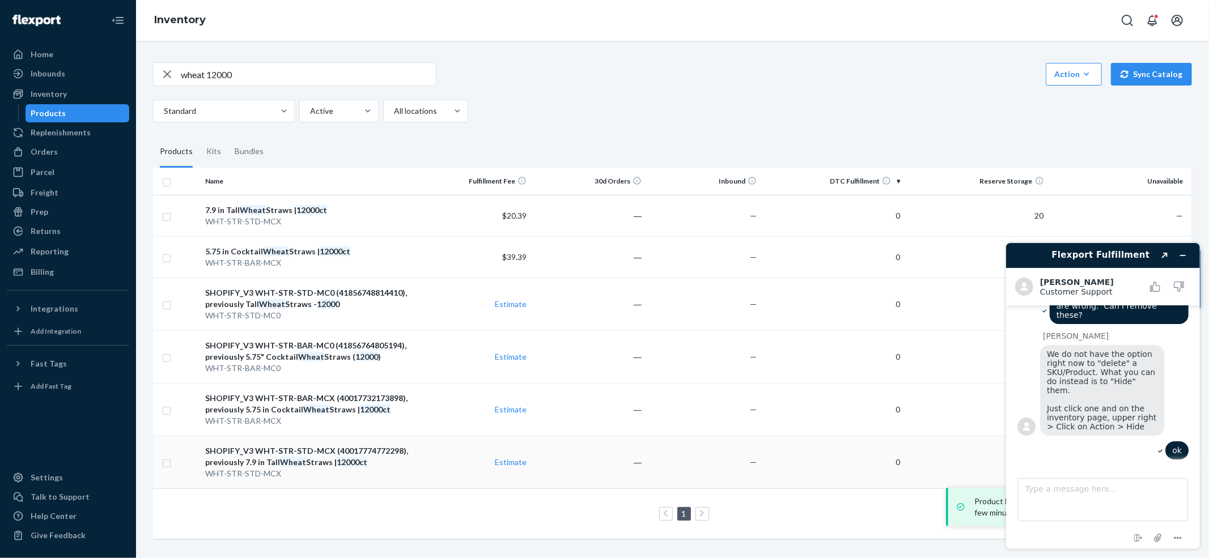
click at [239, 418] on div "SHOPIFY_V3 WHT-STR-STD-MCX (40017774772298), previously 7.9 in [GEOGRAPHIC_DATA…" at bounding box center [308, 457] width 206 height 23
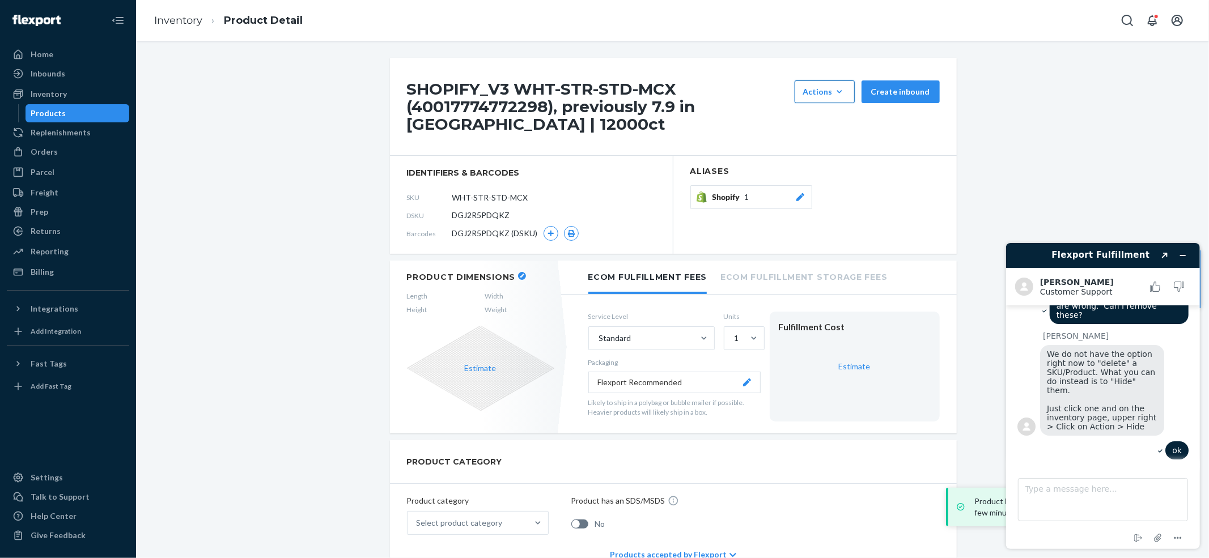
click at [842, 90] on icon "button" at bounding box center [839, 91] width 11 height 11
click at [826, 135] on button "Hide" at bounding box center [852, 144] width 109 height 24
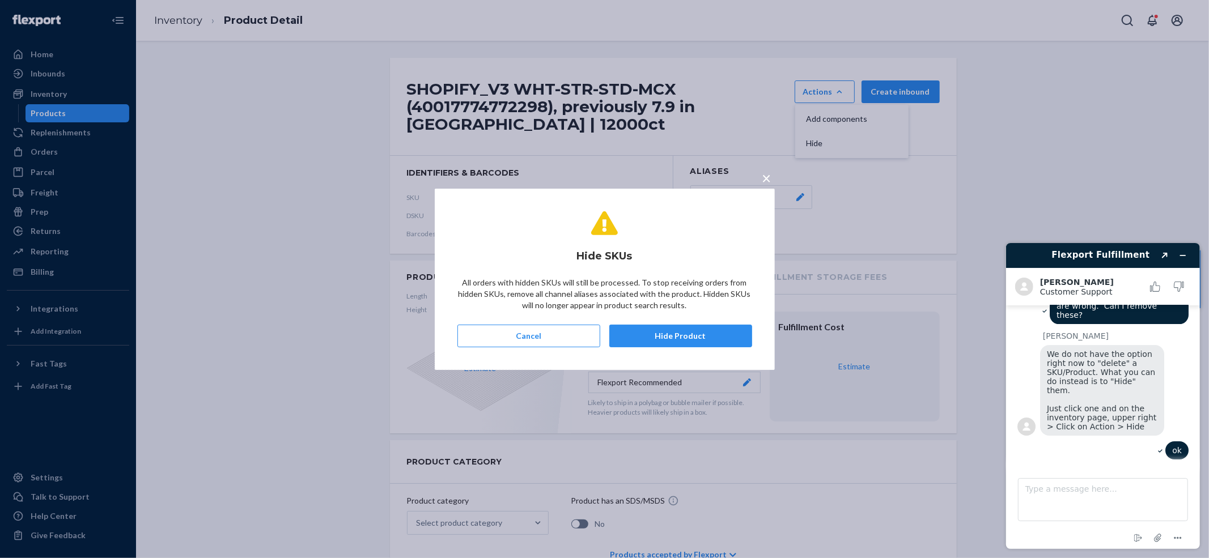
click at [642, 330] on button "Hide Product" at bounding box center [680, 336] width 143 height 23
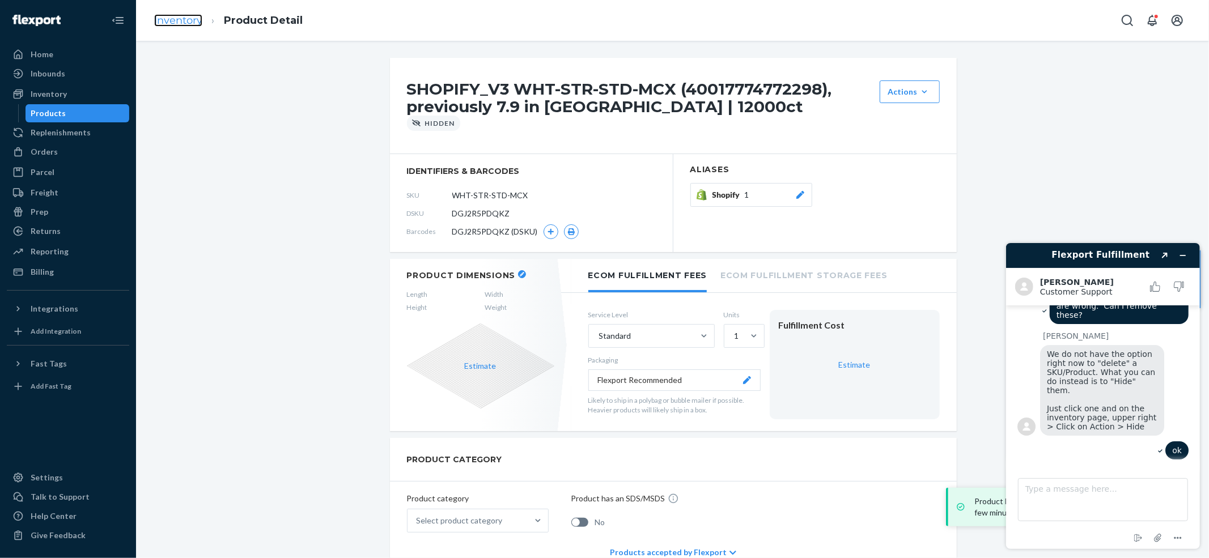
click at [160, 23] on link "Inventory" at bounding box center [178, 20] width 48 height 12
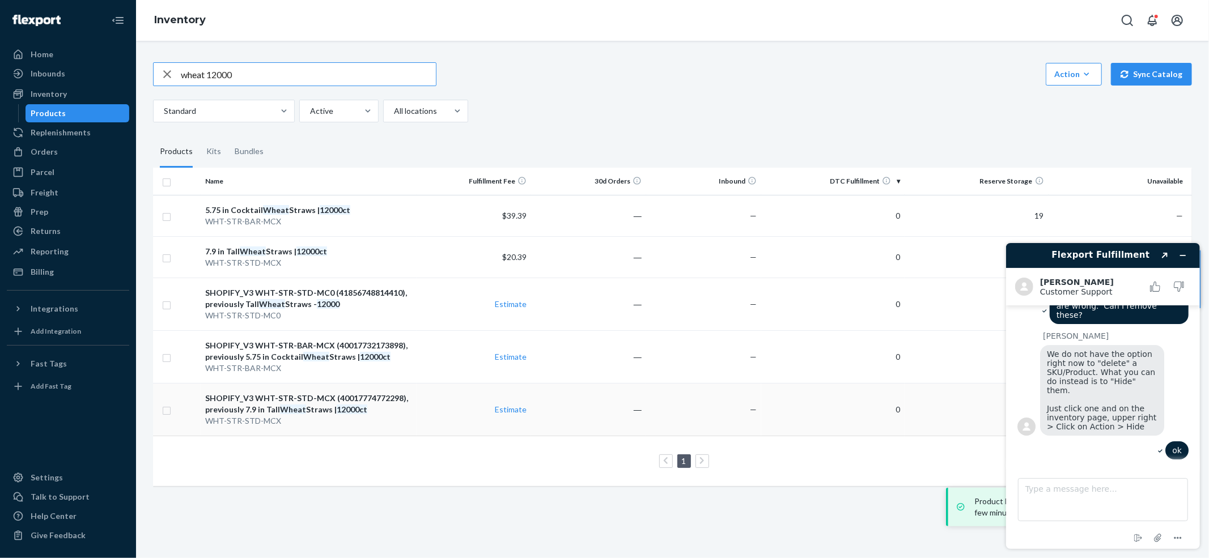
click at [238, 402] on div "SHOPIFY_V3 WHT-STR-STD-MCX (40017774772298), previously 7.9 in [GEOGRAPHIC_DATA…" at bounding box center [308, 404] width 206 height 23
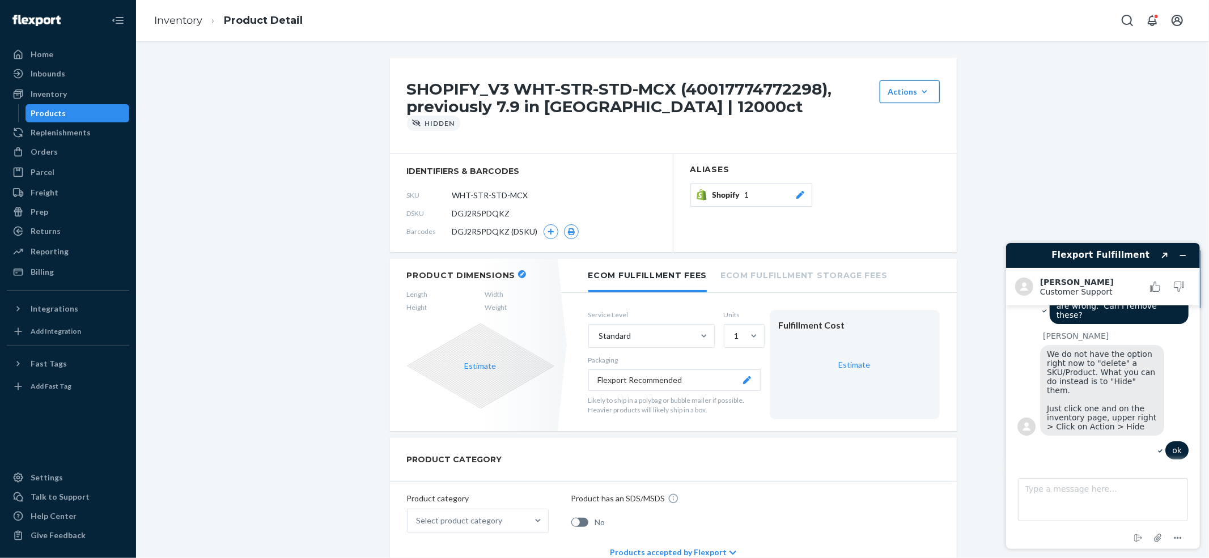
click at [889, 97] on button "Actions Add components Unhide" at bounding box center [910, 91] width 60 height 23
click at [163, 26] on link "Inventory" at bounding box center [178, 20] width 48 height 12
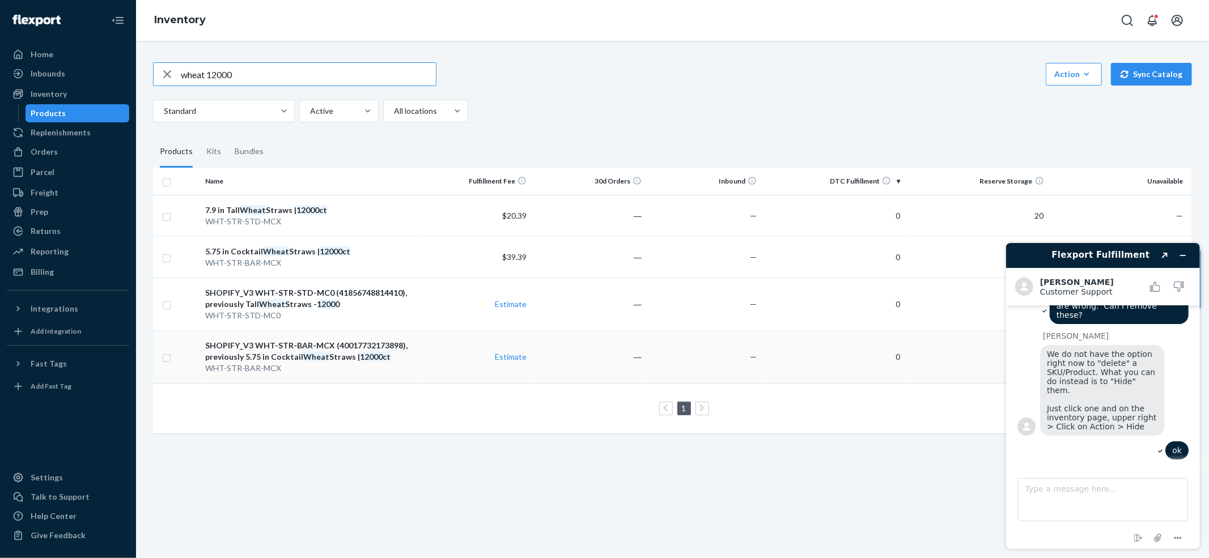
click at [320, 343] on div "SHOPIFY_V3 WHT-STR-BAR-MCX (40017732173898), previously 5.75 in Cocktail Wheat …" at bounding box center [308, 351] width 206 height 23
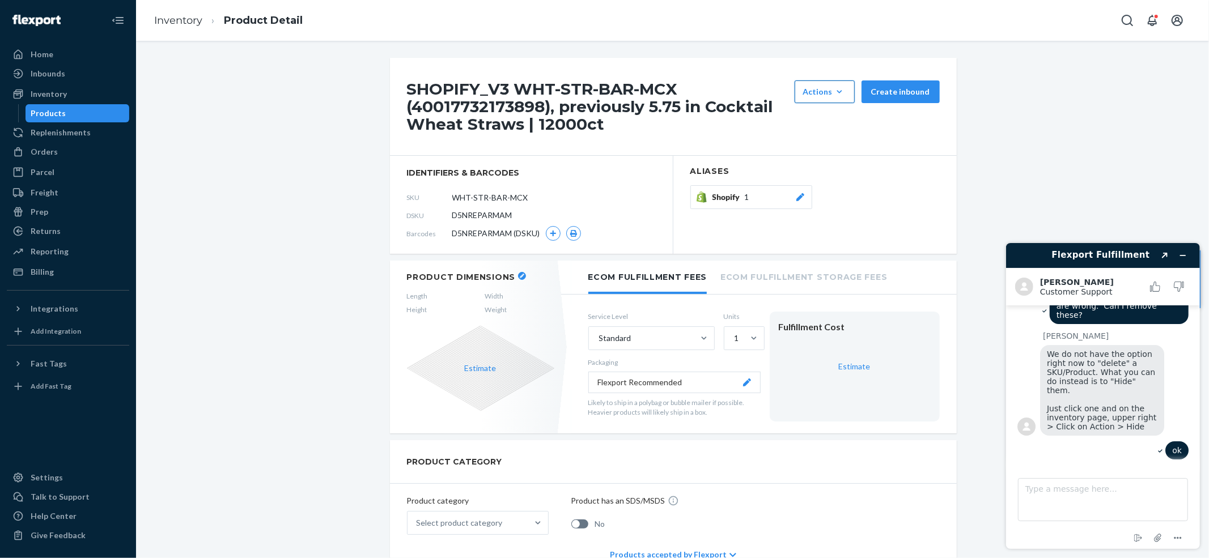
click at [824, 95] on div "Actions" at bounding box center [824, 91] width 43 height 11
click at [819, 143] on span "Hide" at bounding box center [842, 143] width 70 height 8
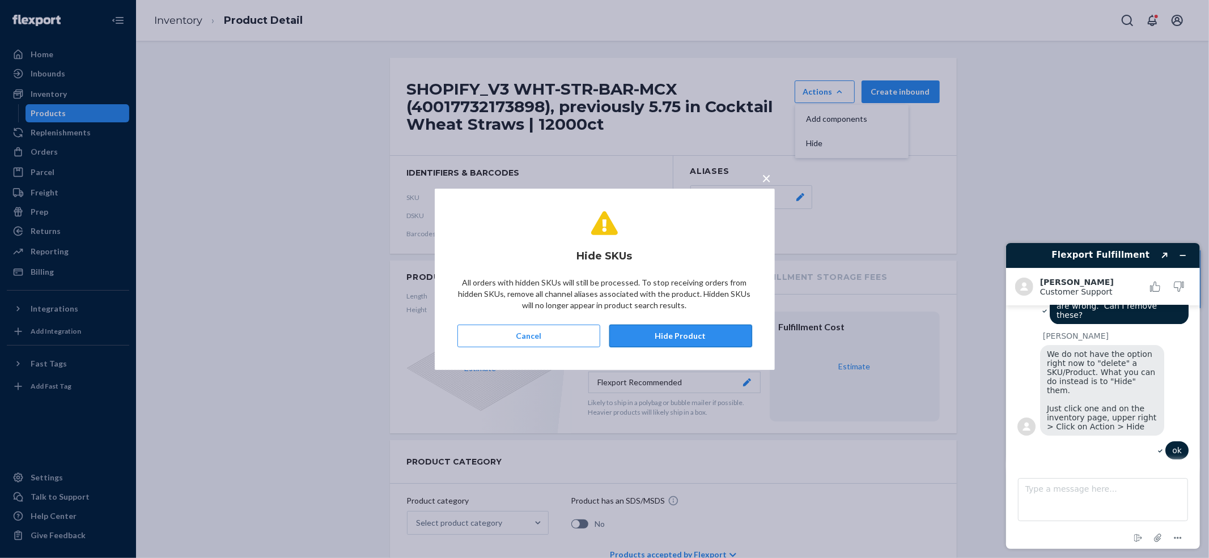
click at [629, 332] on button "Hide Product" at bounding box center [680, 336] width 143 height 23
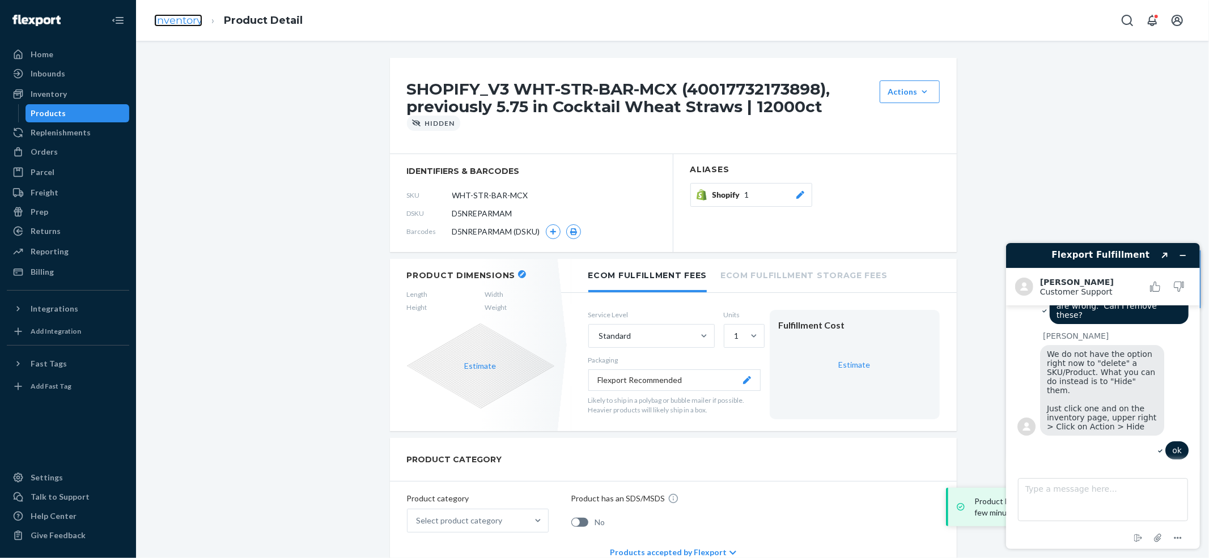
click at [168, 22] on link "Inventory" at bounding box center [178, 20] width 48 height 12
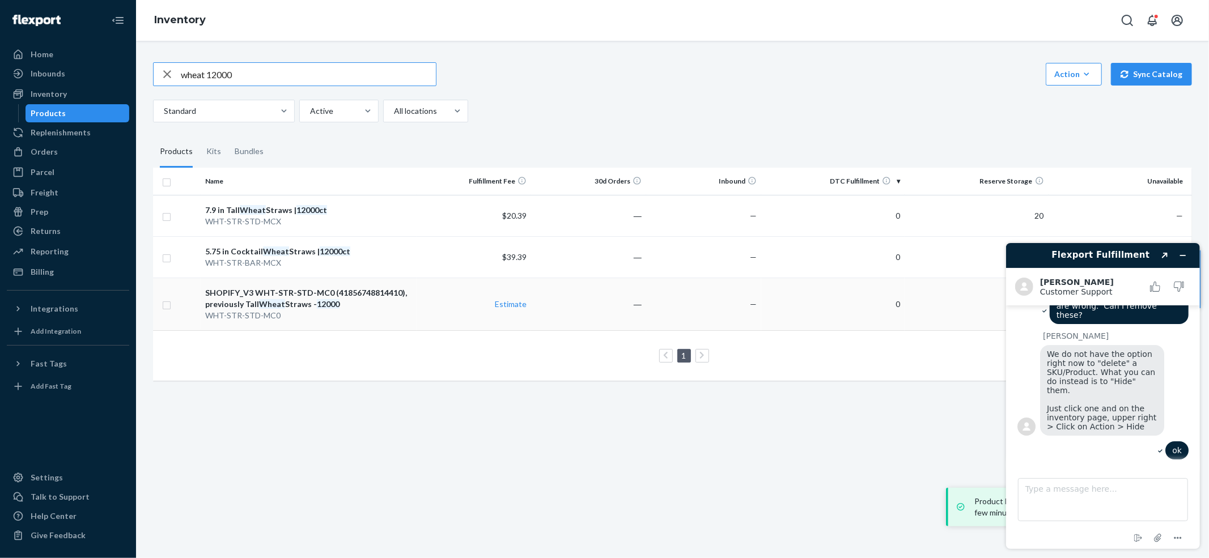
click at [239, 294] on div "SHOPIFY_V3 WHT-STR-STD-MC0 (41856748814410), previously Tall Wheat Straws - 120…" at bounding box center [308, 298] width 206 height 23
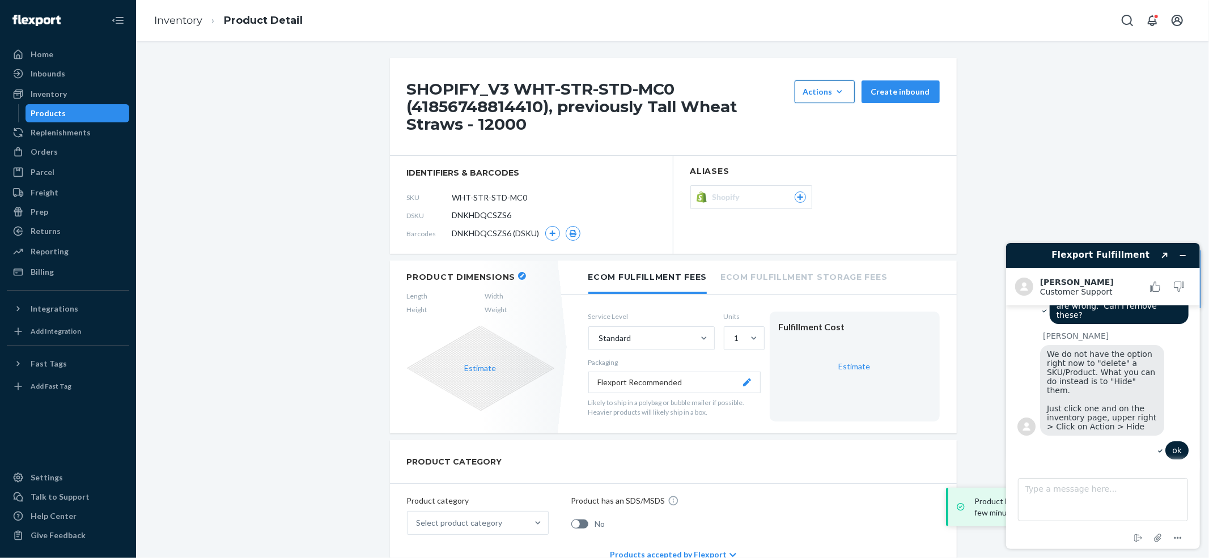
click at [834, 96] on icon "button" at bounding box center [839, 91] width 11 height 11
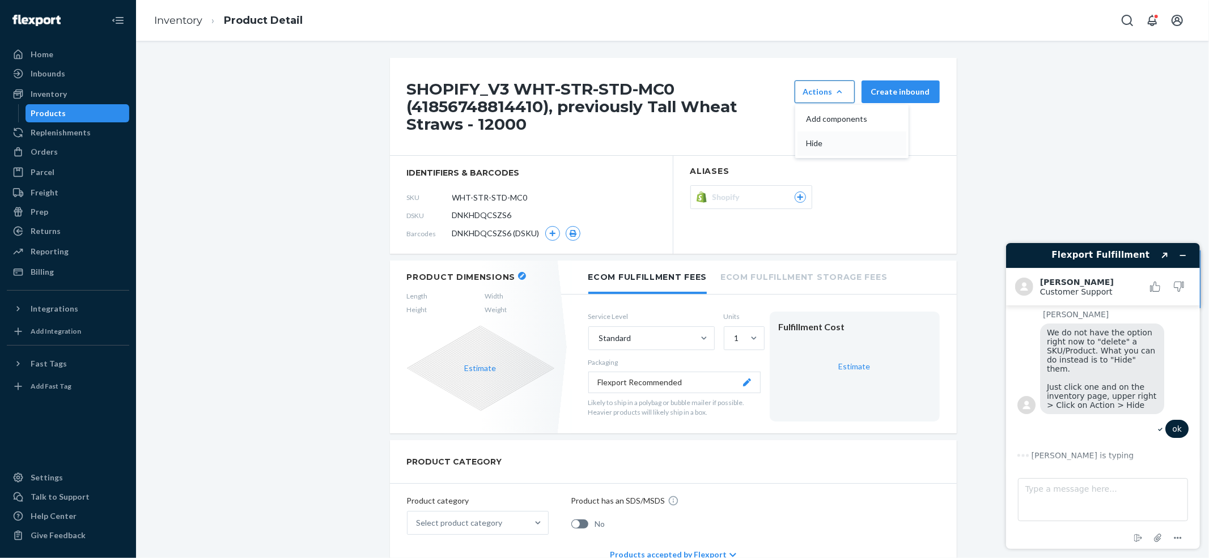
click at [825, 134] on button "Hide" at bounding box center [852, 144] width 109 height 24
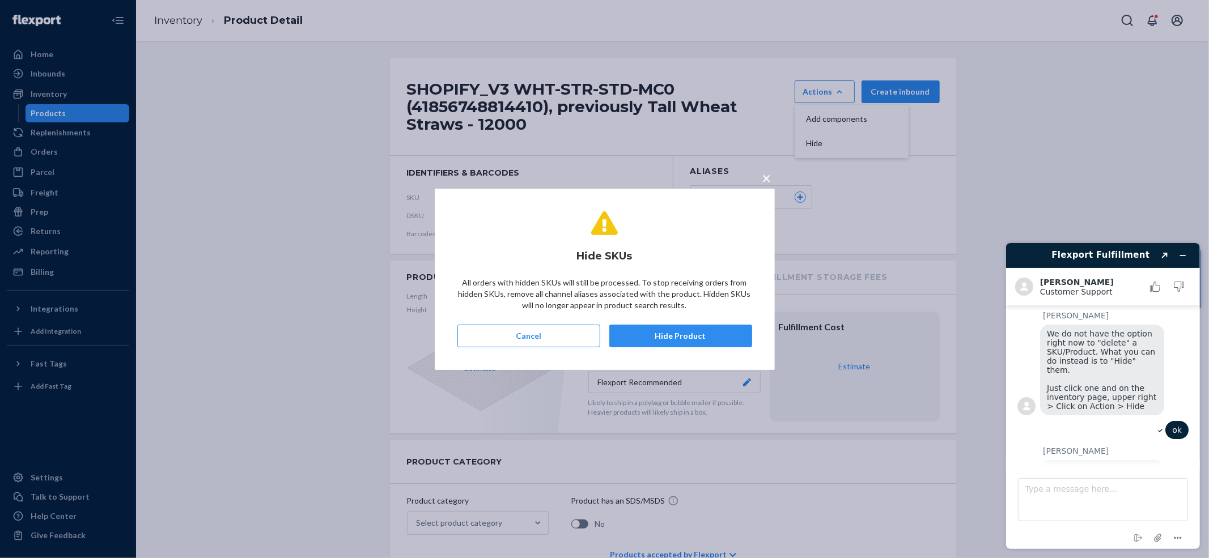
scroll to position [3425, 0]
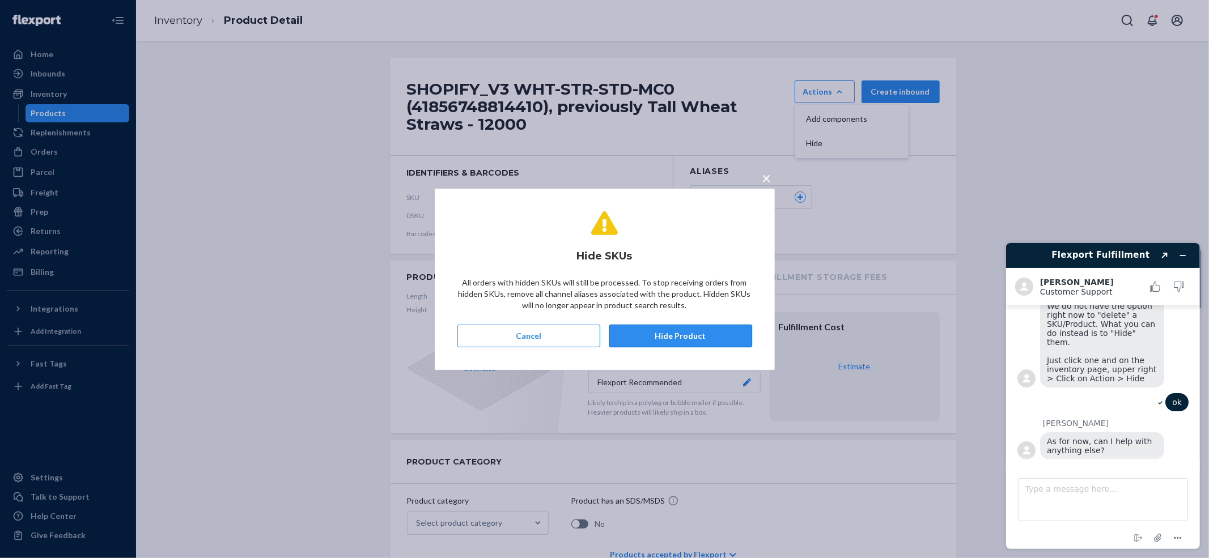
click at [623, 347] on button "Hide Product" at bounding box center [680, 336] width 143 height 23
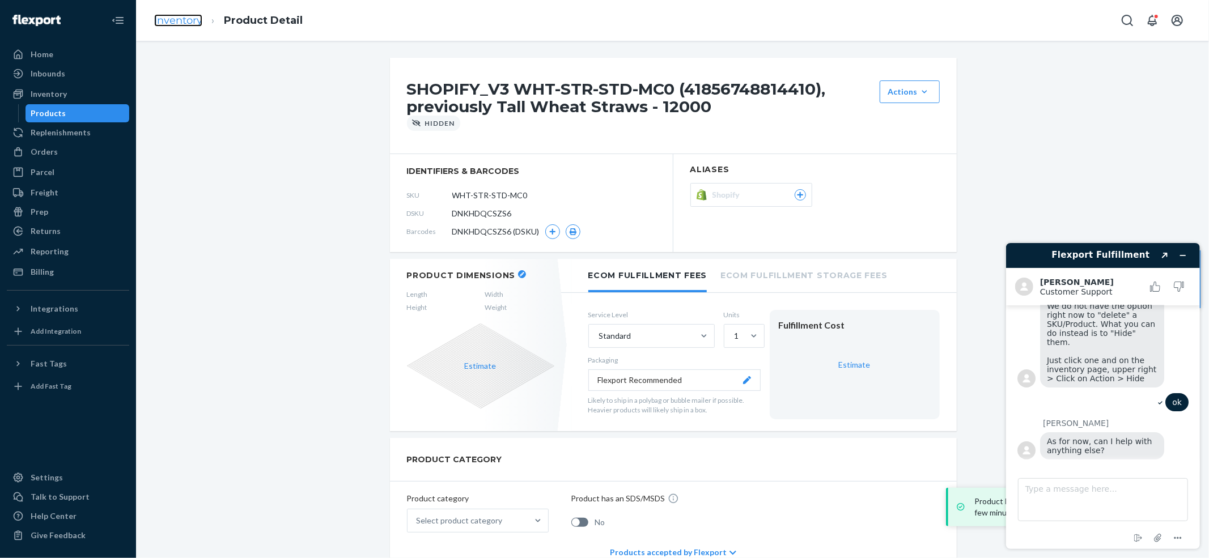
click at [168, 16] on link "Inventory" at bounding box center [178, 20] width 48 height 12
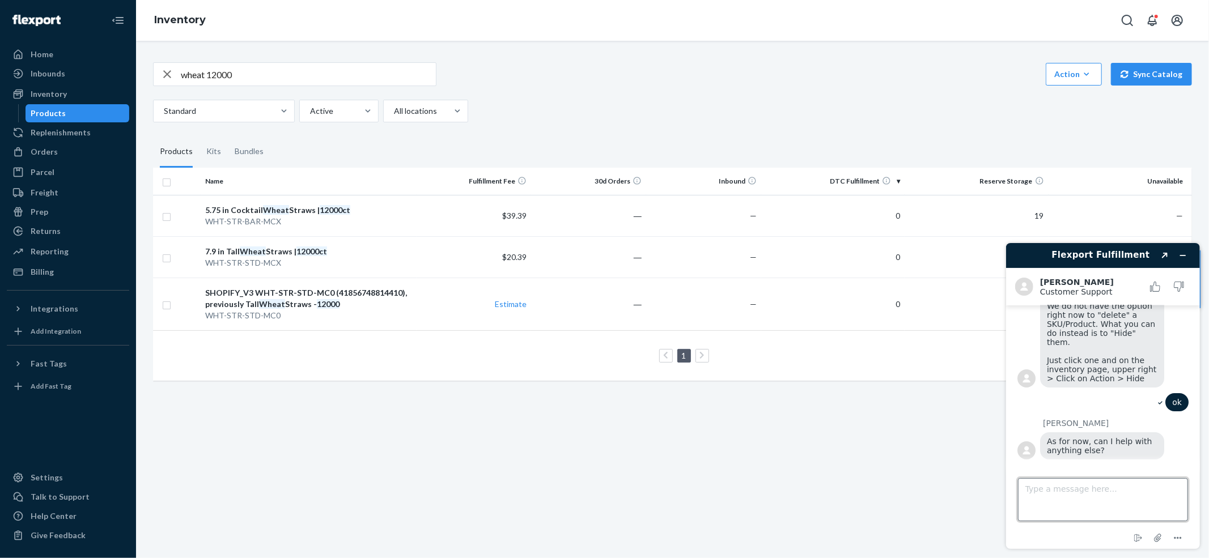
click at [898, 418] on textarea "Type a message here..." at bounding box center [1102, 499] width 170 height 43
type textarea "I think we are good. Thanks for all the help"
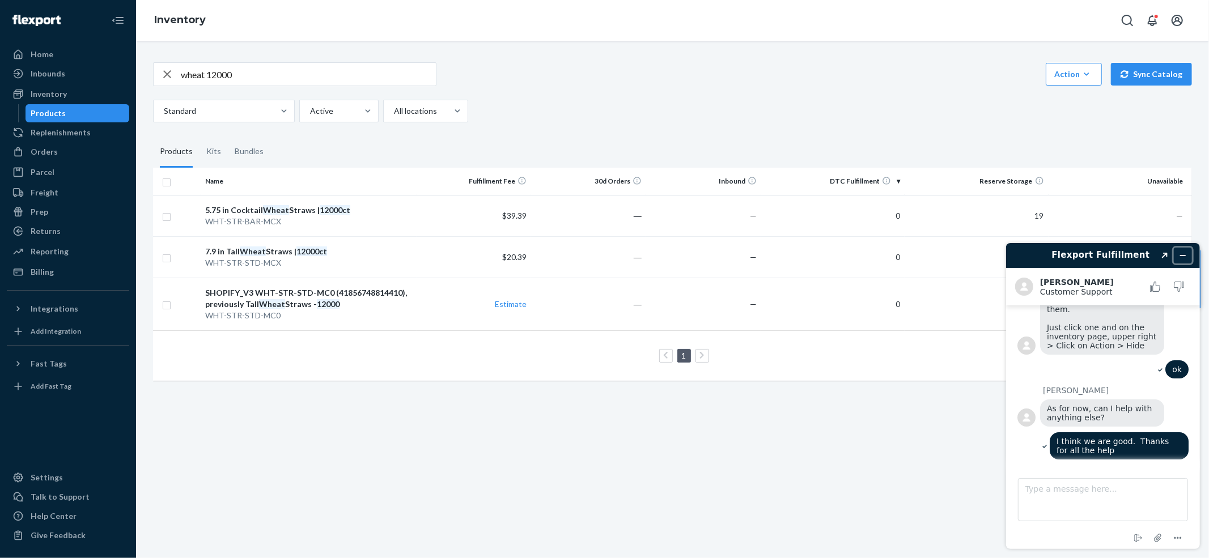
click at [898, 253] on button "Minimize widget" at bounding box center [1182, 255] width 18 height 16
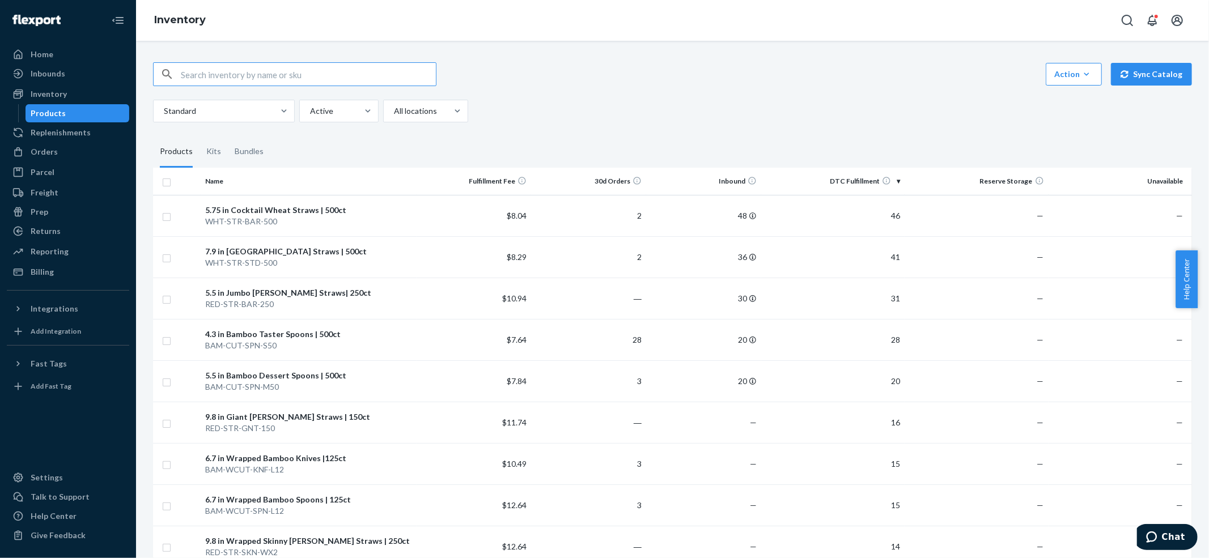
click at [190, 68] on input "text" at bounding box center [308, 74] width 255 height 23
type input "[PERSON_NAME] 6000"
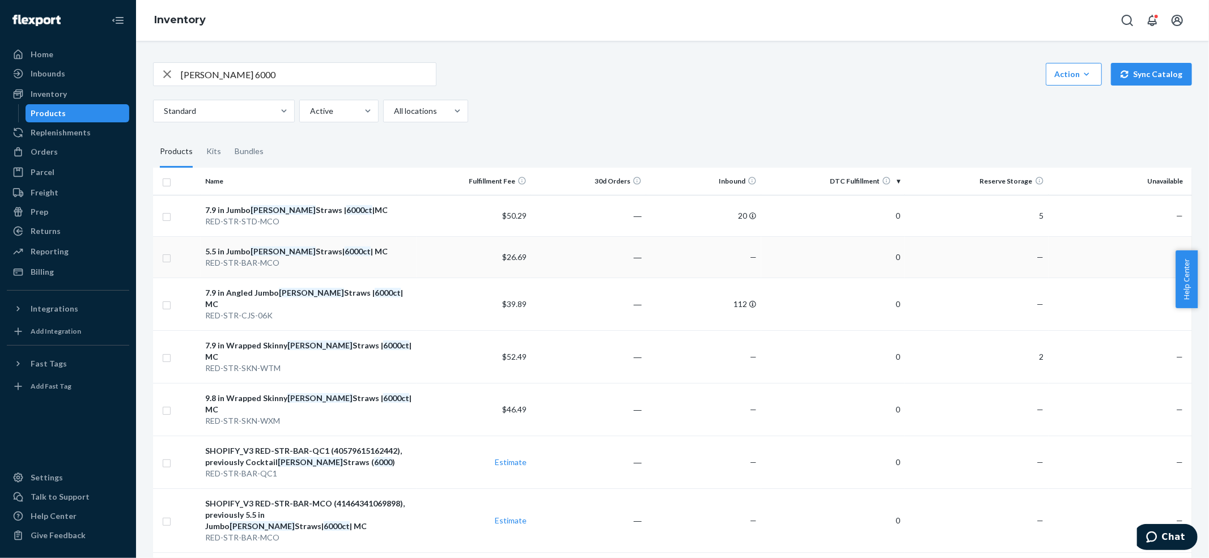
scroll to position [76, 0]
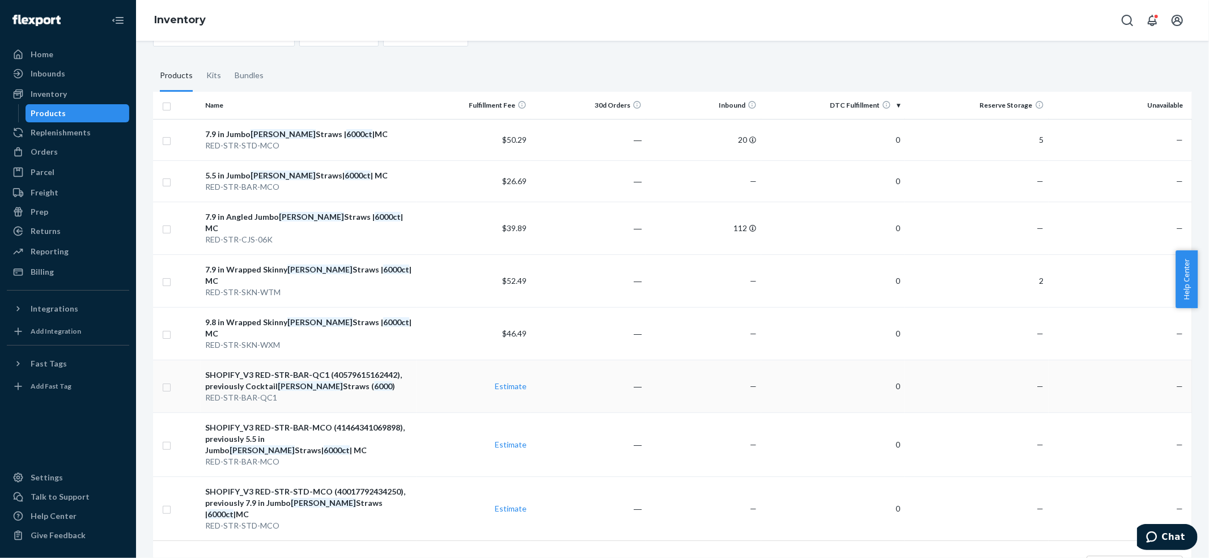
click at [237, 370] on div "SHOPIFY_V3 RED-STR-BAR-QC1 (40579615162442), previously Cocktail [PERSON_NAME] …" at bounding box center [308, 381] width 206 height 23
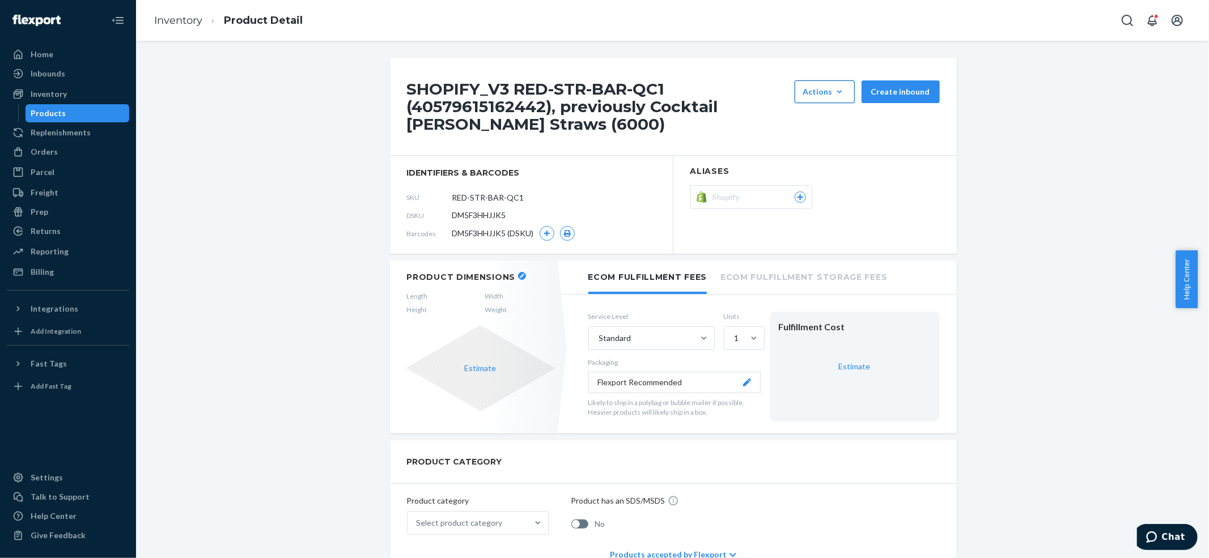
click at [825, 94] on div "Actions" at bounding box center [824, 91] width 43 height 11
click at [824, 143] on span "Hide" at bounding box center [842, 143] width 70 height 8
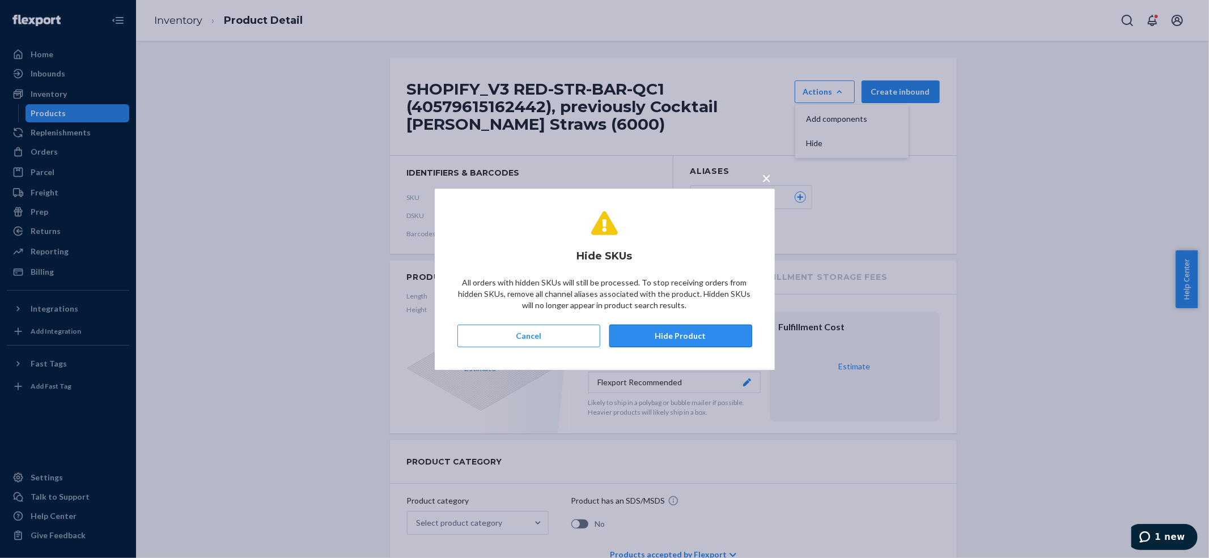
click at [690, 332] on button "Hide Product" at bounding box center [680, 336] width 143 height 23
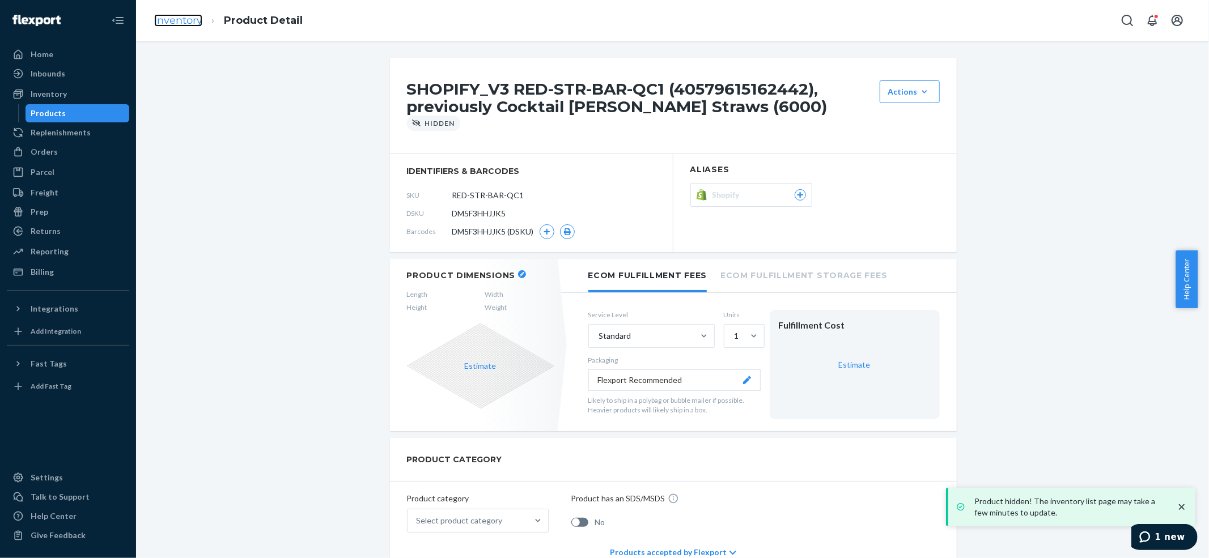
click at [180, 20] on link "Inventory" at bounding box center [178, 20] width 48 height 12
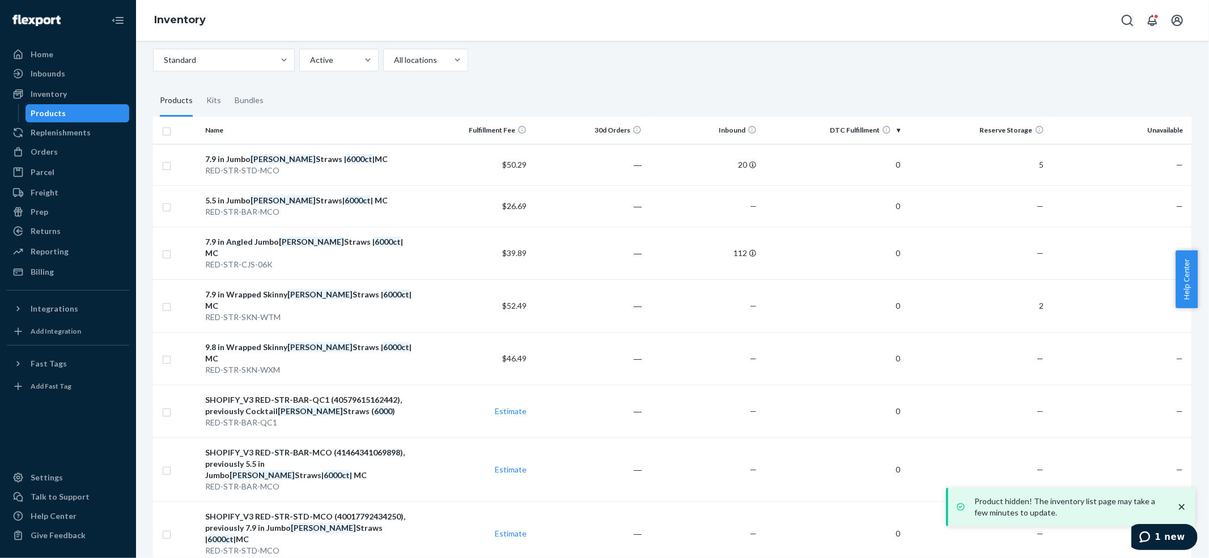
scroll to position [76, 0]
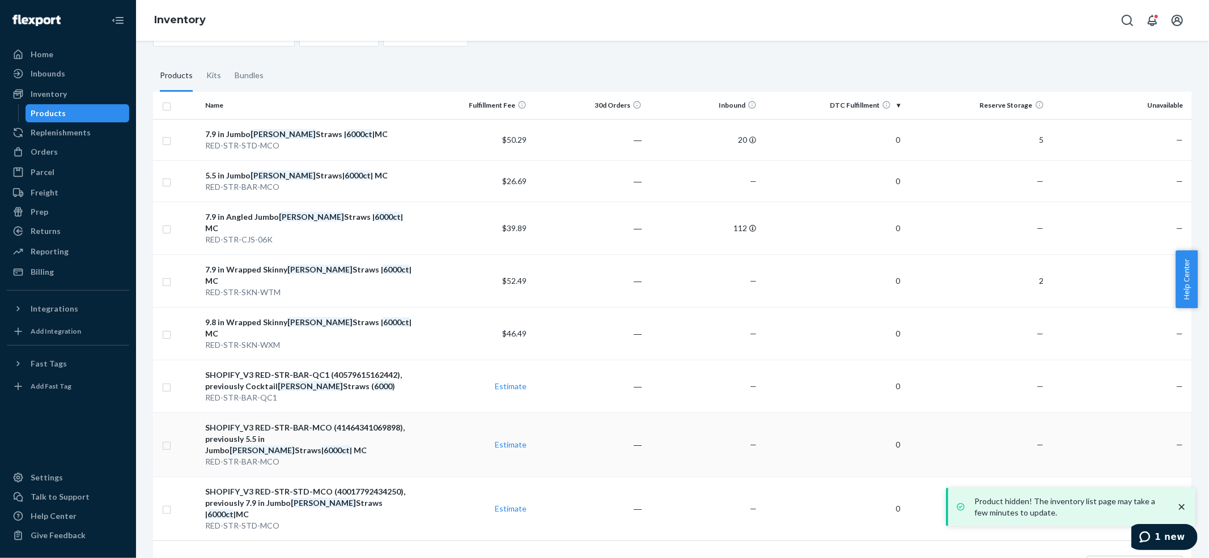
click at [302, 456] on div "RED-STR-BAR-MCO" at bounding box center [308, 461] width 206 height 11
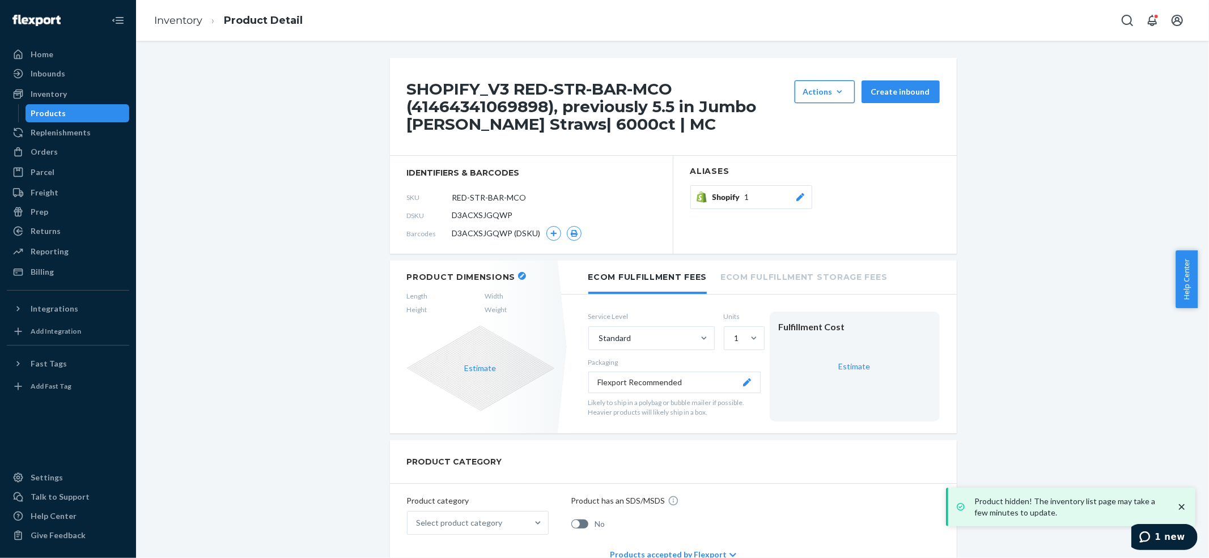
click at [837, 89] on icon "button" at bounding box center [839, 91] width 11 height 11
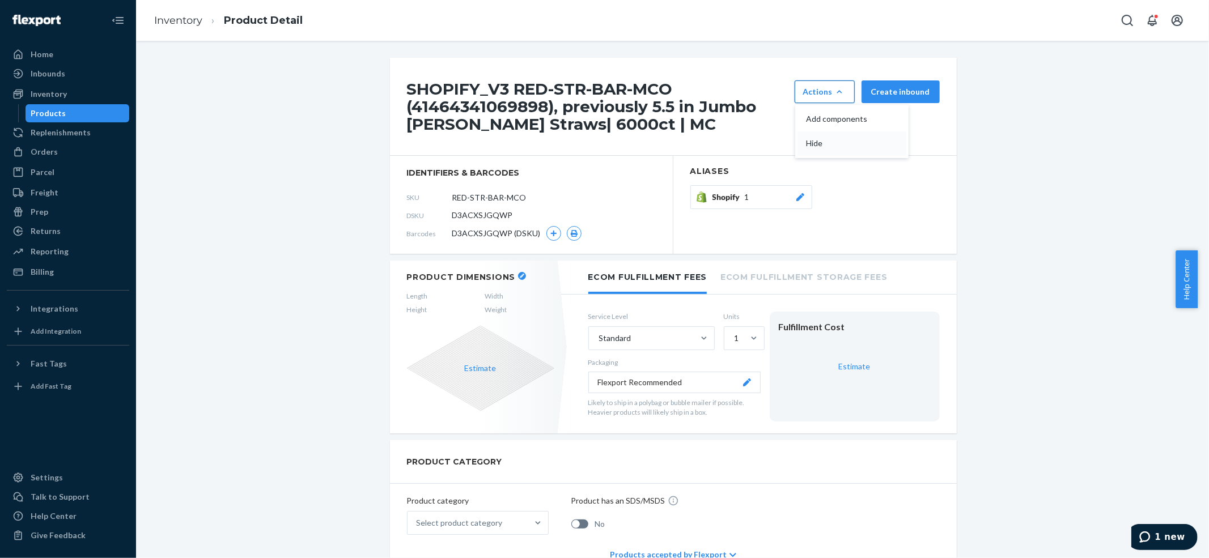
click at [817, 141] on span "Hide" at bounding box center [842, 143] width 70 height 8
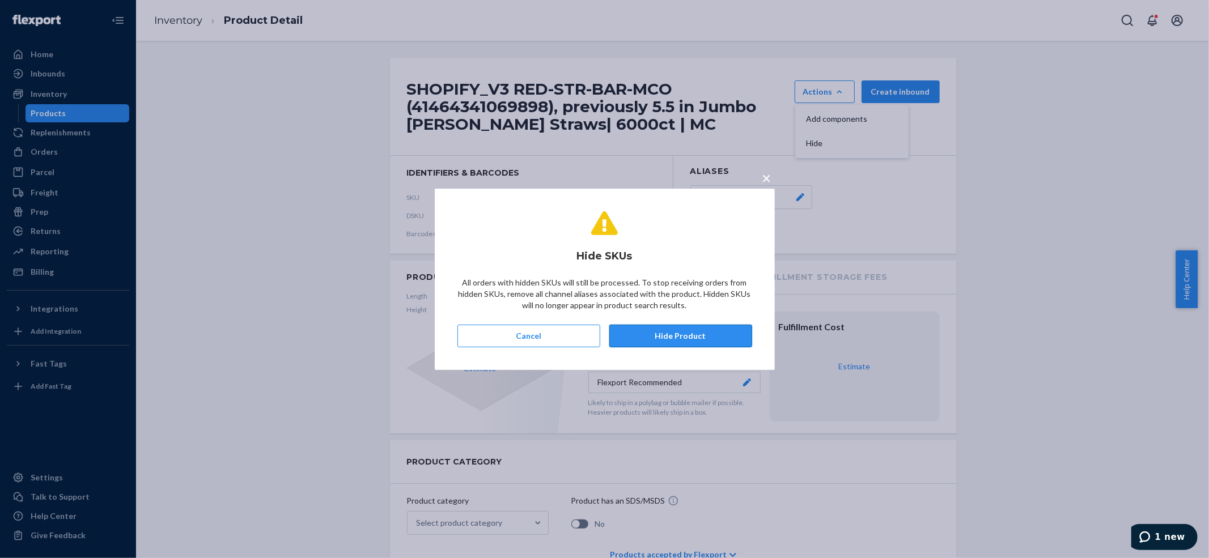
click at [704, 338] on button "Hide Product" at bounding box center [680, 336] width 143 height 23
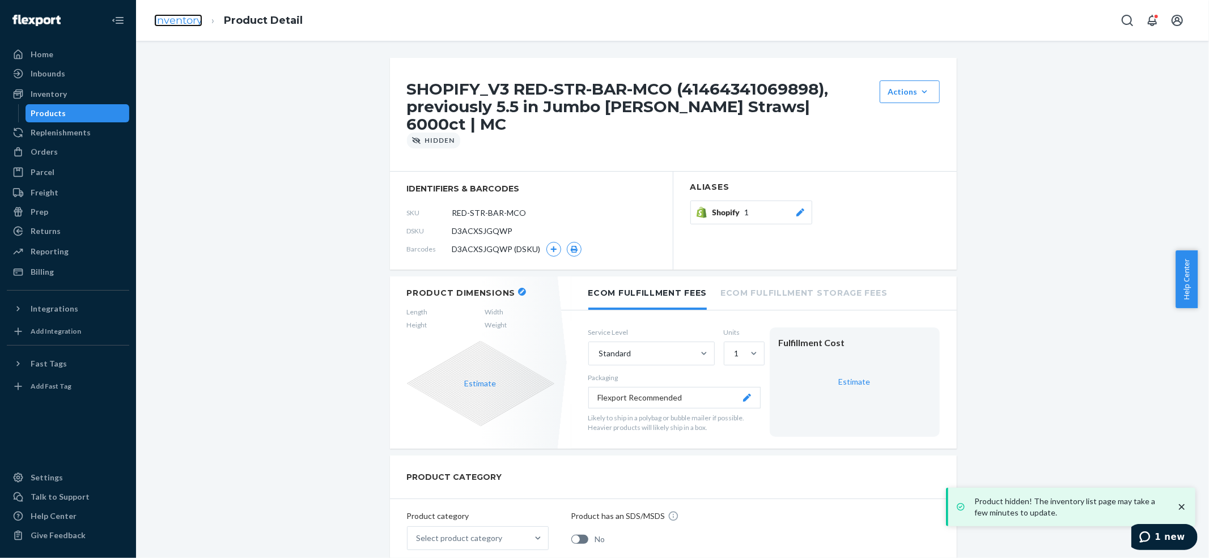
click at [175, 14] on link "Inventory" at bounding box center [178, 20] width 48 height 12
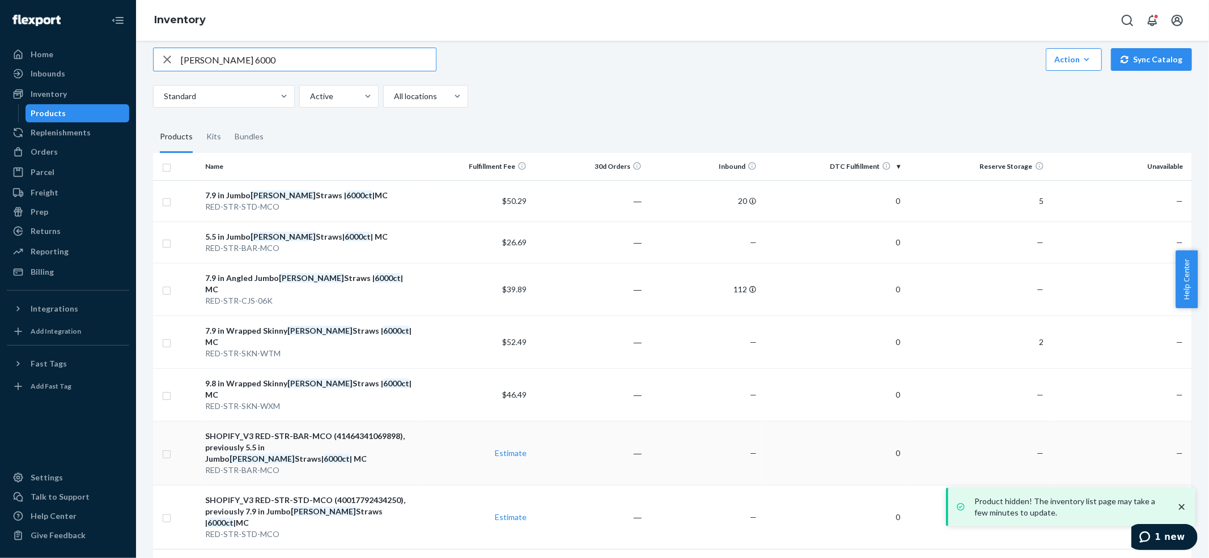
scroll to position [23, 0]
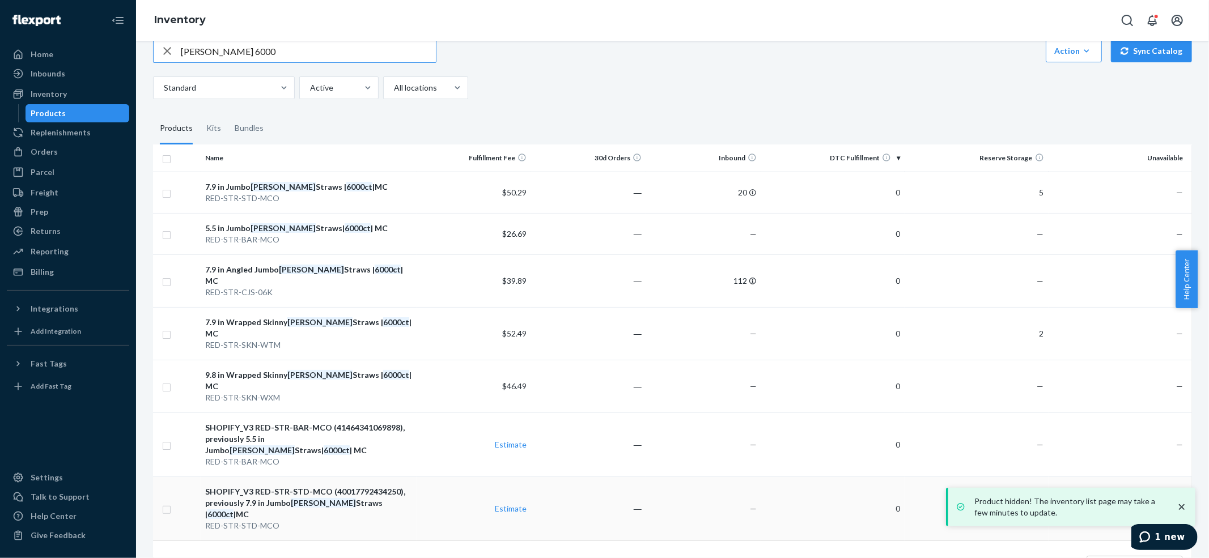
click at [270, 486] on div "SHOPIFY_V3 RED-STR-STD-MCO (40017792434250), previously 7.9 in Jumbo [PERSON_NA…" at bounding box center [308, 503] width 206 height 34
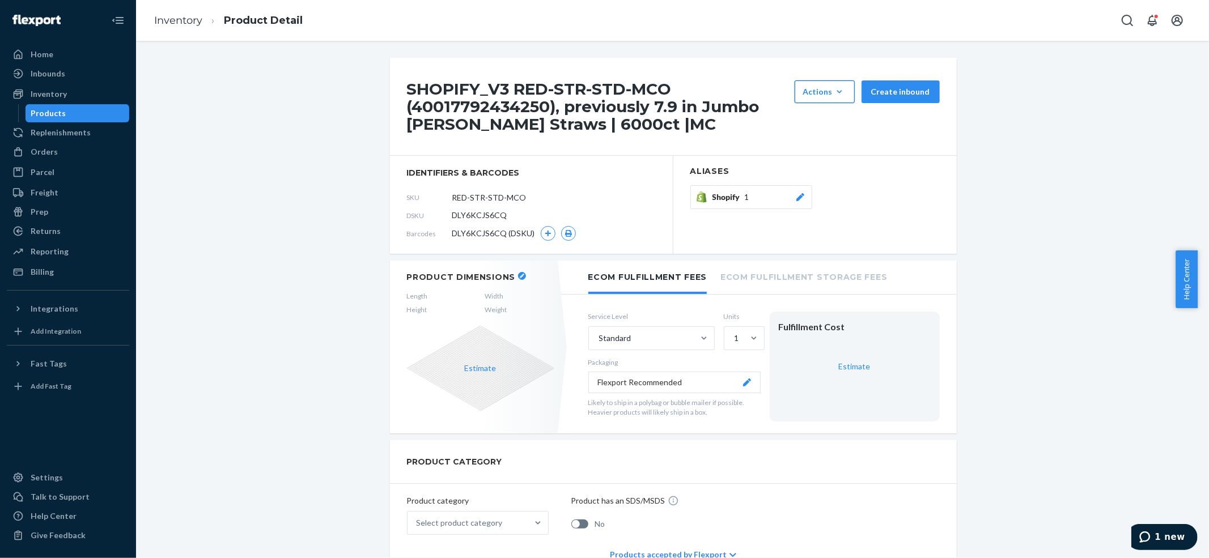
click at [833, 82] on button "Actions Add components Hide" at bounding box center [825, 91] width 60 height 23
click at [813, 141] on span "Hide" at bounding box center [842, 143] width 70 height 8
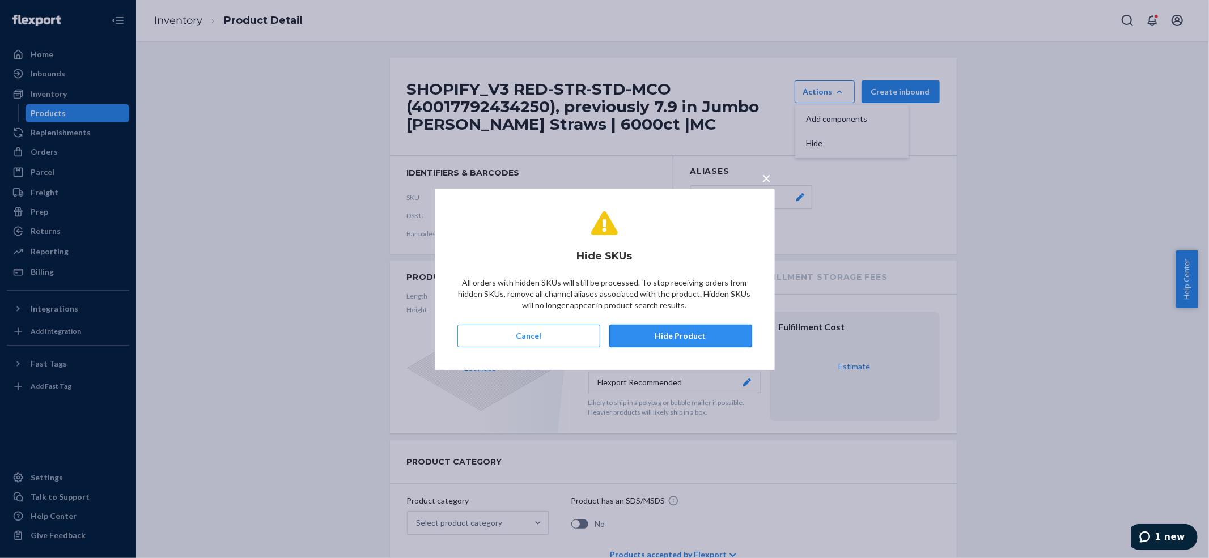
click at [654, 341] on button "Hide Product" at bounding box center [680, 336] width 143 height 23
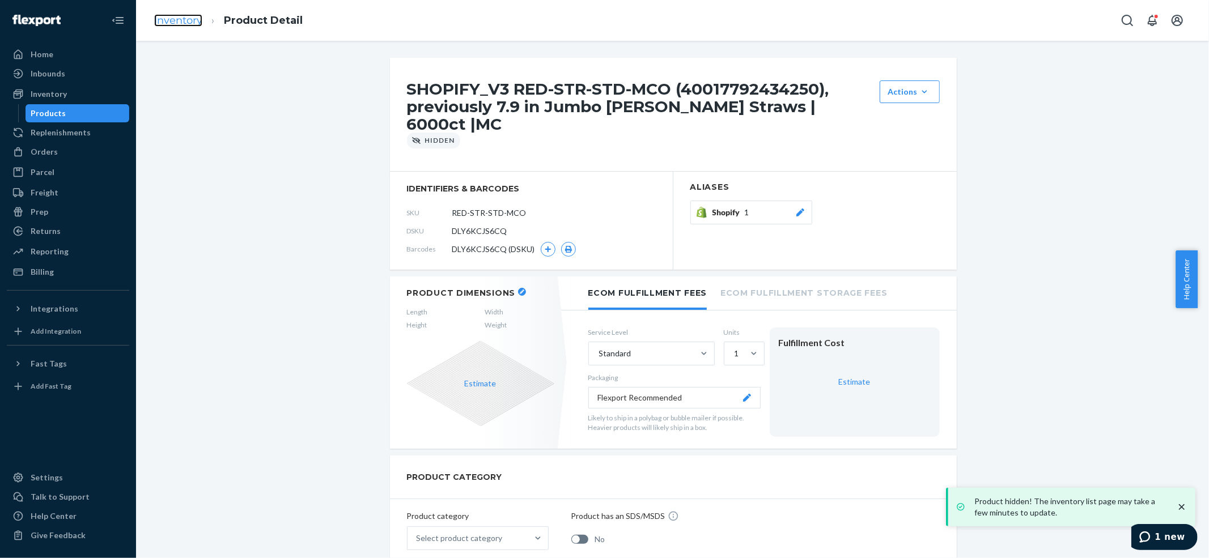
click at [168, 18] on link "Inventory" at bounding box center [178, 20] width 48 height 12
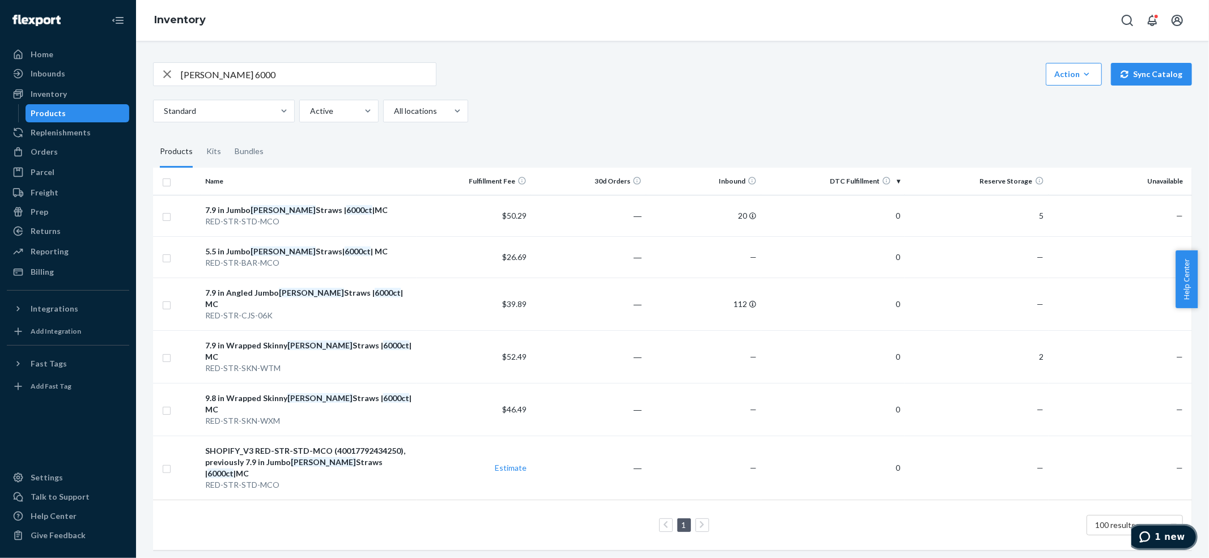
click at [1155, 534] on span "1 new" at bounding box center [1147, 536] width 16 height 11
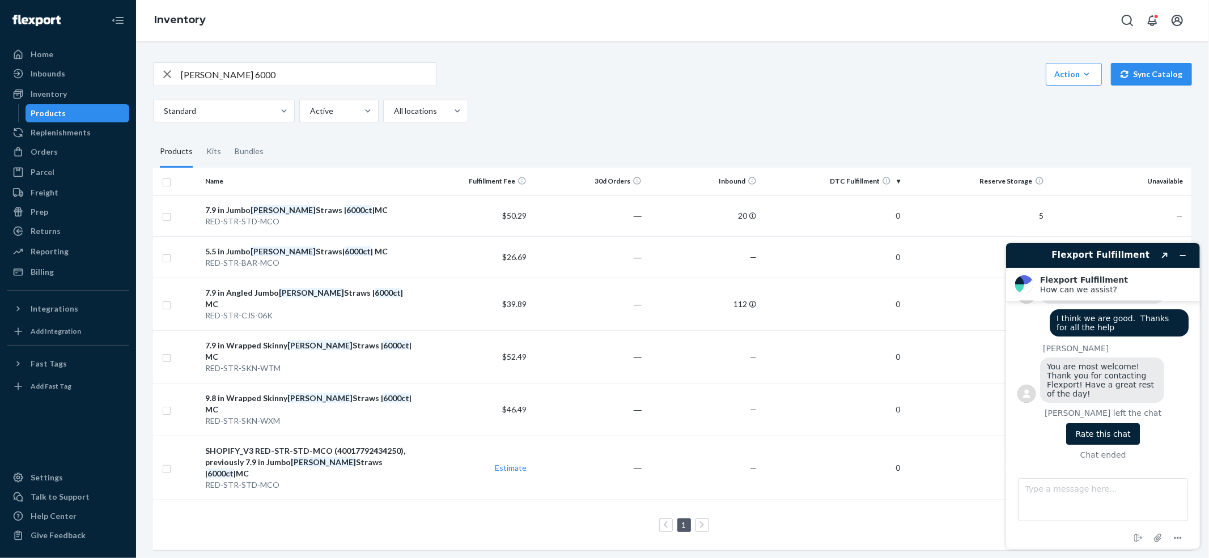
click at [1110, 430] on button "Rate this chat" at bounding box center [1102, 434] width 73 height 22
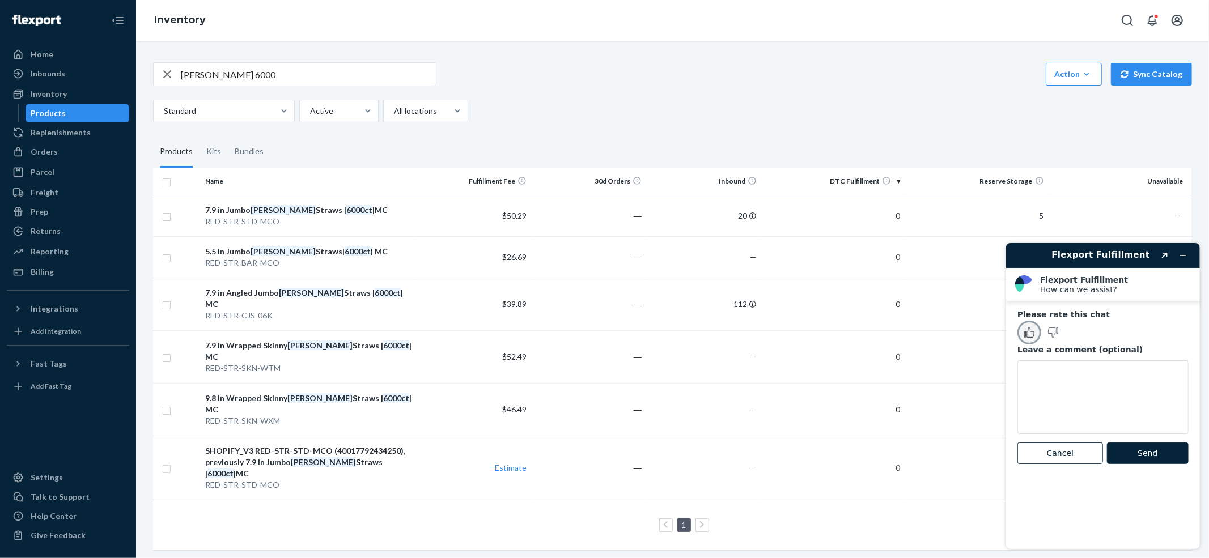
click at [1033, 331] on icon "Rate this chat as good" at bounding box center [1030, 333] width 7 height 10
click at [1046, 372] on textarea "Leave a comment (optional)" at bounding box center [1102, 397] width 171 height 74
type textarea "very helpful"
click at [1145, 452] on button "Send" at bounding box center [1147, 453] width 82 height 22
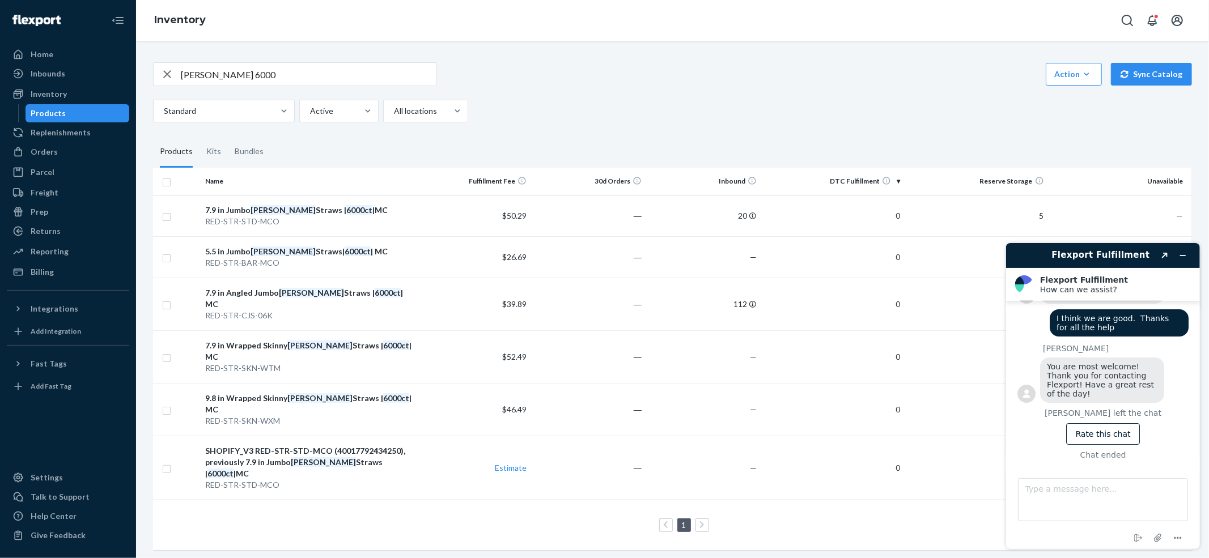
scroll to position [3545, 0]
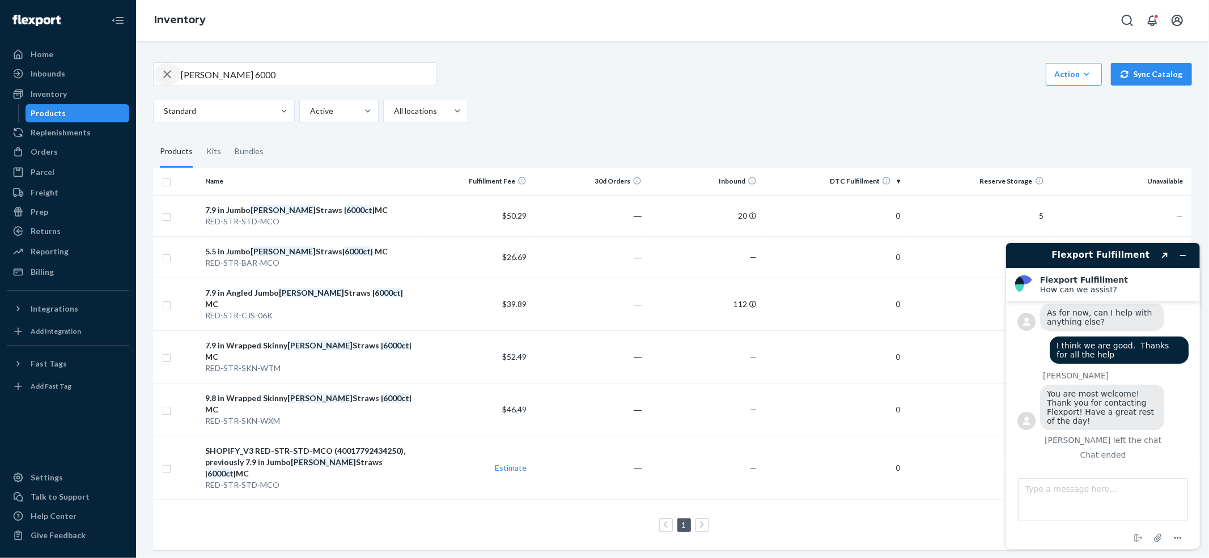
click at [167, 71] on icon "button" at bounding box center [167, 74] width 14 height 23
click at [196, 64] on input "text" at bounding box center [308, 74] width 255 height 23
type input "cutlery"
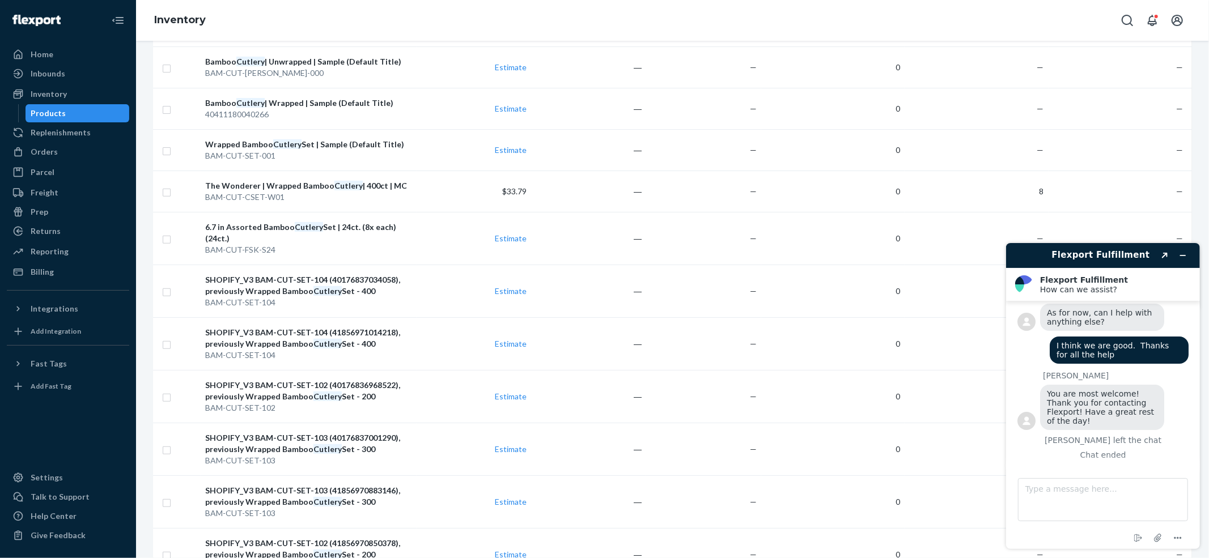
scroll to position [477, 0]
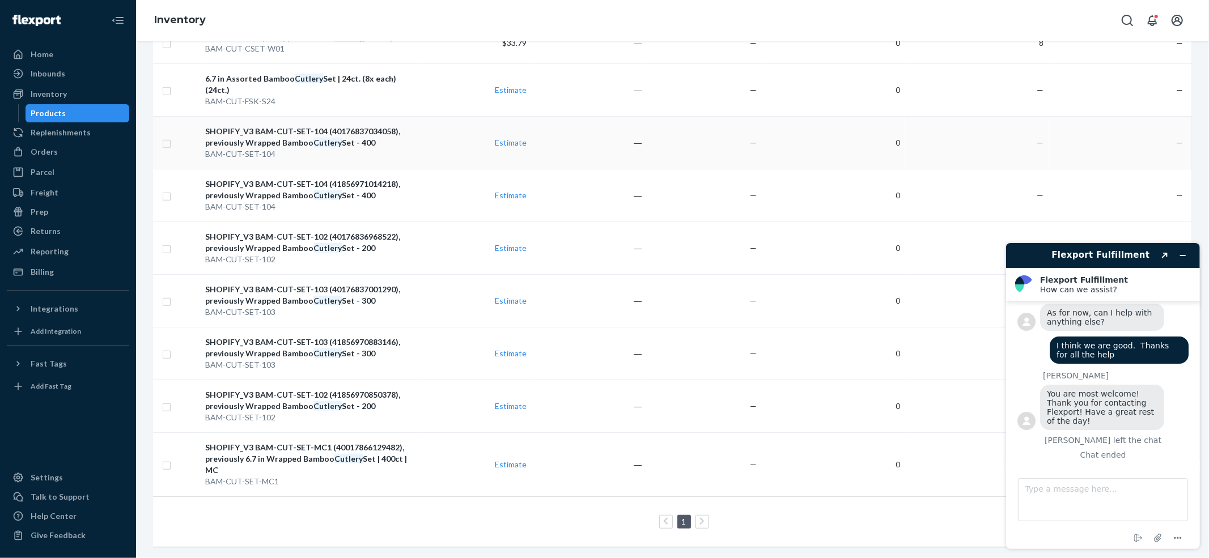
click at [268, 126] on div "SHOPIFY_V3 BAM-CUT-SET-104 (40176837034058), previously Wrapped Bamboo Cutlery …" at bounding box center [308, 137] width 206 height 23
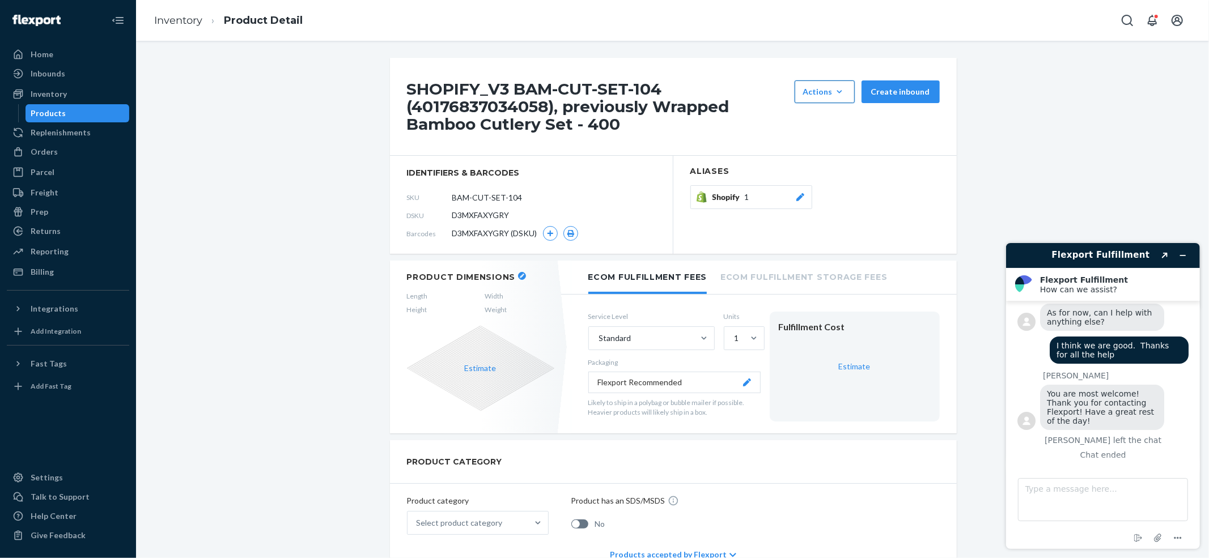
click at [846, 82] on button "Actions Add components Hide" at bounding box center [825, 91] width 60 height 23
click at [838, 142] on span "Hide" at bounding box center [842, 143] width 70 height 8
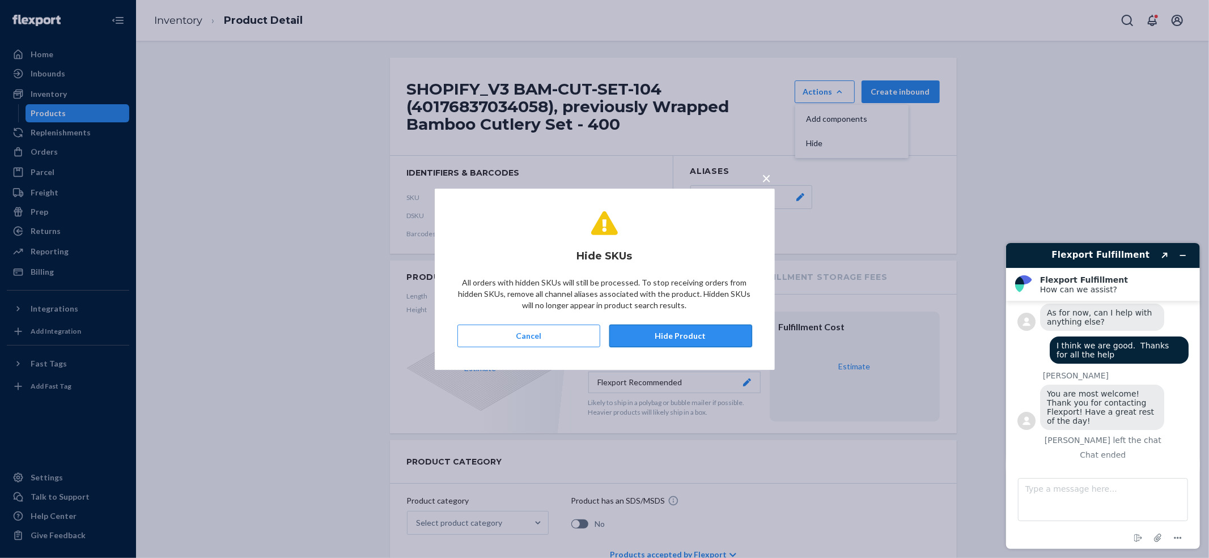
click at [638, 333] on button "Hide Product" at bounding box center [680, 336] width 143 height 23
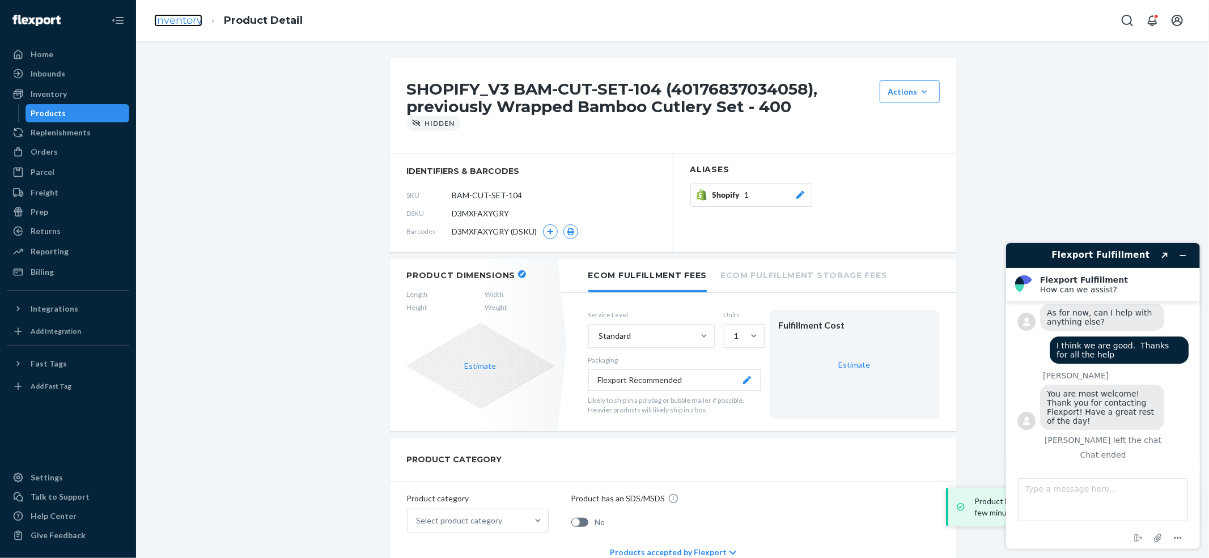
click at [168, 23] on link "Inventory" at bounding box center [178, 20] width 48 height 12
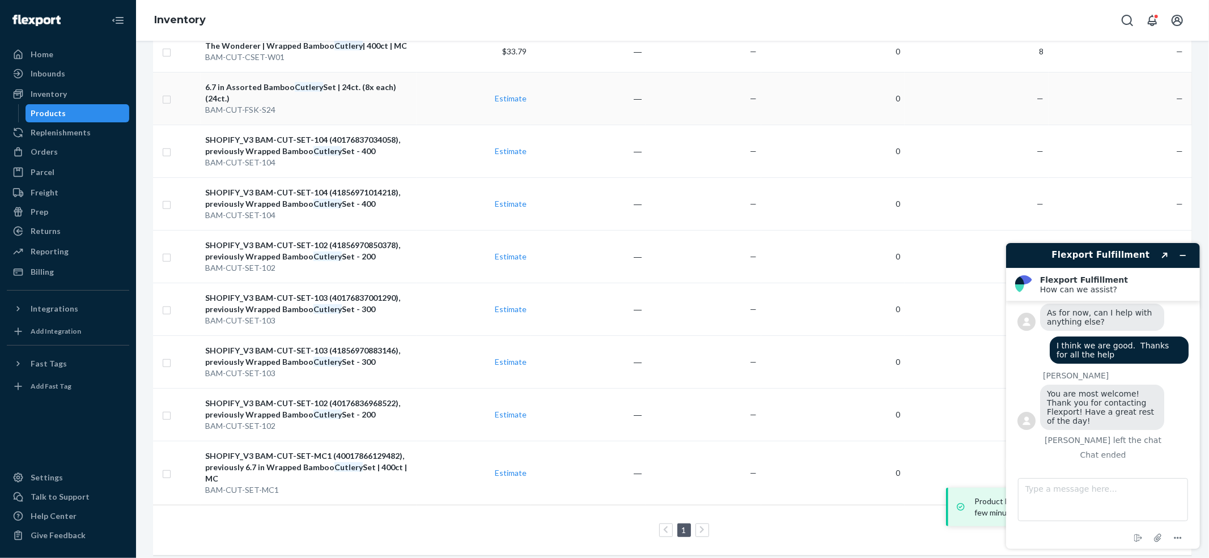
scroll to position [477, 0]
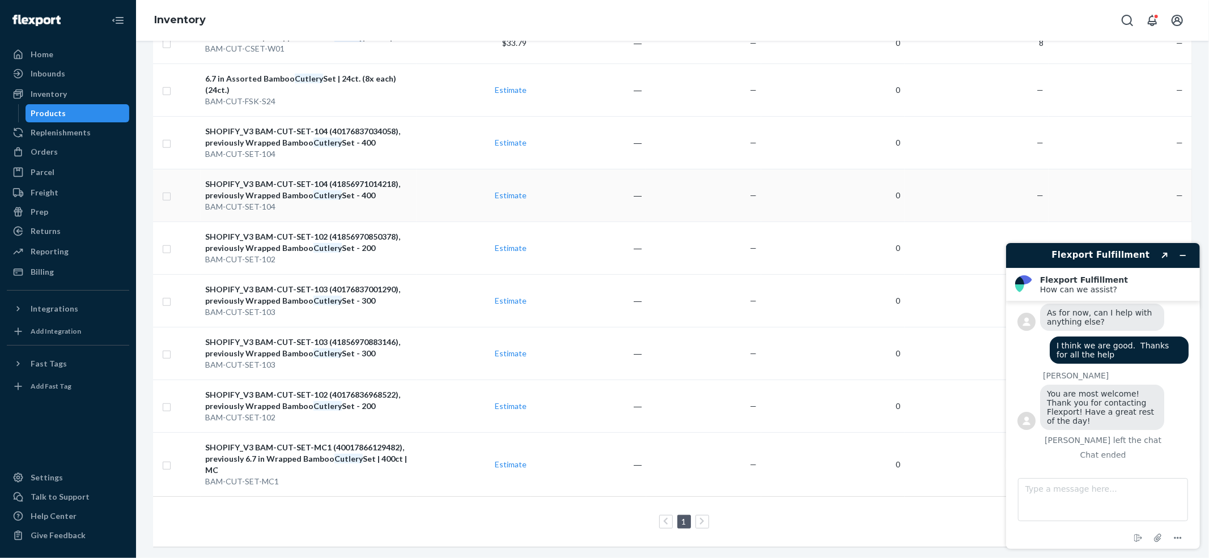
click at [312, 179] on div "SHOPIFY_V3 BAM-CUT-SET-104 (41856971014218), previously Wrapped Bamboo Cutlery …" at bounding box center [308, 190] width 206 height 23
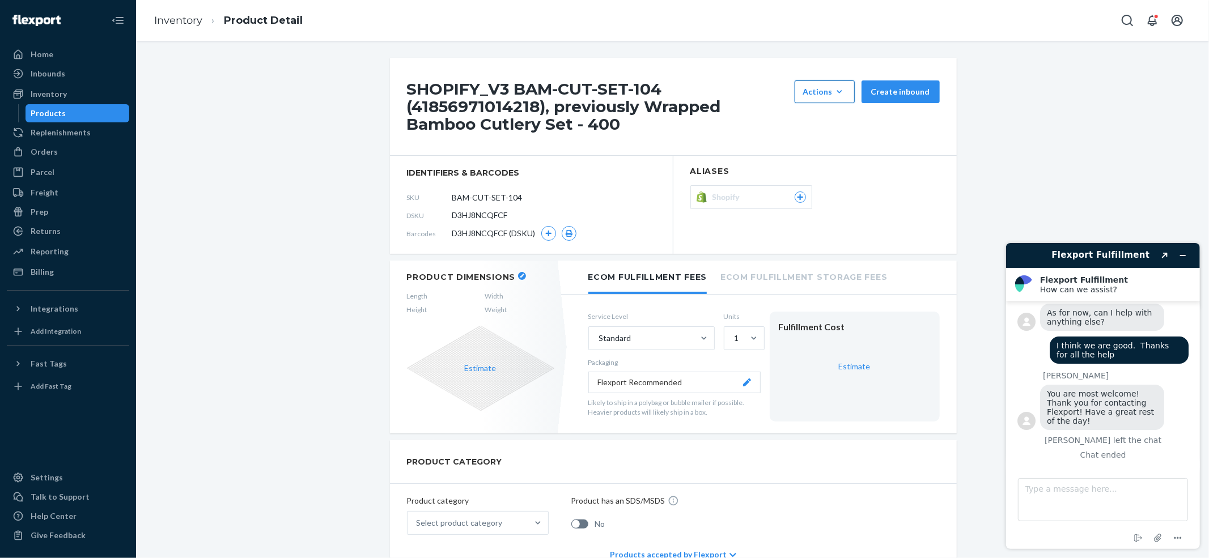
click at [826, 84] on button "Actions Add components Hide" at bounding box center [825, 91] width 60 height 23
click at [808, 139] on span "Hide" at bounding box center [842, 143] width 70 height 8
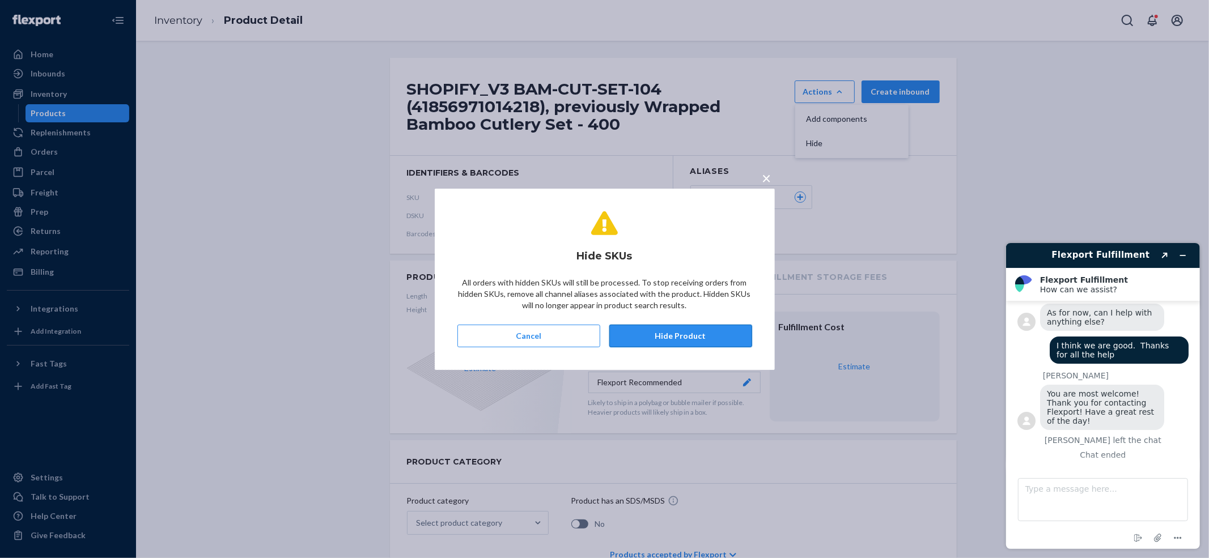
click at [628, 329] on button "Hide Product" at bounding box center [680, 336] width 143 height 23
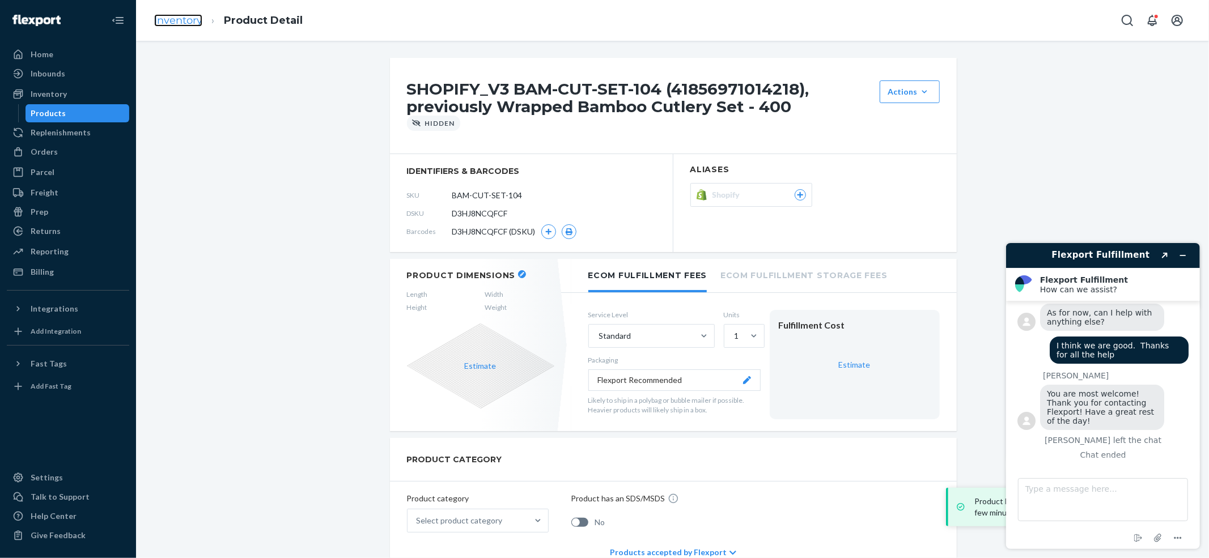
click at [186, 17] on link "Inventory" at bounding box center [178, 20] width 48 height 12
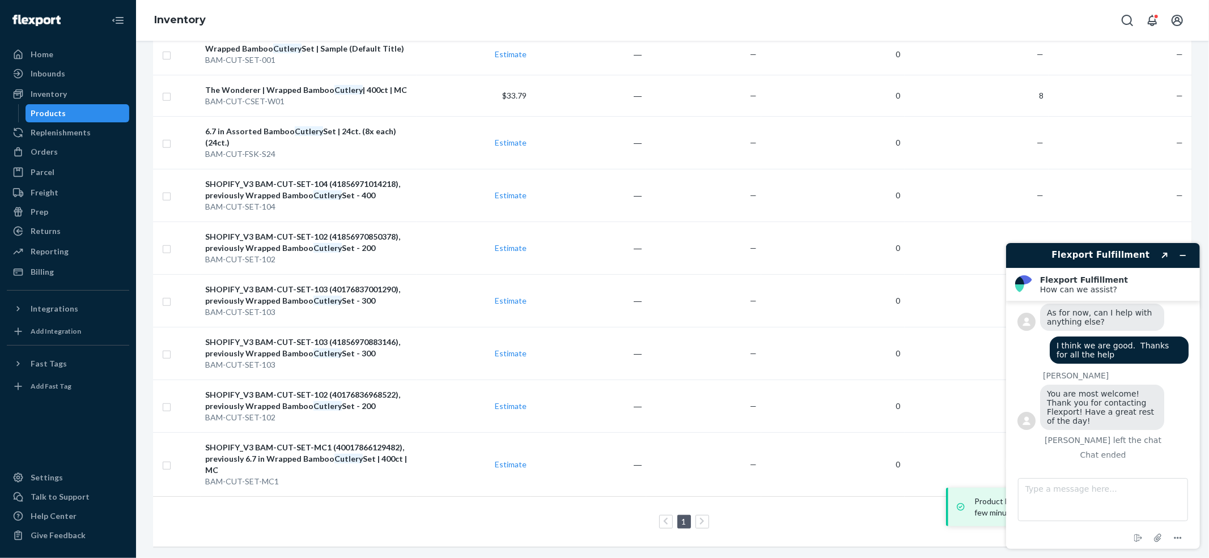
scroll to position [424, 0]
click at [279, 284] on div "SHOPIFY_V3 BAM-CUT-SET-103 (40176837001290), previously Wrapped Bamboo Cutlery …" at bounding box center [308, 295] width 206 height 23
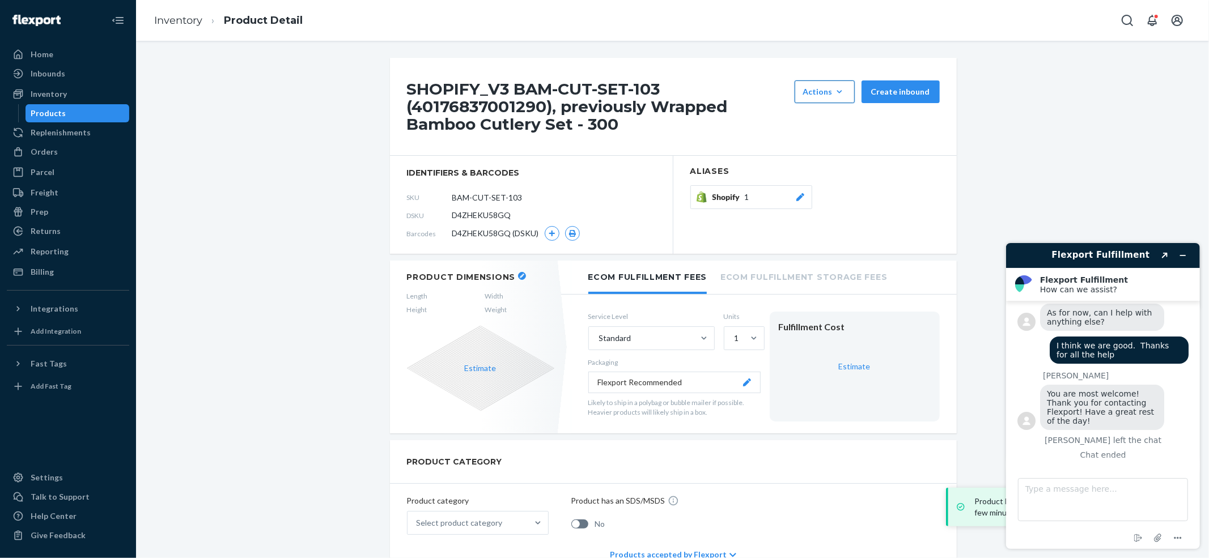
click at [846, 83] on button "Actions Add components Hide" at bounding box center [825, 91] width 60 height 23
click at [813, 141] on span "Hide" at bounding box center [842, 143] width 70 height 8
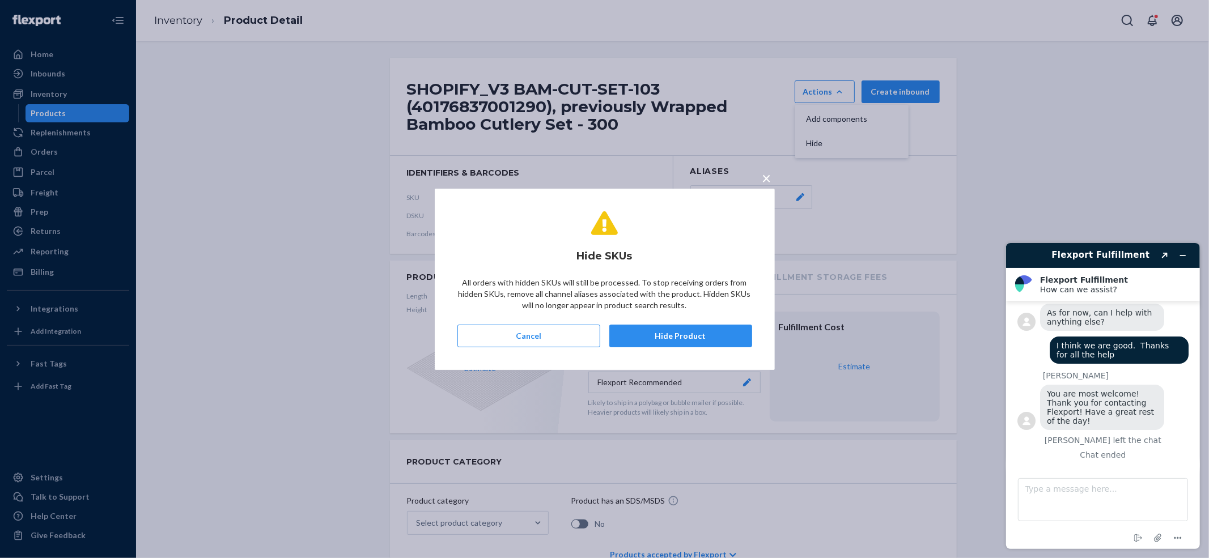
click at [617, 341] on button "Hide Product" at bounding box center [680, 336] width 143 height 23
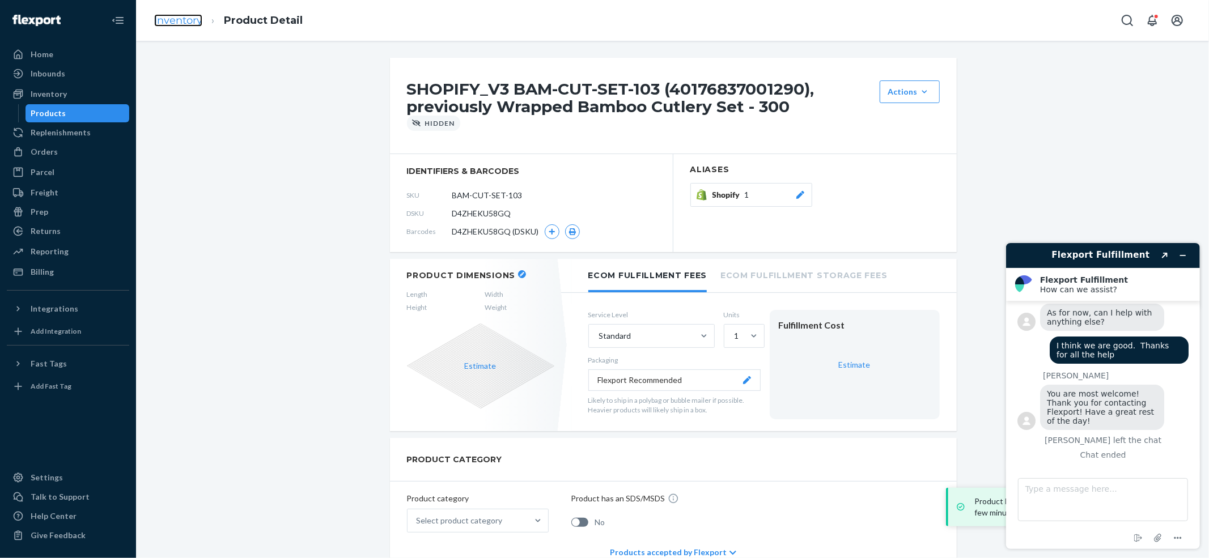
click at [191, 21] on link "Inventory" at bounding box center [178, 20] width 48 height 12
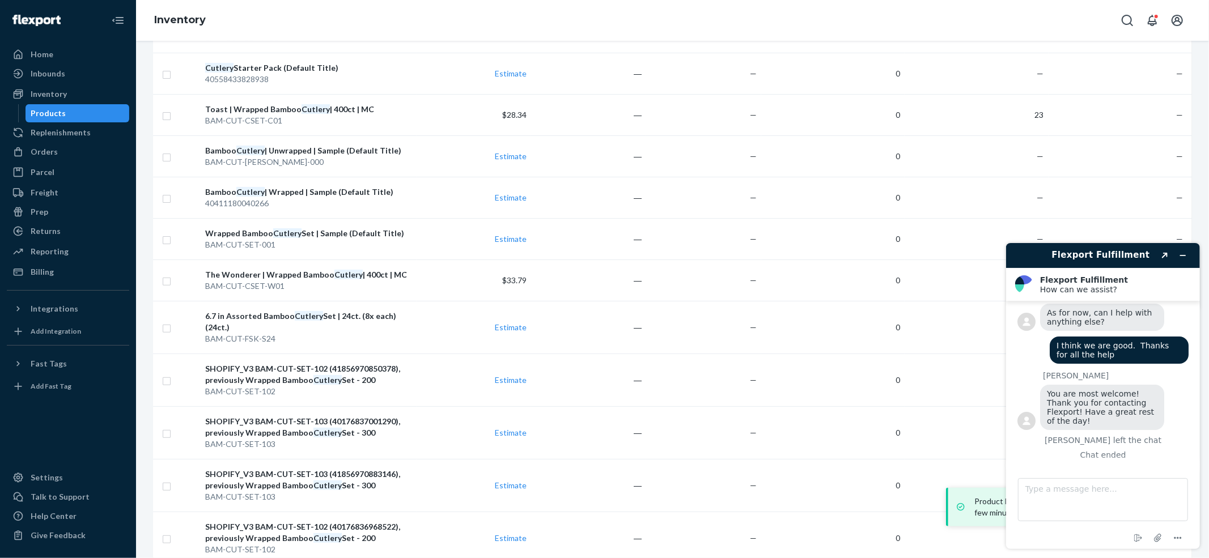
scroll to position [371, 0]
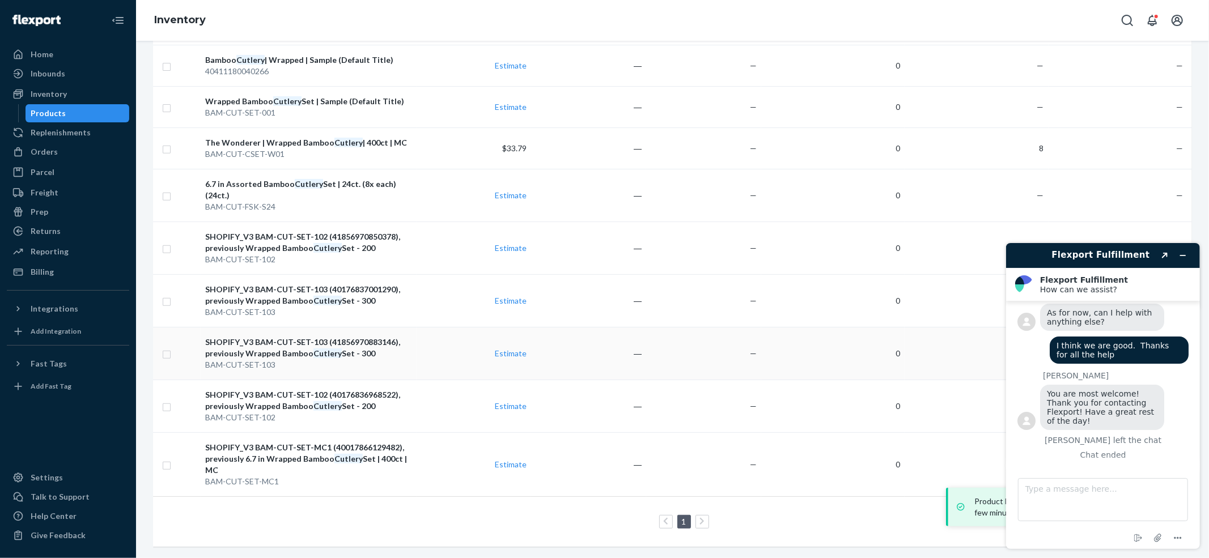
click at [302, 337] on div "SHOPIFY_V3 BAM-CUT-SET-103 (41856970883146), previously Wrapped Bamboo Cutlery …" at bounding box center [308, 348] width 206 height 23
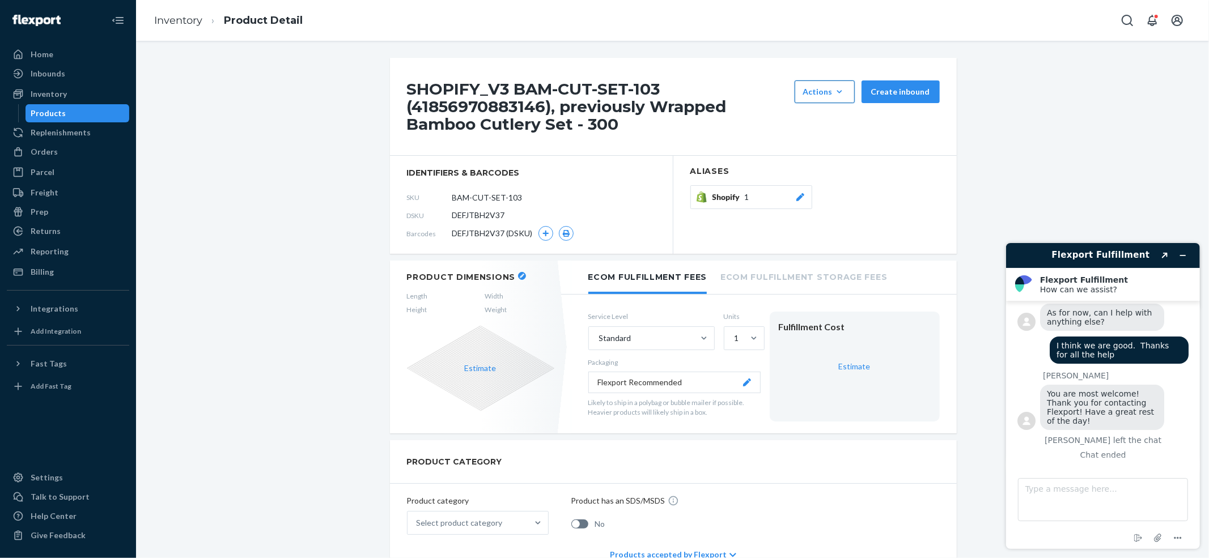
click at [833, 82] on button "Actions Add components Hide" at bounding box center [825, 91] width 60 height 23
click at [817, 132] on button "Hide" at bounding box center [852, 144] width 109 height 24
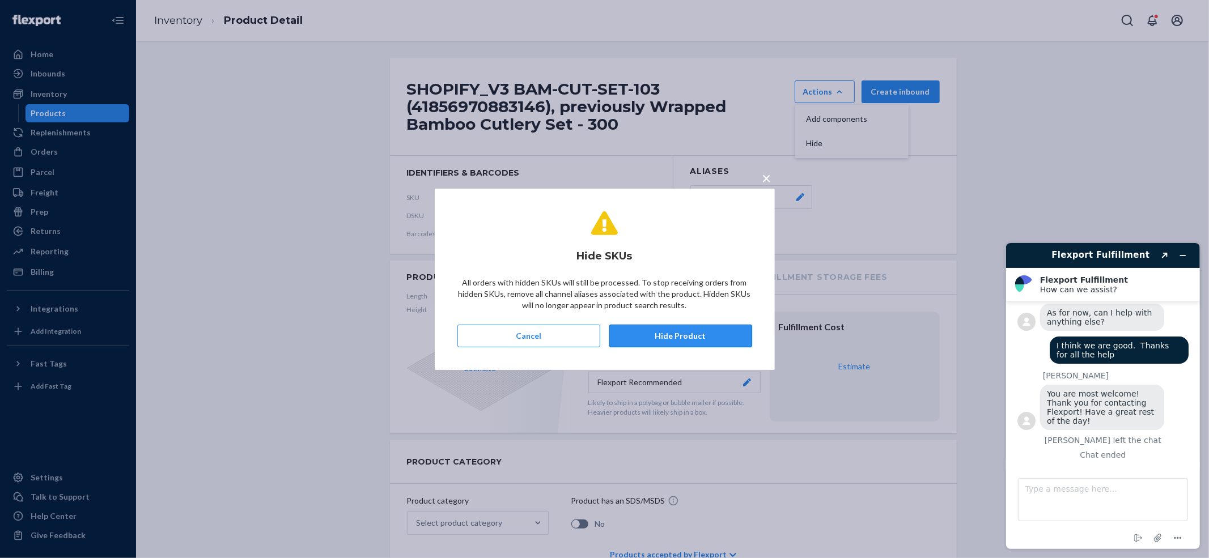
click at [689, 332] on button "Hide Product" at bounding box center [680, 336] width 143 height 23
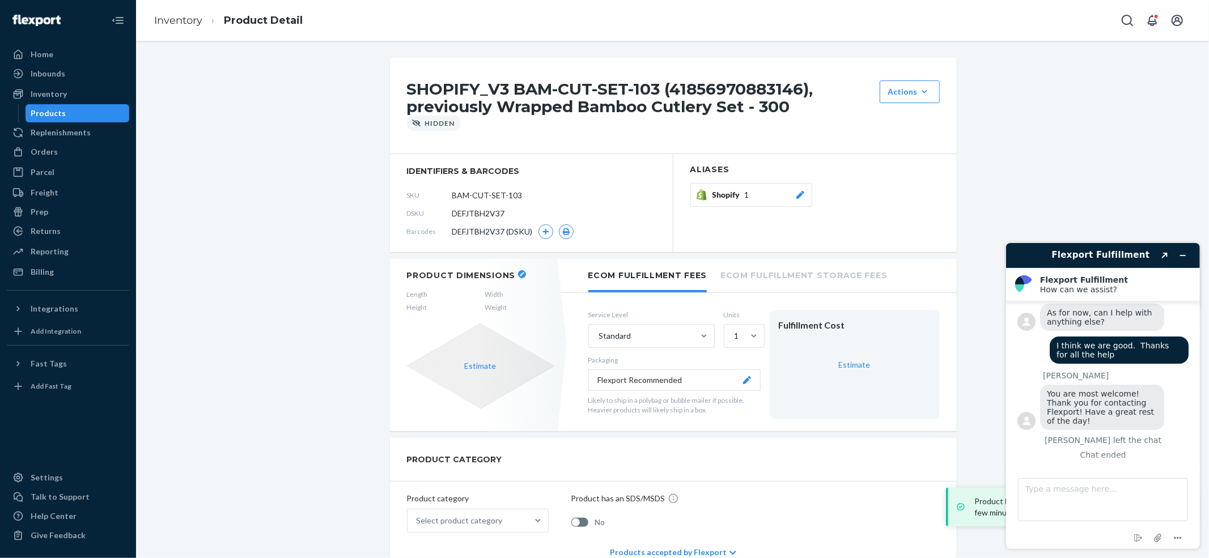
click at [162, 32] on ol "Inventory Product Detail" at bounding box center [228, 20] width 167 height 33
click at [168, 20] on link "Inventory" at bounding box center [178, 20] width 48 height 12
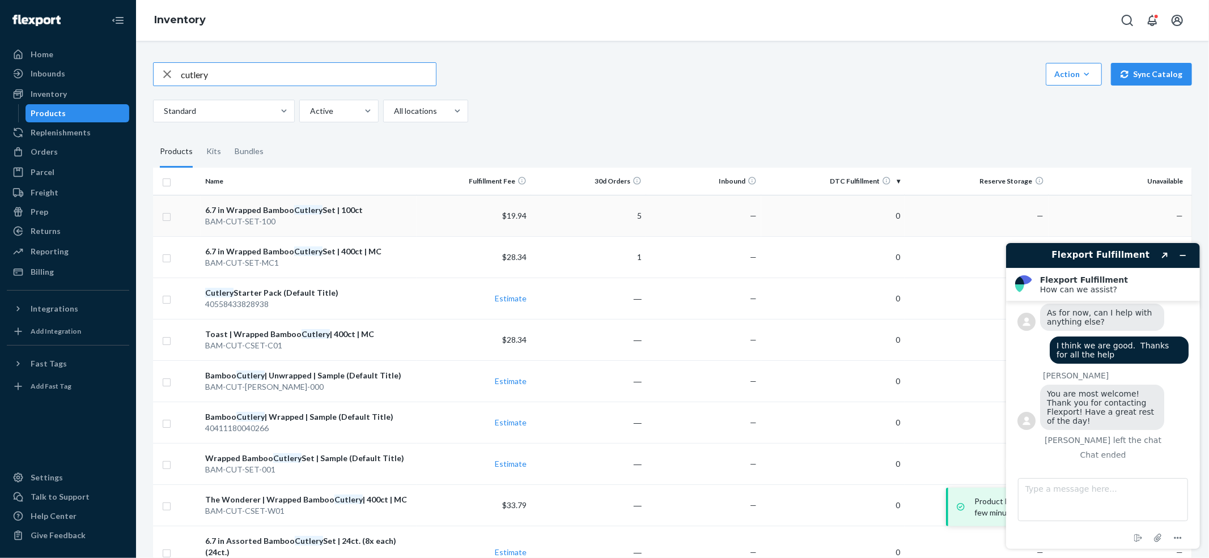
scroll to position [318, 0]
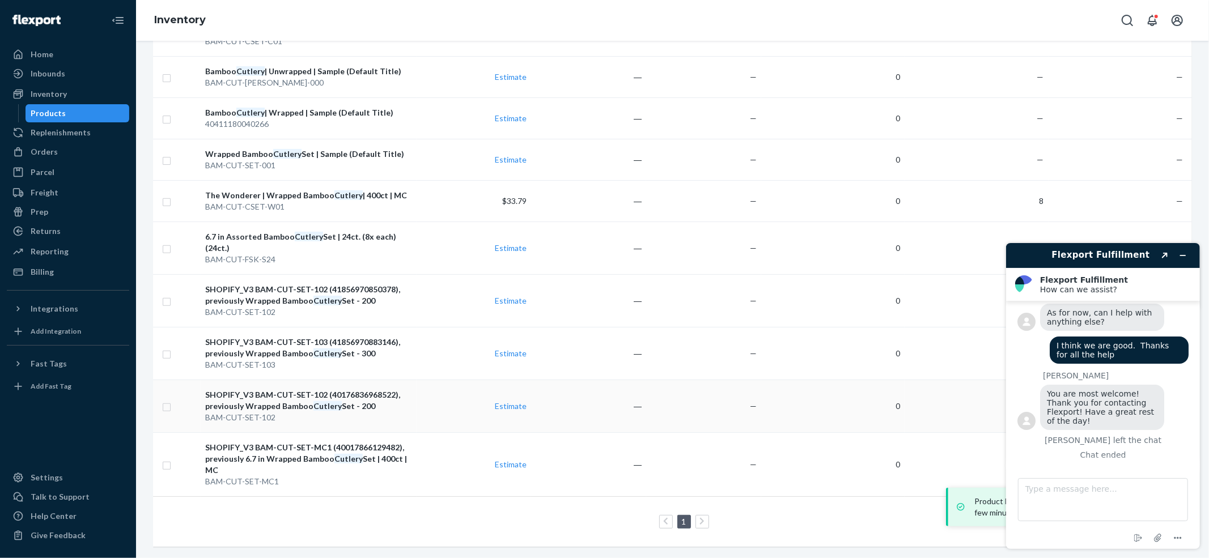
click at [220, 397] on div "SHOPIFY_V3 BAM-CUT-SET-102 (40176836968522), previously Wrapped Bamboo Cutlery …" at bounding box center [308, 400] width 206 height 23
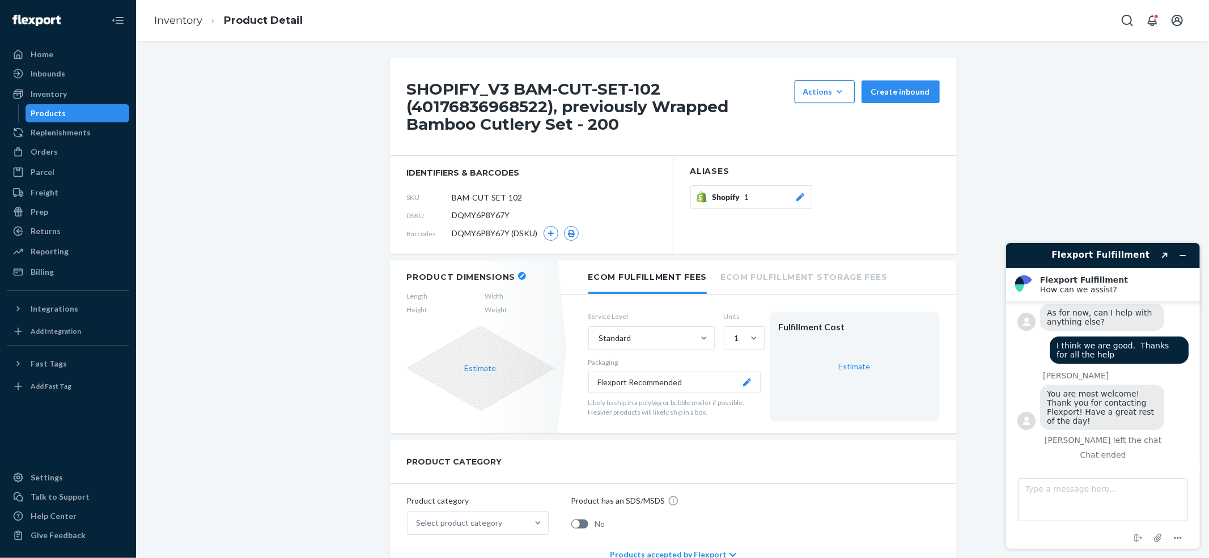
click at [838, 82] on button "Actions Add components Hide" at bounding box center [825, 91] width 60 height 23
click at [811, 137] on button "Hide" at bounding box center [852, 144] width 109 height 24
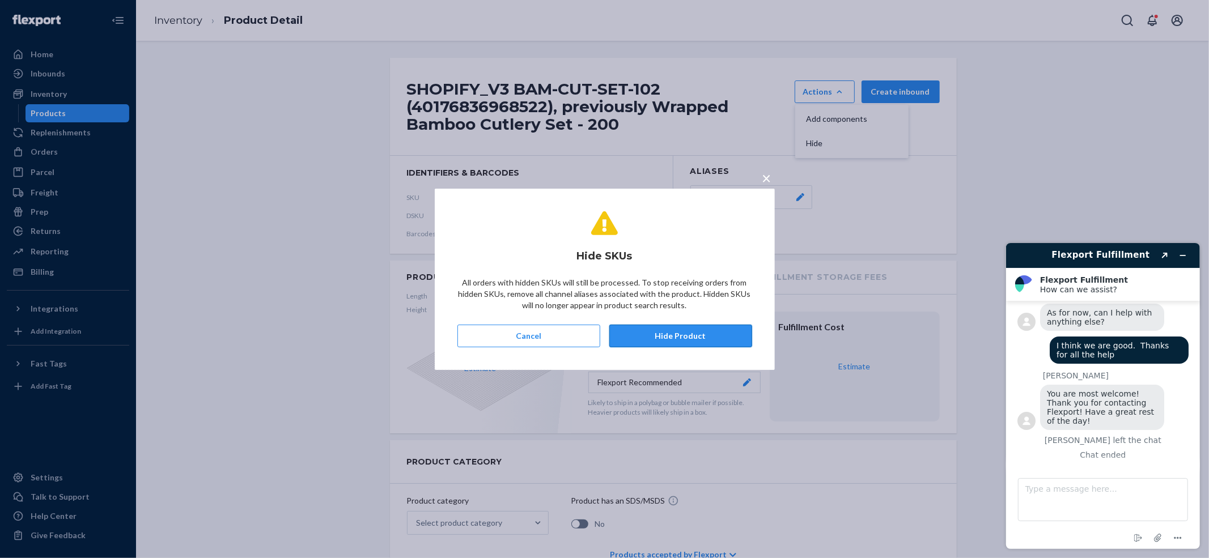
click at [651, 337] on button "Hide Product" at bounding box center [680, 336] width 143 height 23
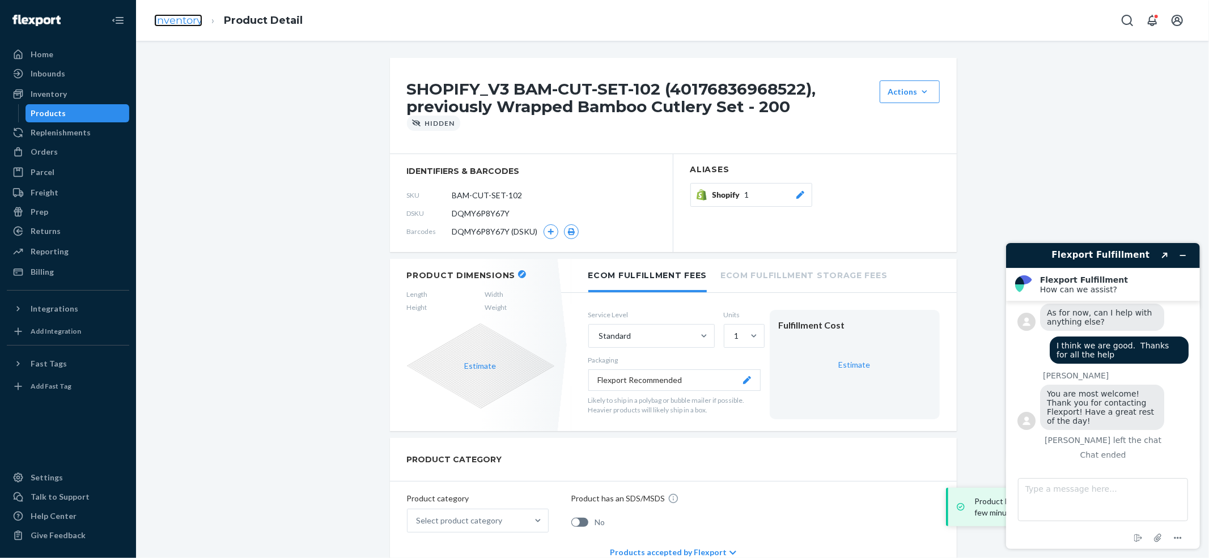
click at [171, 23] on link "Inventory" at bounding box center [178, 20] width 48 height 12
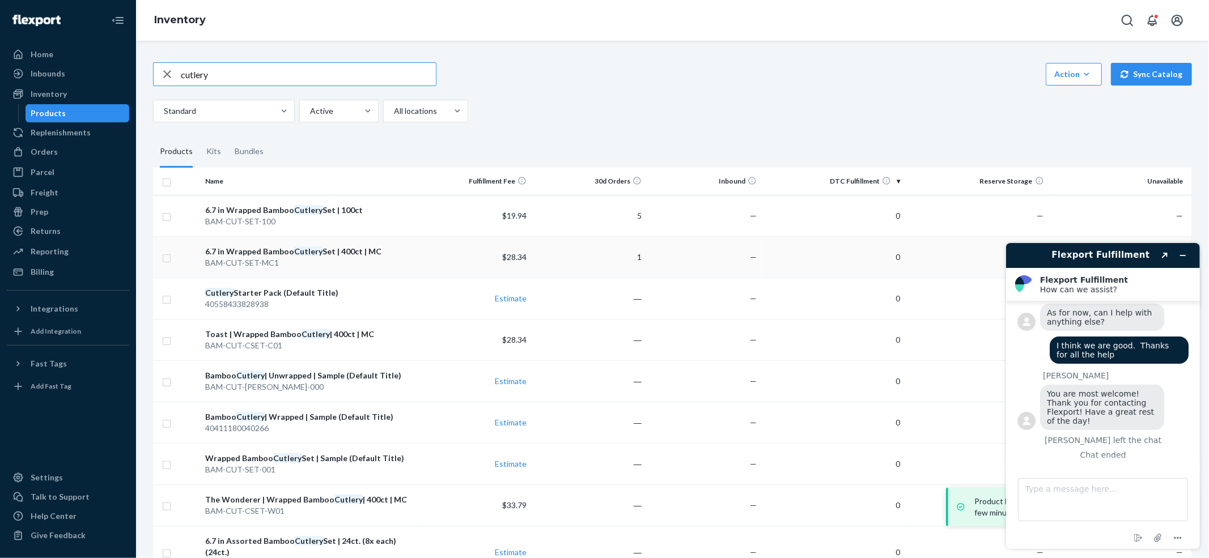
scroll to position [265, 0]
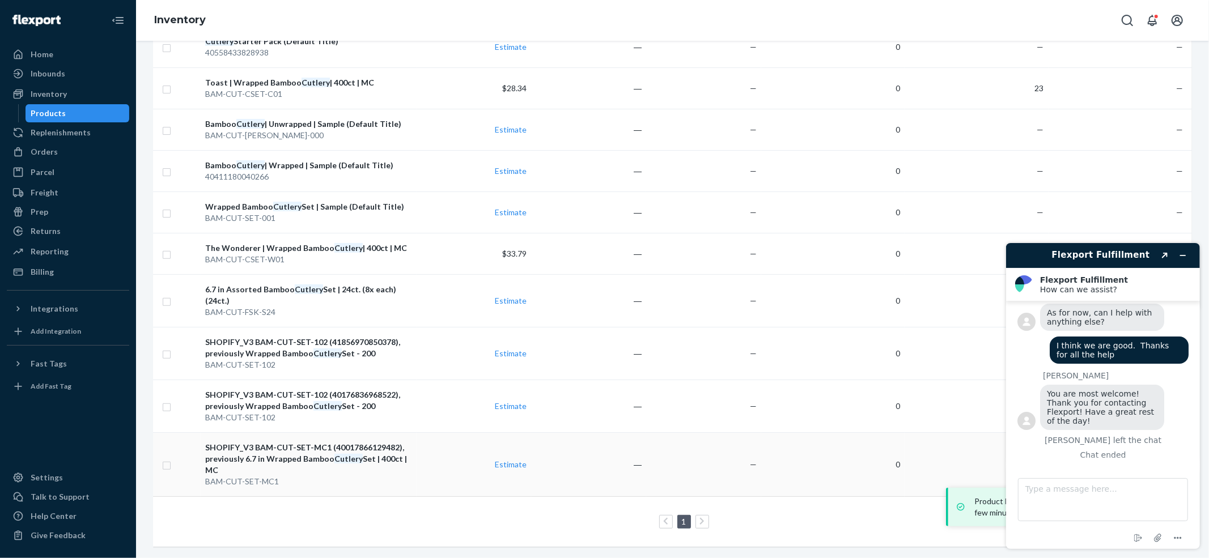
click at [270, 442] on div "SHOPIFY_V3 BAM-CUT-SET-MC1 (40017866129482), previously 6.7 in Wrapped Bamboo C…" at bounding box center [308, 459] width 206 height 34
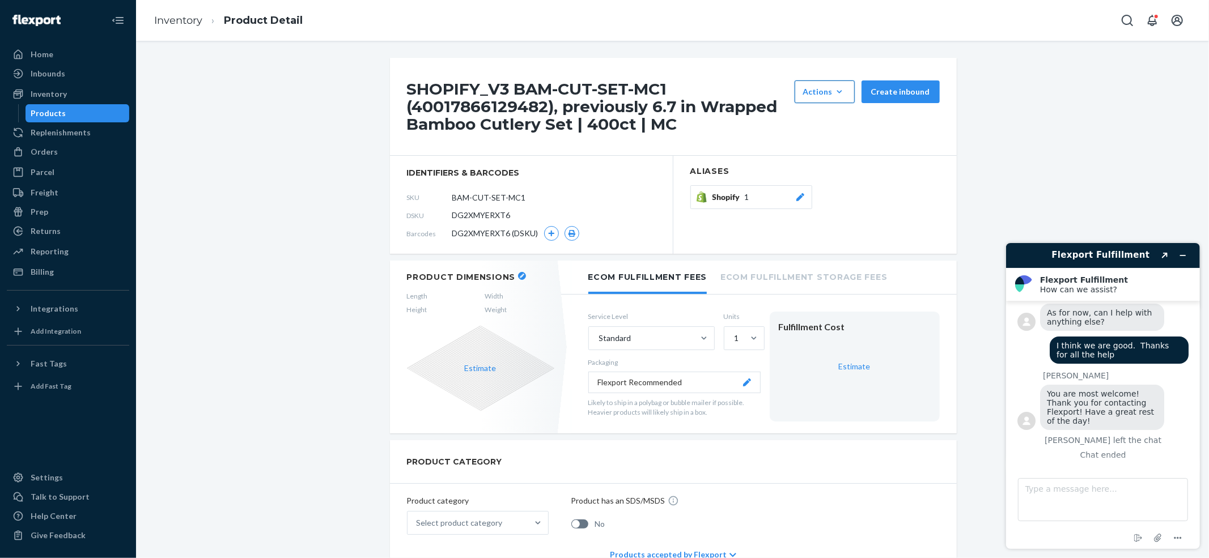
click at [821, 92] on div "Actions" at bounding box center [824, 91] width 43 height 11
click at [813, 143] on span "Hide" at bounding box center [842, 143] width 70 height 8
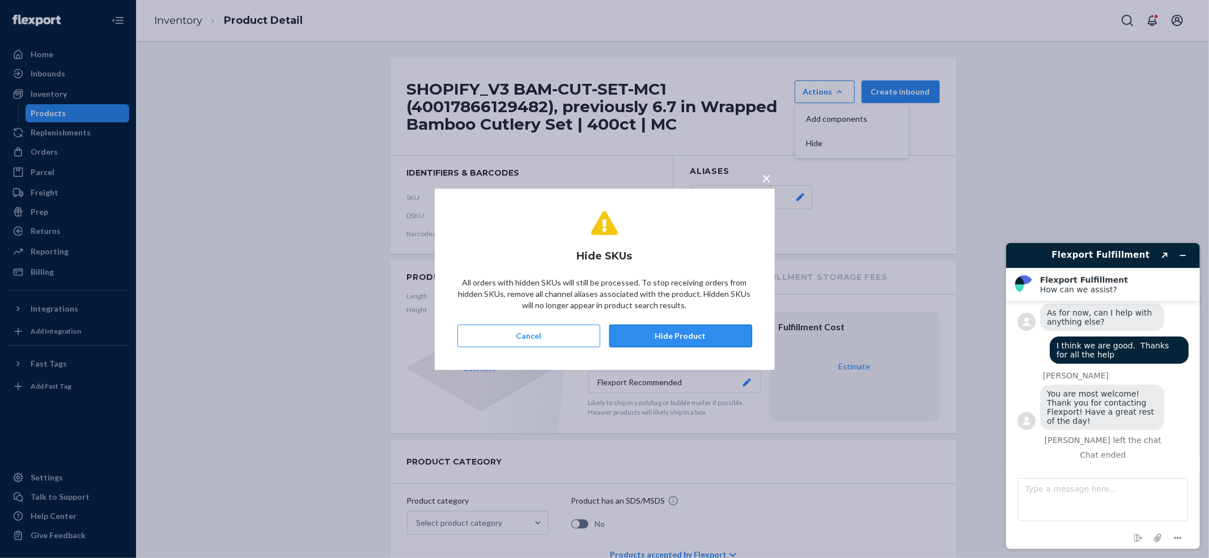
click at [663, 336] on button "Hide Product" at bounding box center [680, 336] width 143 height 23
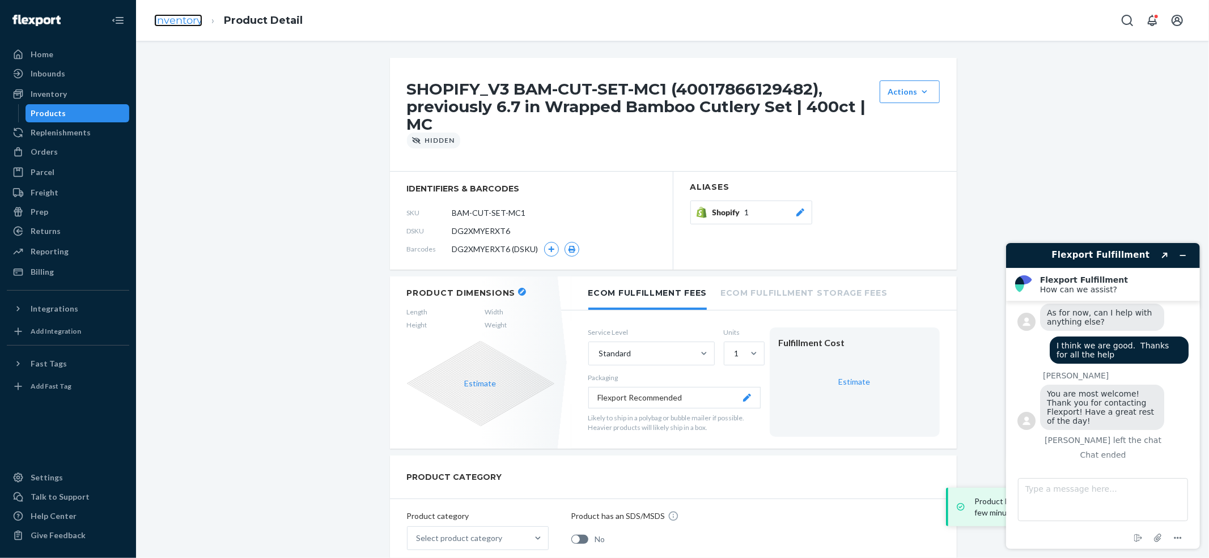
click at [162, 24] on link "Inventory" at bounding box center [178, 20] width 48 height 12
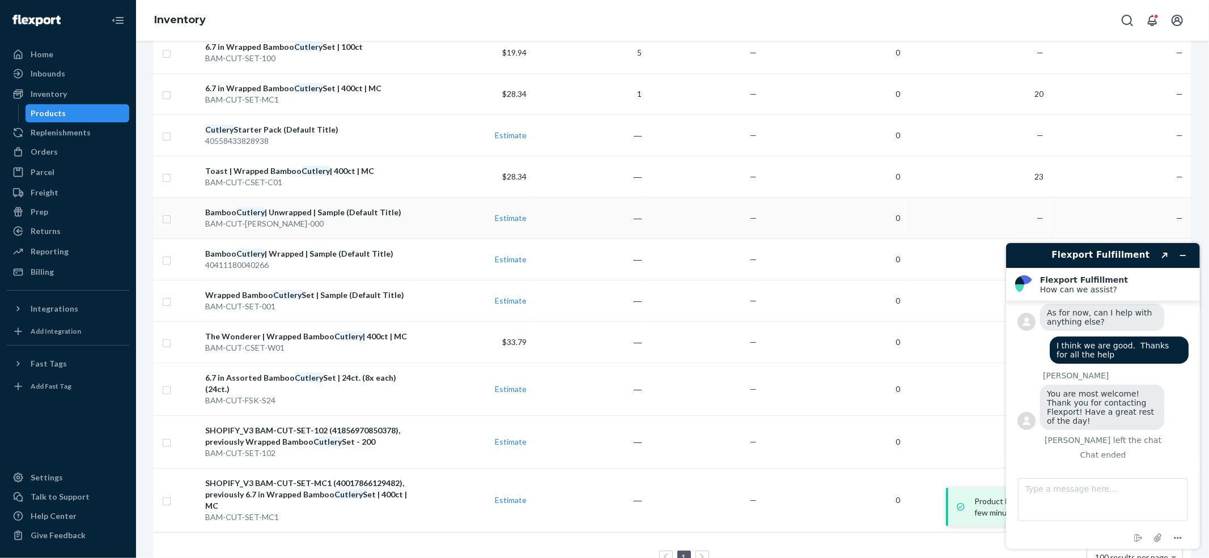
scroll to position [212, 0]
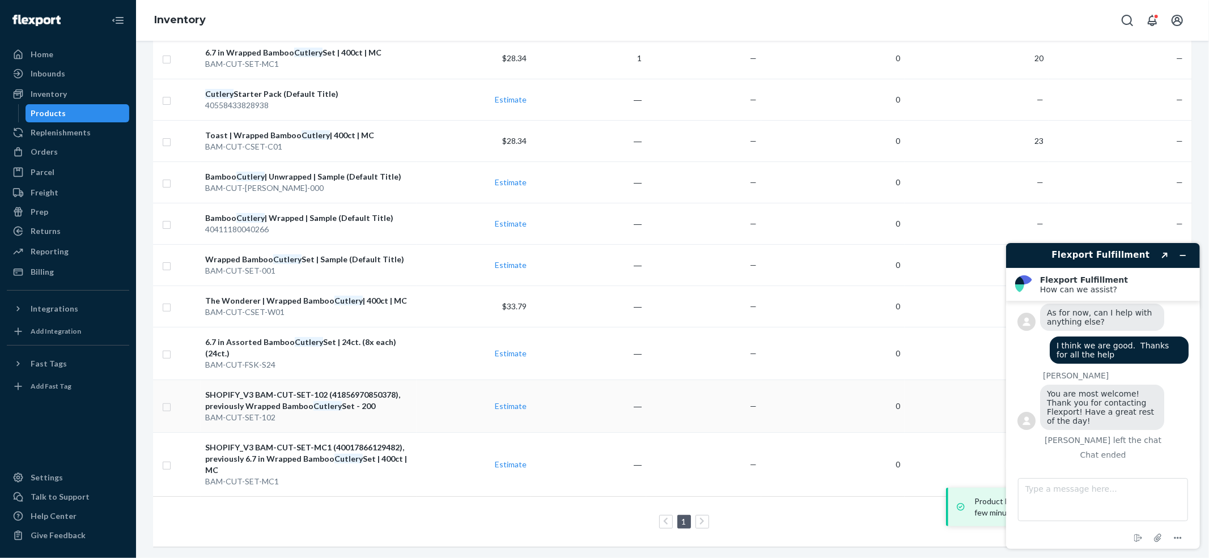
click at [222, 392] on div "SHOPIFY_V3 BAM-CUT-SET-102 (41856970850378), previously Wrapped Bamboo Cutlery …" at bounding box center [308, 400] width 206 height 23
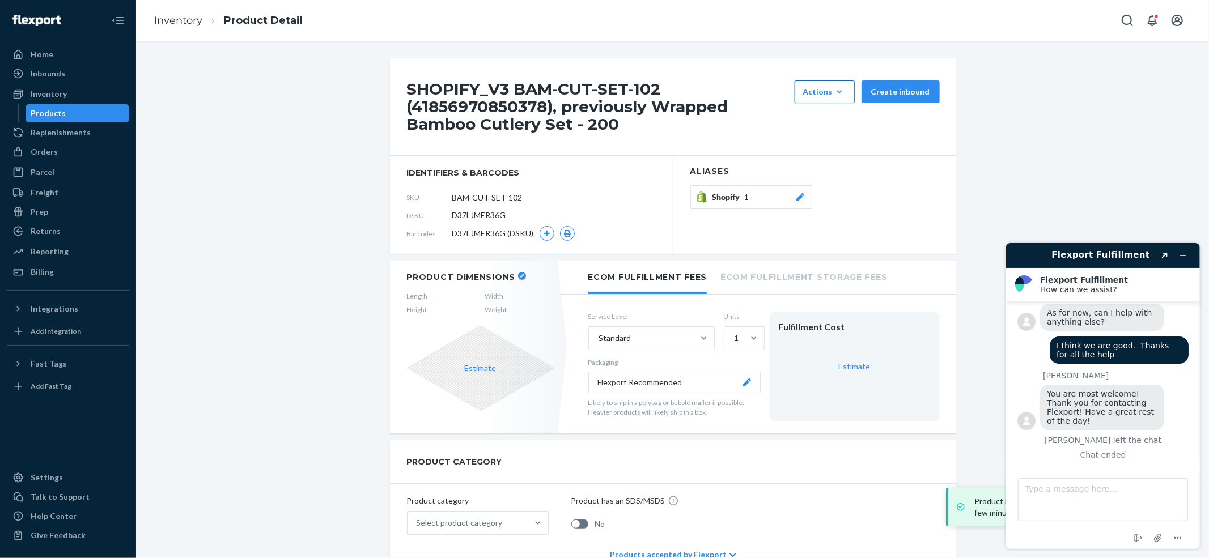
click at [812, 98] on button "Actions Add components Hide" at bounding box center [825, 91] width 60 height 23
click at [800, 136] on button "Hide" at bounding box center [852, 144] width 109 height 24
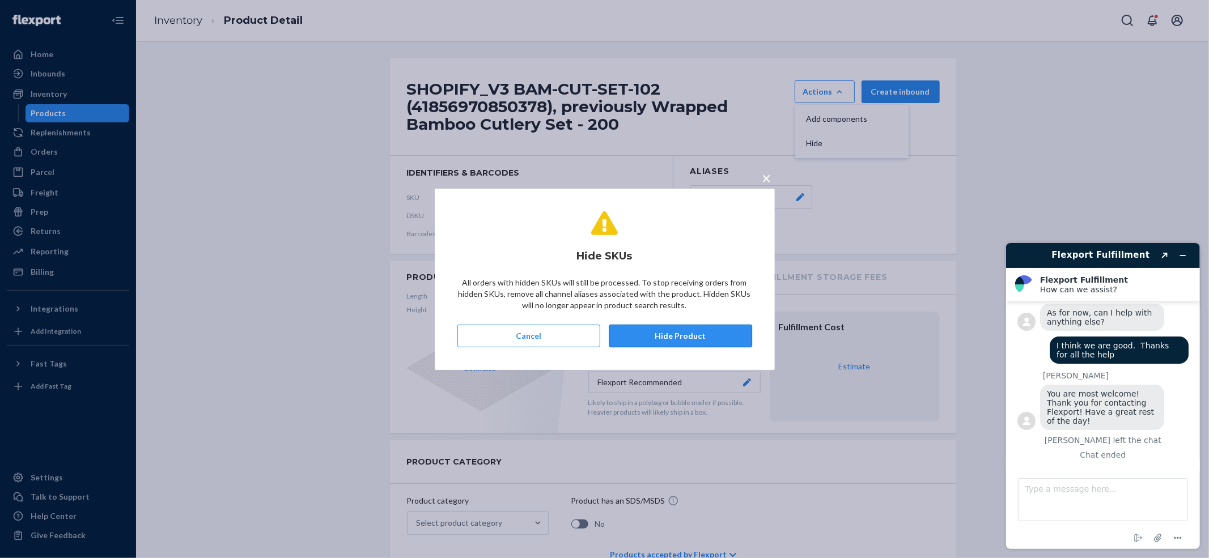
click at [651, 345] on button "Hide Product" at bounding box center [680, 336] width 143 height 23
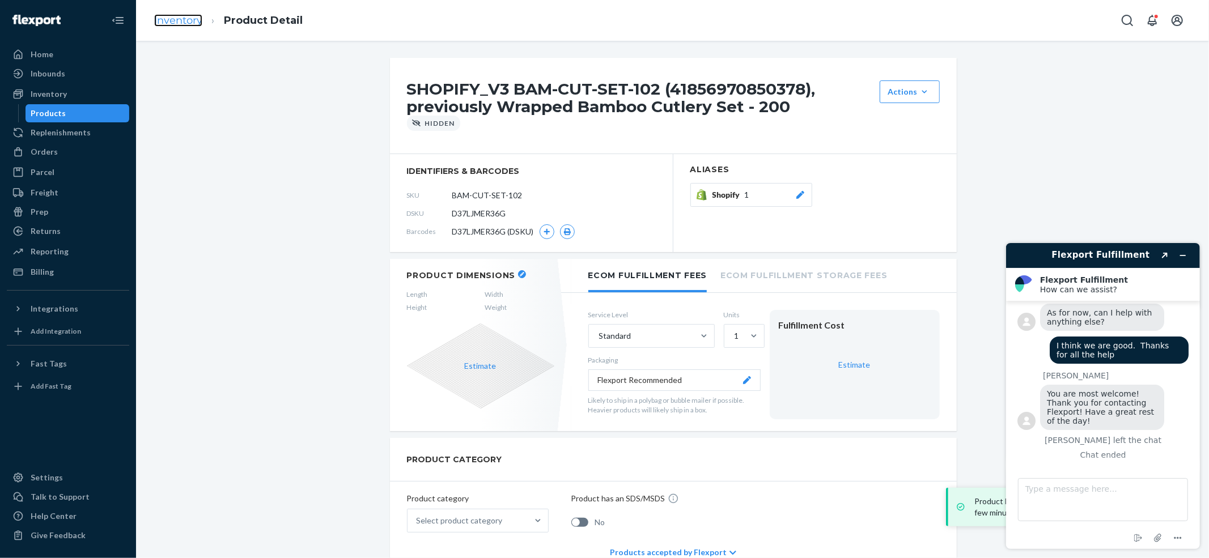
click at [169, 23] on link "Inventory" at bounding box center [178, 20] width 48 height 12
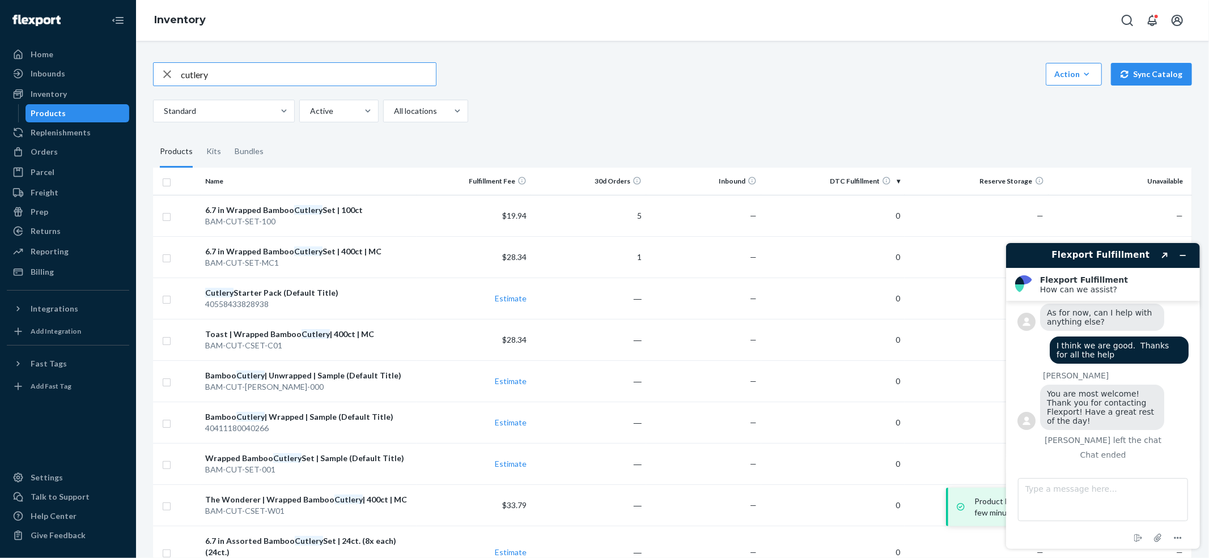
scroll to position [148, 0]
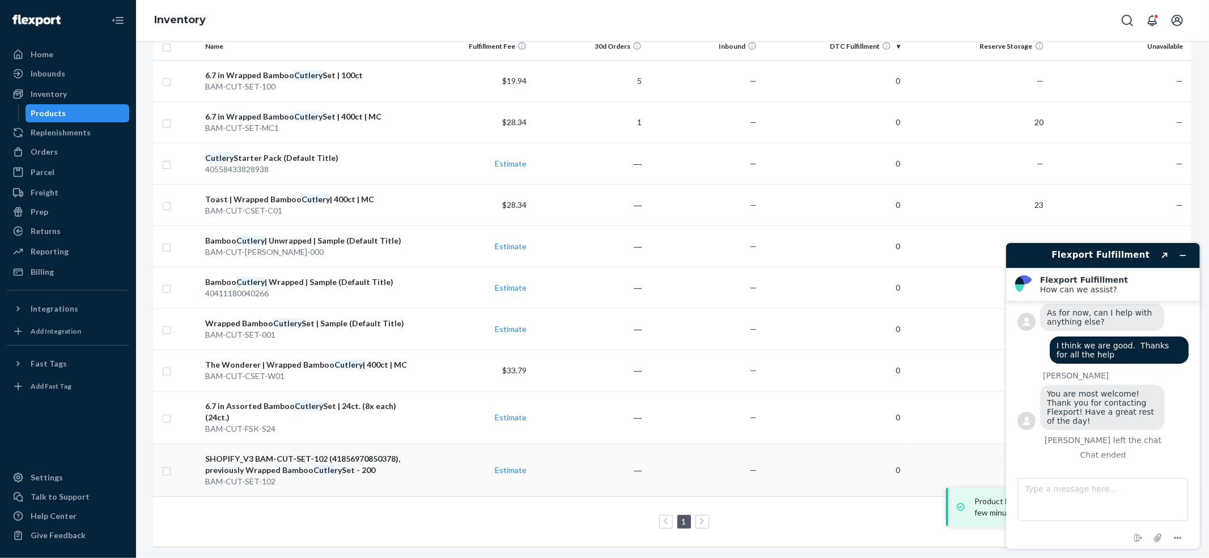
click at [264, 444] on td "SHOPIFY_V3 BAM-CUT-SET-102 (41856970850378), previously Wrapped Bamboo Cutlery …" at bounding box center [308, 470] width 215 height 53
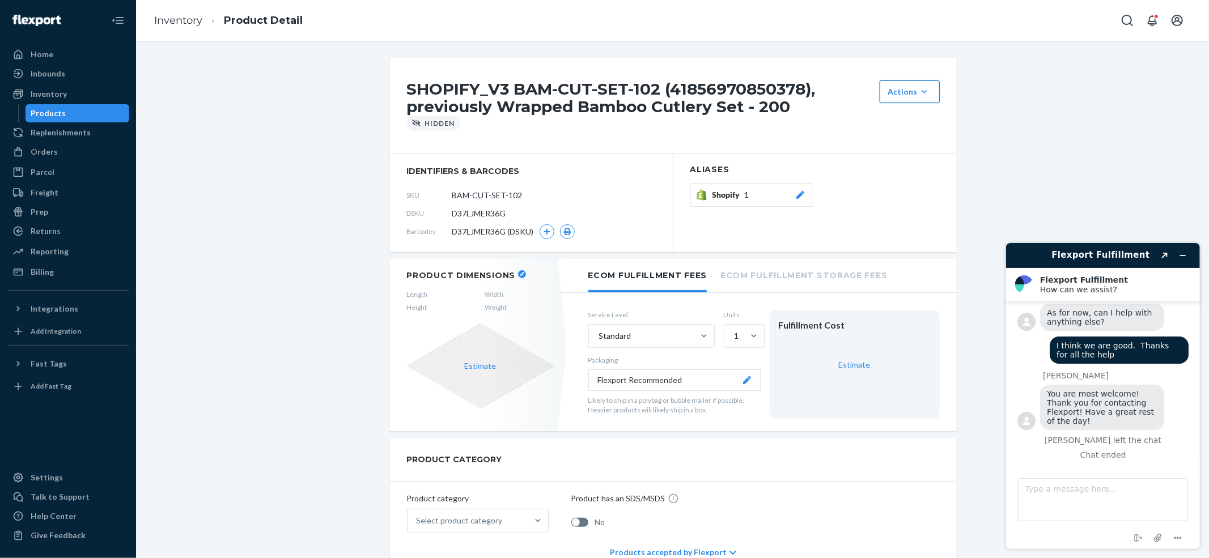
click at [889, 93] on div "Actions" at bounding box center [909, 91] width 43 height 11
click at [156, 22] on link "Inventory" at bounding box center [178, 20] width 48 height 12
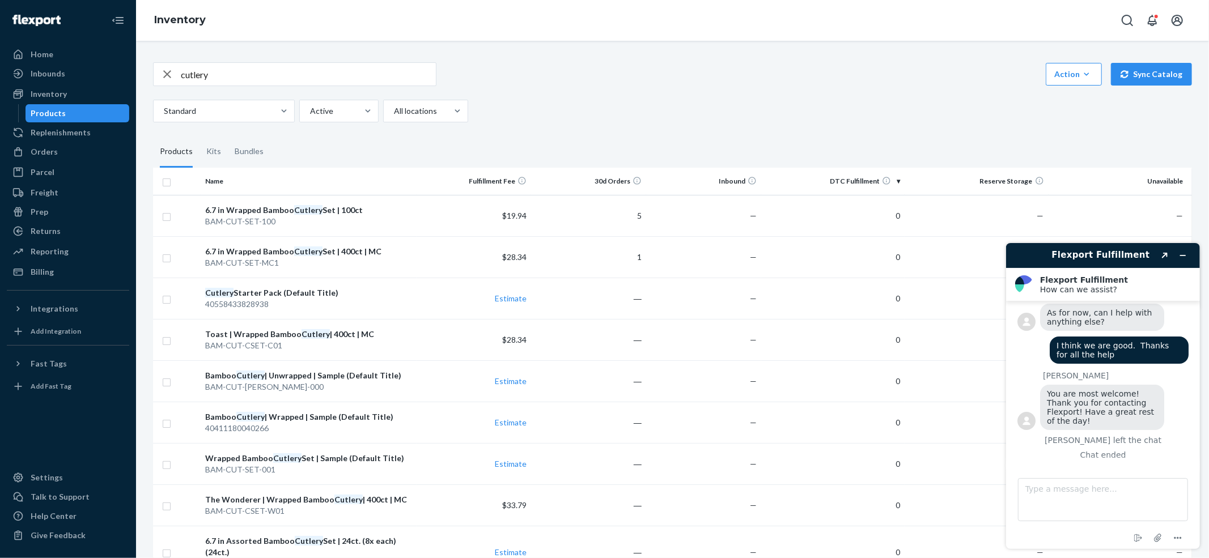
click at [1191, 254] on header "Flexport Fulfillment Created with Sketch." at bounding box center [1103, 255] width 194 height 25
click at [1190, 251] on button "Minimize widget" at bounding box center [1182, 255] width 18 height 16
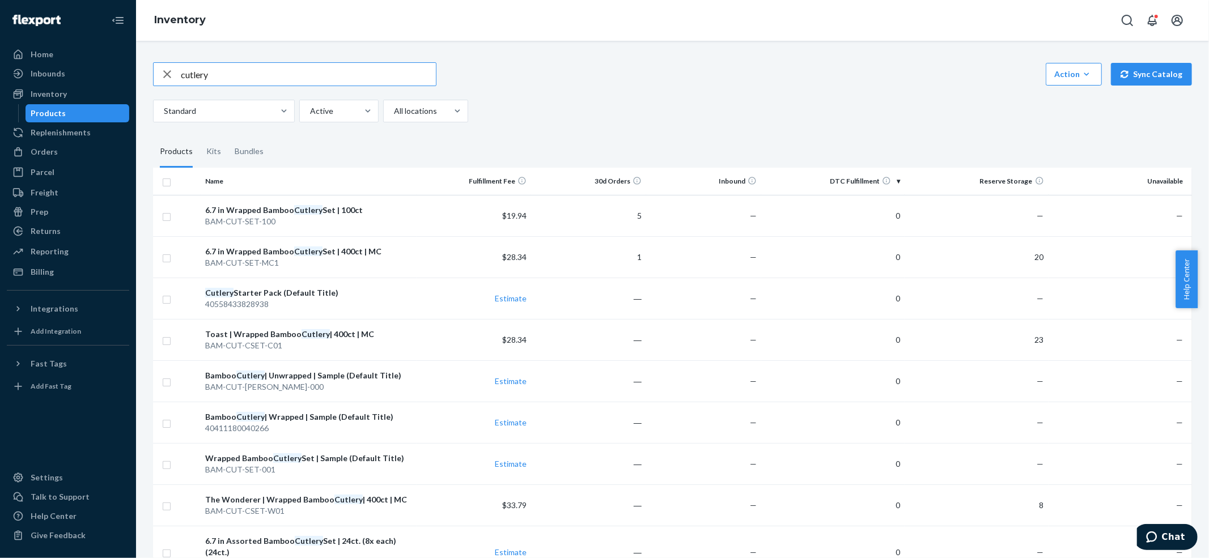
click at [231, 75] on input "cutlery" at bounding box center [308, 74] width 255 height 23
type input "skinny"
